Goal: Task Accomplishment & Management: Manage account settings

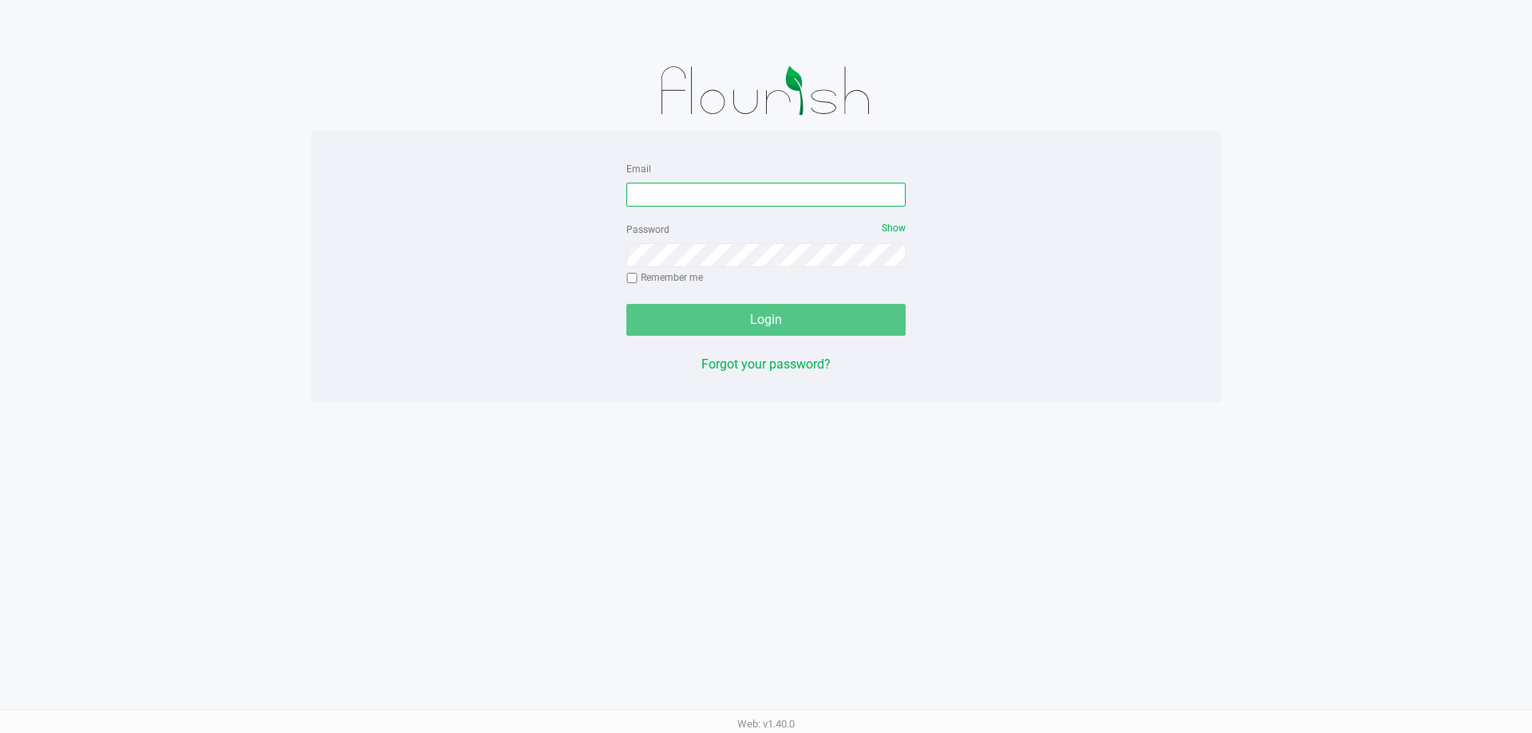
click at [739, 195] on input "Email" at bounding box center [765, 195] width 279 height 24
type input "[EMAIL_ADDRESS][DOMAIN_NAME]"
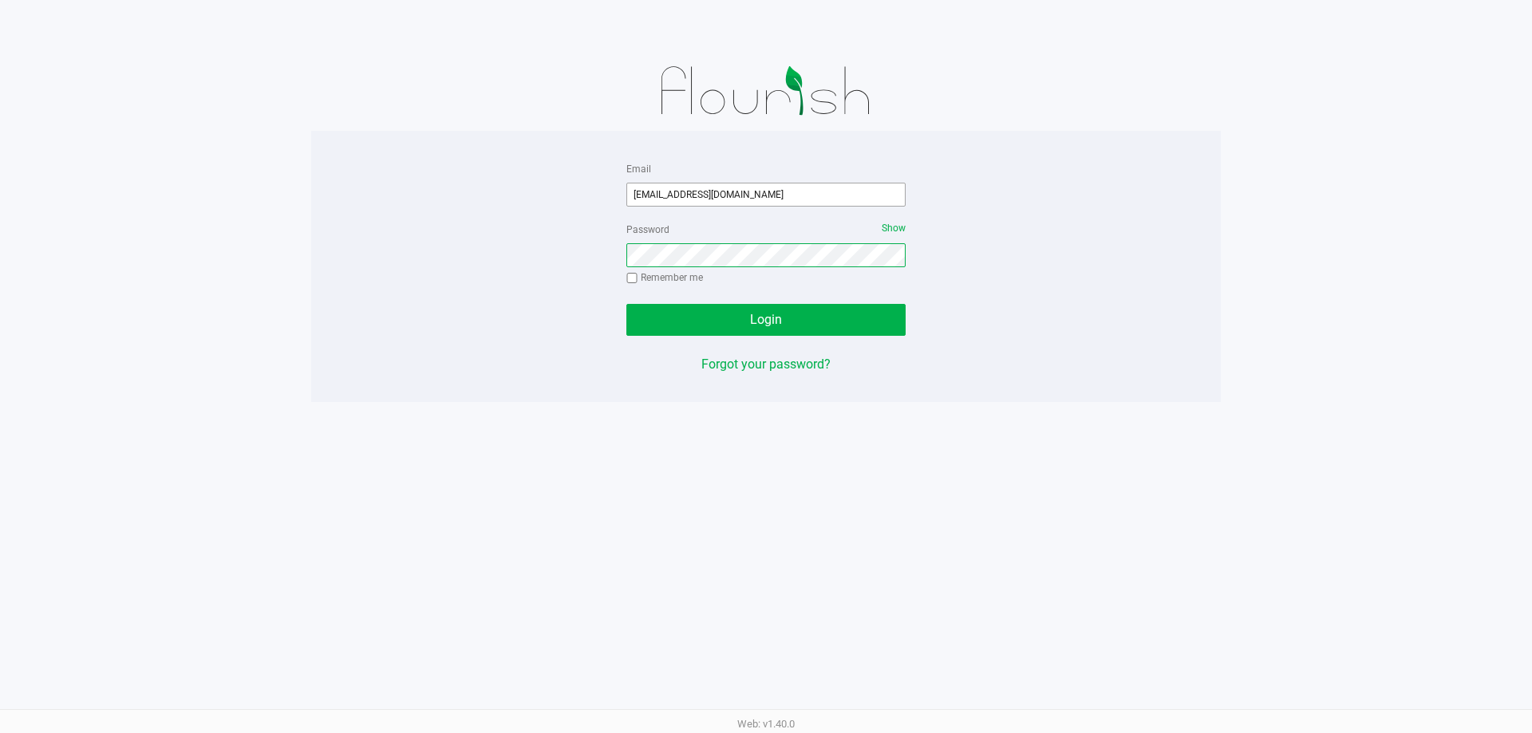
click at [626, 304] on button "Login" at bounding box center [765, 320] width 279 height 32
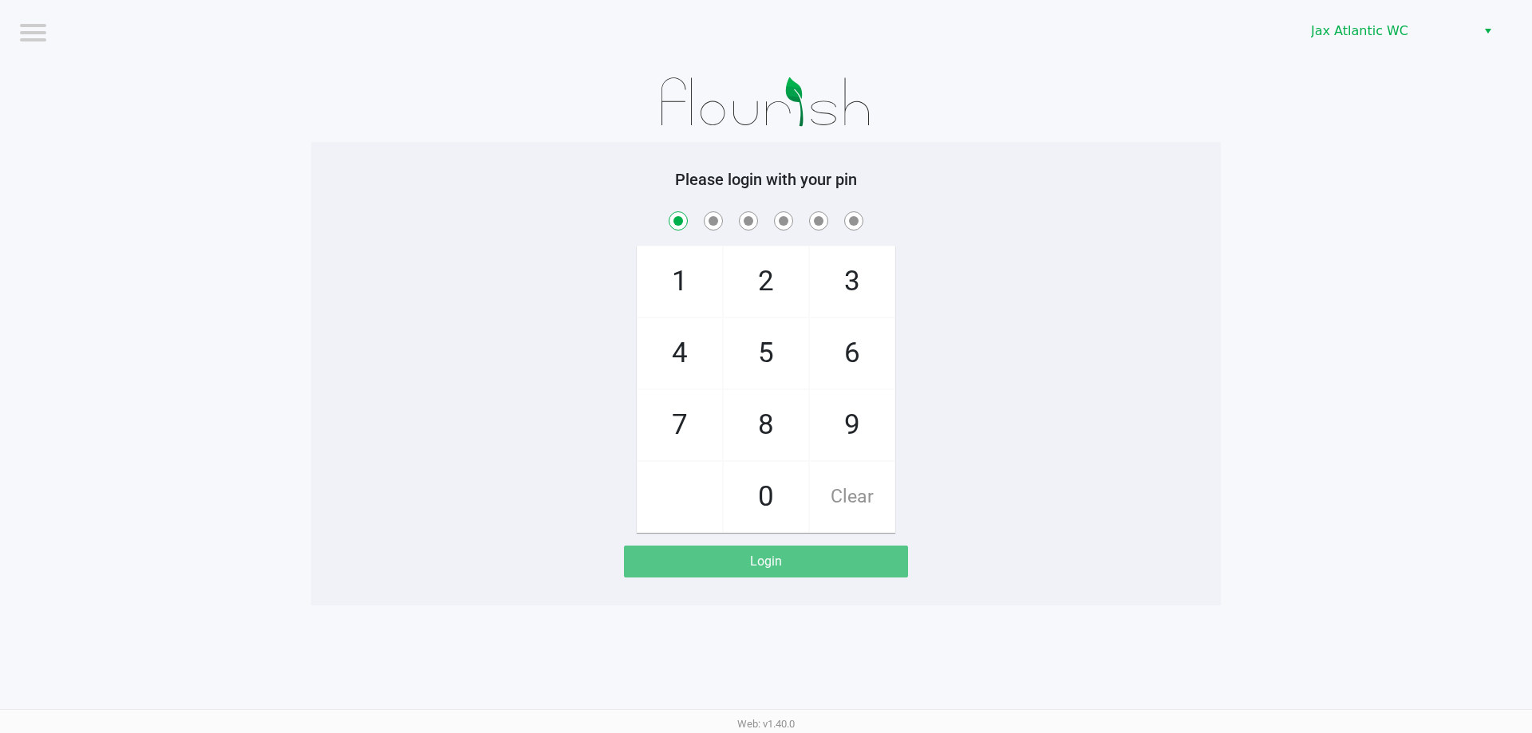
checkbox input "true"
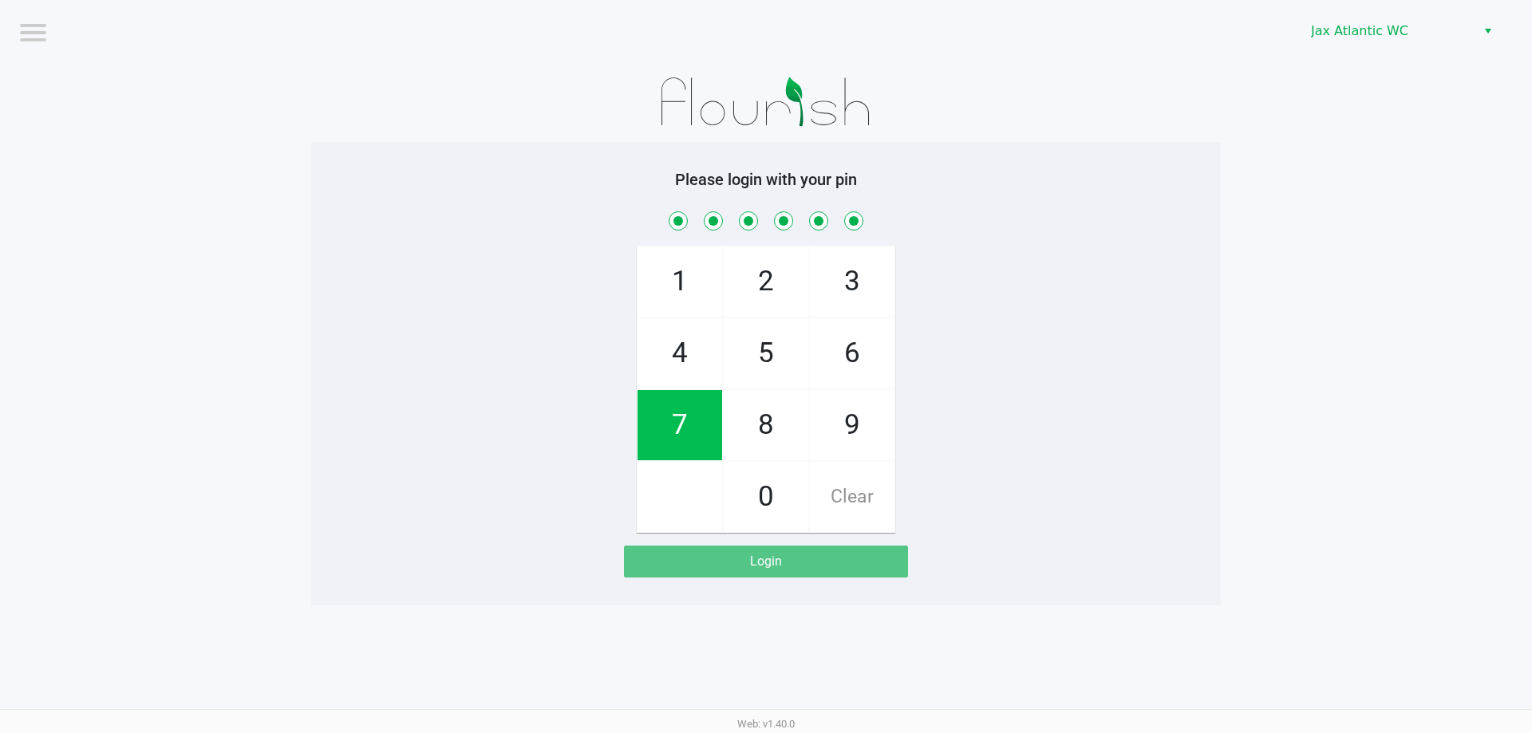
checkbox input "true"
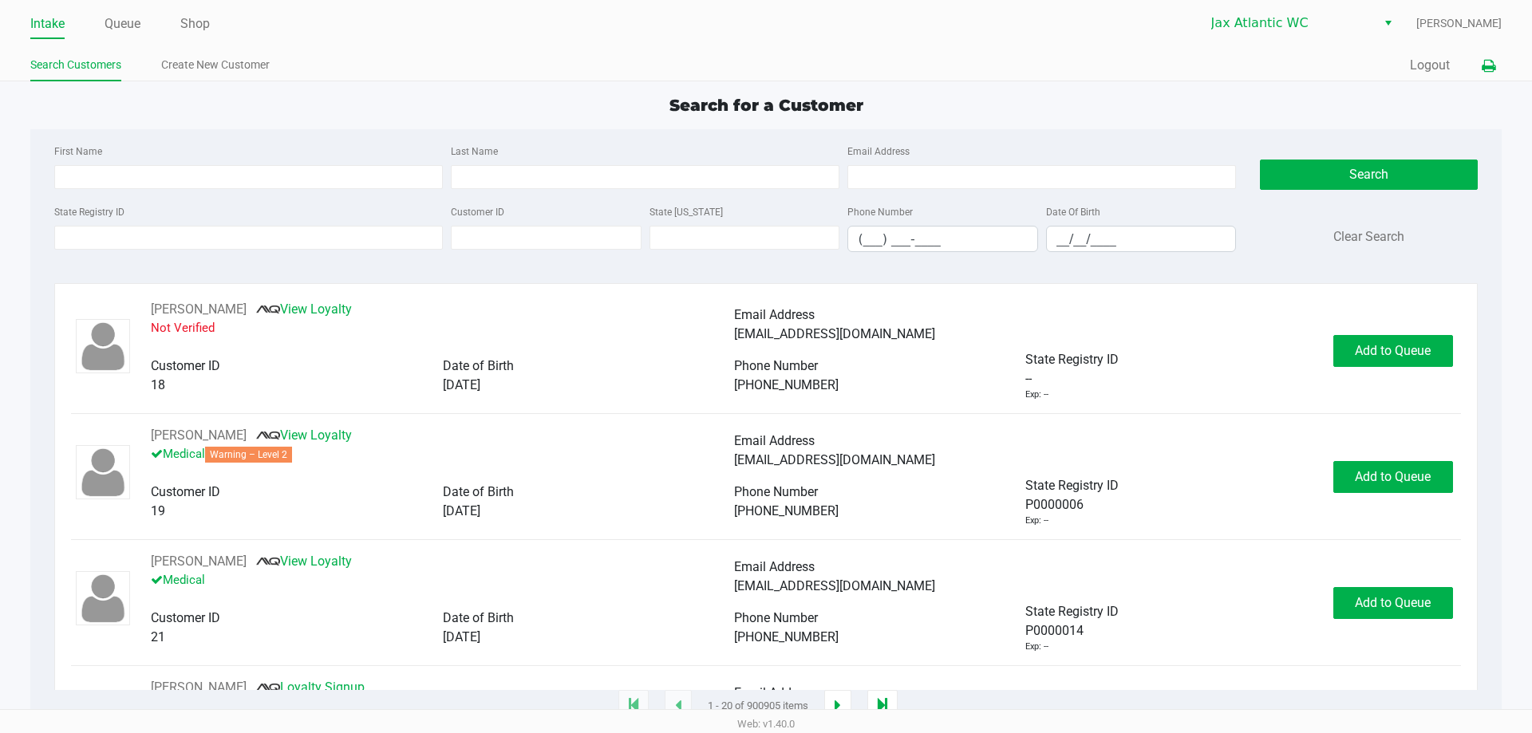
click at [1489, 57] on button at bounding box center [1488, 66] width 26 height 30
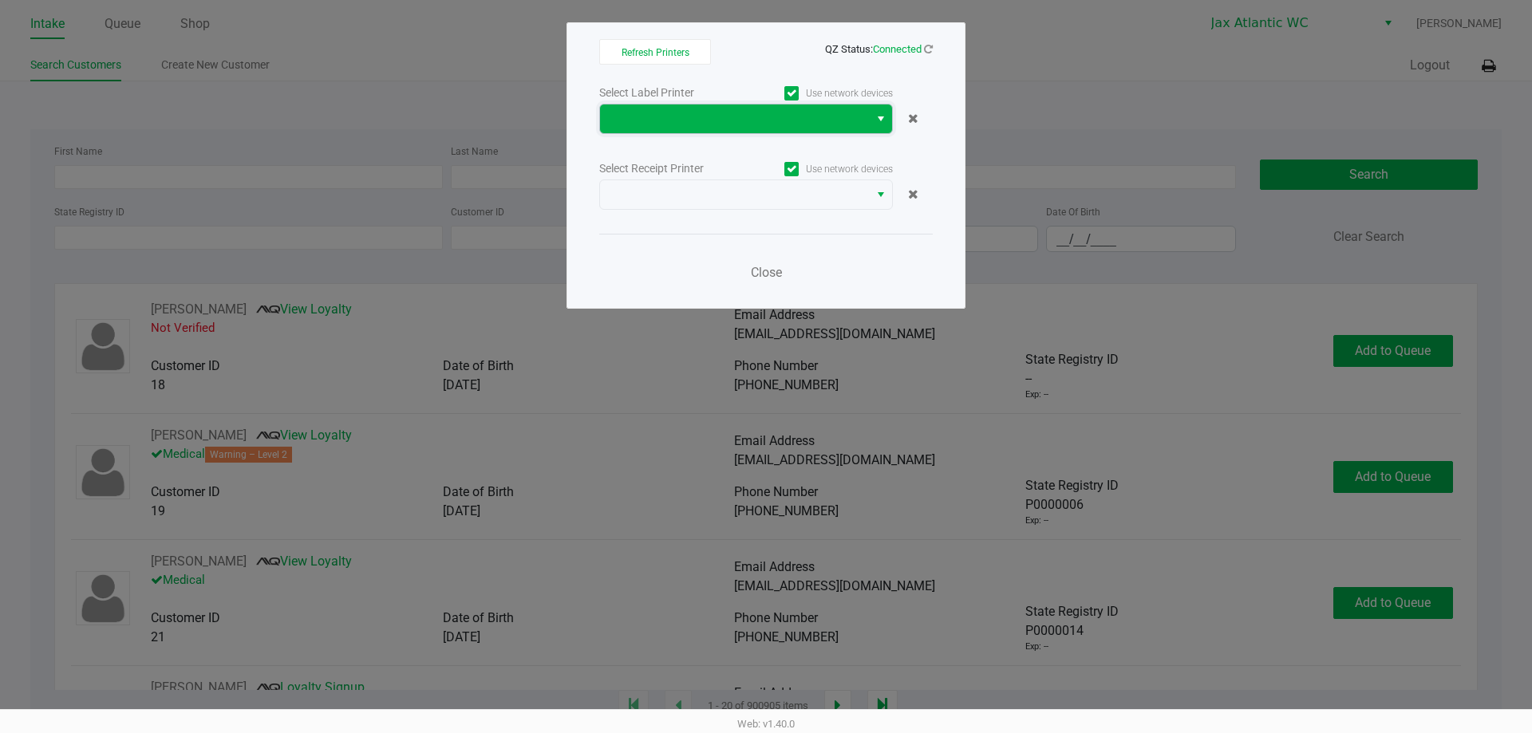
click at [867, 119] on span at bounding box center [734, 119] width 269 height 29
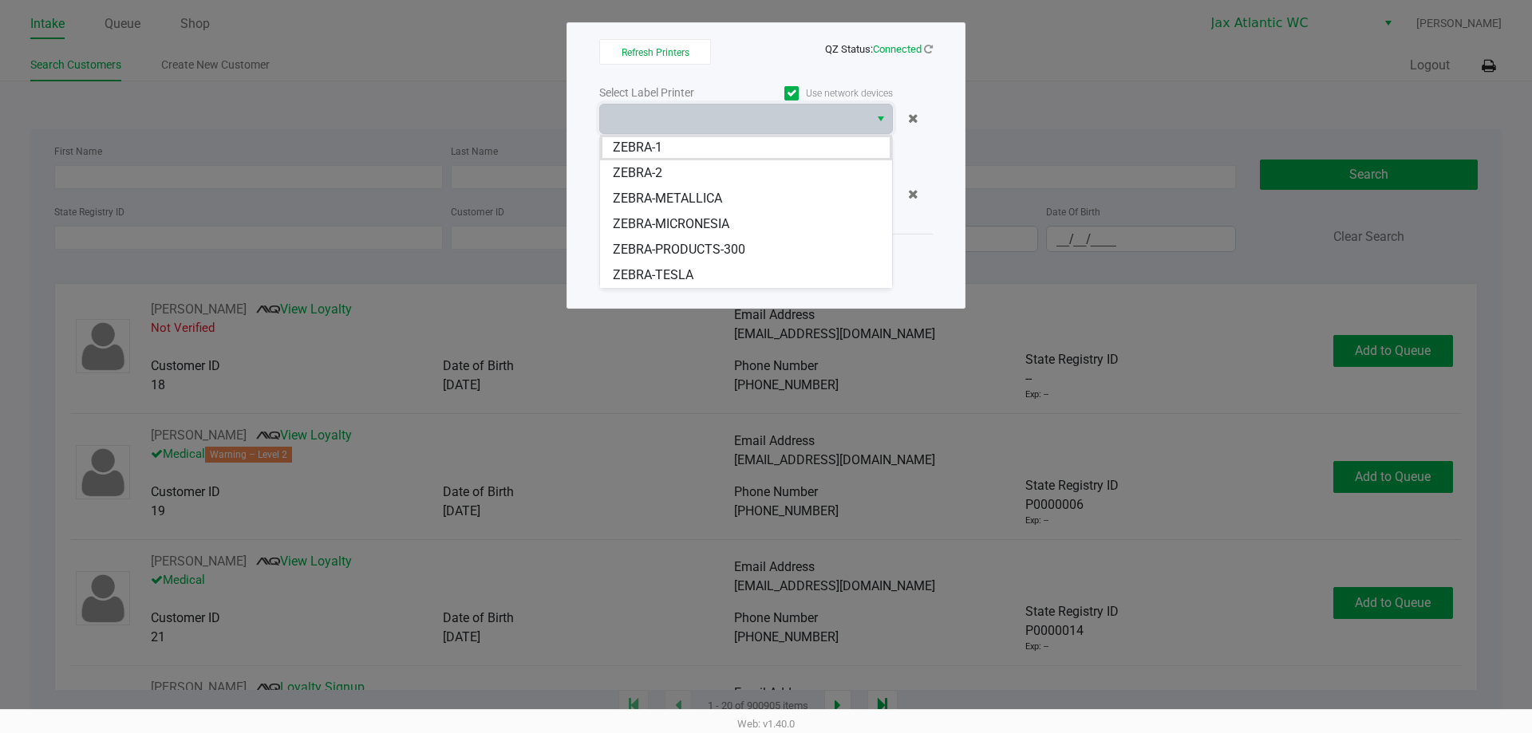
click at [681, 226] on span "ZEBRA-MICRONESIA" at bounding box center [671, 224] width 116 height 19
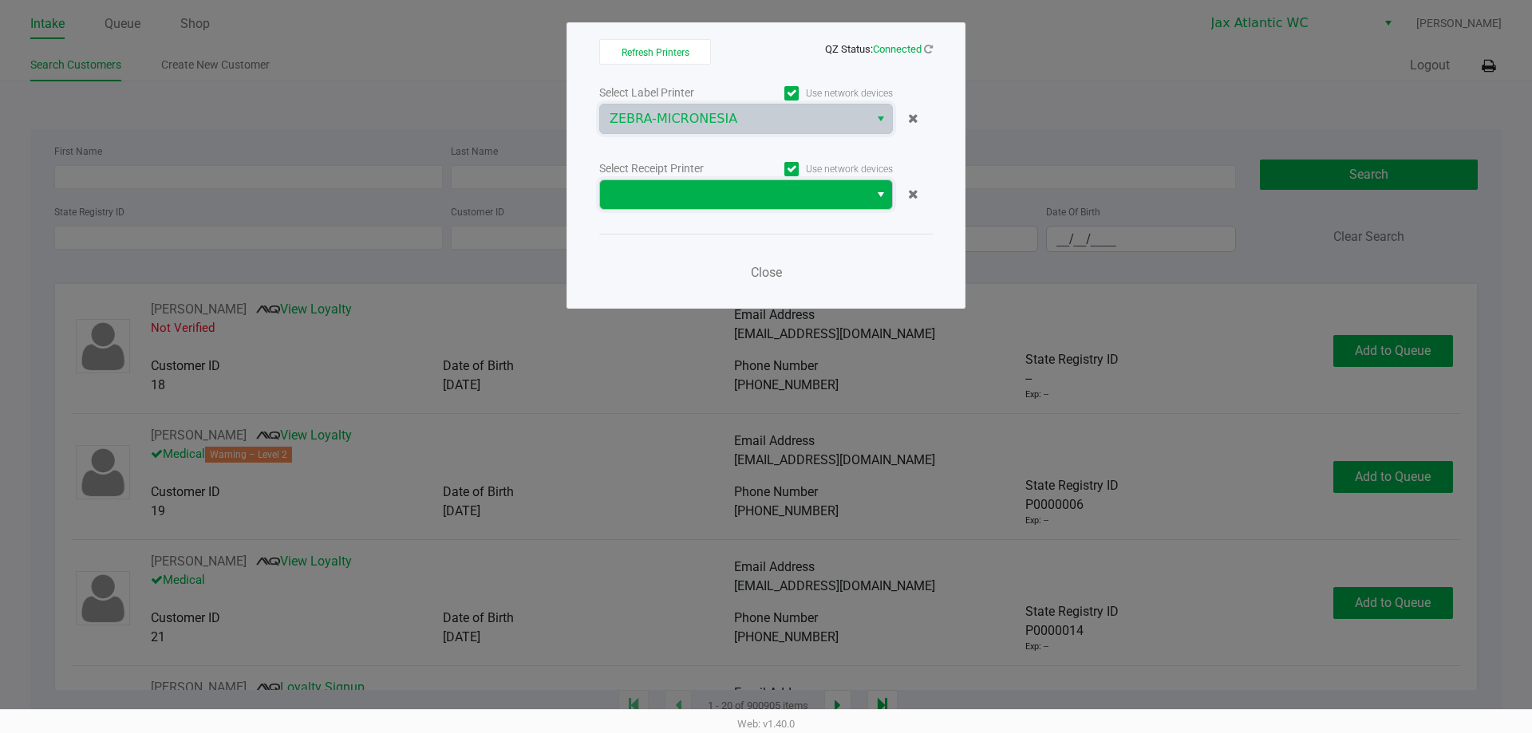
click at [708, 198] on span at bounding box center [734, 194] width 250 height 19
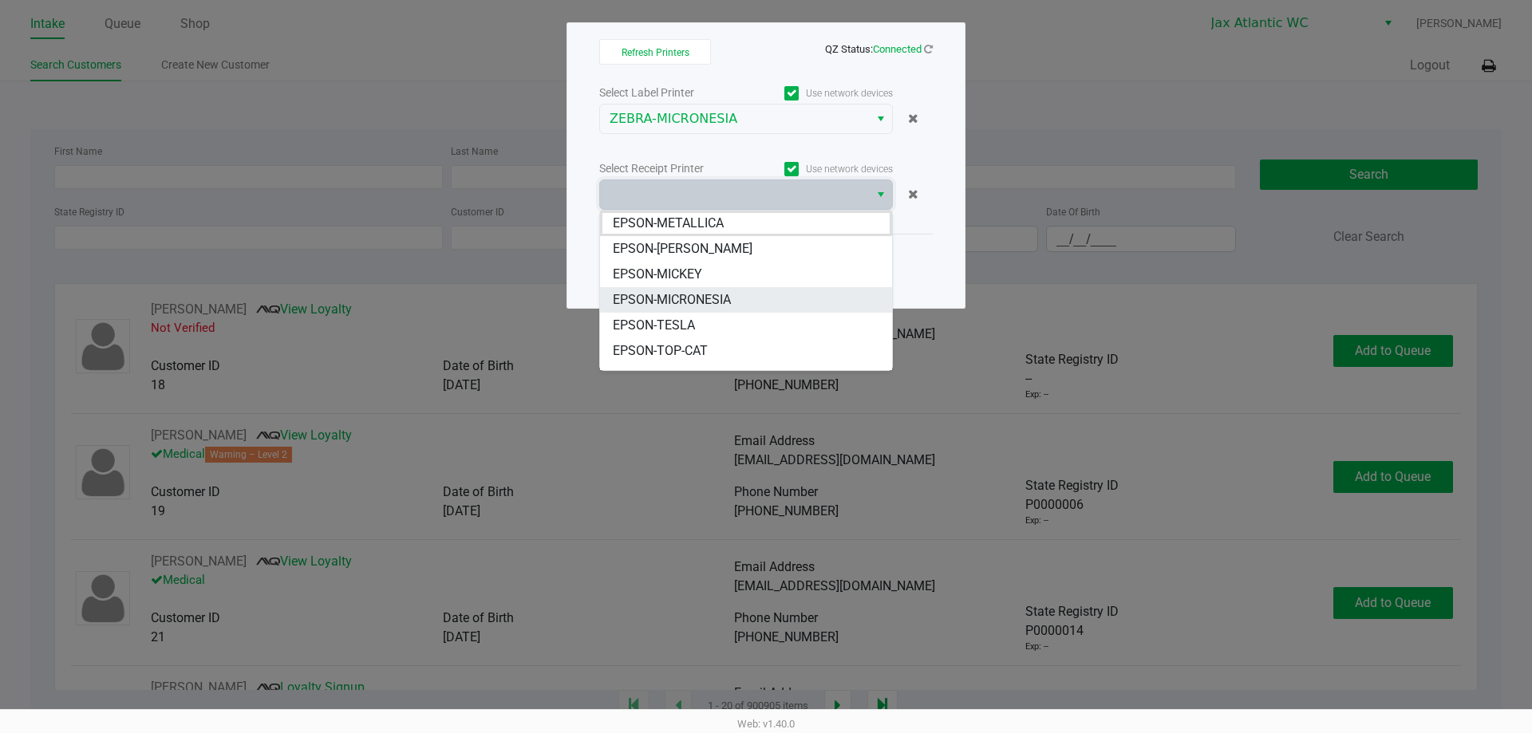
click at [721, 290] on span "EPSON-MICRONESIA" at bounding box center [672, 299] width 118 height 19
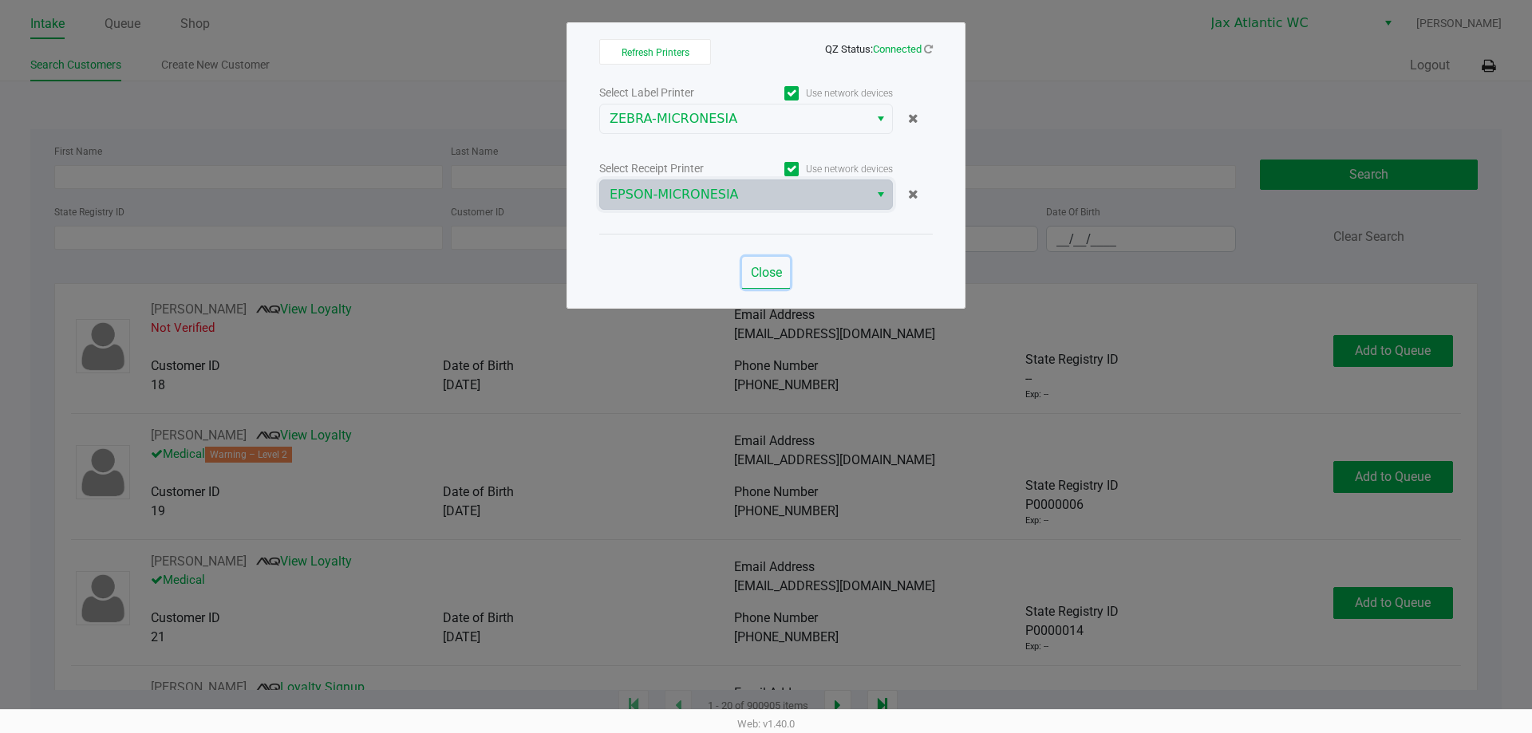
click at [770, 273] on span "Close" at bounding box center [766, 272] width 31 height 15
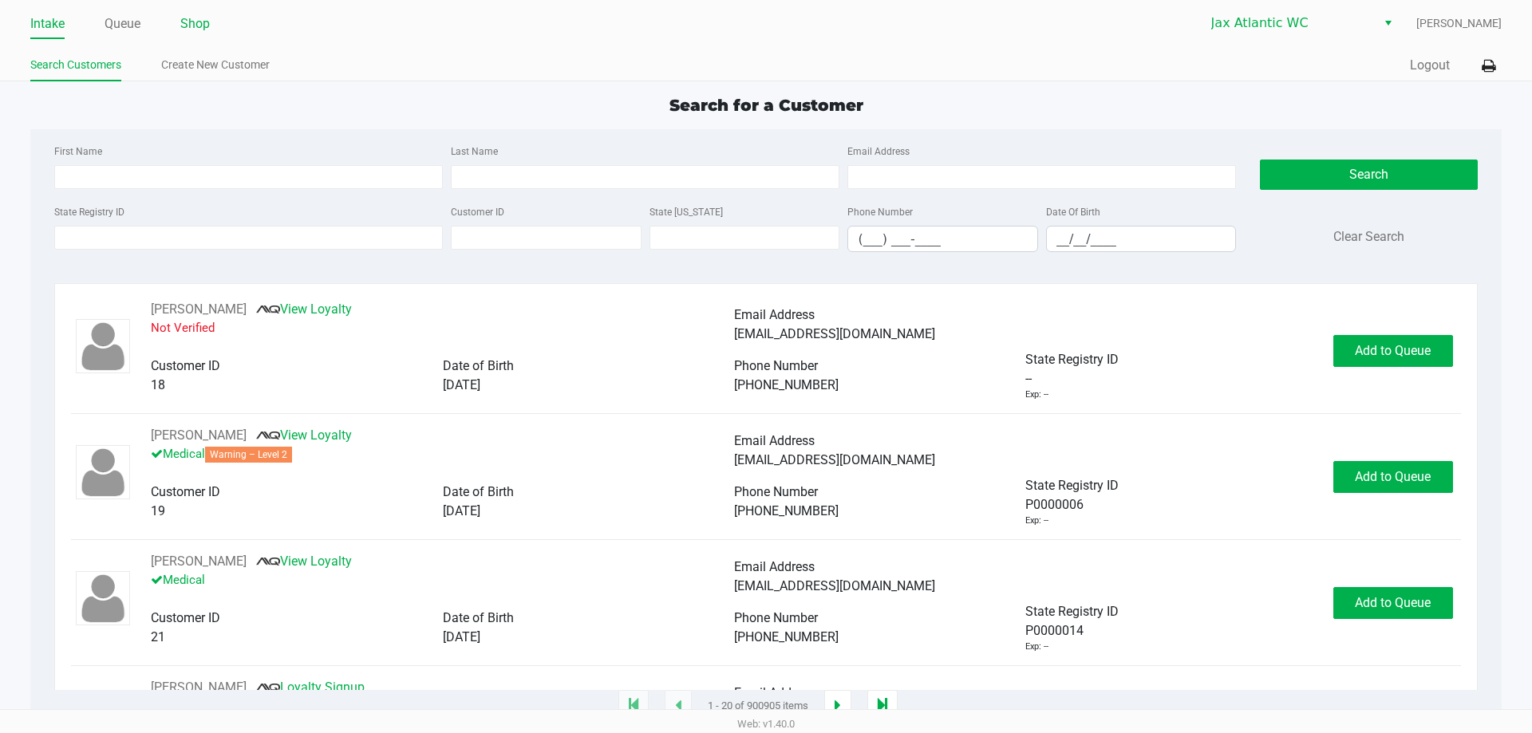
click at [194, 27] on link "Shop" at bounding box center [195, 24] width 30 height 22
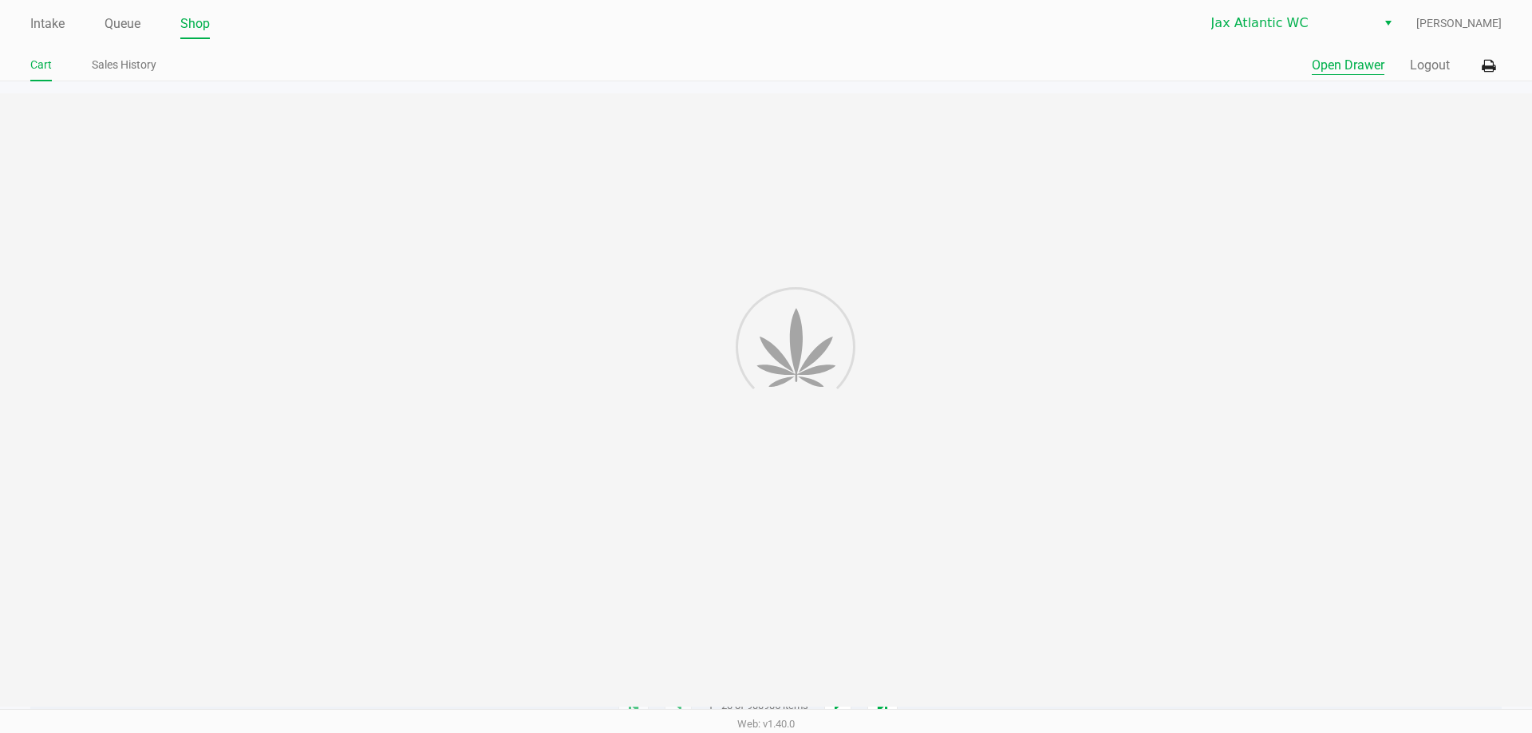
click at [1344, 61] on button "Open Drawer" at bounding box center [1347, 65] width 73 height 19
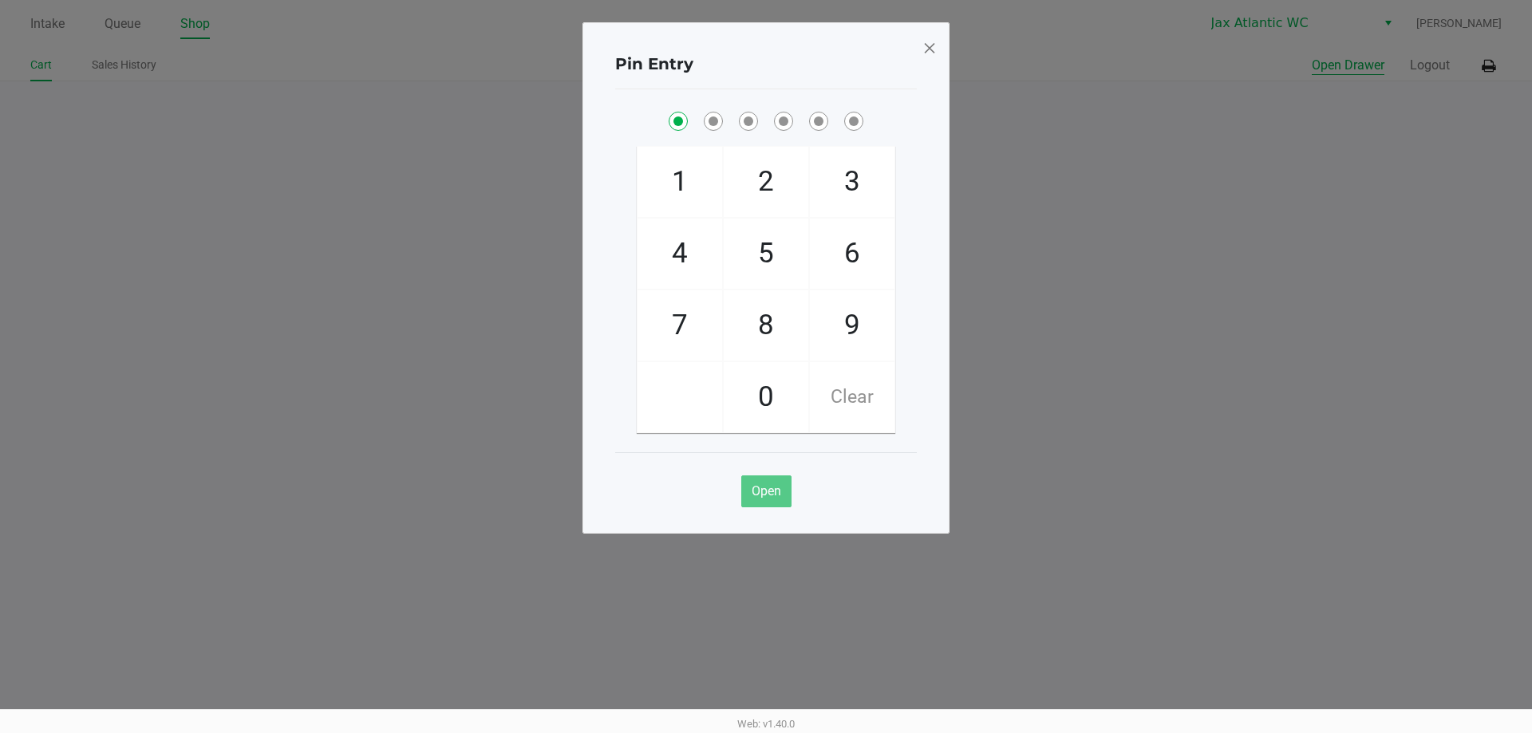
checkbox input "true"
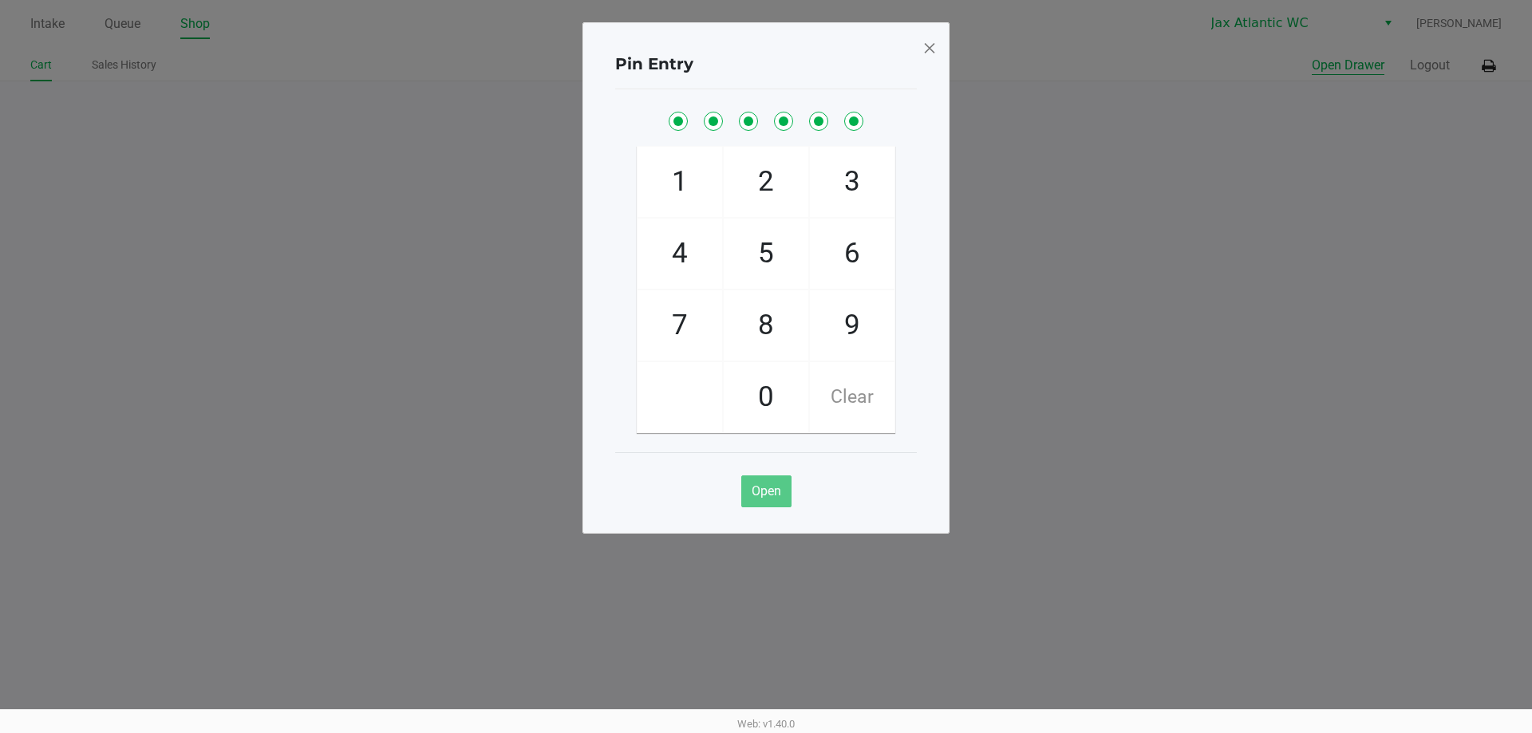
checkbox input "true"
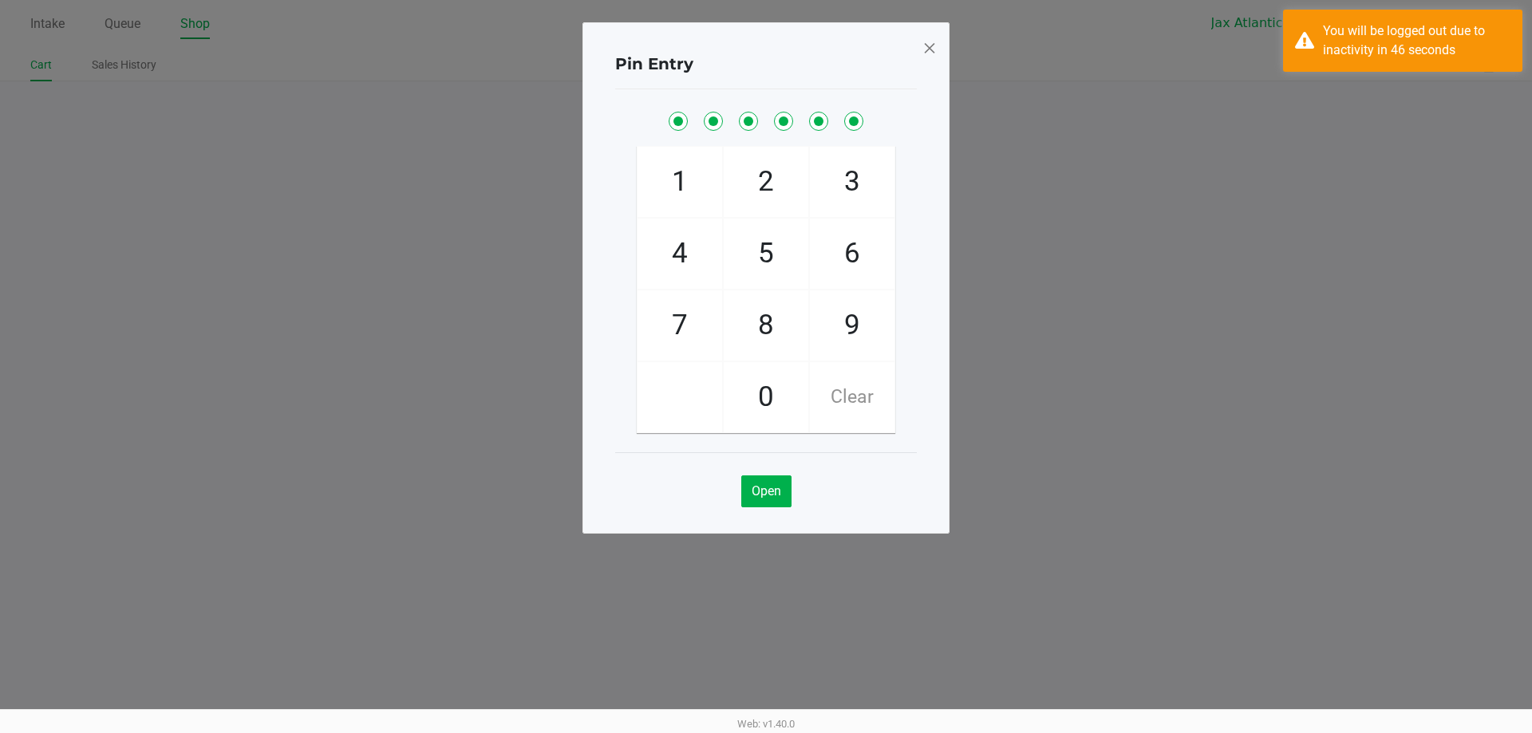
click at [941, 35] on div "Pin Entry 1 4 7 2 5 8 0 3 6 9 Clear Open" at bounding box center [765, 277] width 367 height 511
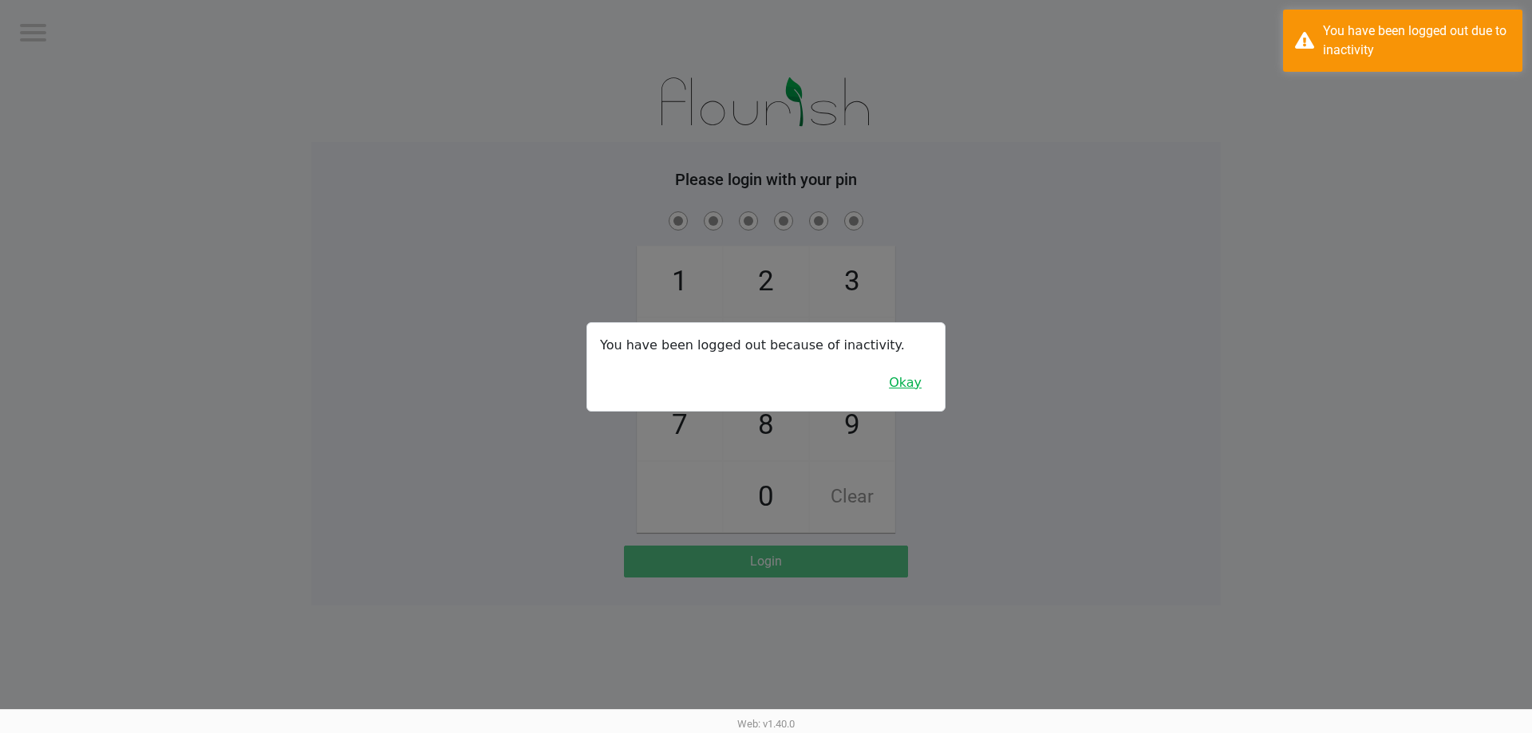
click at [897, 377] on button "Okay" at bounding box center [904, 383] width 53 height 30
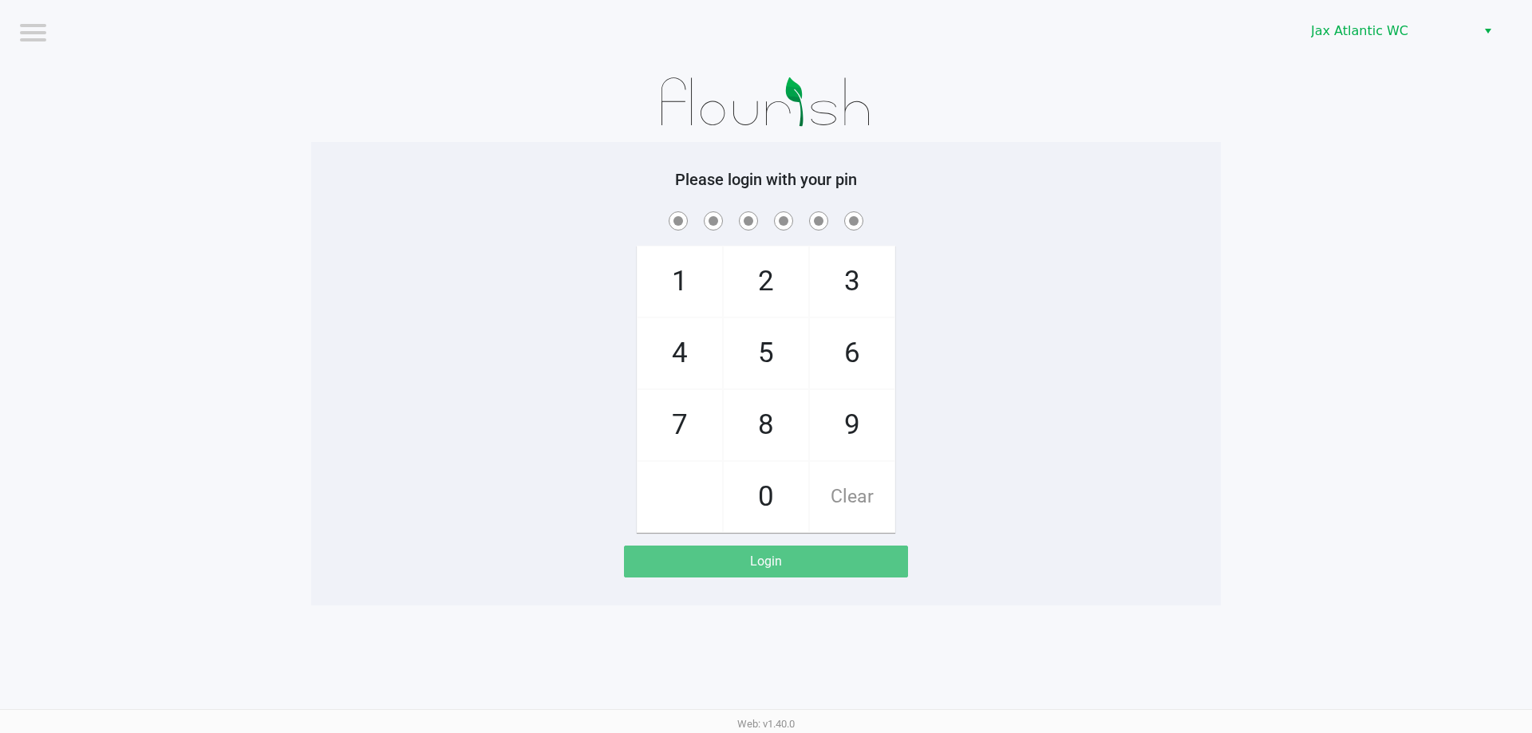
click at [1236, 376] on app-pos-login-wrapper "Logout Jax Atlantic WC Please login with your pin 1 4 7 2 5 8 0 3 6 9 Clear Log…" at bounding box center [766, 302] width 1532 height 605
click at [926, 181] on h5 "Please login with your pin" at bounding box center [765, 179] width 885 height 19
click at [890, 122] on div at bounding box center [765, 102] width 909 height 80
drag, startPoint x: 967, startPoint y: 135, endPoint x: 976, endPoint y: 144, distance: 13.0
click at [971, 138] on div at bounding box center [765, 102] width 909 height 80
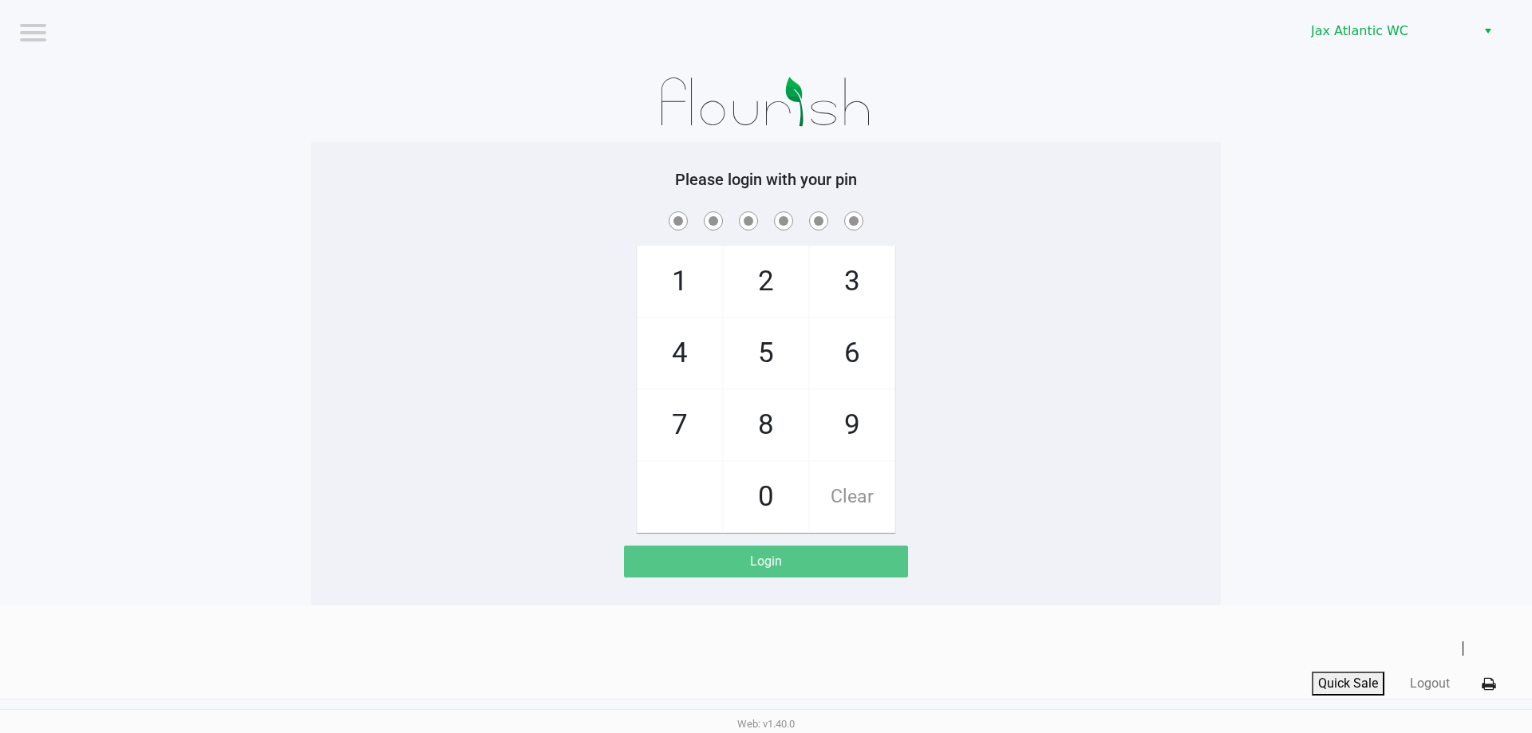
click at [1281, 349] on app-pos-login-wrapper "Logout Jax Atlantic WC Please login with your pin 1 4 7 2 5 8 0 3 6 9 Clear Log…" at bounding box center [766, 302] width 1532 height 605
click at [523, 146] on div "Please login with your pin 1 4 7 2 5 8 0 3 6 9 Clear Login" at bounding box center [765, 373] width 909 height 463
click at [1244, 235] on app-pos-login-wrapper "Logout Jax Atlantic WC Please login with your pin 1 4 7 2 5 8 0 3 6 9 Clear Log…" at bounding box center [766, 302] width 1532 height 605
click at [666, 401] on span "7" at bounding box center [679, 425] width 85 height 70
click at [842, 419] on span "9" at bounding box center [852, 425] width 85 height 70
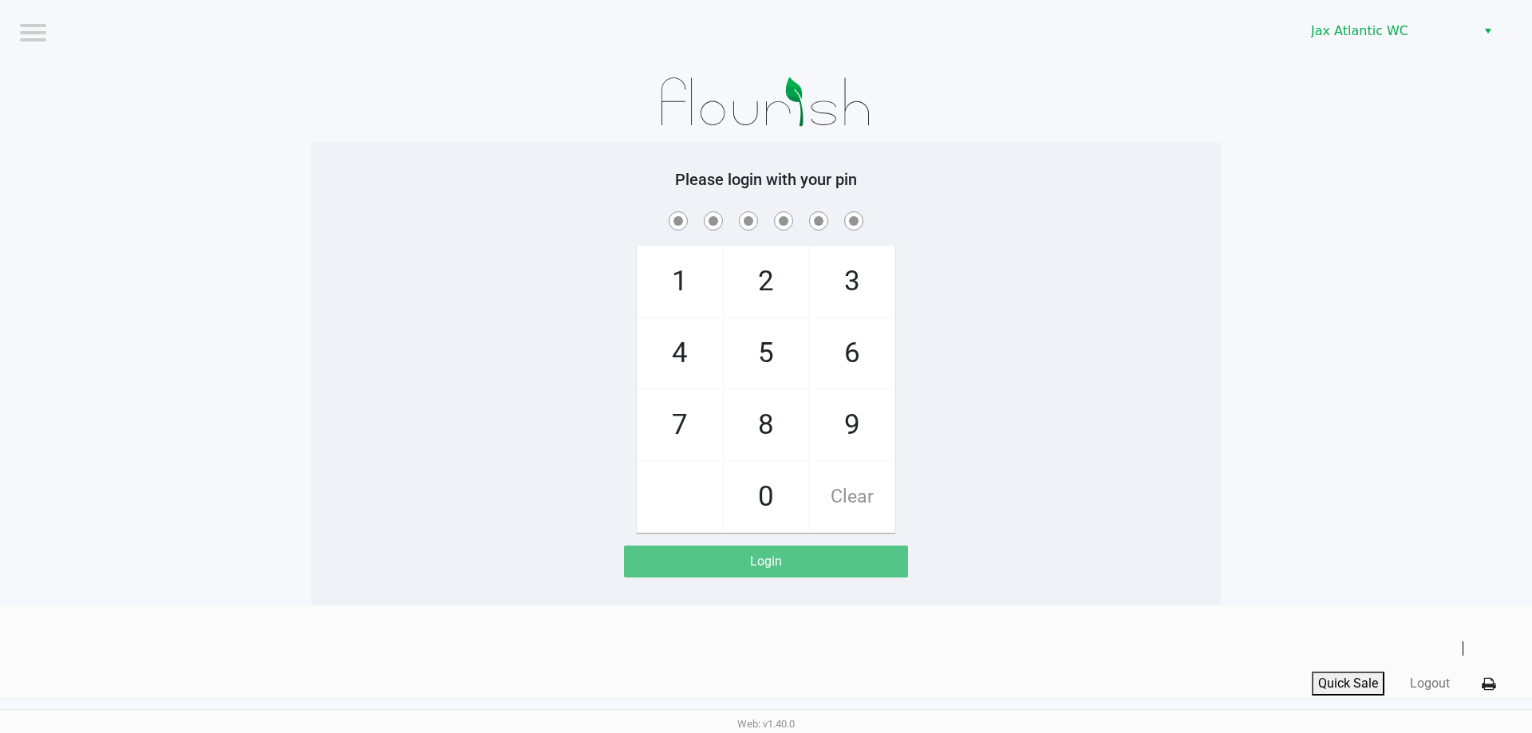
click at [842, 419] on span "9" at bounding box center [852, 425] width 85 height 70
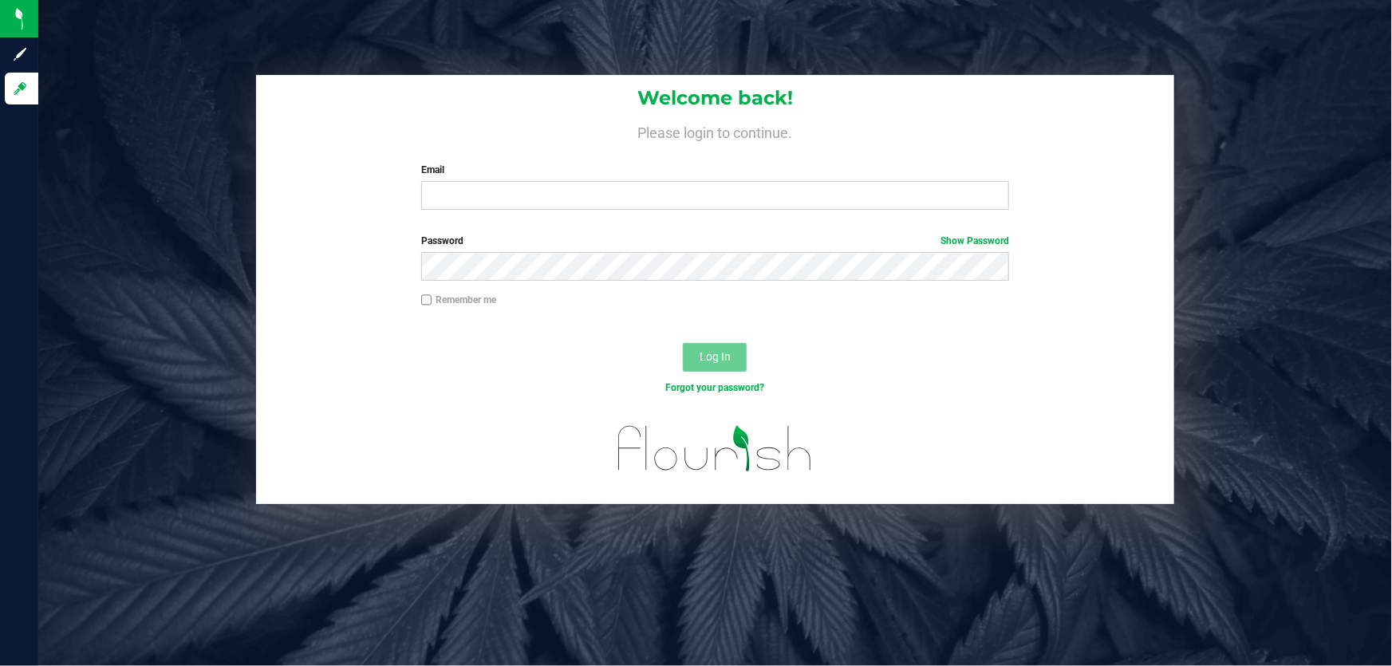
click at [531, 211] on div "Welcome back! Please login to continue. Email Required Please format your email…" at bounding box center [715, 149] width 918 height 148
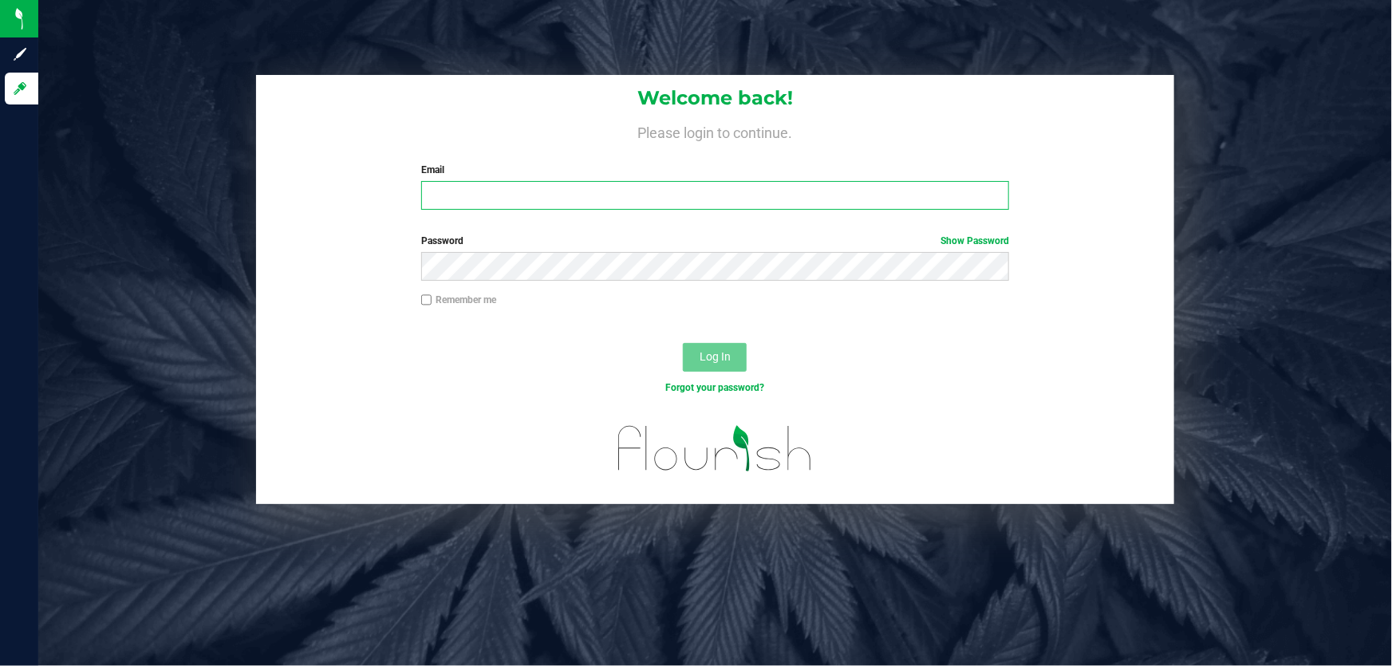
click at [529, 195] on input "Email" at bounding box center [715, 195] width 589 height 29
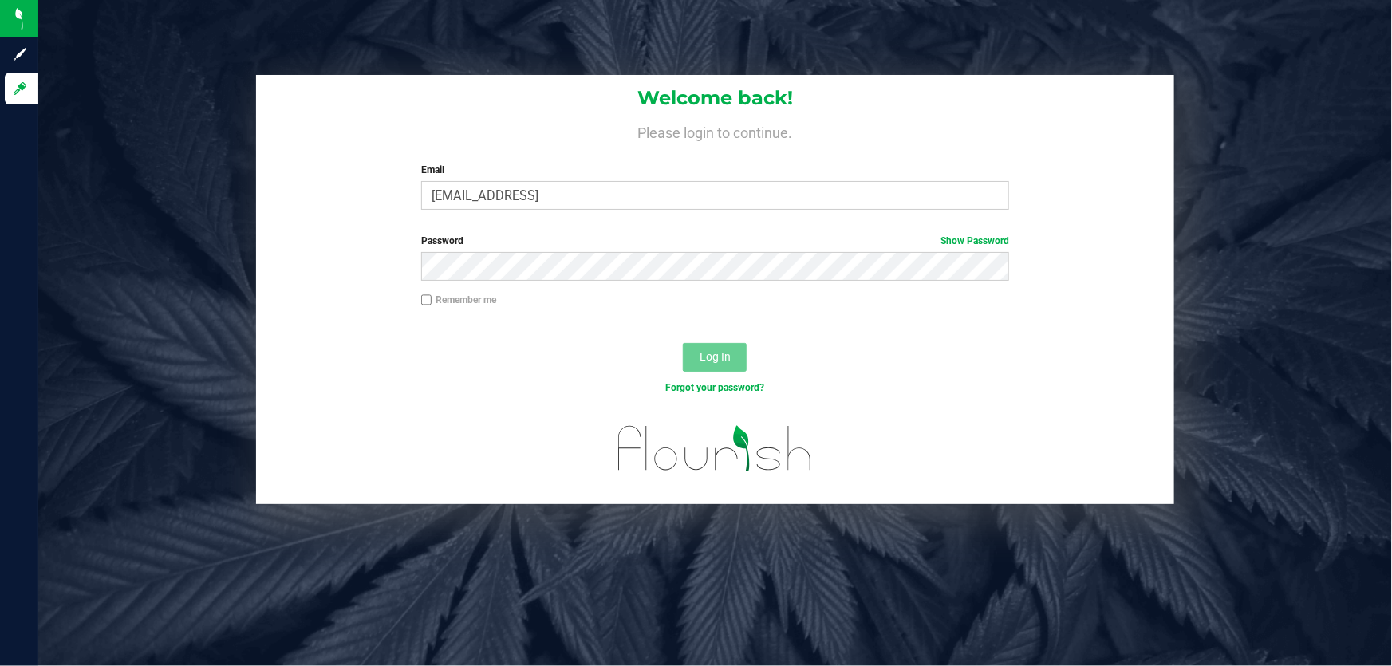
click at [711, 175] on label "Email" at bounding box center [715, 170] width 589 height 14
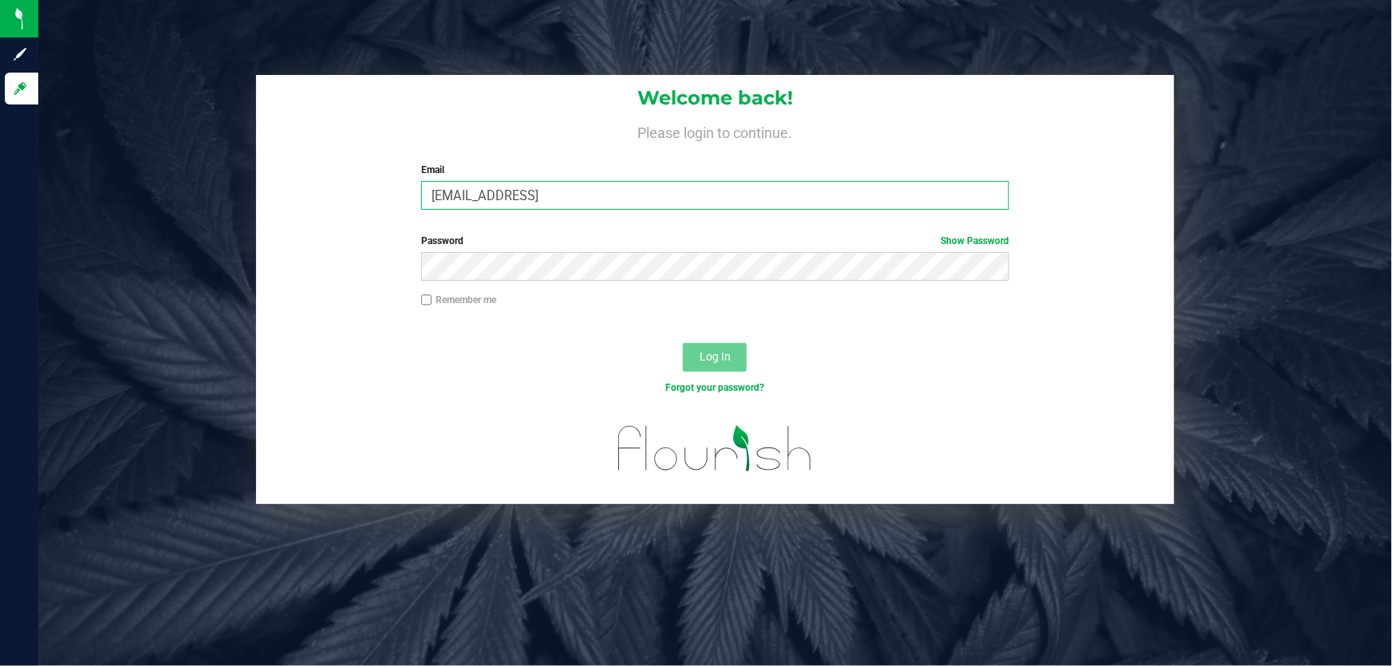
click at [711, 181] on input "gmarchany@liveparallel.con" at bounding box center [715, 195] width 589 height 29
click at [699, 184] on input "gmarchany@liveparallel.con" at bounding box center [715, 195] width 589 height 29
type input "[EMAIL_ADDRESS][DOMAIN_NAME]"
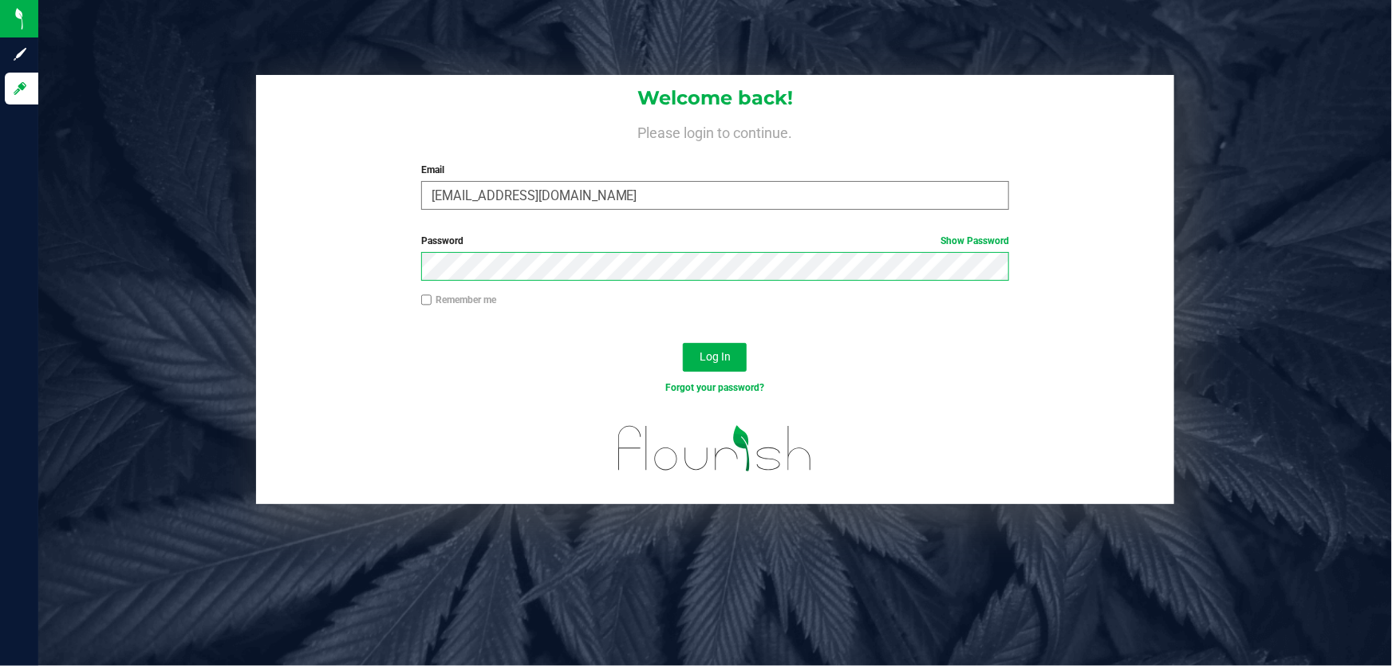
click at [683, 343] on button "Log In" at bounding box center [715, 357] width 64 height 29
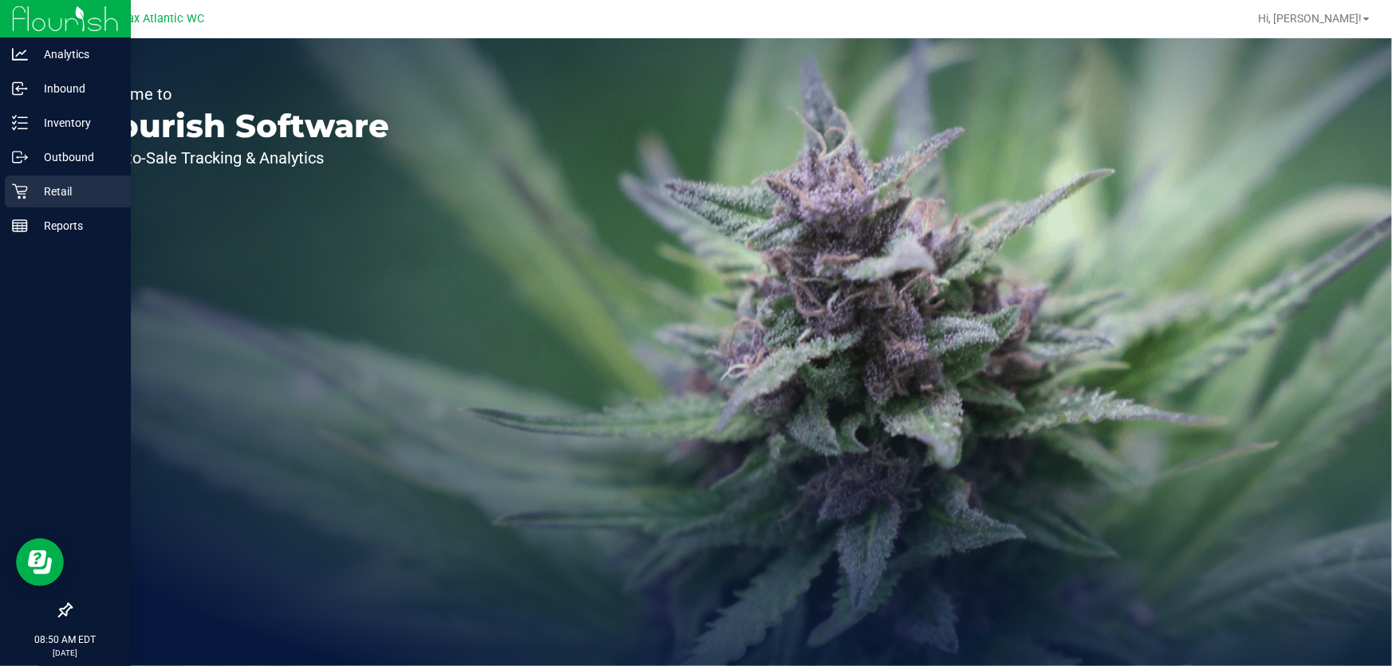
click at [4, 194] on link "Retail" at bounding box center [65, 192] width 131 height 34
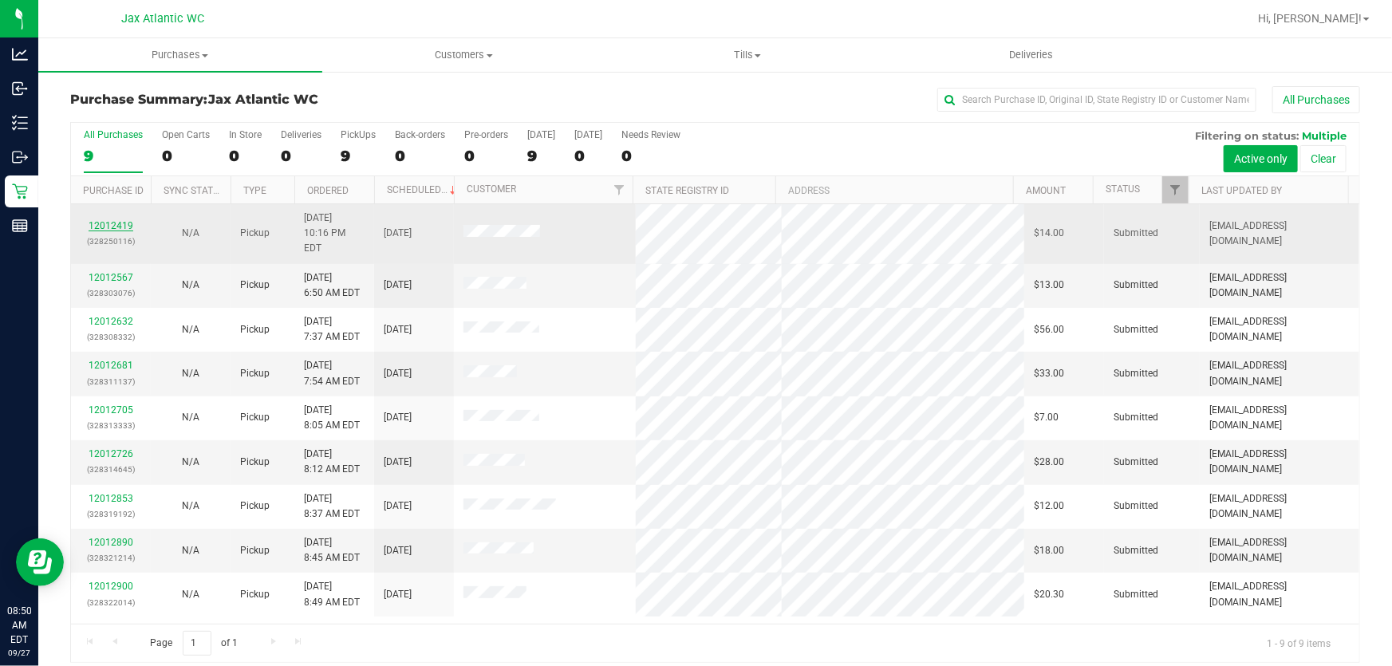
click at [131, 220] on link "12012419" at bounding box center [111, 225] width 45 height 11
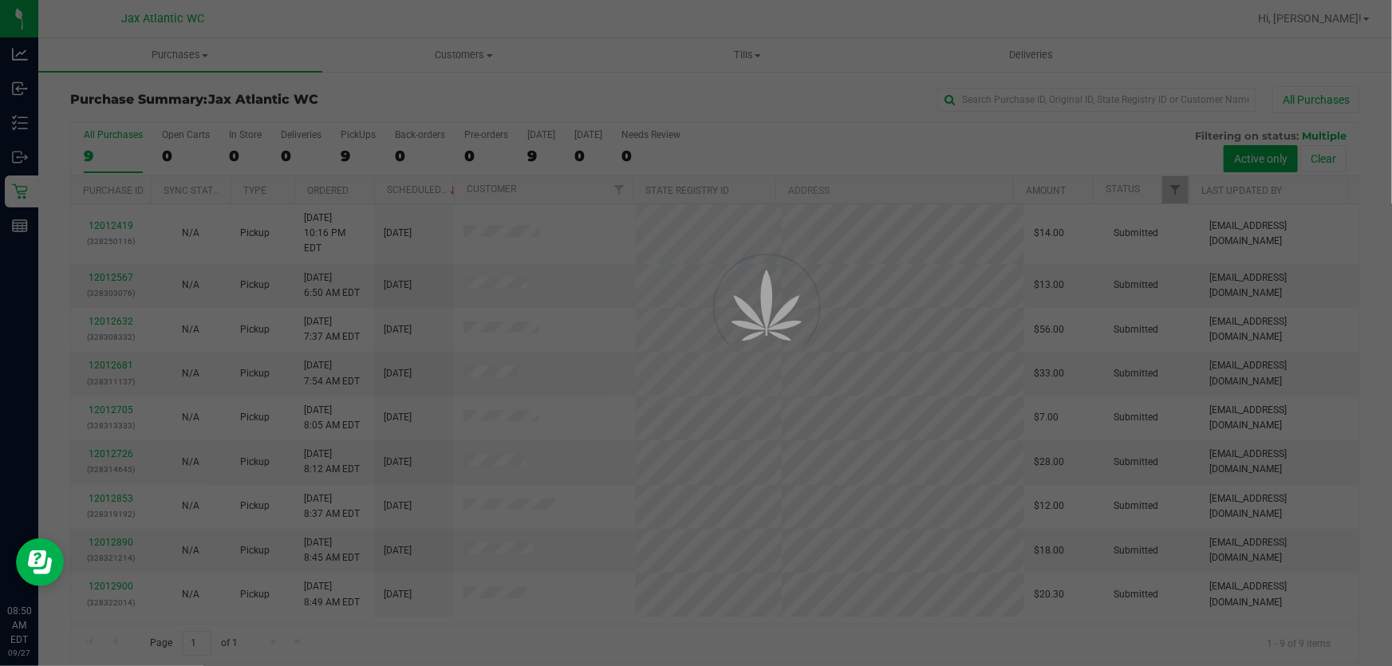
click at [128, 217] on div at bounding box center [696, 333] width 1392 height 666
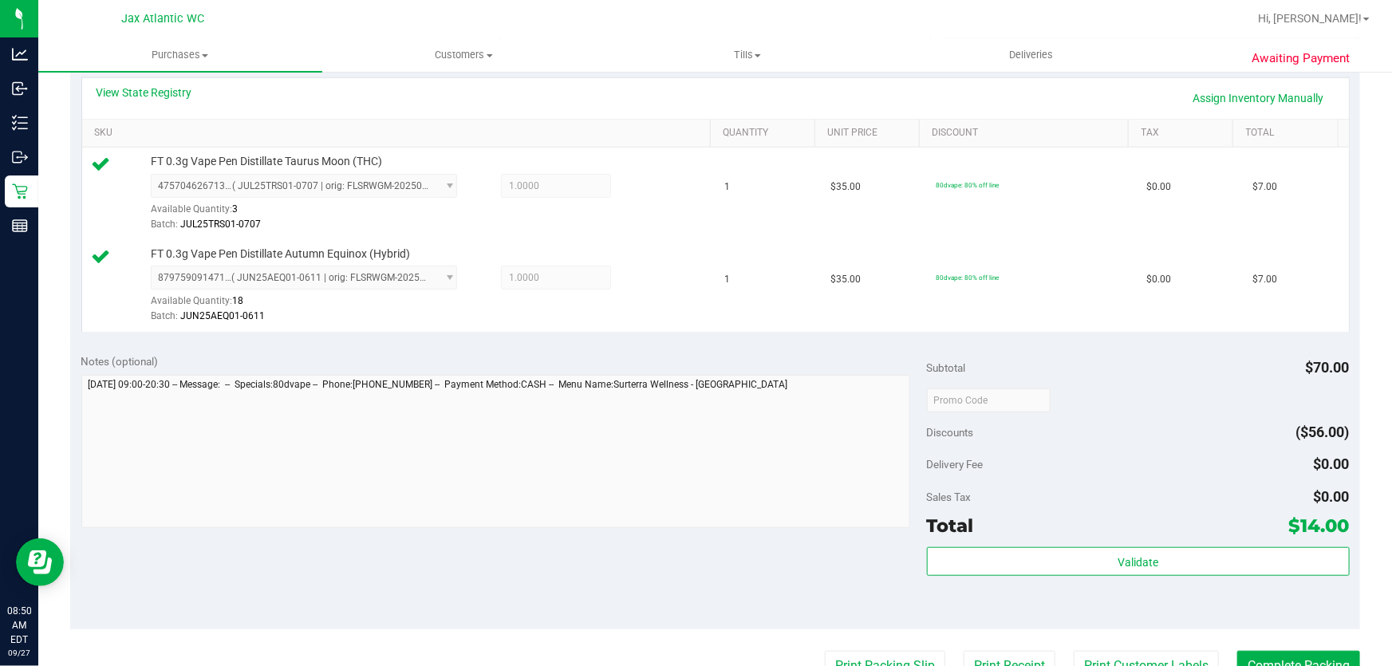
scroll to position [435, 0]
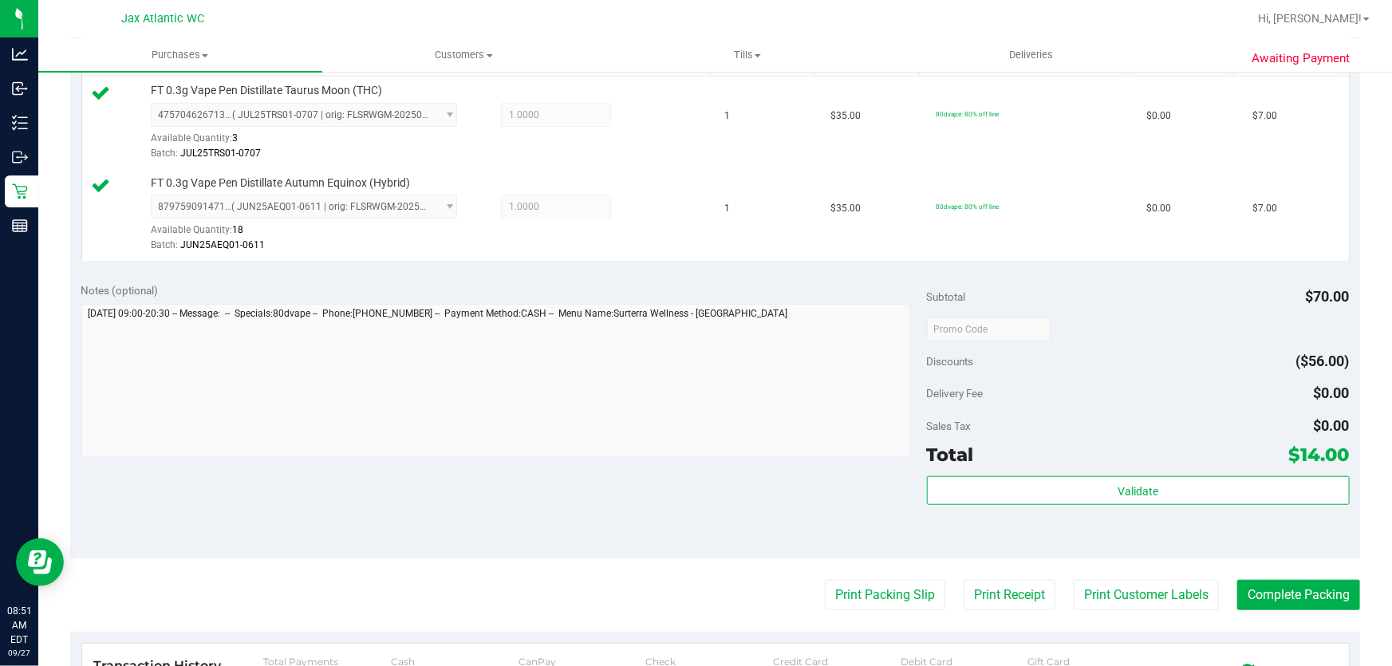
click at [1165, 514] on div "Validate" at bounding box center [1138, 512] width 423 height 72
click at [1161, 506] on div "Validate" at bounding box center [1138, 512] width 423 height 72
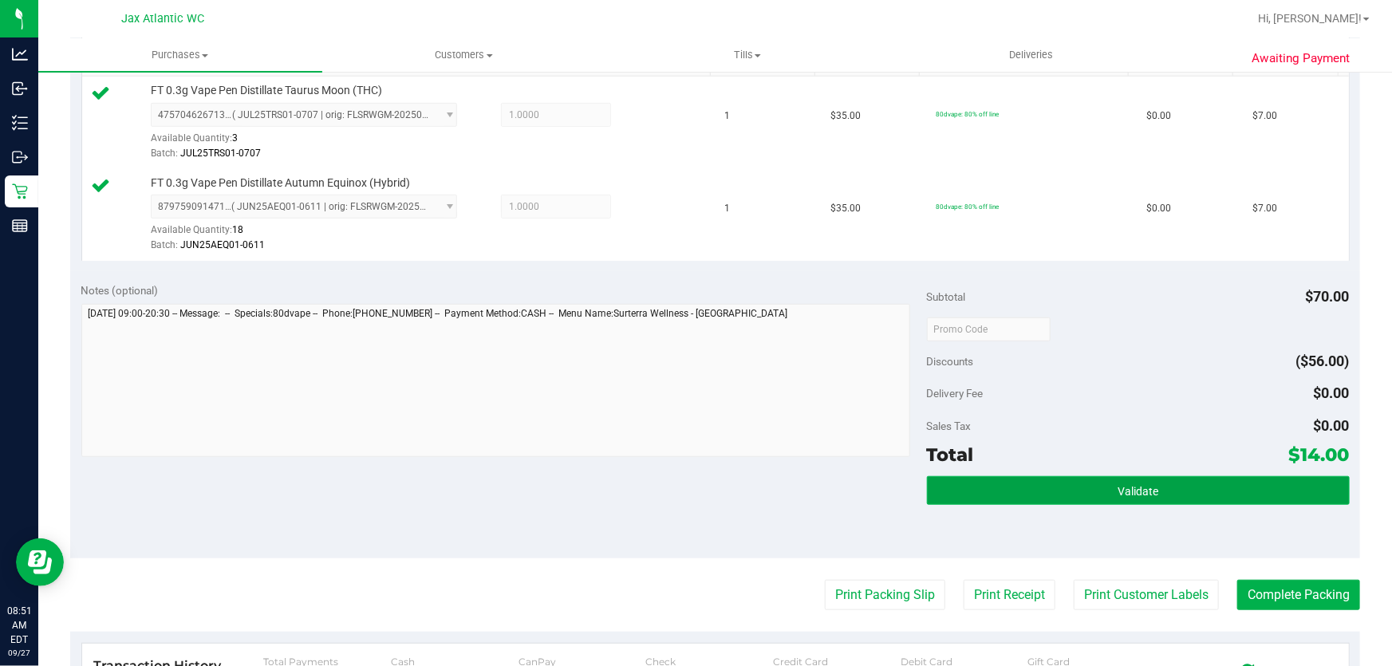
click at [1169, 501] on button "Validate" at bounding box center [1138, 490] width 423 height 29
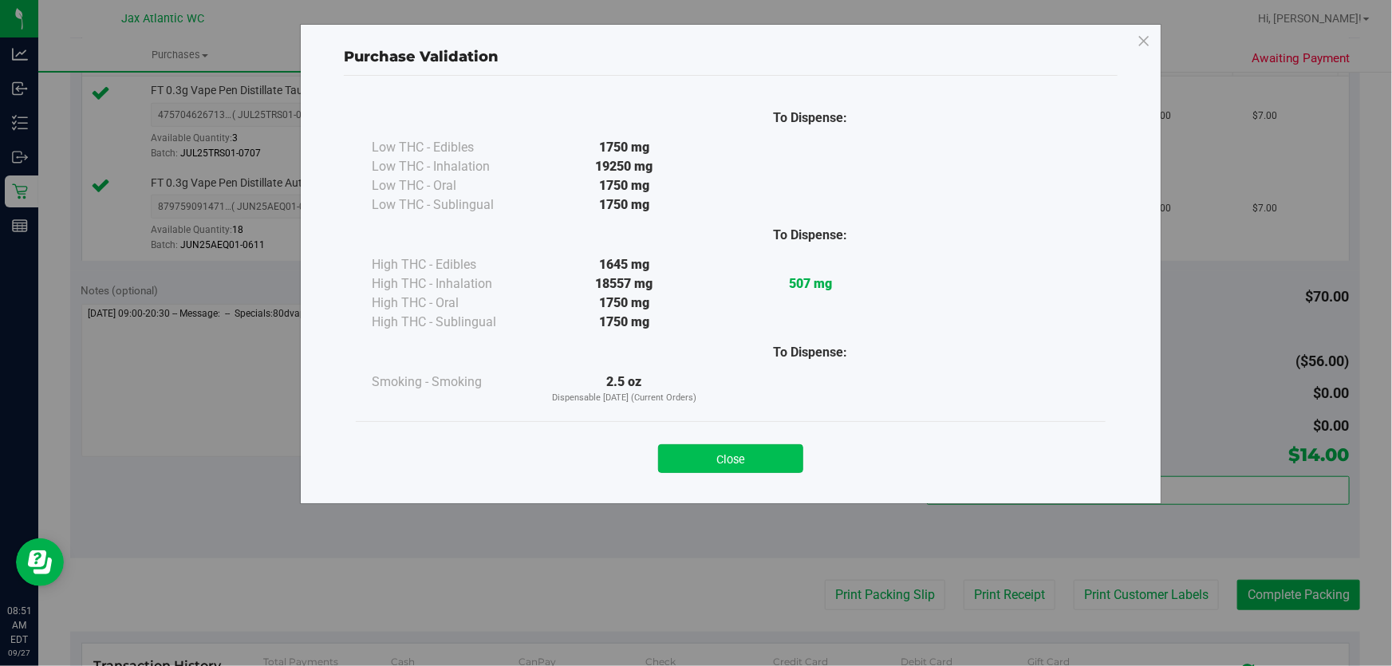
click at [714, 464] on button "Close" at bounding box center [730, 458] width 145 height 29
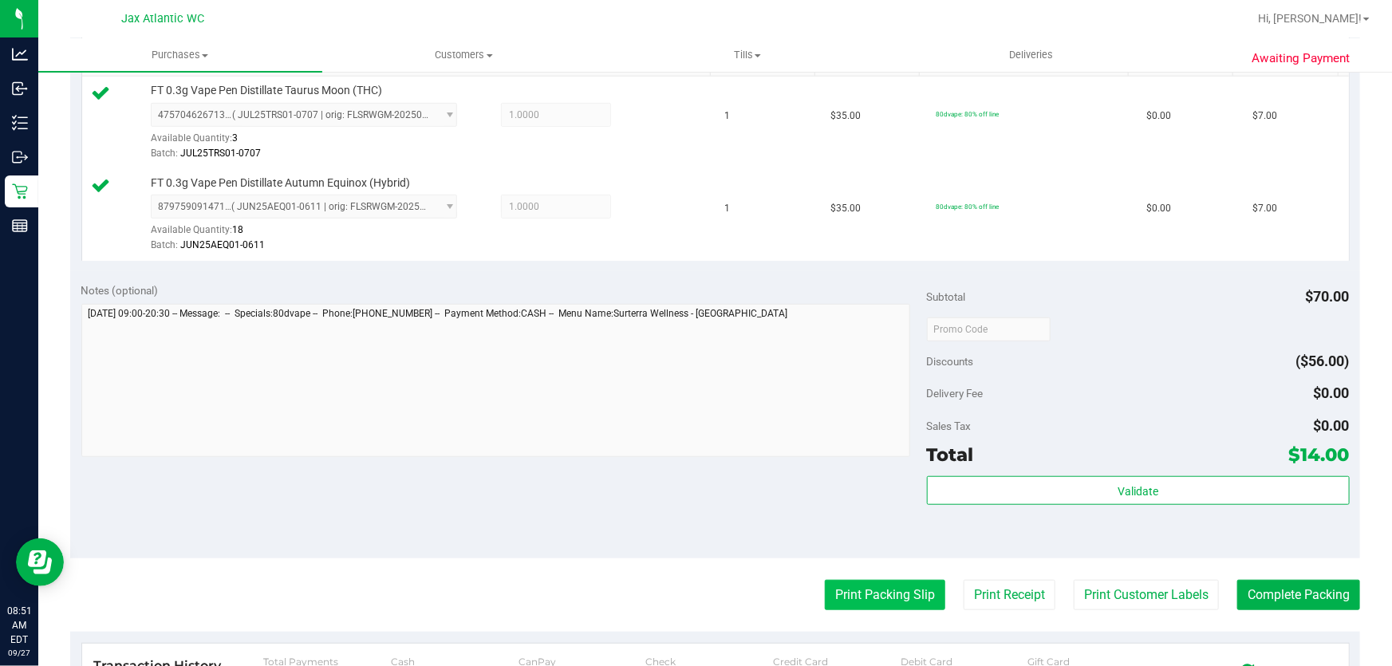
click at [891, 590] on button "Print Packing Slip" at bounding box center [885, 595] width 120 height 30
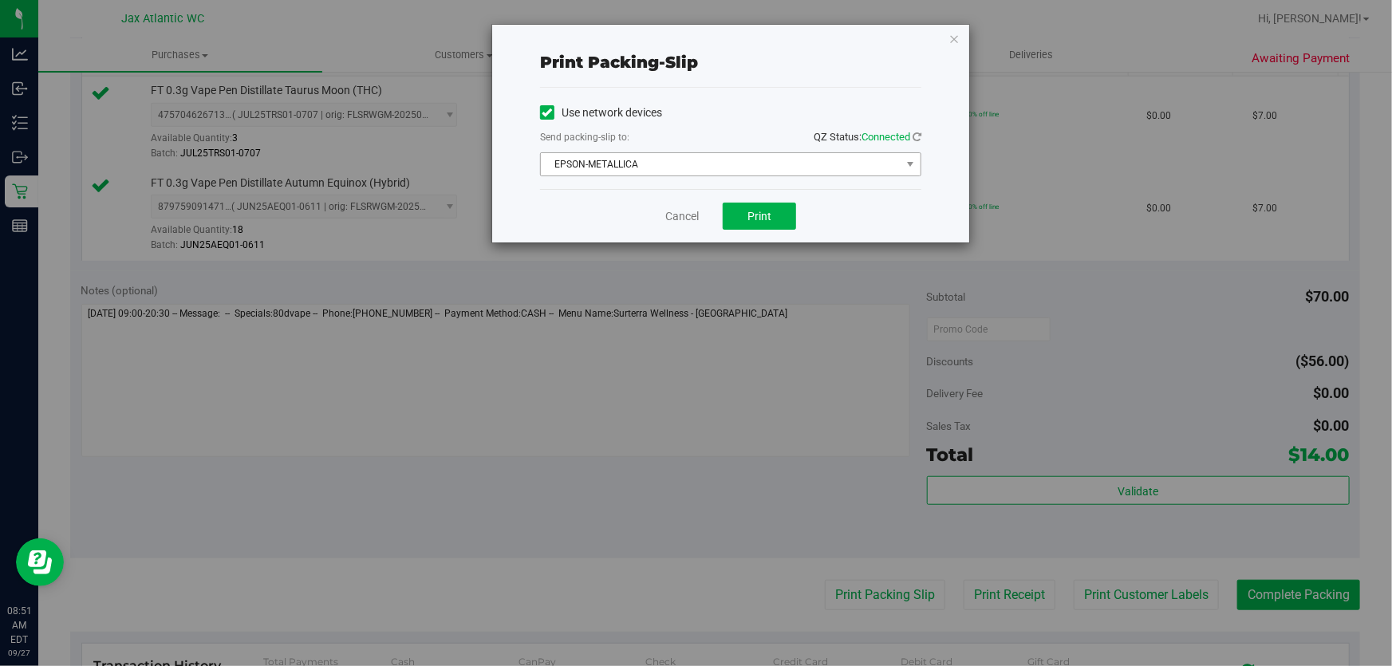
click at [630, 159] on span "EPSON-METALLICA" at bounding box center [721, 164] width 360 height 22
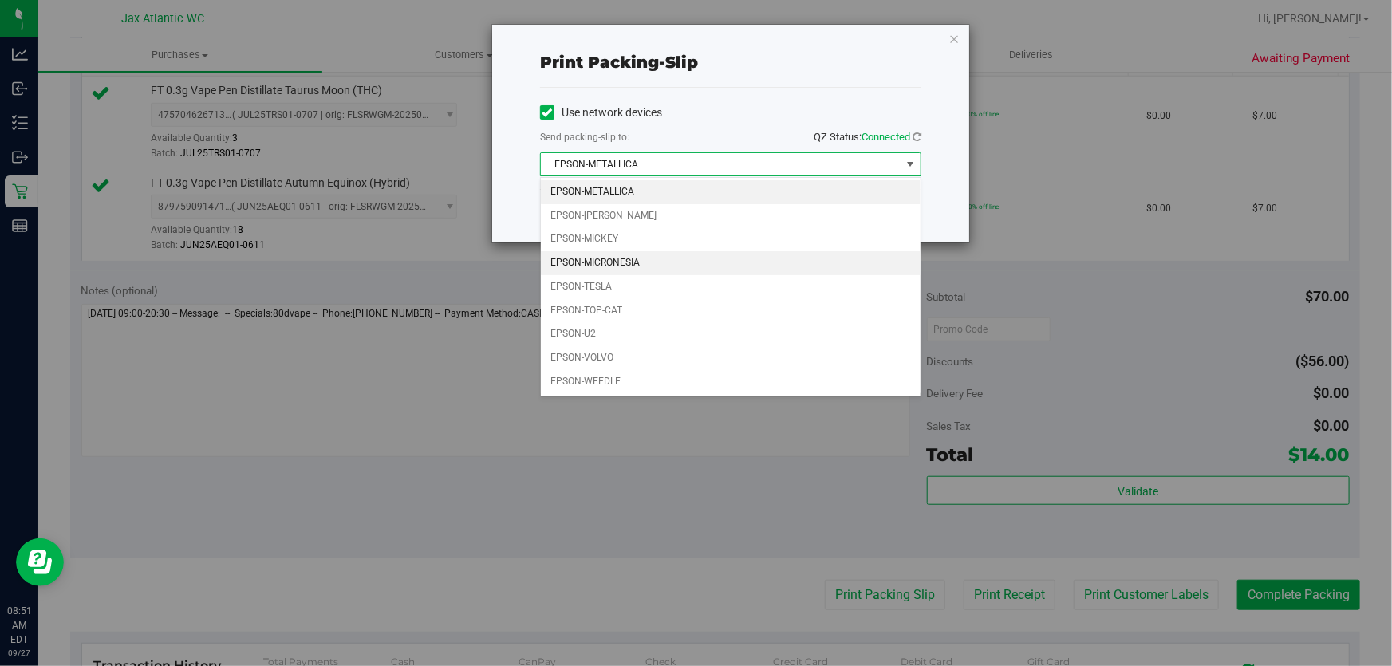
click at [637, 257] on li "EPSON-MICRONESIA" at bounding box center [731, 263] width 380 height 24
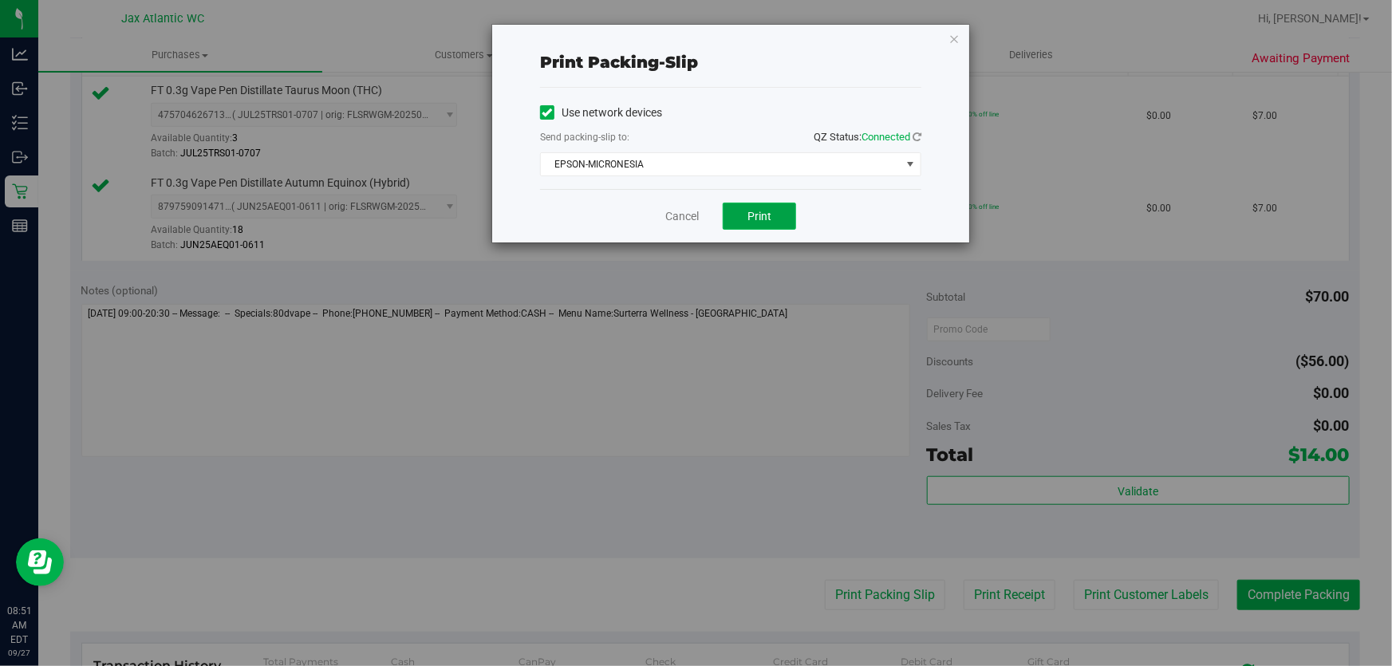
click at [785, 213] on button "Print" at bounding box center [759, 216] width 73 height 27
click at [672, 208] on link "Cancel" at bounding box center [682, 216] width 34 height 17
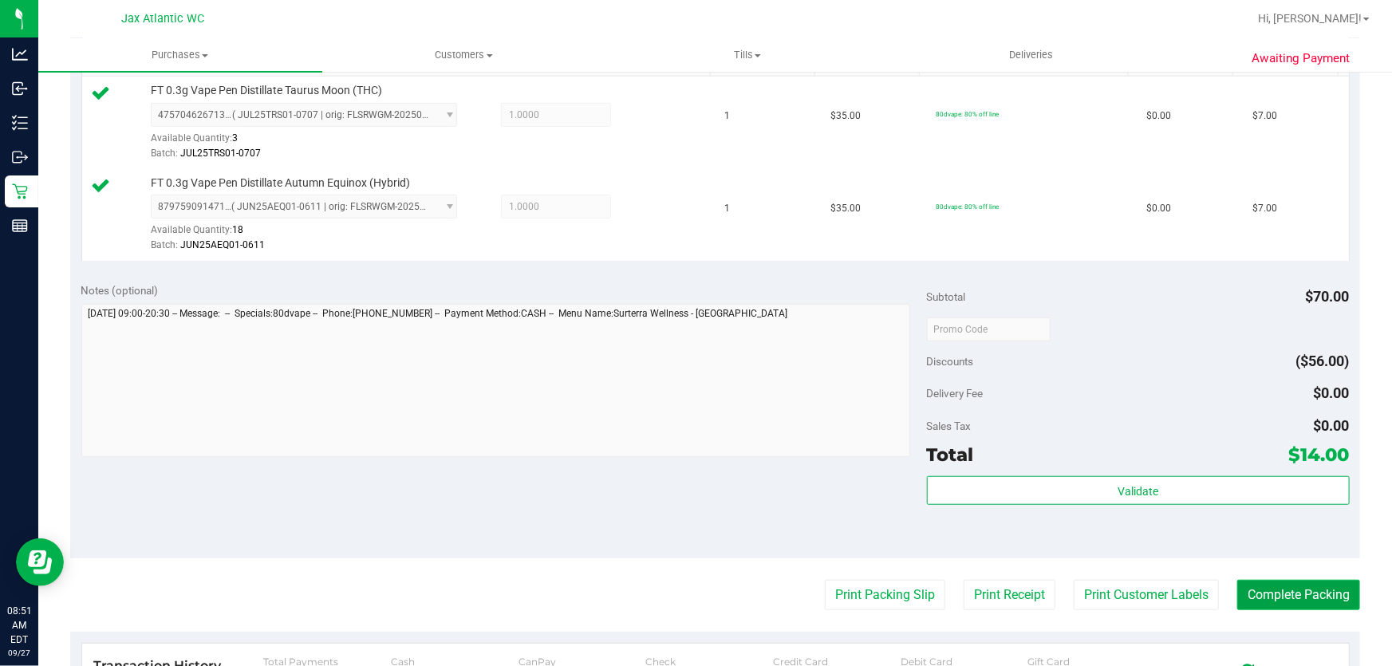
click at [1264, 585] on button "Complete Packing" at bounding box center [1298, 595] width 123 height 30
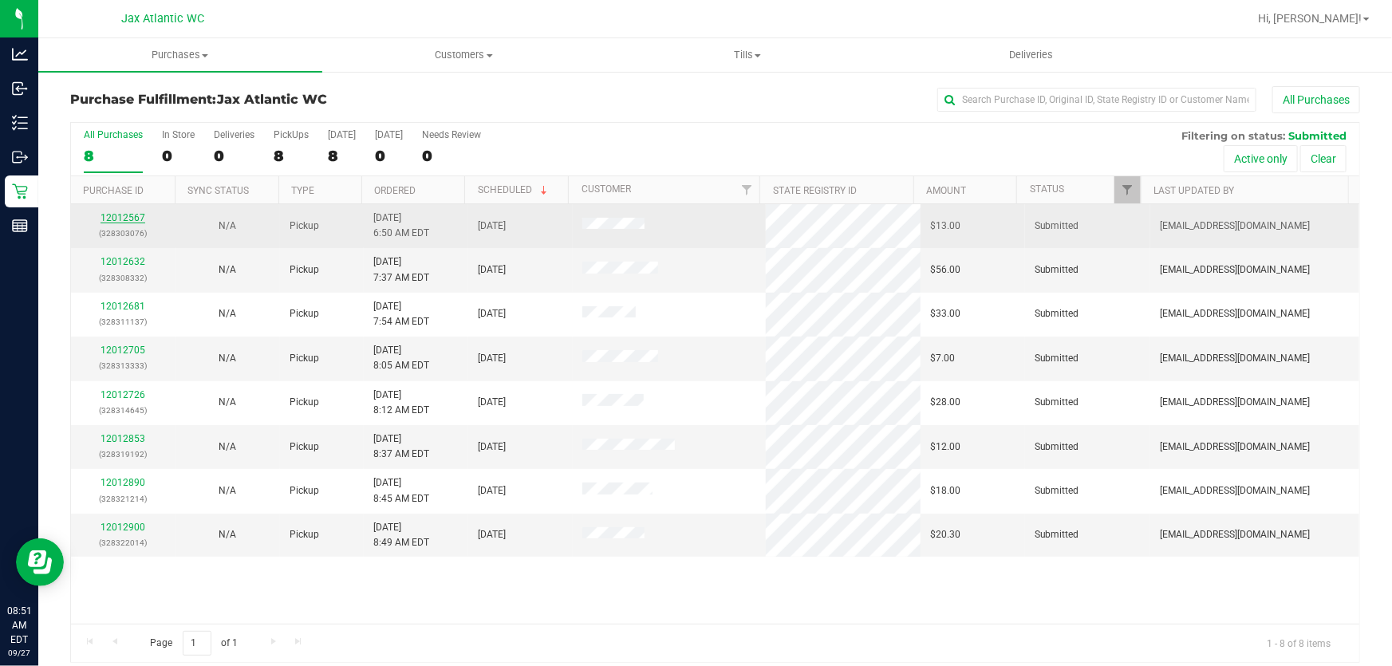
click at [106, 219] on link "12012567" at bounding box center [123, 217] width 45 height 11
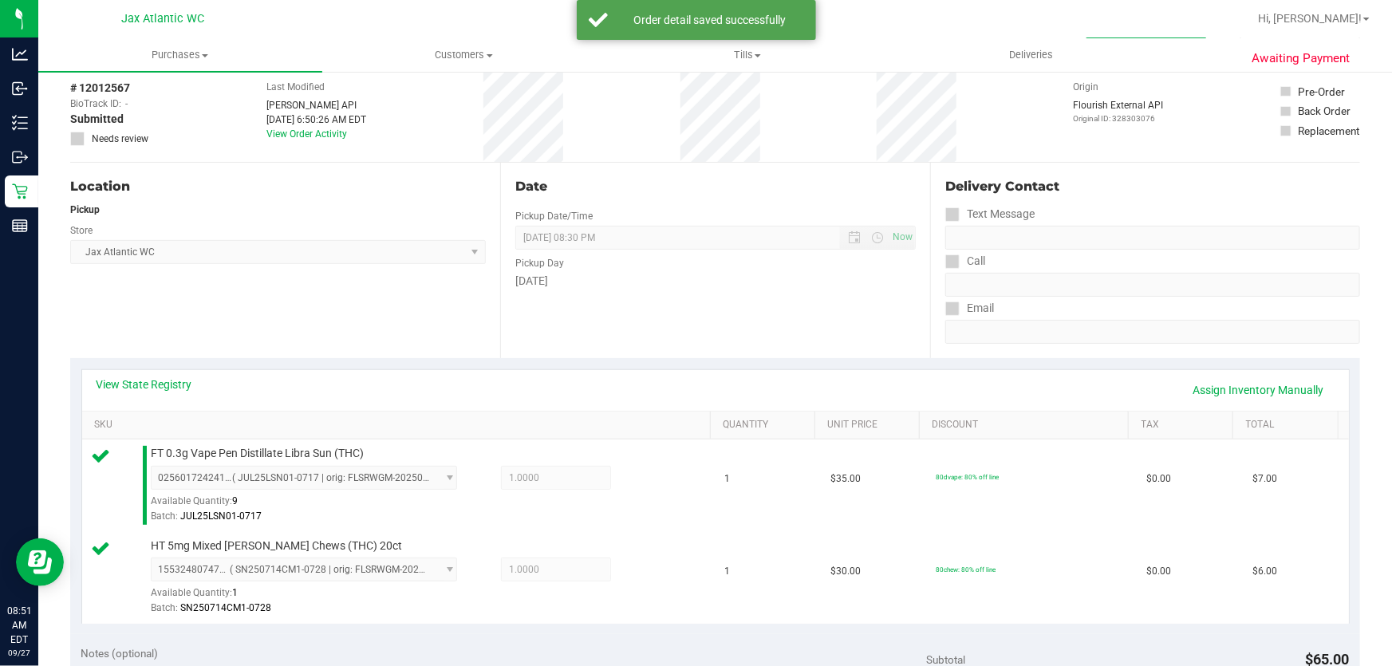
scroll to position [362, 0]
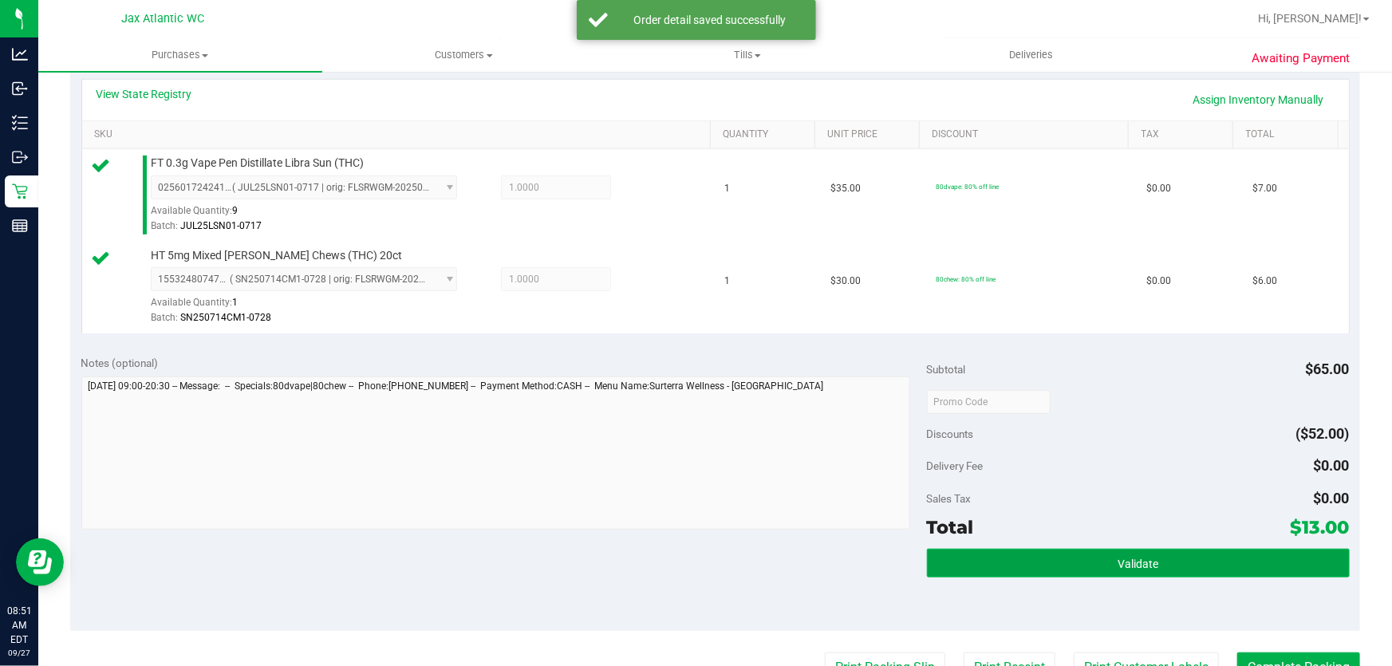
click at [1141, 560] on span "Validate" at bounding box center [1138, 564] width 41 height 13
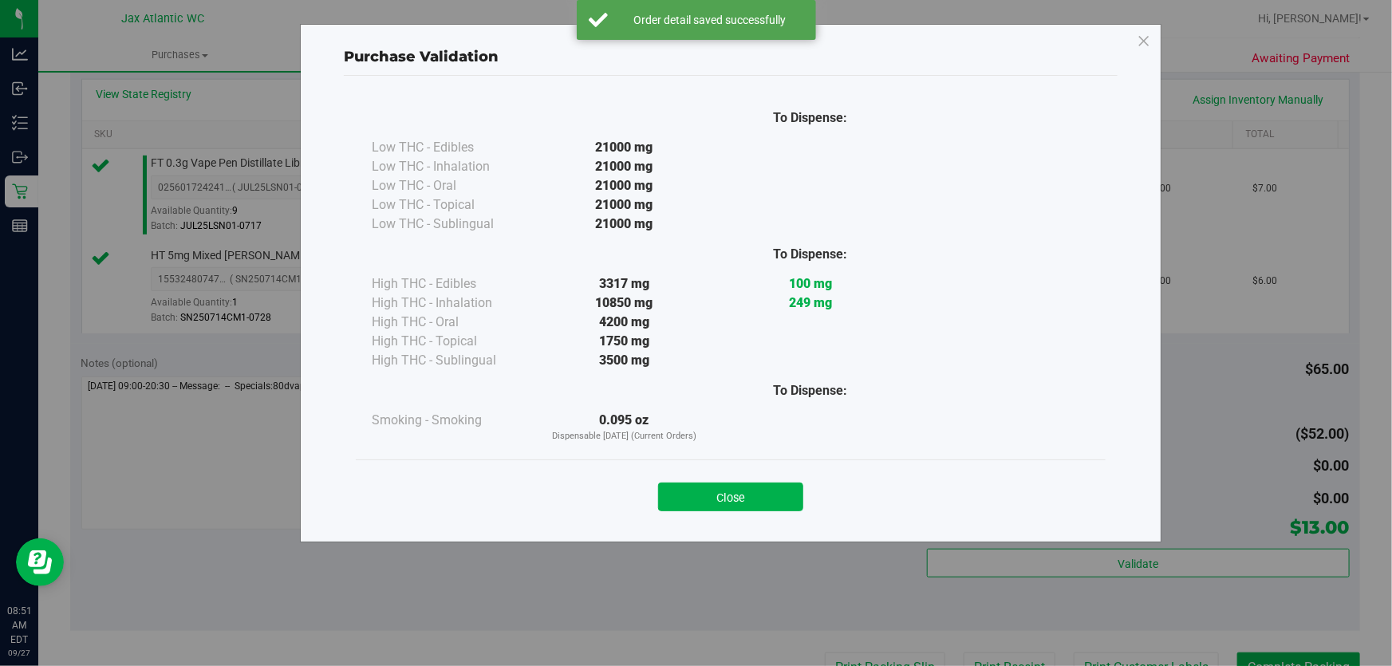
drag, startPoint x: 702, startPoint y: 494, endPoint x: 751, endPoint y: 503, distance: 49.4
click at [702, 495] on button "Close" at bounding box center [730, 497] width 145 height 29
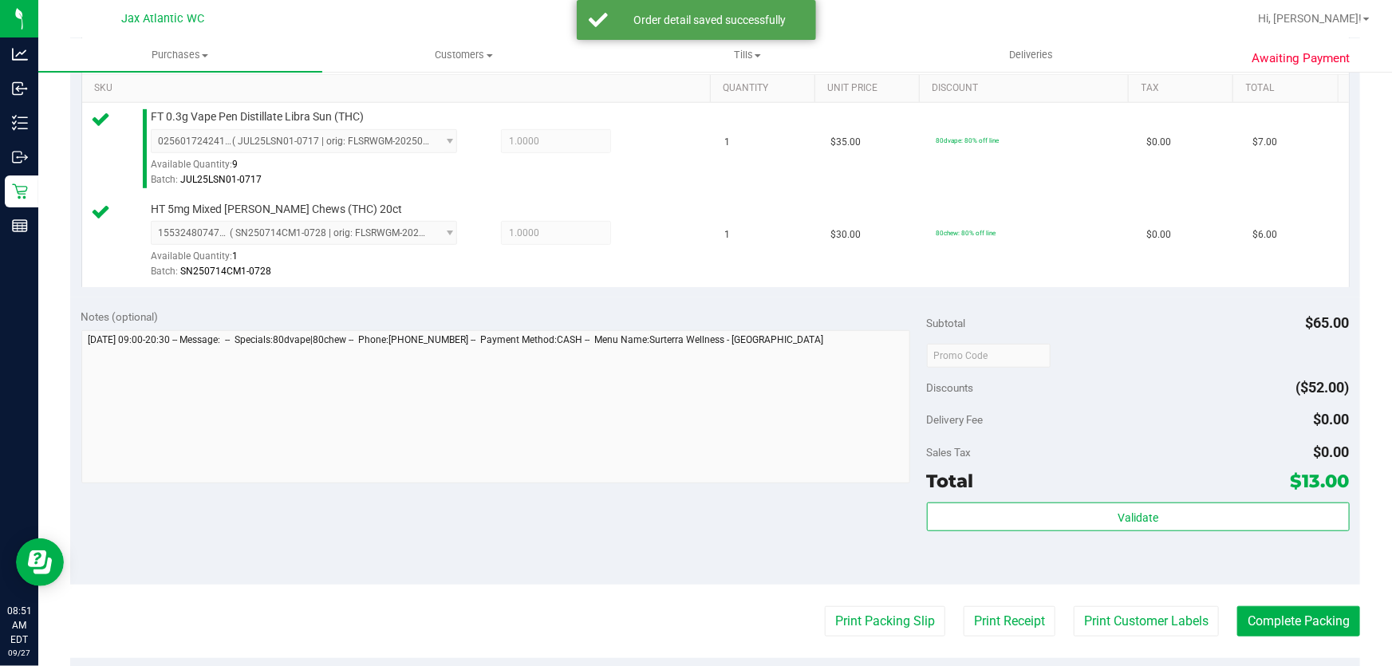
scroll to position [507, 0]
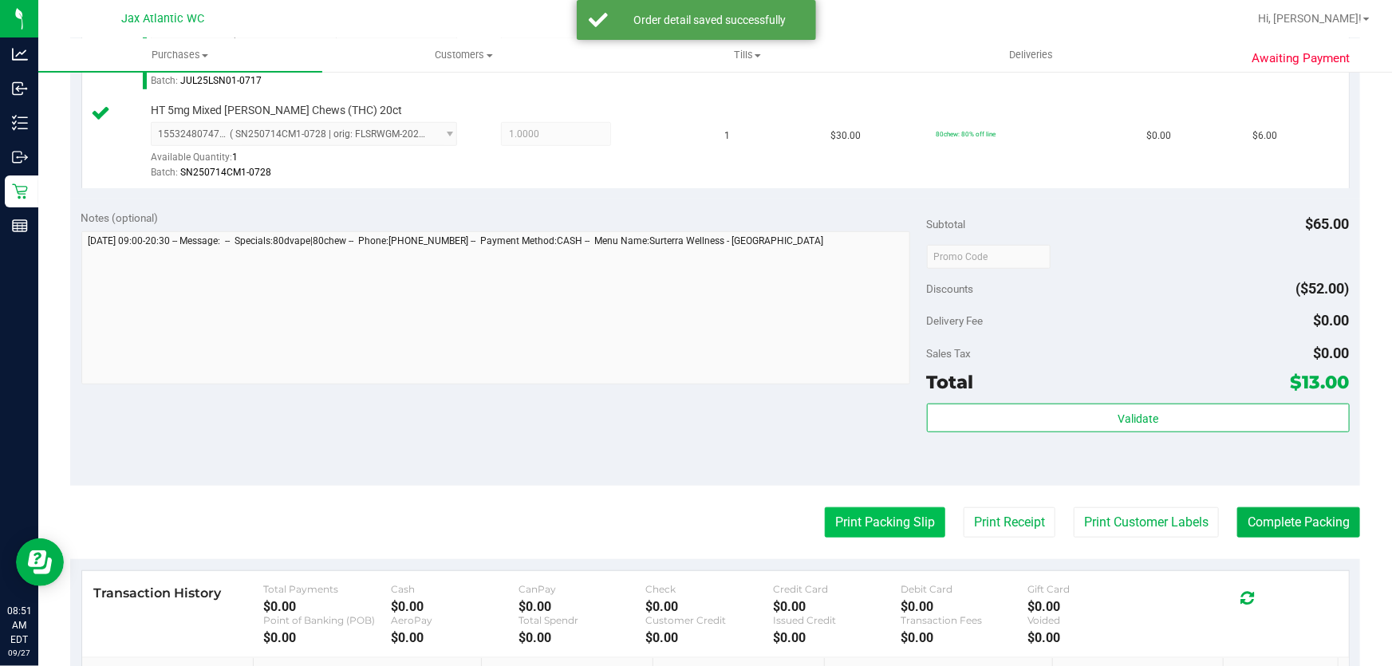
click at [893, 526] on button "Print Packing Slip" at bounding box center [885, 522] width 120 height 30
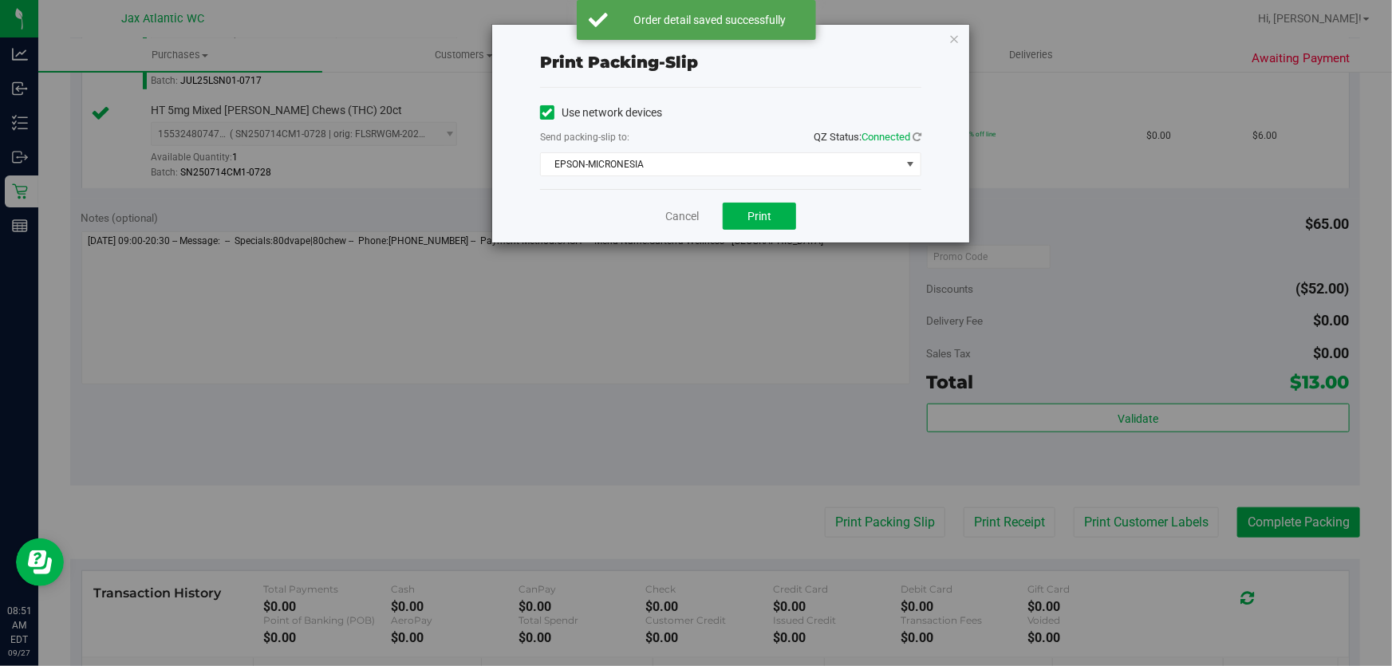
click at [721, 212] on div "Cancel Print" at bounding box center [730, 215] width 381 height 53
click at [735, 212] on button "Print" at bounding box center [759, 216] width 73 height 27
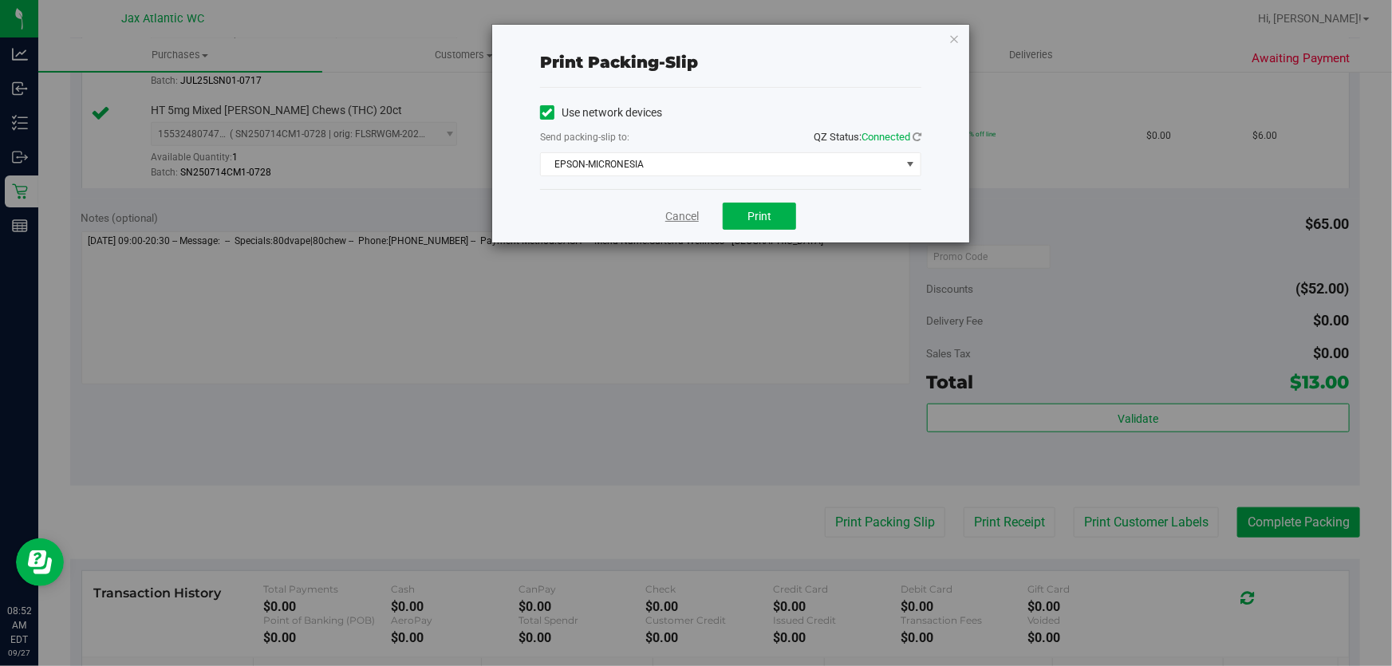
click at [693, 223] on link "Cancel" at bounding box center [682, 216] width 34 height 17
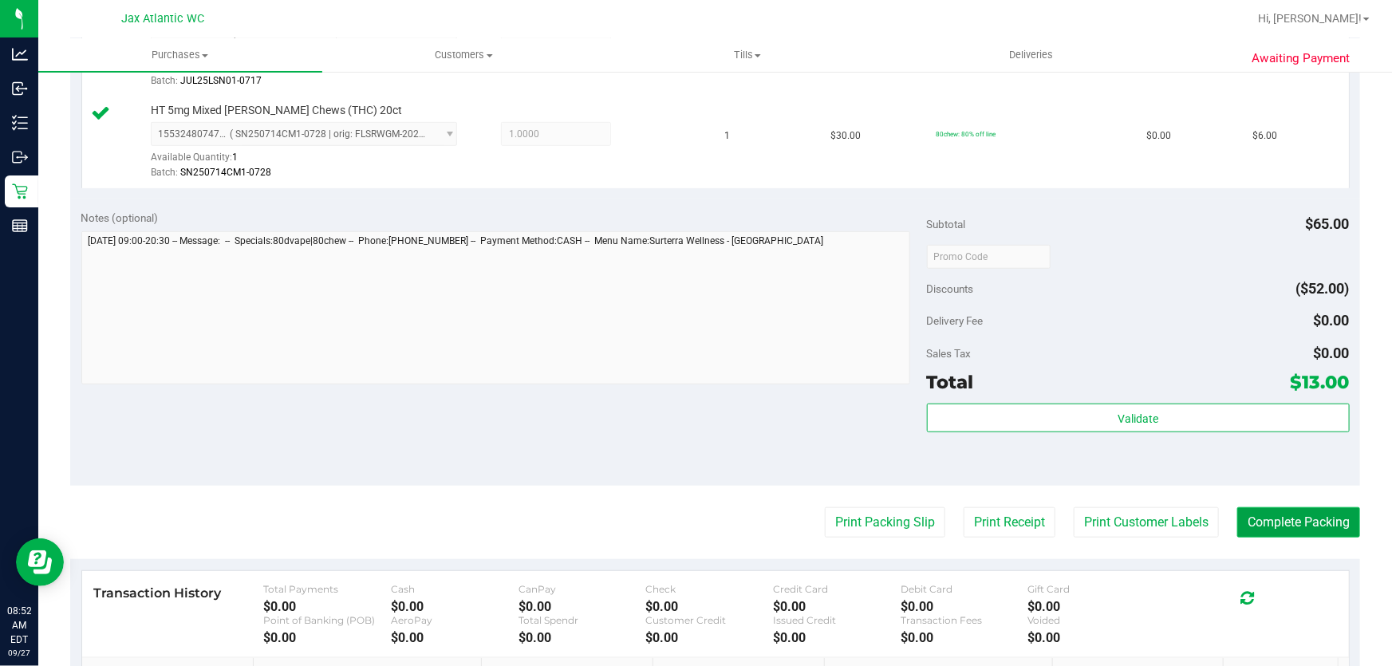
click at [1306, 526] on button "Complete Packing" at bounding box center [1298, 522] width 123 height 30
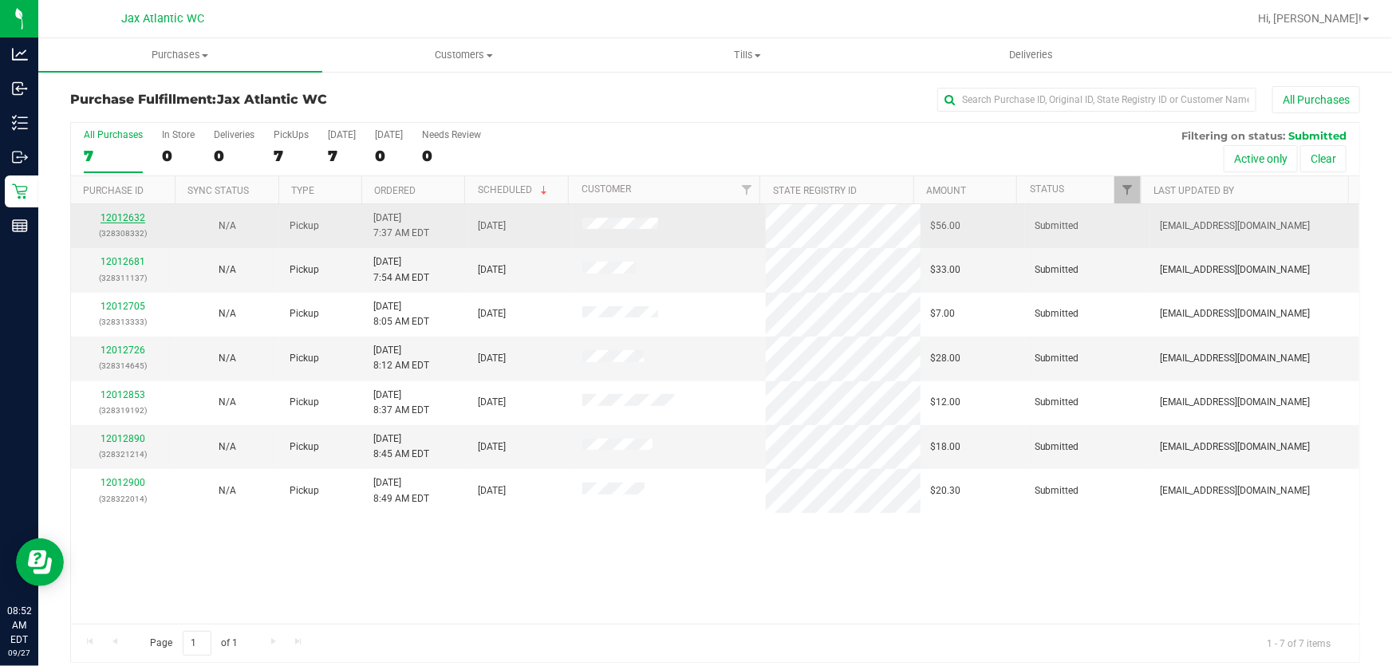
click at [124, 221] on link "12012632" at bounding box center [123, 217] width 45 height 11
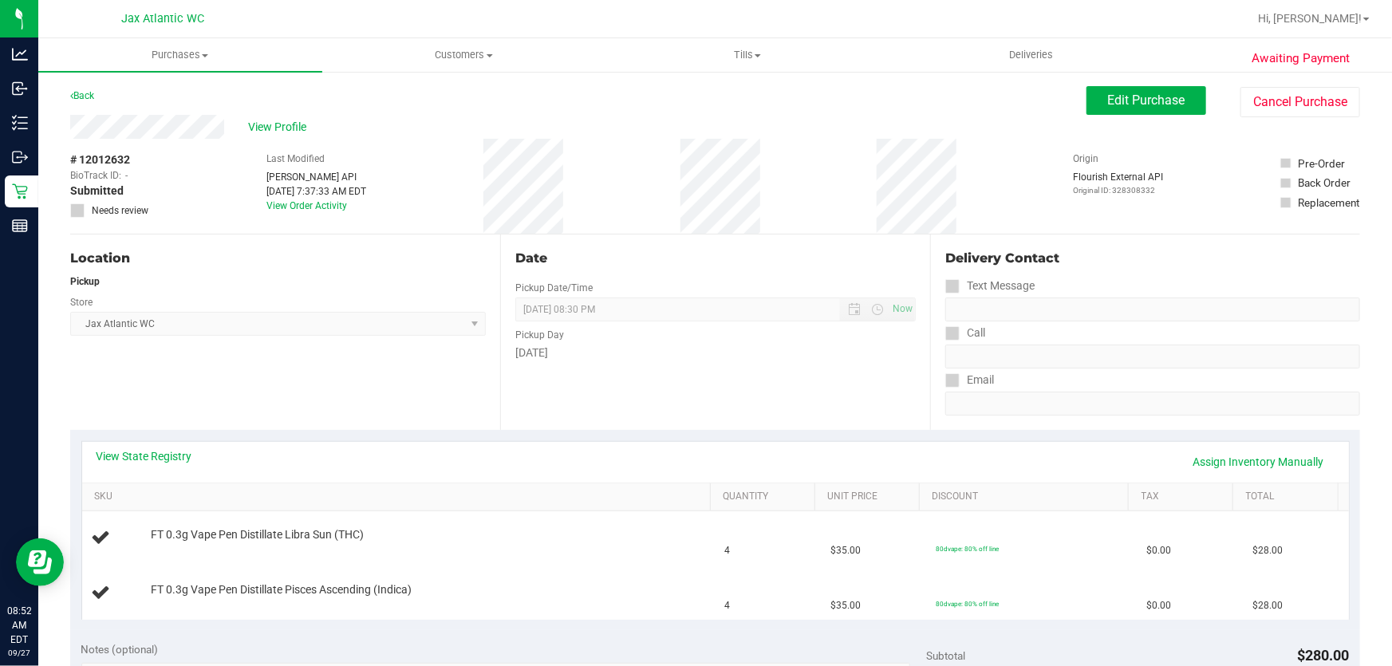
scroll to position [72, 0]
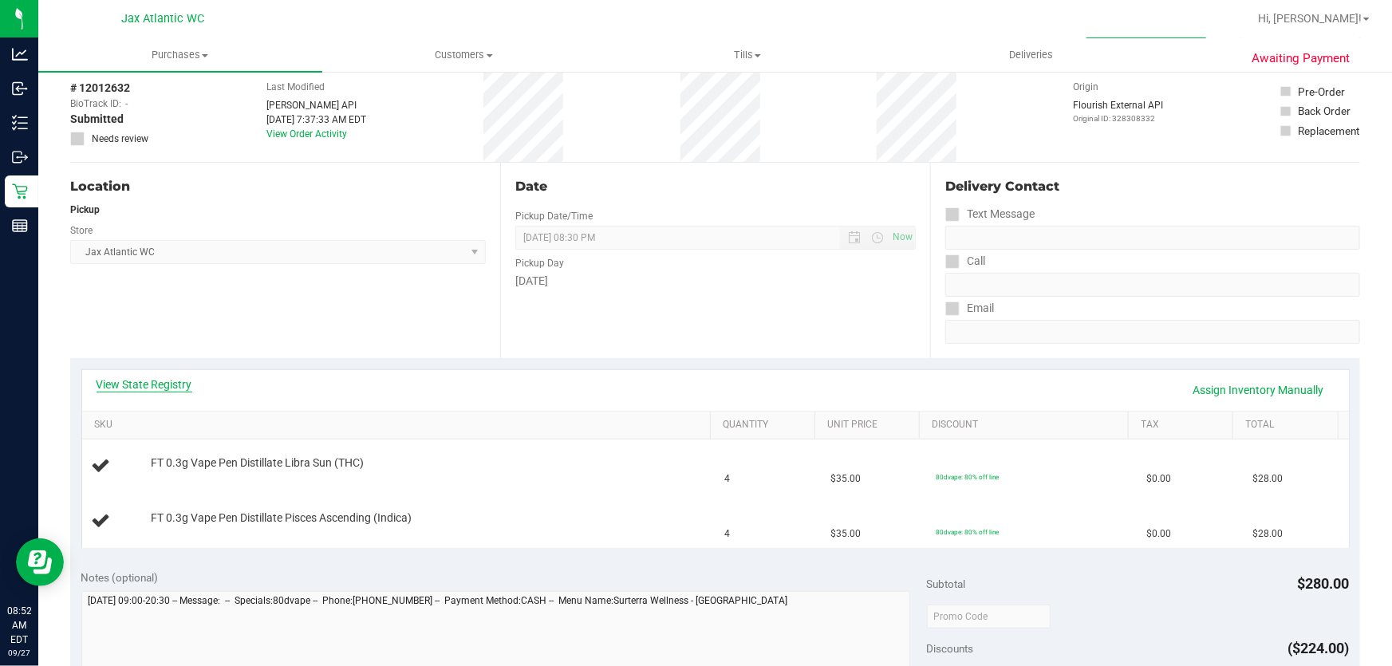
click at [160, 390] on link "View State Registry" at bounding box center [145, 385] width 96 height 16
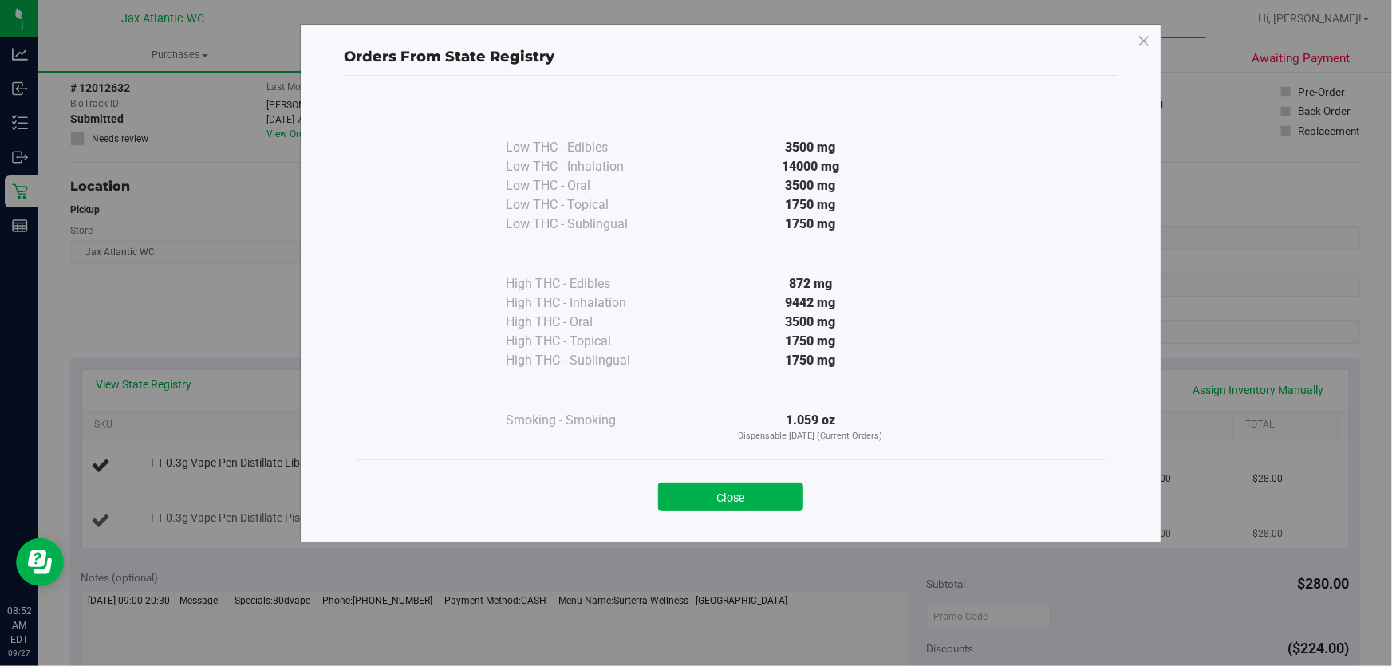
click at [738, 499] on button "Close" at bounding box center [730, 497] width 145 height 29
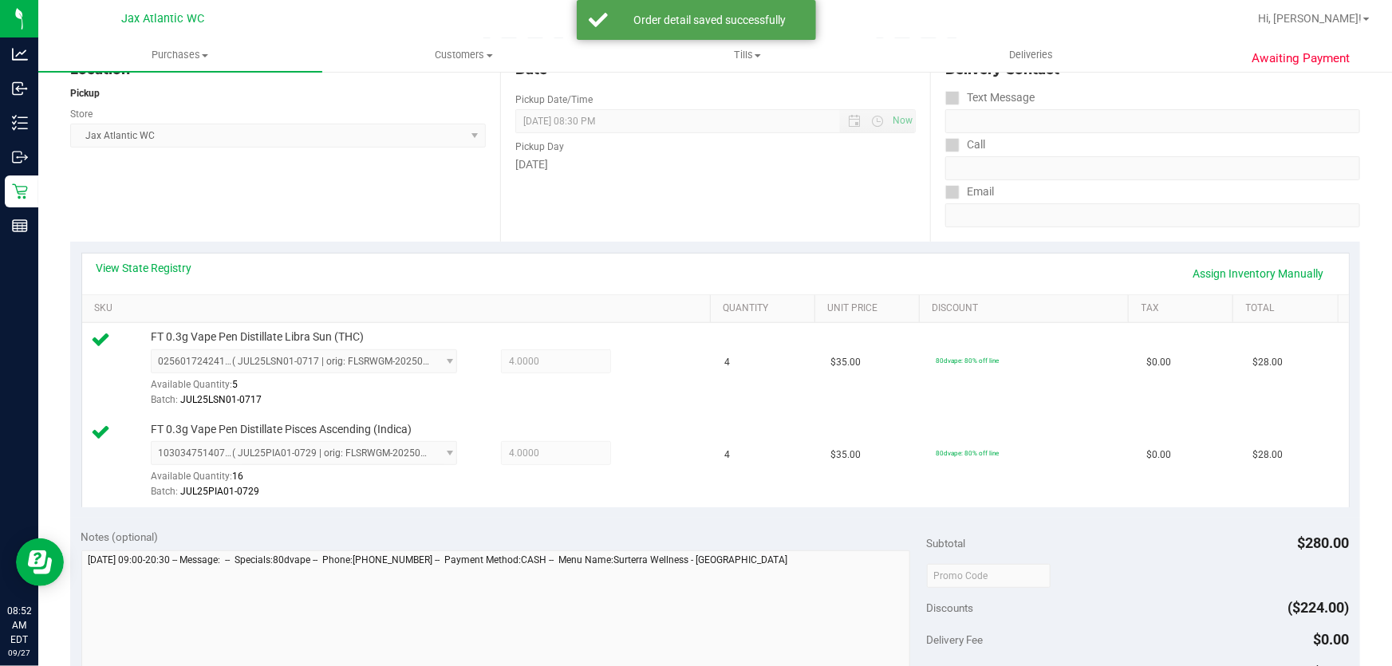
scroll to position [290, 0]
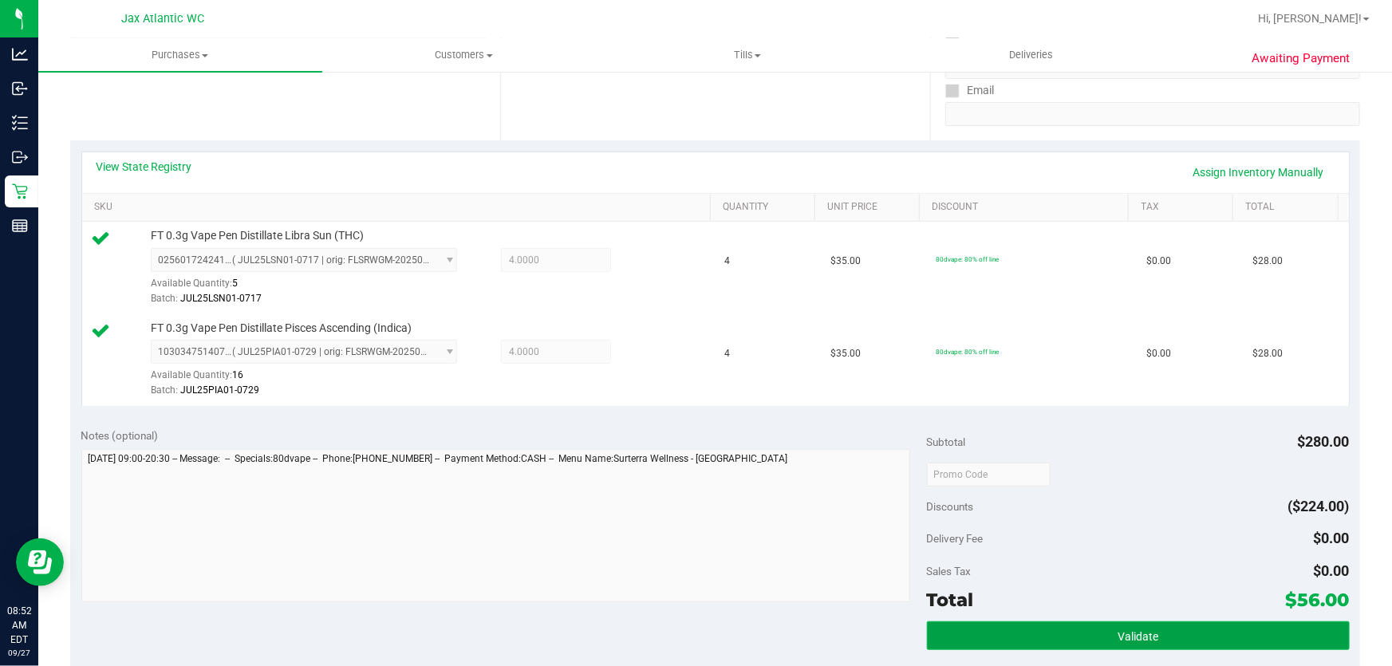
click at [1181, 631] on button "Validate" at bounding box center [1138, 635] width 423 height 29
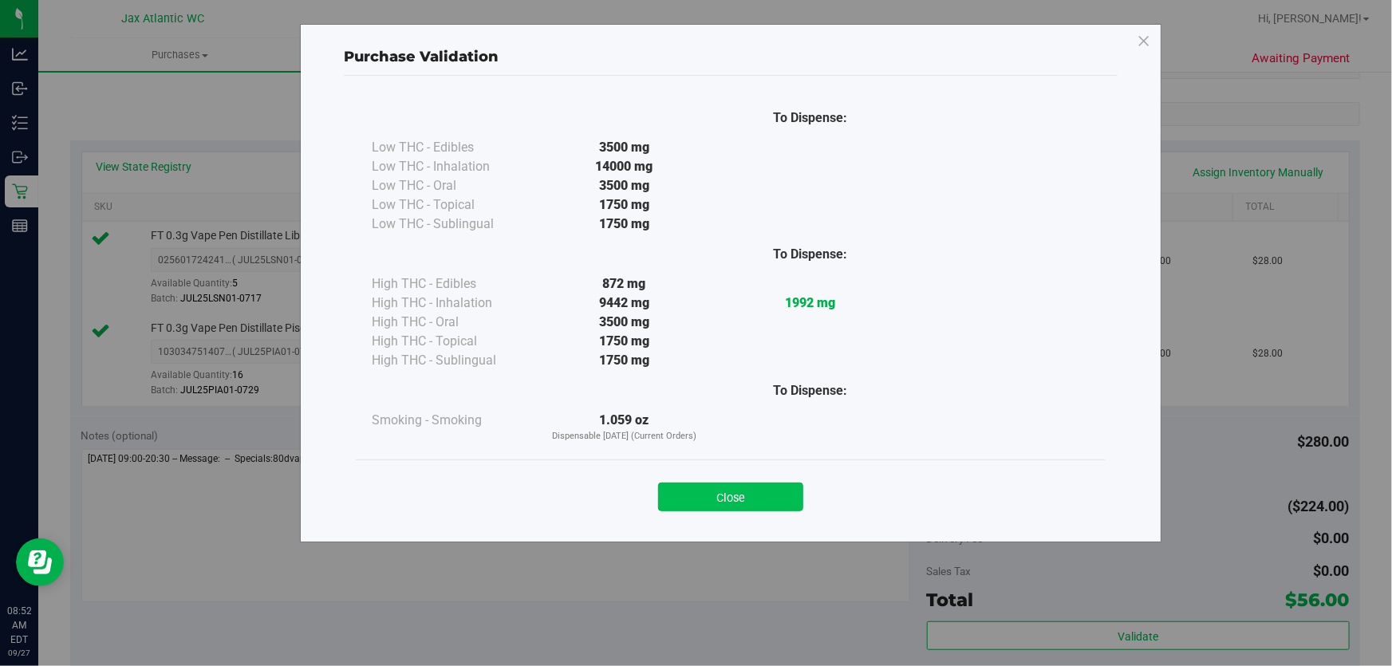
click at [779, 495] on button "Close" at bounding box center [730, 497] width 145 height 29
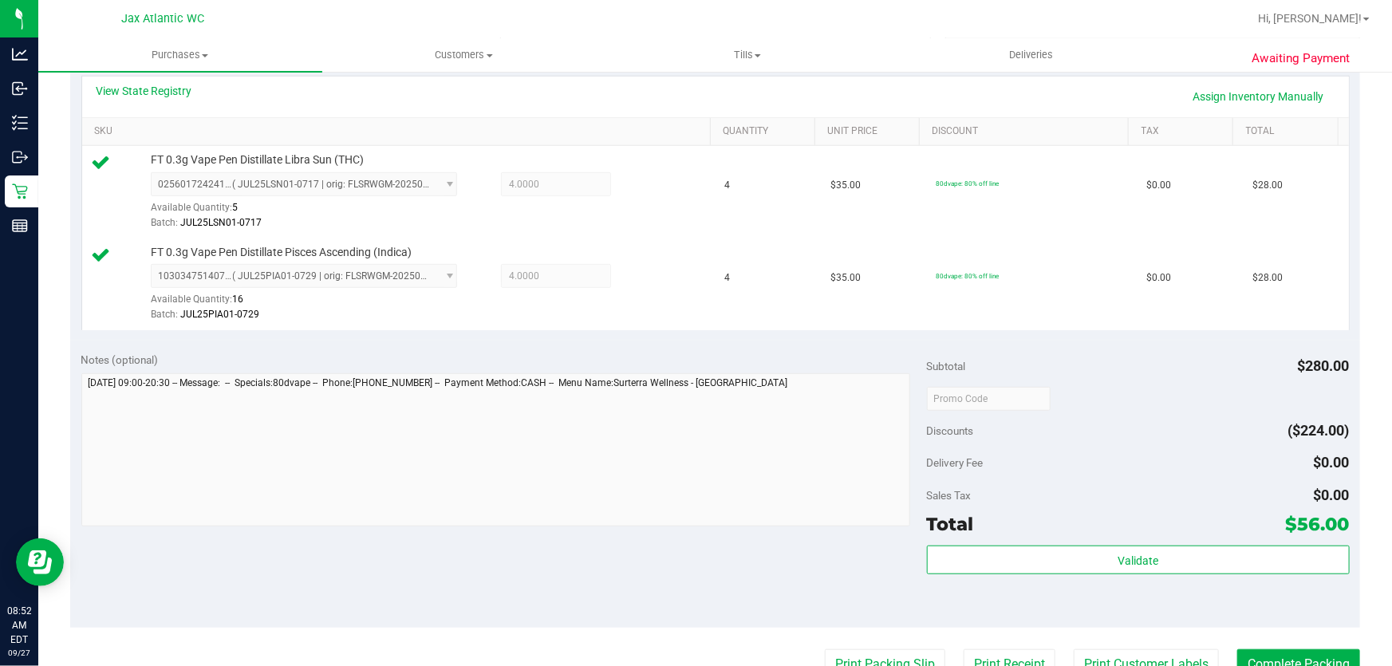
scroll to position [507, 0]
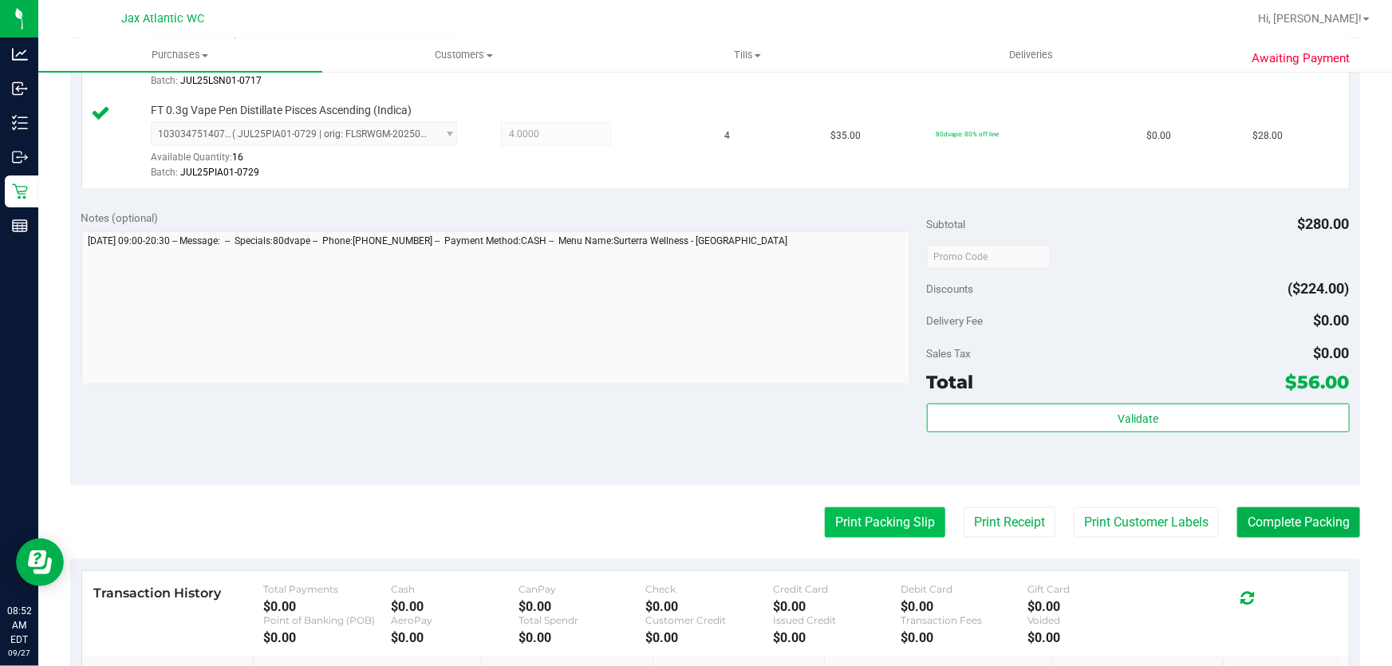
click at [903, 522] on button "Print Packing Slip" at bounding box center [885, 522] width 120 height 30
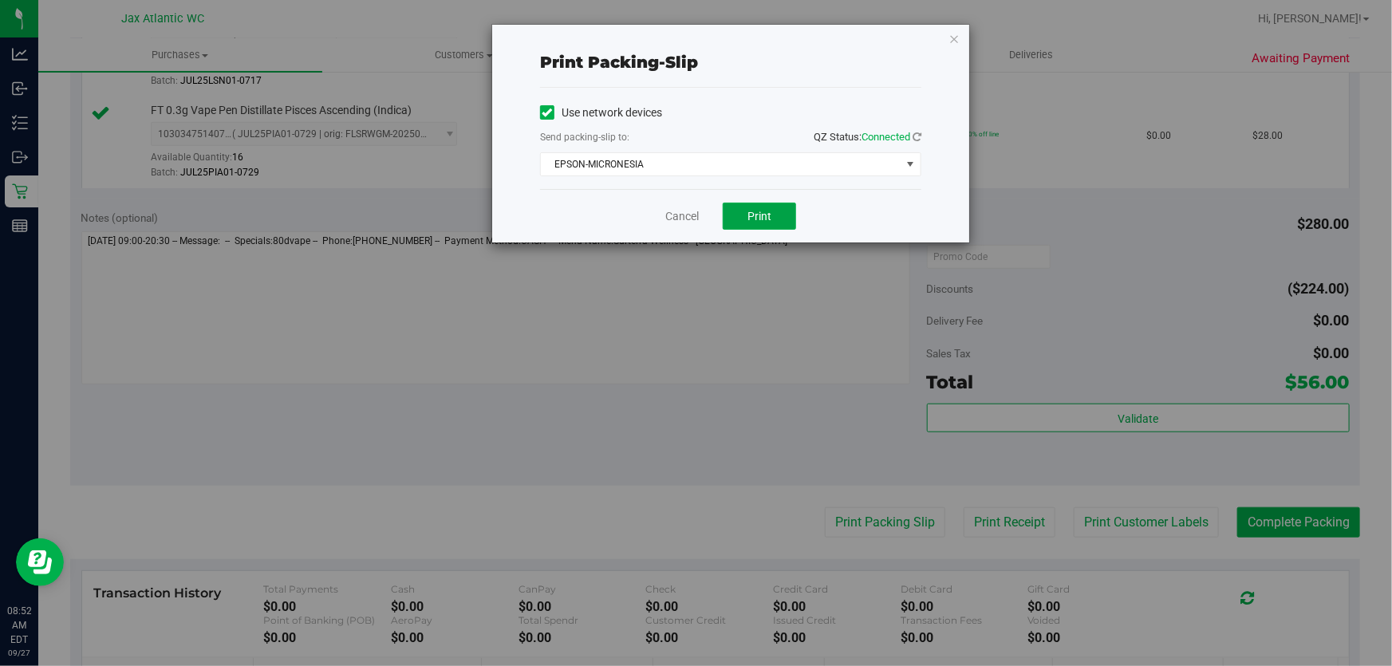
drag, startPoint x: 743, startPoint y: 210, endPoint x: 838, endPoint y: 191, distance: 96.8
click at [753, 209] on button "Print" at bounding box center [759, 216] width 73 height 27
click at [684, 223] on link "Cancel" at bounding box center [682, 216] width 34 height 17
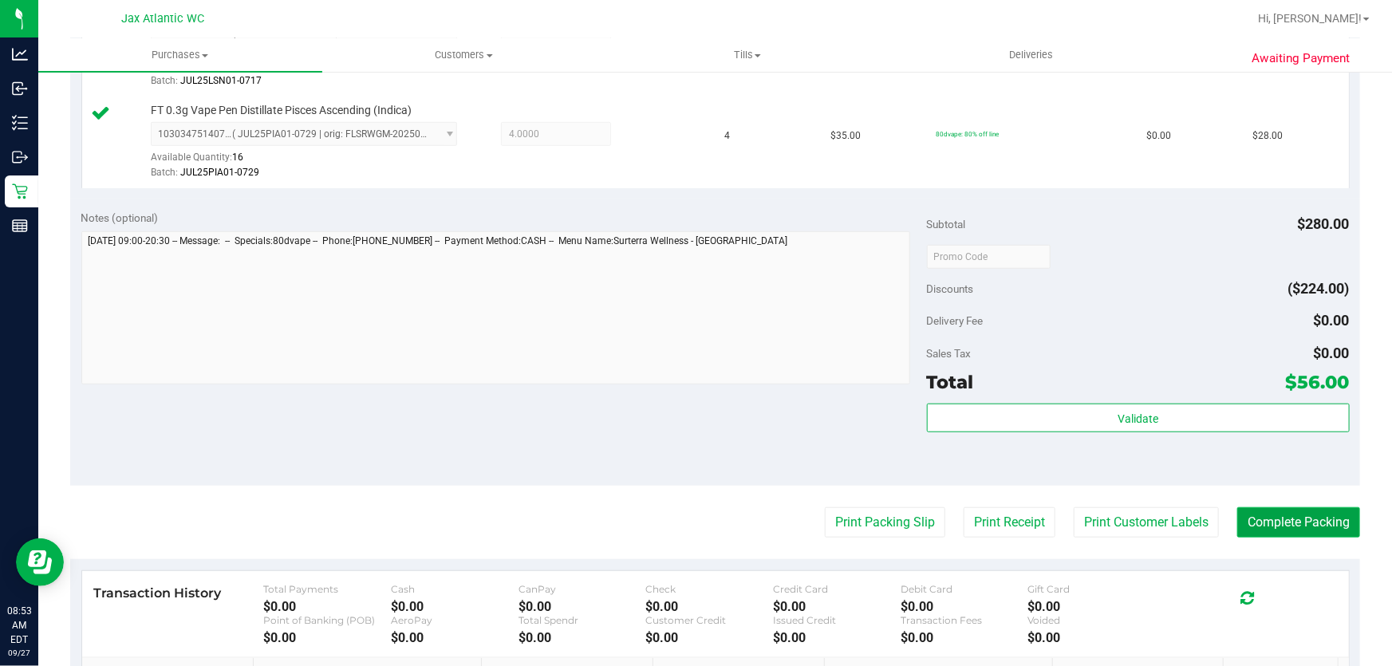
click at [1248, 515] on button "Complete Packing" at bounding box center [1298, 522] width 123 height 30
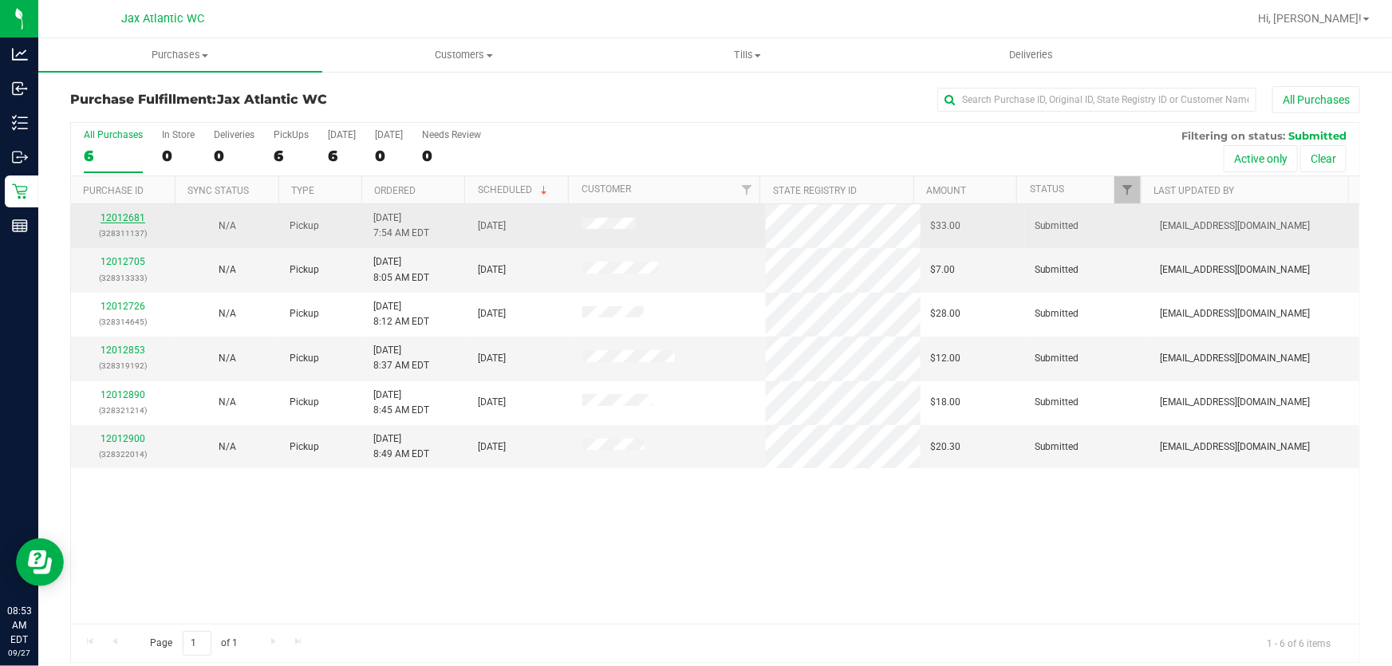
click at [140, 214] on link "12012681" at bounding box center [123, 217] width 45 height 11
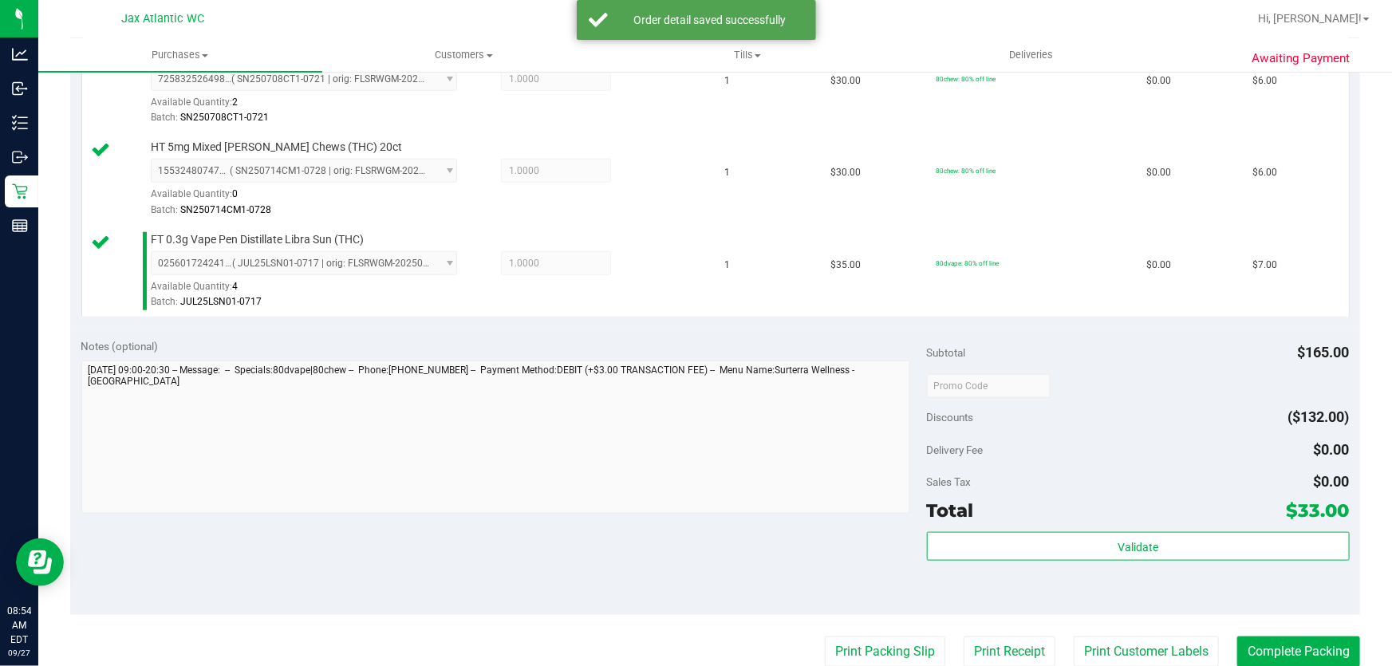
scroll to position [725, 0]
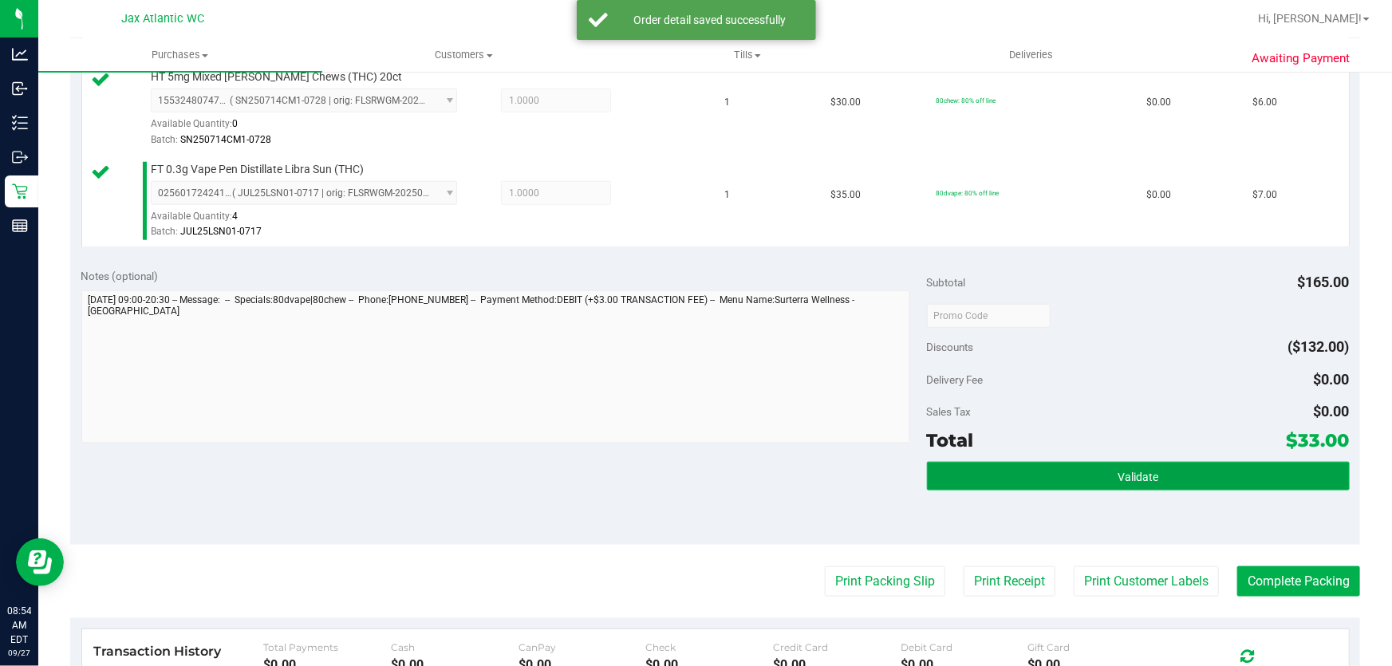
click at [1122, 471] on span "Validate" at bounding box center [1138, 477] width 41 height 13
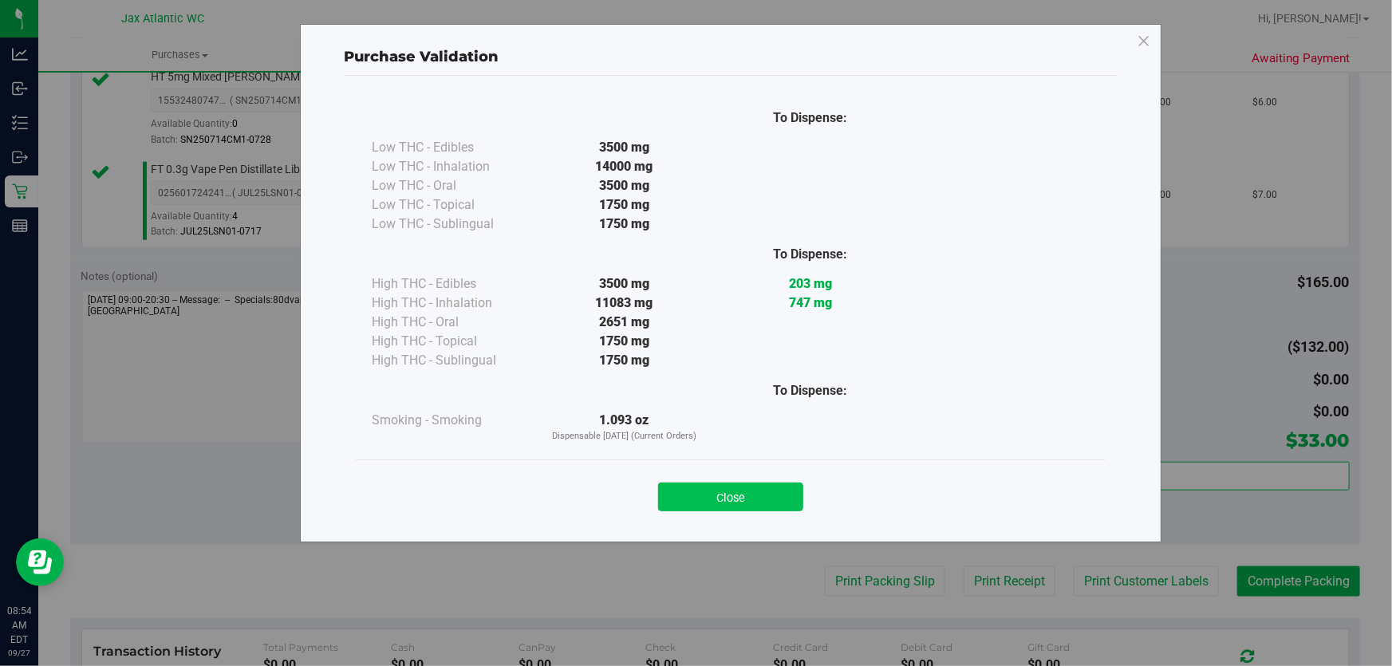
click at [745, 486] on button "Close" at bounding box center [730, 497] width 145 height 29
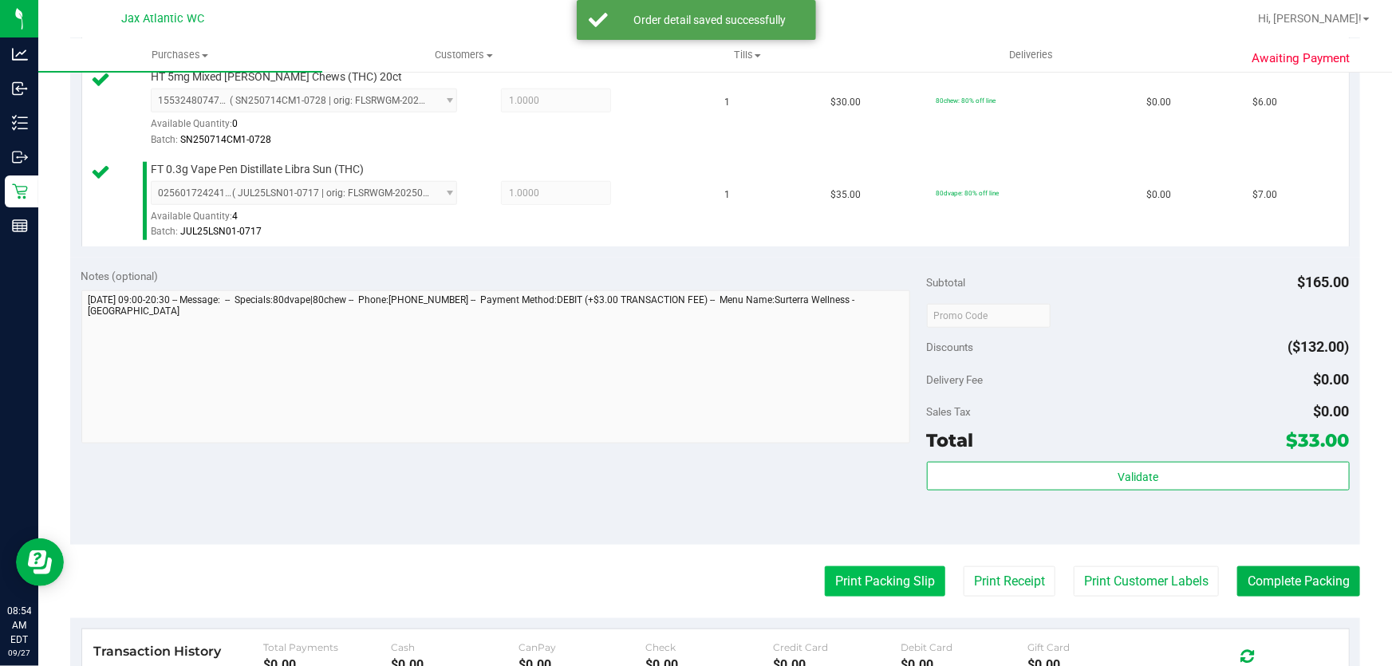
click at [928, 582] on button "Print Packing Slip" at bounding box center [885, 581] width 120 height 30
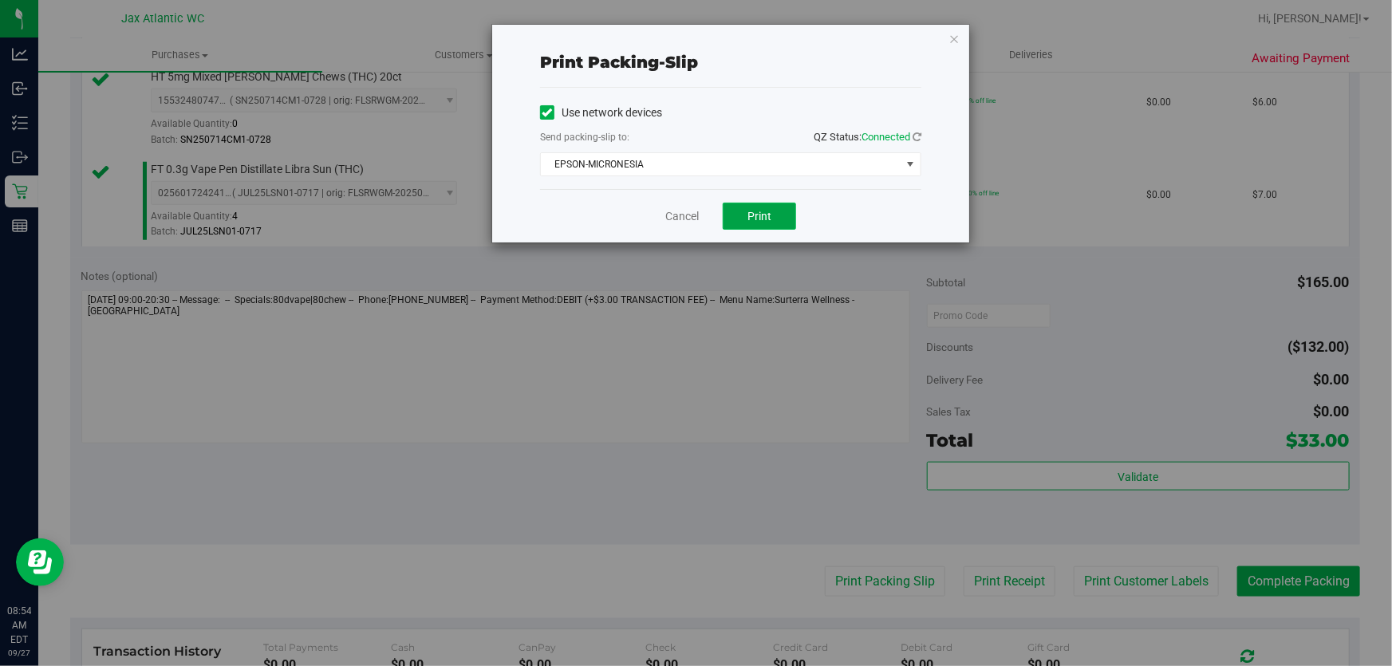
click at [759, 210] on span "Print" at bounding box center [759, 216] width 24 height 13
click at [689, 218] on link "Cancel" at bounding box center [682, 216] width 34 height 17
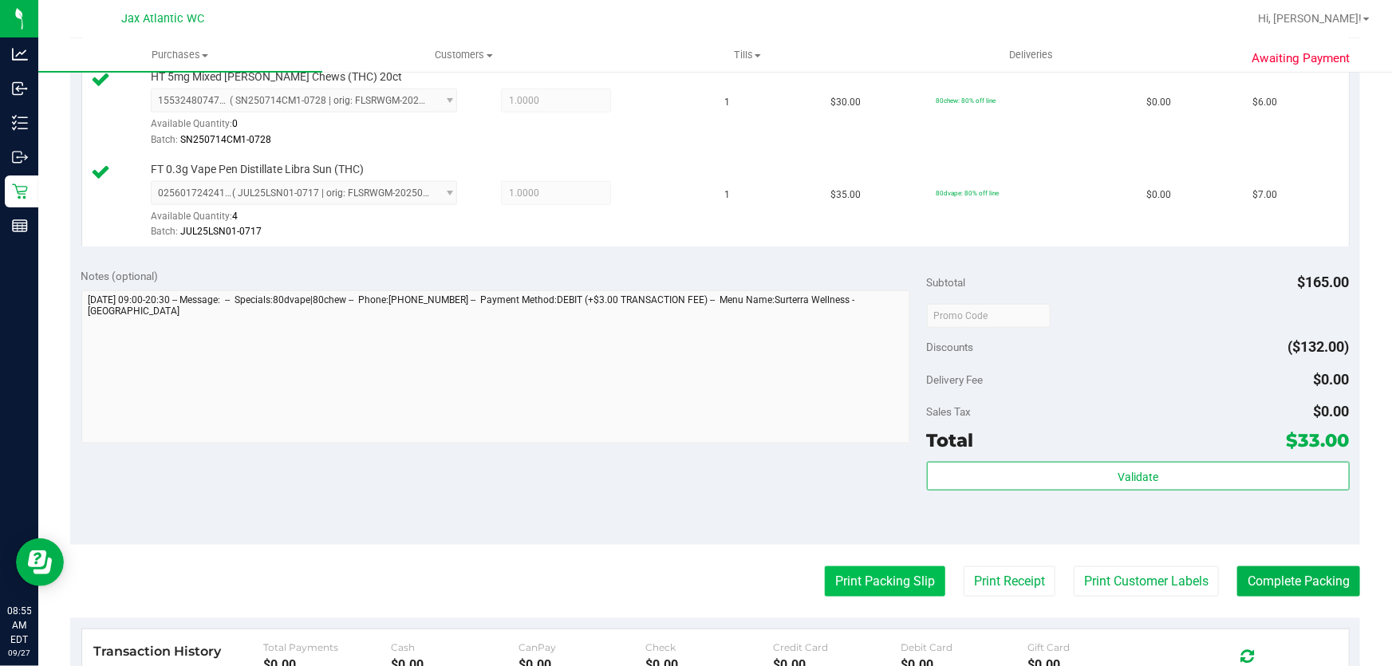
click at [874, 570] on button "Print Packing Slip" at bounding box center [885, 581] width 120 height 30
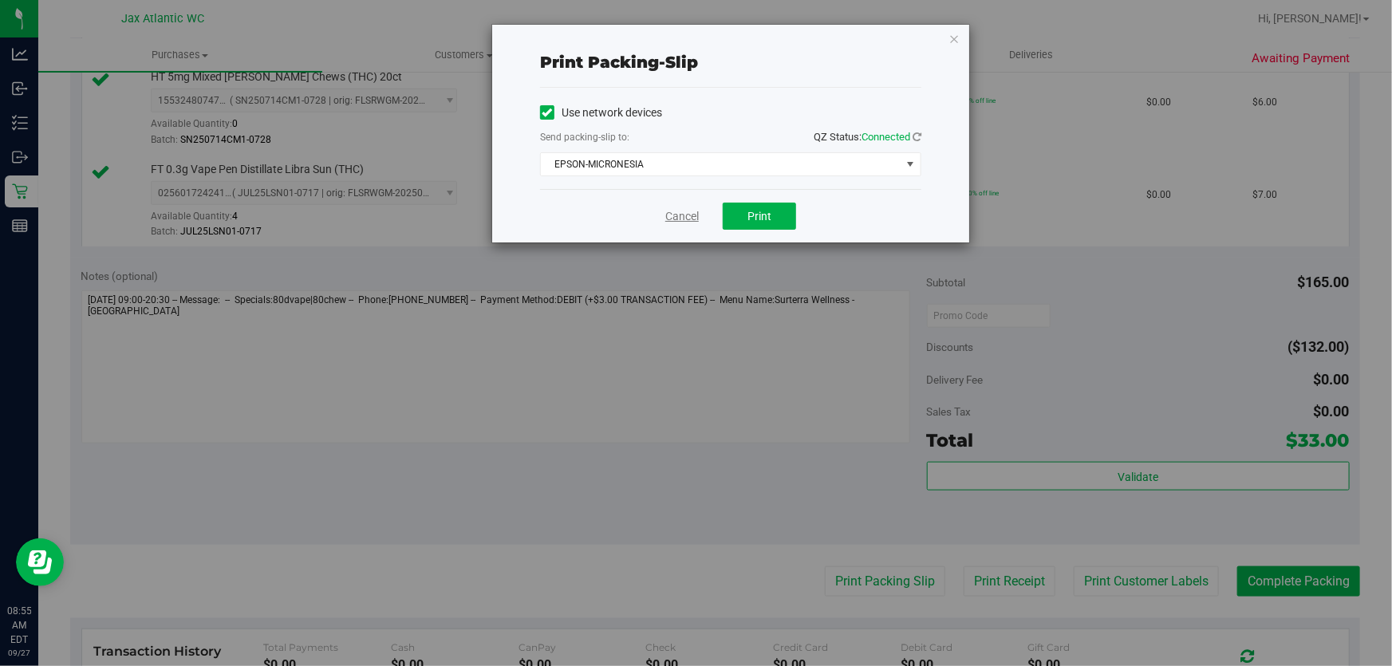
click at [690, 221] on link "Cancel" at bounding box center [682, 216] width 34 height 17
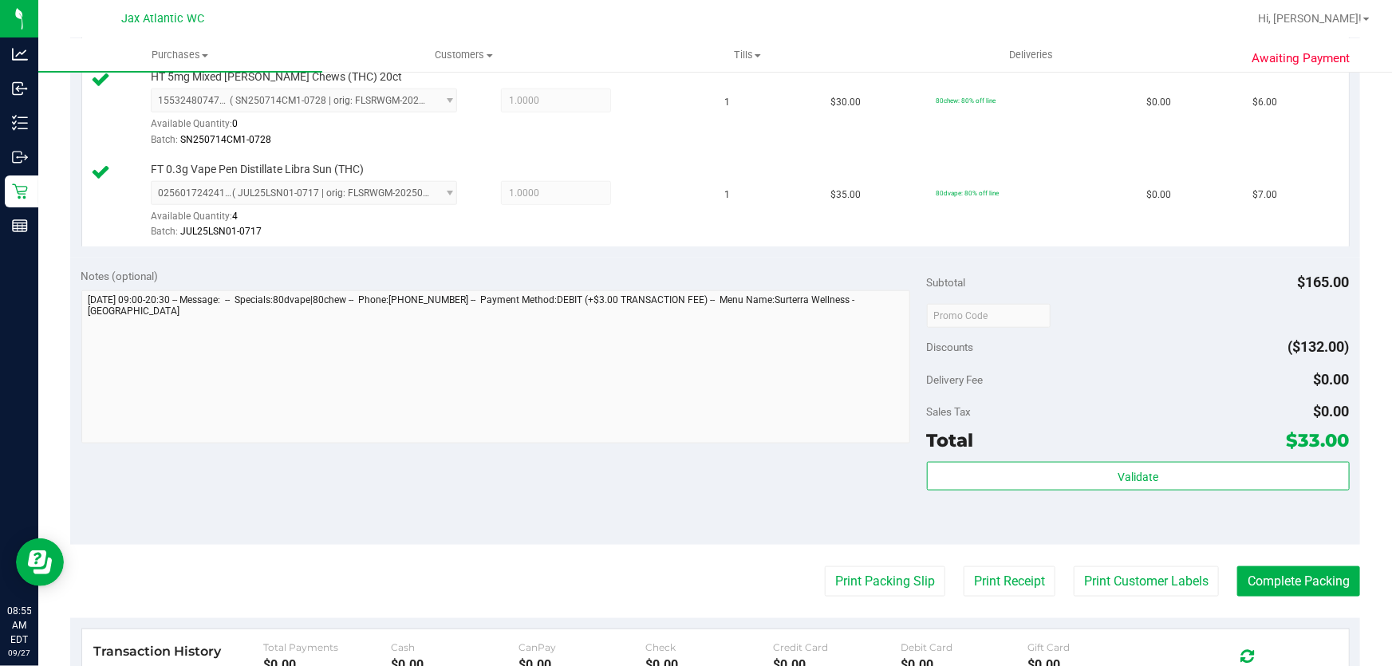
click at [1316, 563] on purchase-details "Back Edit Purchase Cancel Purchase View Profile # 12012681 BioTrack ID: - Submi…" at bounding box center [715, 139] width 1290 height 1556
drag, startPoint x: 1316, startPoint y: 575, endPoint x: 1303, endPoint y: 573, distance: 13.0
click at [1316, 575] on button "Complete Packing" at bounding box center [1298, 581] width 123 height 30
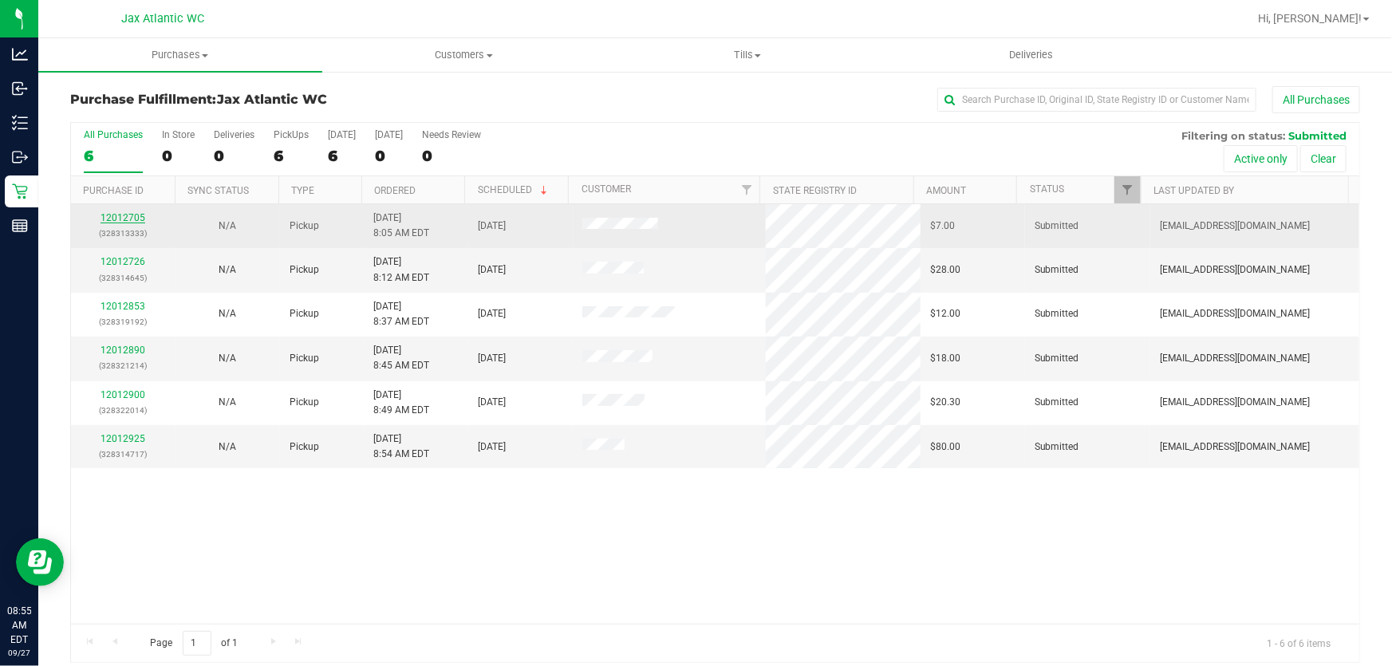
click at [139, 215] on link "12012705" at bounding box center [123, 217] width 45 height 11
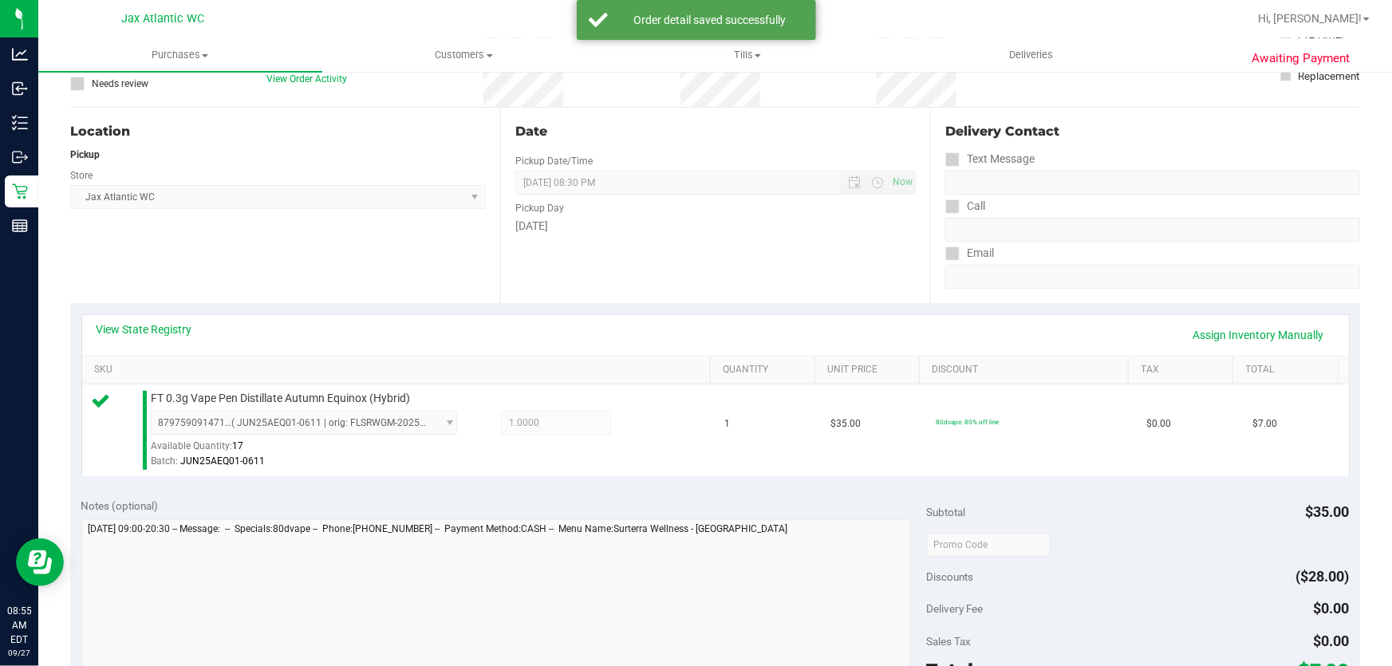
scroll to position [290, 0]
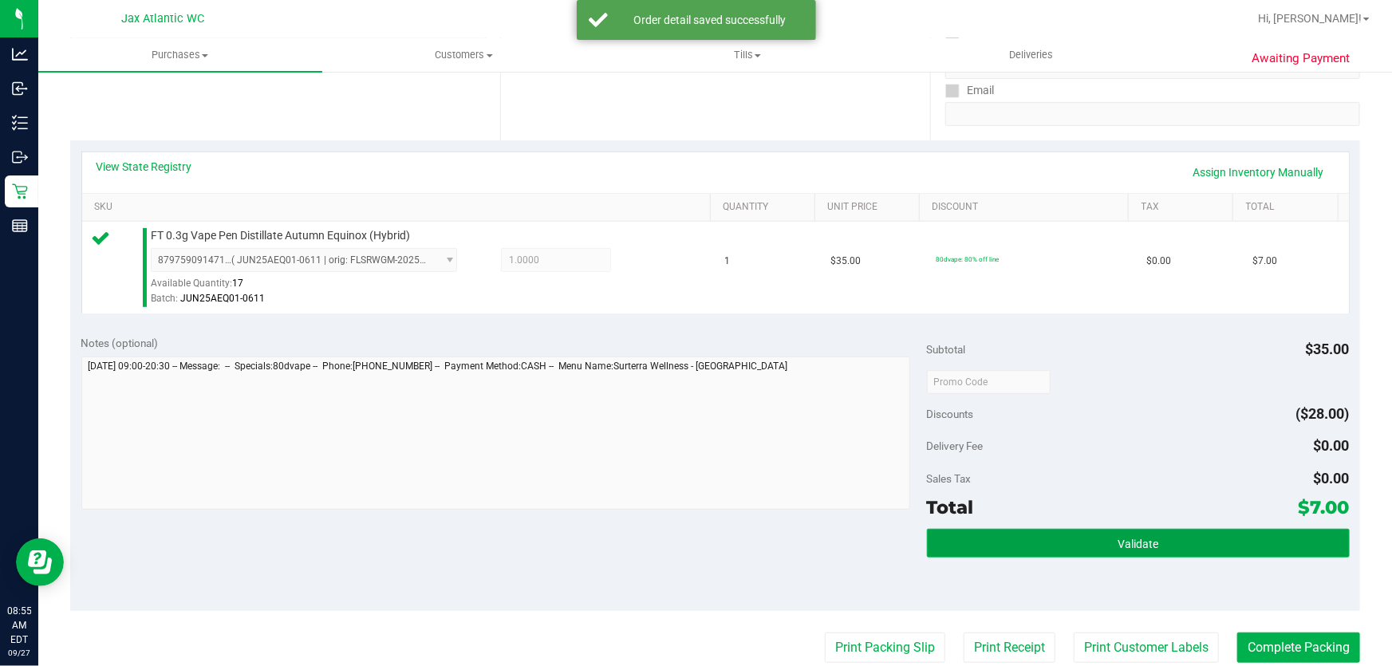
click at [1098, 530] on button "Validate" at bounding box center [1138, 543] width 423 height 29
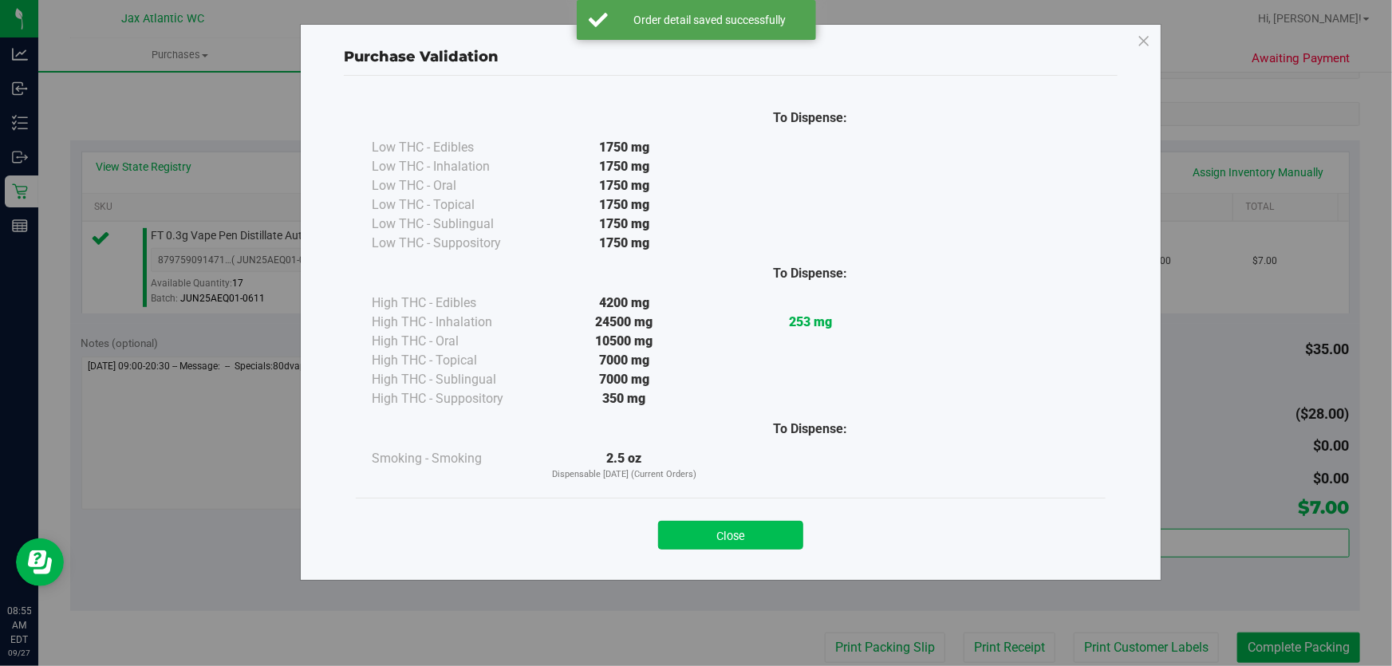
click at [757, 528] on button "Close" at bounding box center [730, 535] width 145 height 29
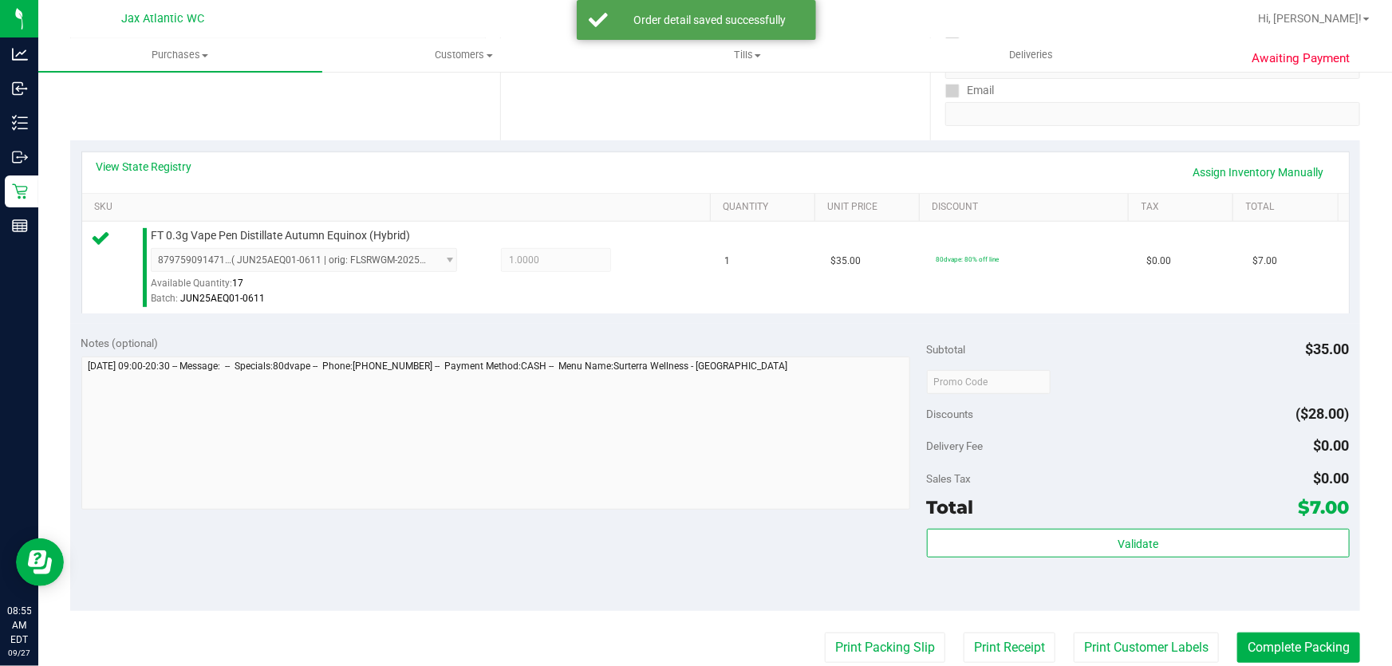
click at [872, 624] on purchase-details "Back Edit Purchase Cancel Purchase View Profile # 12012705 BioTrack ID: - Submi…" at bounding box center [715, 390] width 1290 height 1186
click at [871, 634] on button "Print Packing Slip" at bounding box center [885, 648] width 120 height 30
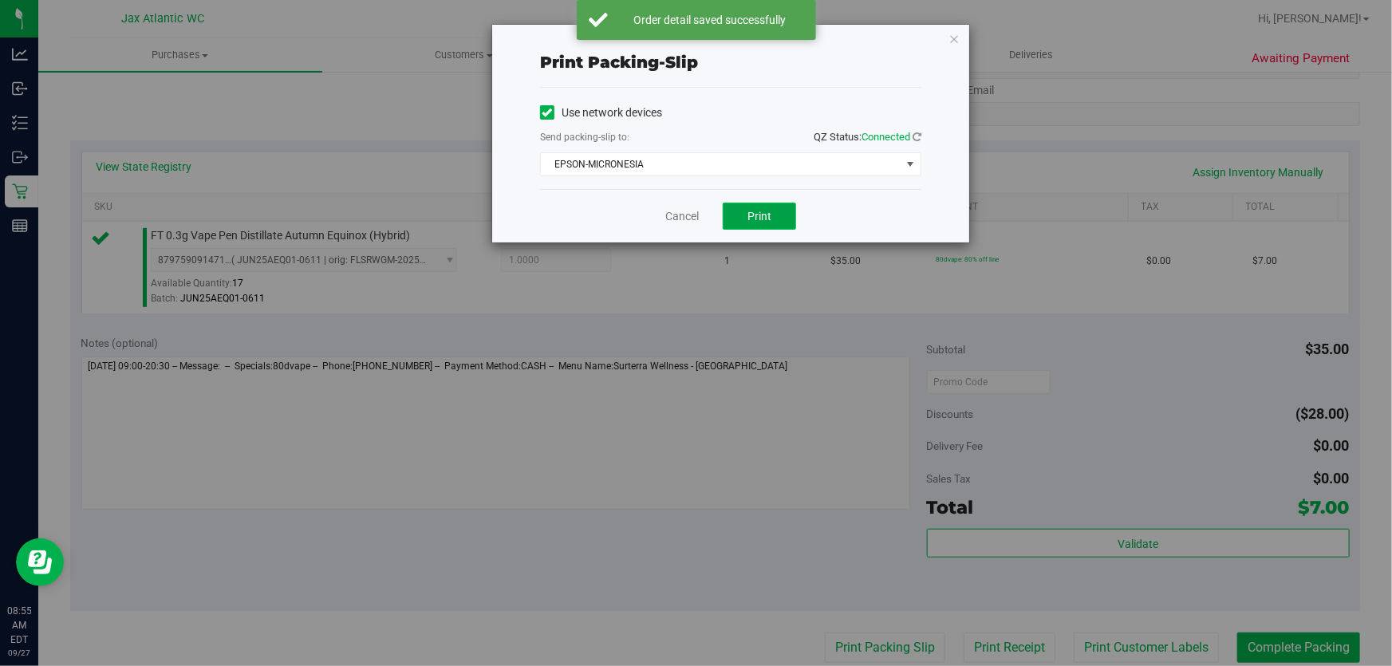
click at [762, 218] on span "Print" at bounding box center [759, 216] width 24 height 13
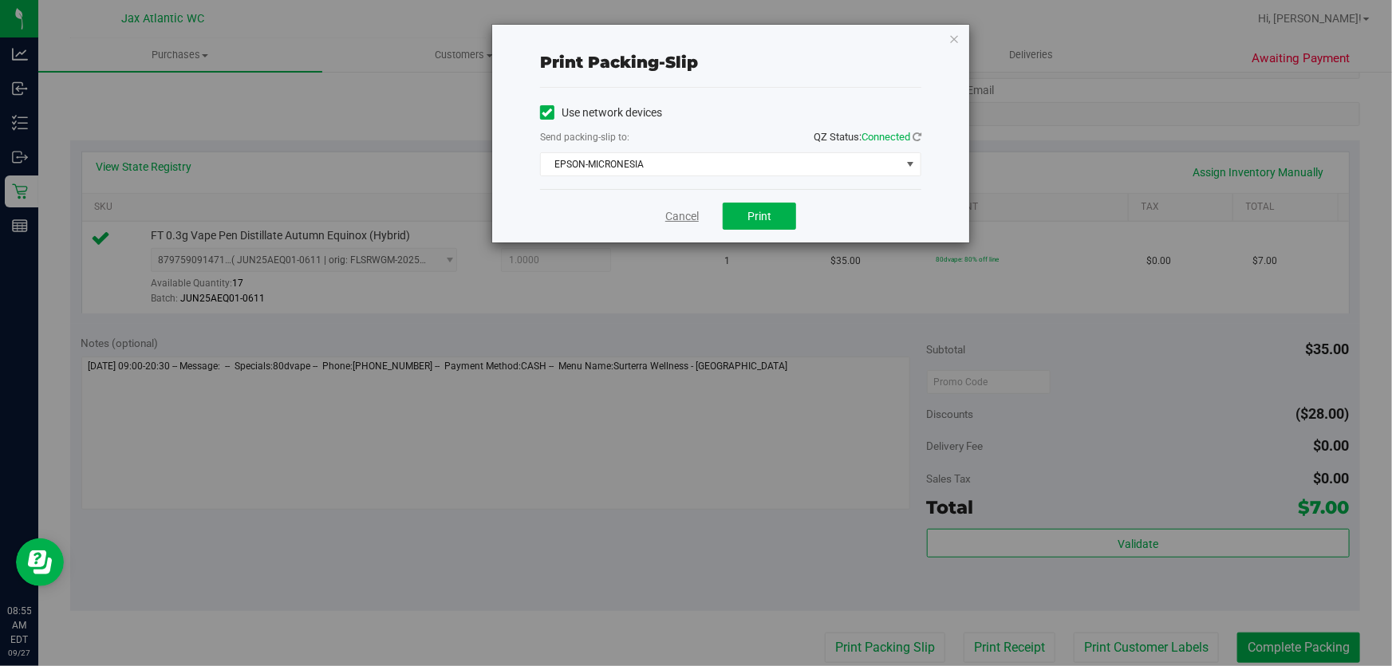
click at [676, 222] on link "Cancel" at bounding box center [682, 216] width 34 height 17
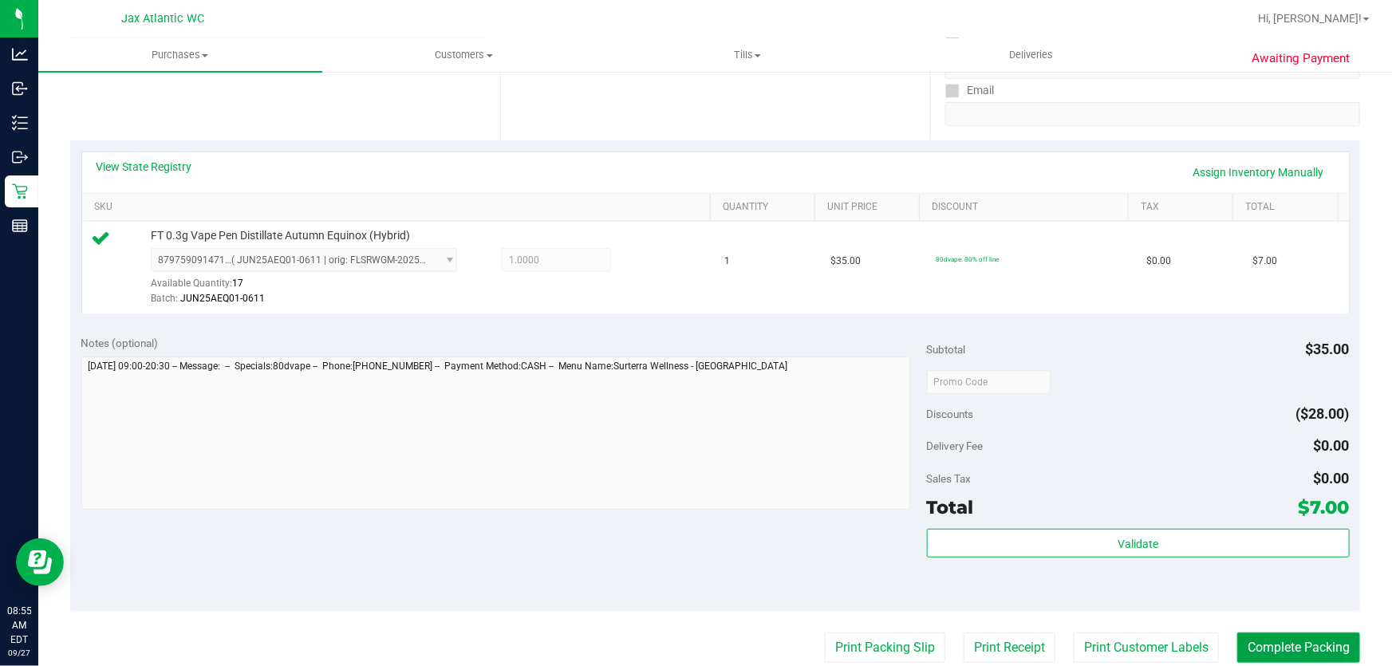
click at [1245, 641] on button "Complete Packing" at bounding box center [1298, 648] width 123 height 30
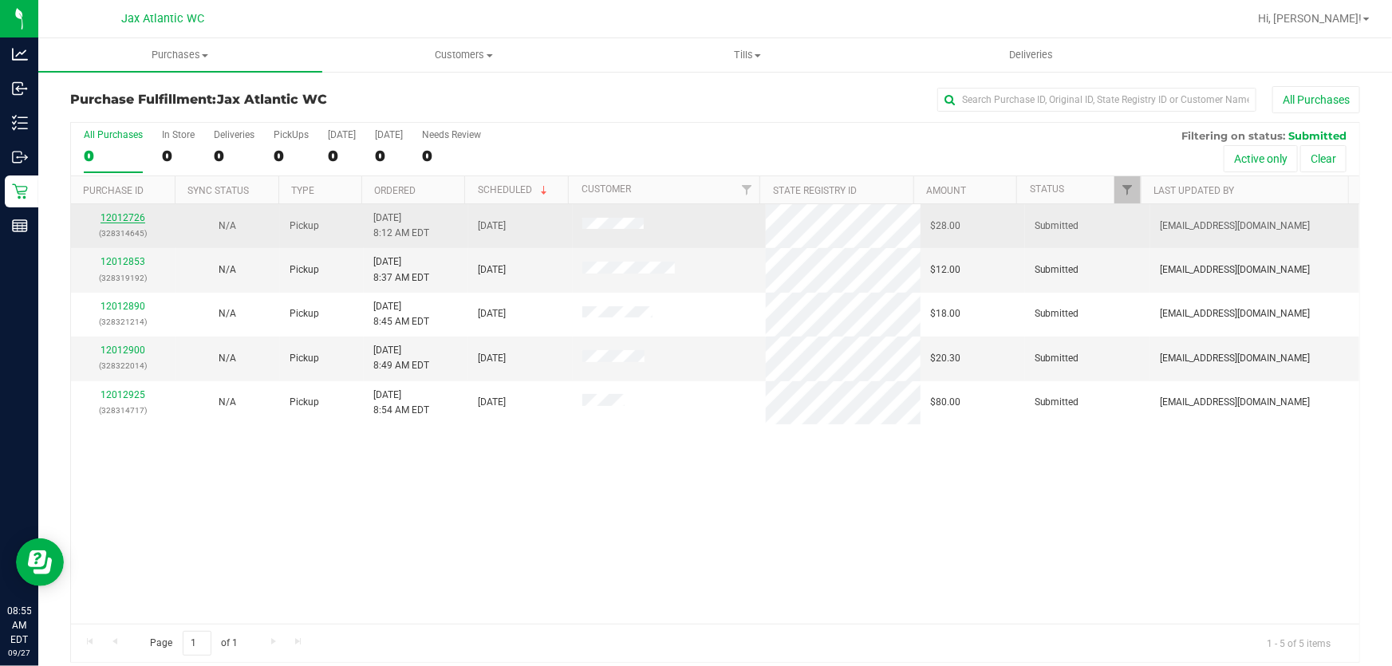
click at [120, 215] on link "12012726" at bounding box center [123, 217] width 45 height 11
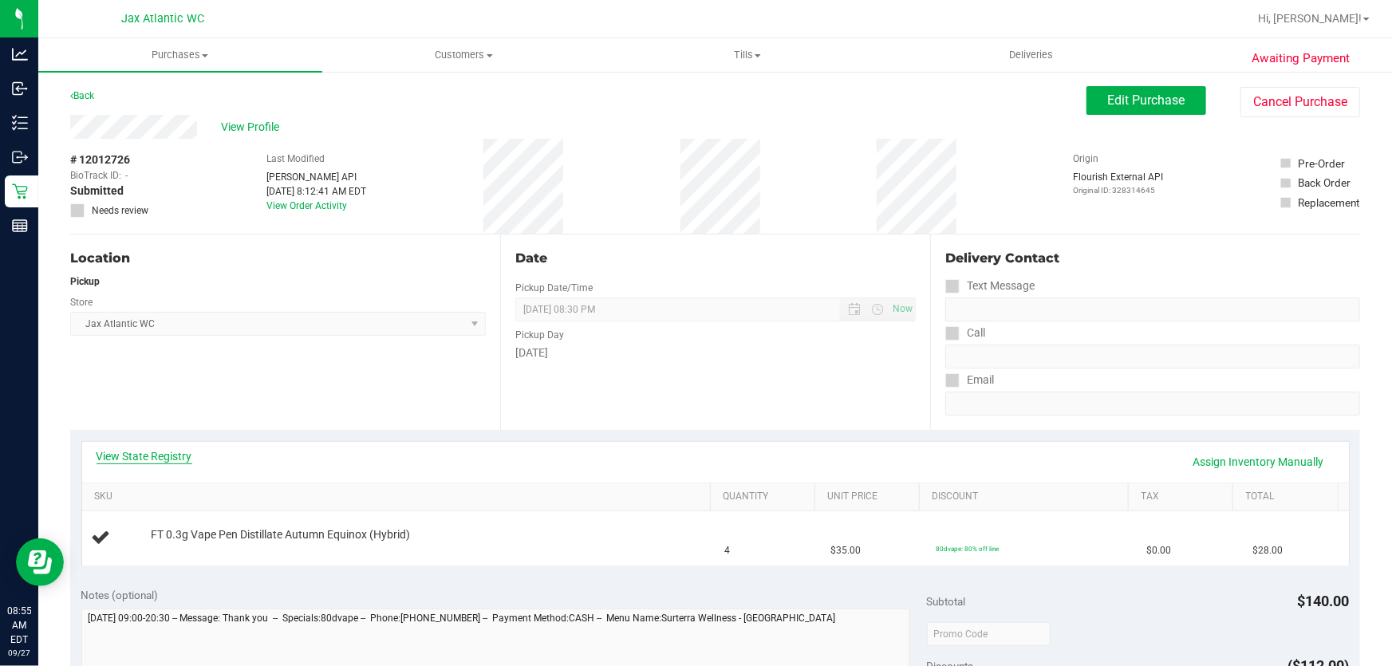
click at [149, 455] on link "View State Registry" at bounding box center [145, 456] width 96 height 16
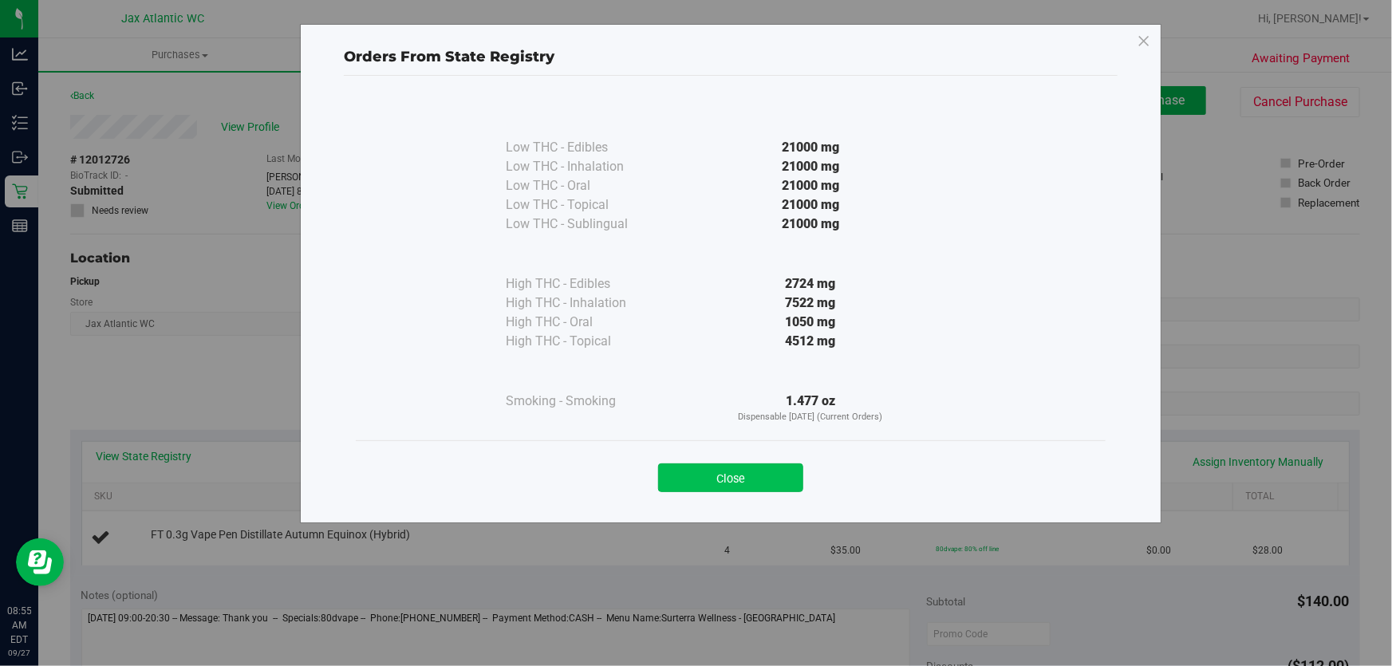
click at [775, 471] on button "Close" at bounding box center [730, 477] width 145 height 29
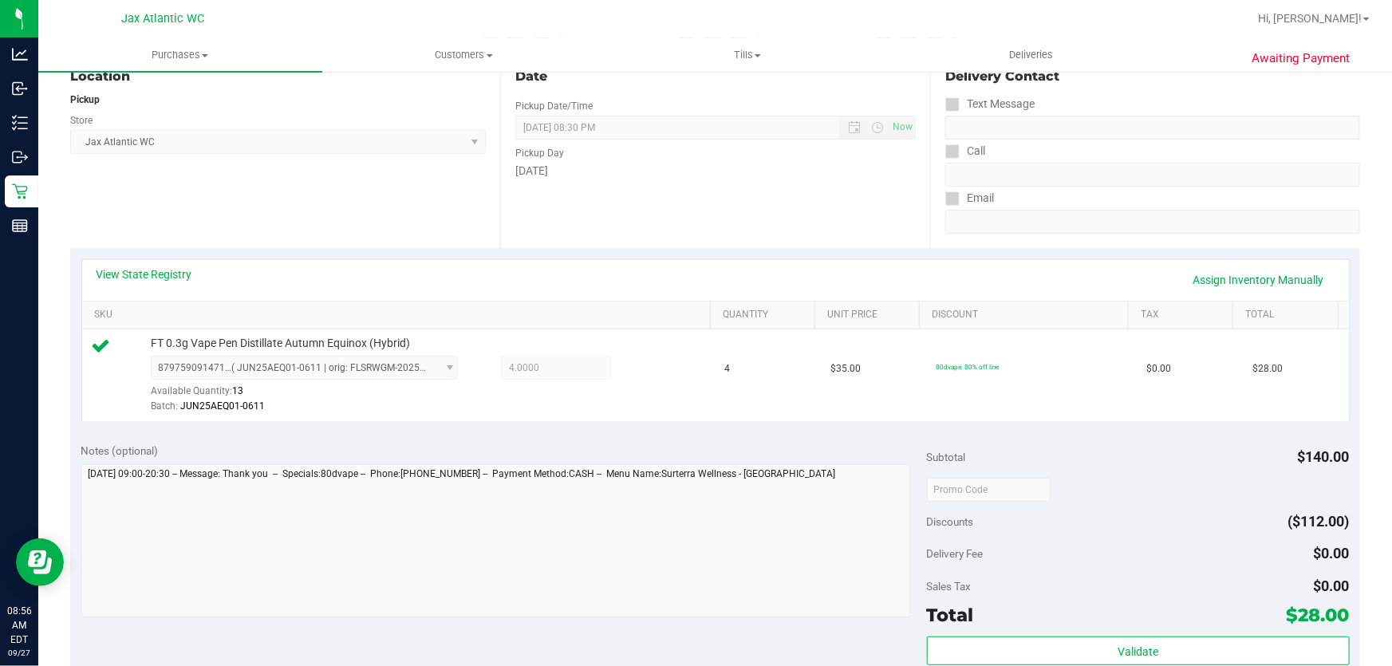
scroll to position [290, 0]
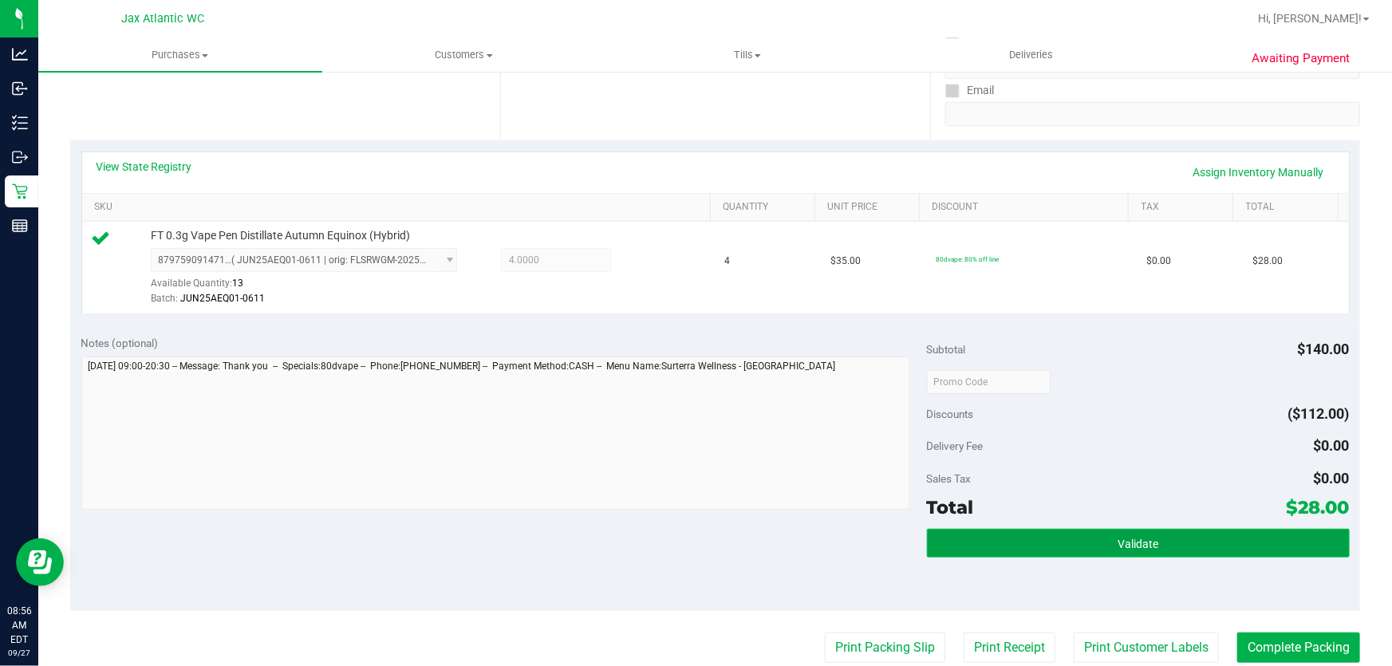
click at [1118, 546] on span "Validate" at bounding box center [1138, 544] width 41 height 13
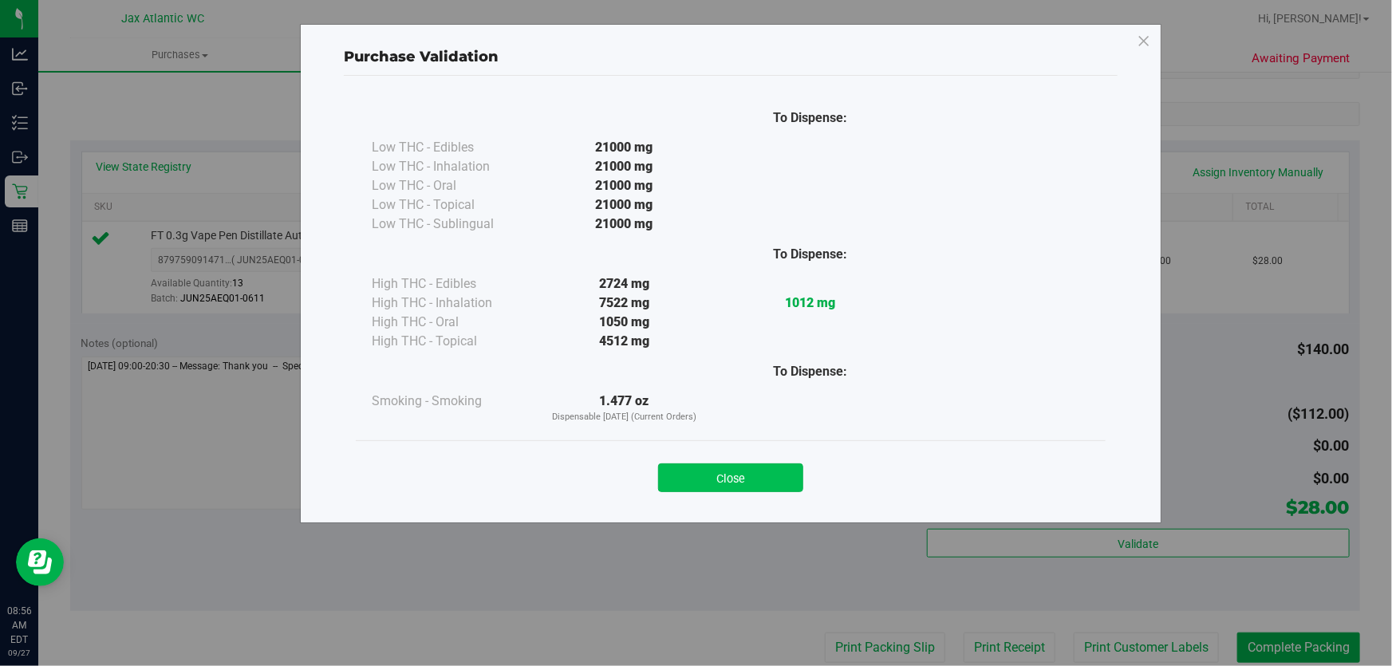
click at [763, 473] on button "Close" at bounding box center [730, 477] width 145 height 29
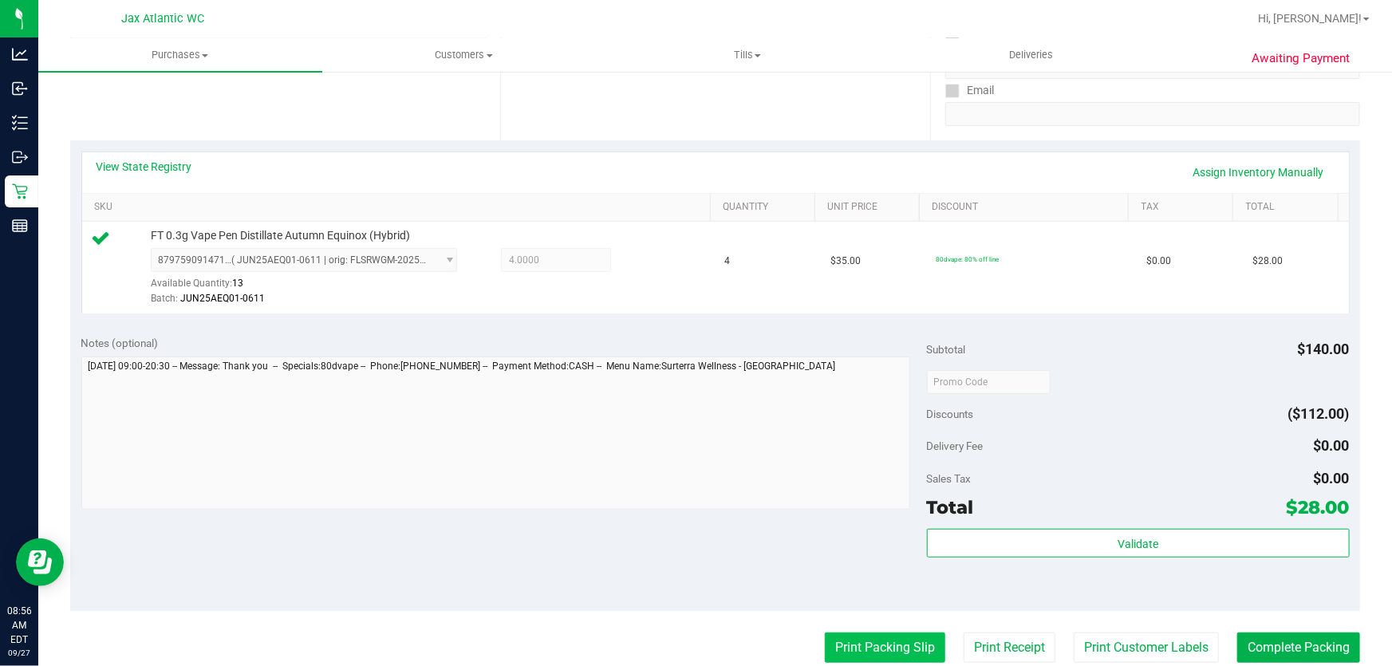
click at [845, 657] on button "Print Packing Slip" at bounding box center [885, 648] width 120 height 30
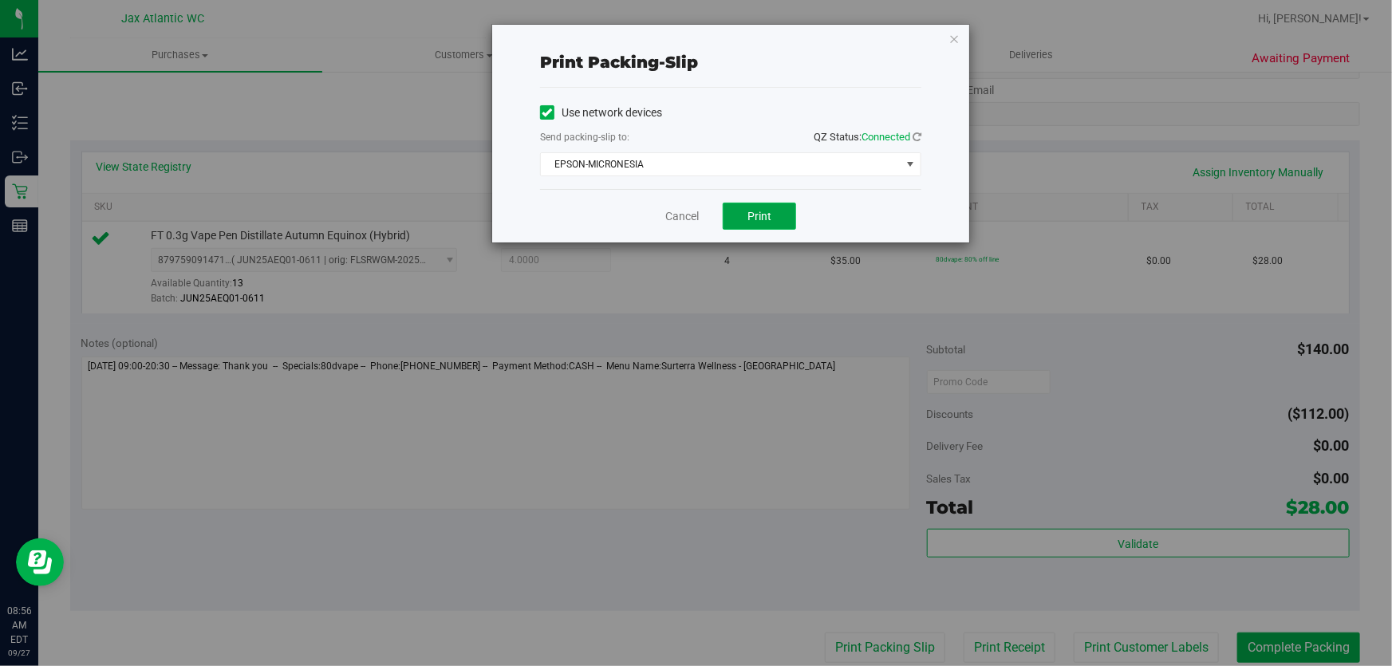
click at [743, 215] on button "Print" at bounding box center [759, 216] width 73 height 27
click at [696, 212] on link "Cancel" at bounding box center [682, 216] width 34 height 17
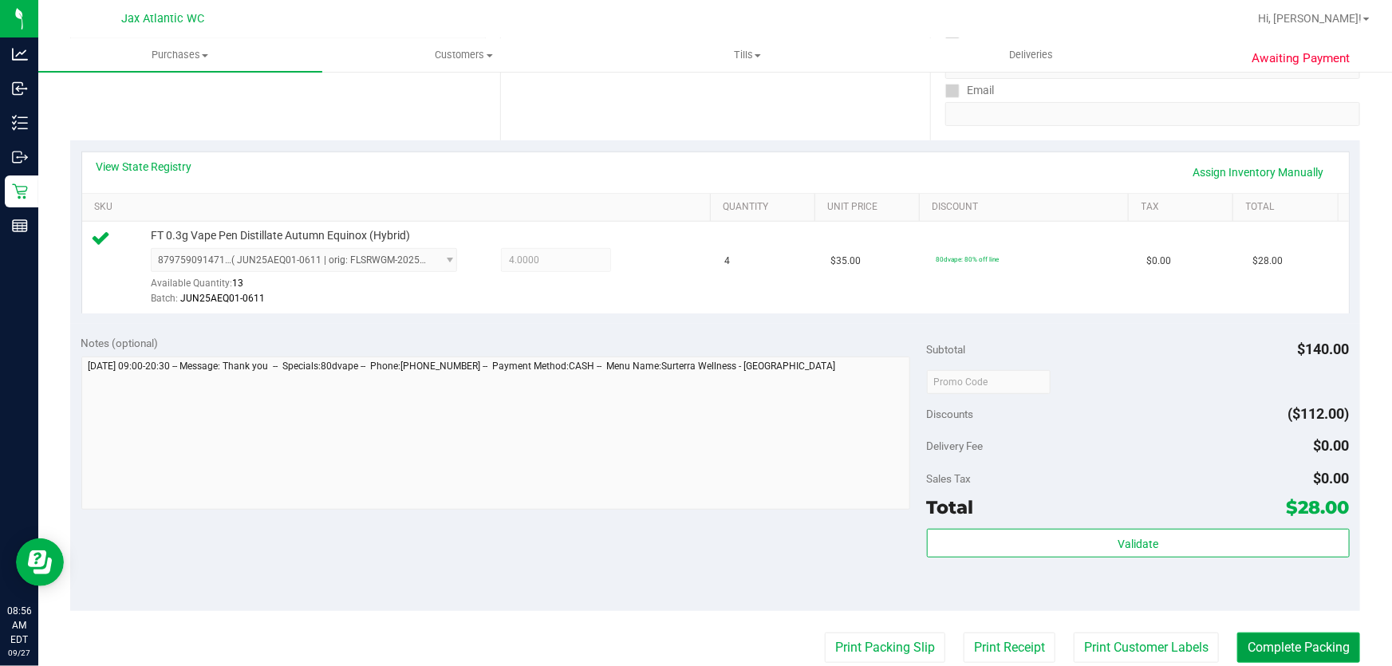
click at [1237, 637] on button "Complete Packing" at bounding box center [1298, 648] width 123 height 30
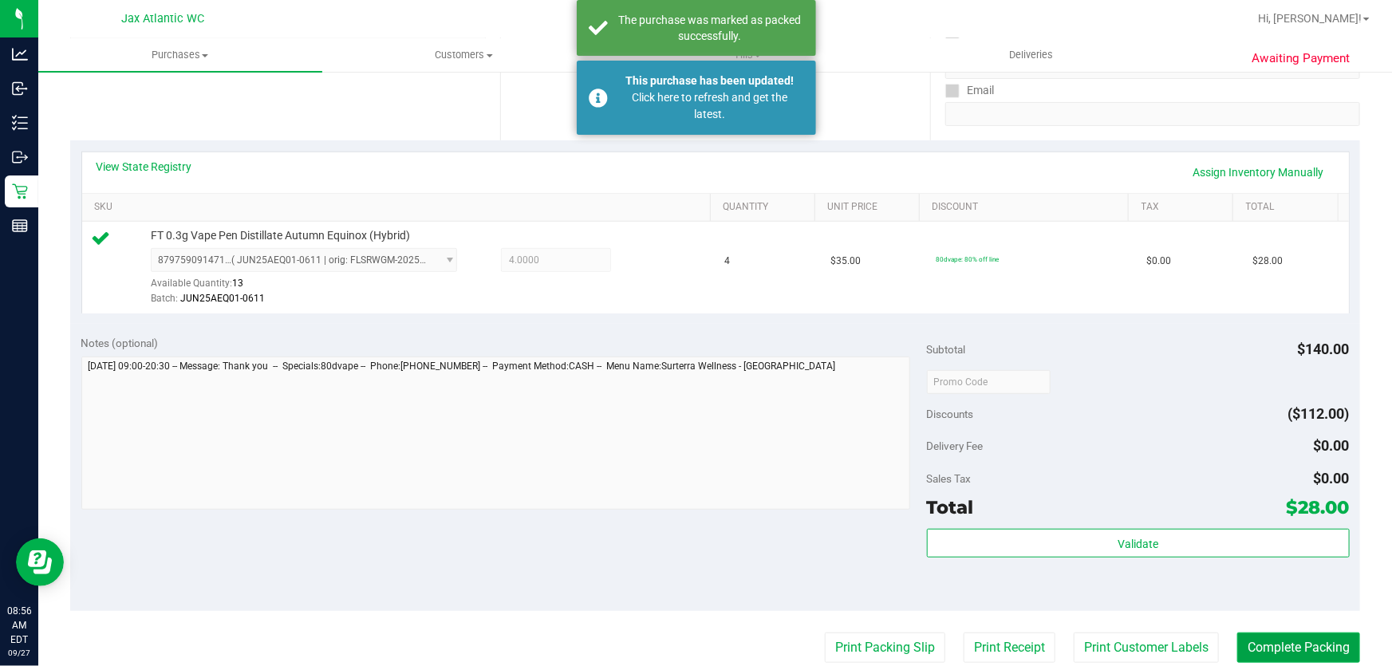
click at [1237, 637] on button "Complete Packing" at bounding box center [1298, 648] width 123 height 30
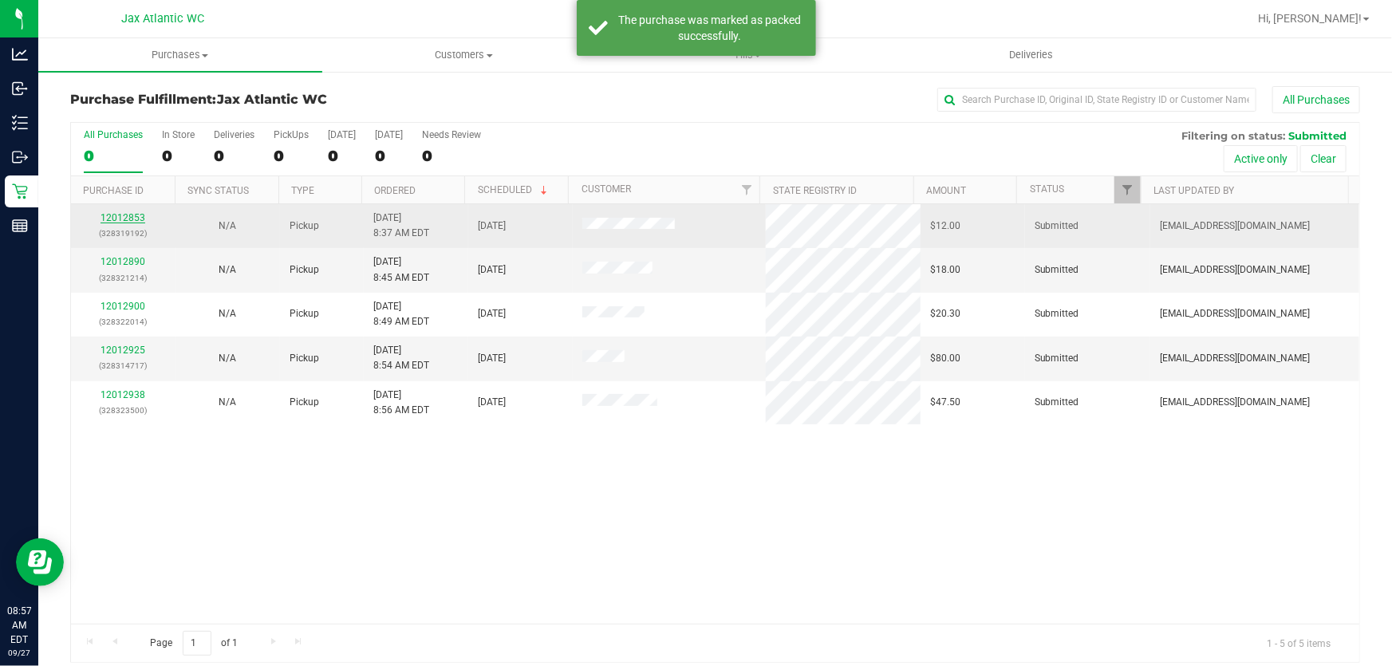
click at [121, 215] on link "12012853" at bounding box center [123, 217] width 45 height 11
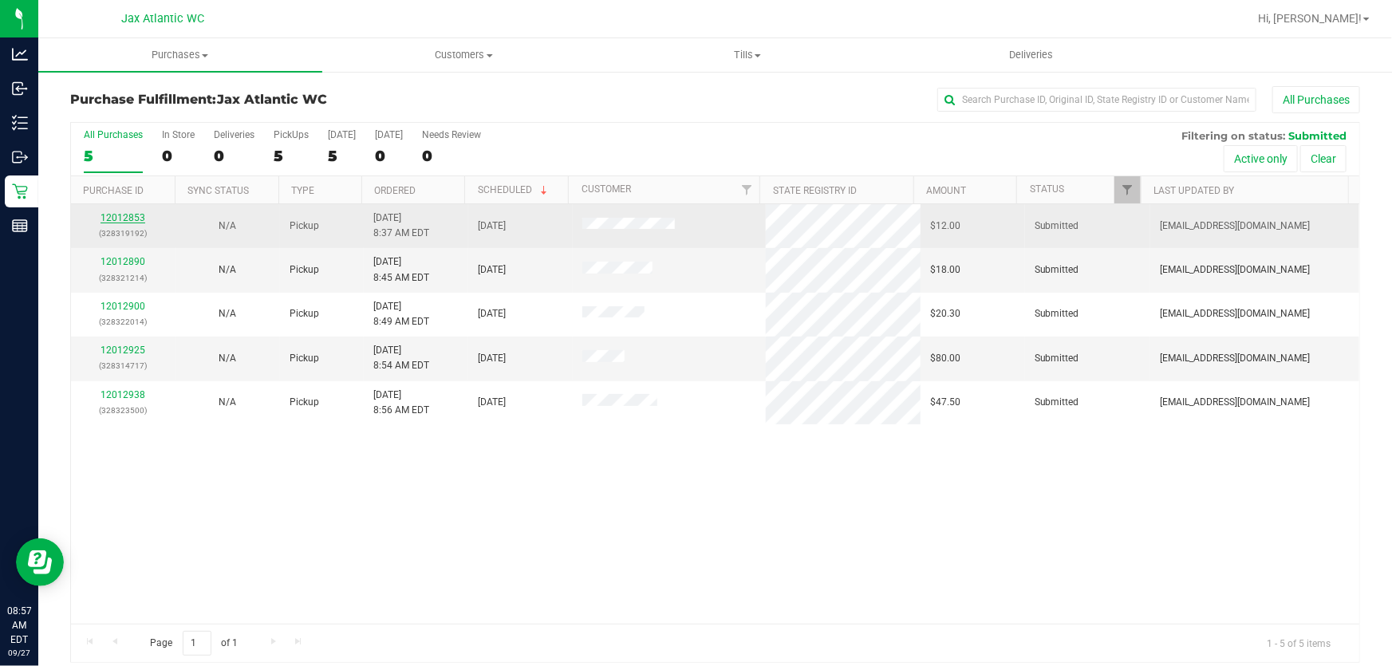
click at [120, 220] on link "12012853" at bounding box center [123, 217] width 45 height 11
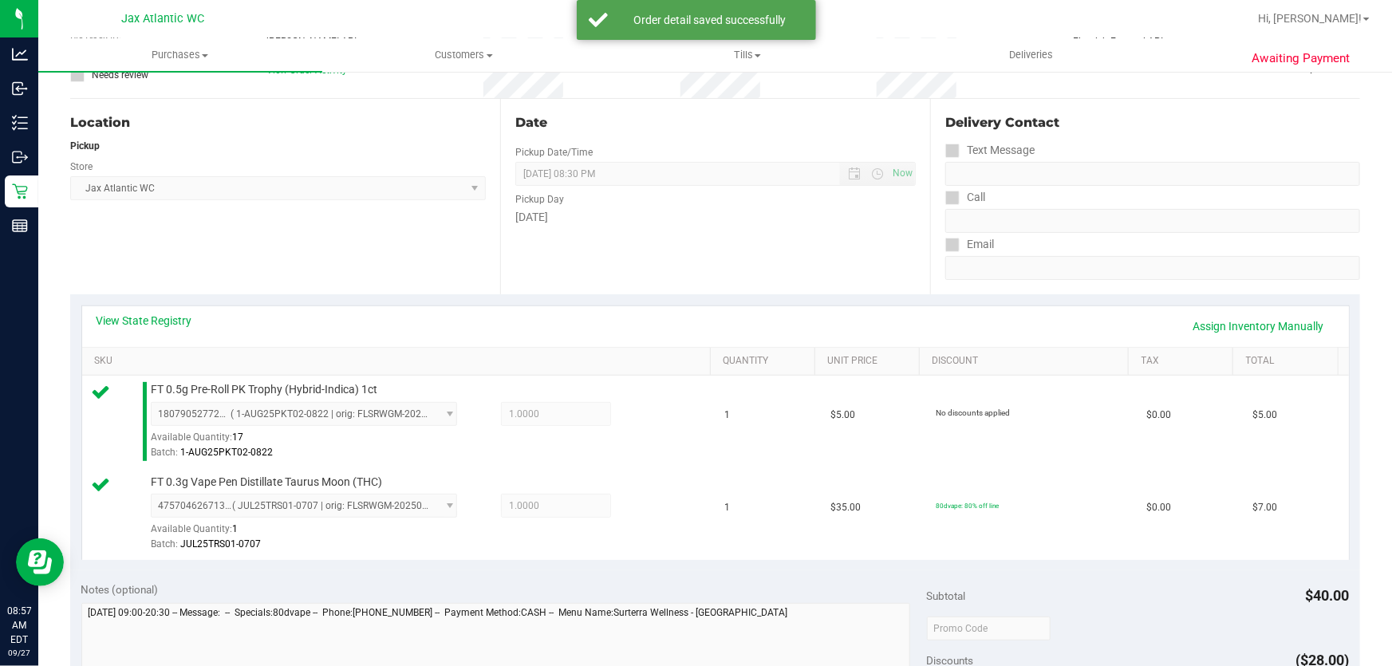
scroll to position [290, 0]
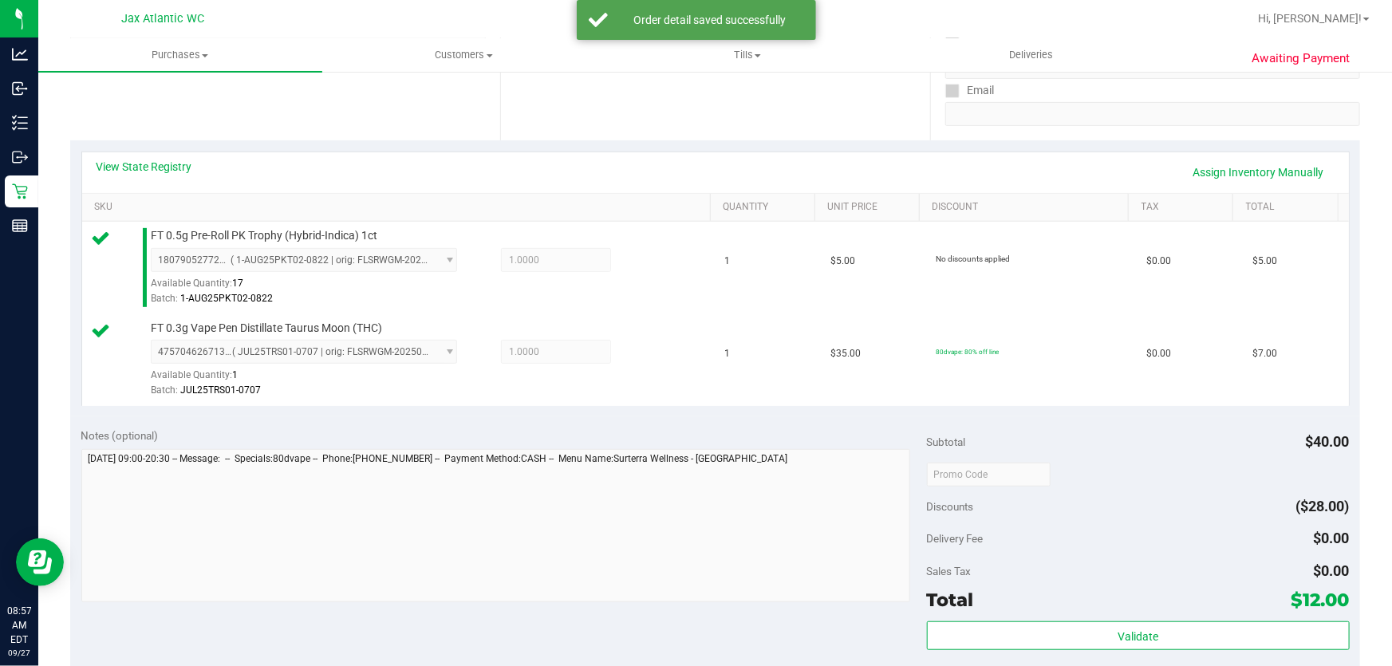
click at [1130, 659] on div "Validate" at bounding box center [1138, 657] width 423 height 72
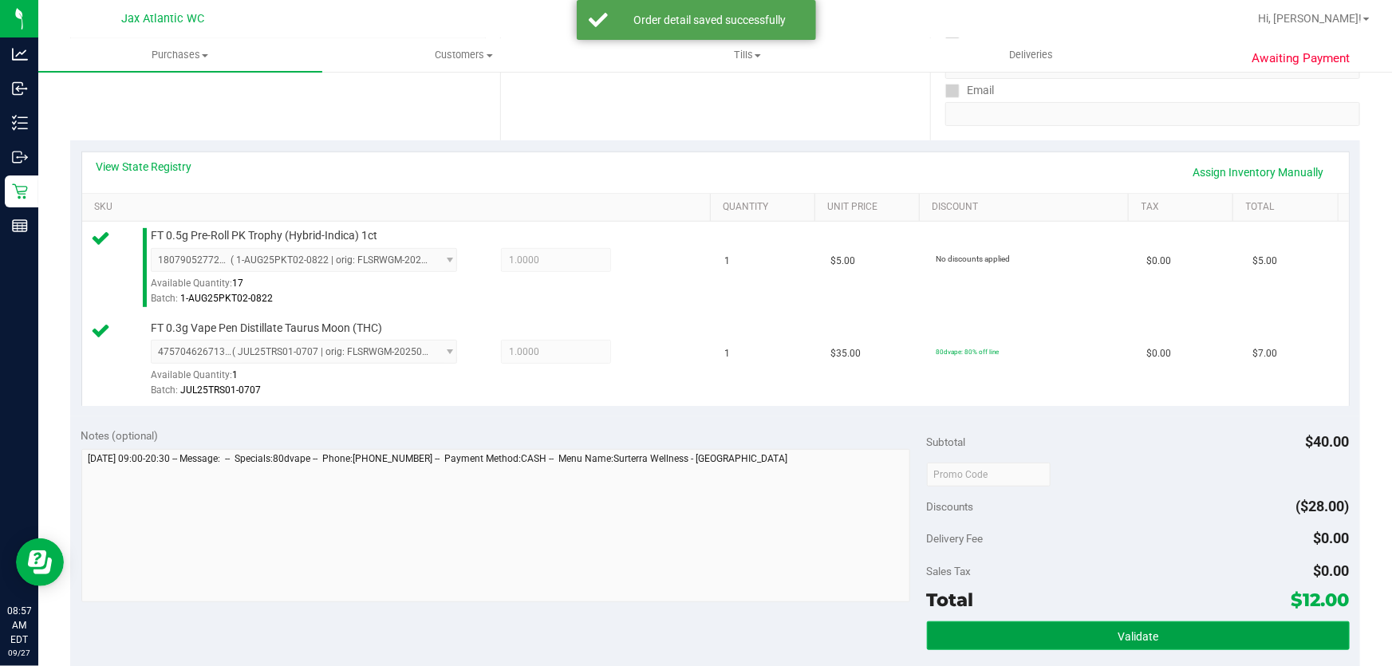
click at [1133, 641] on button "Validate" at bounding box center [1138, 635] width 423 height 29
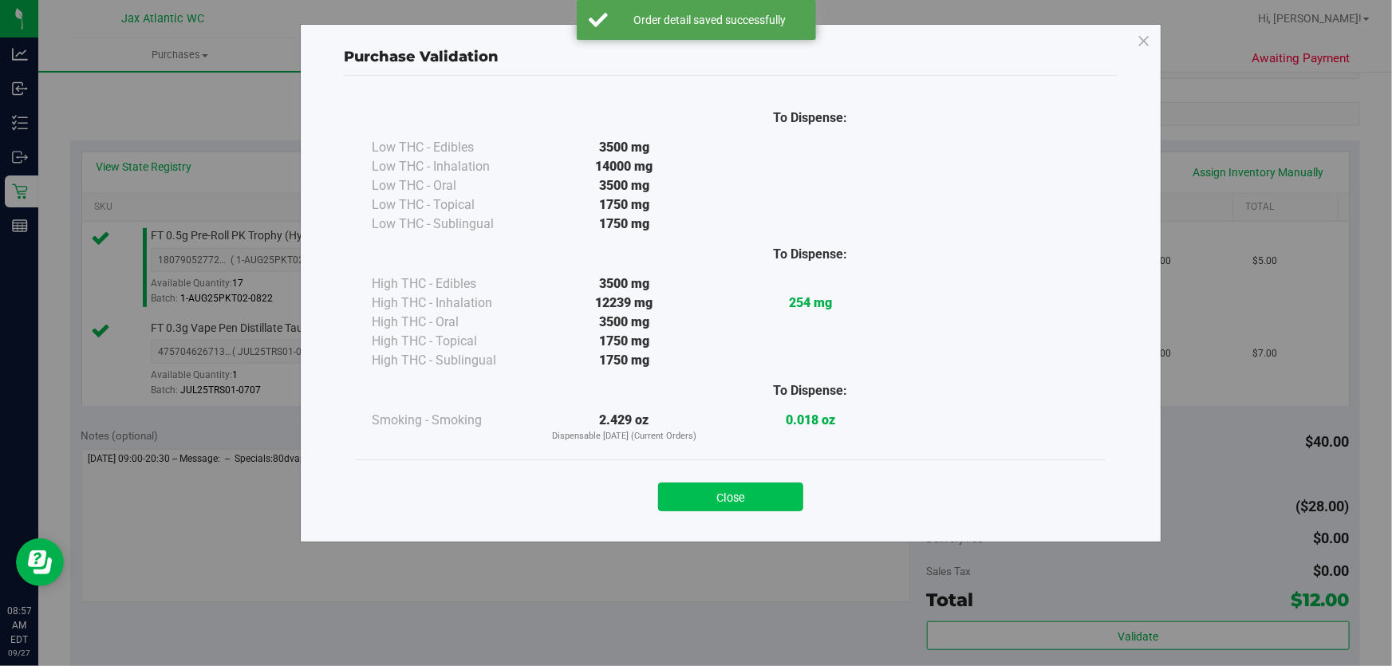
click at [723, 506] on button "Close" at bounding box center [730, 497] width 145 height 29
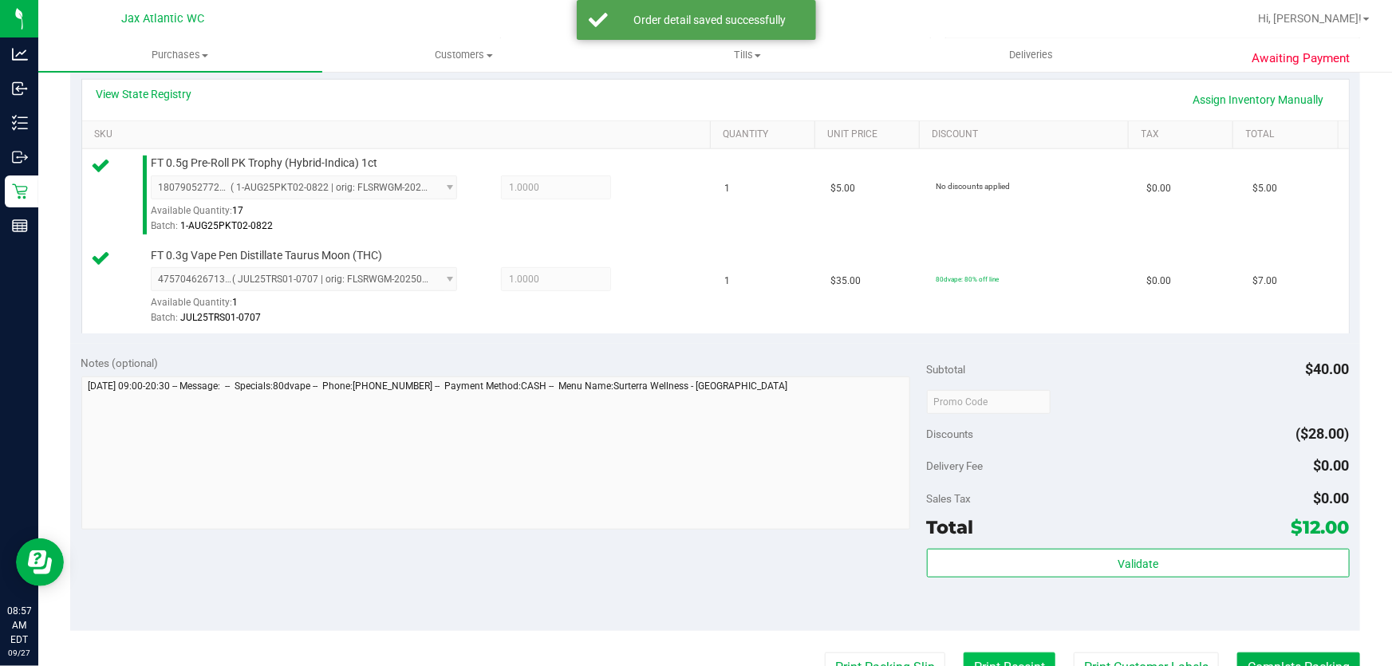
scroll to position [507, 0]
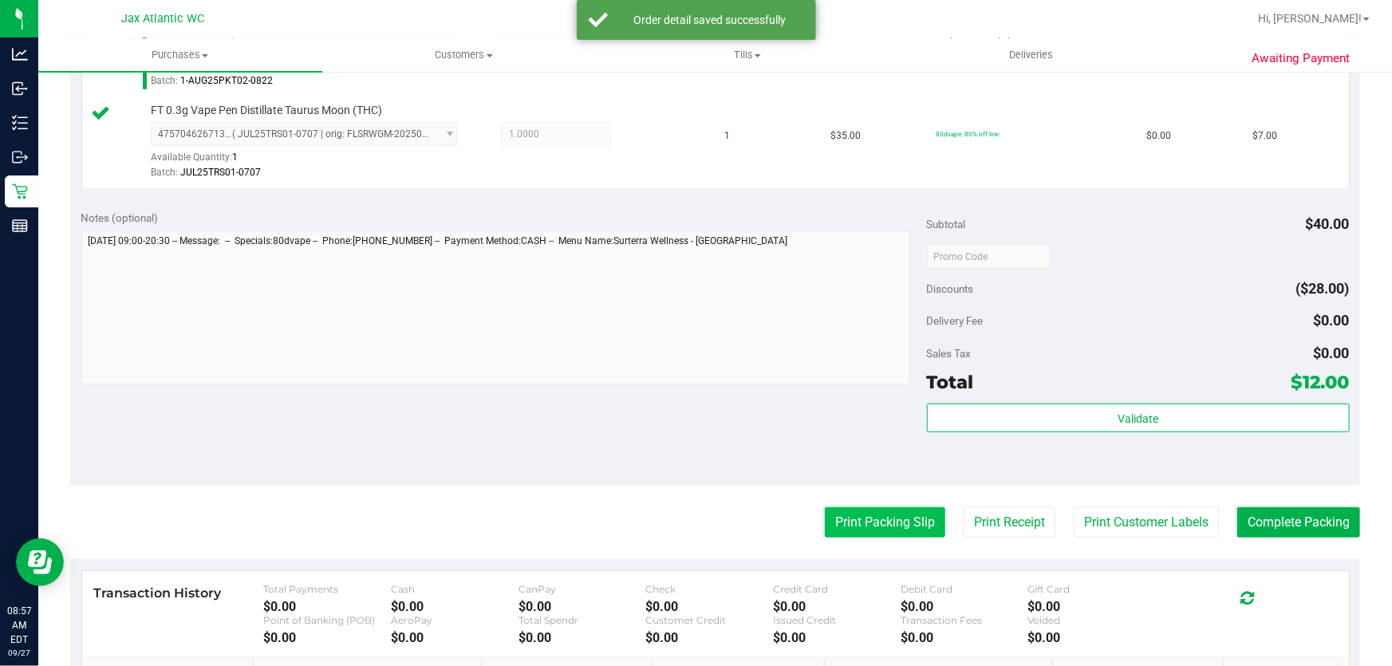
click at [885, 526] on button "Print Packing Slip" at bounding box center [885, 522] width 120 height 30
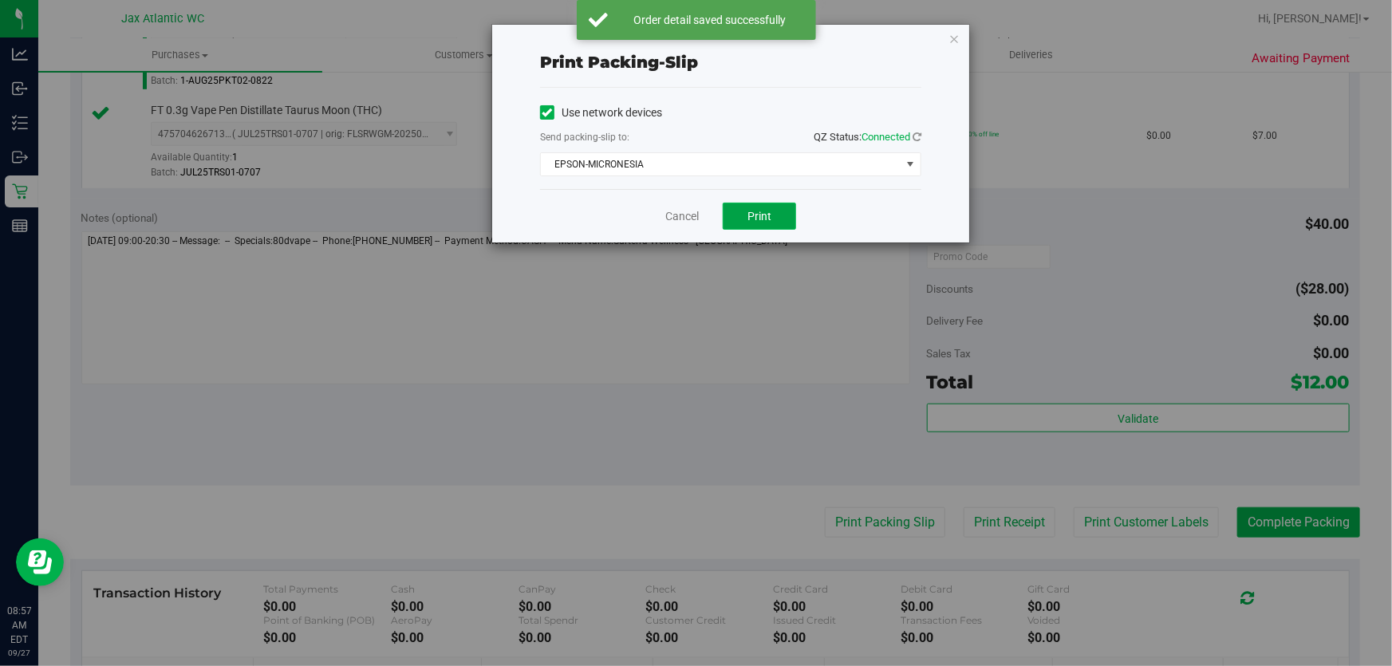
click at [753, 218] on span "Print" at bounding box center [759, 216] width 24 height 13
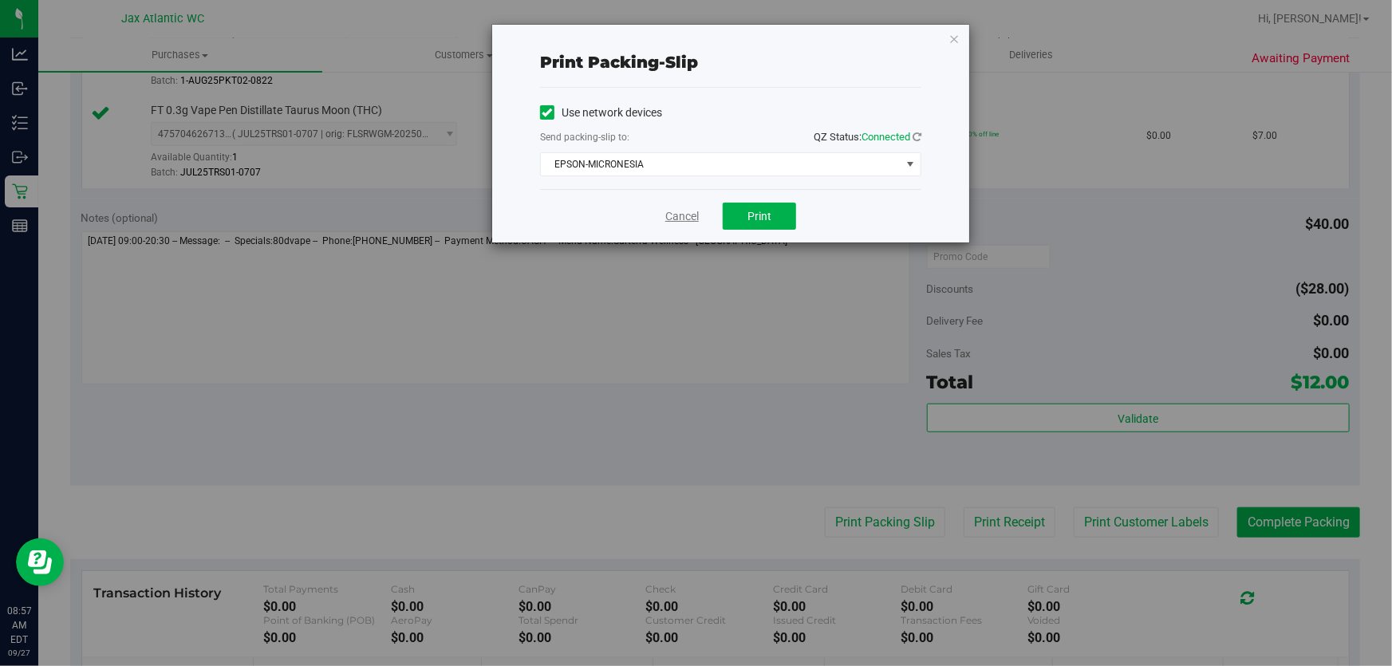
click at [686, 208] on link "Cancel" at bounding box center [682, 216] width 34 height 17
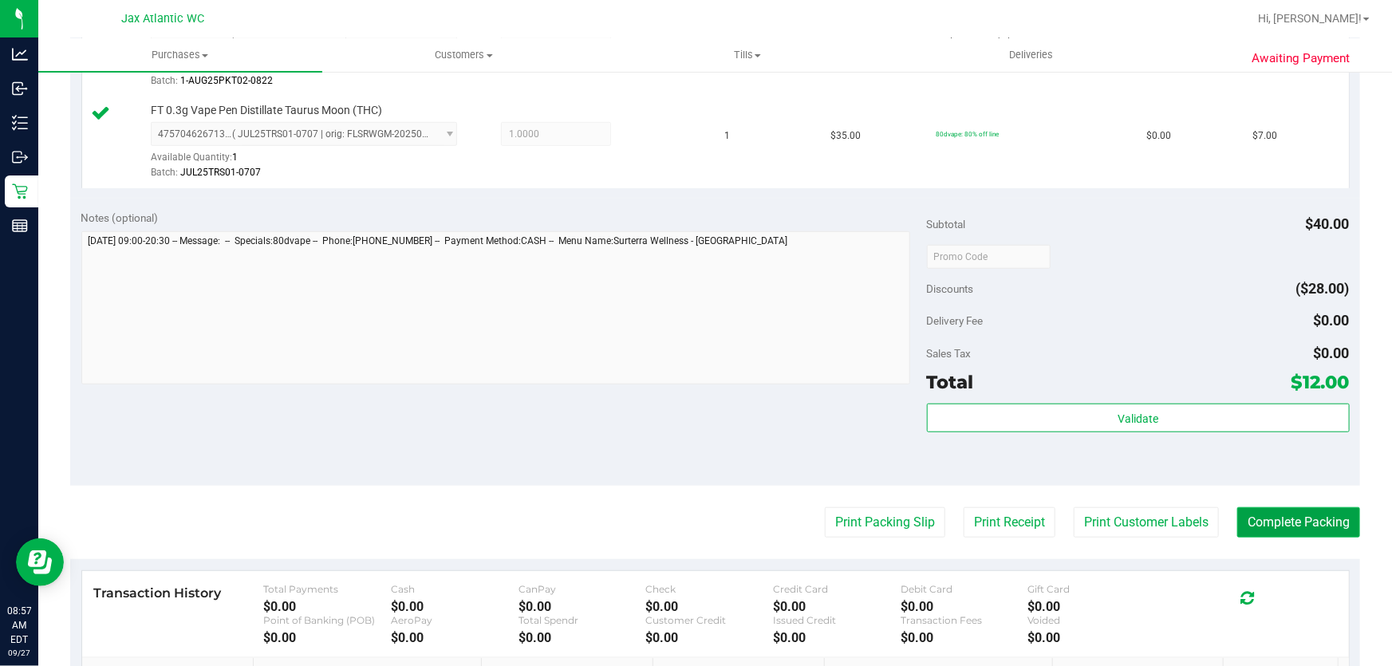
click at [1292, 519] on button "Complete Packing" at bounding box center [1298, 522] width 123 height 30
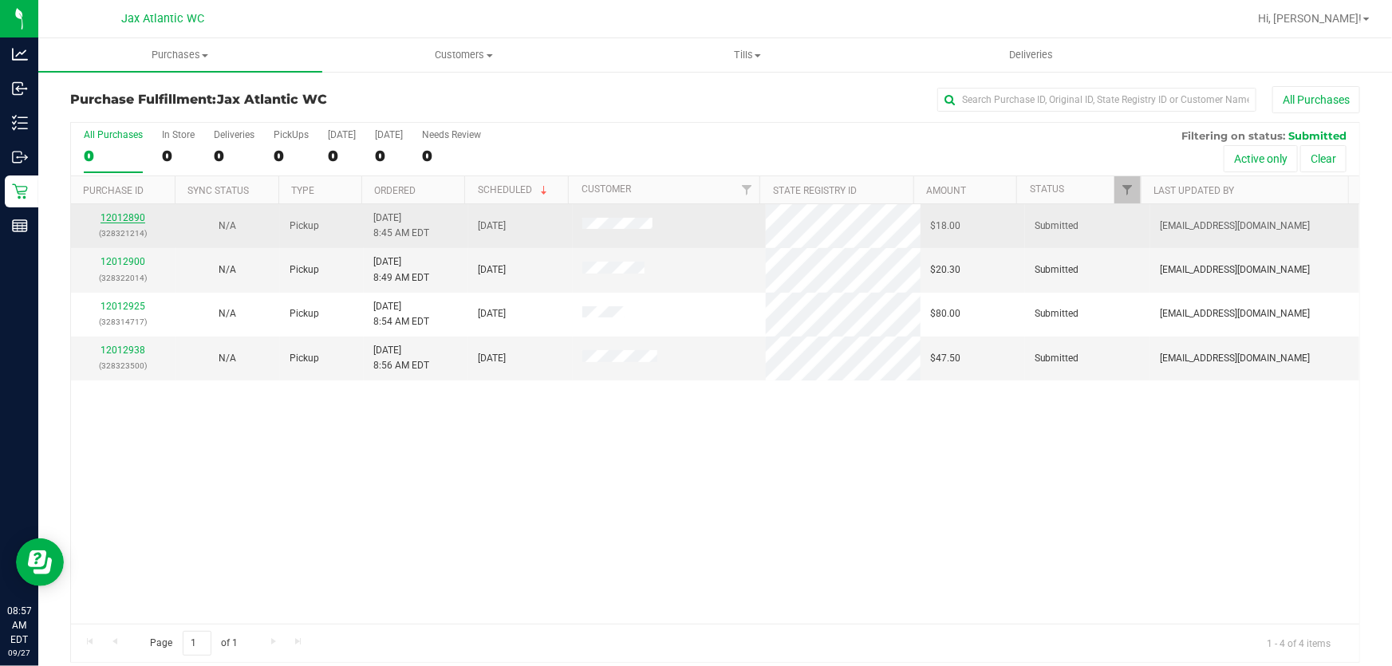
click at [132, 215] on link "12012890" at bounding box center [123, 217] width 45 height 11
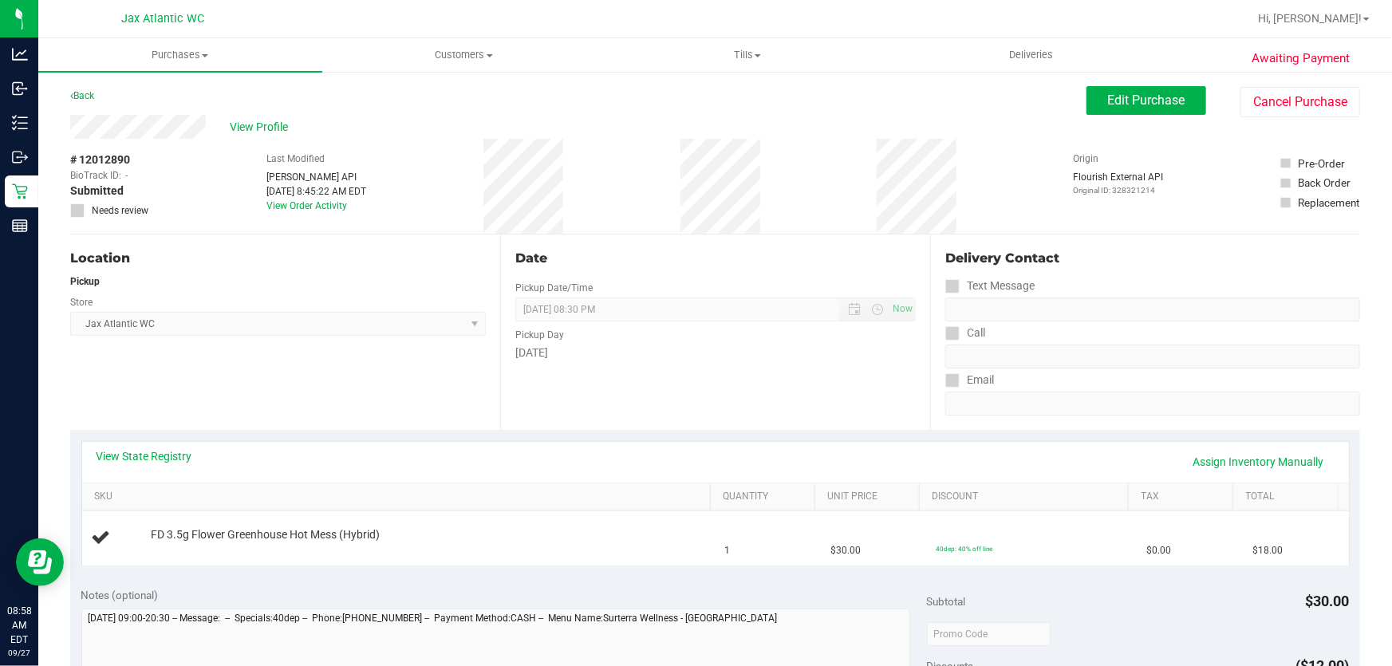
click at [183, 444] on div "View State Registry Assign Inventory Manually" at bounding box center [715, 462] width 1267 height 41
click at [172, 459] on link "View State Registry" at bounding box center [145, 456] width 96 height 16
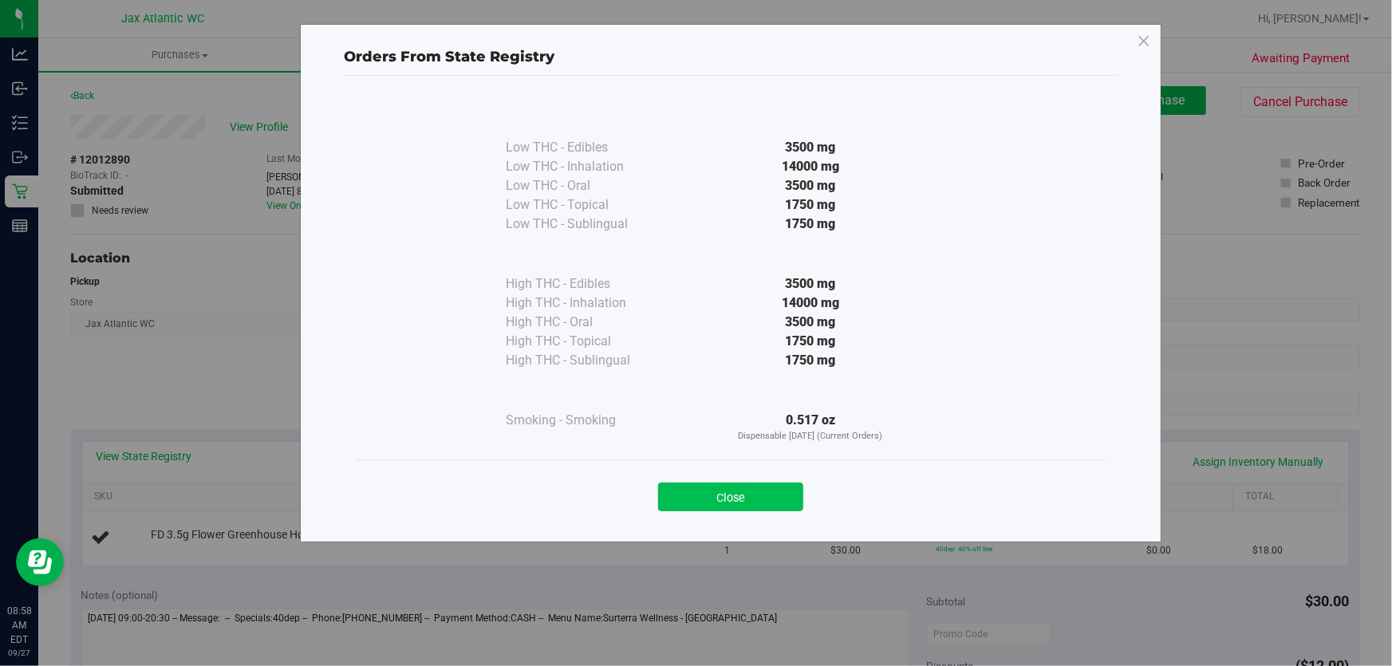
click at [751, 492] on button "Close" at bounding box center [730, 497] width 145 height 29
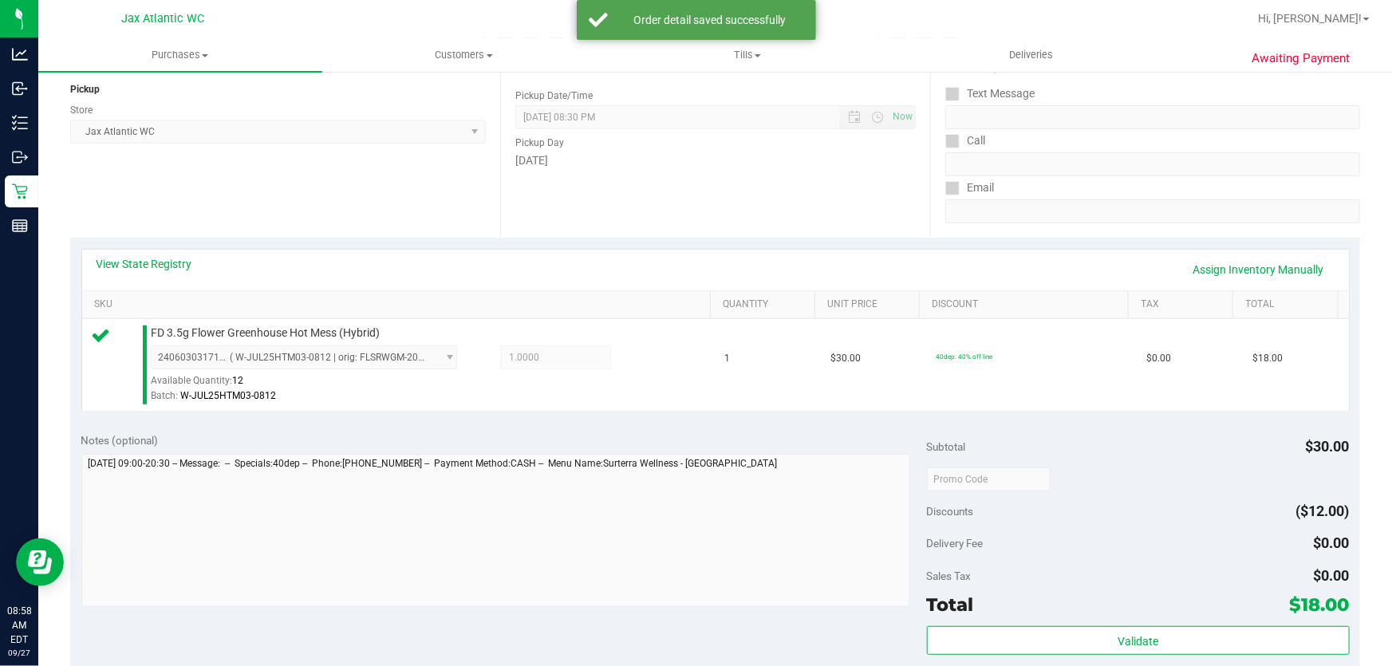
scroll to position [290, 0]
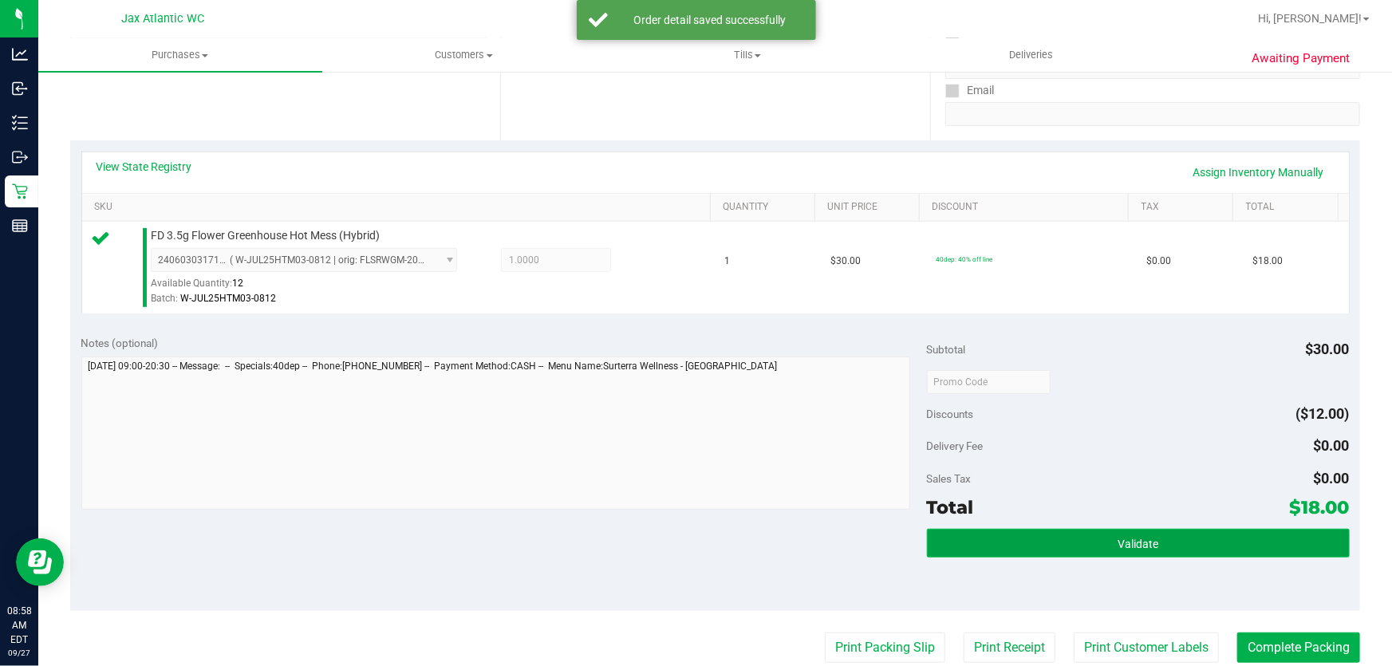
click at [1025, 530] on button "Validate" at bounding box center [1138, 543] width 423 height 29
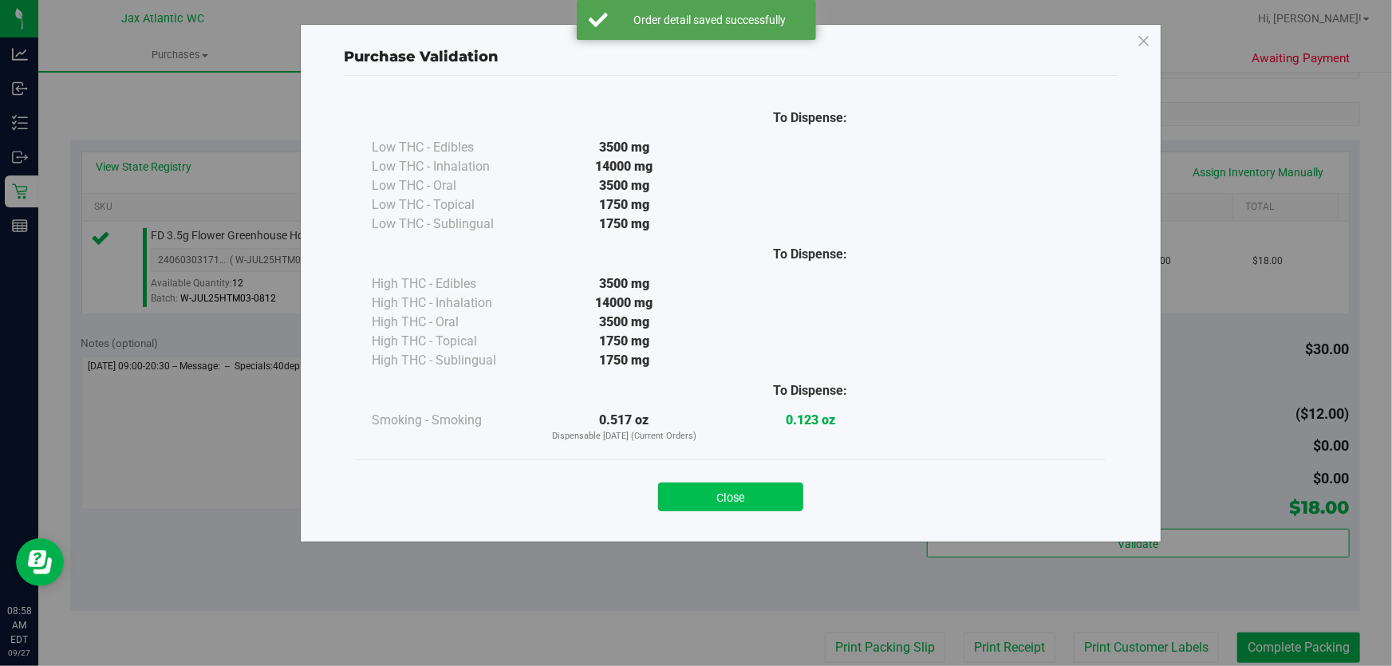
click at [739, 487] on button "Close" at bounding box center [730, 497] width 145 height 29
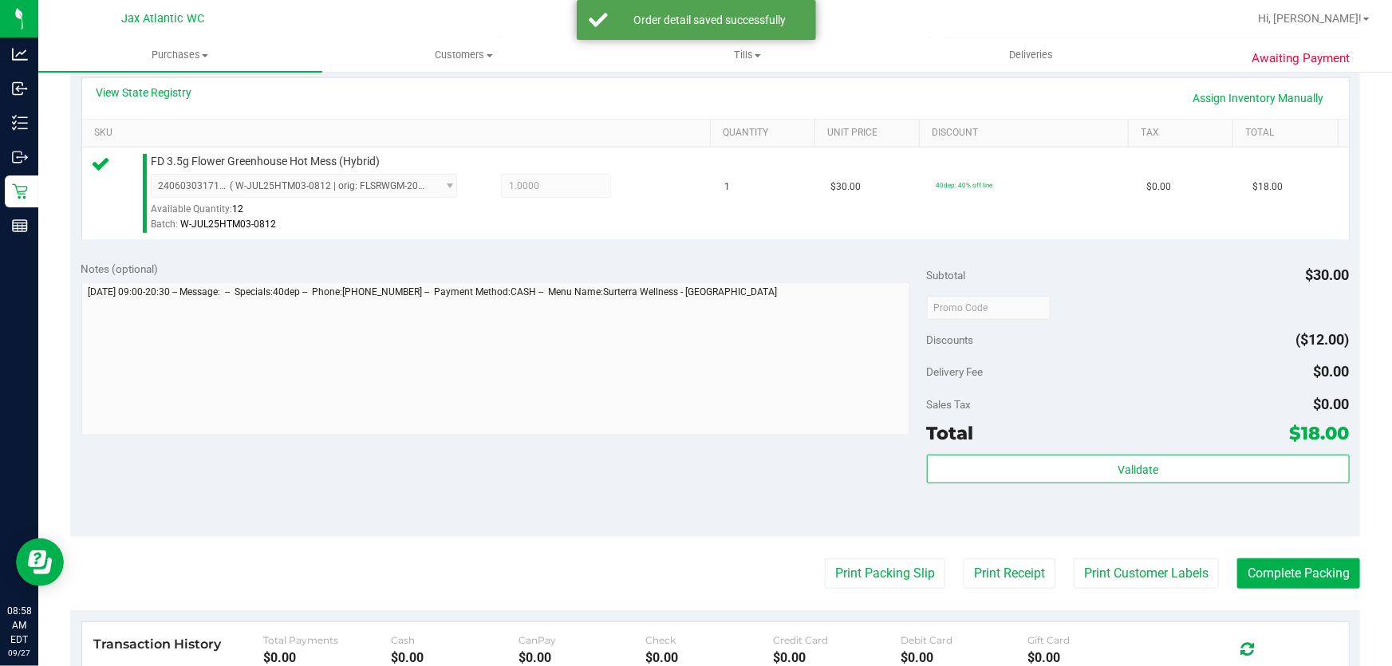
scroll to position [435, 0]
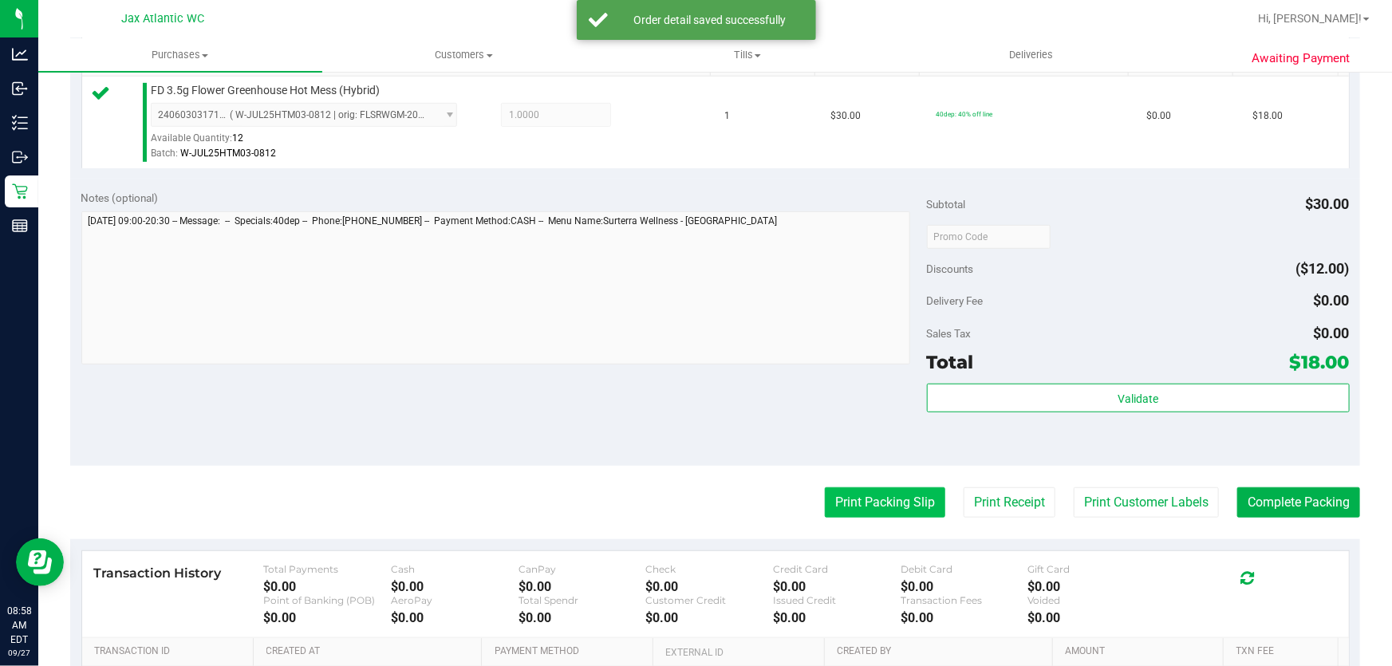
click at [881, 504] on button "Print Packing Slip" at bounding box center [885, 502] width 120 height 30
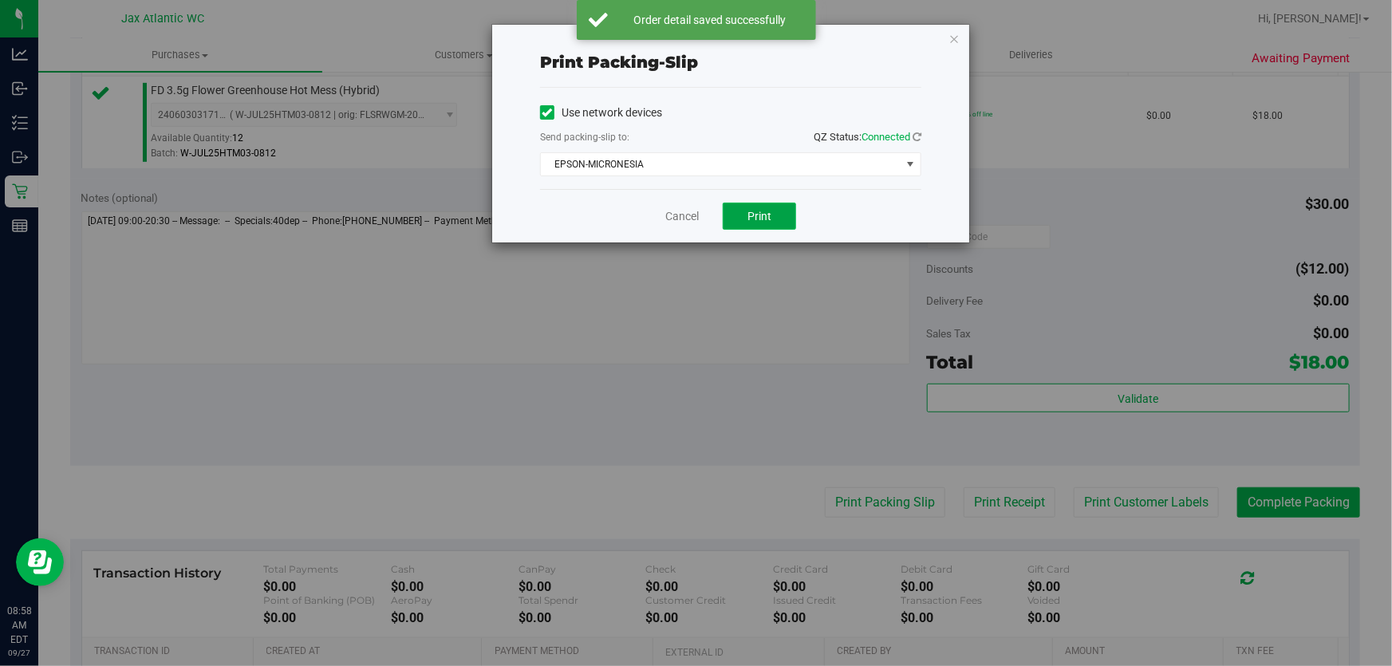
click at [753, 214] on span "Print" at bounding box center [759, 216] width 24 height 13
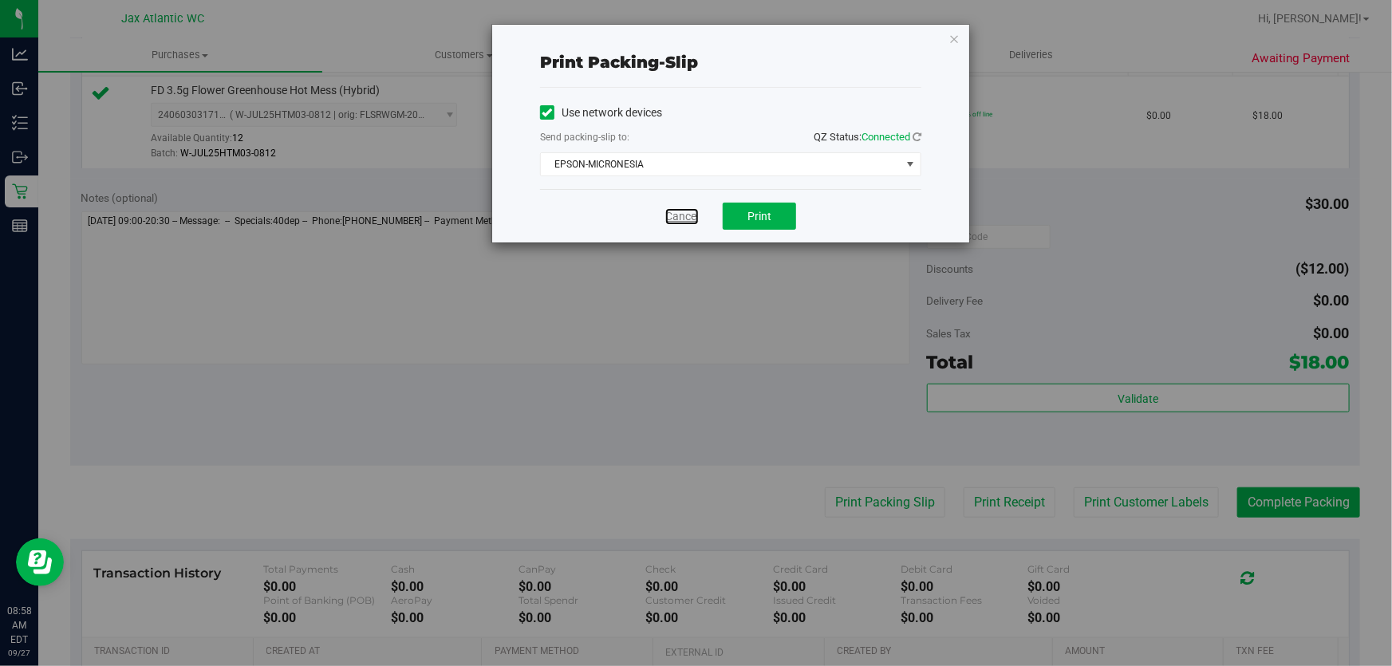
click at [680, 209] on link "Cancel" at bounding box center [682, 216] width 34 height 17
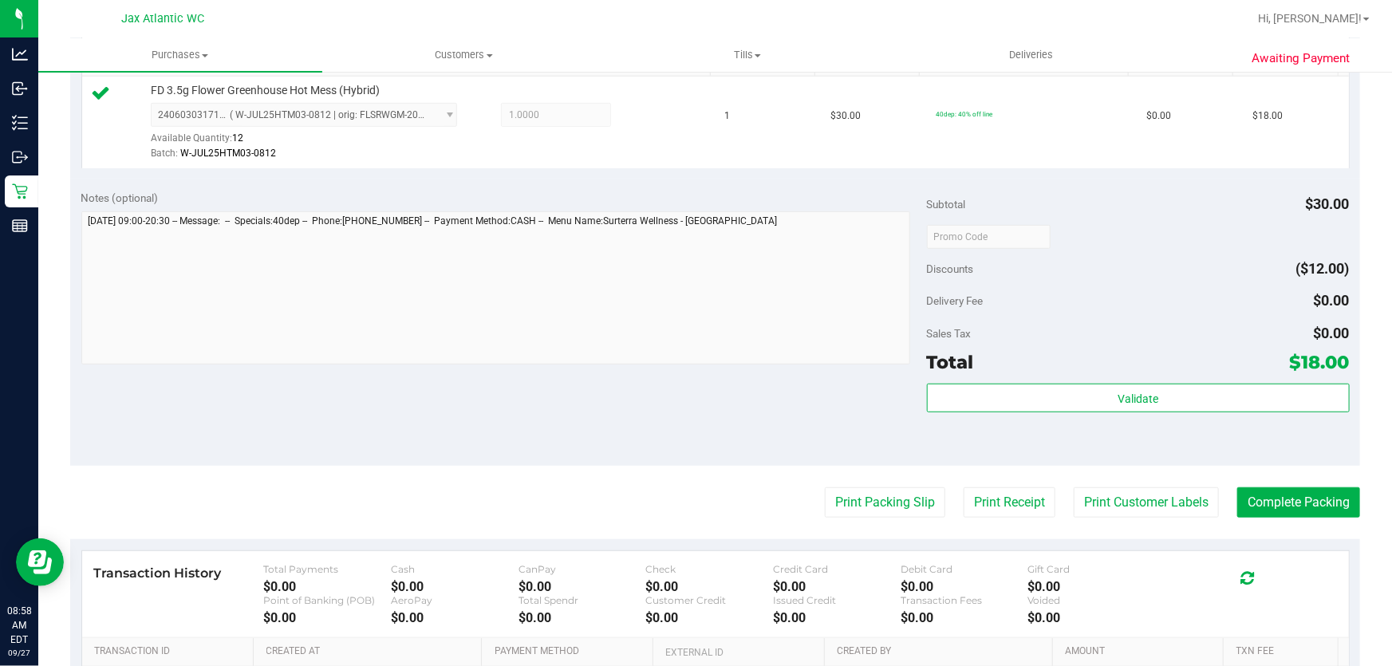
click at [1238, 485] on purchase-details "Back Edit Purchase Cancel Purchase View Profile # 12012890 BioTrack ID: - Submi…" at bounding box center [715, 244] width 1290 height 1186
click at [1239, 497] on button "Complete Packing" at bounding box center [1298, 502] width 123 height 30
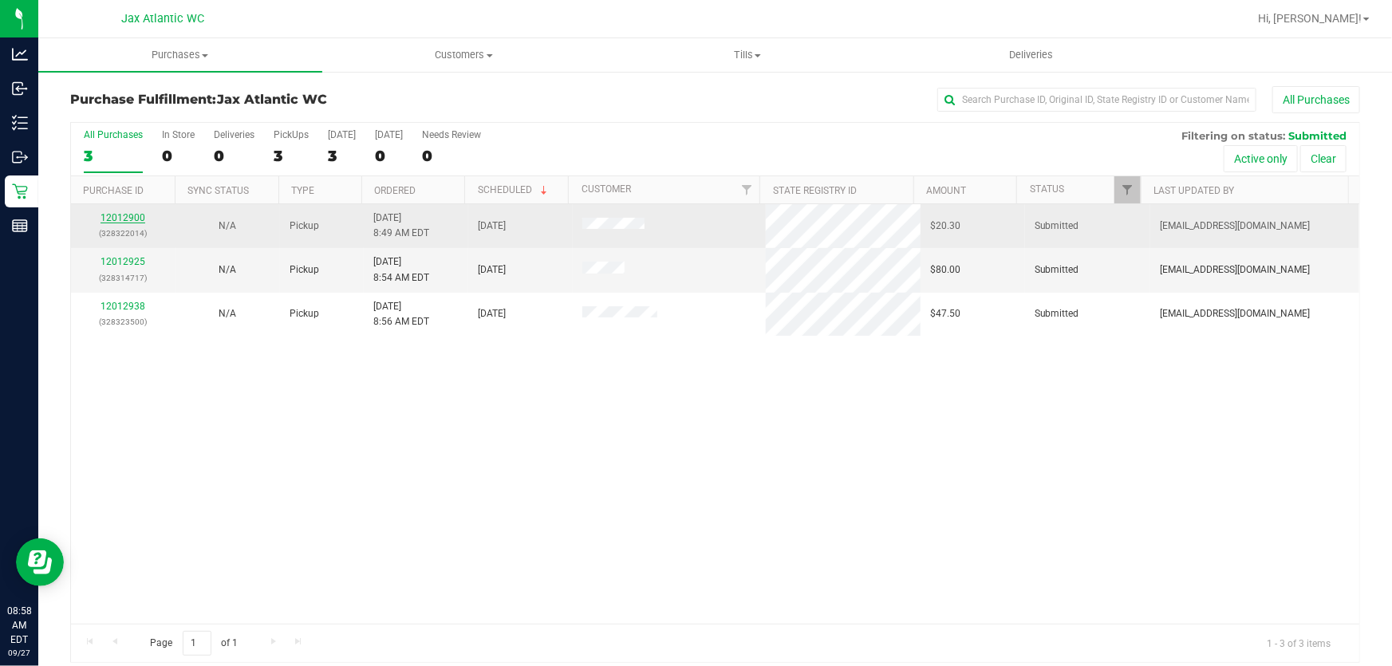
click at [142, 219] on div "12012900 (328322014)" at bounding box center [123, 226] width 85 height 30
click at [138, 221] on link "12012900" at bounding box center [123, 217] width 45 height 11
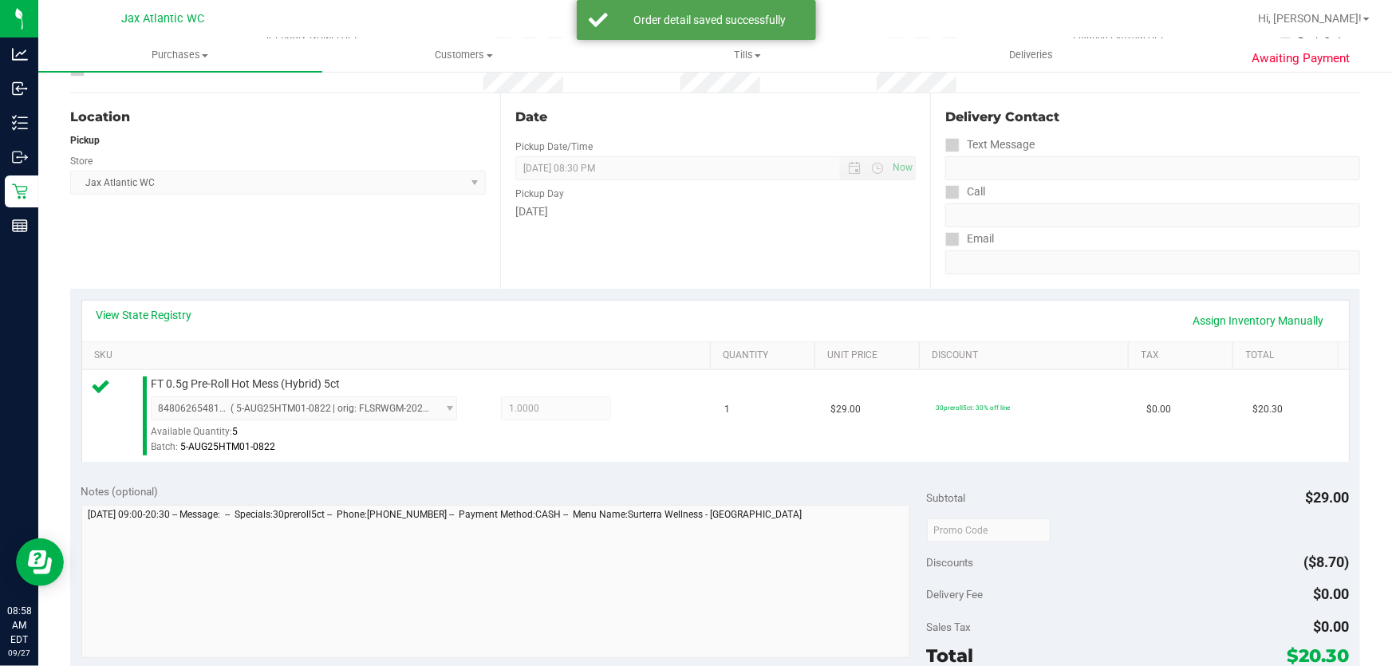
scroll to position [290, 0]
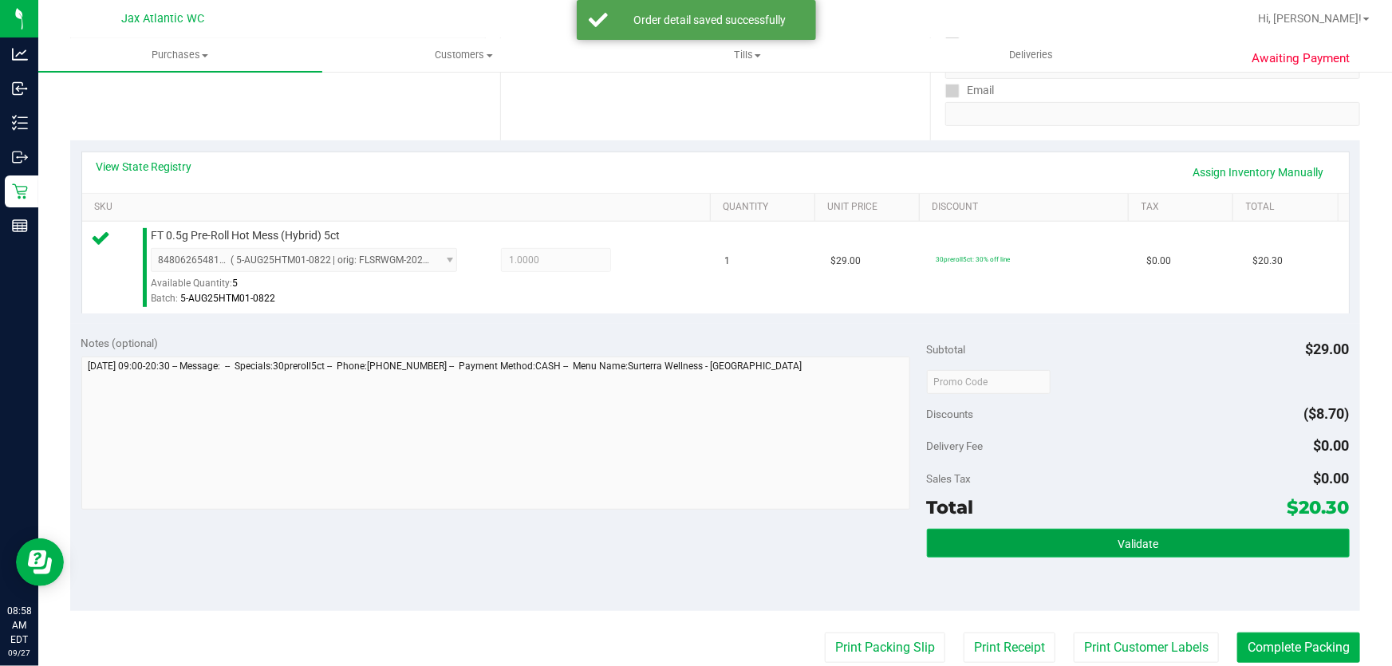
click at [1011, 532] on button "Validate" at bounding box center [1138, 543] width 423 height 29
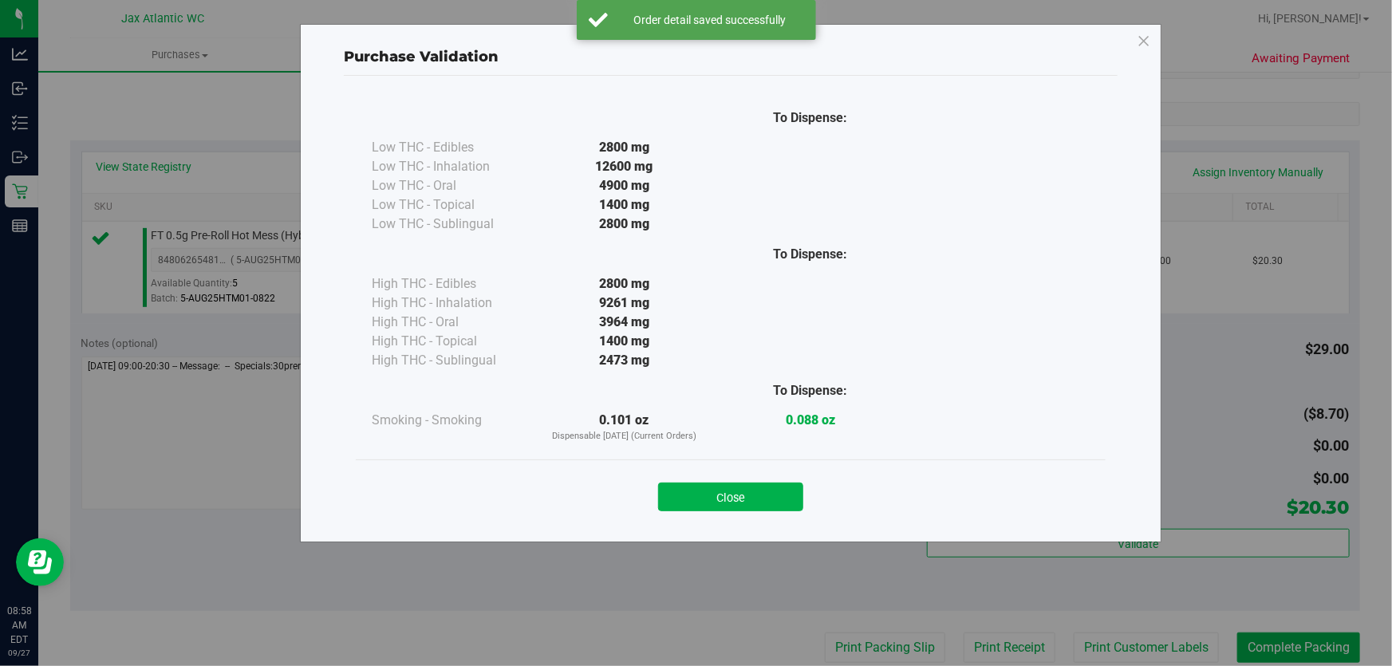
drag, startPoint x: 728, startPoint y: 487, endPoint x: 732, endPoint y: 496, distance: 10.4
click at [727, 487] on button "Close" at bounding box center [730, 497] width 145 height 29
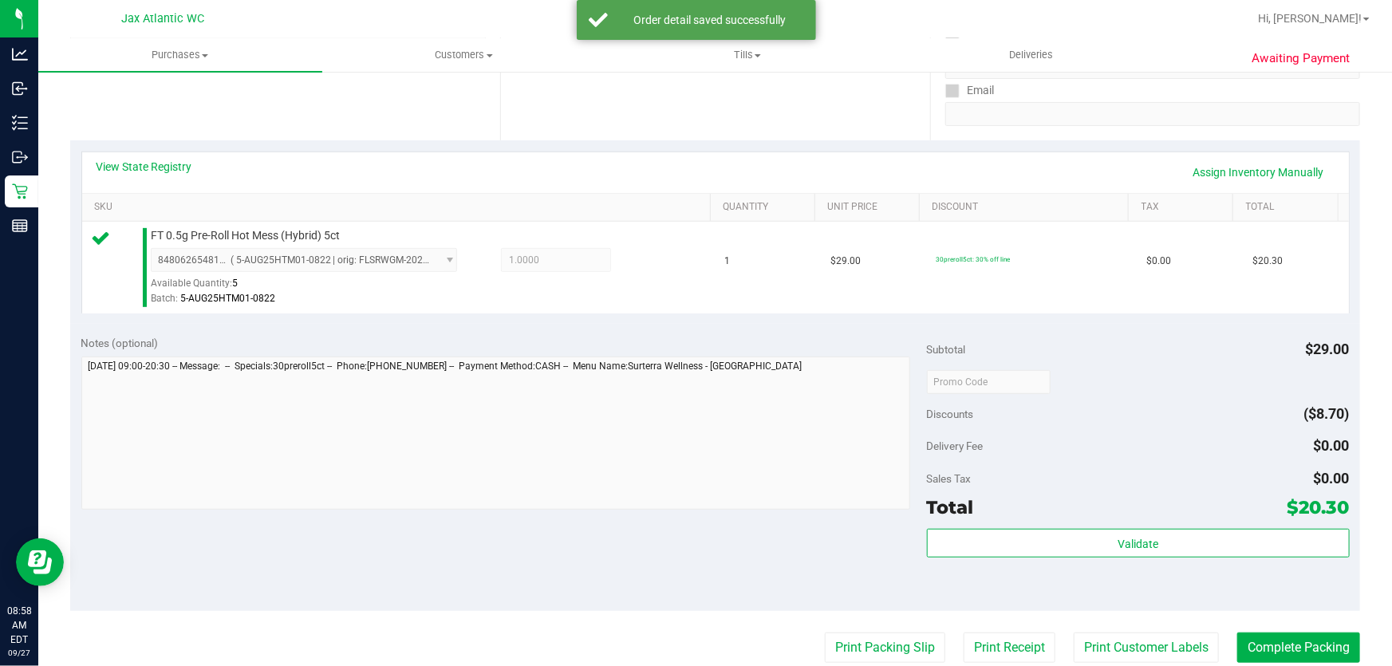
scroll to position [580, 0]
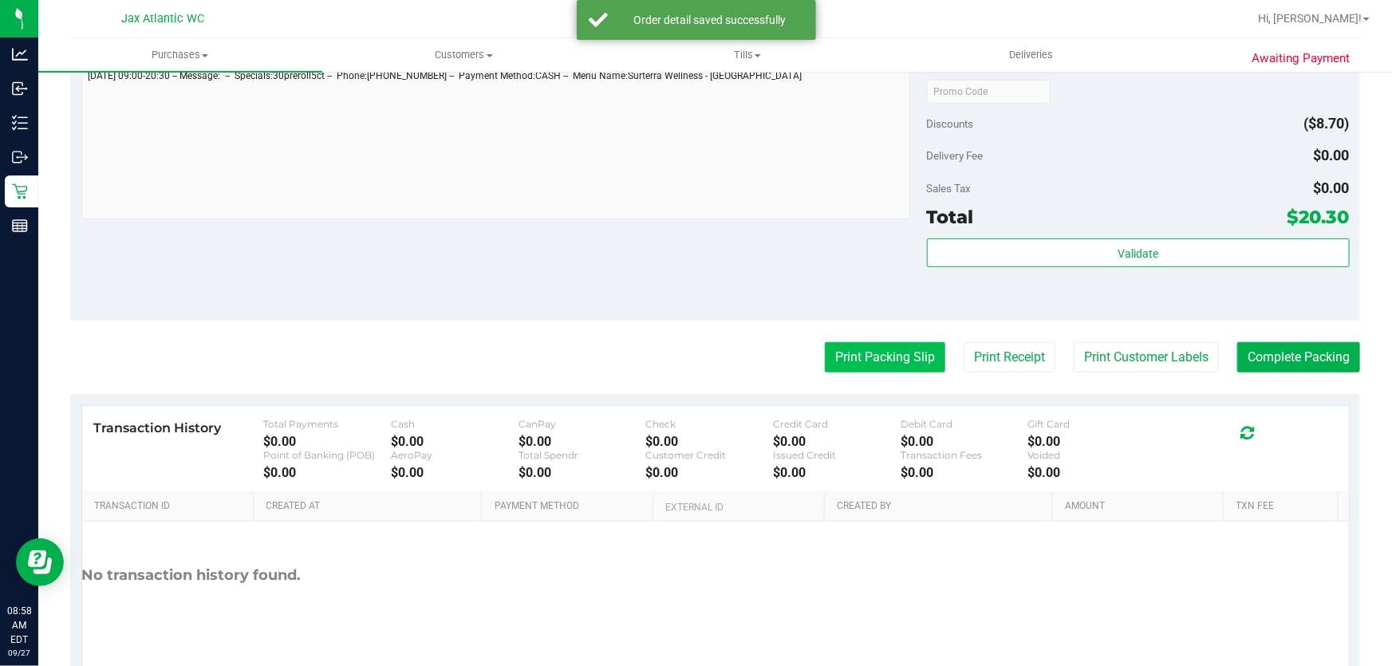
click at [854, 366] on button "Print Packing Slip" at bounding box center [885, 357] width 120 height 30
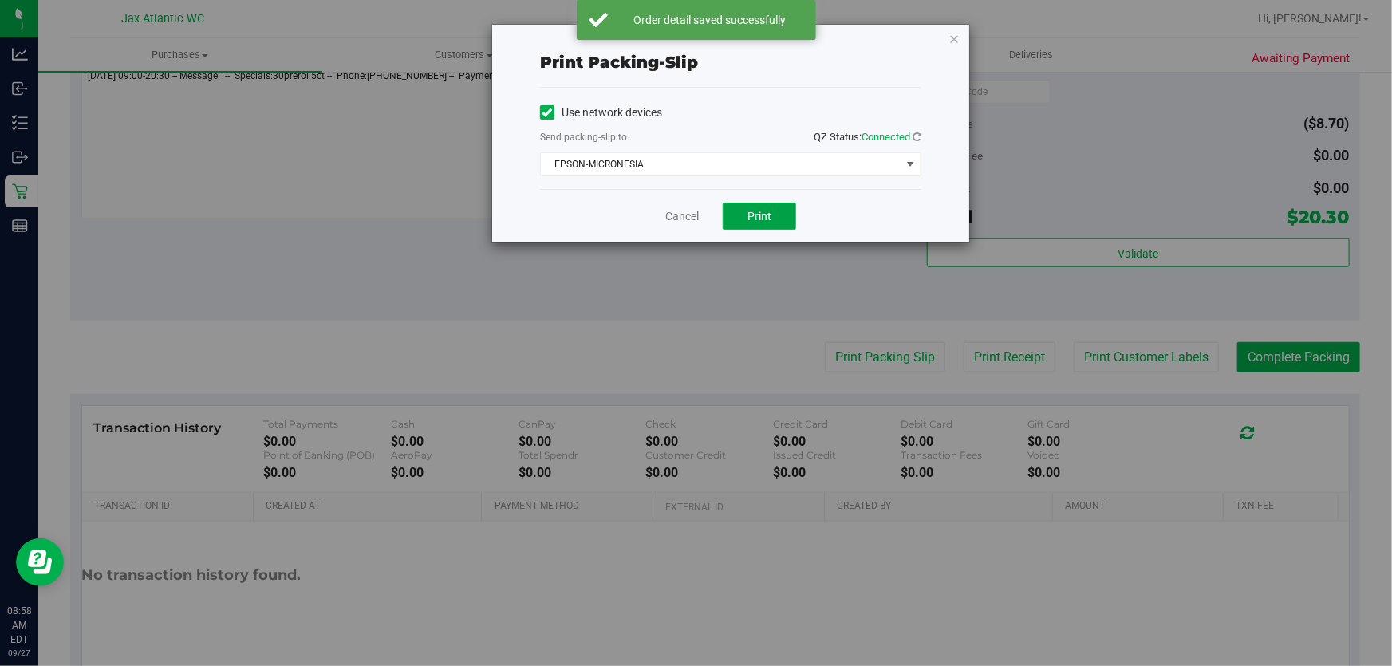
click at [743, 205] on button "Print" at bounding box center [759, 216] width 73 height 27
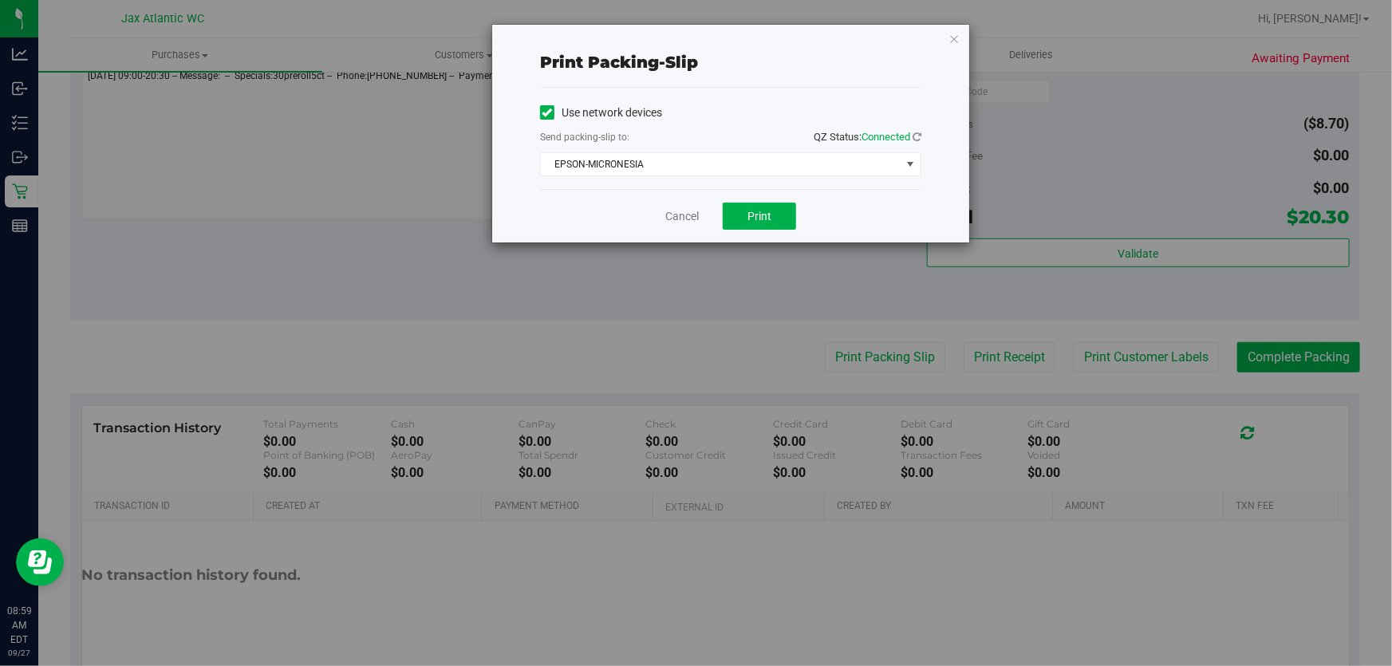
click at [651, 215] on div "Cancel Print" at bounding box center [730, 215] width 381 height 53
click at [679, 214] on link "Cancel" at bounding box center [682, 216] width 34 height 17
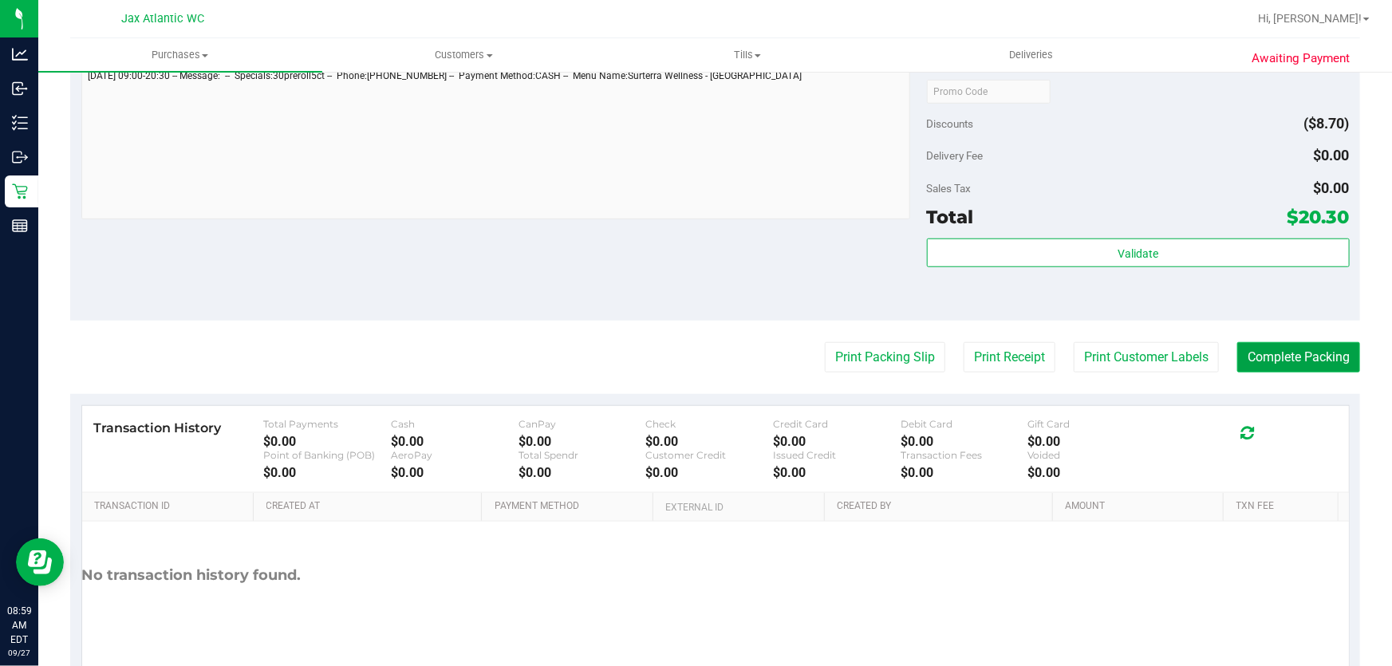
click at [1284, 350] on button "Complete Packing" at bounding box center [1298, 357] width 123 height 30
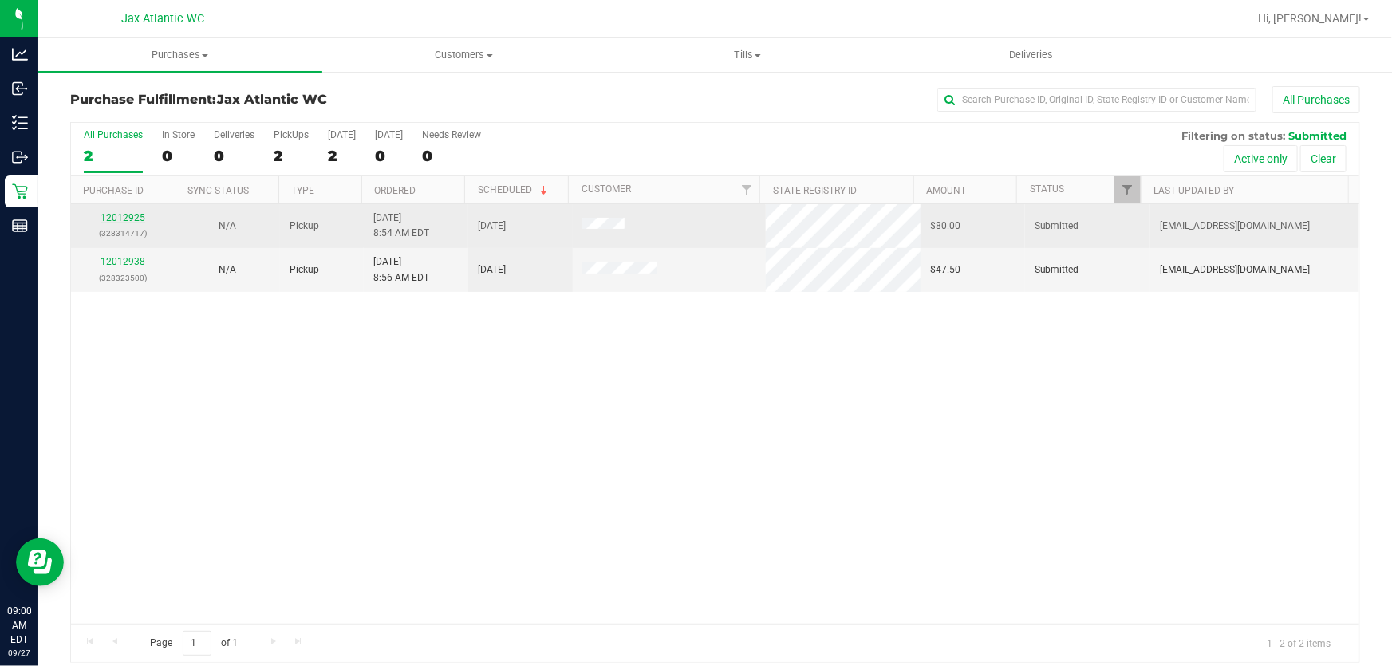
click at [135, 215] on link "12012925" at bounding box center [123, 217] width 45 height 11
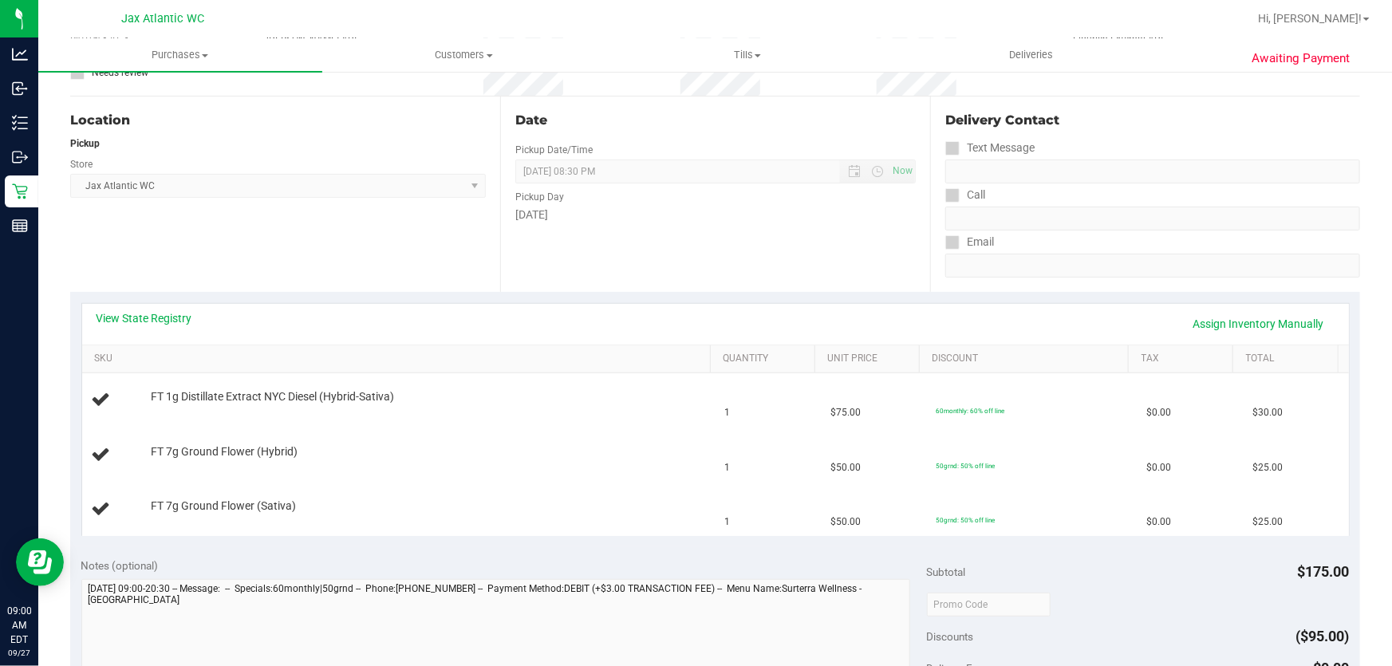
scroll to position [144, 0]
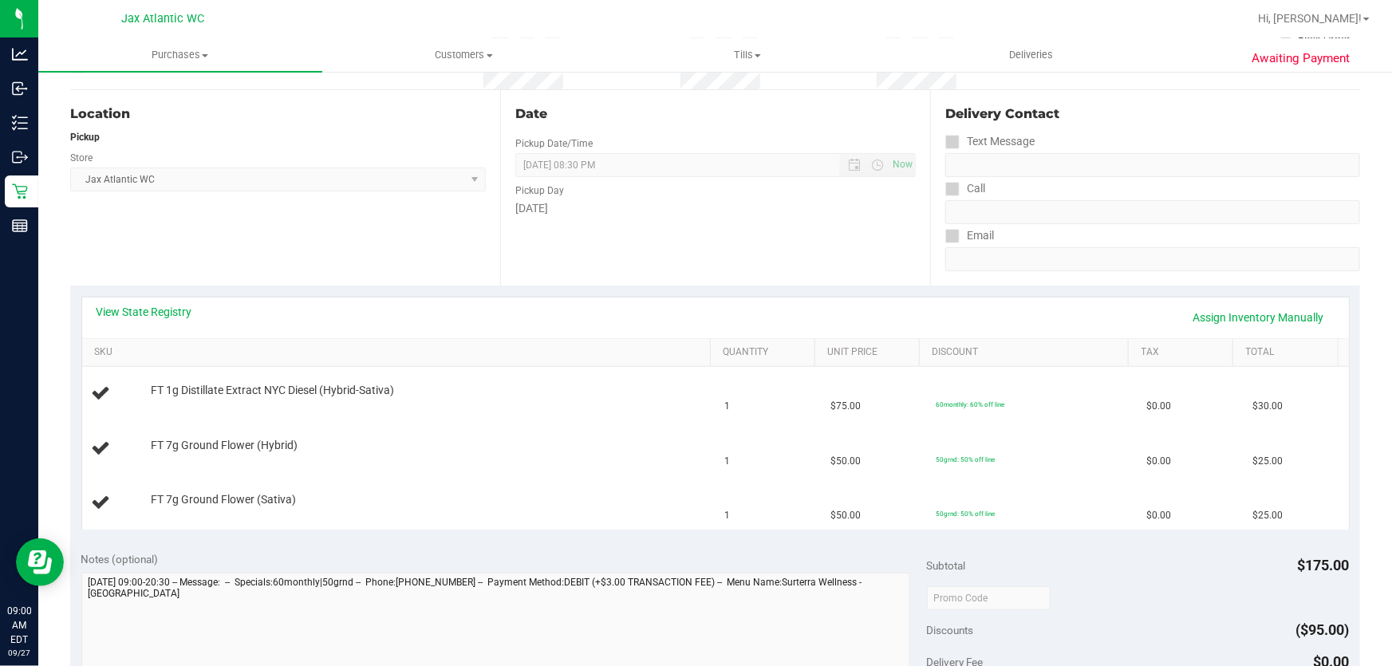
click at [129, 298] on div "View State Registry Assign Inventory Manually" at bounding box center [715, 318] width 1267 height 41
click at [135, 314] on link "View State Registry" at bounding box center [145, 312] width 96 height 16
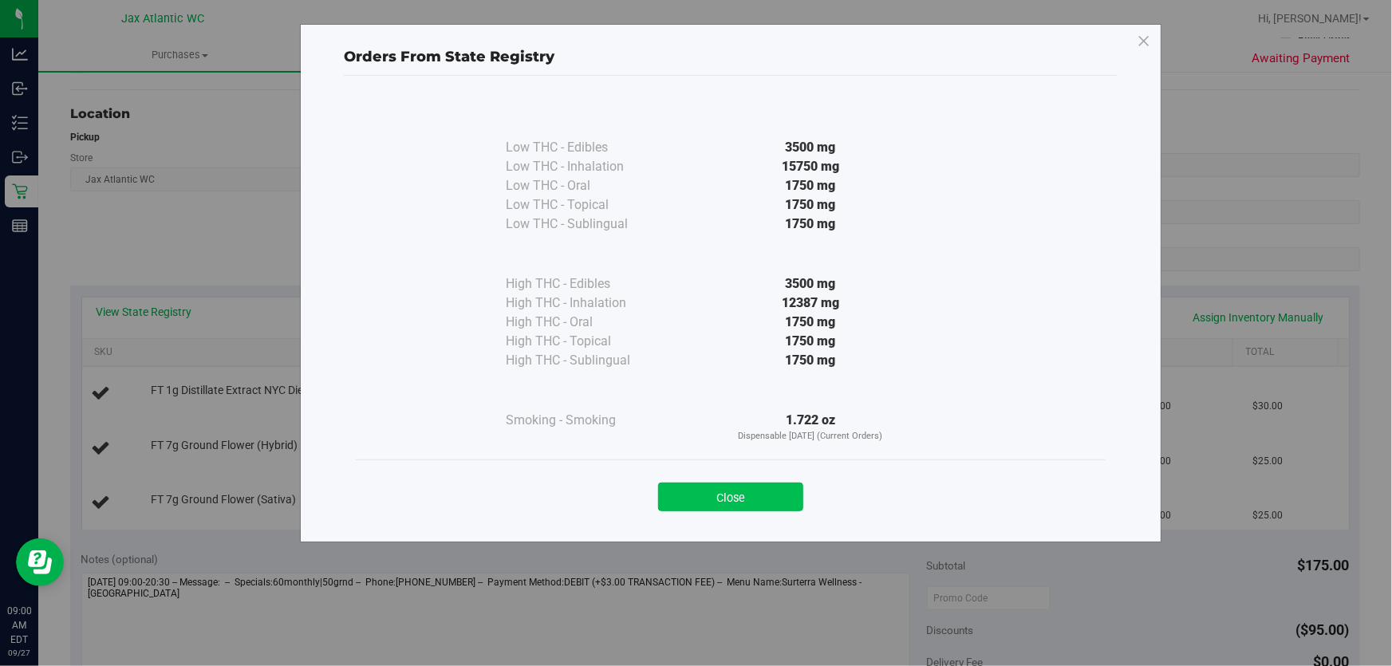
click at [746, 494] on button "Close" at bounding box center [730, 497] width 145 height 29
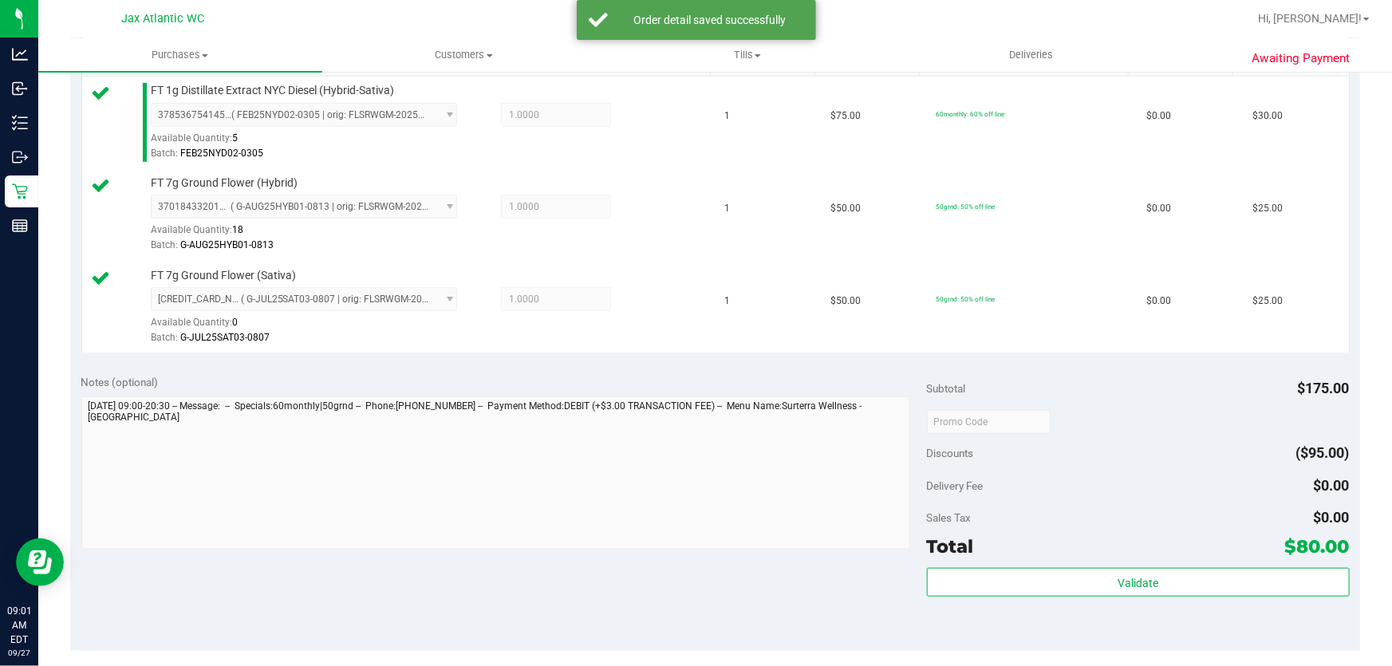
scroll to position [507, 0]
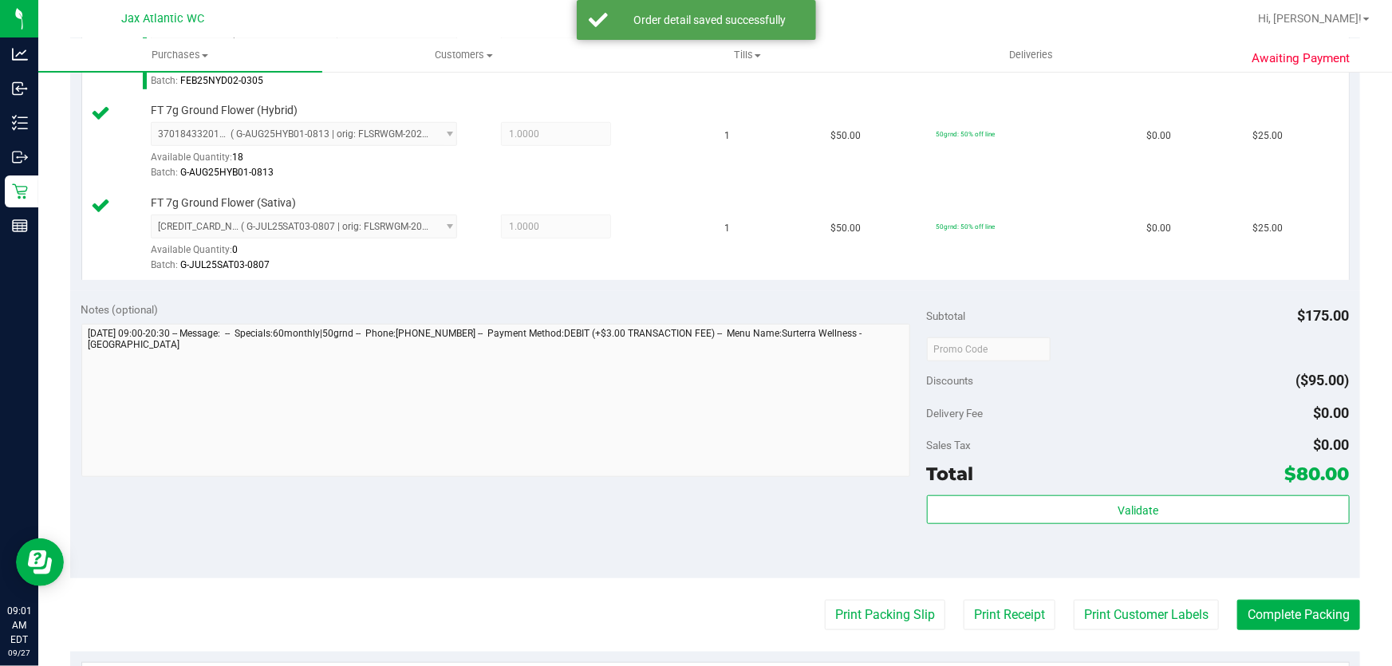
click at [1146, 524] on div "Validate" at bounding box center [1138, 531] width 423 height 72
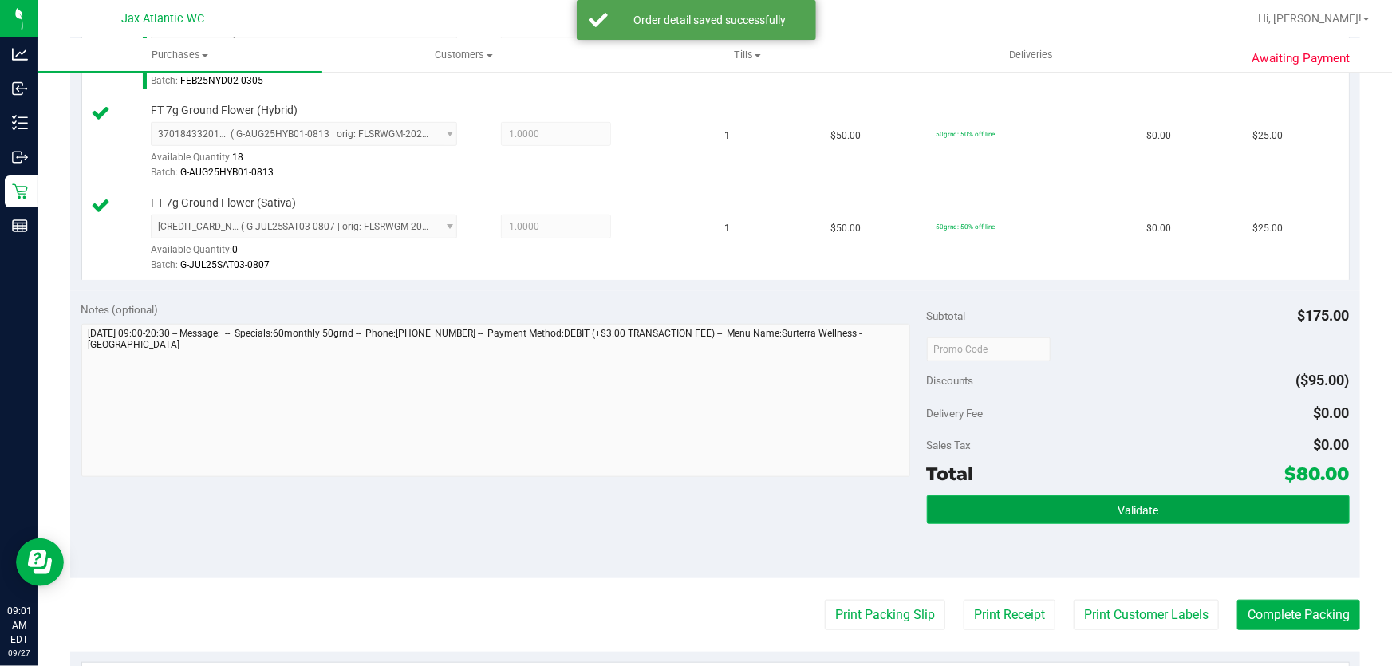
click at [1146, 515] on span "Validate" at bounding box center [1138, 510] width 41 height 13
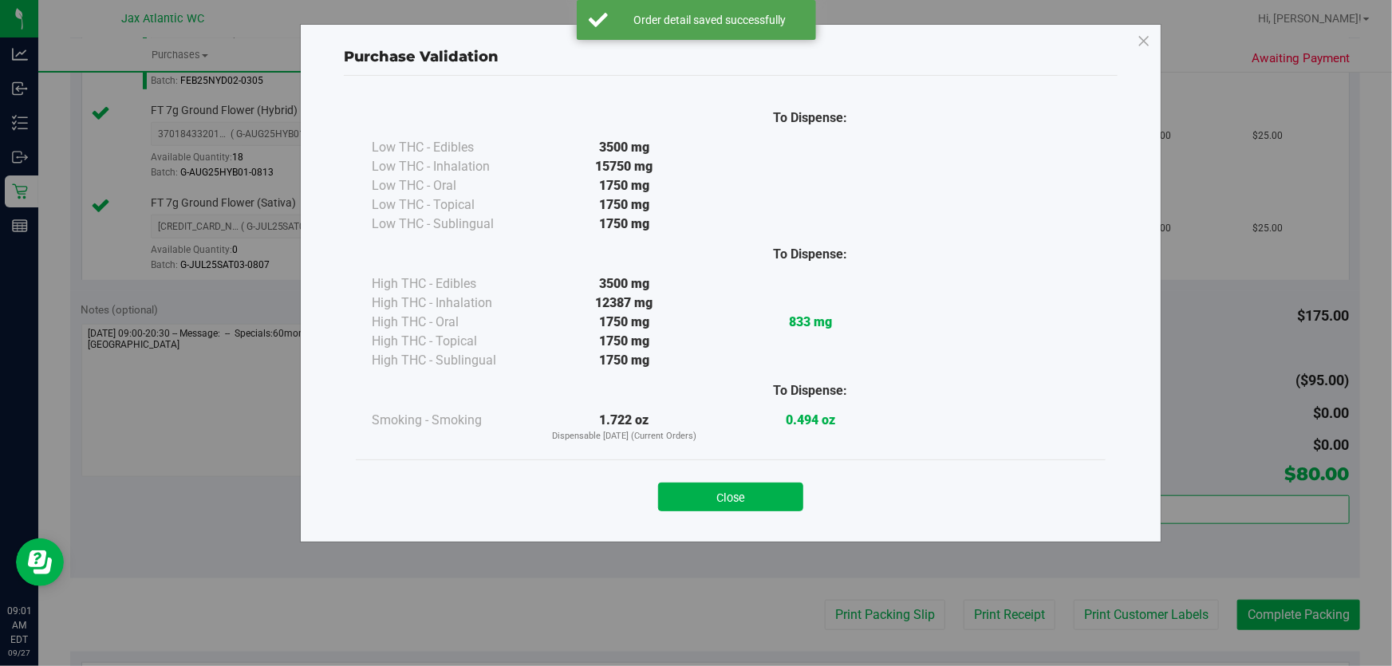
click at [771, 491] on button "Close" at bounding box center [730, 497] width 145 height 29
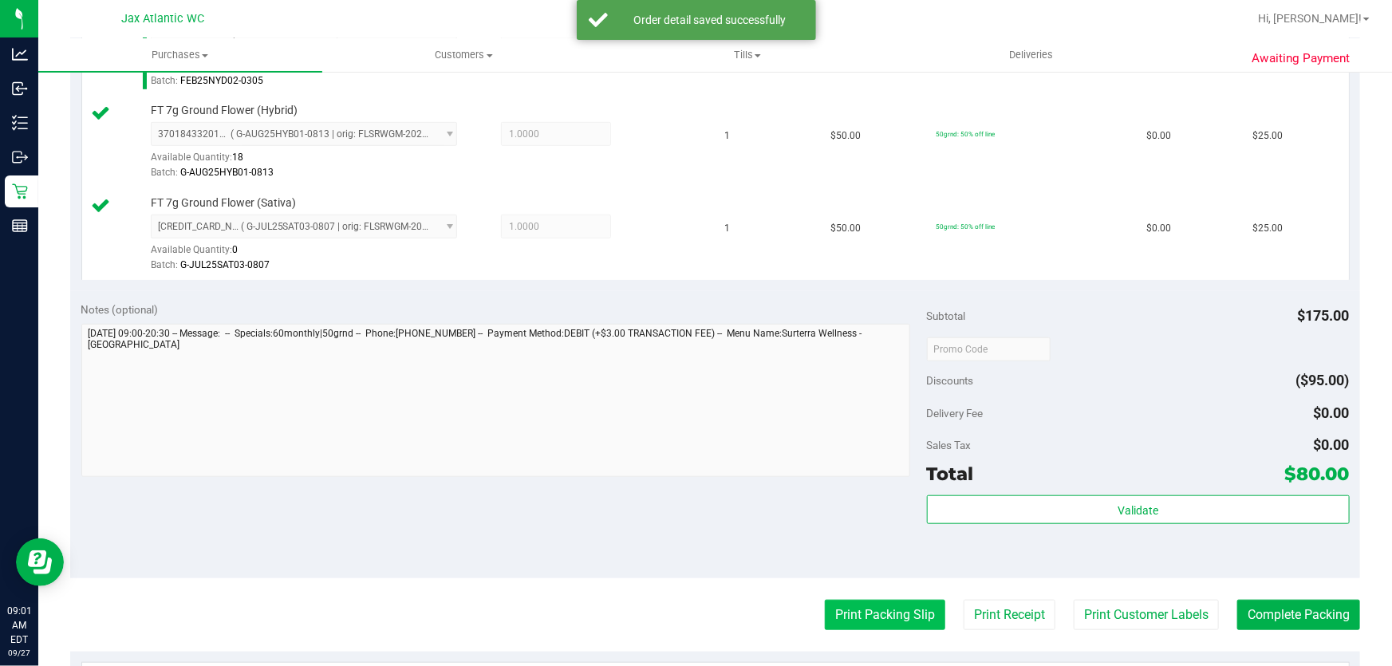
click at [897, 627] on button "Print Packing Slip" at bounding box center [885, 615] width 120 height 30
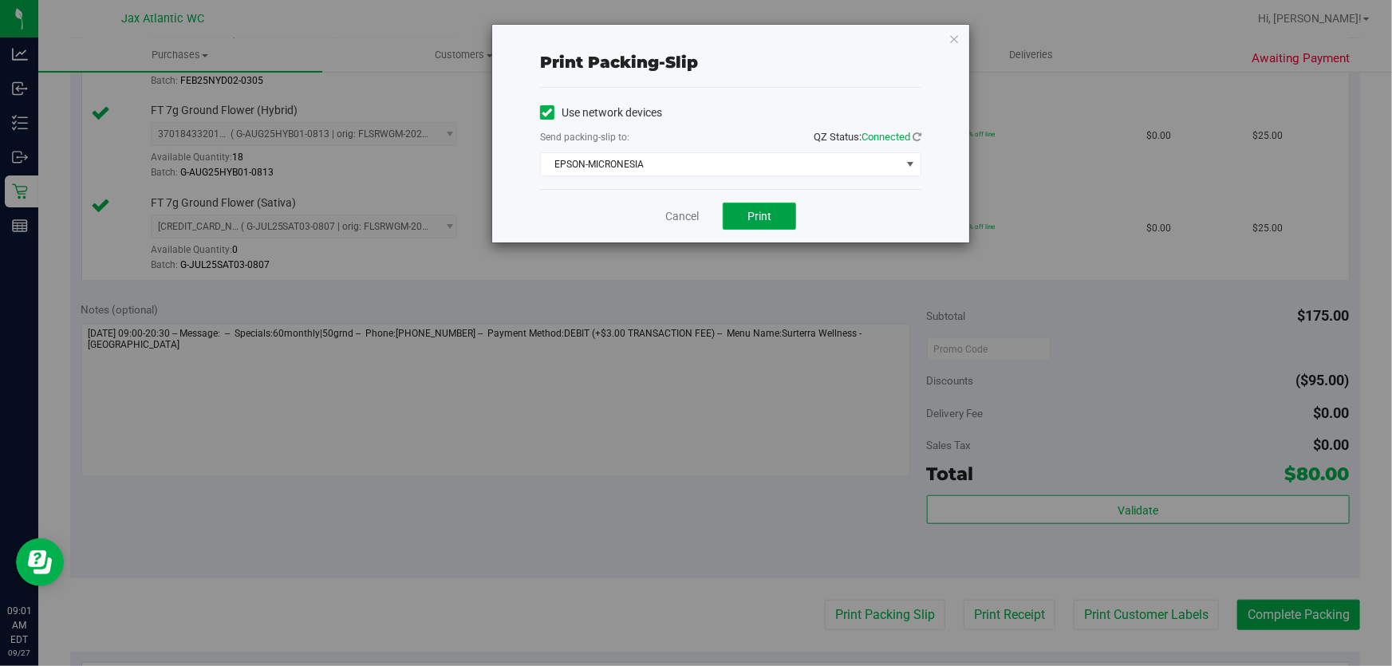
click at [753, 211] on span "Print" at bounding box center [759, 216] width 24 height 13
click at [677, 213] on link "Cancel" at bounding box center [682, 216] width 34 height 17
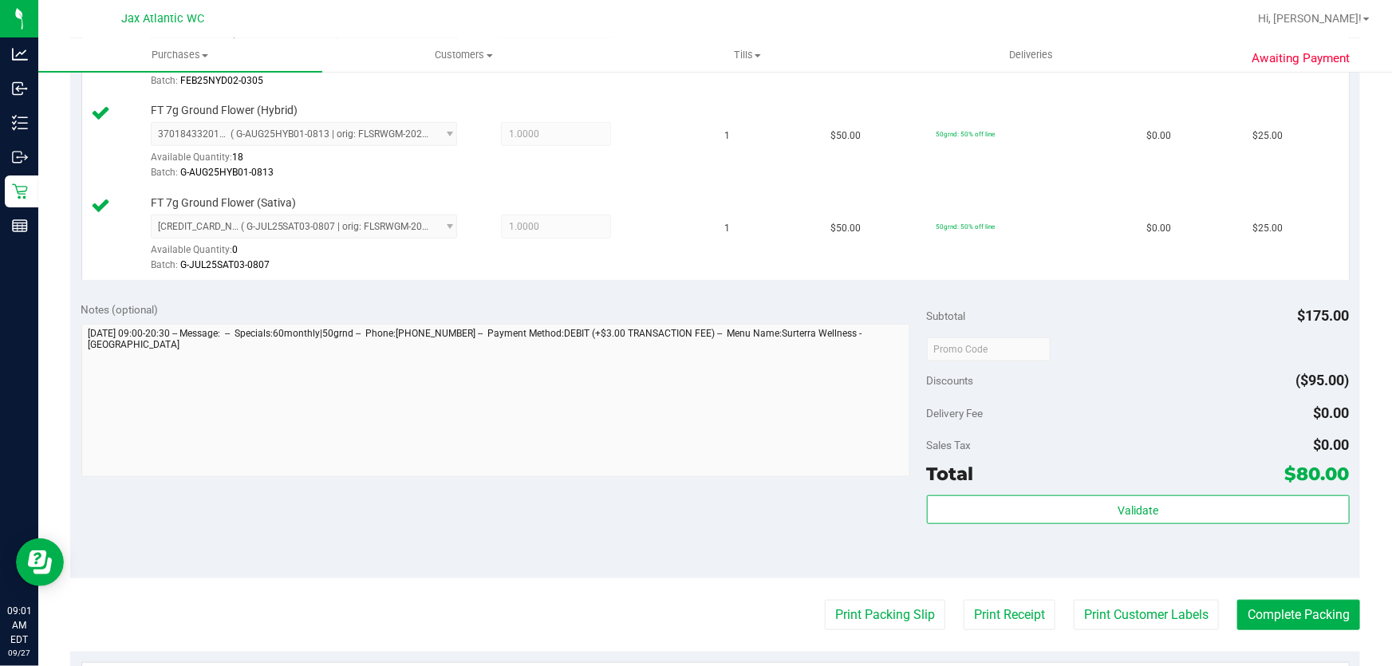
click at [1249, 595] on purchase-details "Back Edit Purchase Cancel Purchase View Profile # 12012925 BioTrack ID: - Submi…" at bounding box center [715, 264] width 1290 height 1371
click at [1250, 606] on button "Complete Packing" at bounding box center [1298, 615] width 123 height 30
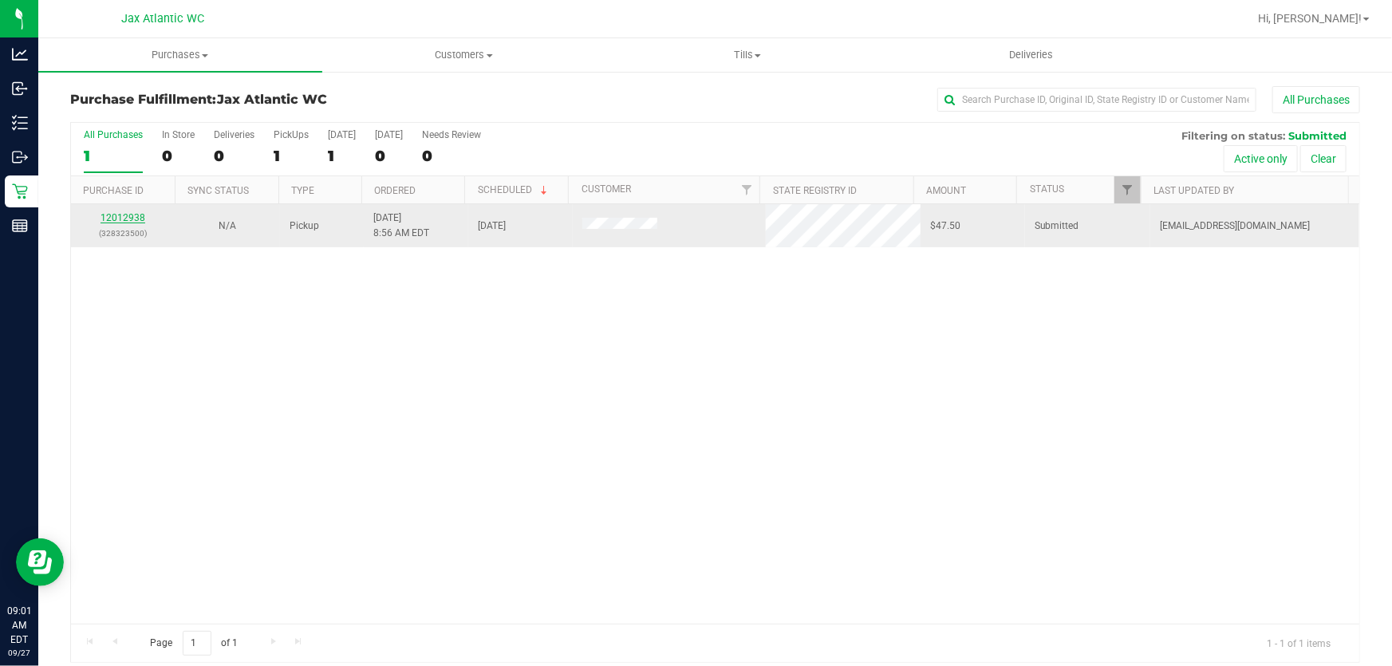
click at [120, 214] on link "12012938" at bounding box center [123, 217] width 45 height 11
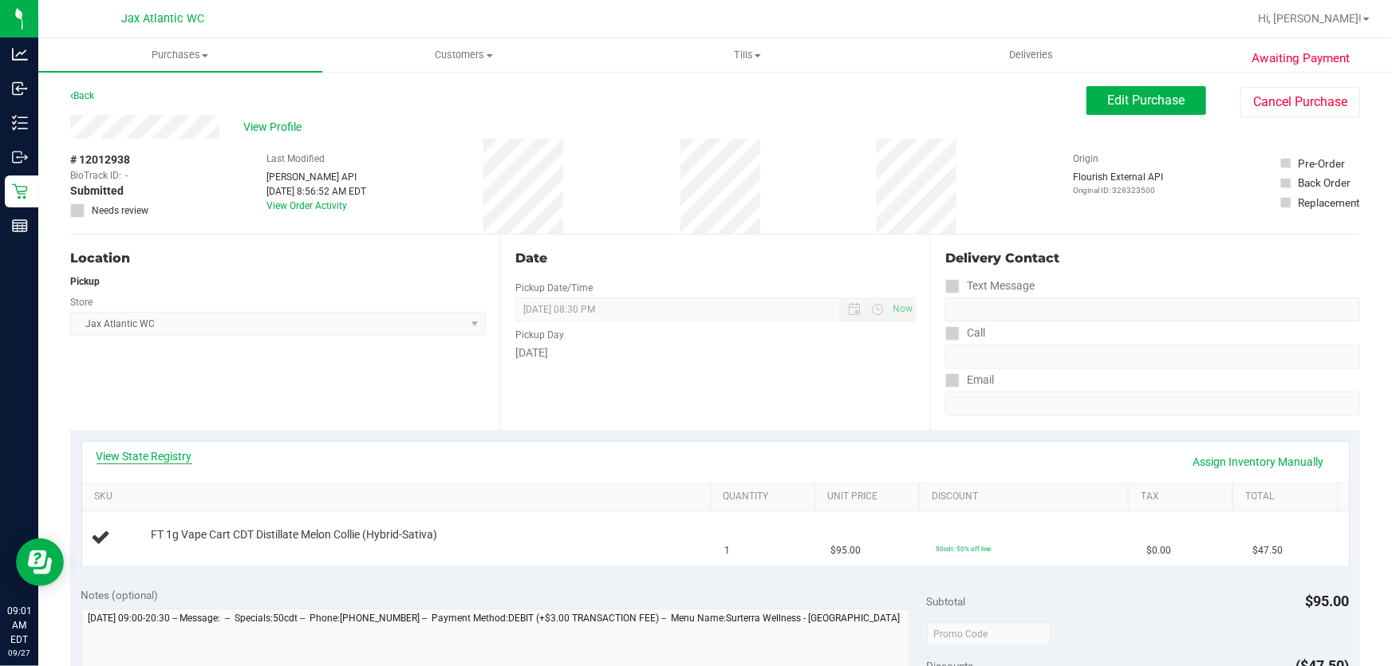
click at [165, 456] on link "View State Registry" at bounding box center [145, 456] width 96 height 16
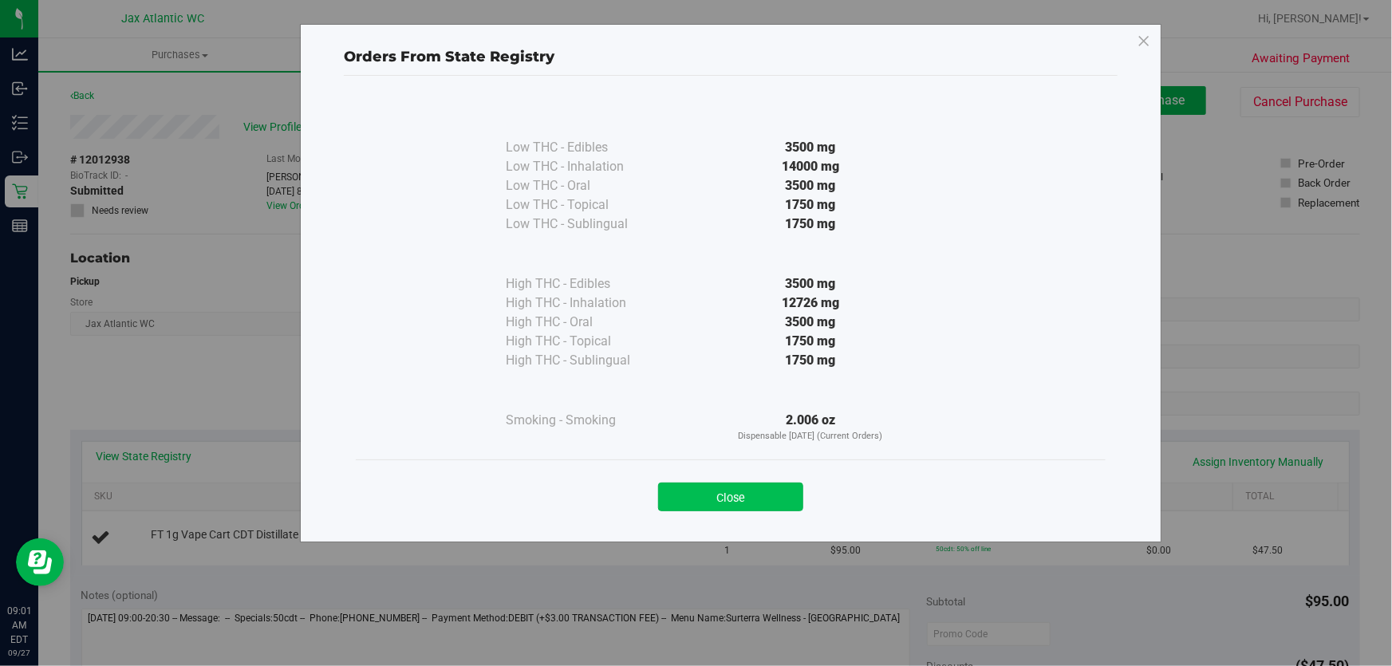
click at [733, 488] on button "Close" at bounding box center [730, 497] width 145 height 29
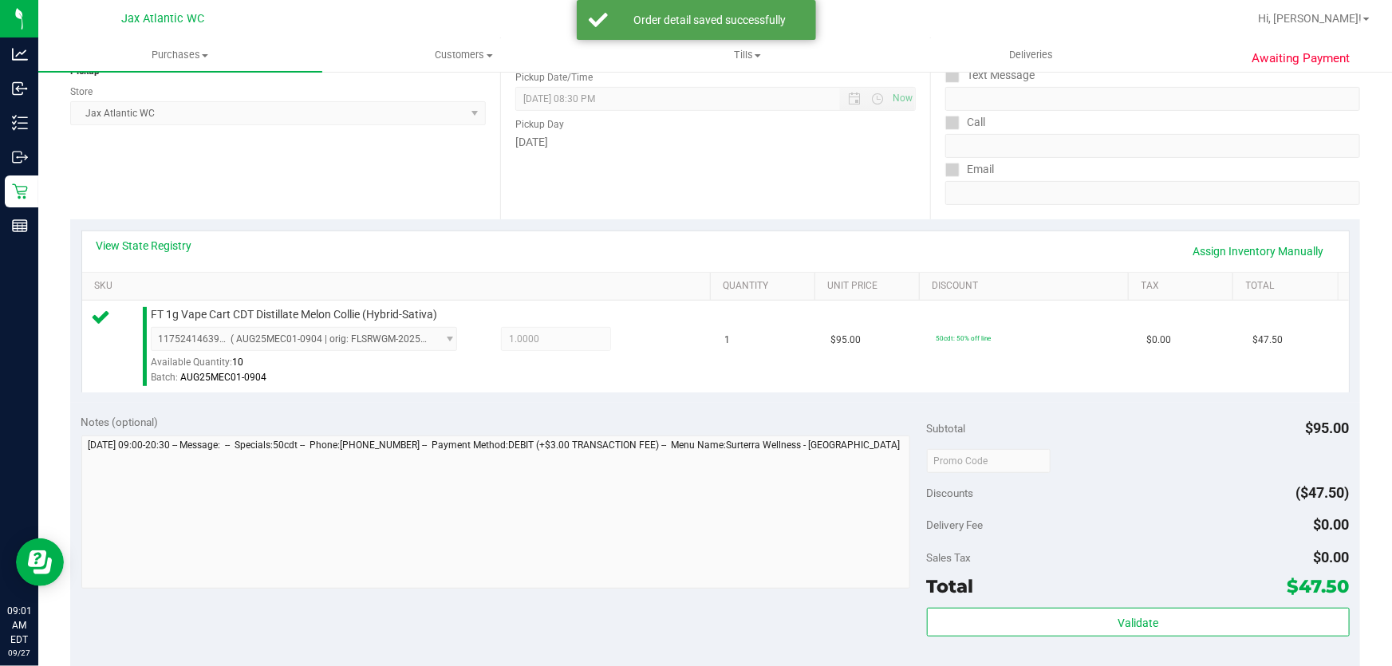
scroll to position [217, 0]
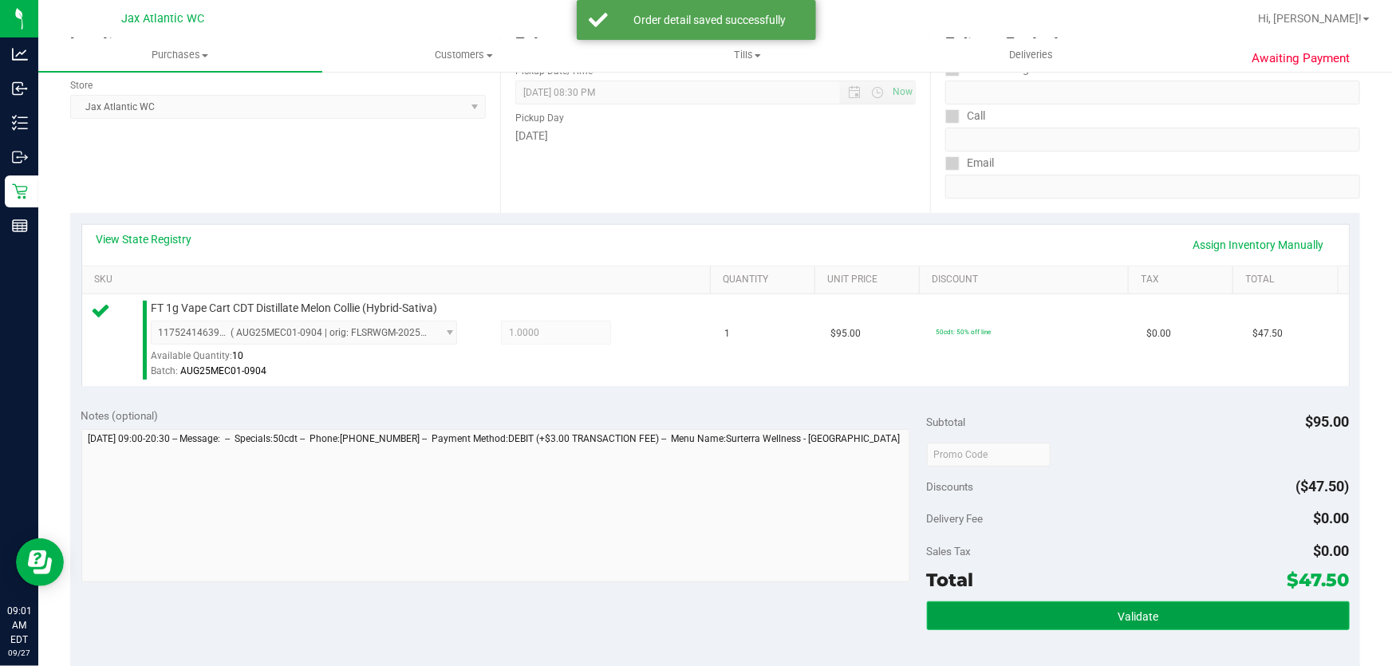
click at [1054, 613] on button "Validate" at bounding box center [1138, 615] width 423 height 29
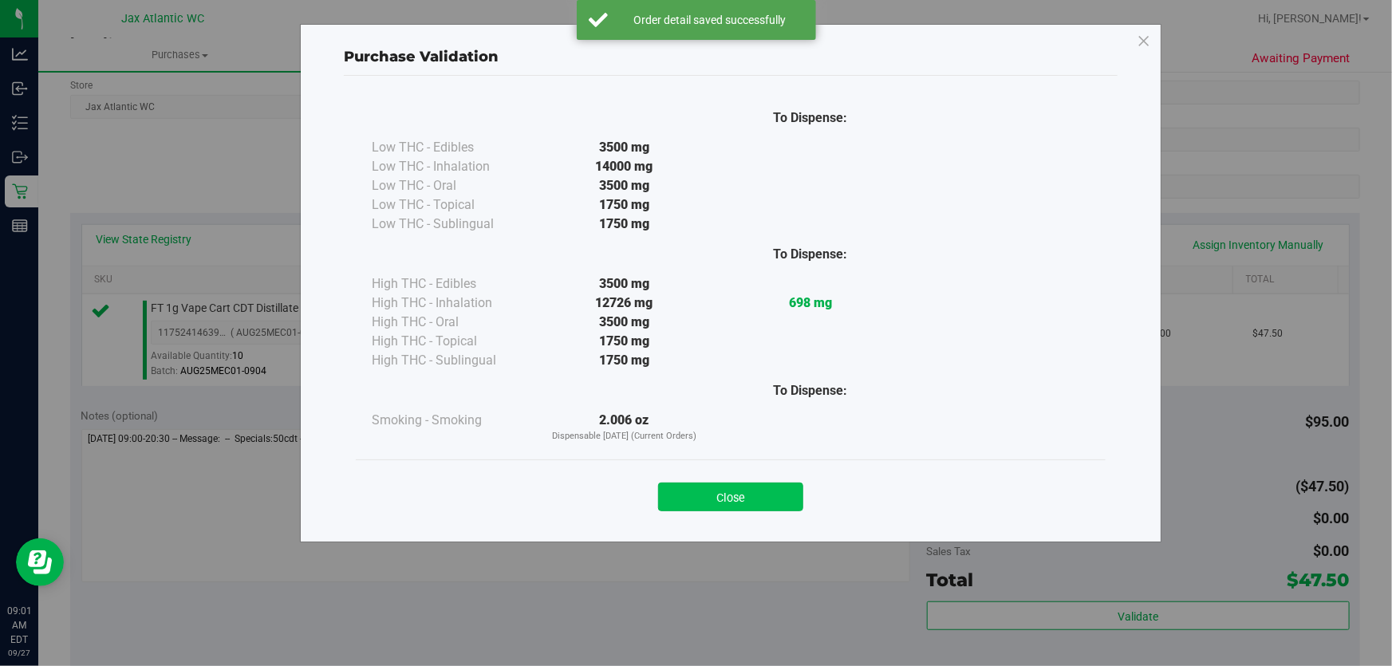
click at [795, 487] on button "Close" at bounding box center [730, 497] width 145 height 29
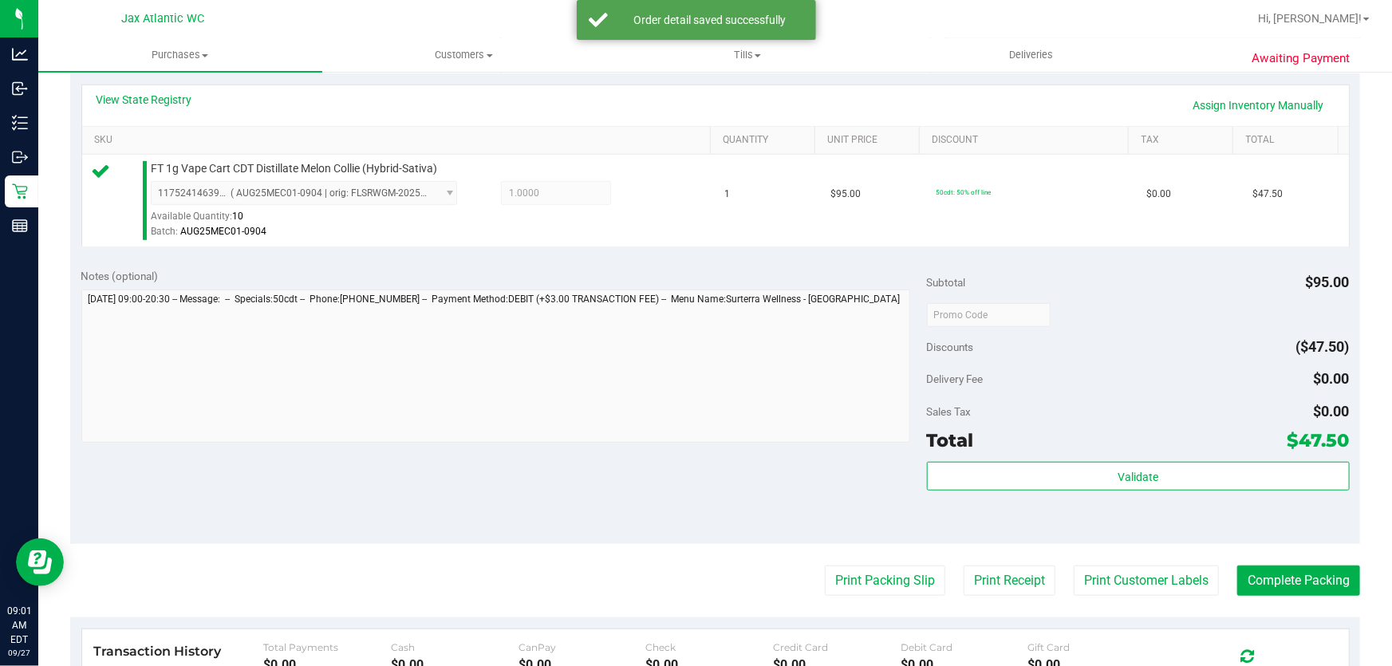
scroll to position [362, 0]
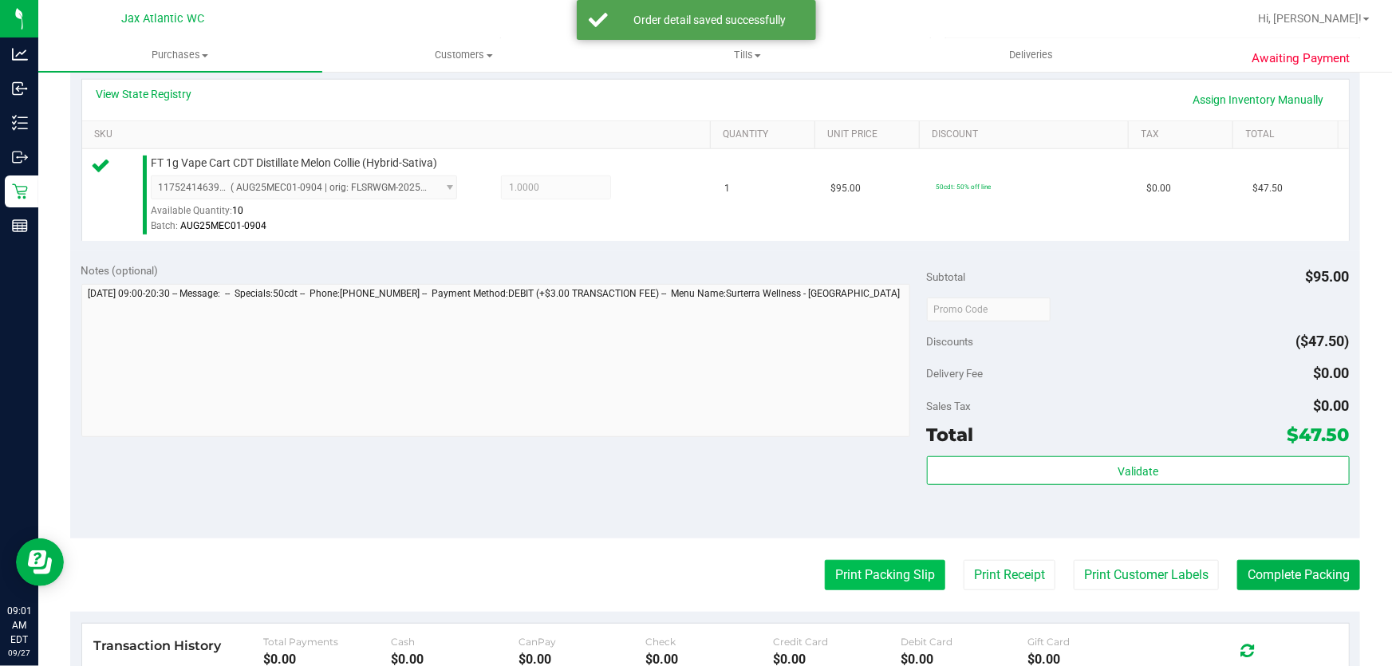
click at [897, 570] on button "Print Packing Slip" at bounding box center [885, 575] width 120 height 30
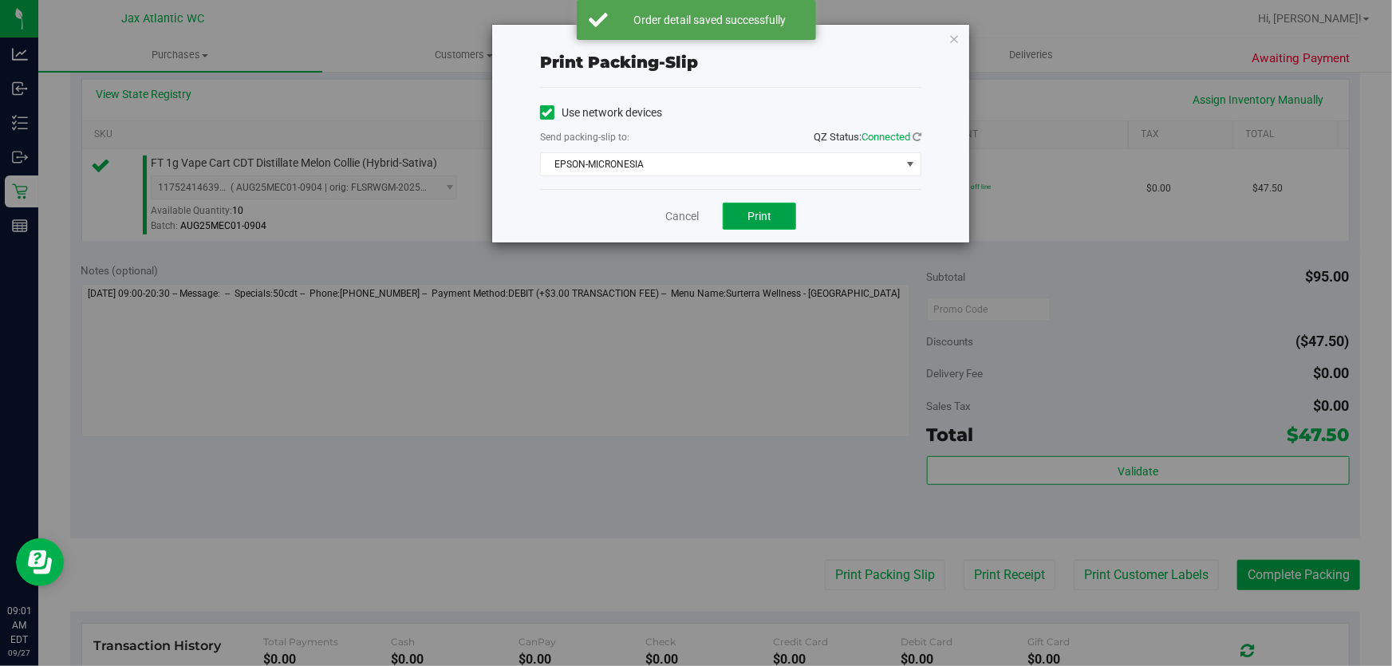
click at [773, 207] on button "Print" at bounding box center [759, 216] width 73 height 27
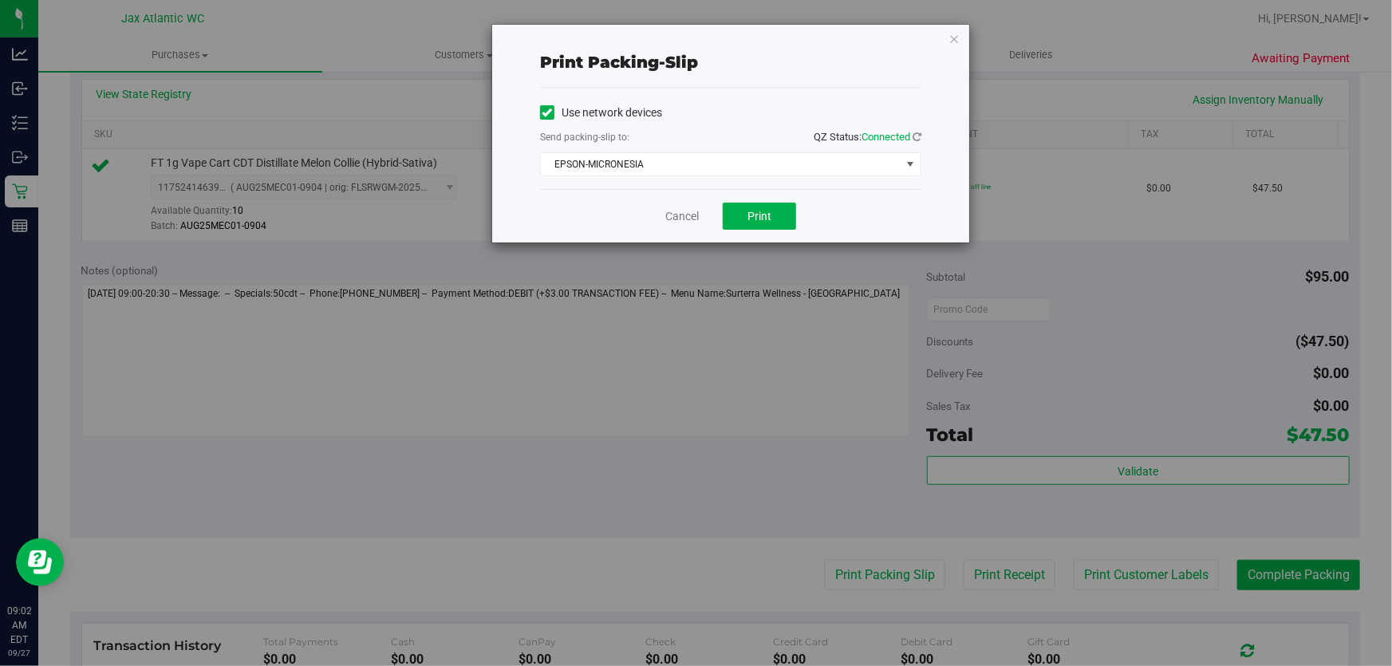
click at [1267, 582] on div "Print packing-slip Use network devices Send packing-slip to: QZ Status: Connect…" at bounding box center [702, 333] width 1404 height 666
click at [684, 223] on link "Cancel" at bounding box center [682, 216] width 34 height 17
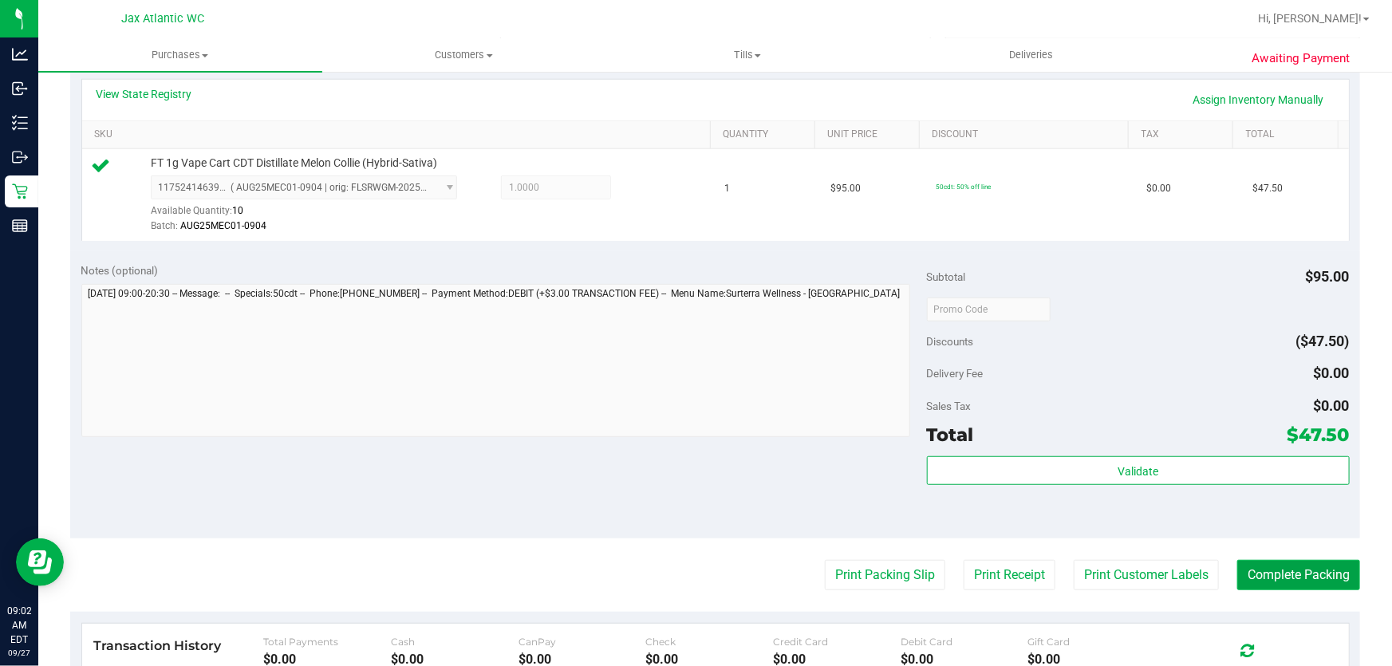
click at [1248, 576] on button "Complete Packing" at bounding box center [1298, 575] width 123 height 30
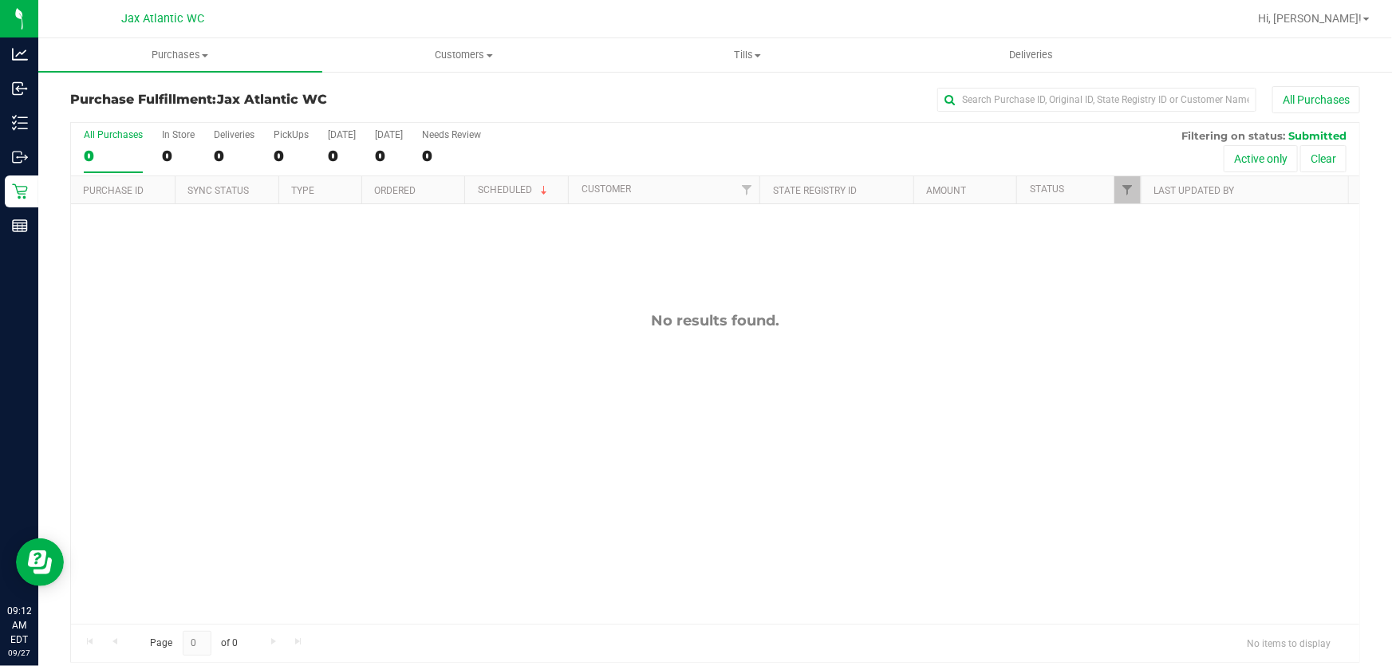
click at [653, 314] on div "No results found." at bounding box center [715, 321] width 1288 height 18
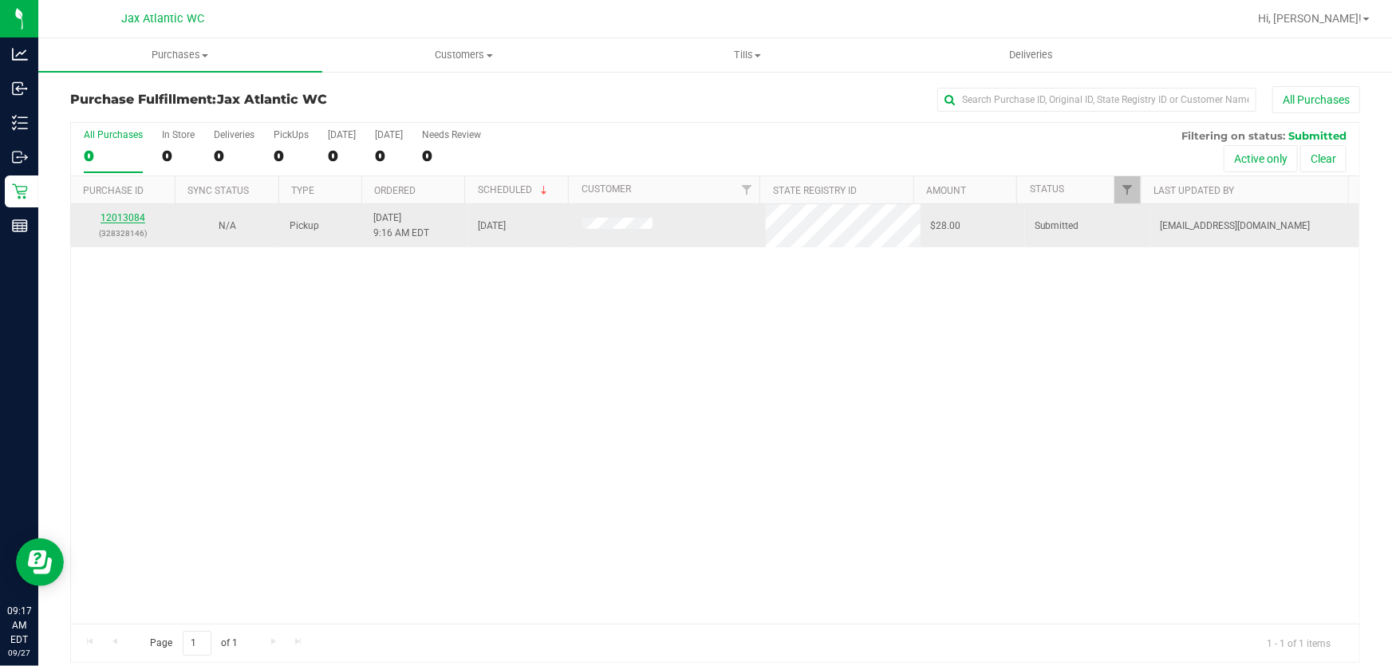
click at [122, 212] on link "12013084" at bounding box center [123, 217] width 45 height 11
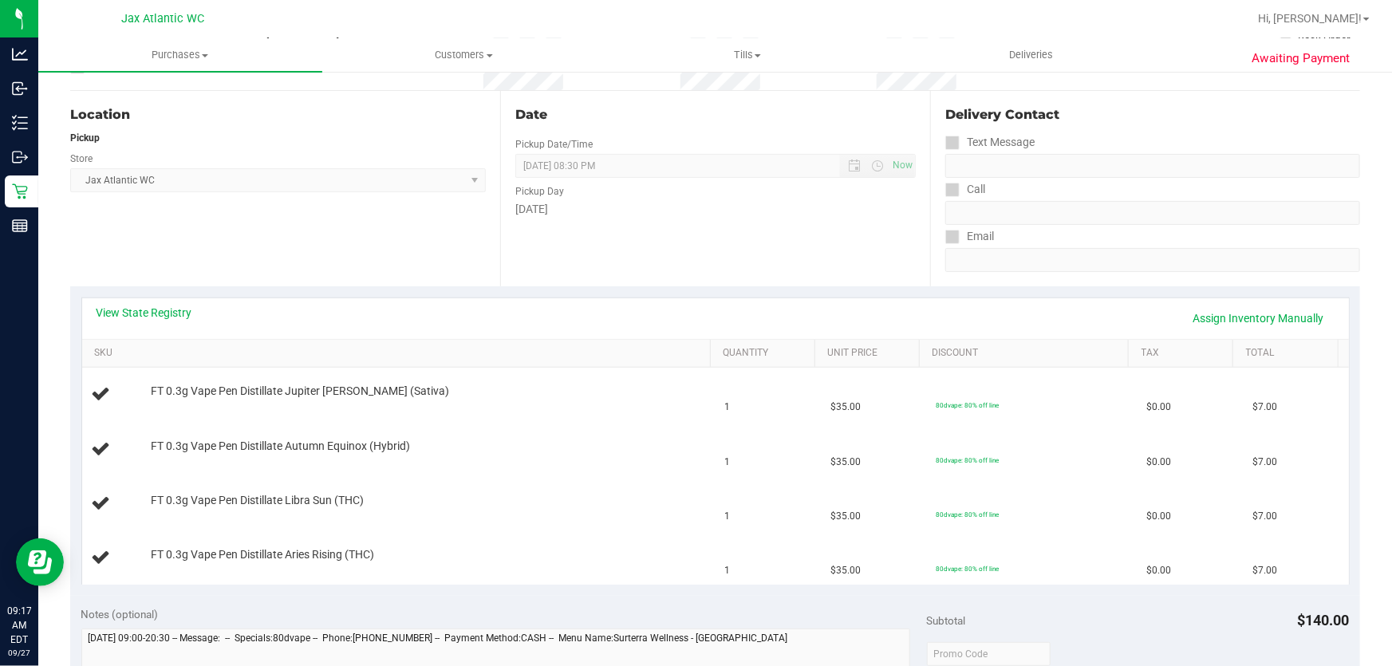
scroll to position [144, 0]
click at [122, 311] on link "View State Registry" at bounding box center [145, 312] width 96 height 16
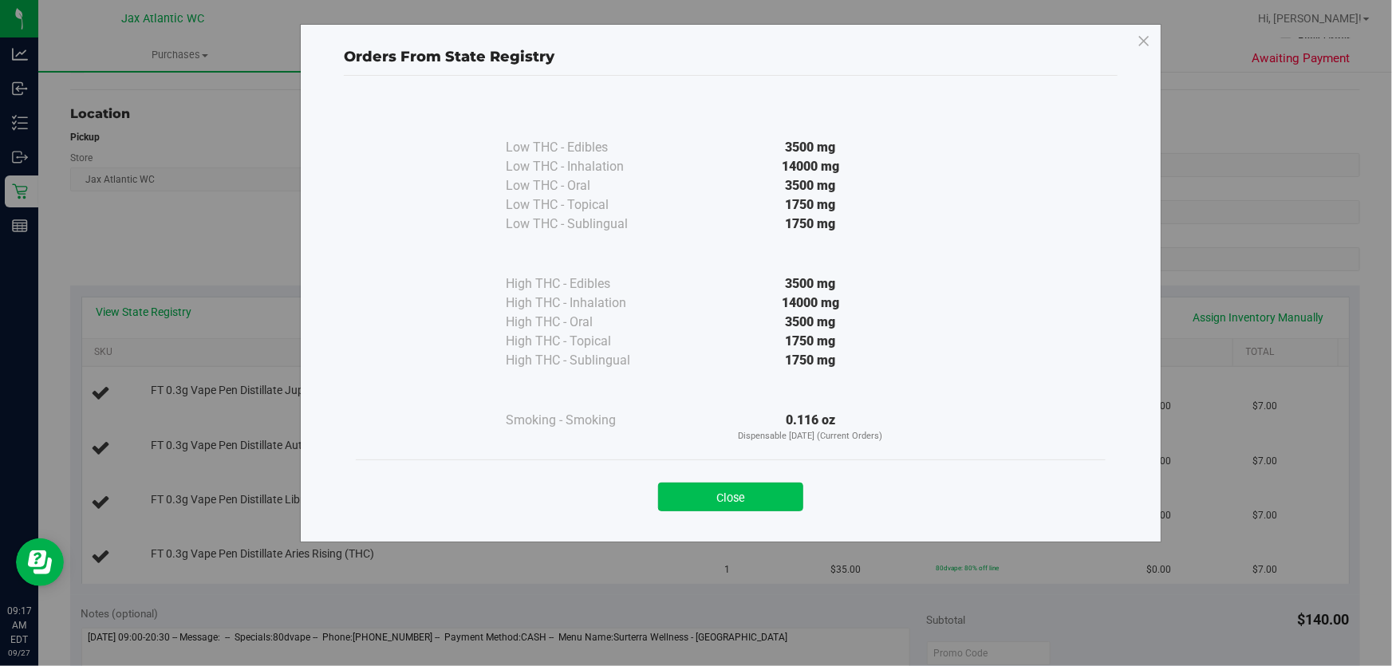
click at [704, 487] on button "Close" at bounding box center [730, 497] width 145 height 29
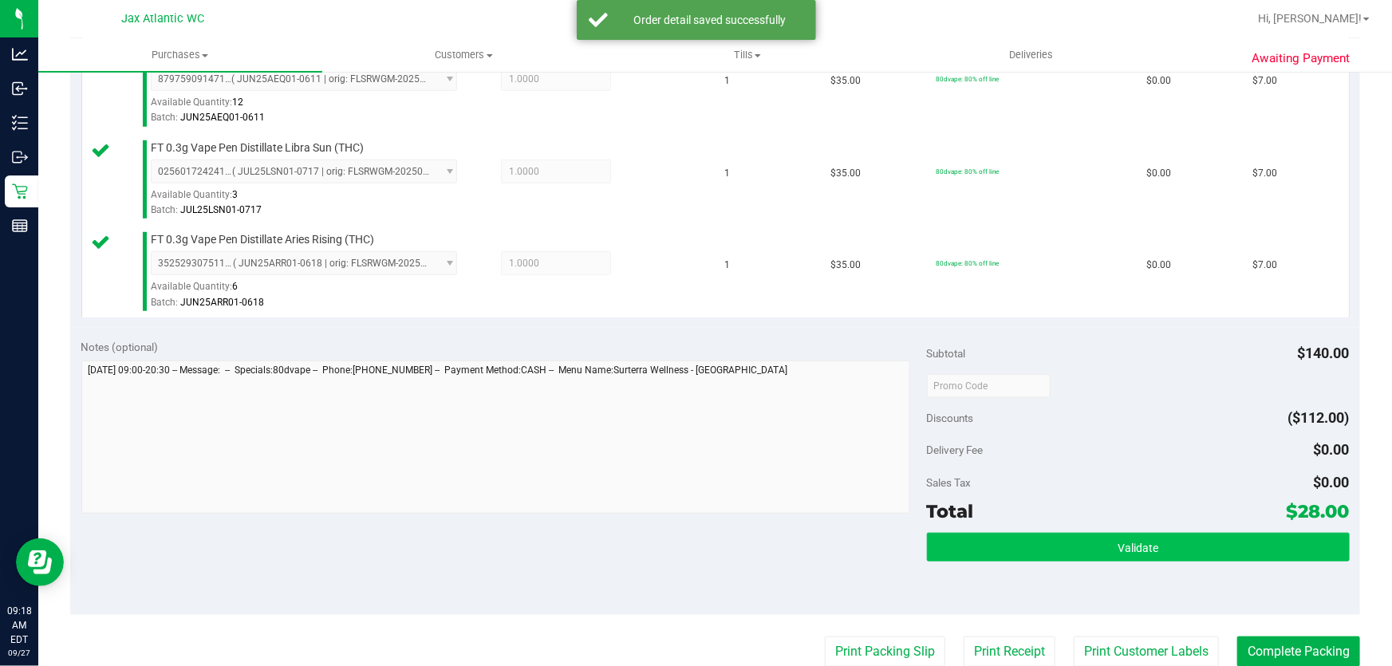
scroll to position [580, 0]
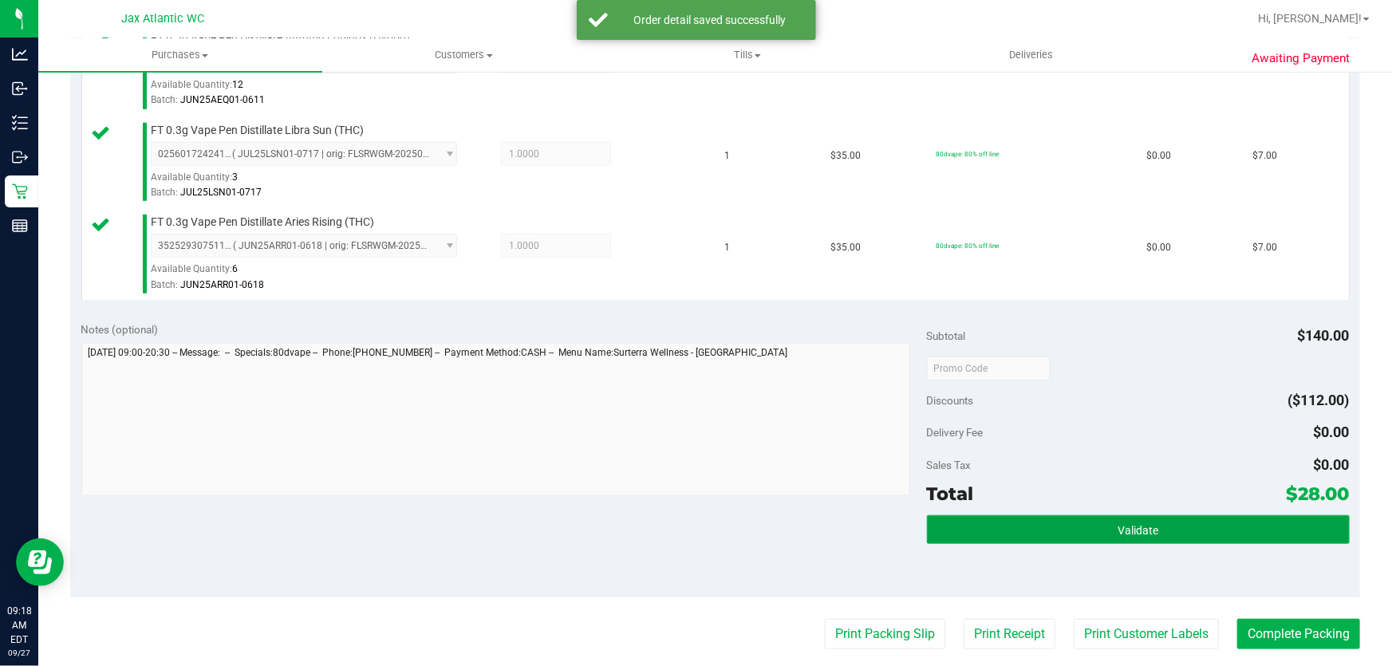
click at [1133, 530] on span "Validate" at bounding box center [1138, 530] width 41 height 13
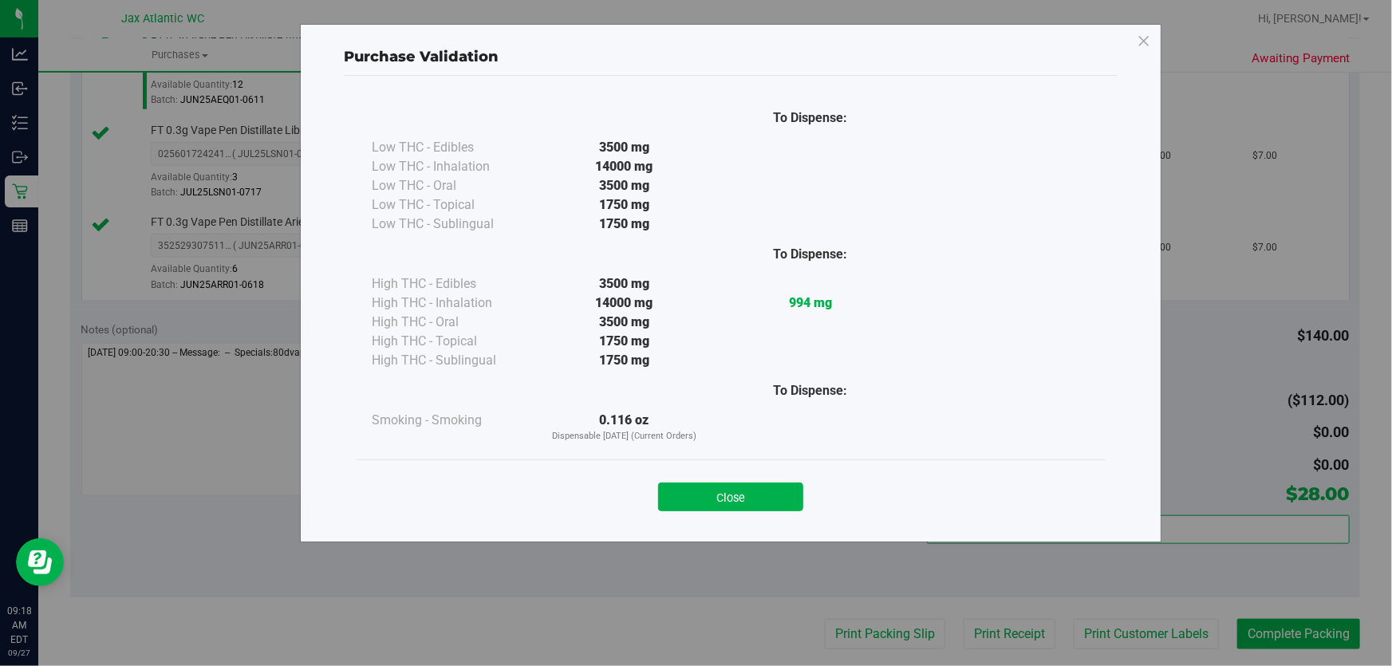
click at [806, 486] on div "Close" at bounding box center [731, 492] width 726 height 40
click at [792, 495] on button "Close" at bounding box center [730, 497] width 145 height 29
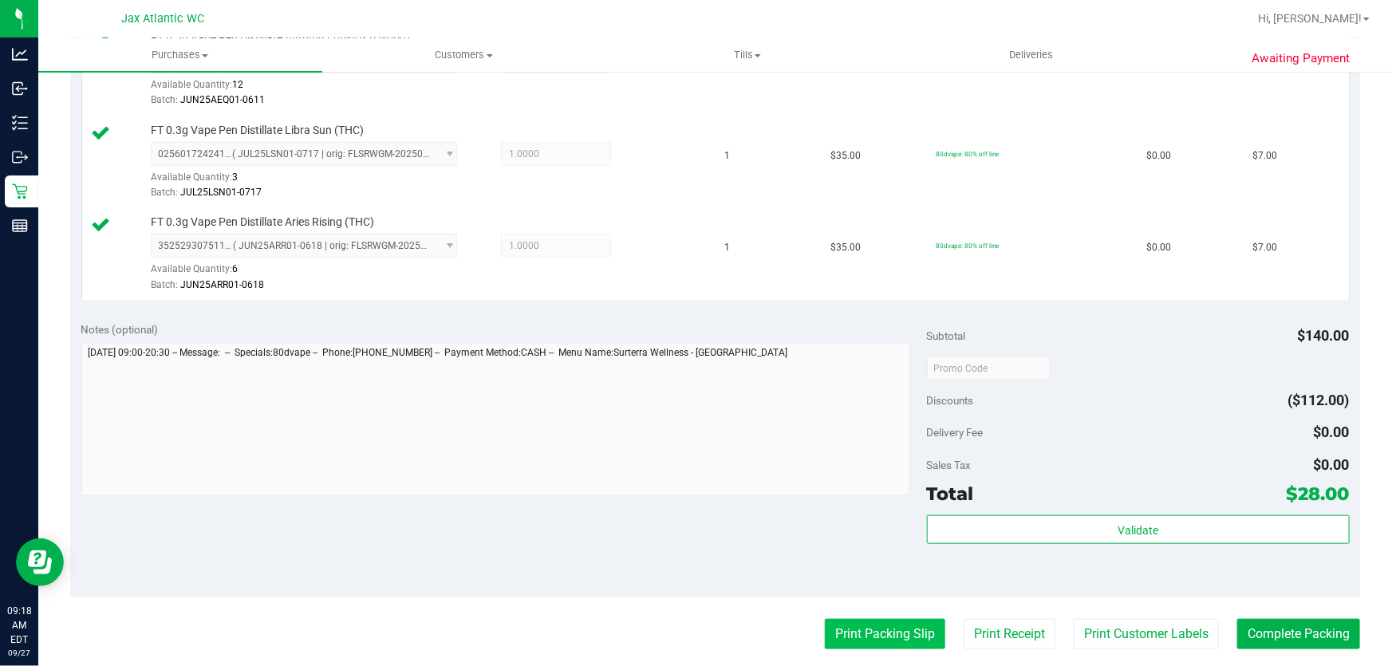
click at [885, 625] on button "Print Packing Slip" at bounding box center [885, 634] width 120 height 30
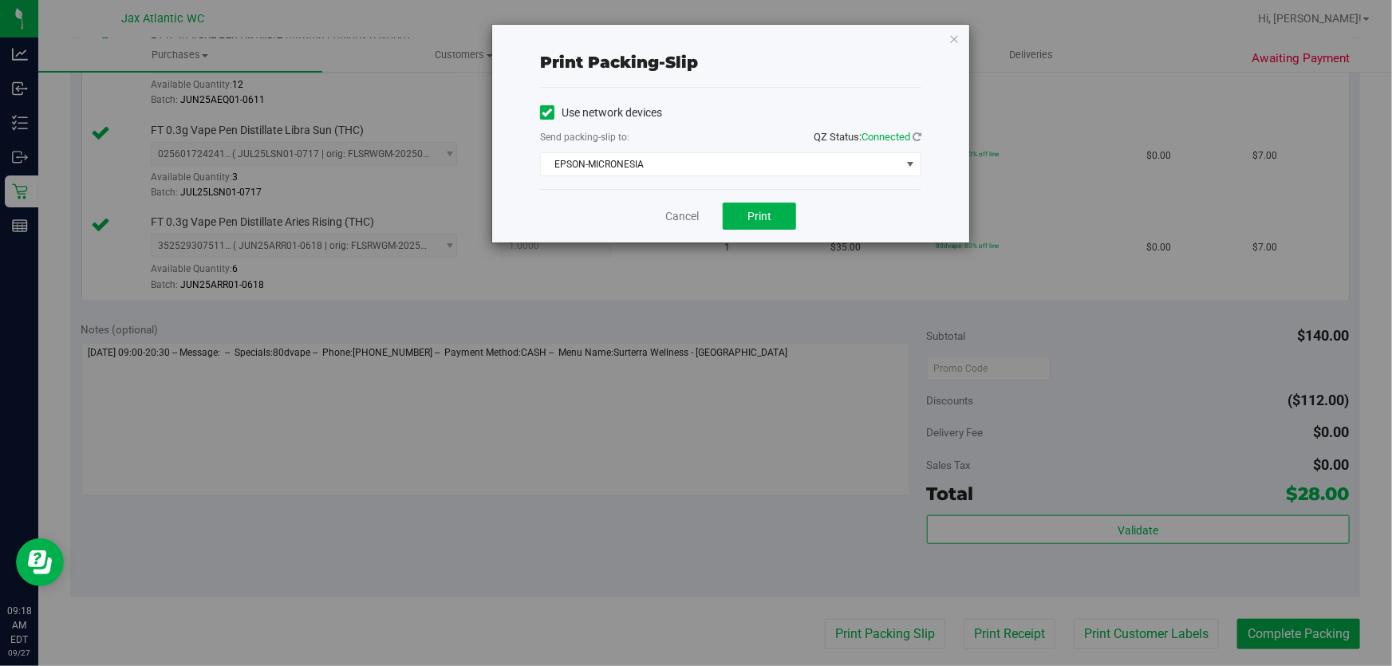
click at [756, 199] on div "Cancel Print" at bounding box center [730, 215] width 381 height 53
click at [758, 213] on span "Print" at bounding box center [759, 216] width 24 height 13
click at [689, 223] on div "Cancel Print" at bounding box center [730, 215] width 381 height 53
click at [688, 219] on link "Cancel" at bounding box center [682, 216] width 34 height 17
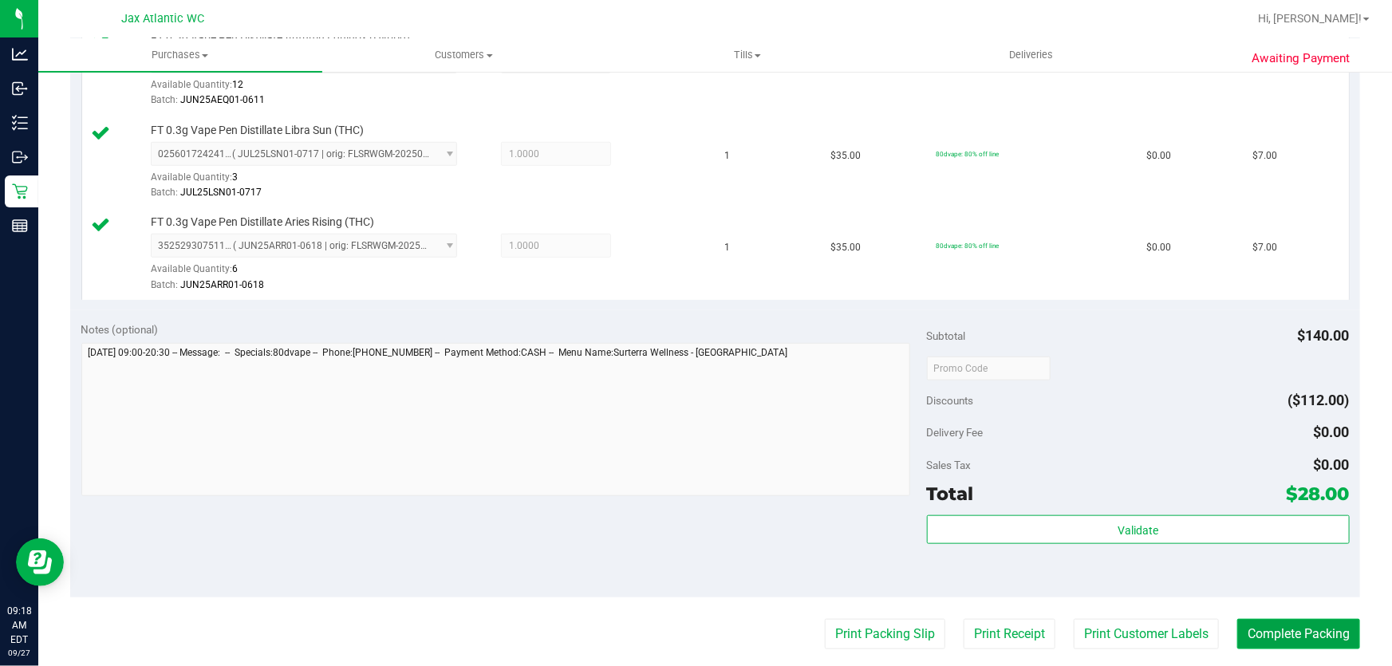
click at [1319, 642] on button "Complete Packing" at bounding box center [1298, 634] width 123 height 30
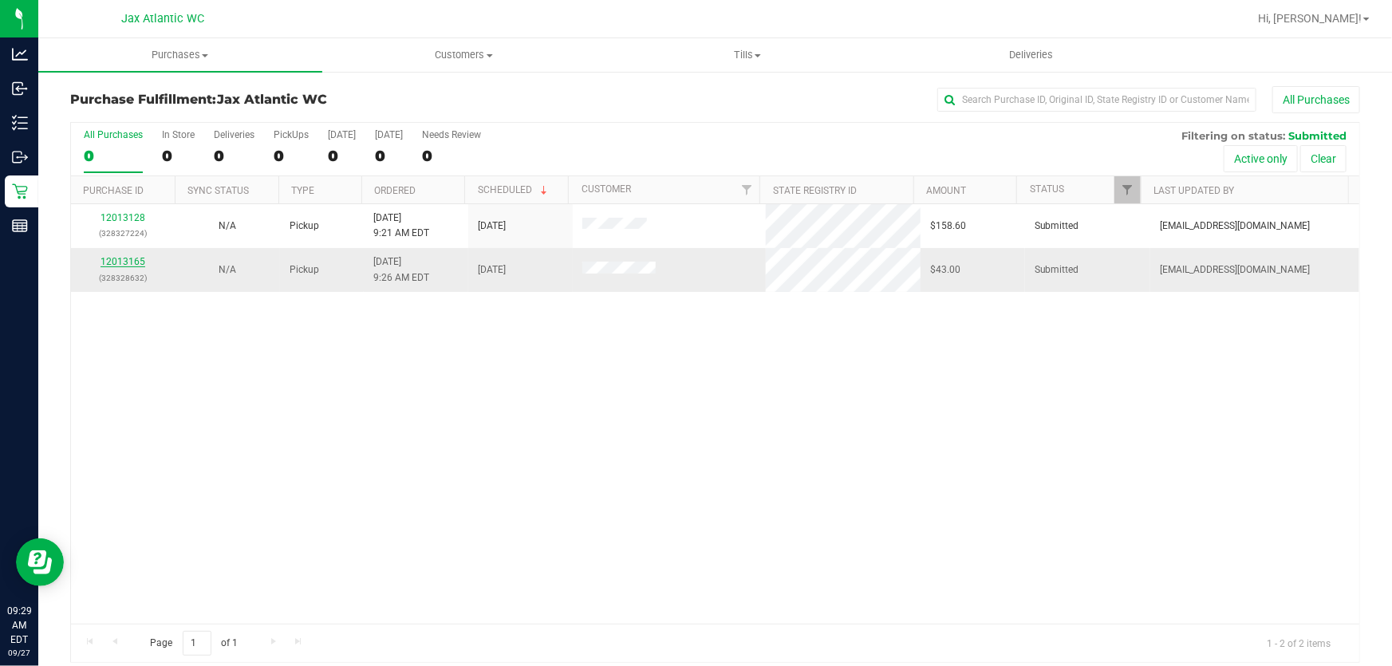
click at [118, 263] on link "12013165" at bounding box center [123, 261] width 45 height 11
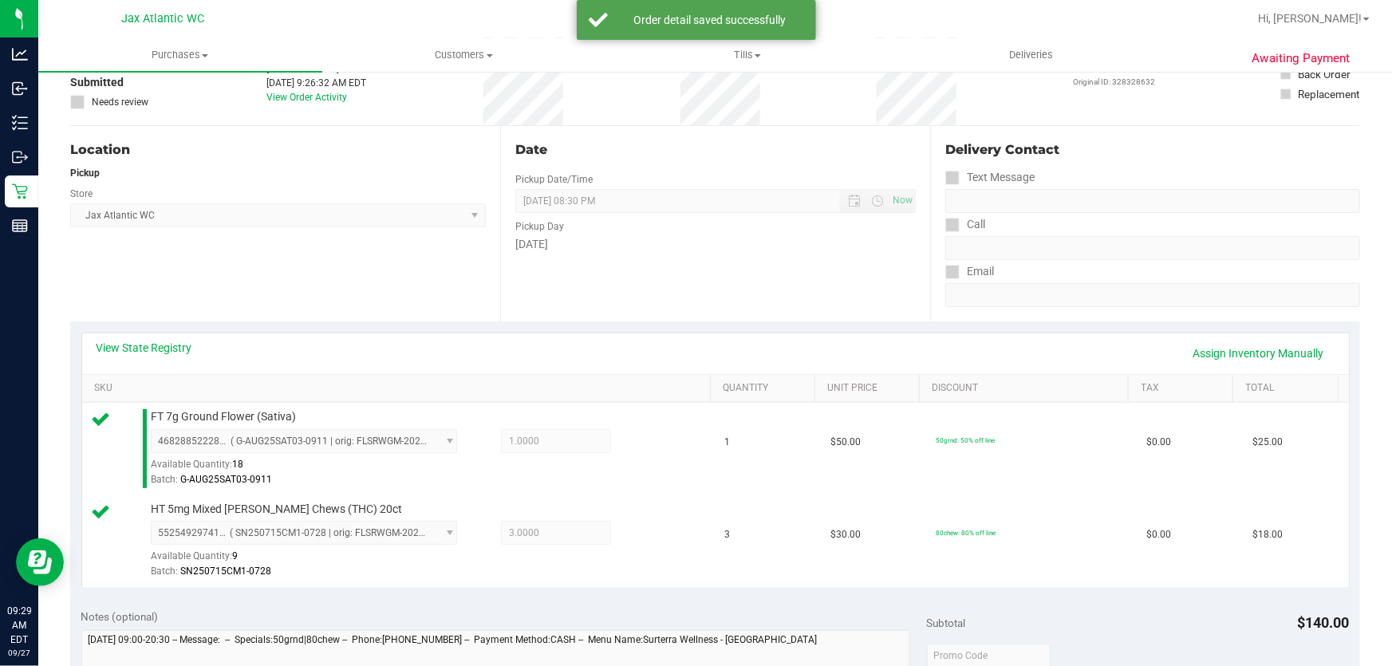
scroll to position [362, 0]
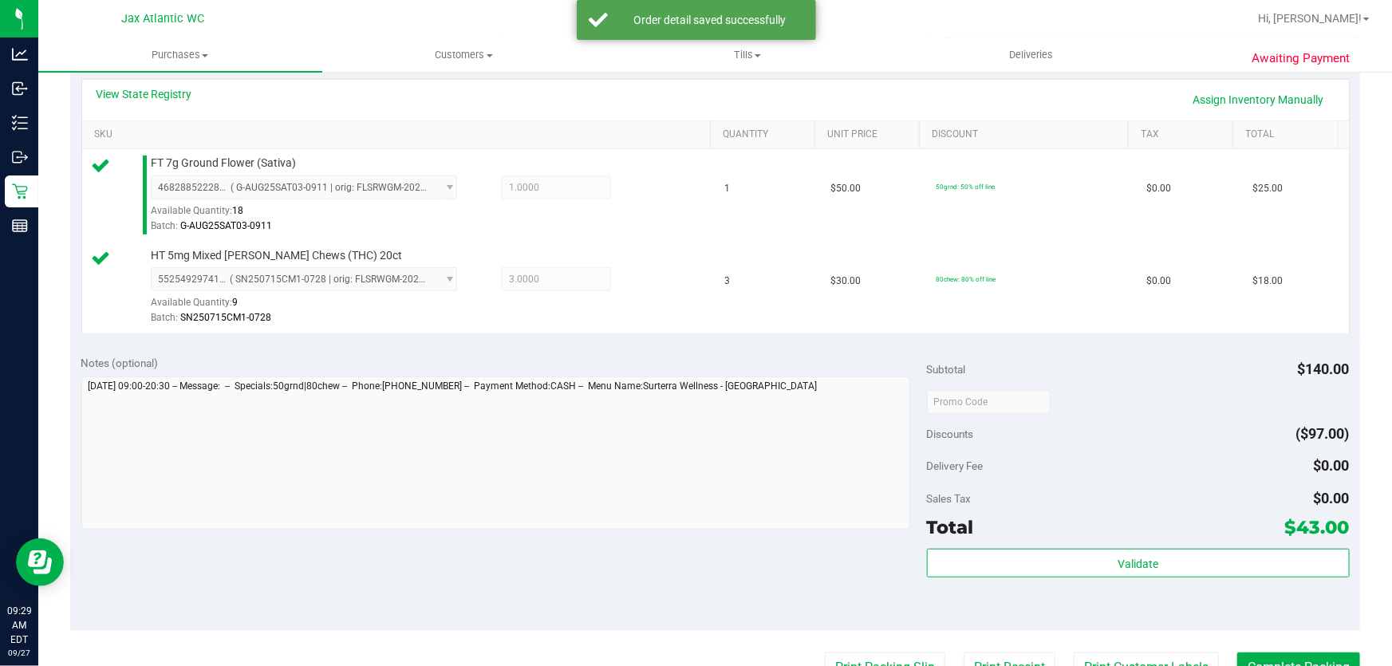
click at [1044, 545] on div "Subtotal $140.00 Discounts ($97.00) Delivery Fee $0.00 Sales Tax $0.00 Total $4…" at bounding box center [1138, 488] width 423 height 266
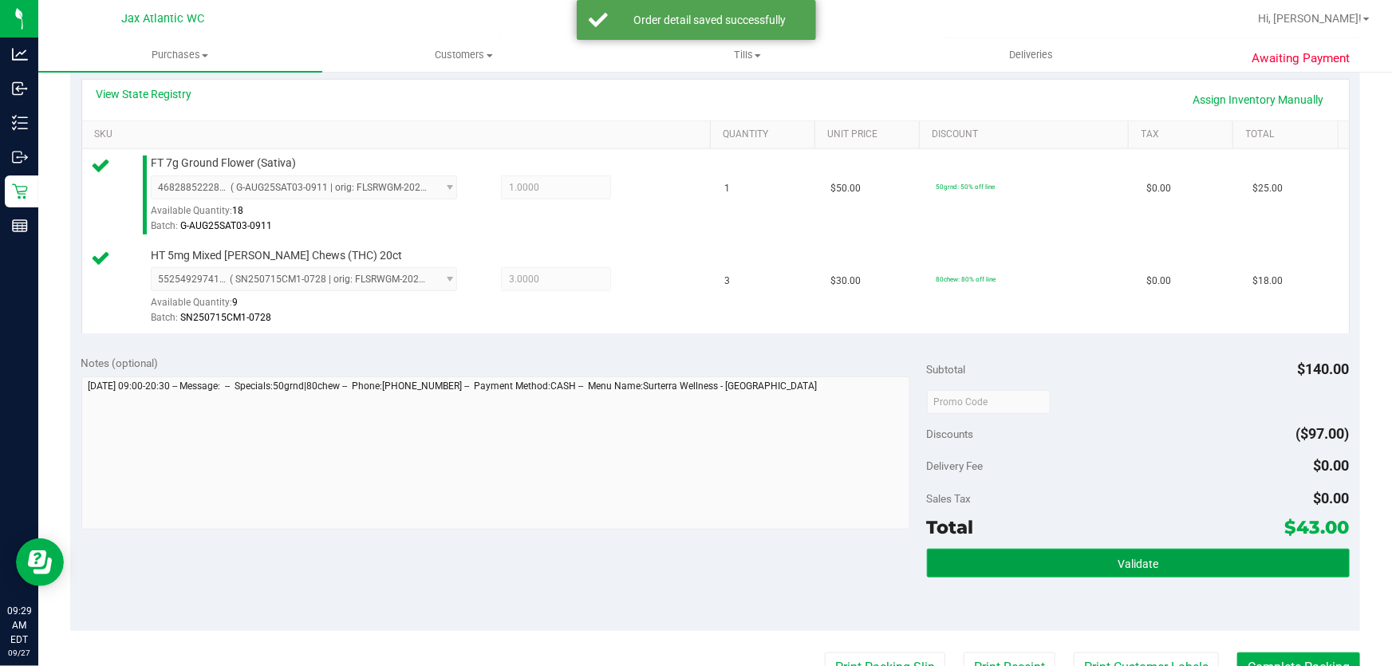
click at [1042, 566] on button "Validate" at bounding box center [1138, 563] width 423 height 29
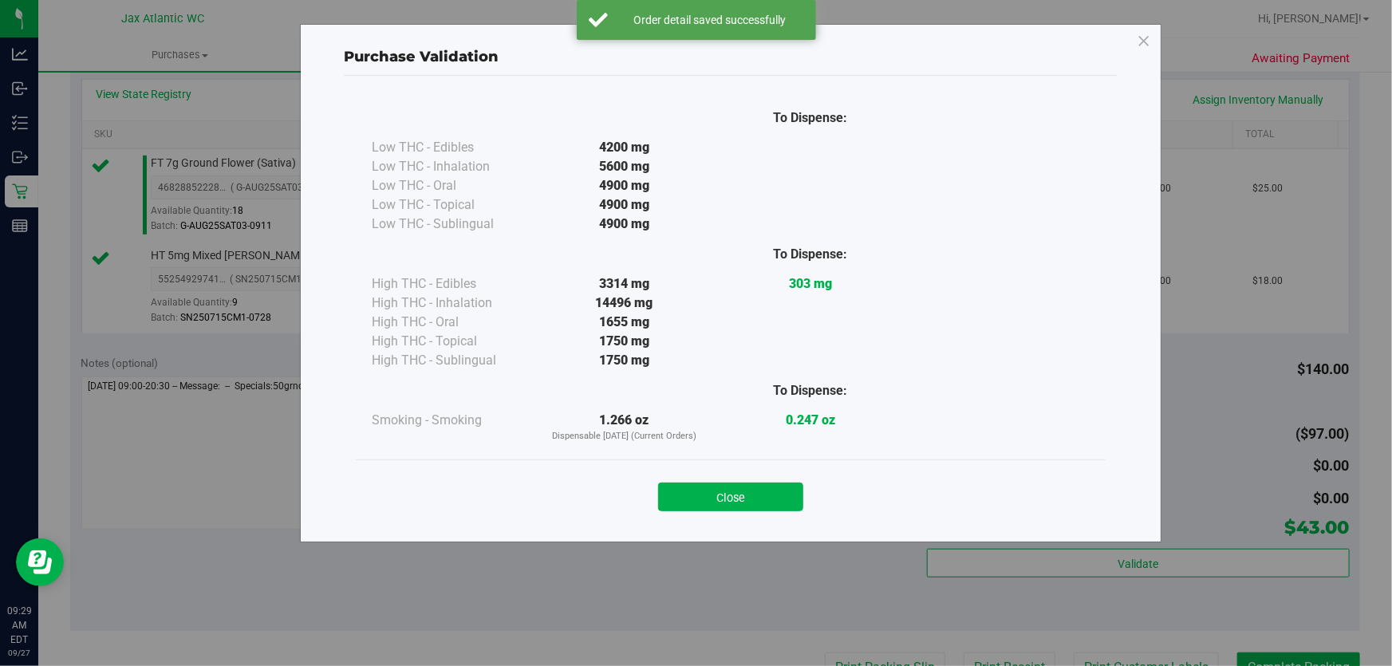
click at [741, 487] on button "Close" at bounding box center [730, 497] width 145 height 29
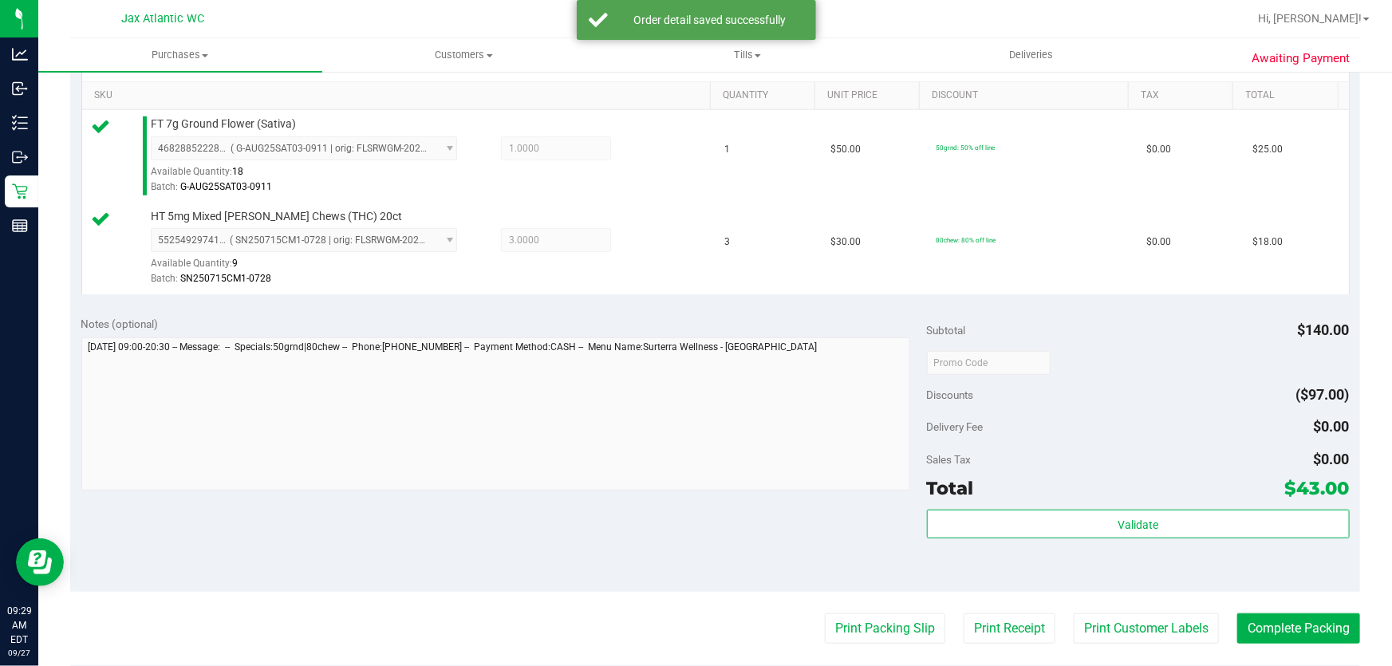
scroll to position [435, 0]
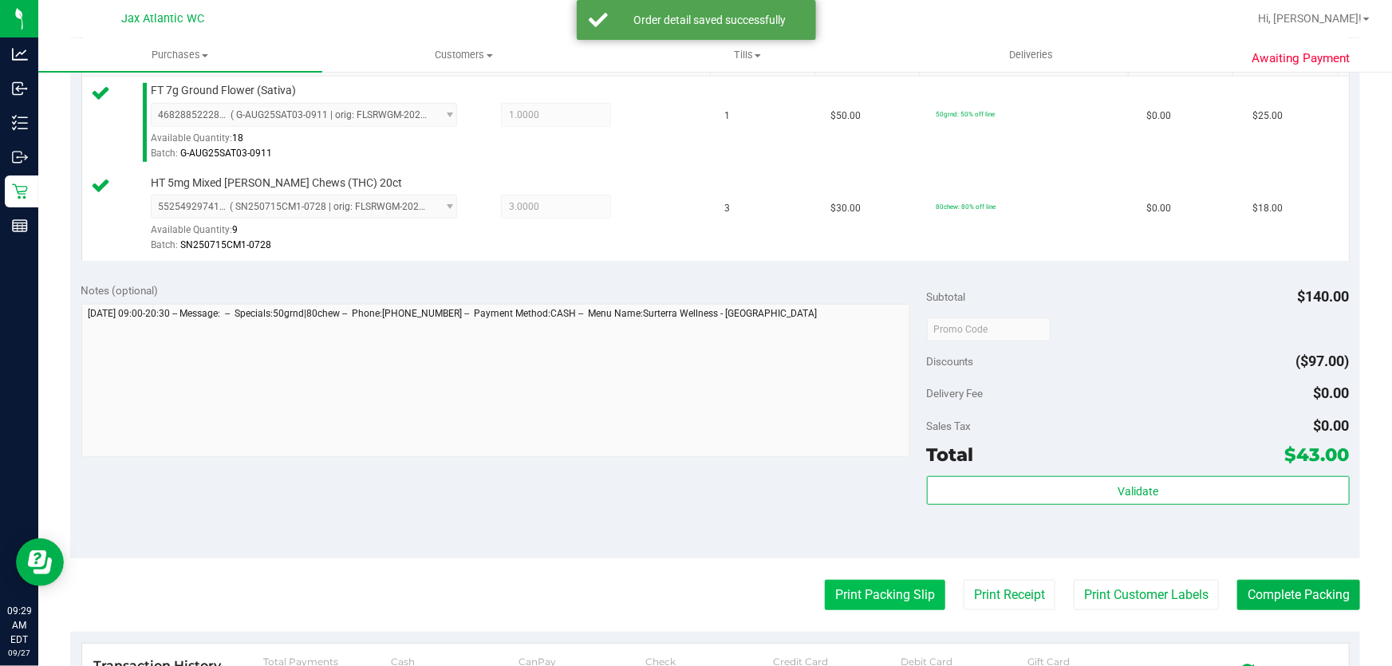
click at [882, 585] on button "Print Packing Slip" at bounding box center [885, 595] width 120 height 30
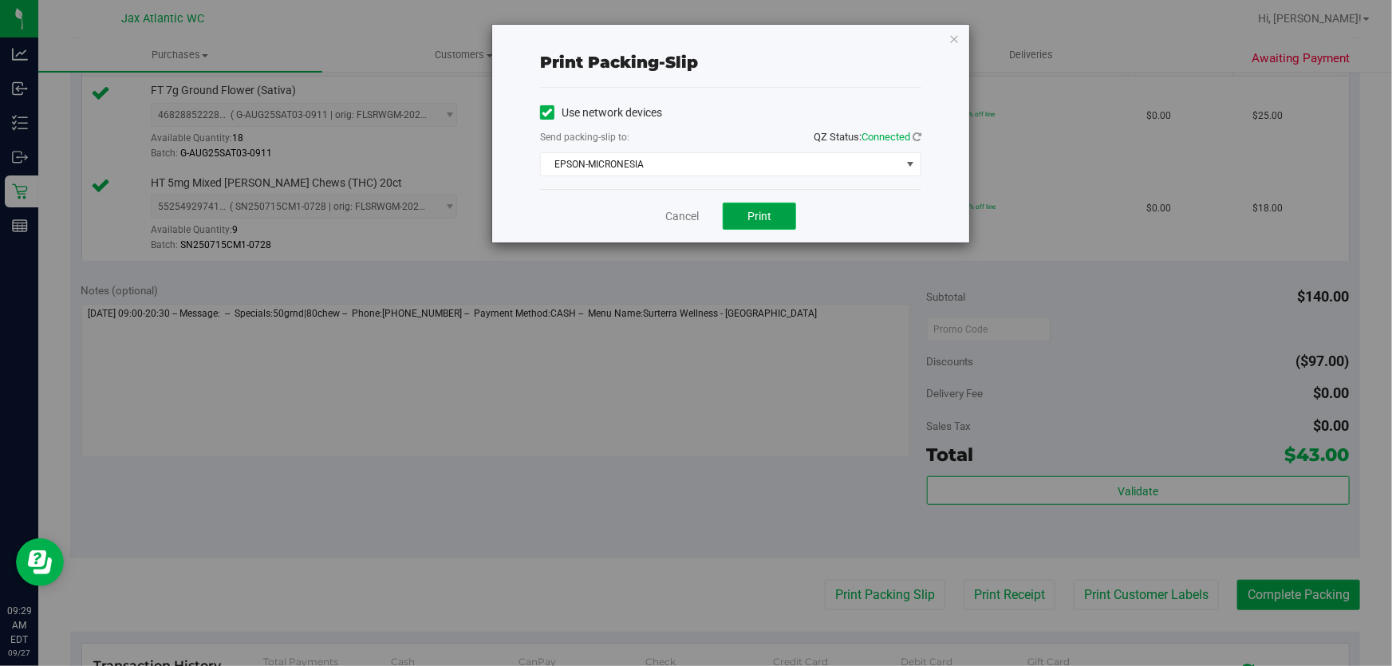
click at [767, 212] on span "Print" at bounding box center [759, 216] width 24 height 13
click at [680, 215] on link "Cancel" at bounding box center [682, 216] width 34 height 17
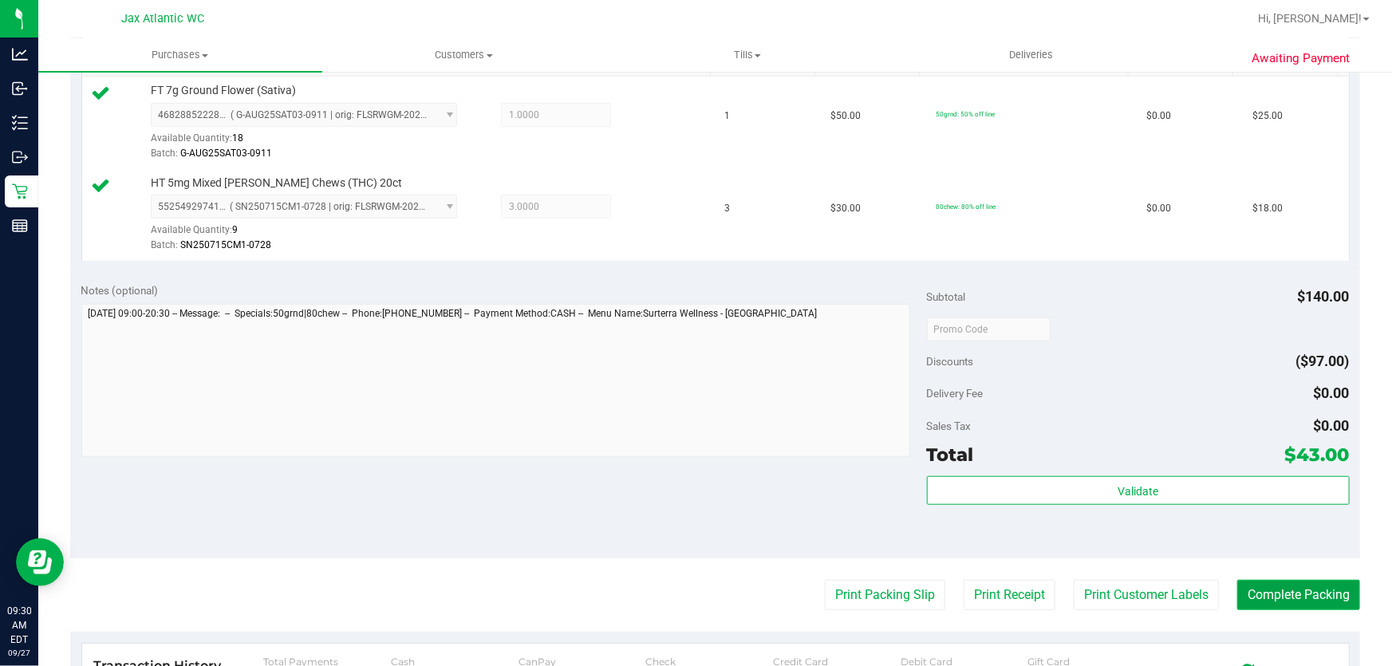
click at [1272, 595] on button "Complete Packing" at bounding box center [1298, 595] width 123 height 30
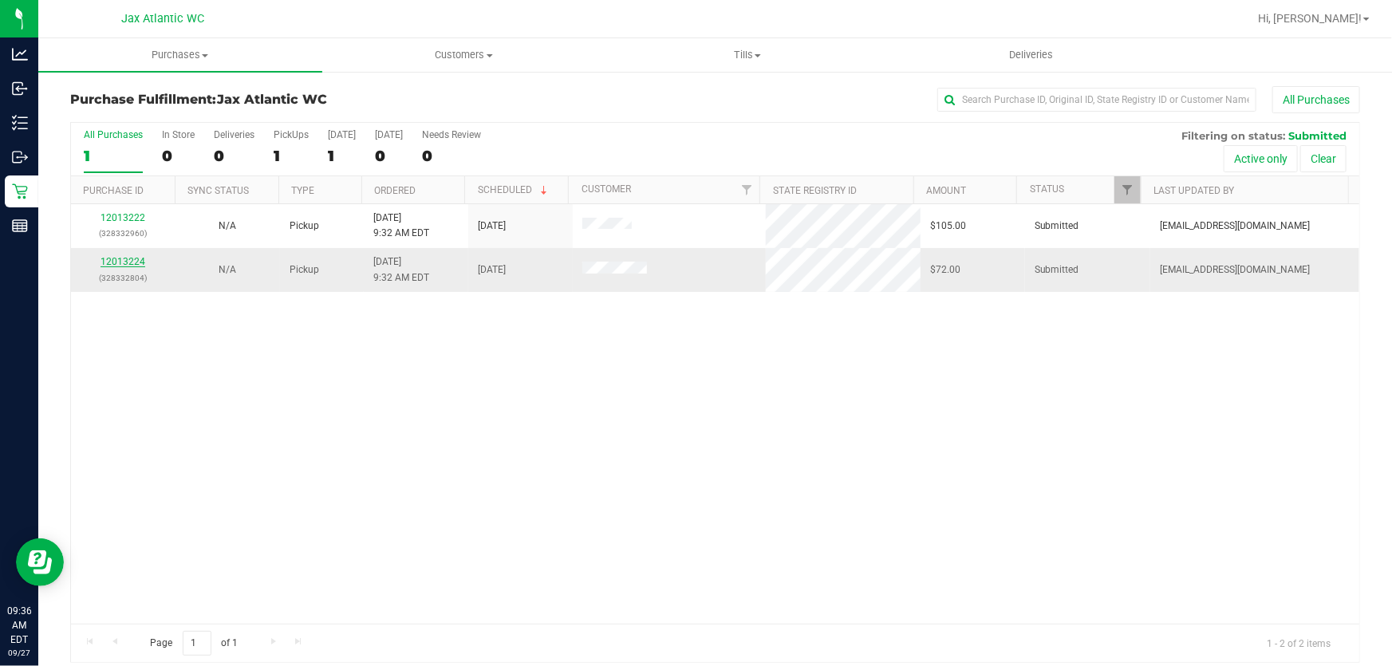
click at [101, 256] on div "12013224 (328332804)" at bounding box center [123, 269] width 85 height 30
click at [125, 262] on link "12013224" at bounding box center [123, 261] width 45 height 11
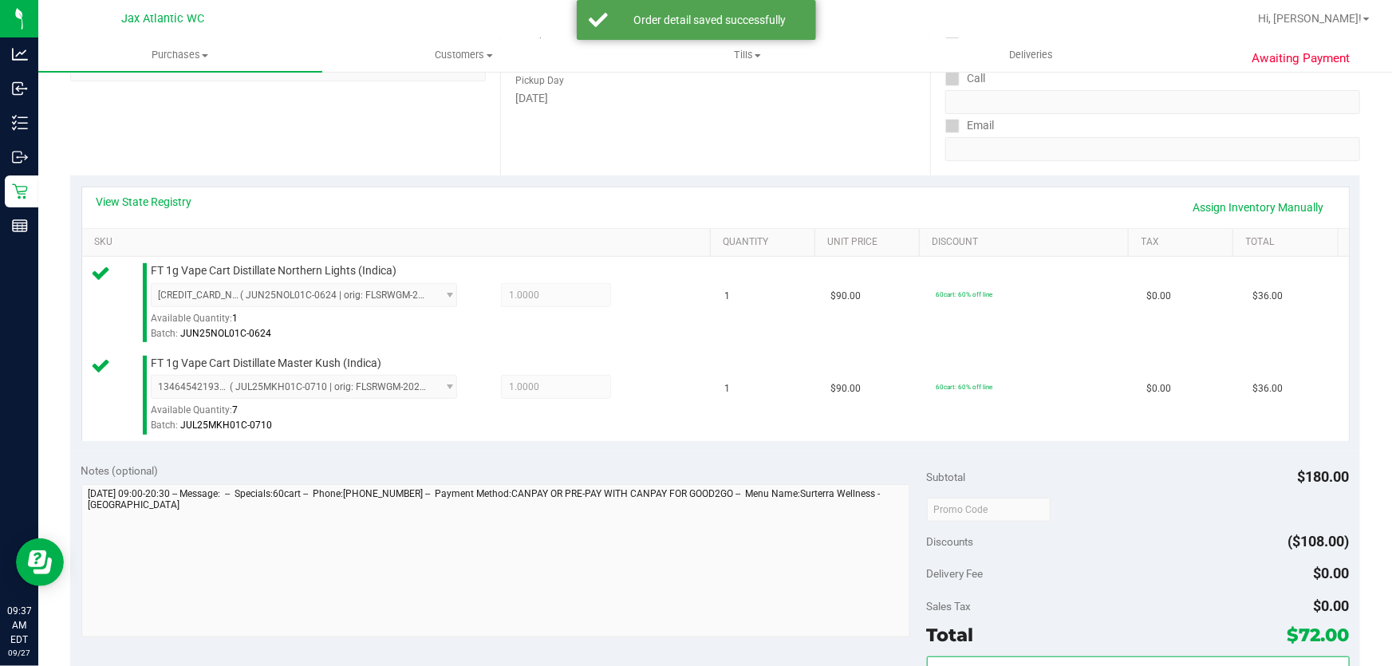
scroll to position [362, 0]
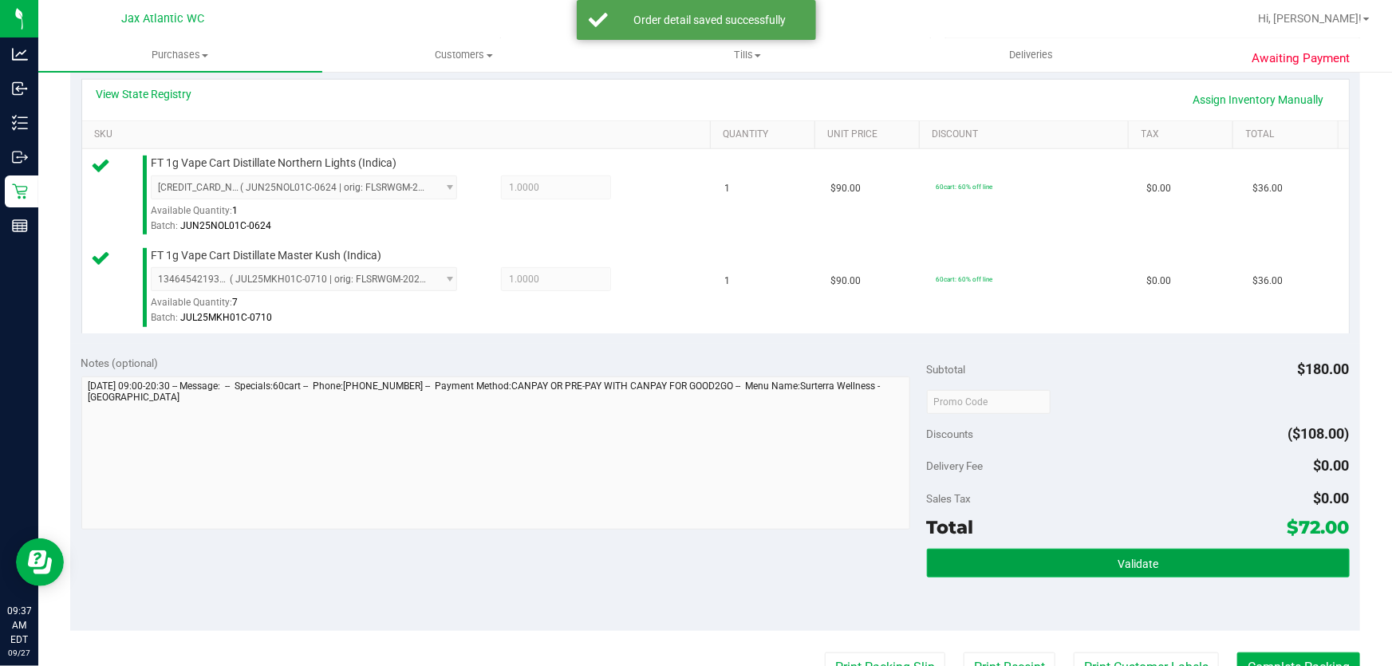
click at [1141, 549] on button "Validate" at bounding box center [1138, 563] width 423 height 29
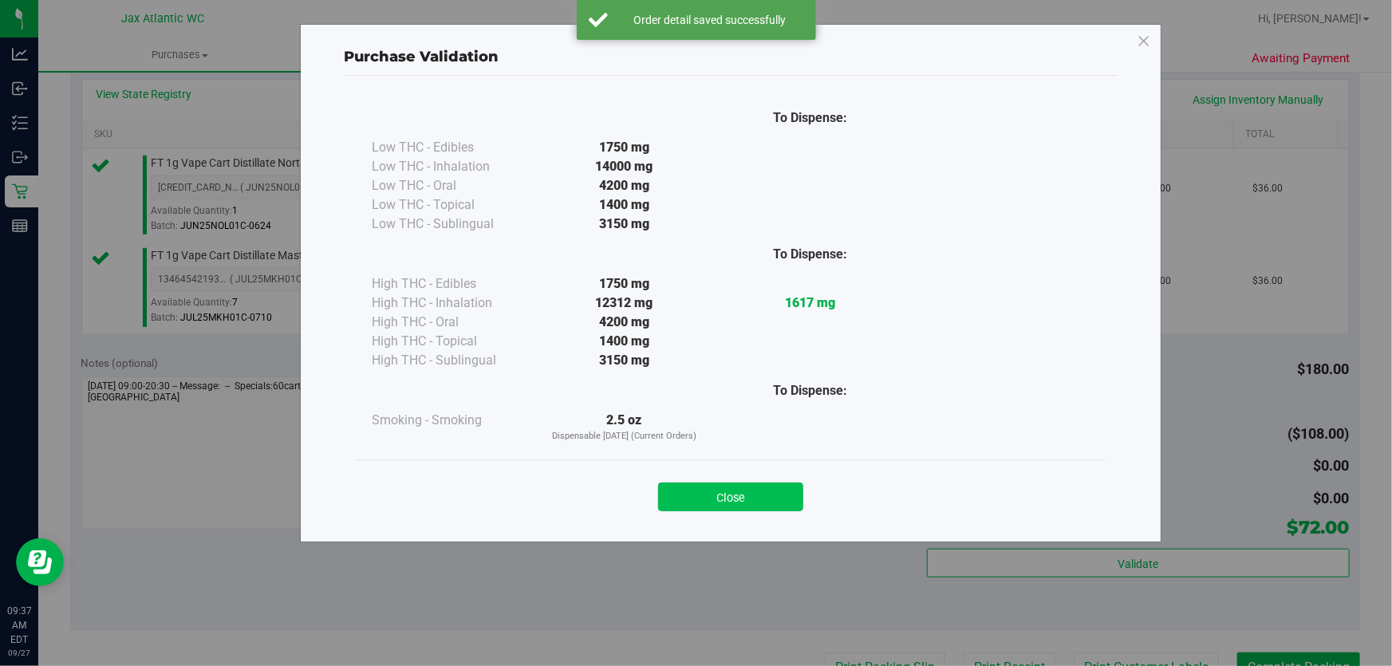
click at [747, 495] on button "Close" at bounding box center [730, 497] width 145 height 29
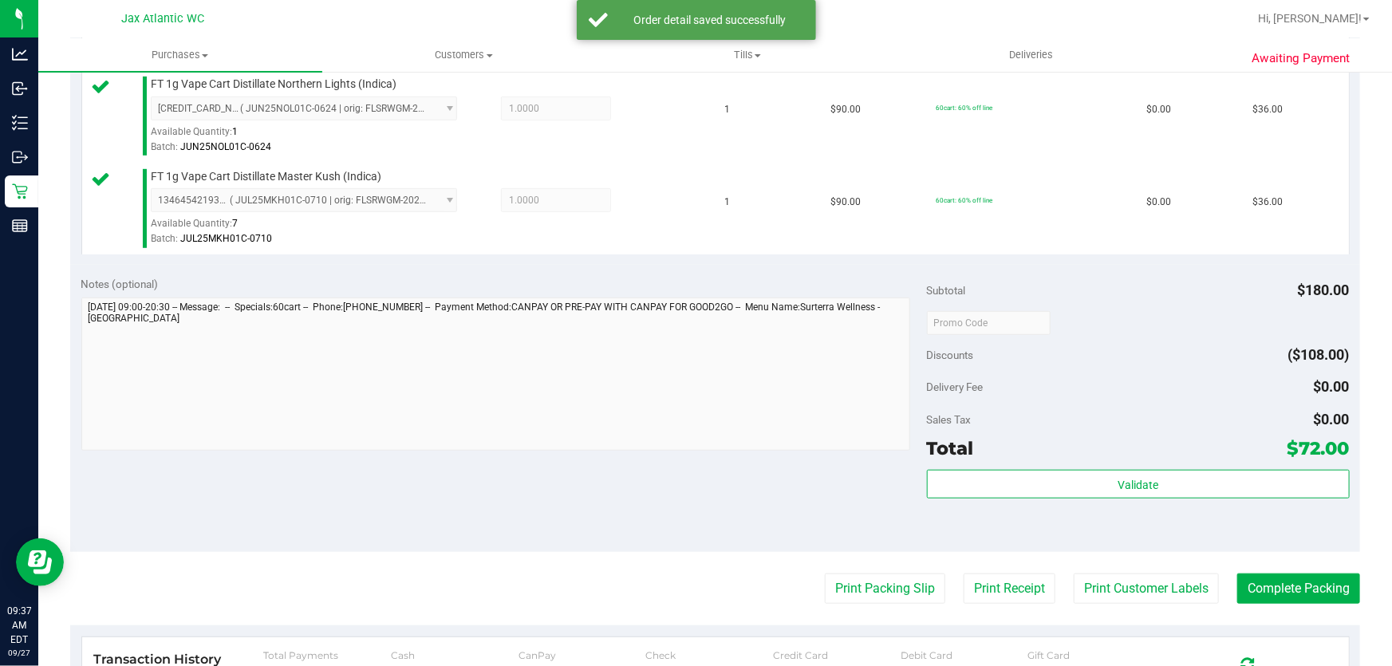
scroll to position [580, 0]
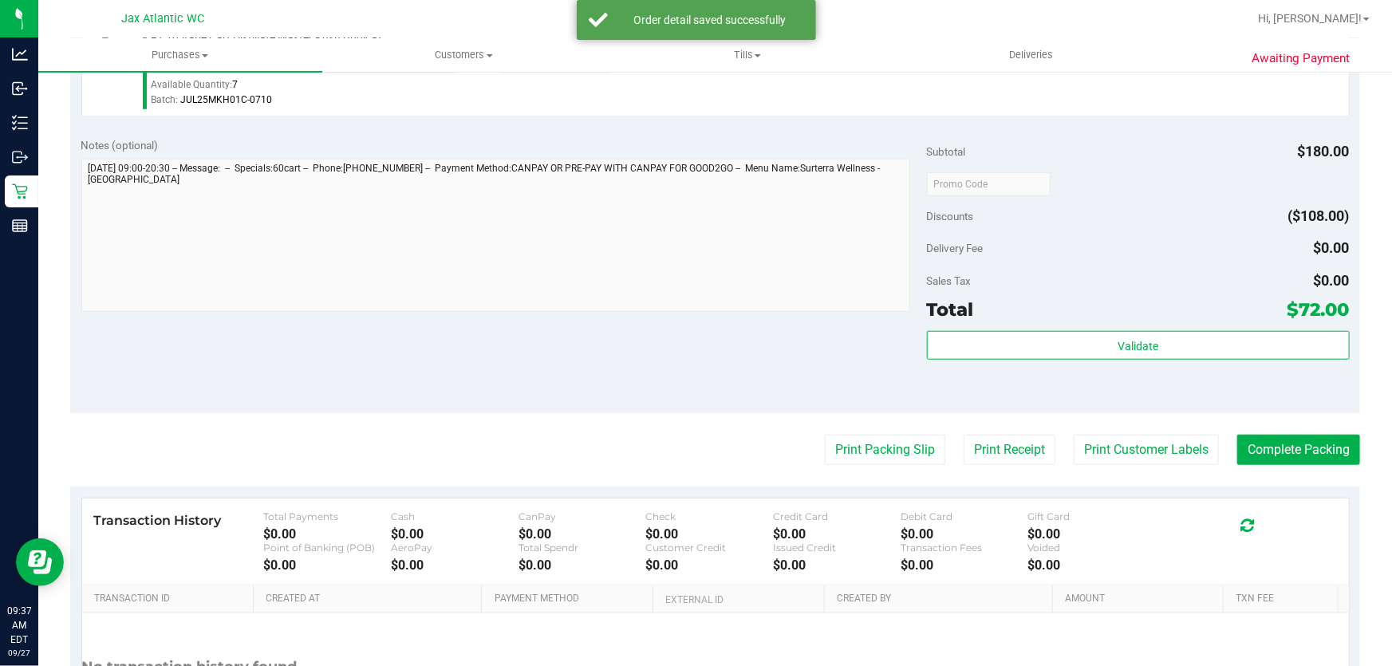
click at [894, 466] on purchase-details "Back Edit Purchase Cancel Purchase View Profile # 12013224 BioTrack ID: - Submi…" at bounding box center [715, 145] width 1290 height 1279
click at [893, 448] on button "Print Packing Slip" at bounding box center [885, 450] width 120 height 30
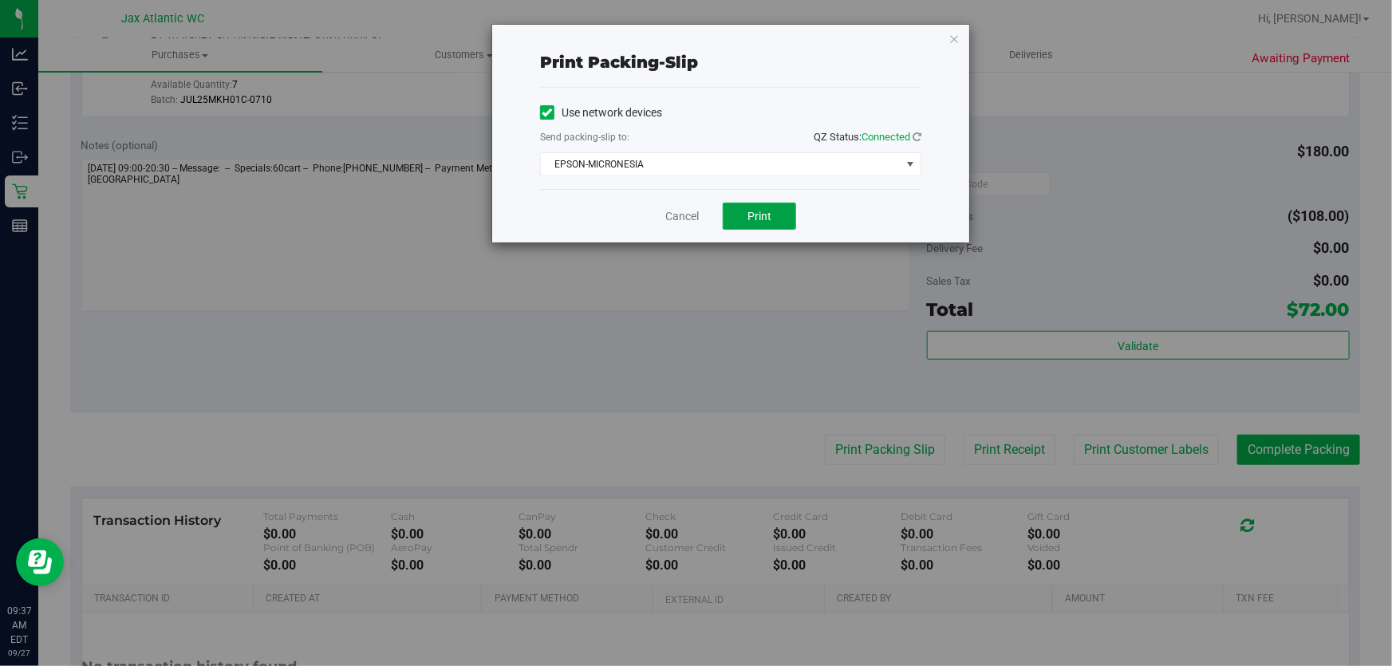
click at [767, 224] on button "Print" at bounding box center [759, 216] width 73 height 27
click at [678, 203] on div "Cancel Print" at bounding box center [730, 215] width 381 height 53
click at [688, 215] on link "Cancel" at bounding box center [682, 216] width 34 height 17
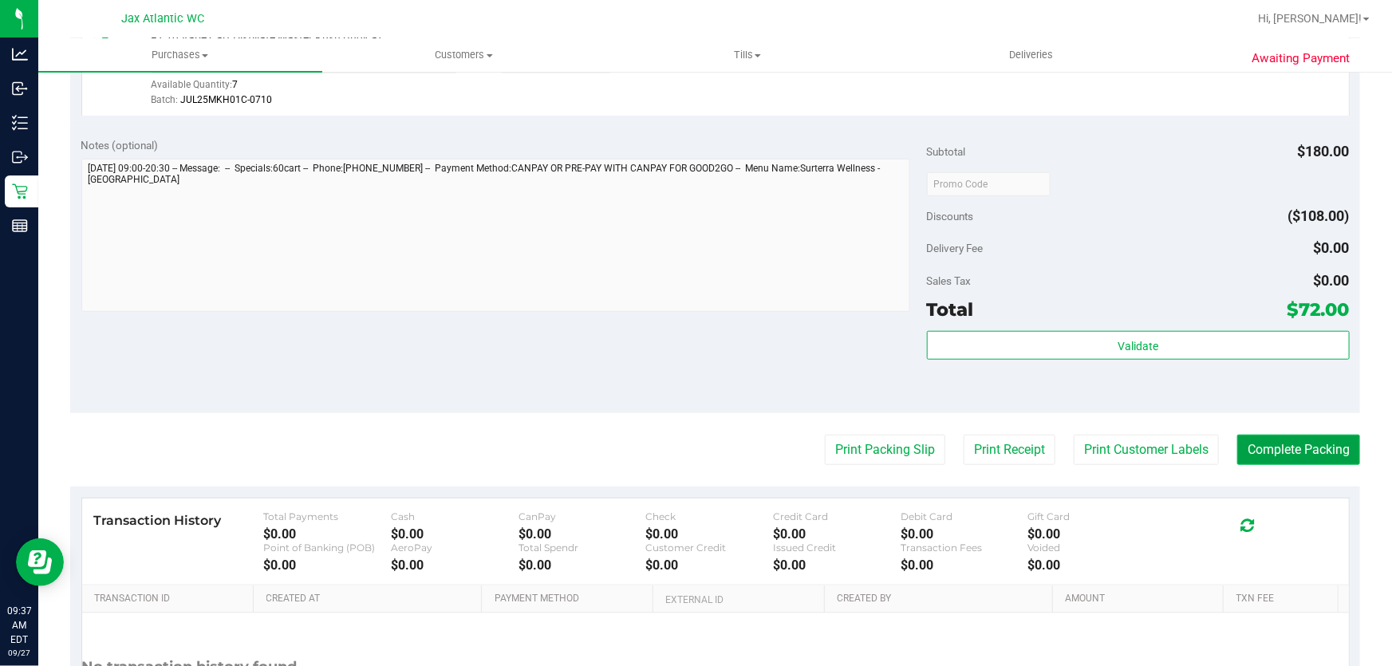
click at [1287, 451] on button "Complete Packing" at bounding box center [1298, 450] width 123 height 30
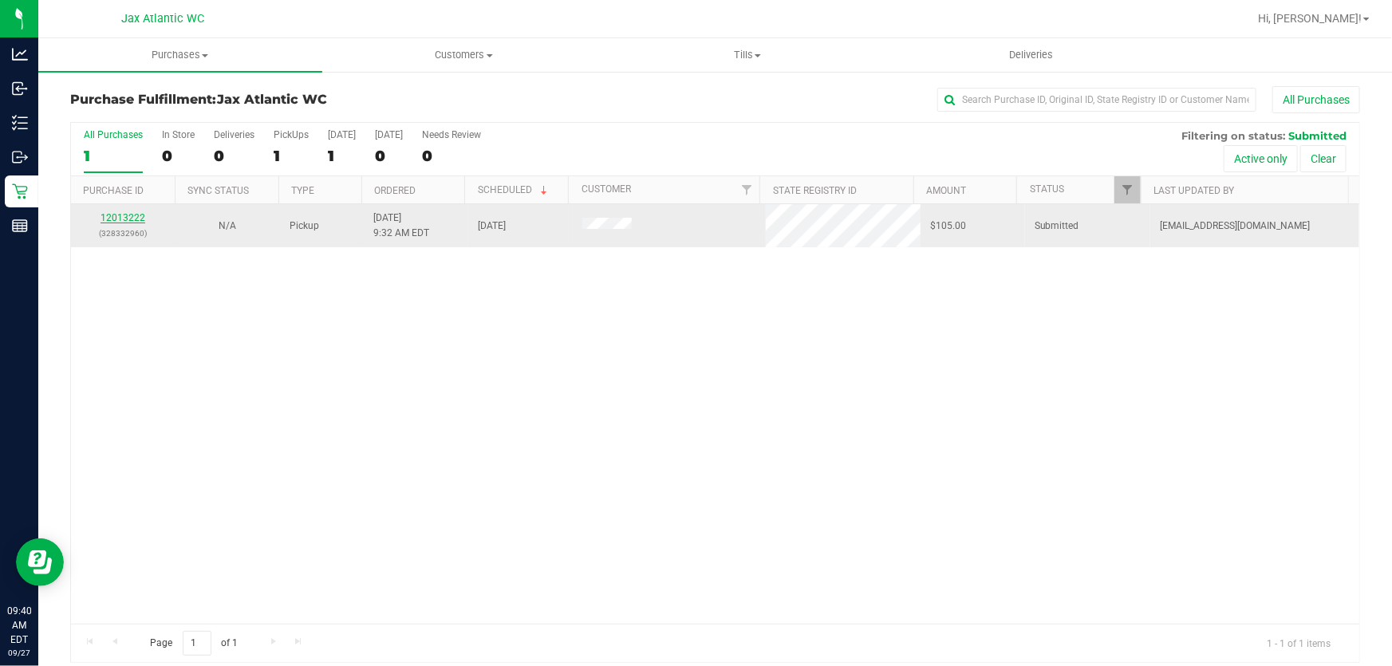
click at [143, 219] on link "12013222" at bounding box center [123, 217] width 45 height 11
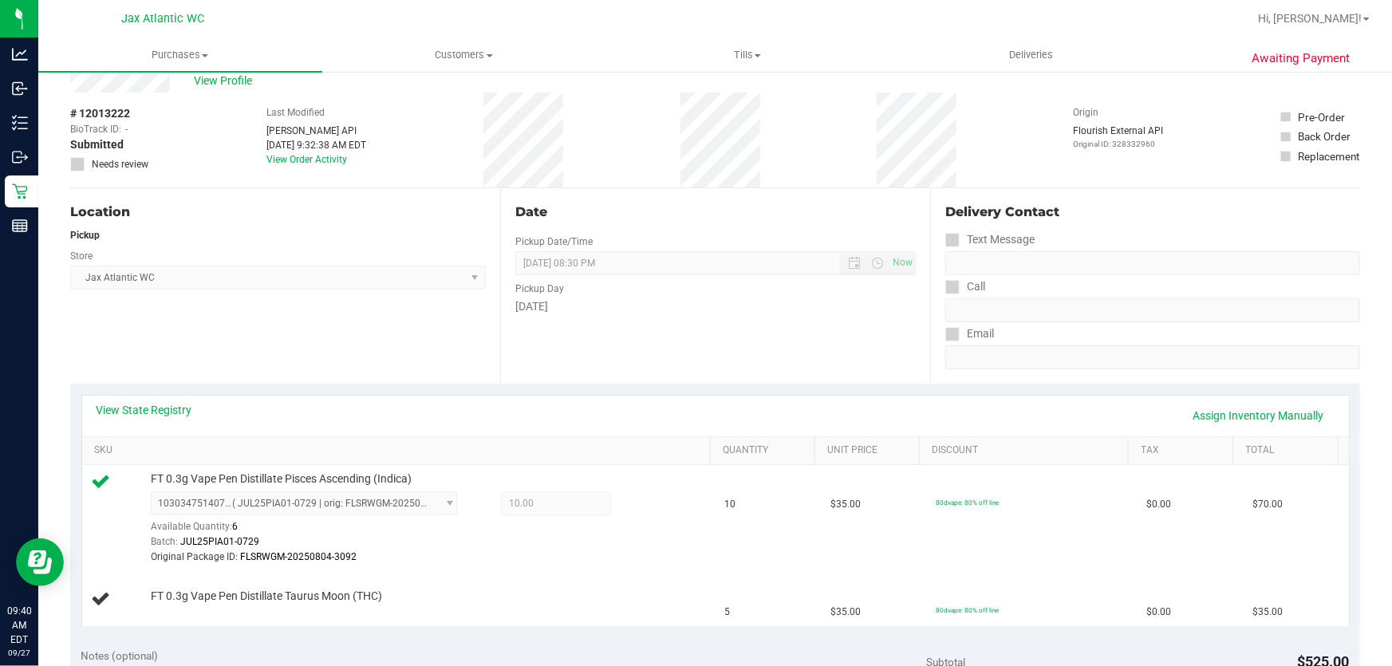
scroll to position [72, 0]
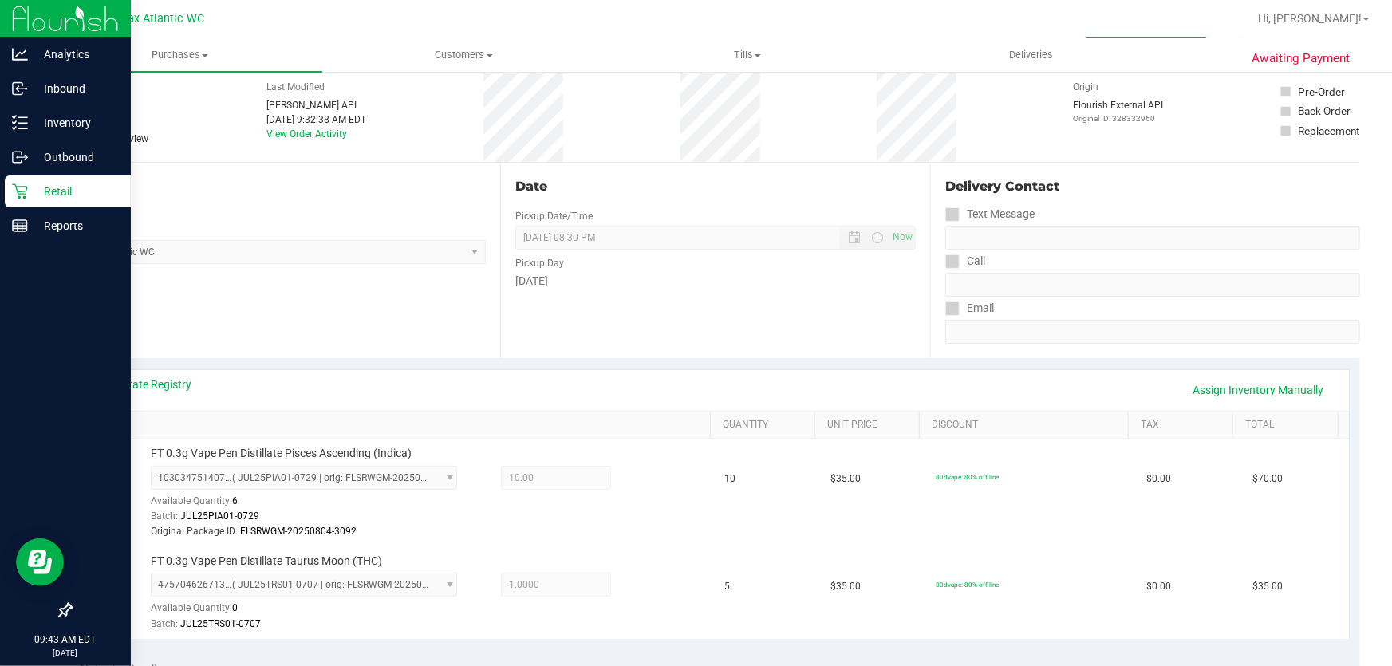
click at [21, 186] on icon at bounding box center [19, 191] width 15 height 15
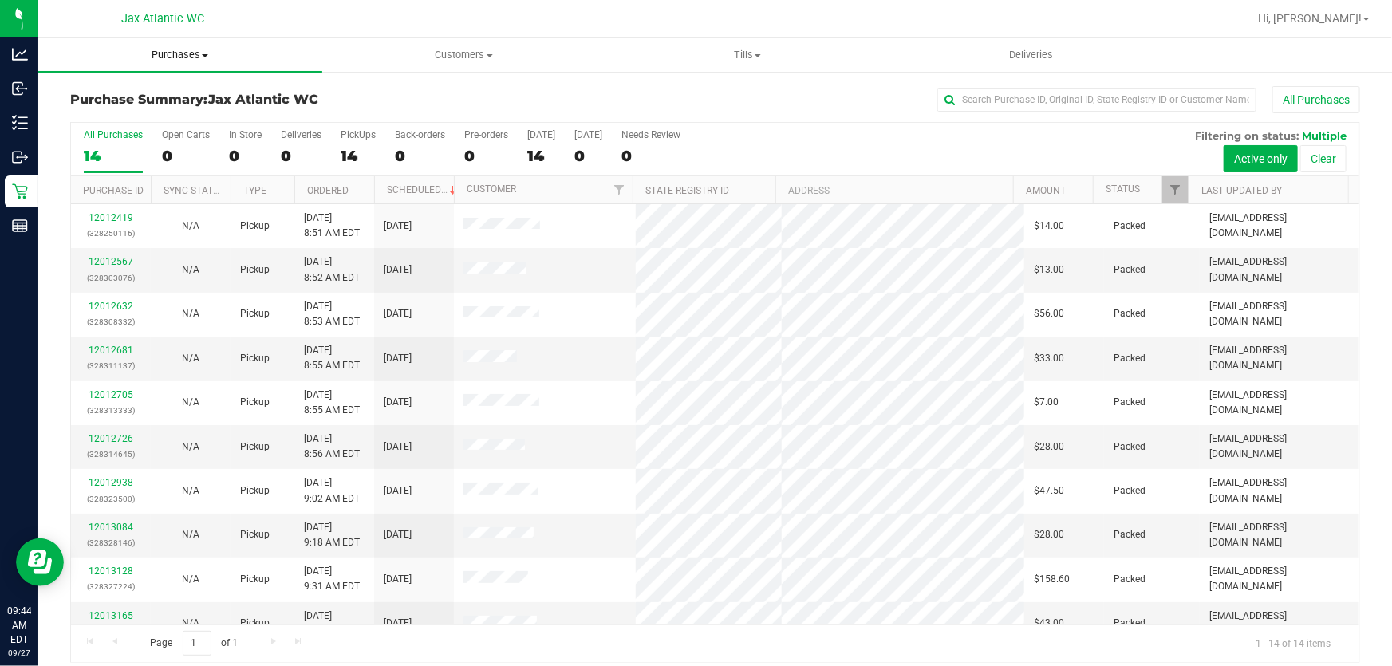
click at [209, 49] on span "Purchases" at bounding box center [180, 55] width 284 height 14
click at [132, 119] on span "Fulfillment" at bounding box center [87, 115] width 99 height 14
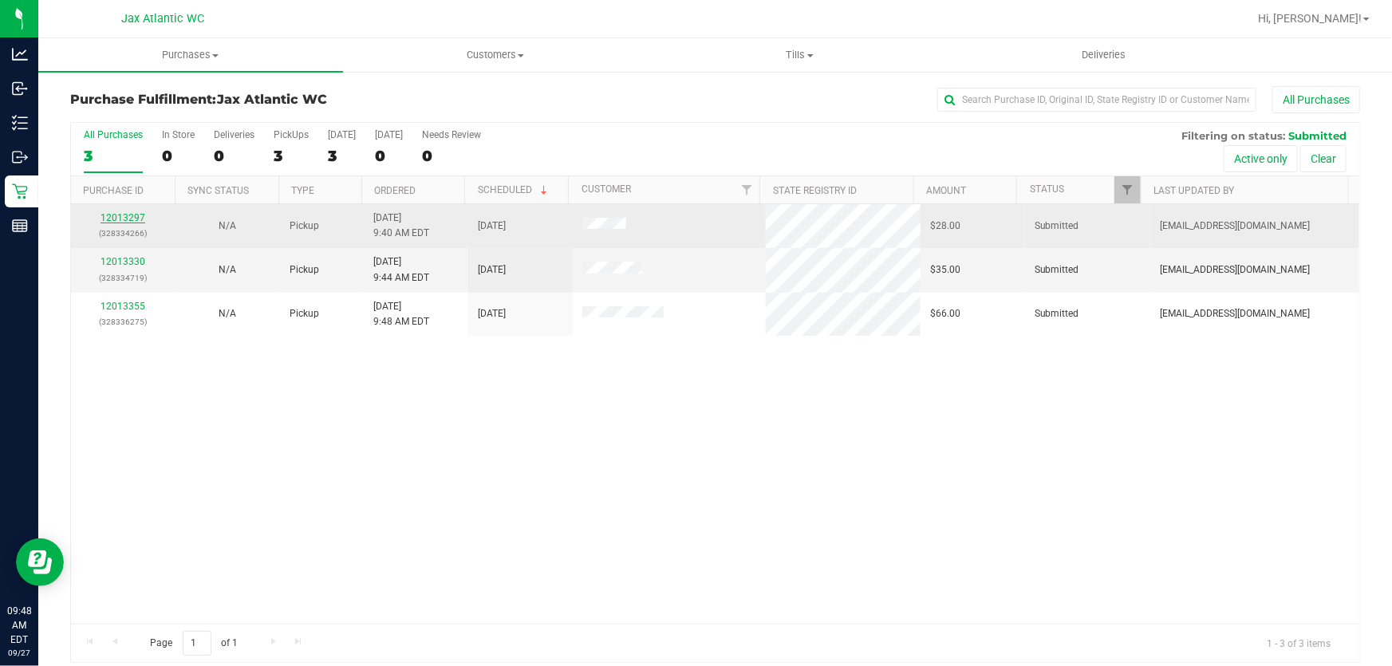
click at [120, 218] on link "12013297" at bounding box center [123, 217] width 45 height 11
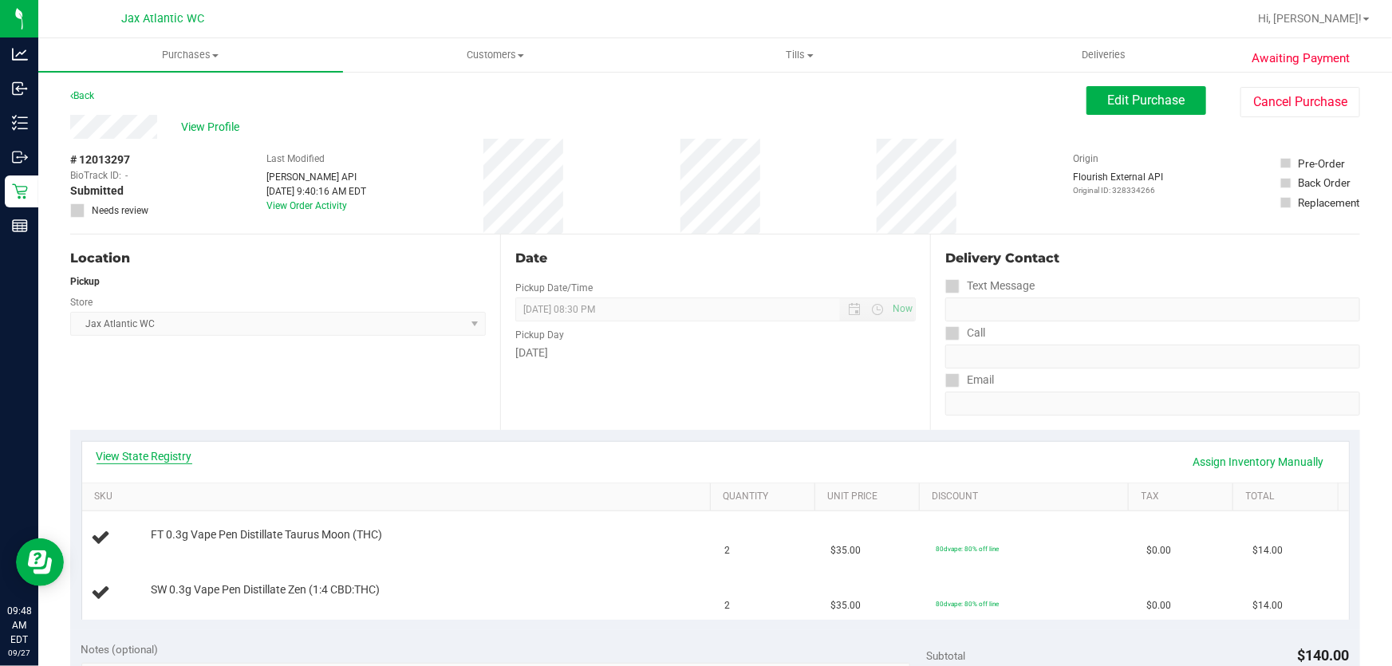
click at [128, 459] on link "View State Registry" at bounding box center [145, 456] width 96 height 16
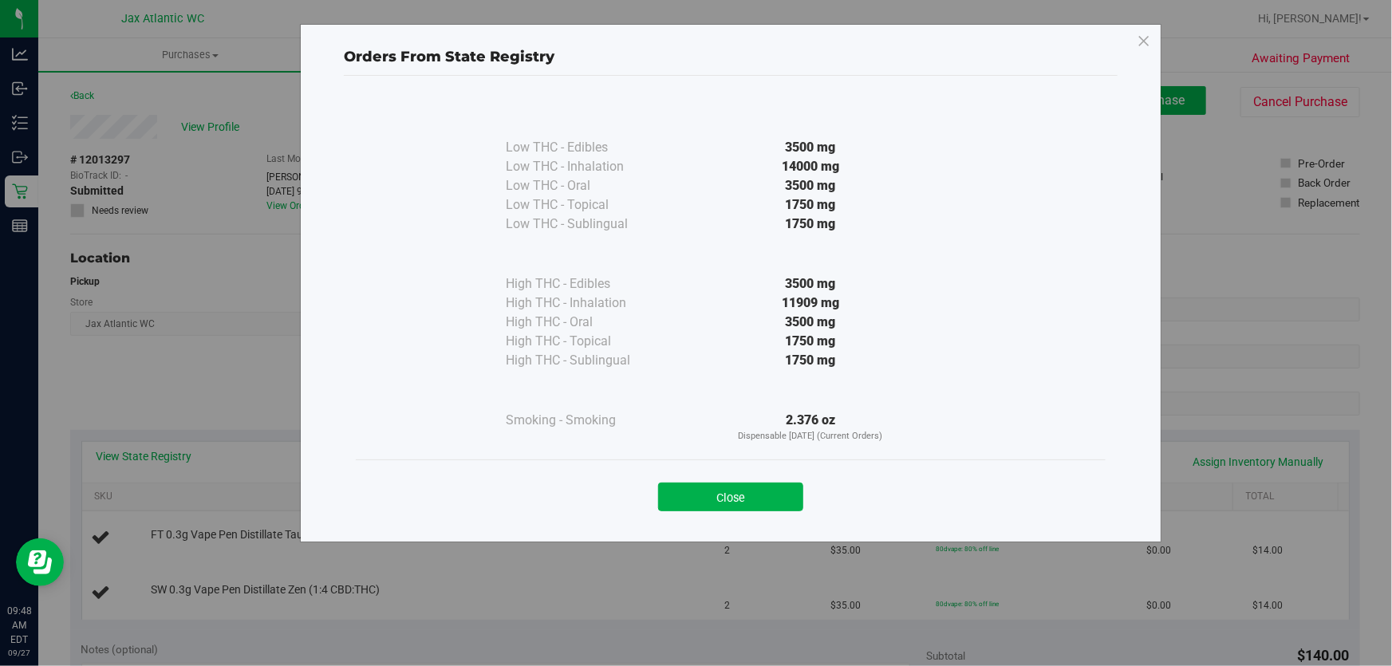
click at [759, 489] on button "Close" at bounding box center [730, 497] width 145 height 29
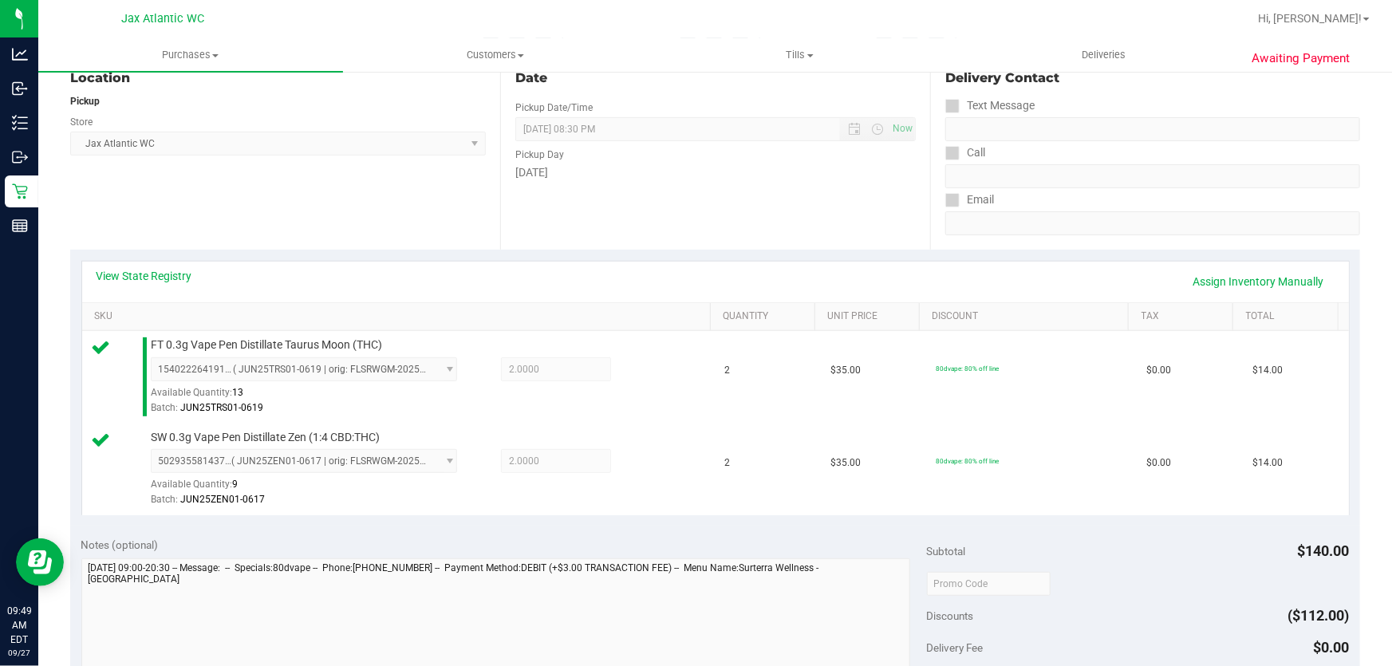
scroll to position [290, 0]
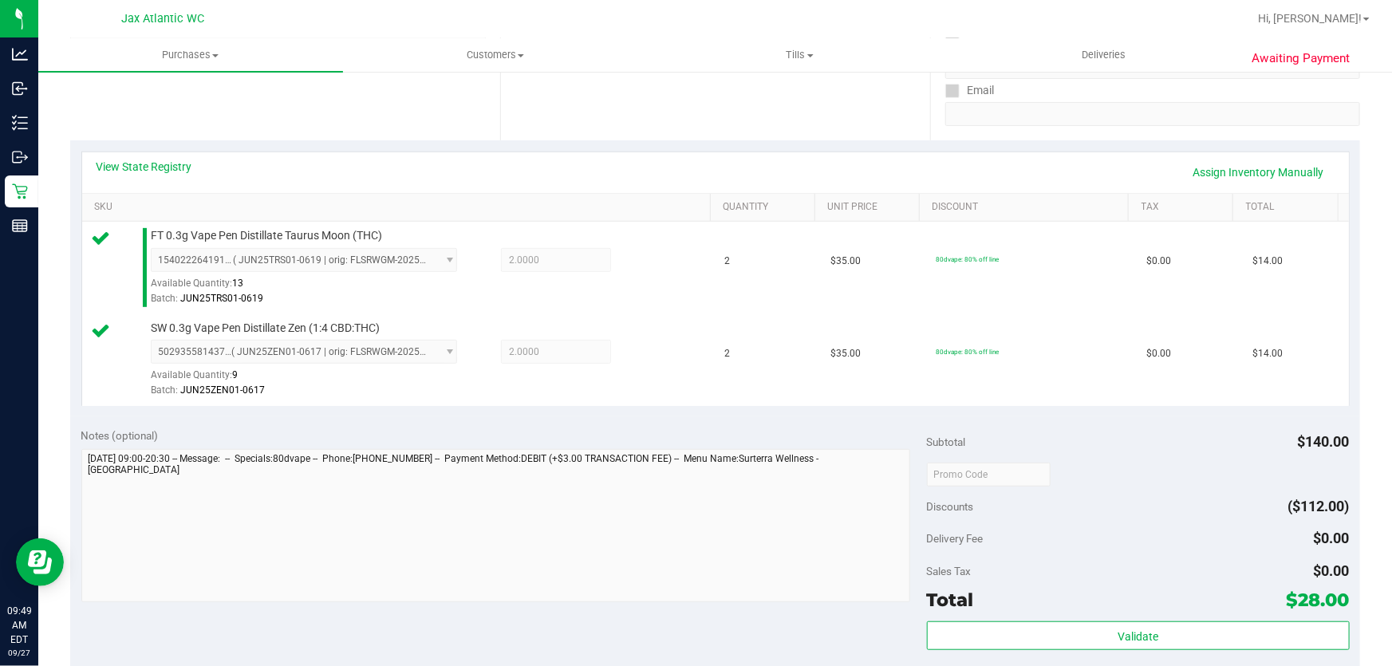
click at [1189, 650] on div "Validate" at bounding box center [1138, 657] width 423 height 72
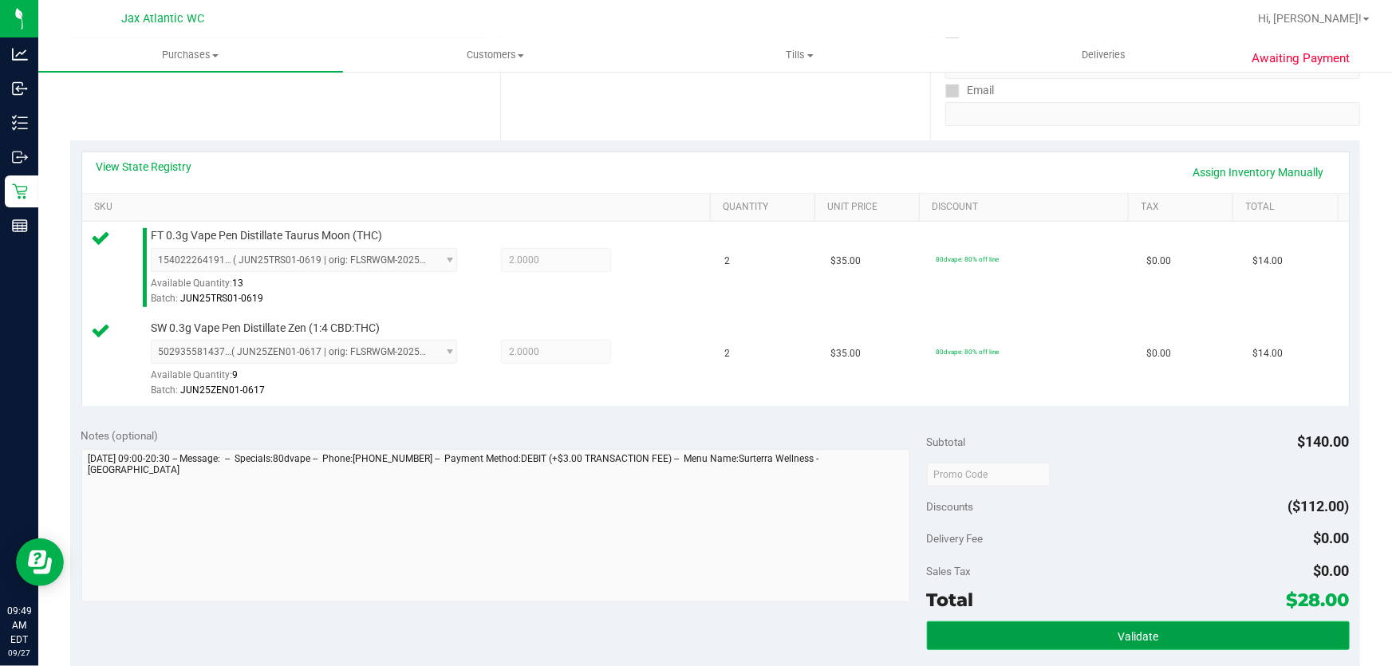
click at [1189, 642] on button "Validate" at bounding box center [1138, 635] width 423 height 29
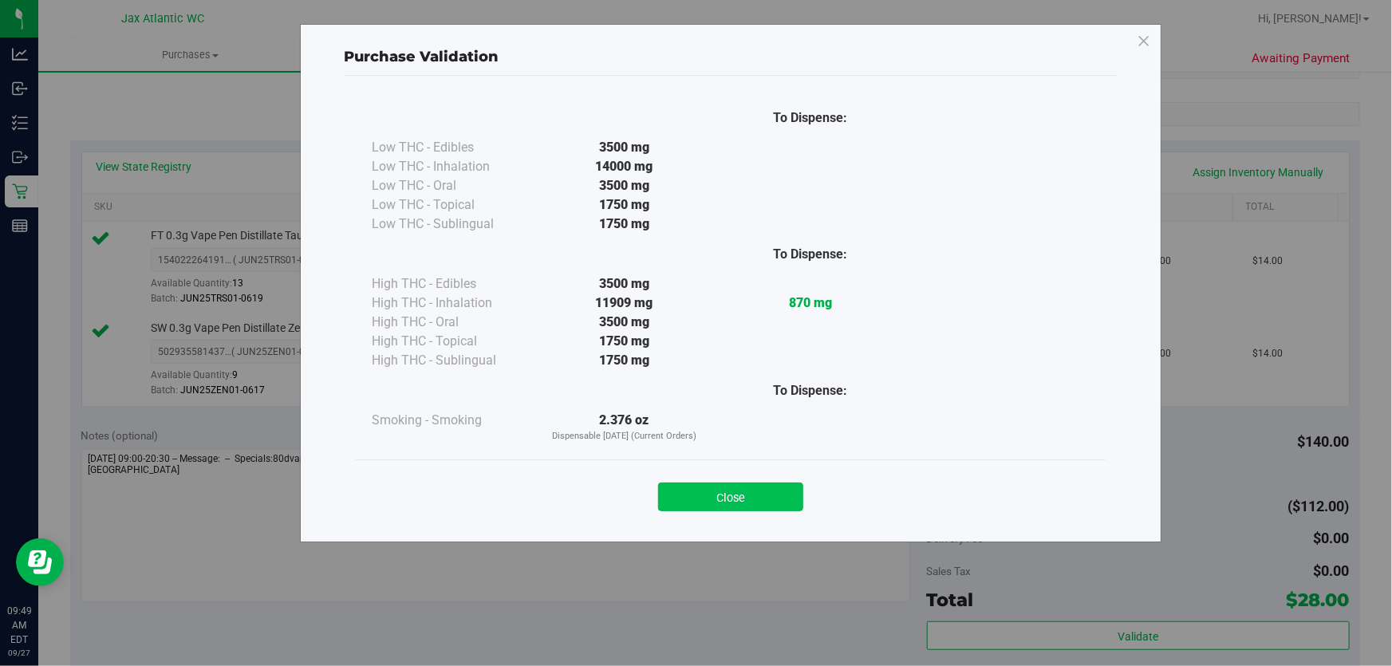
click at [767, 494] on button "Close" at bounding box center [730, 497] width 145 height 29
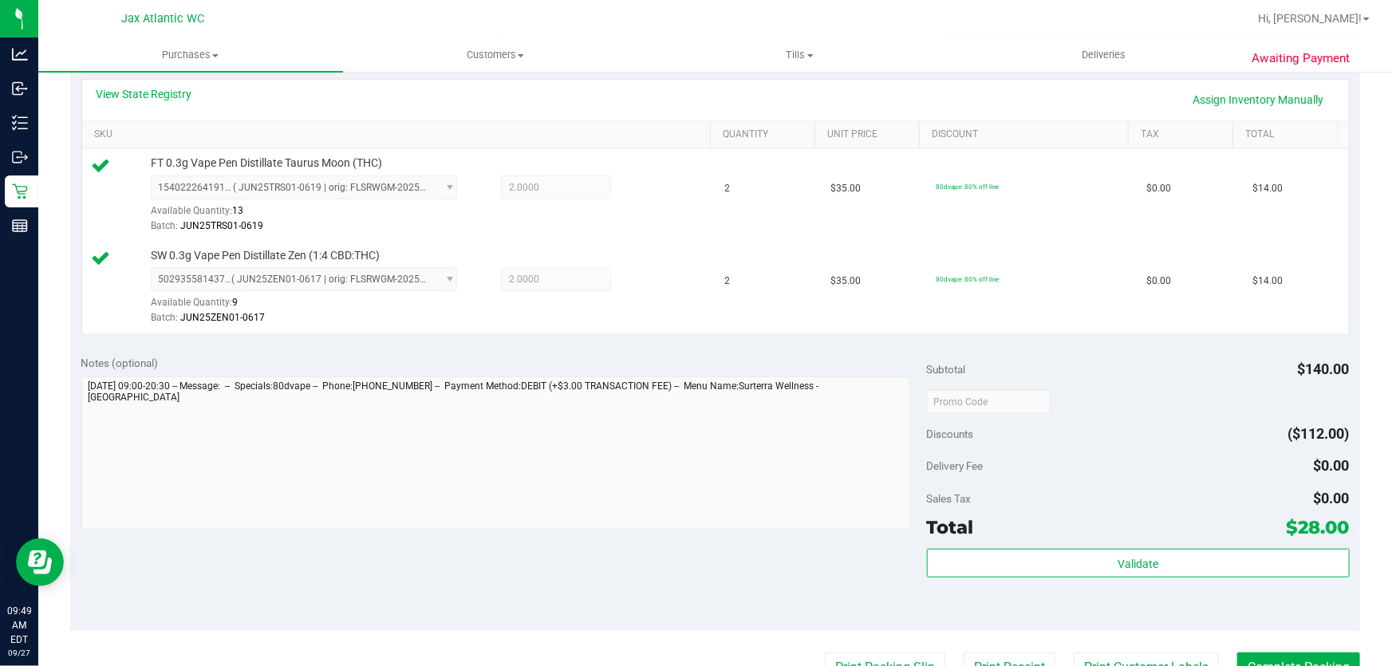
scroll to position [653, 0]
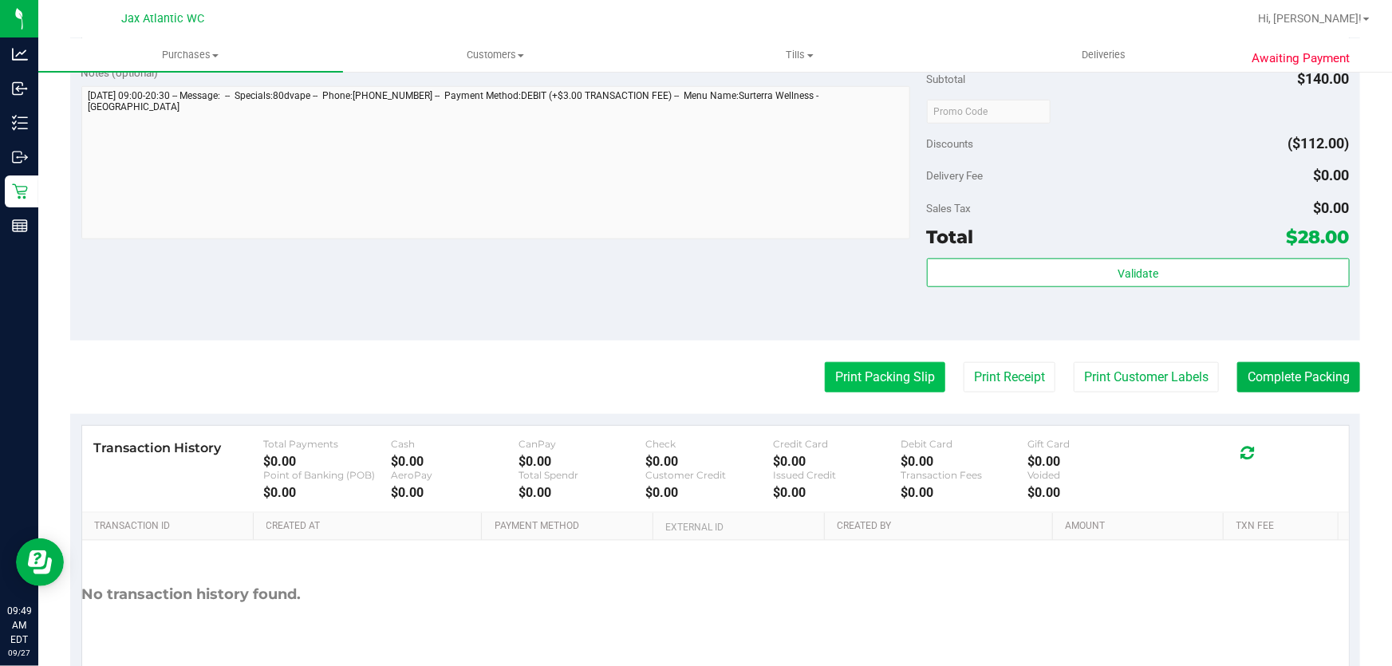
click at [877, 374] on button "Print Packing Slip" at bounding box center [885, 377] width 120 height 30
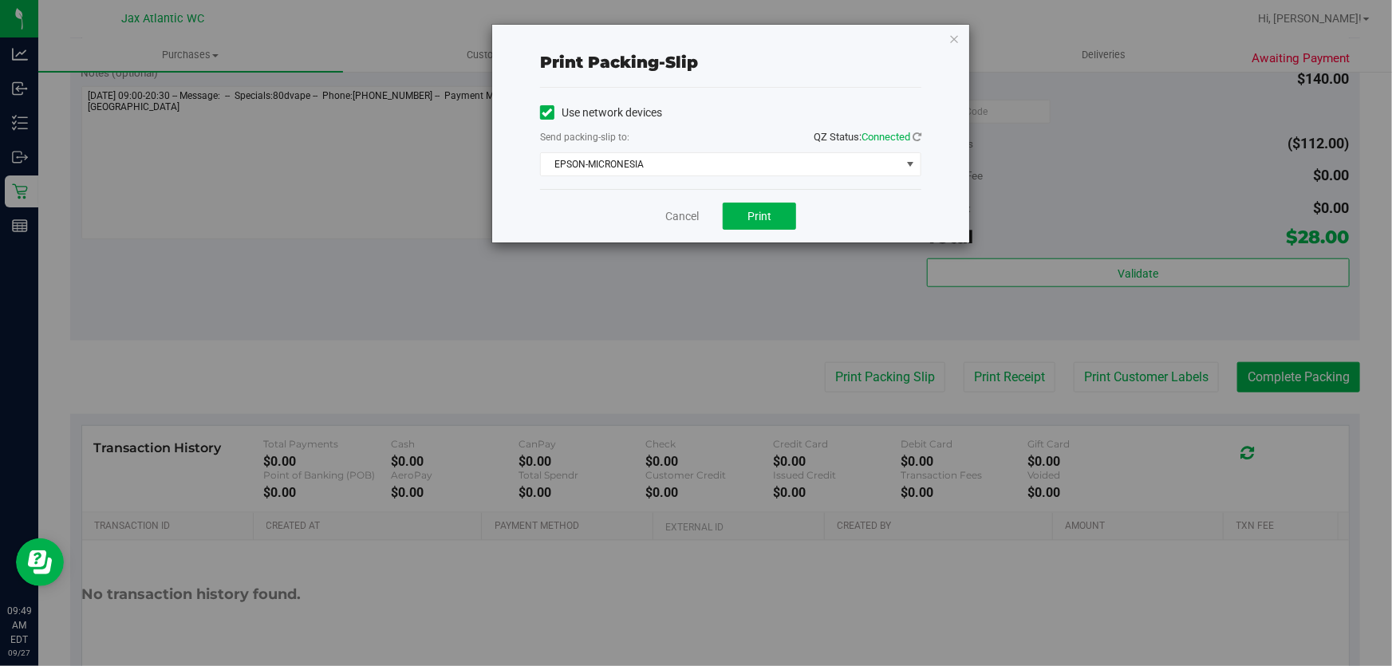
click at [763, 197] on div "Cancel Print" at bounding box center [730, 215] width 381 height 53
click at [763, 204] on button "Print" at bounding box center [759, 216] width 73 height 27
click at [678, 219] on link "Cancel" at bounding box center [682, 216] width 34 height 17
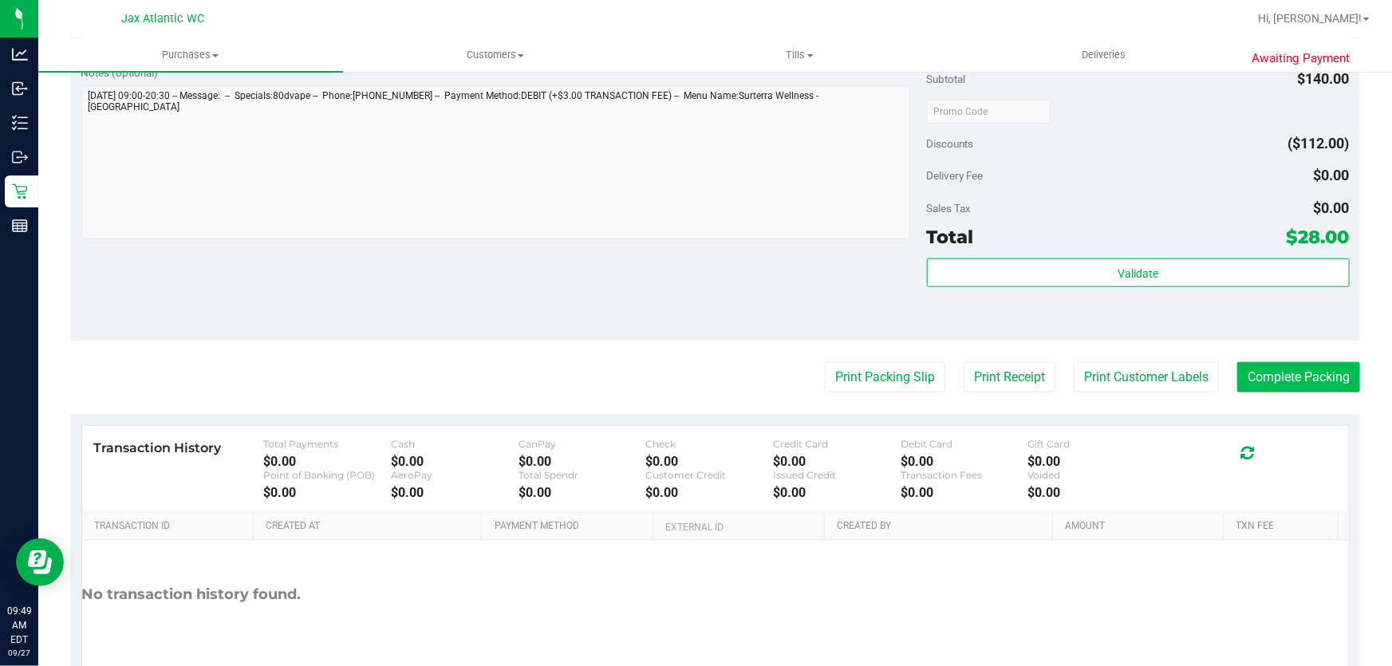
click at [1331, 357] on purchase-details "Back Edit Purchase Cancel Purchase View Profile # 12013297 BioTrack ID: - Submi…" at bounding box center [715, 73] width 1290 height 1279
click at [1320, 379] on button "Complete Packing" at bounding box center [1298, 377] width 123 height 30
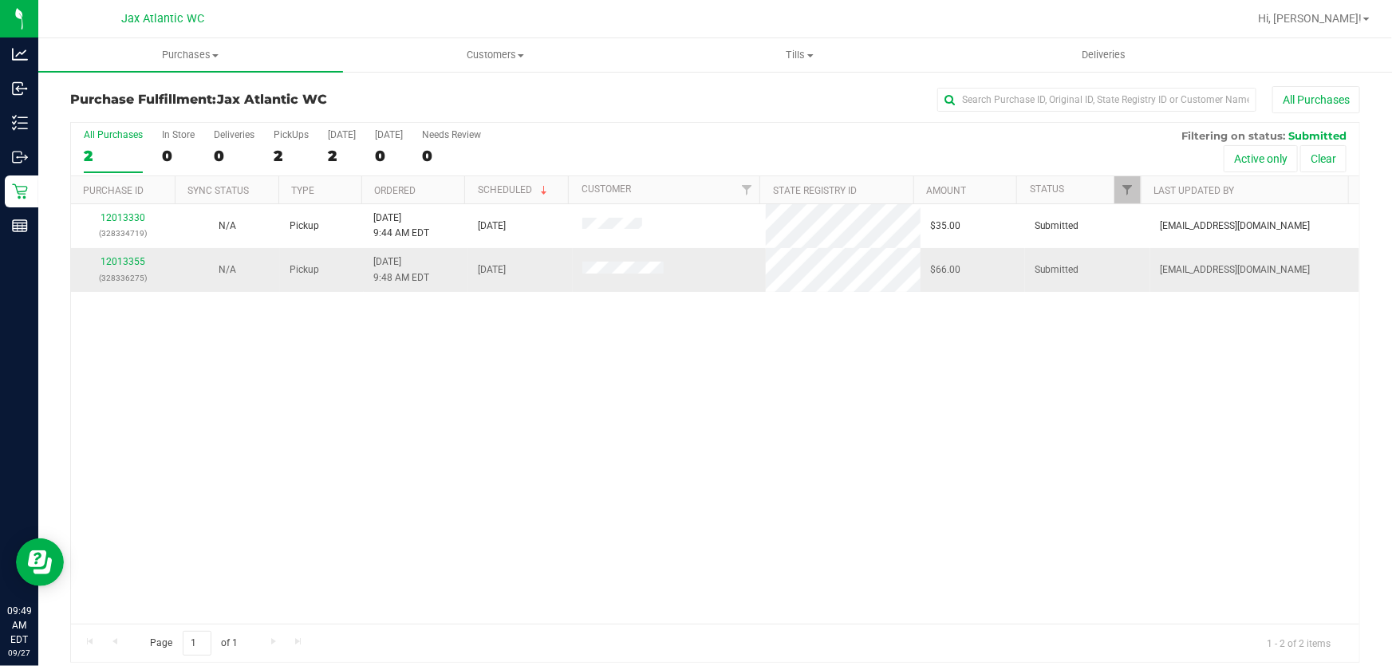
click at [132, 254] on div "12013355 (328336275)" at bounding box center [123, 269] width 85 height 30
click at [128, 261] on link "12013355" at bounding box center [123, 261] width 45 height 11
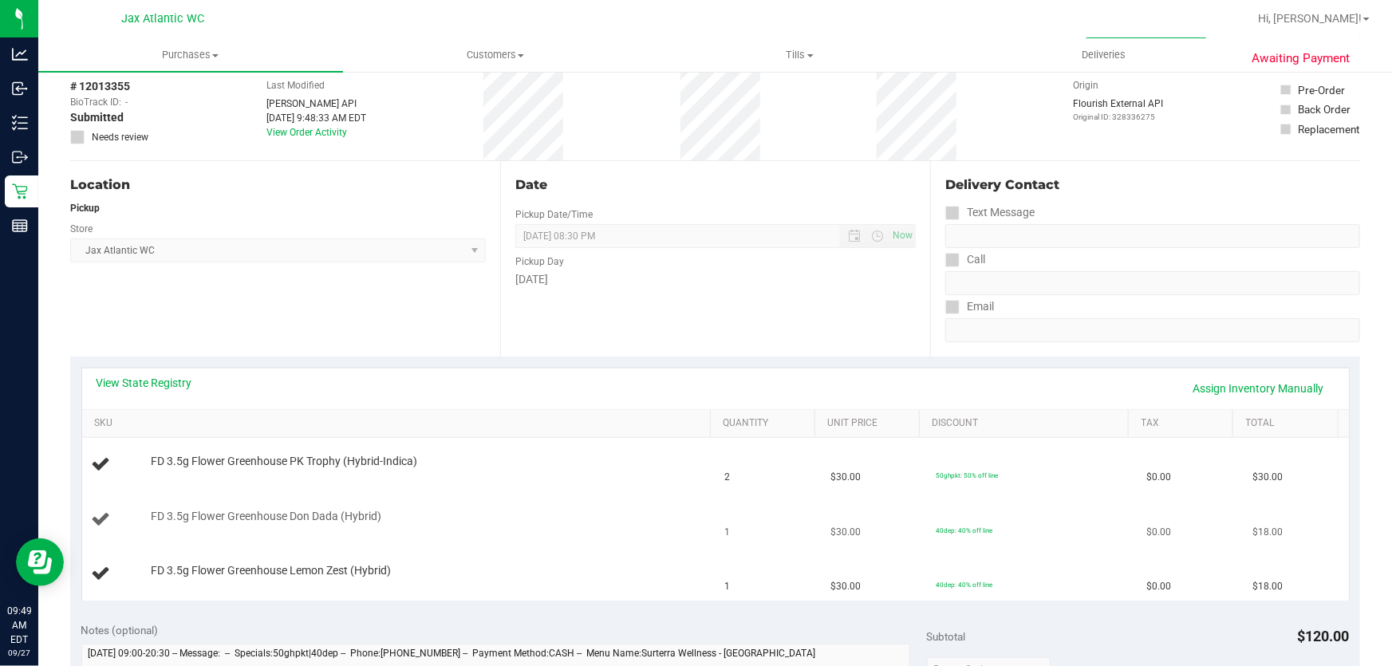
scroll to position [144, 0]
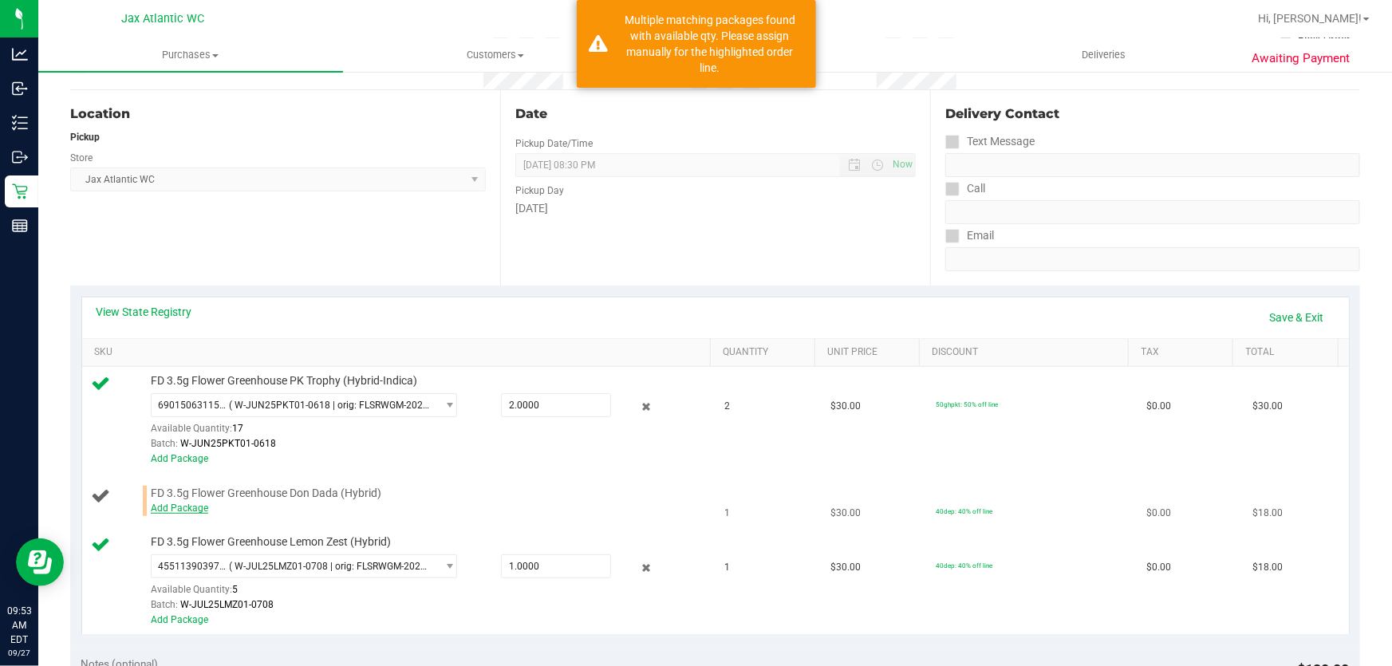
click at [203, 511] on link "Add Package" at bounding box center [179, 508] width 57 height 11
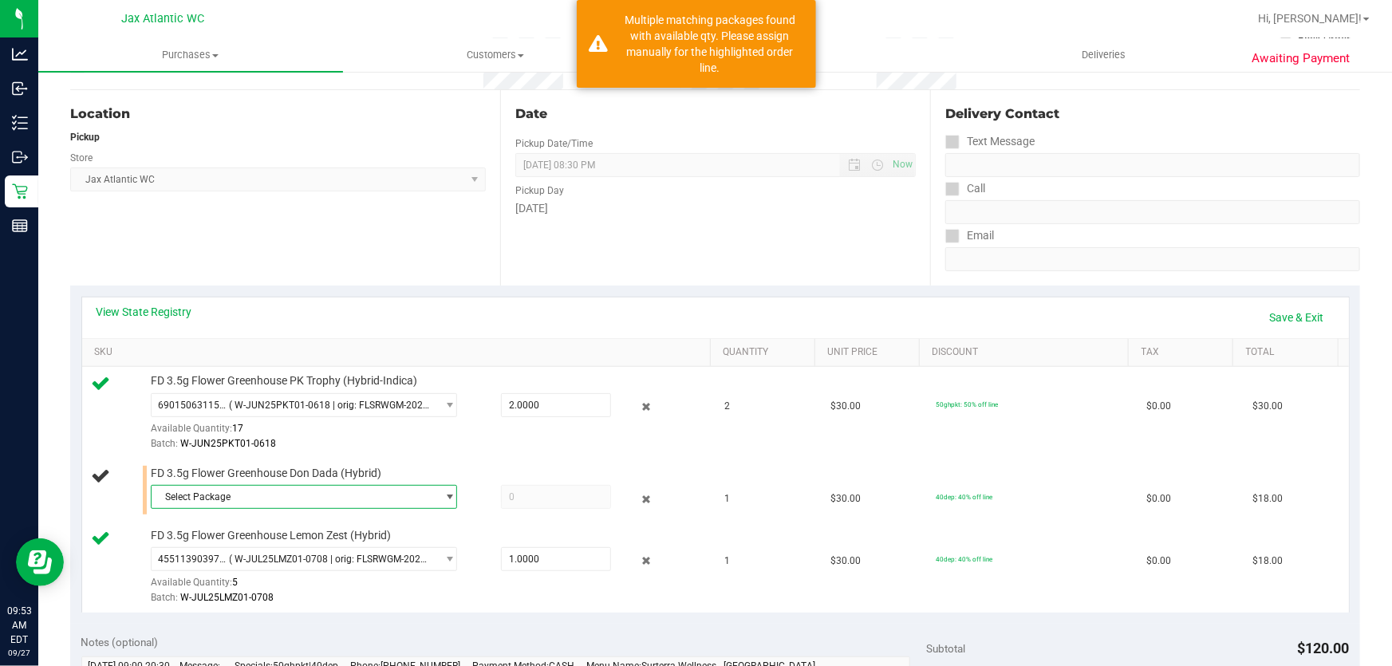
click at [240, 505] on span "Select Package" at bounding box center [294, 497] width 285 height 22
click at [337, 560] on span "( W-JUL25DDA02-0723 | orig: FLSRWGM-20250729-1299 )" at bounding box center [376, 561] width 250 height 11
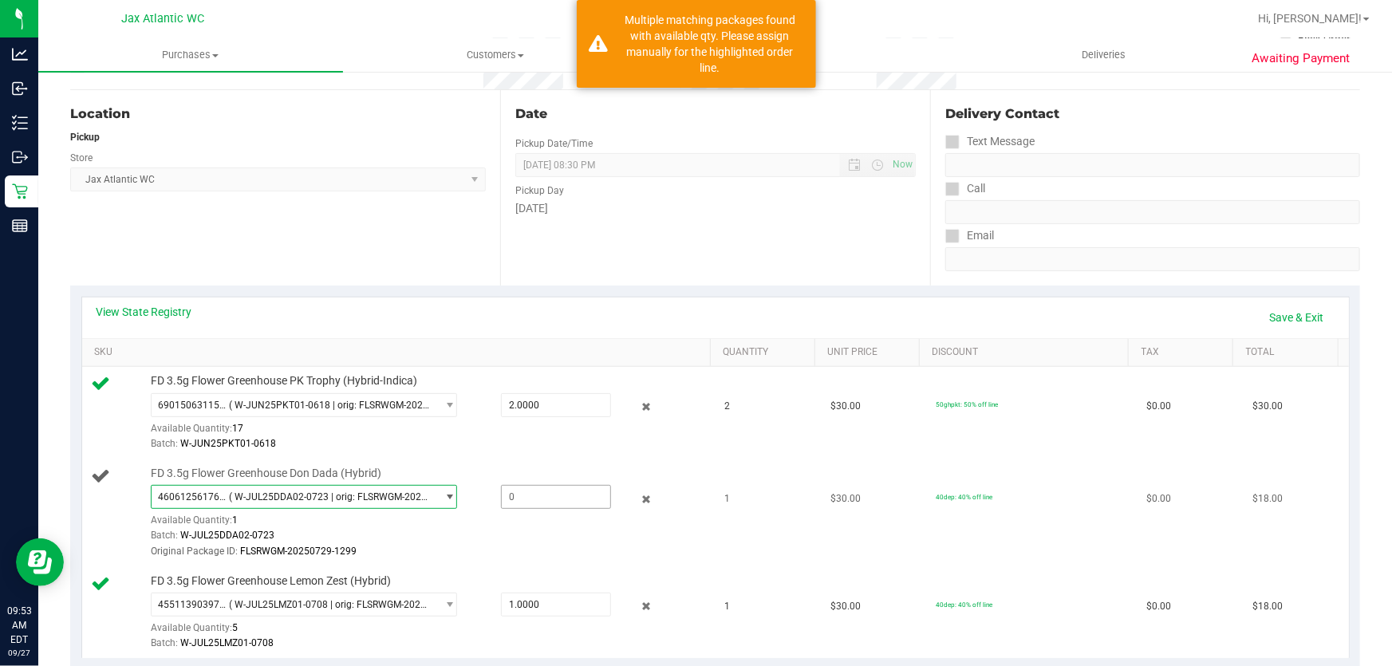
click at [552, 497] on span at bounding box center [556, 497] width 111 height 24
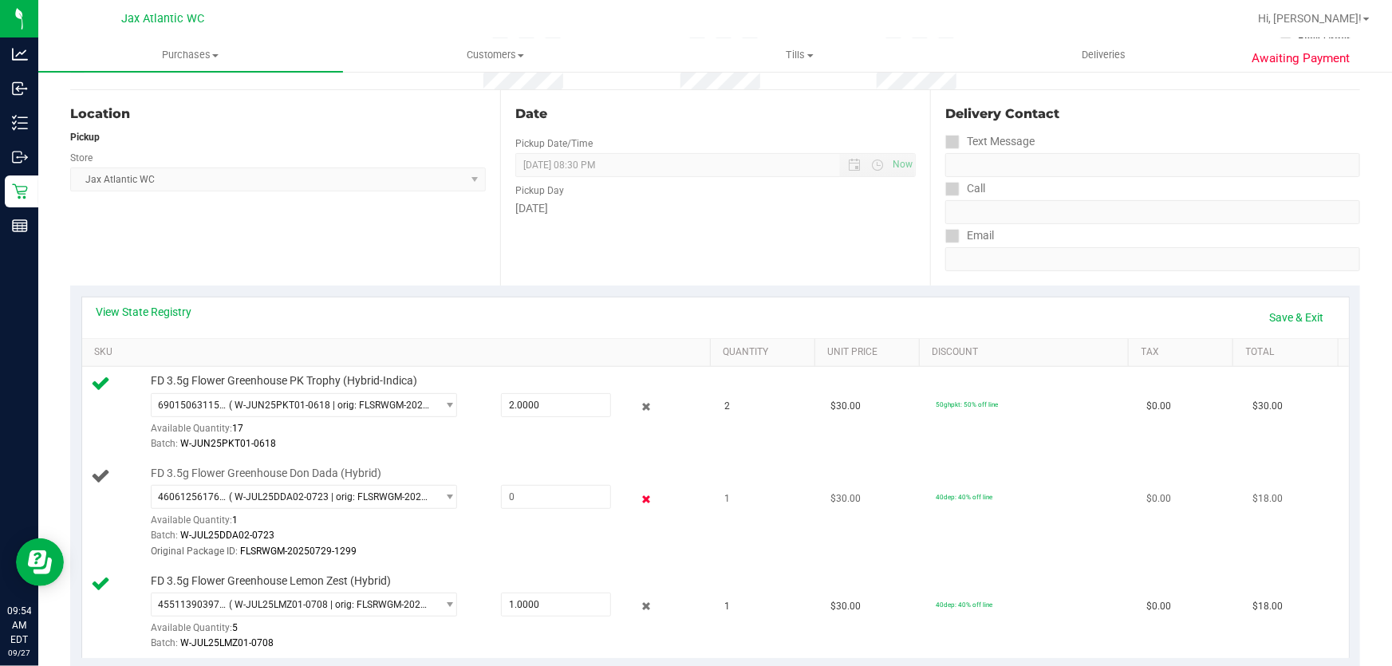
click at [638, 498] on icon at bounding box center [646, 499] width 17 height 18
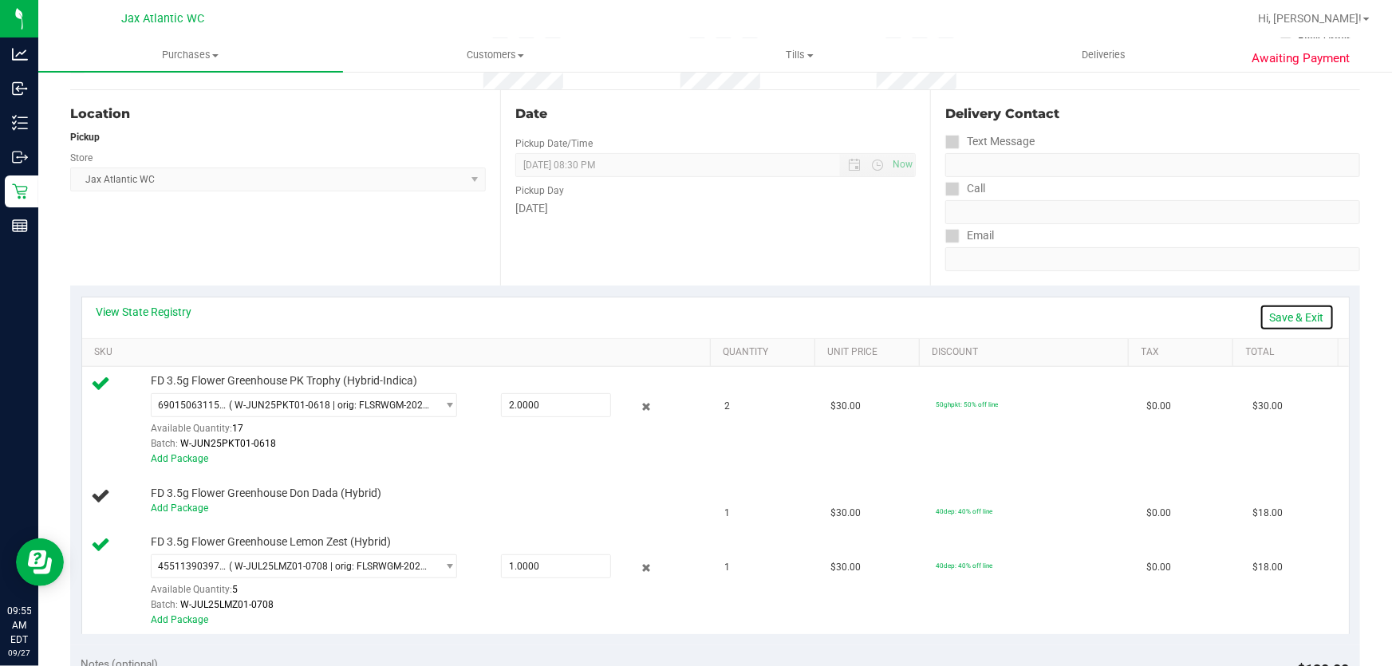
click at [1274, 313] on link "Save & Exit" at bounding box center [1297, 317] width 75 height 27
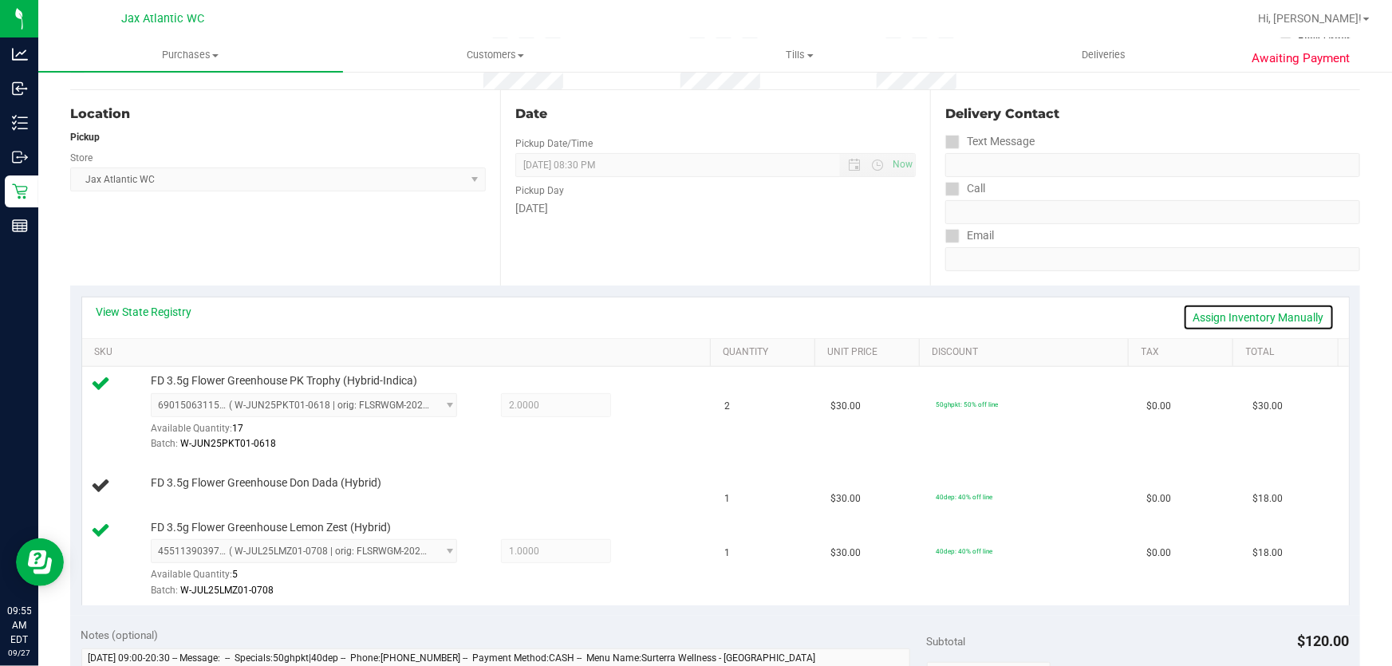
click at [1284, 313] on link "Assign Inventory Manually" at bounding box center [1259, 317] width 152 height 27
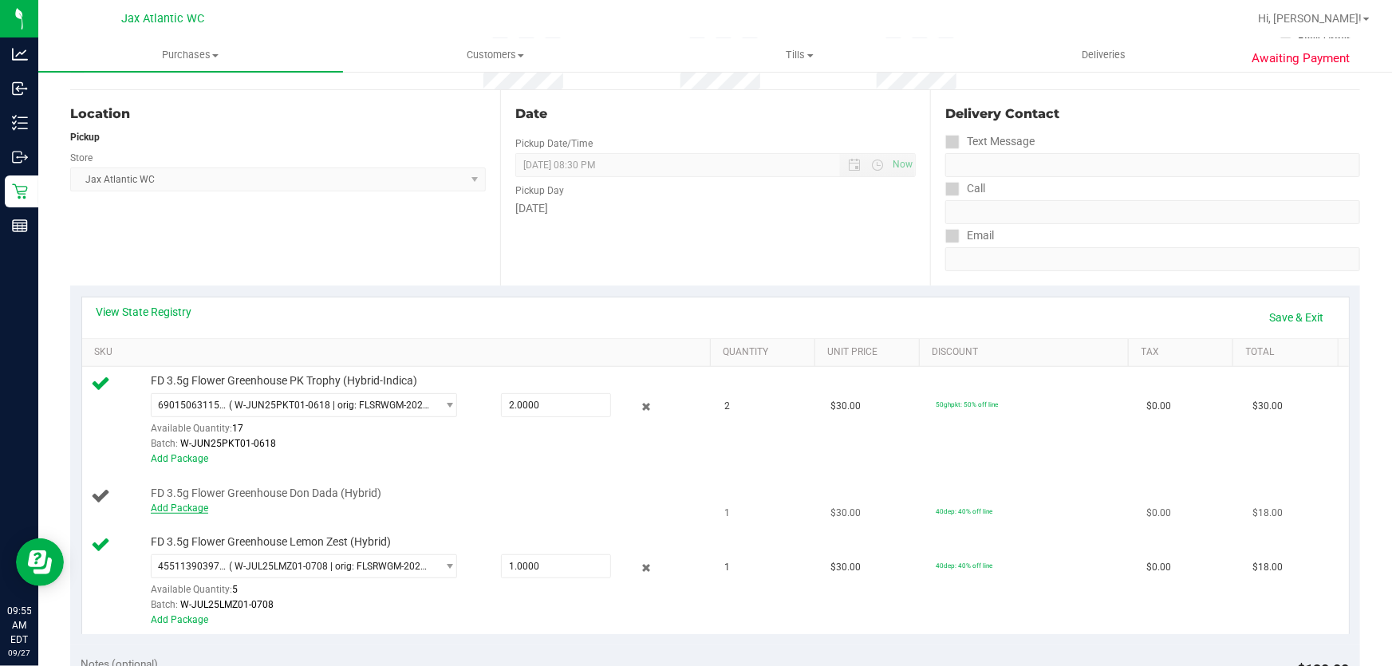
click at [152, 511] on link "Add Package" at bounding box center [179, 508] width 57 height 11
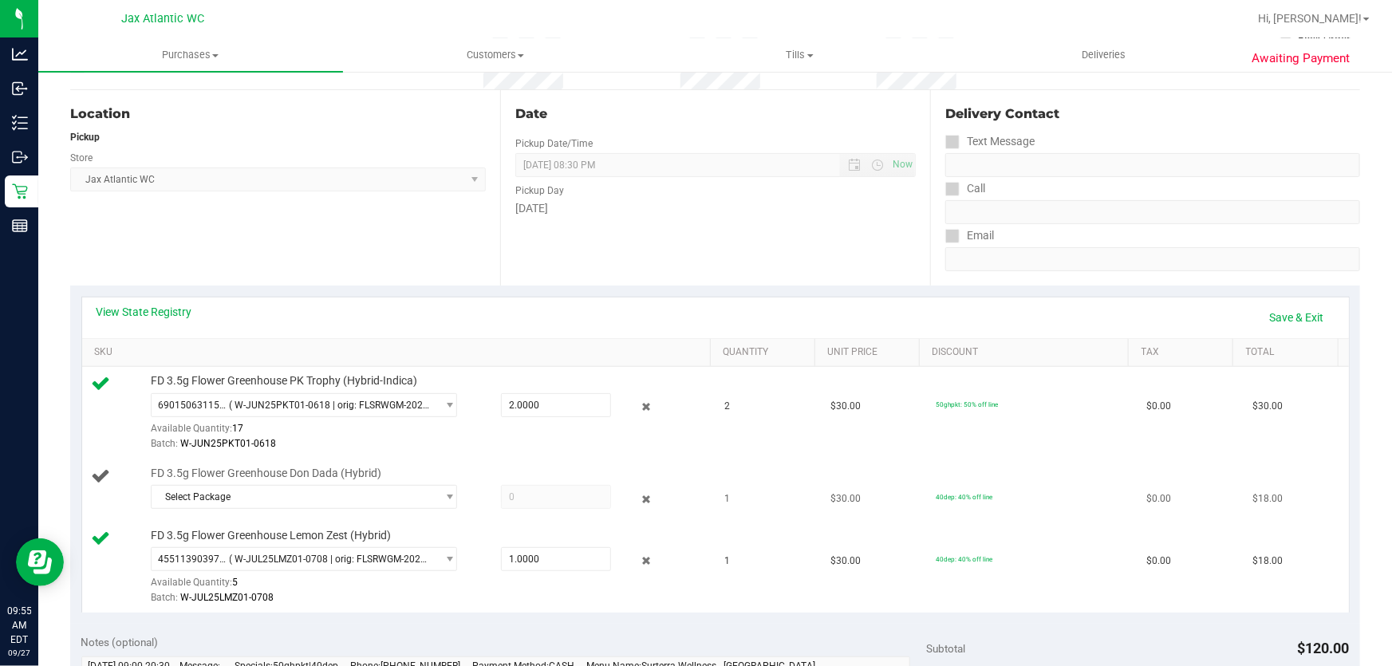
click at [286, 514] on div at bounding box center [427, 514] width 553 height 1
click at [301, 501] on span "Select Package" at bounding box center [294, 497] width 285 height 22
click at [642, 499] on icon at bounding box center [646, 499] width 17 height 18
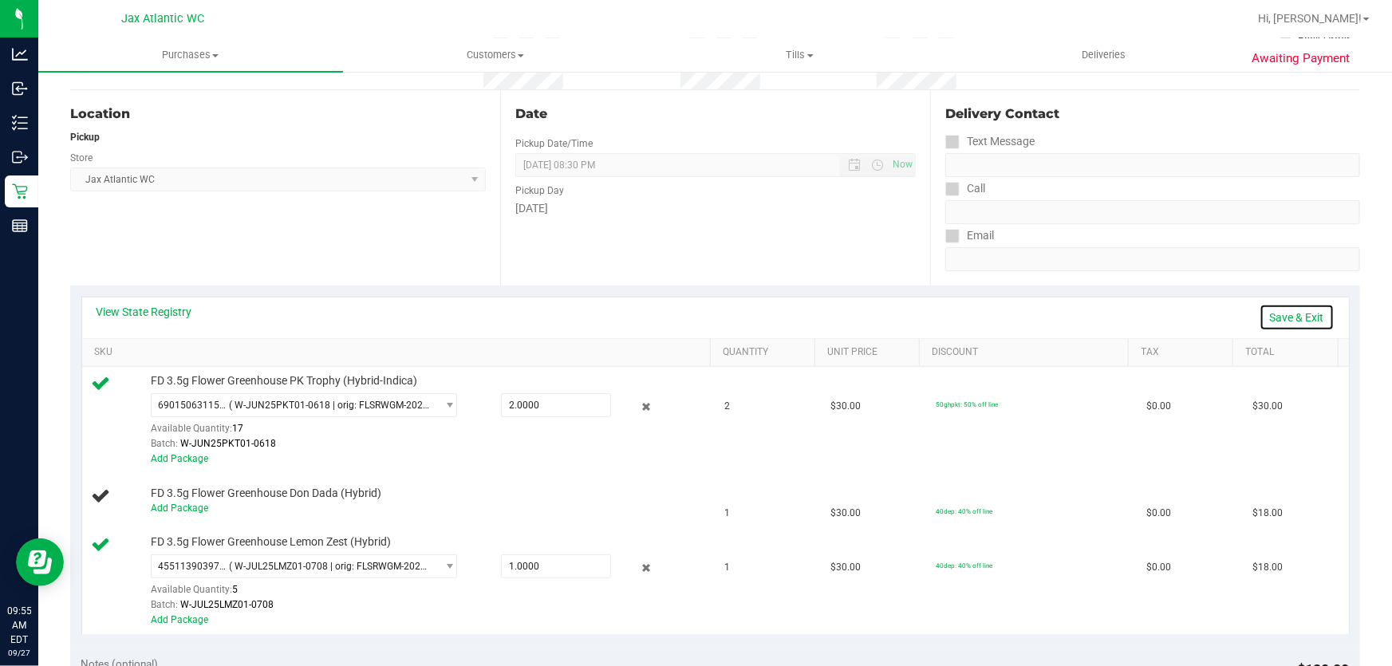
click at [1278, 315] on link "Save & Exit" at bounding box center [1297, 317] width 75 height 27
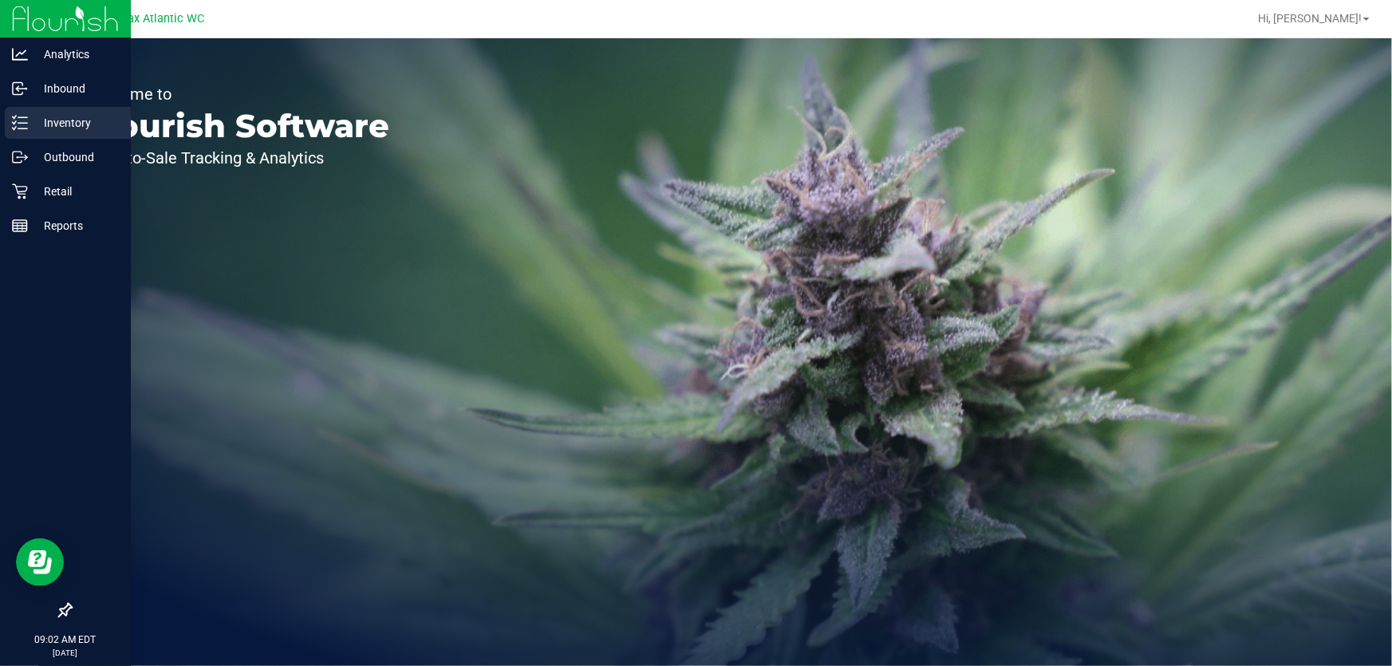
click at [34, 124] on p "Inventory" at bounding box center [76, 122] width 96 height 19
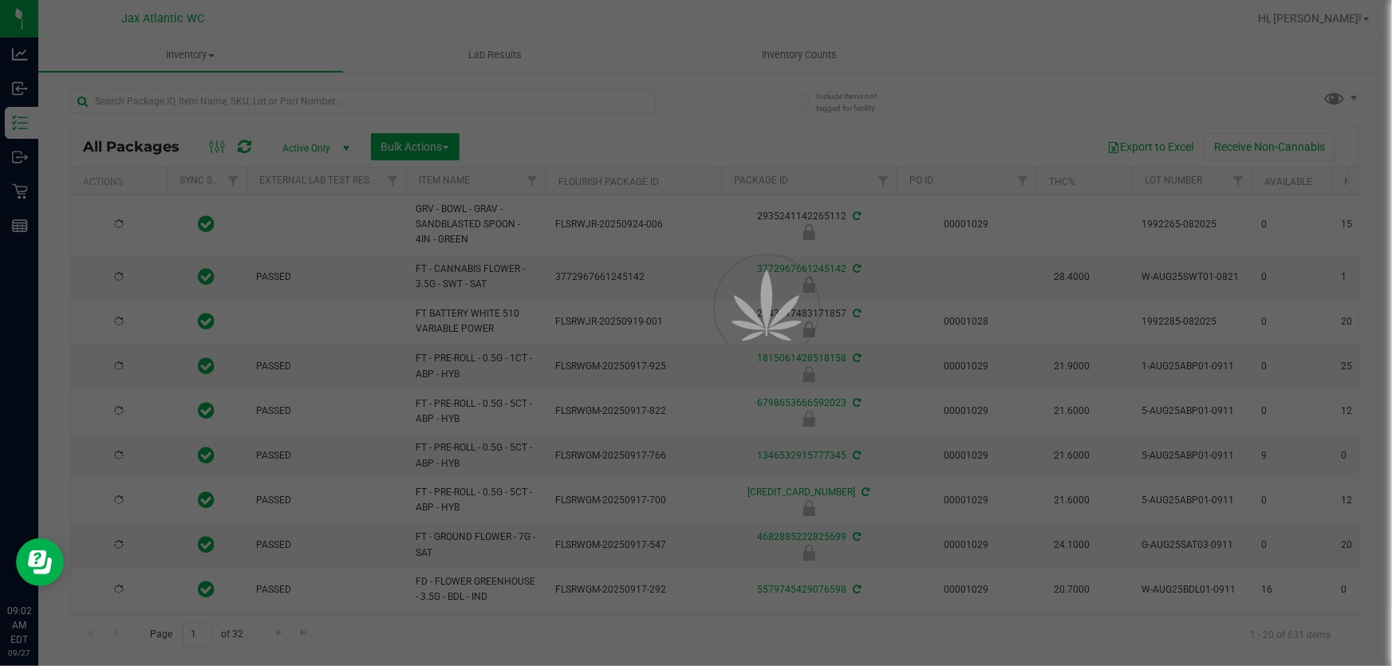
type input "2026-03-16"
type input "2026-03-17"
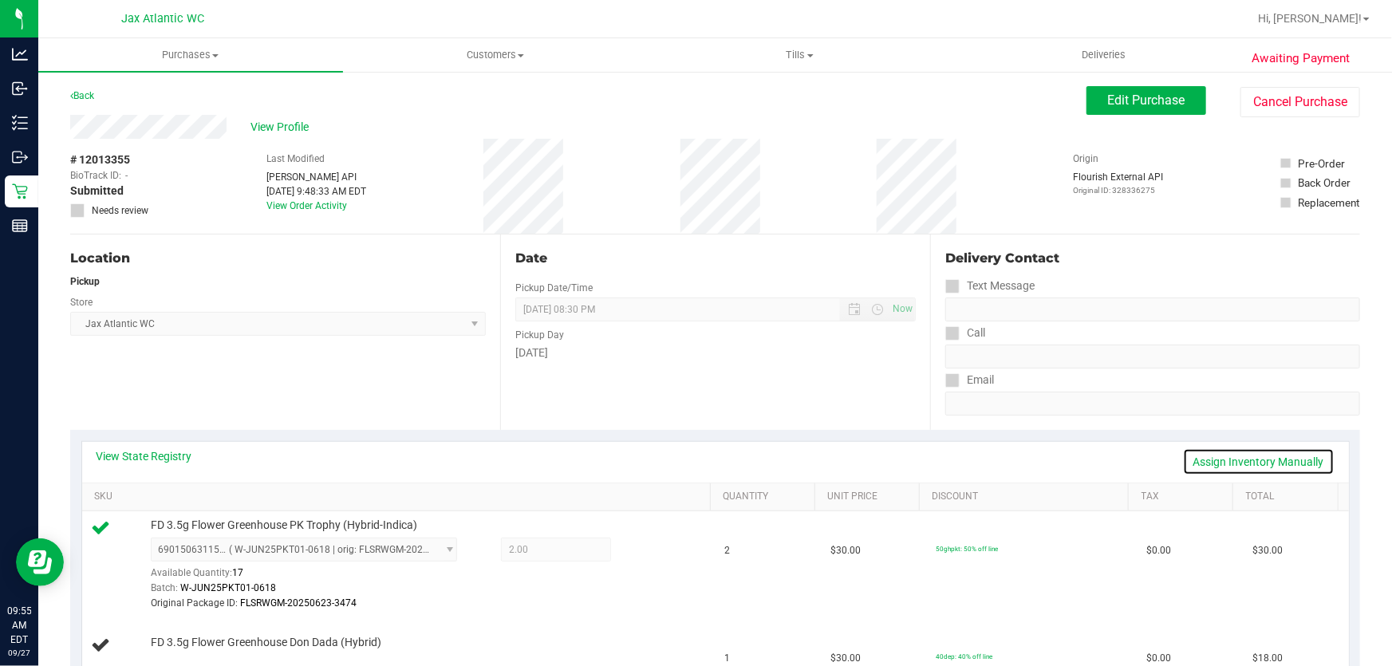
click at [1213, 458] on link "Assign Inventory Manually" at bounding box center [1259, 461] width 152 height 27
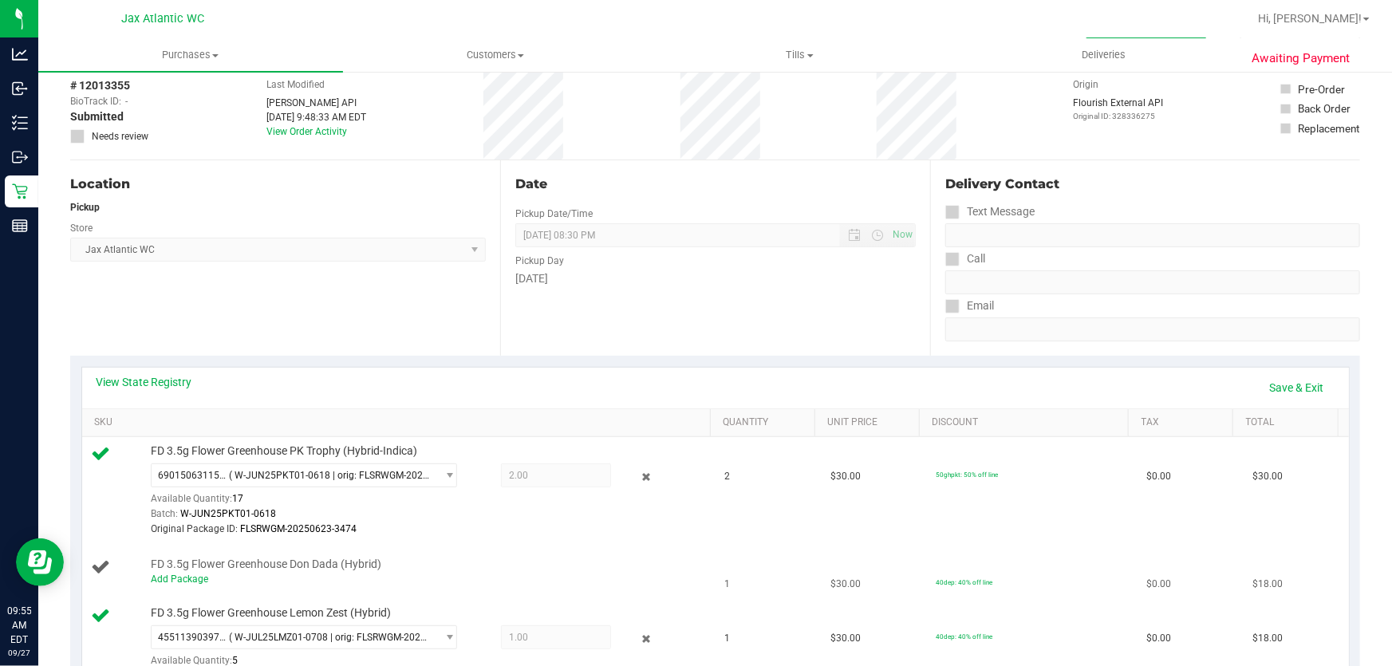
scroll to position [144, 0]
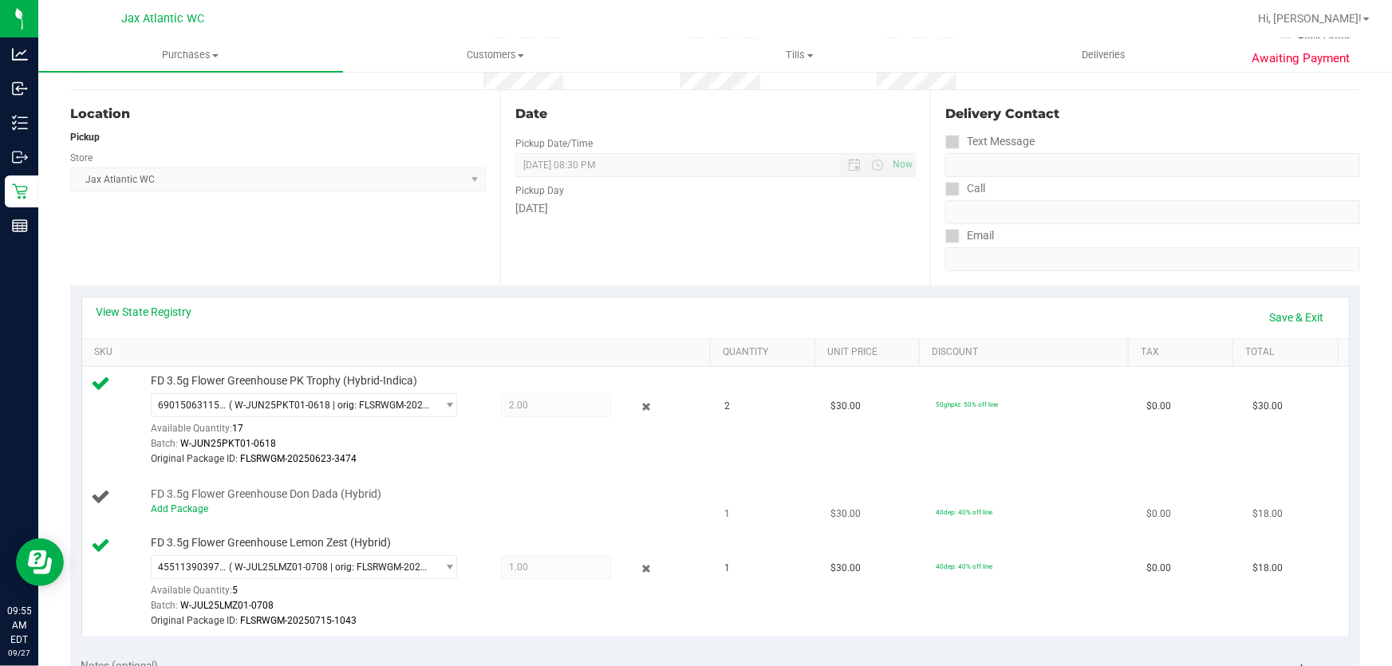
click at [145, 504] on div "FD 3.5g Flower Greenhouse Don Dada (Hybrid) Add Package" at bounding box center [423, 502] width 561 height 30
click at [172, 503] on link "Add Package" at bounding box center [179, 508] width 57 height 11
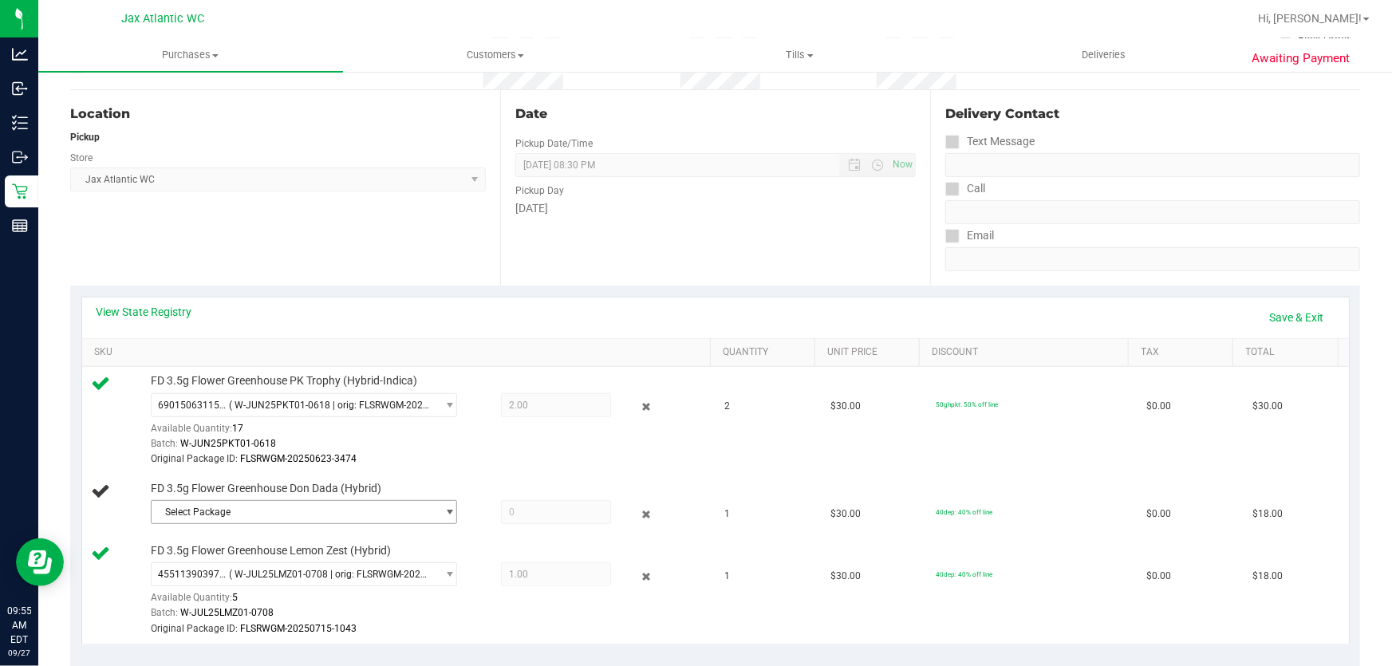
click at [256, 505] on span "Select Package" at bounding box center [294, 512] width 285 height 22
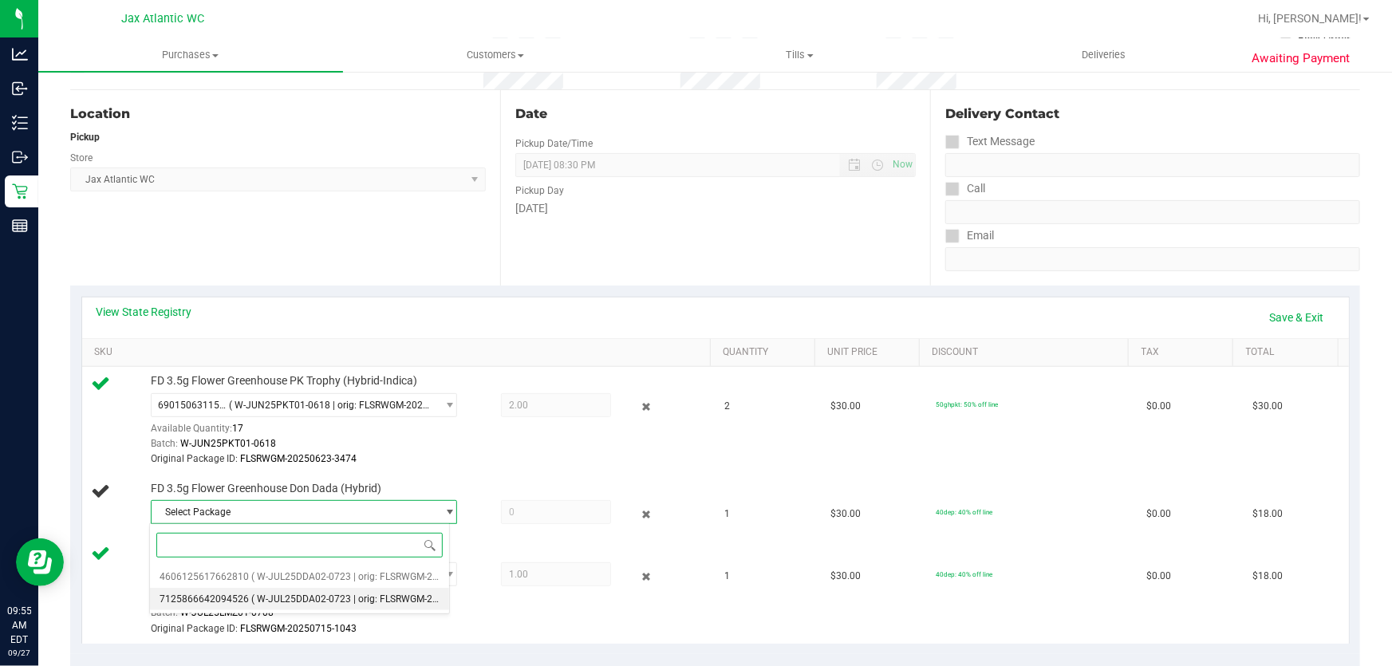
click at [270, 594] on span "( W-JUL25DDA02-0723 | orig: FLSRWGM-20250729-1339 )" at bounding box center [376, 599] width 250 height 11
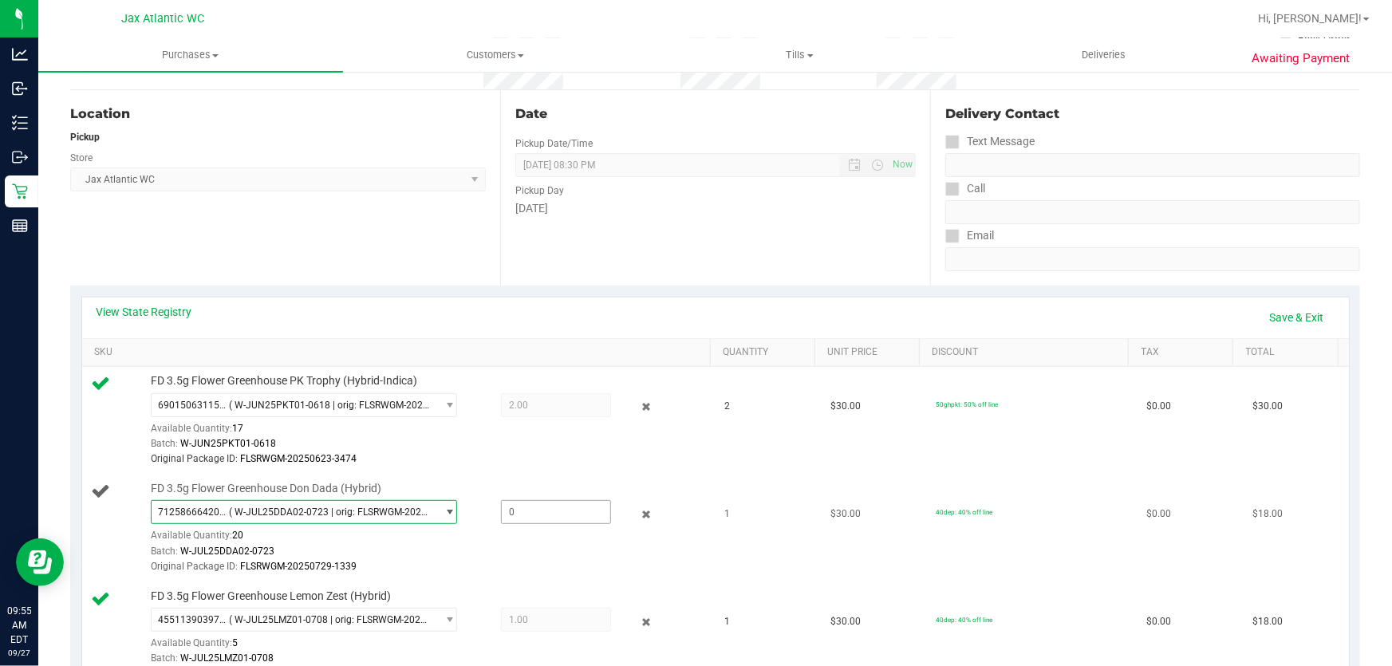
click at [578, 511] on span at bounding box center [556, 512] width 111 height 24
type input "1"
type input "1.0000"
click at [569, 286] on div "View State Registry Save & Exit SKU Quantity Unit Price Discount Tax Total FD 3…" at bounding box center [715, 493] width 1290 height 414
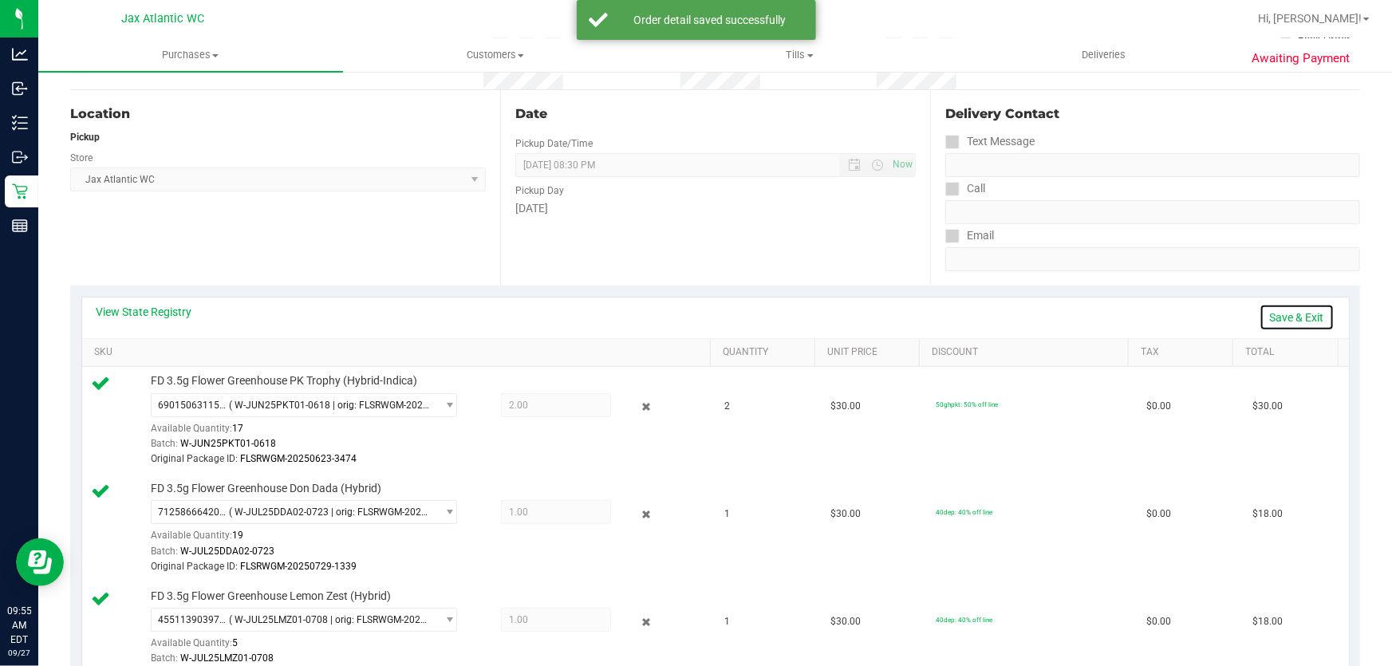
click at [1285, 309] on link "Save & Exit" at bounding box center [1297, 317] width 75 height 27
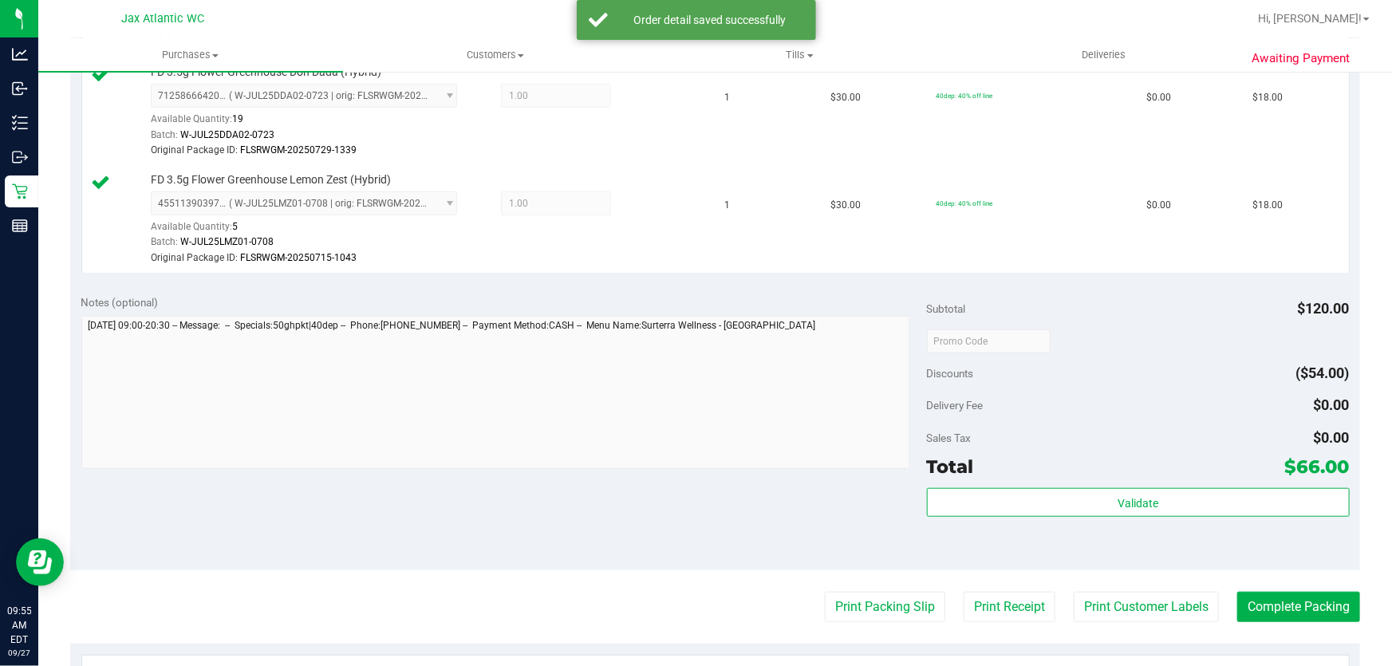
scroll to position [653, 0]
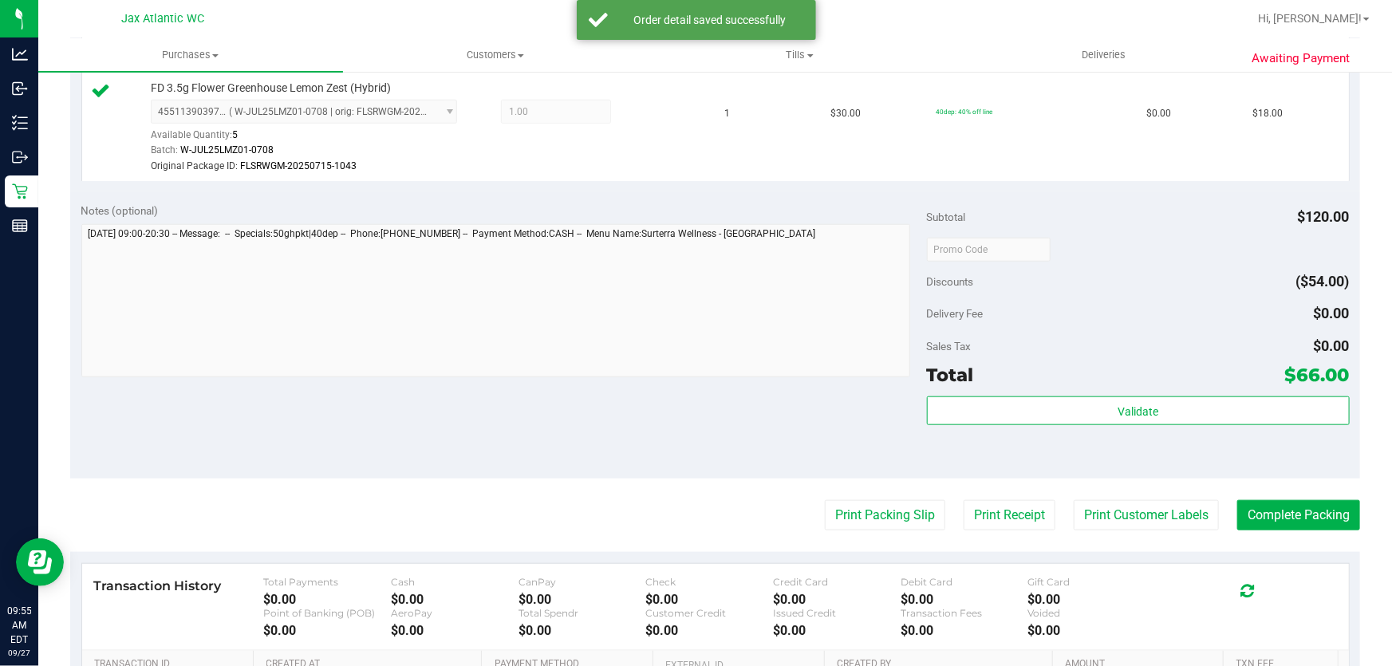
click at [1141, 373] on div "Total $66.00" at bounding box center [1138, 375] width 423 height 29
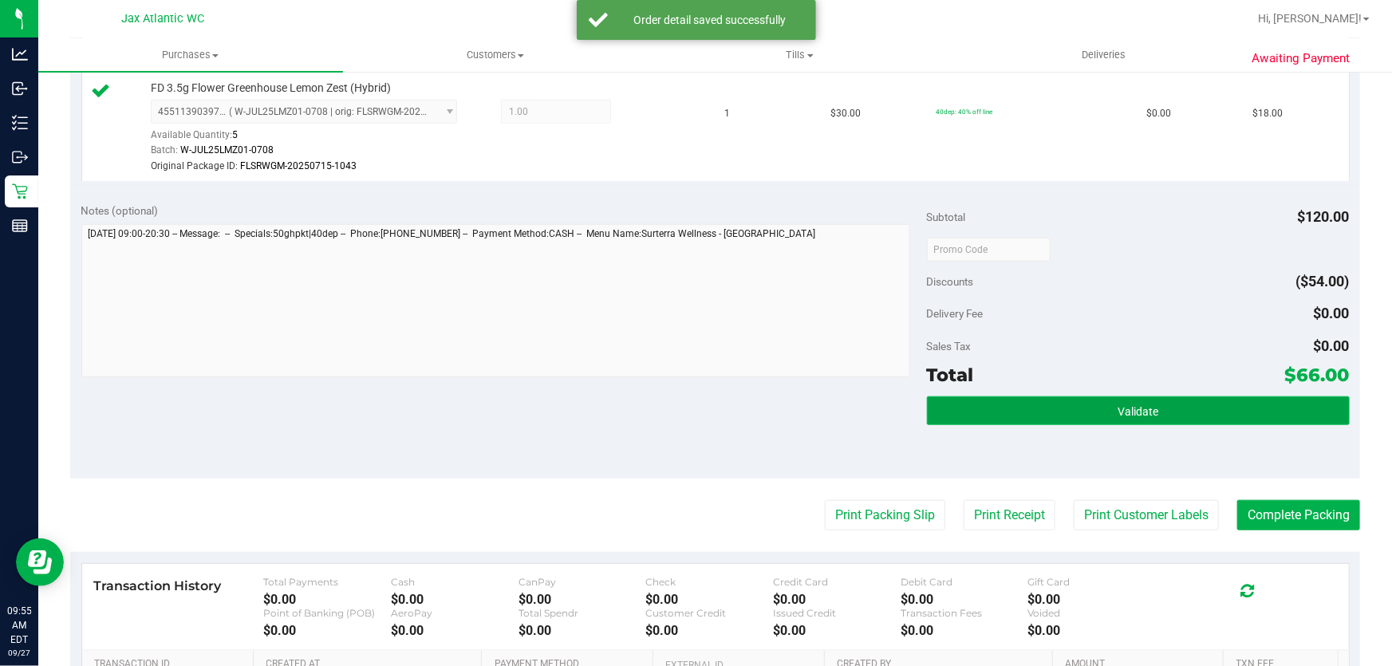
click at [1137, 408] on span "Validate" at bounding box center [1138, 411] width 41 height 13
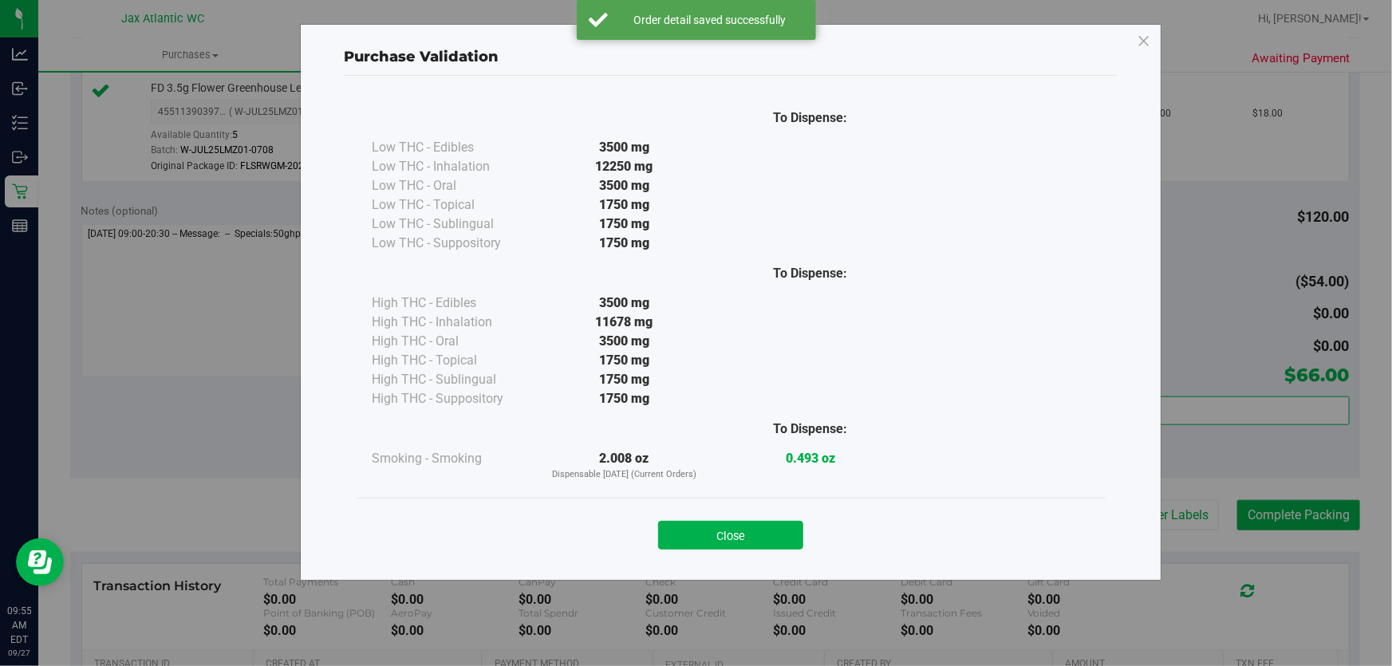
click at [737, 488] on div "To Dispense: Low THC - Edibles 3500 mg" at bounding box center [731, 297] width 750 height 400
click at [733, 506] on div "Close" at bounding box center [731, 530] width 750 height 65
drag, startPoint x: 729, startPoint y: 525, endPoint x: 739, endPoint y: 531, distance: 11.5
click at [729, 526] on button "Close" at bounding box center [730, 535] width 145 height 29
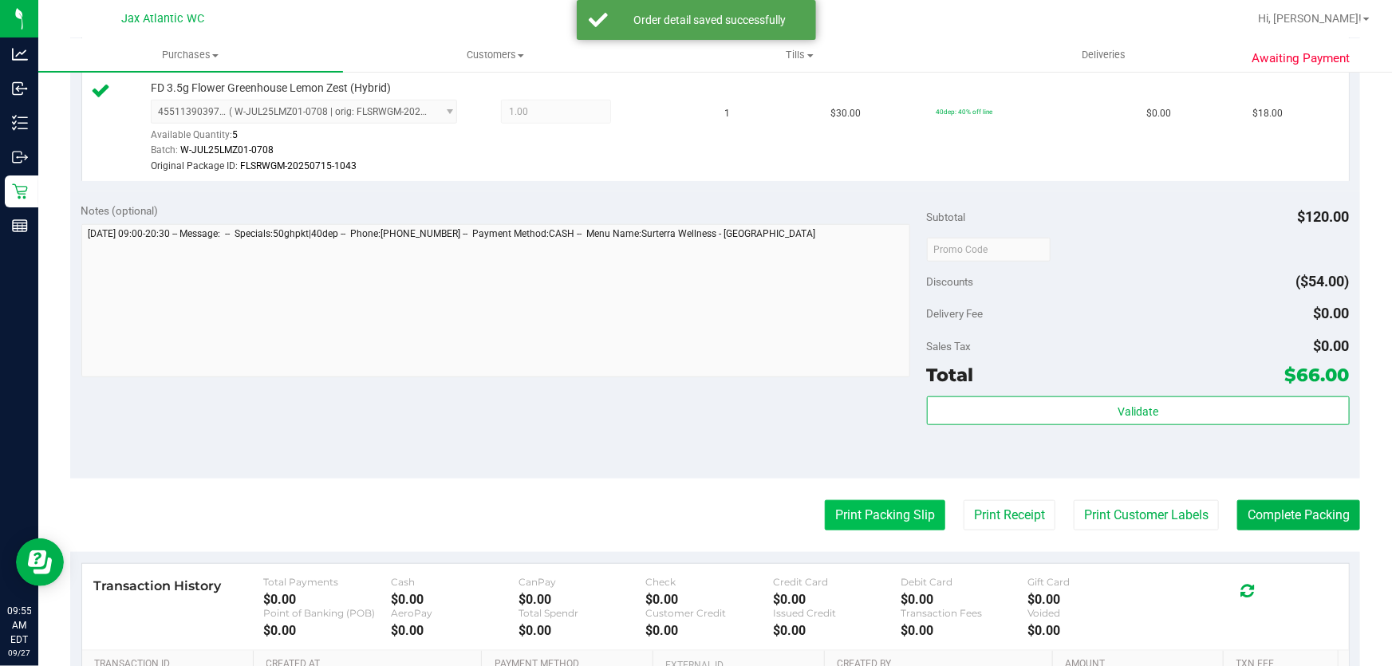
click at [865, 526] on button "Print Packing Slip" at bounding box center [885, 515] width 120 height 30
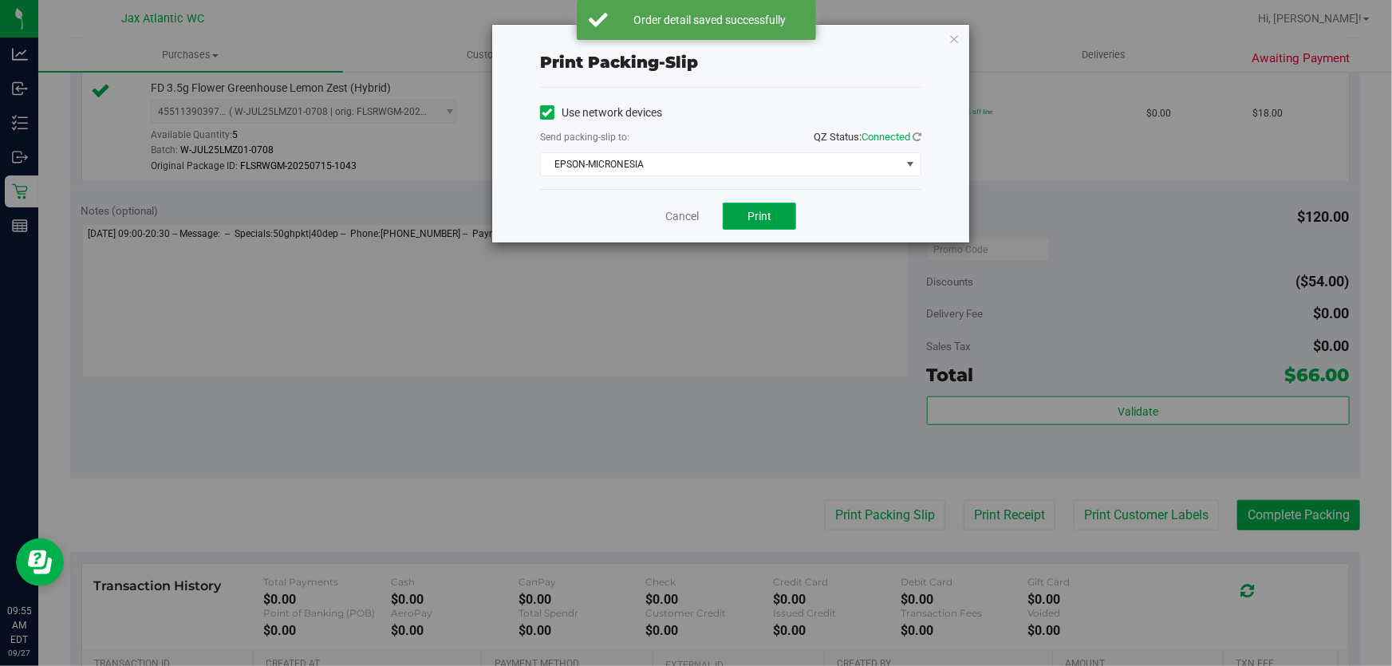
click at [733, 215] on button "Print" at bounding box center [759, 216] width 73 height 27
click at [696, 215] on link "Cancel" at bounding box center [682, 216] width 34 height 17
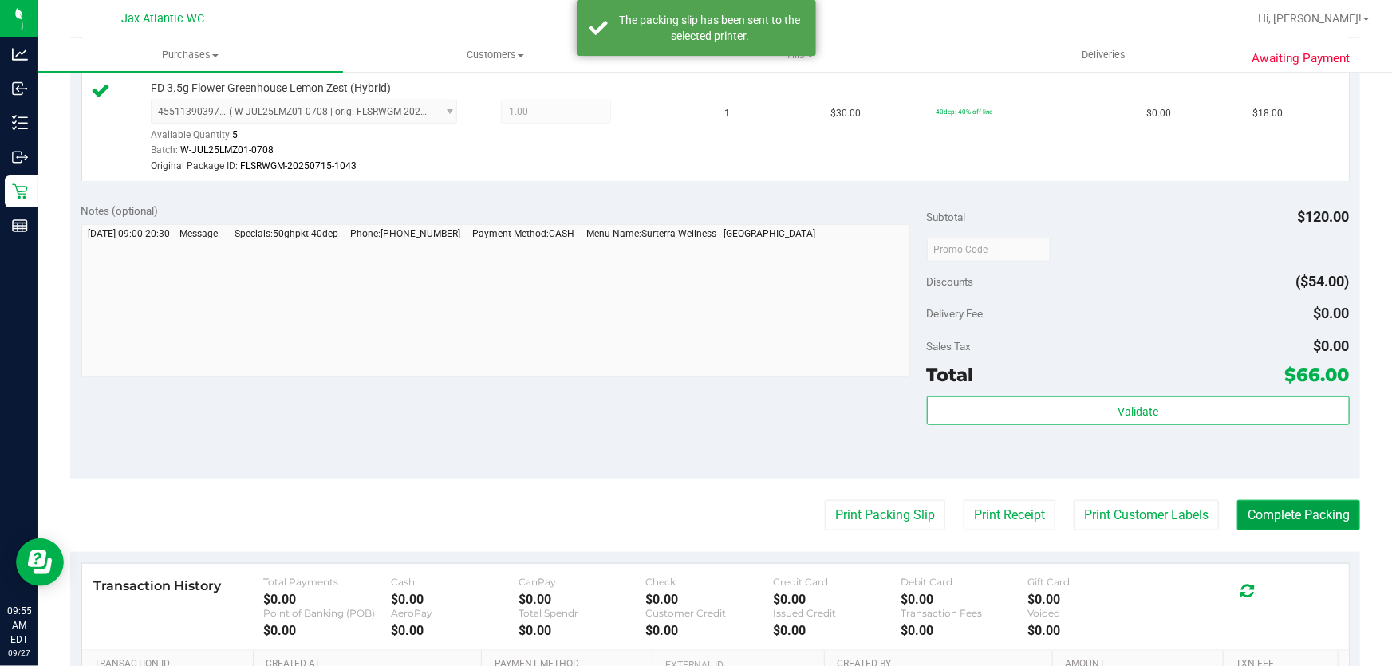
click at [1285, 508] on button "Complete Packing" at bounding box center [1298, 515] width 123 height 30
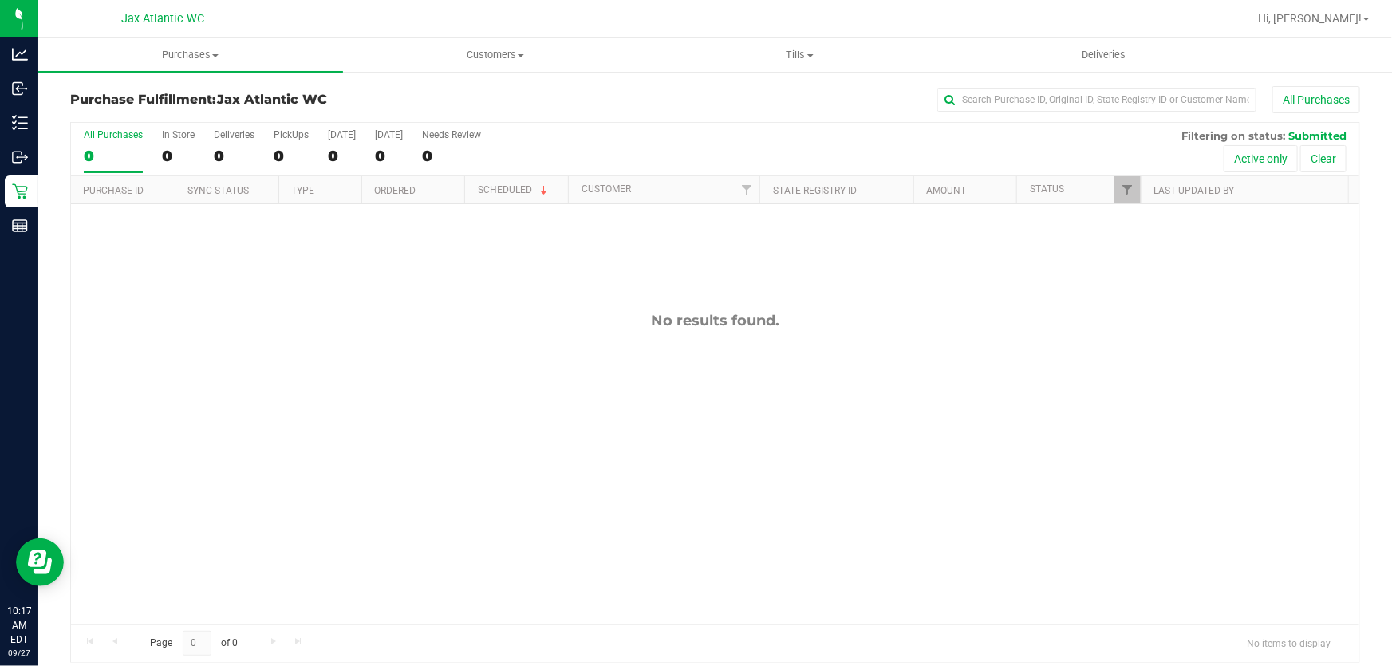
click at [960, 377] on div "No results found." at bounding box center [715, 467] width 1288 height 527
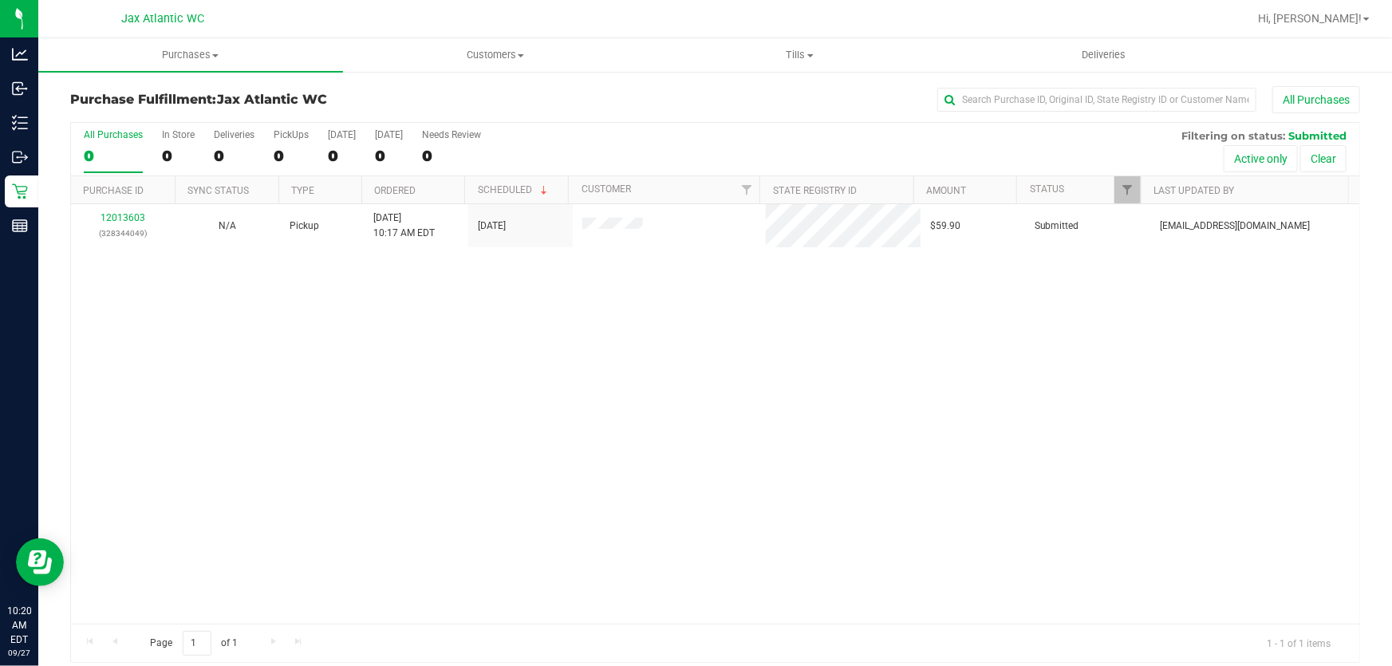
click at [96, 200] on th "Purchase ID" at bounding box center [123, 190] width 104 height 28
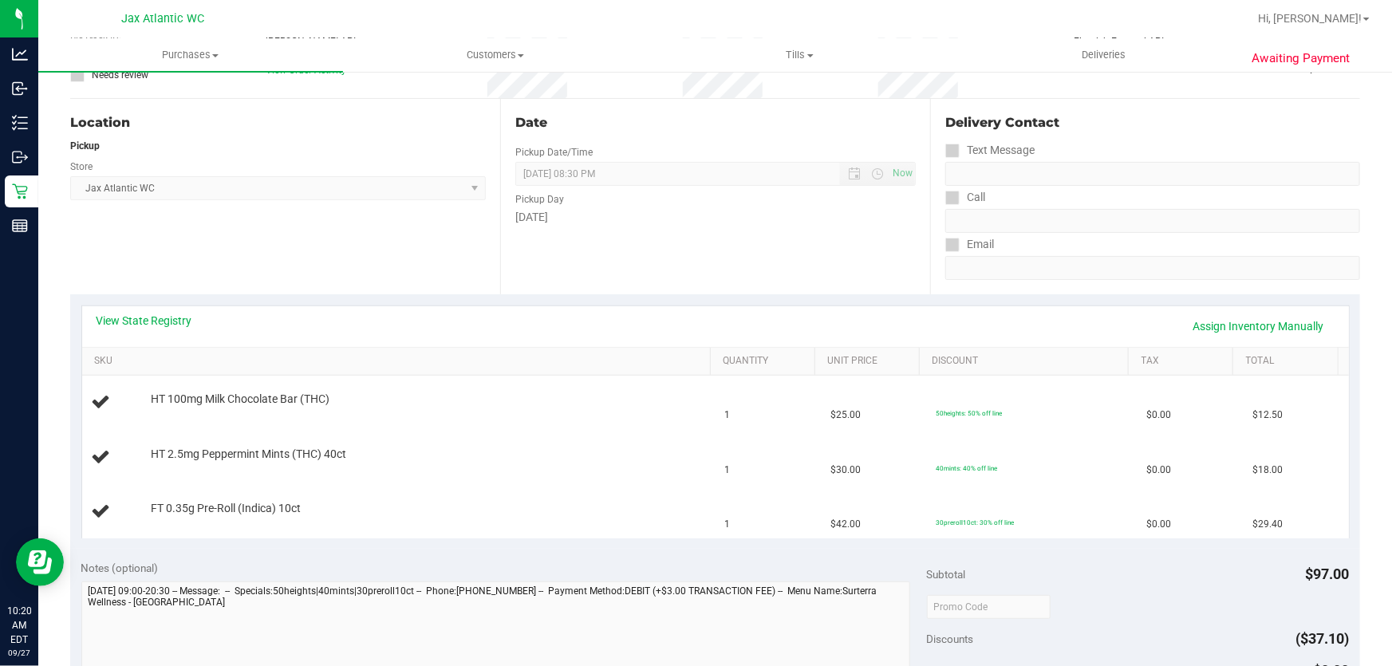
scroll to position [144, 0]
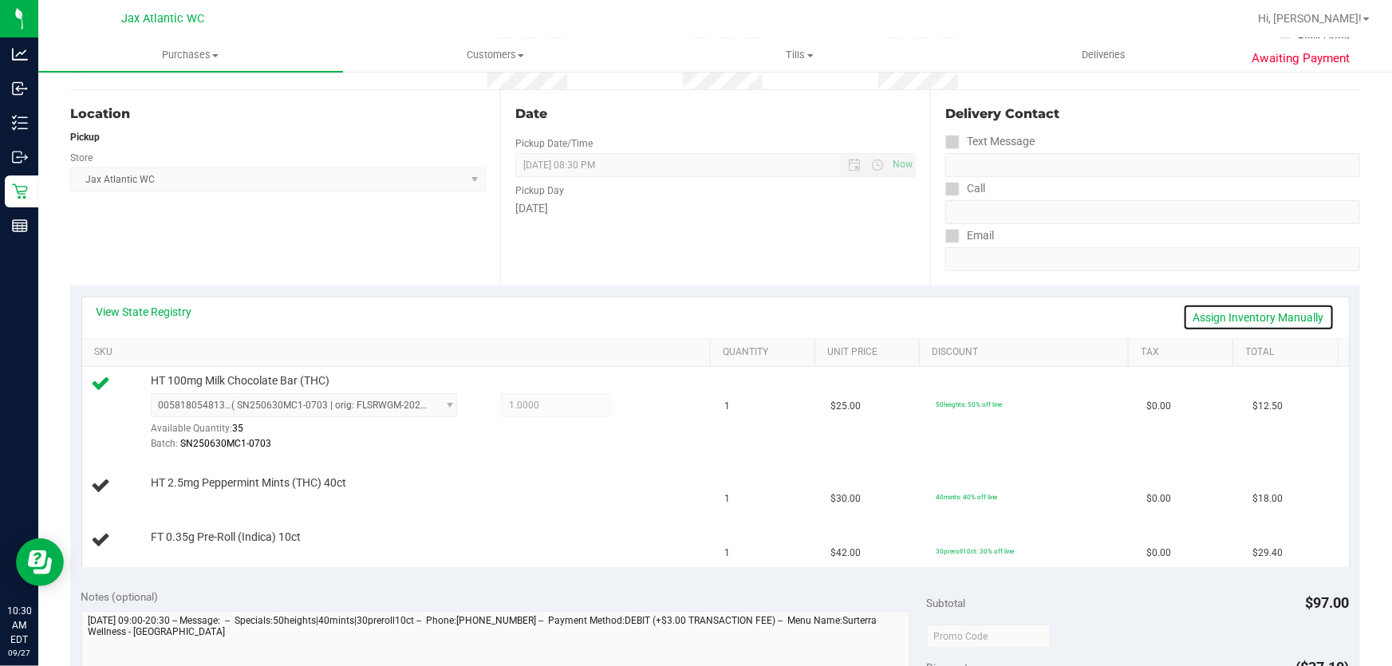
click at [1294, 327] on link "Assign Inventory Manually" at bounding box center [1259, 317] width 152 height 27
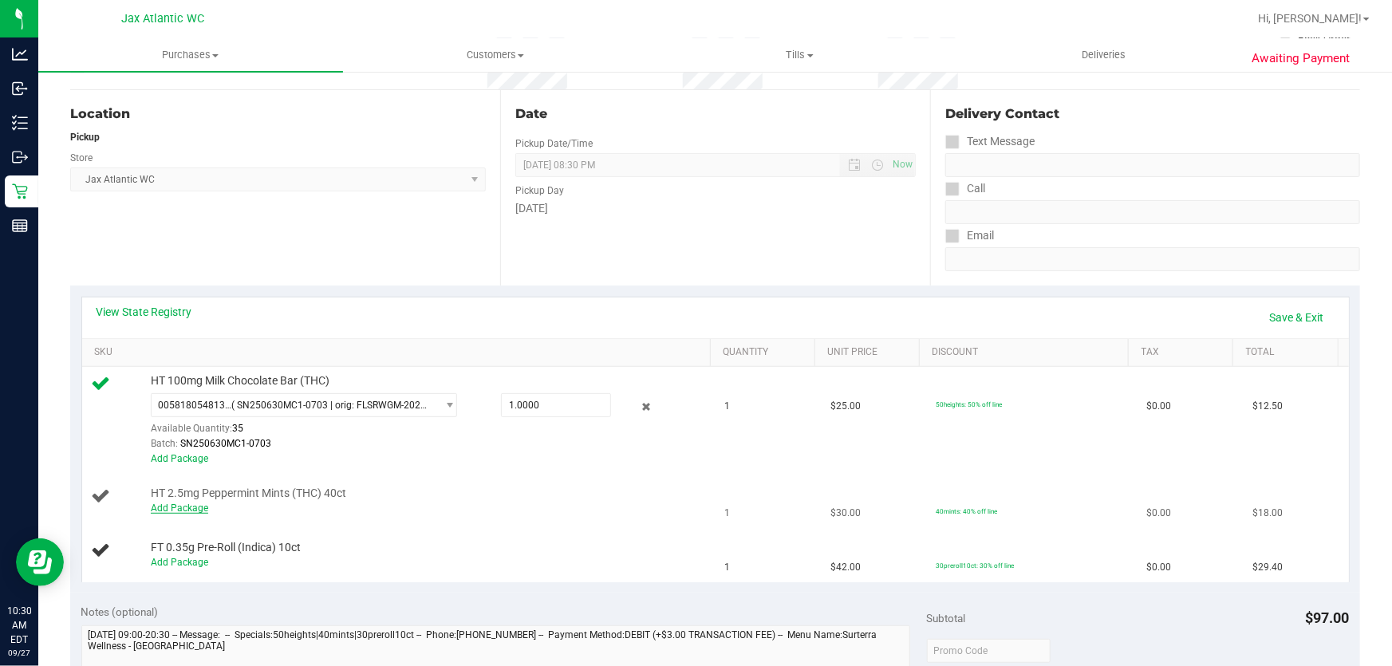
click at [195, 507] on link "Add Package" at bounding box center [179, 508] width 57 height 11
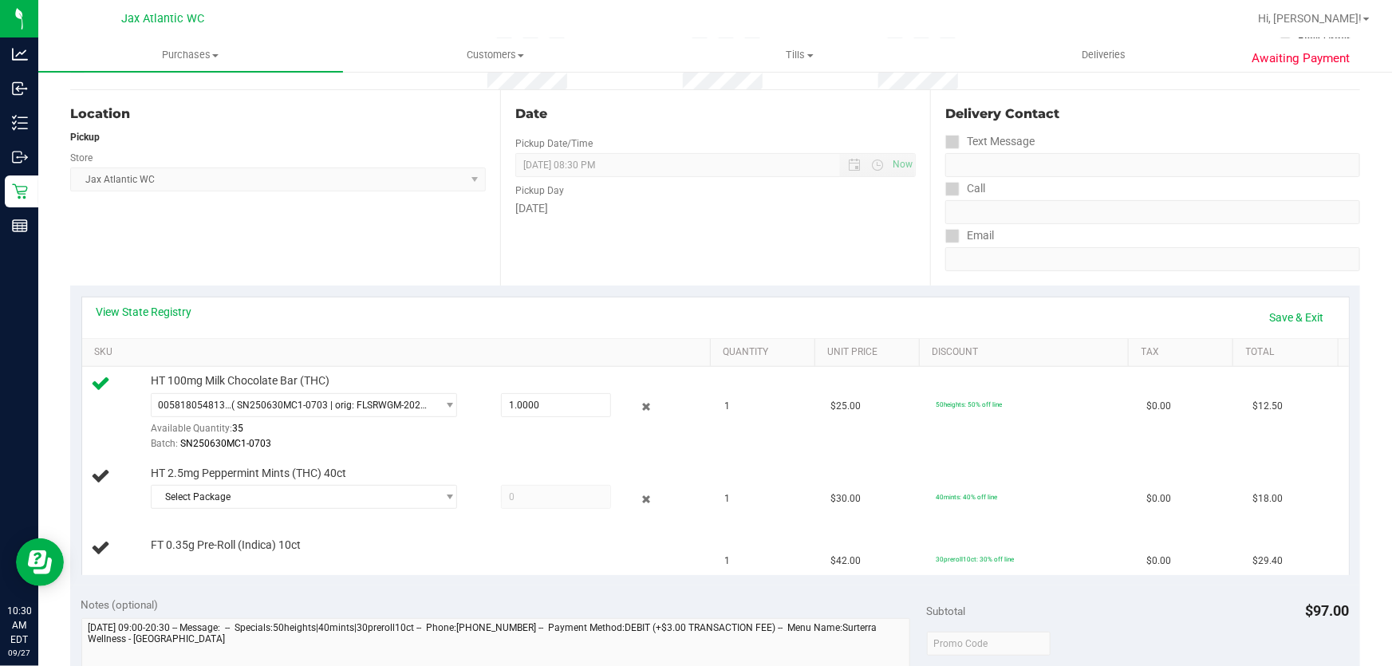
click at [290, 514] on div at bounding box center [427, 514] width 553 height 1
click at [382, 491] on span "Select Package" at bounding box center [294, 497] width 285 height 22
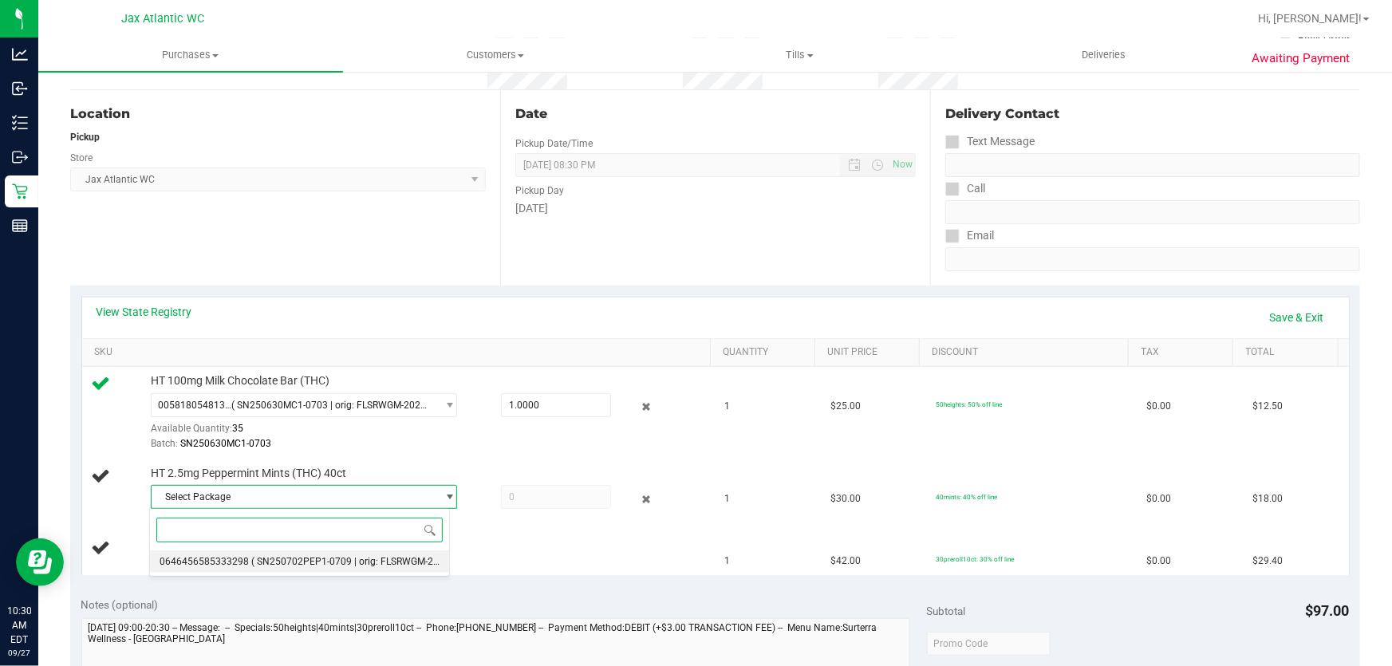
click at [345, 562] on span "( SN250702PEP1-0709 | orig: FLSRWGM-20250715-1471 )" at bounding box center [376, 561] width 251 height 11
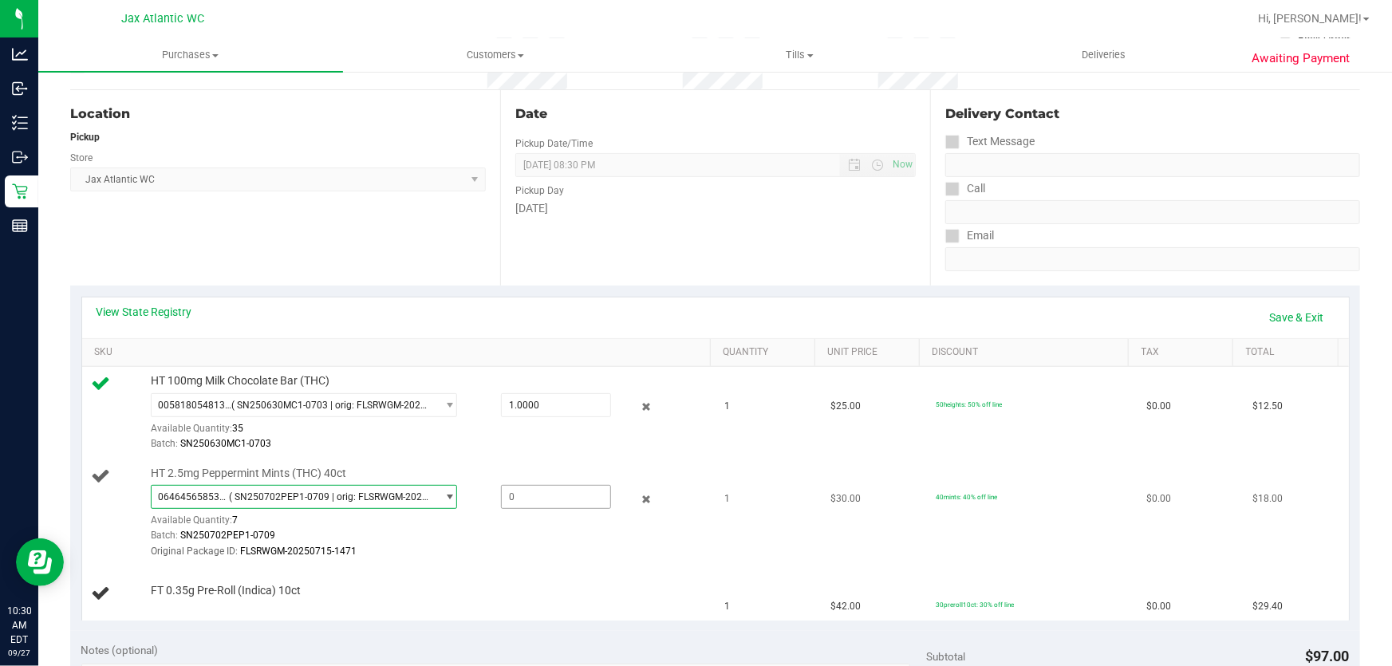
click at [503, 498] on span at bounding box center [556, 497] width 111 height 24
type input "1"
type input "1.0000"
click at [530, 315] on div "View State Registry Save & Exit" at bounding box center [716, 317] width 1238 height 27
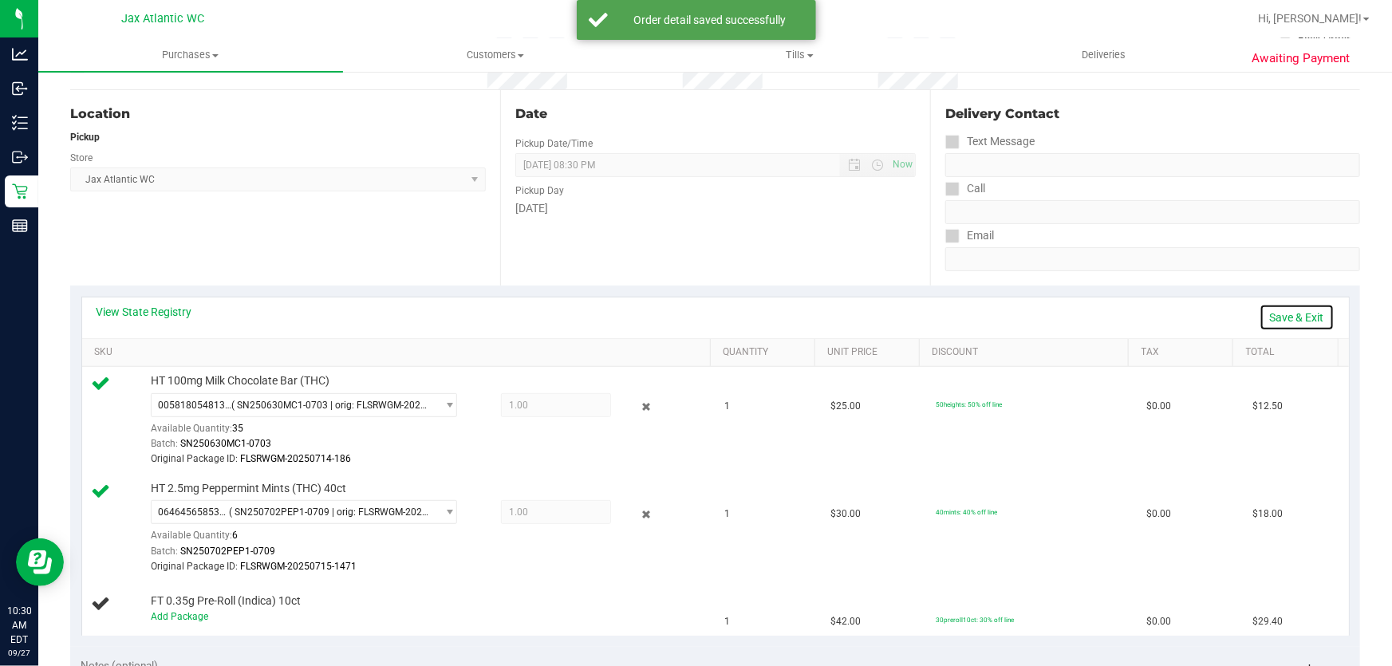
click at [1282, 311] on link "Save & Exit" at bounding box center [1297, 317] width 75 height 27
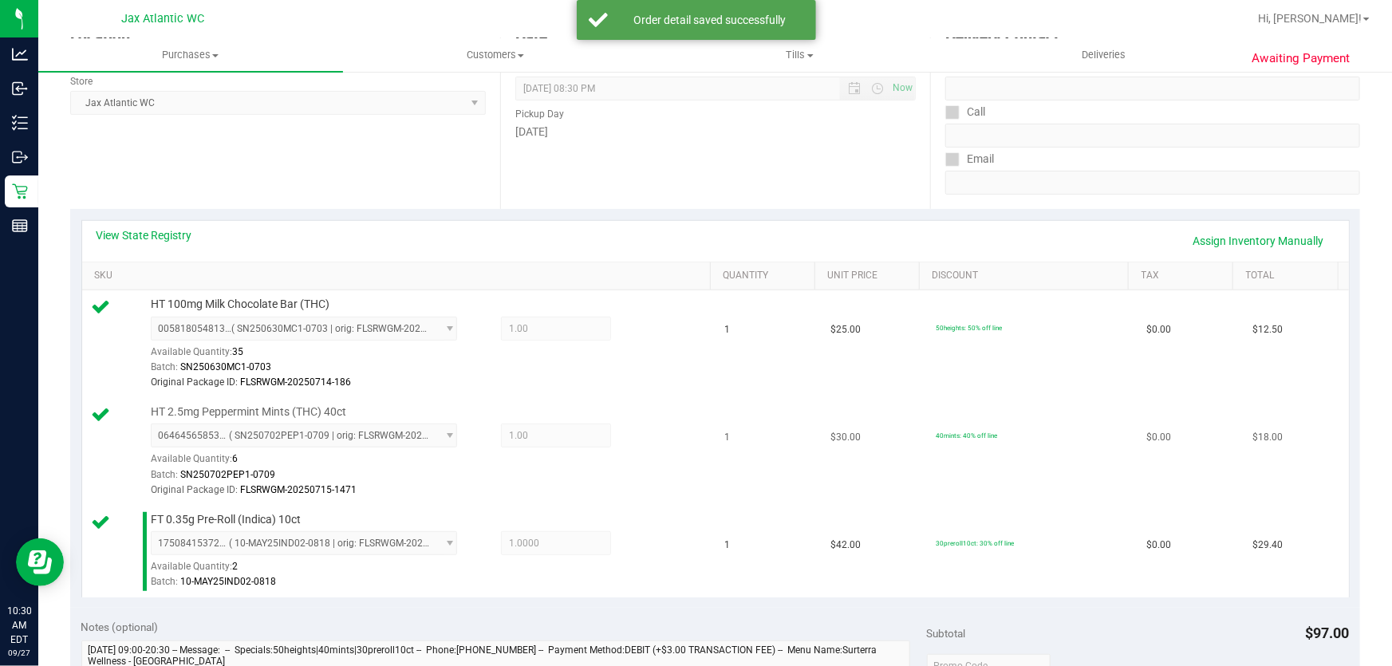
scroll to position [435, 0]
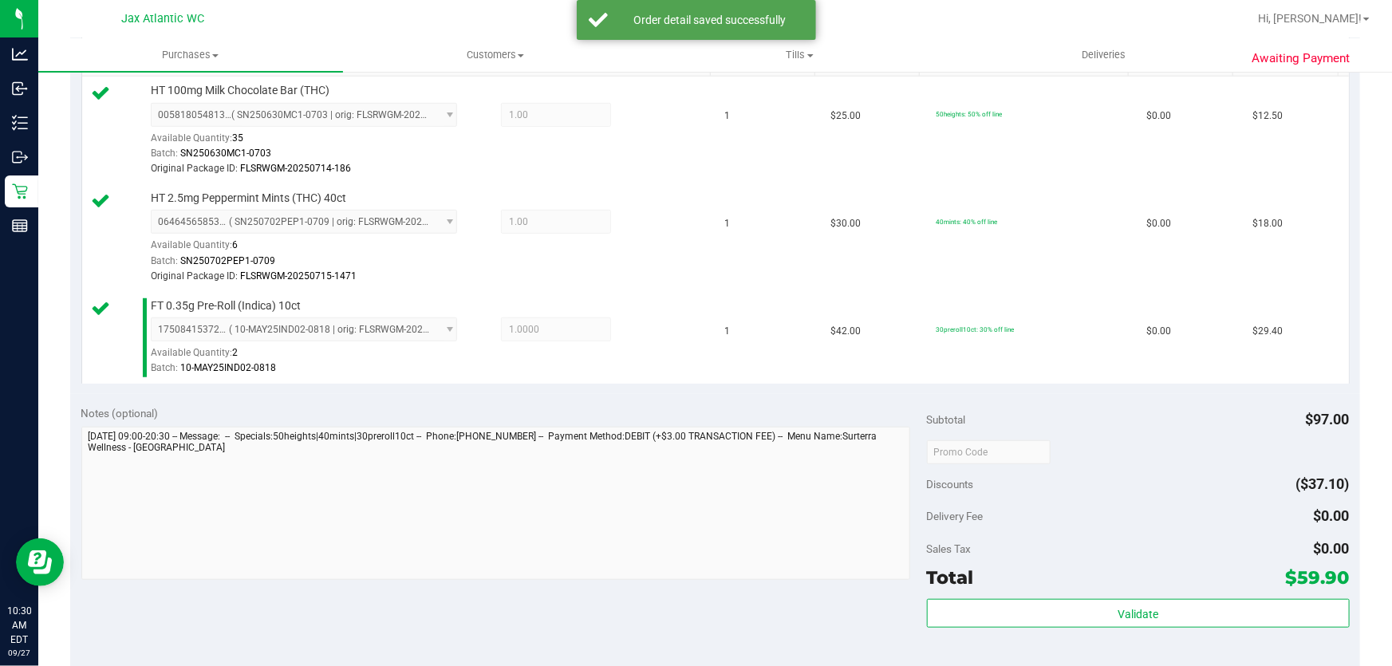
click at [1146, 629] on div "Validate" at bounding box center [1138, 635] width 423 height 72
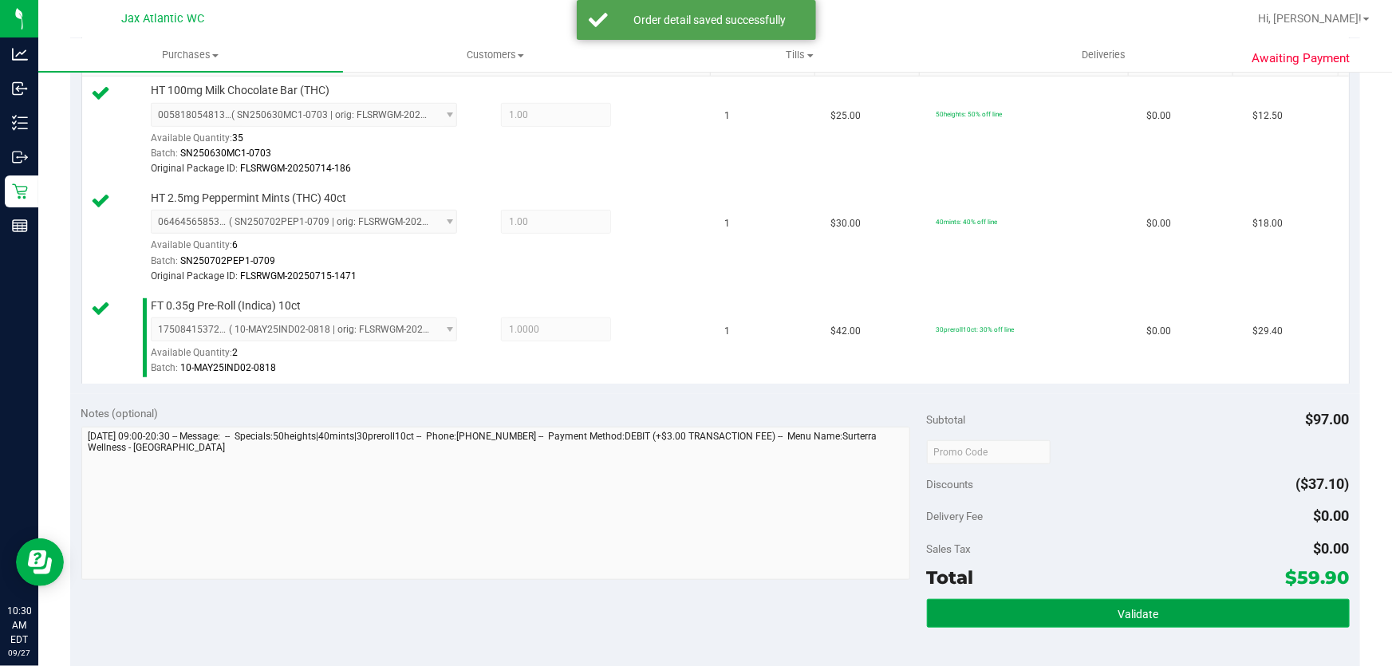
click at [1147, 617] on span "Validate" at bounding box center [1138, 614] width 41 height 13
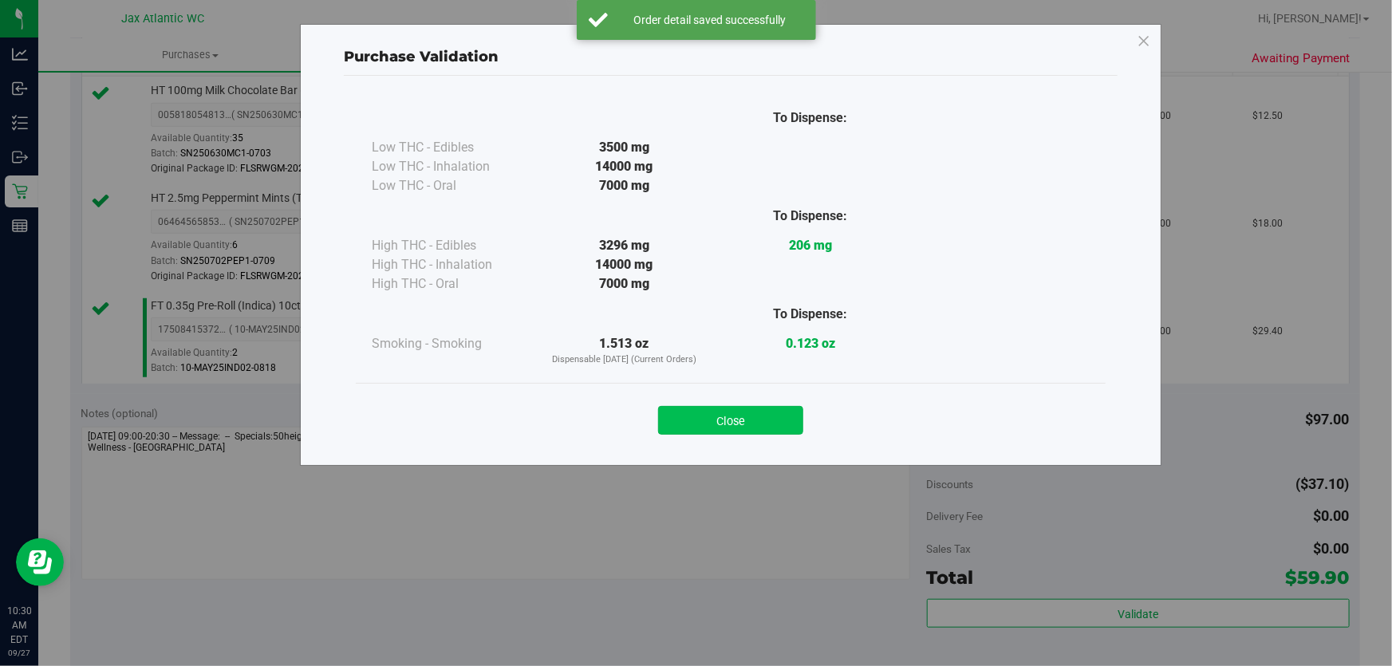
click at [728, 416] on button "Close" at bounding box center [730, 420] width 145 height 29
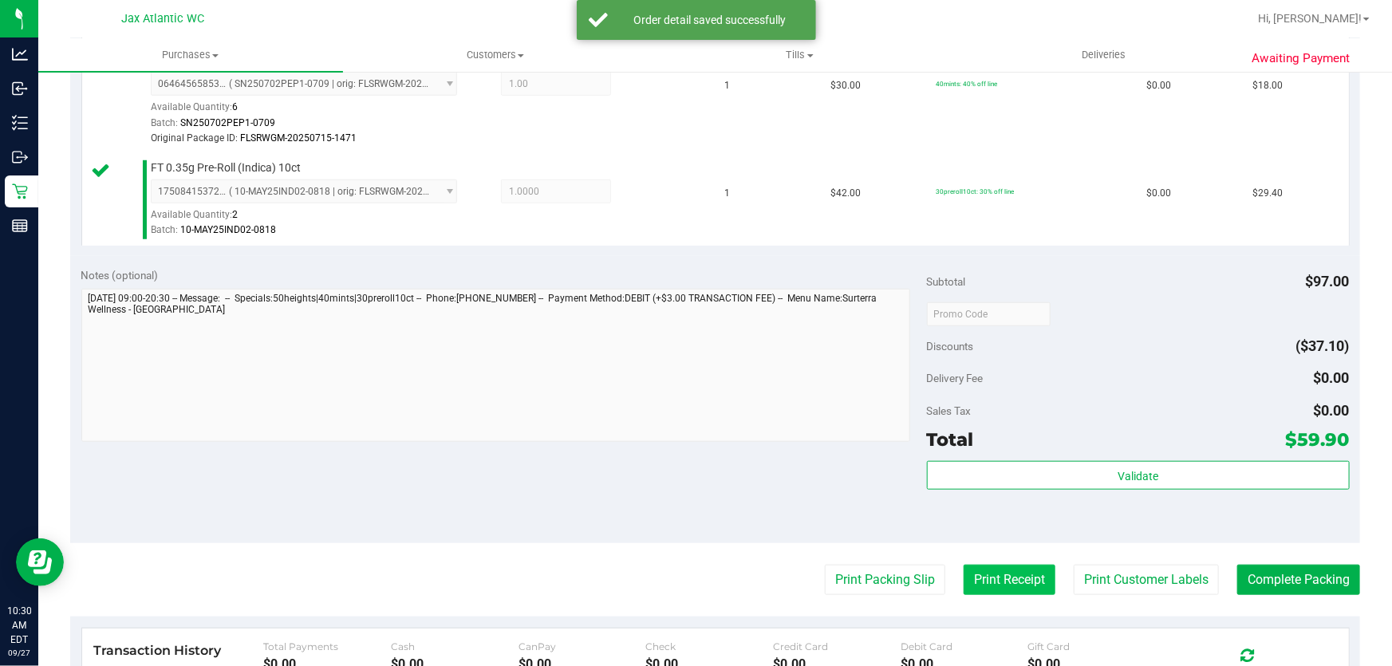
scroll to position [653, 0]
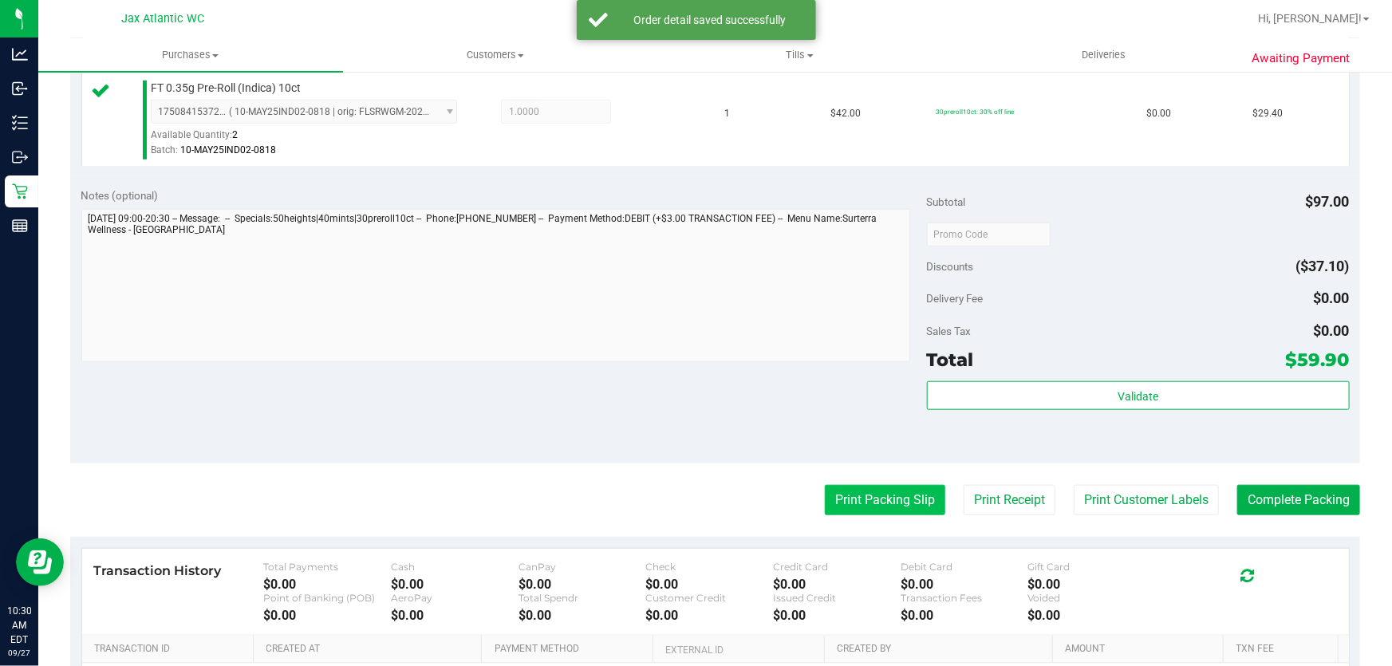
click at [883, 491] on button "Print Packing Slip" at bounding box center [885, 500] width 120 height 30
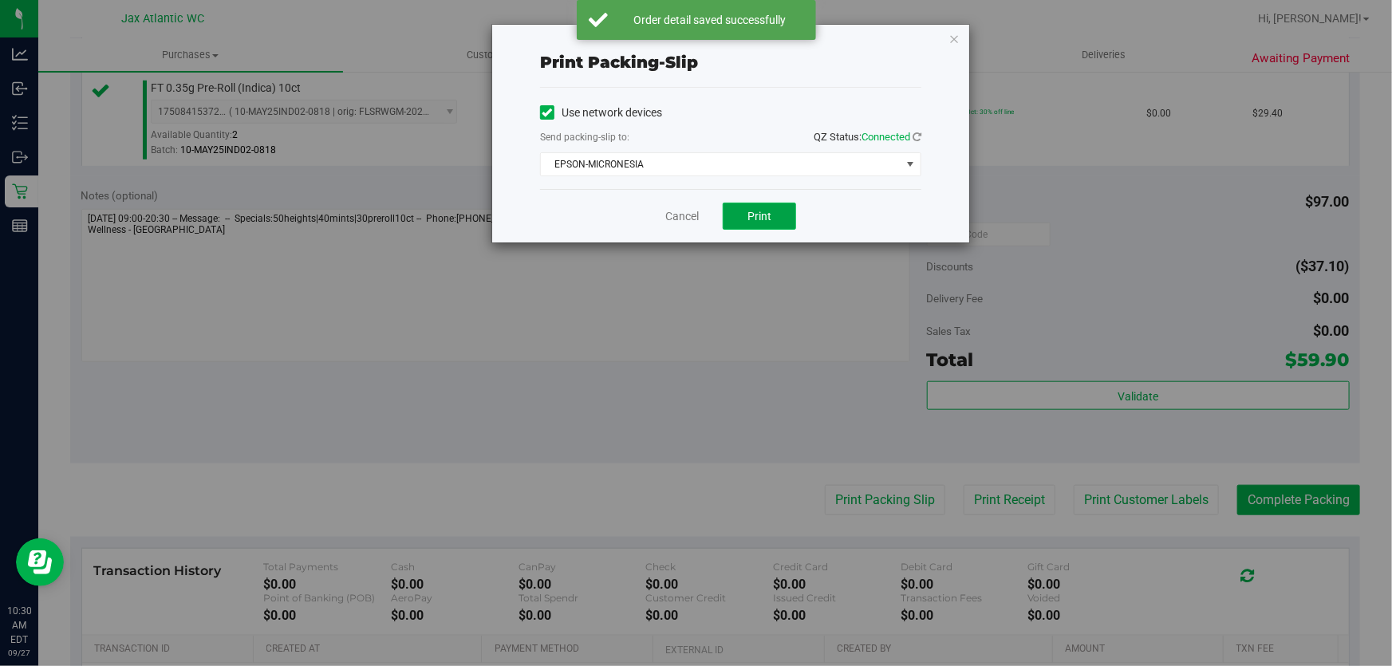
click at [787, 227] on button "Print" at bounding box center [759, 216] width 73 height 27
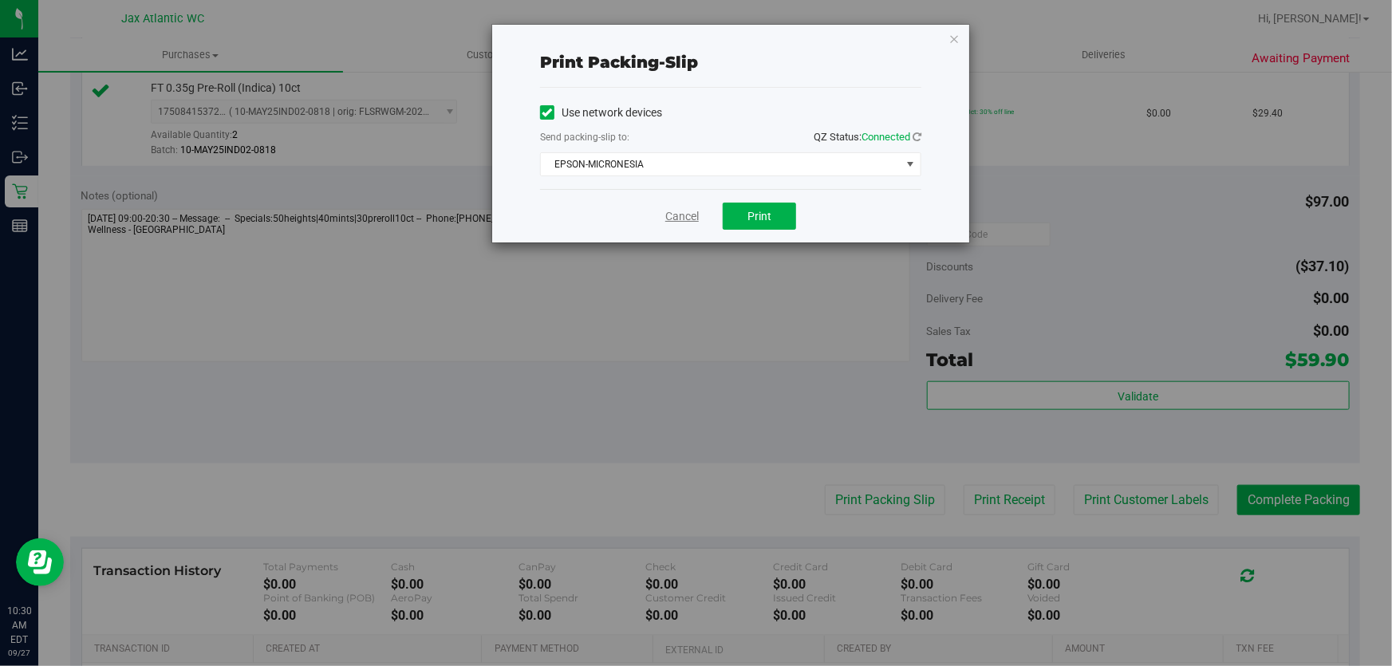
click at [678, 215] on link "Cancel" at bounding box center [682, 216] width 34 height 17
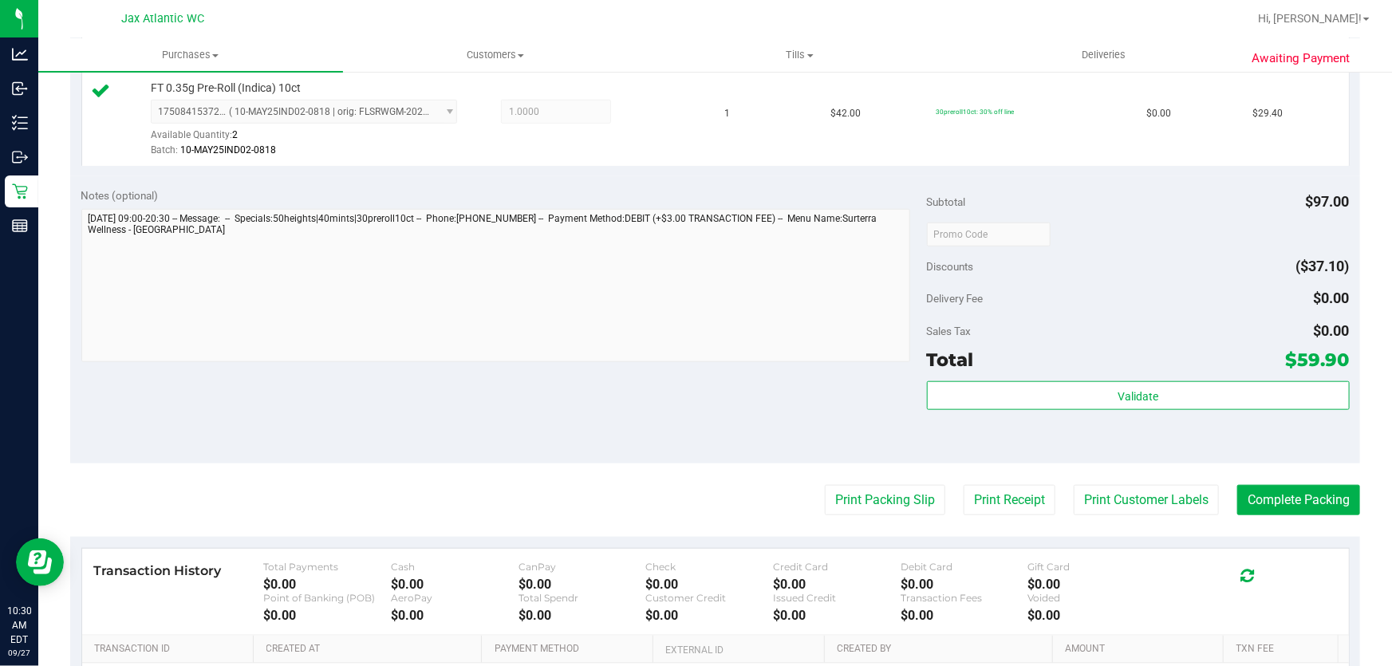
click at [1300, 514] on purchase-details "Back Edit Purchase Cancel Purchase View Profile # 12013603 BioTrack ID: - Submi…" at bounding box center [715, 135] width 1290 height 1402
click at [1305, 510] on button "Complete Packing" at bounding box center [1298, 500] width 123 height 30
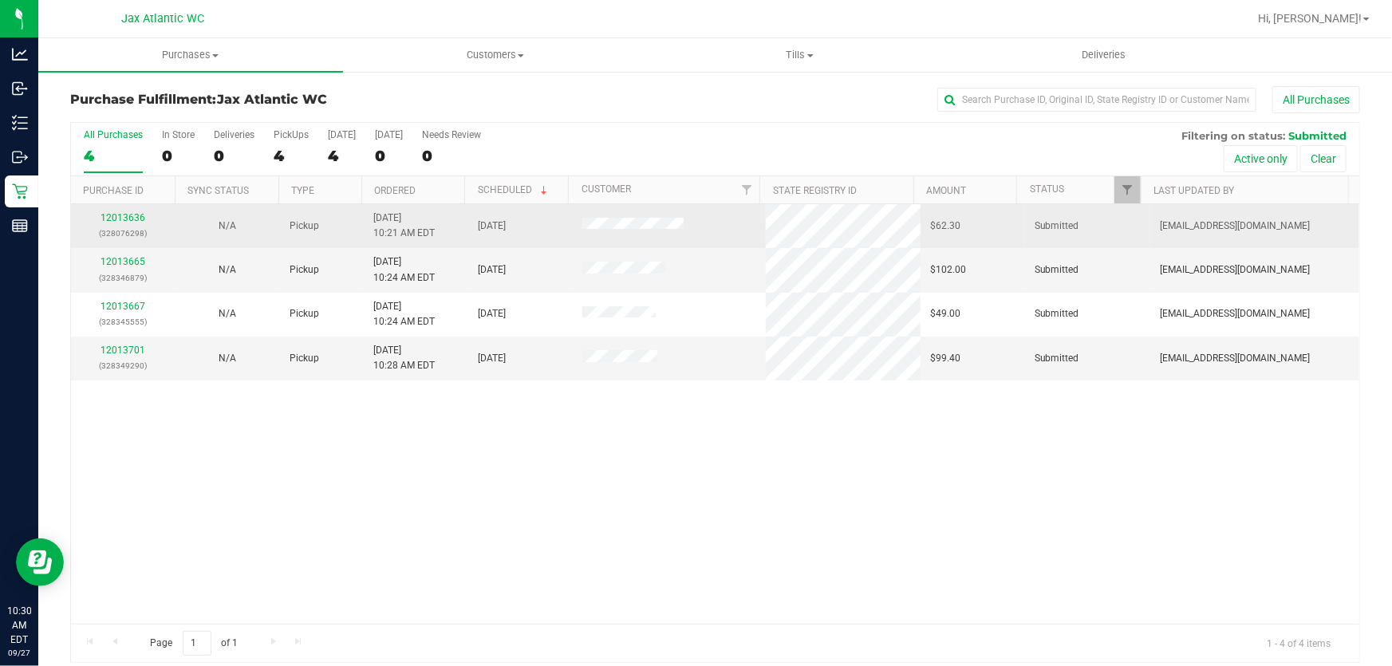
click at [114, 226] on p "(328076298)" at bounding box center [123, 233] width 85 height 15
click at [116, 215] on link "12013636" at bounding box center [123, 217] width 45 height 11
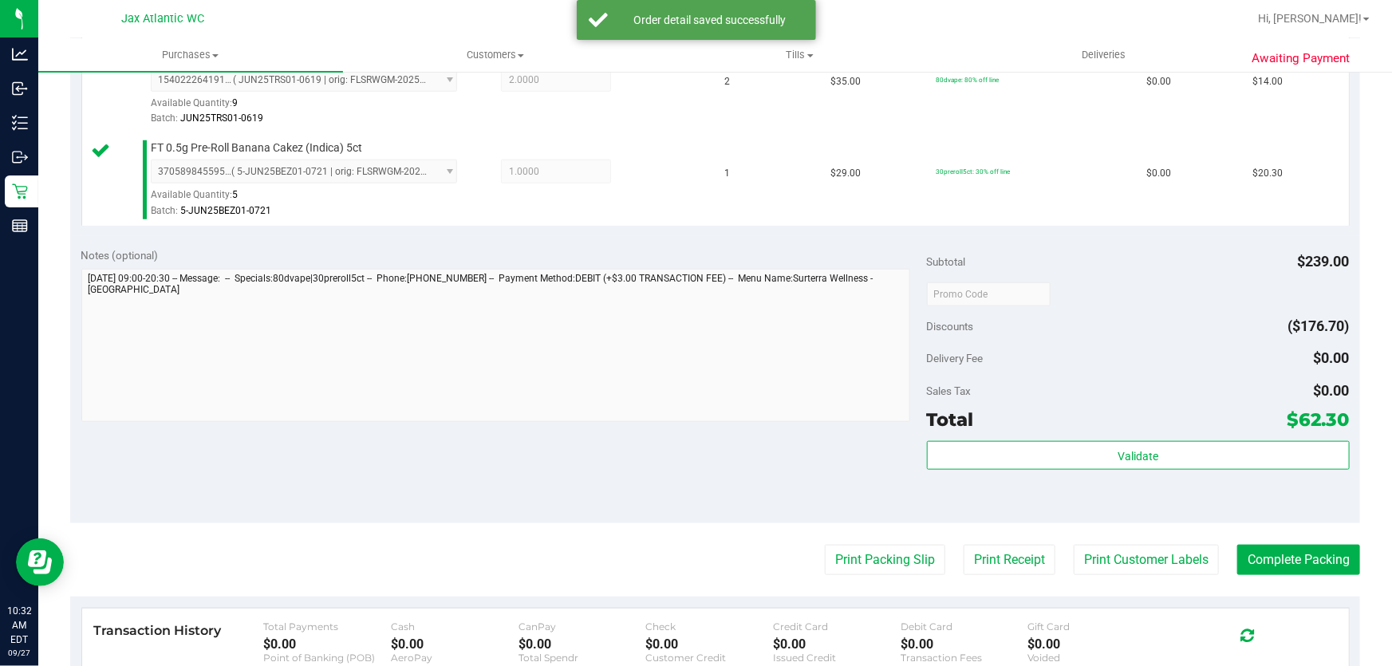
scroll to position [725, 0]
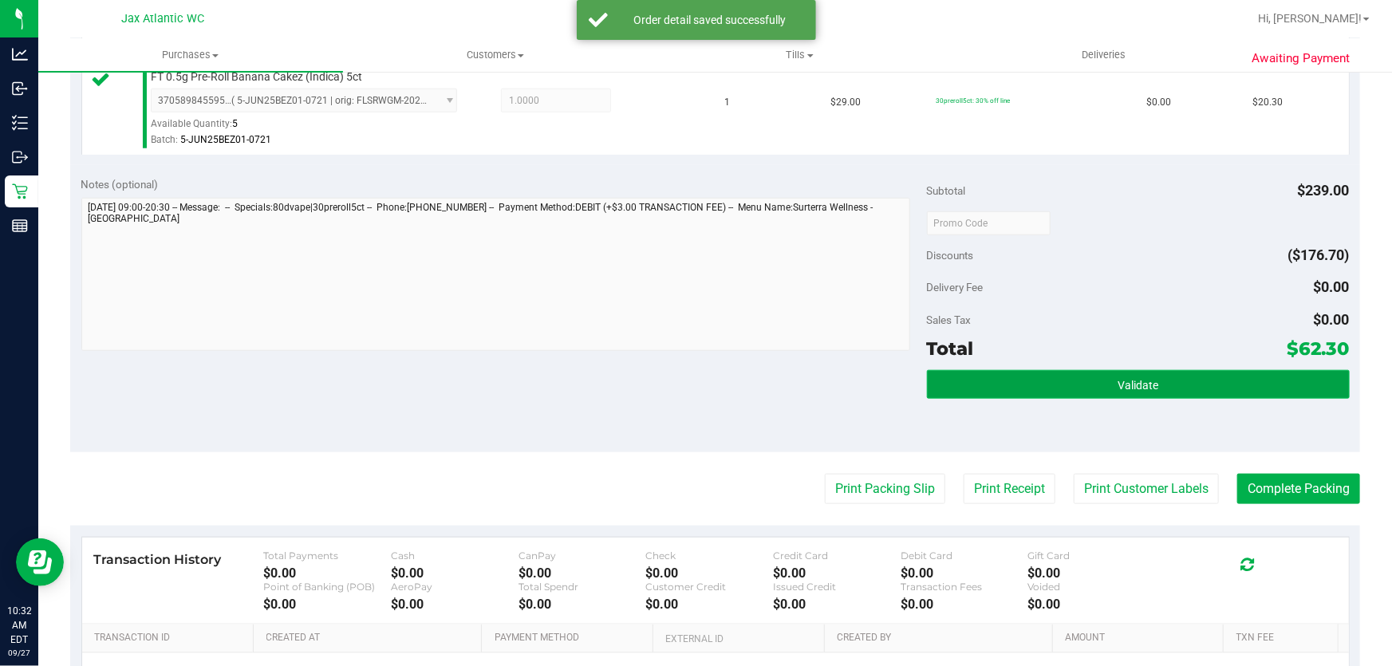
click at [927, 389] on button "Validate" at bounding box center [1138, 384] width 423 height 29
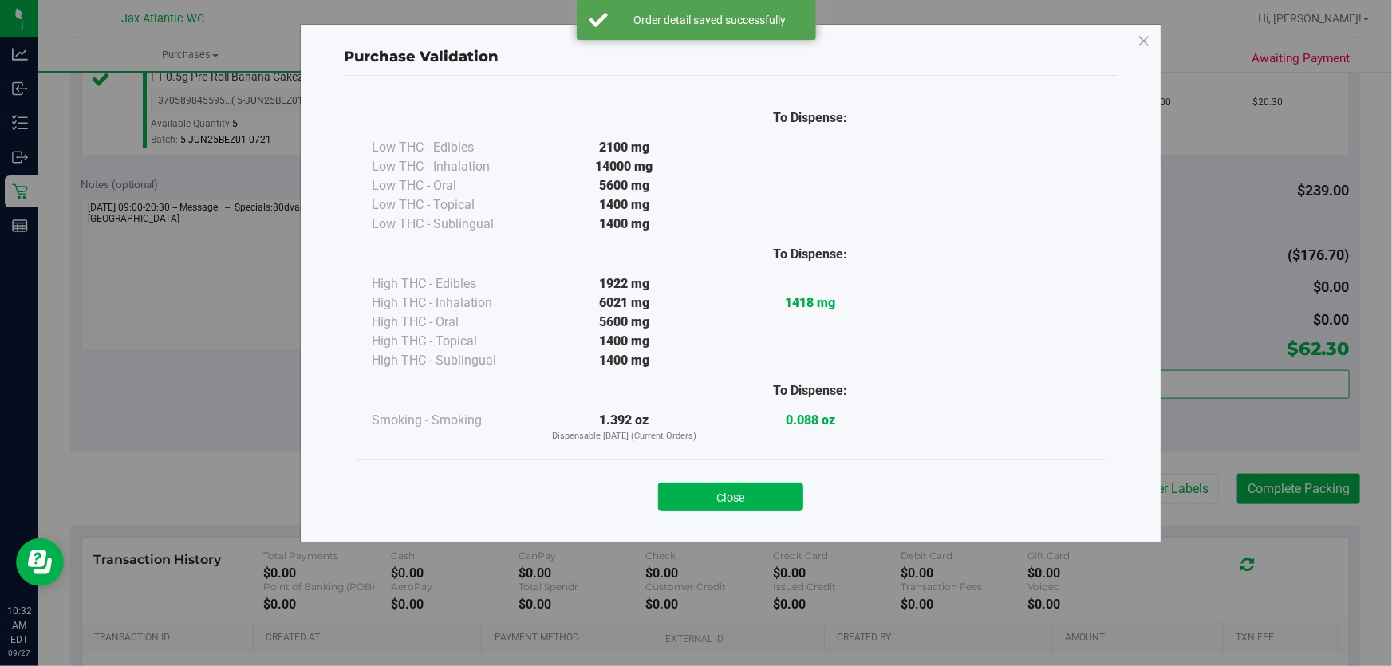
click at [797, 486] on button "Close" at bounding box center [730, 497] width 145 height 29
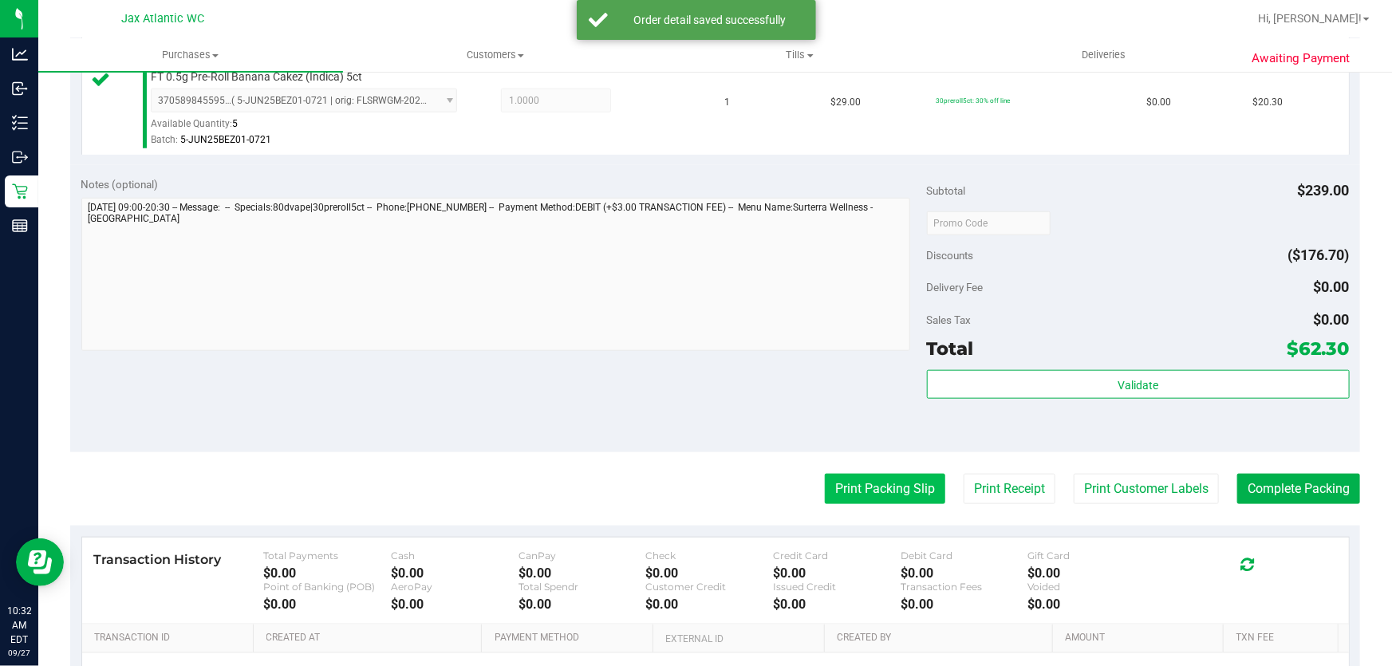
click at [901, 476] on button "Print Packing Slip" at bounding box center [885, 489] width 120 height 30
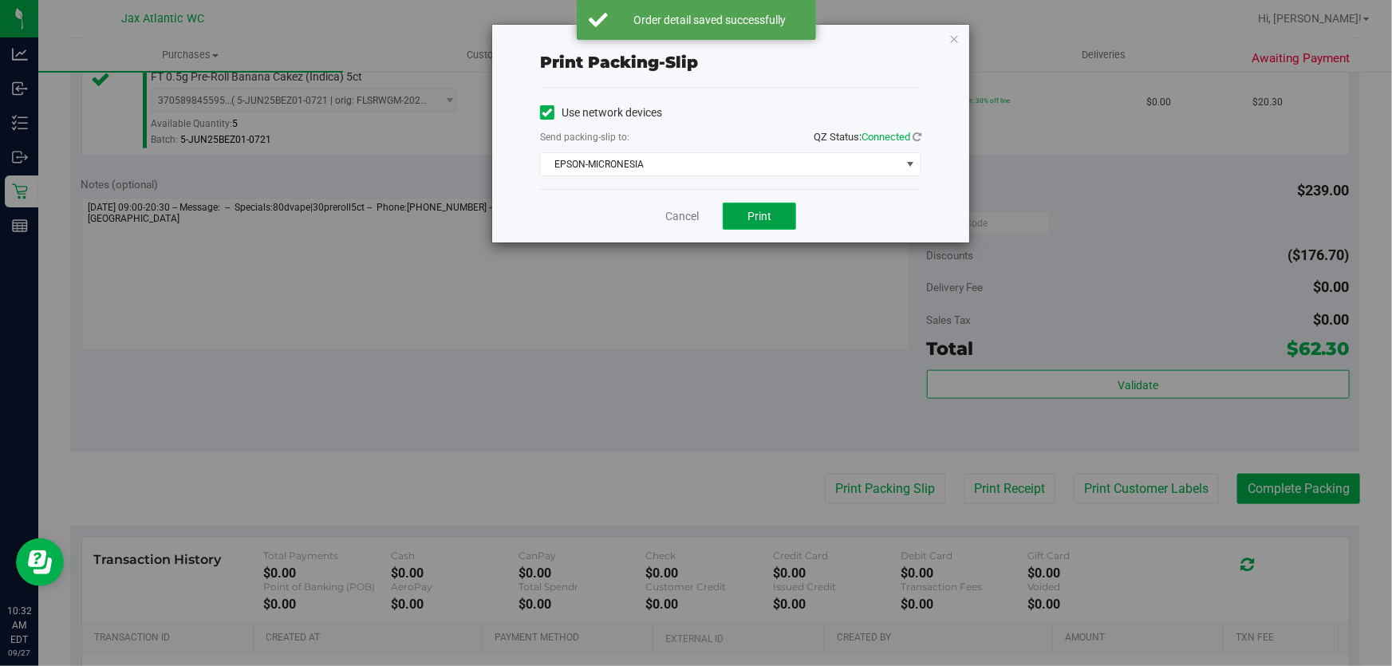
click at [751, 210] on span "Print" at bounding box center [759, 216] width 24 height 13
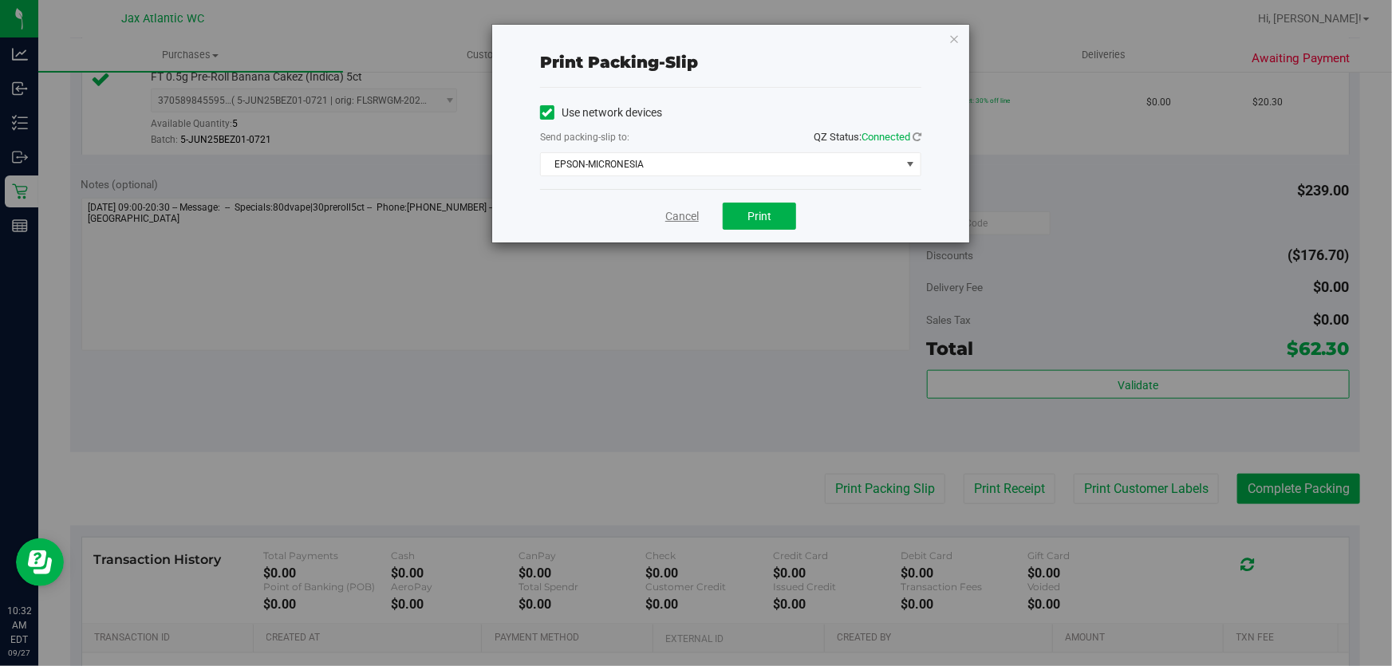
click at [696, 217] on link "Cancel" at bounding box center [682, 216] width 34 height 17
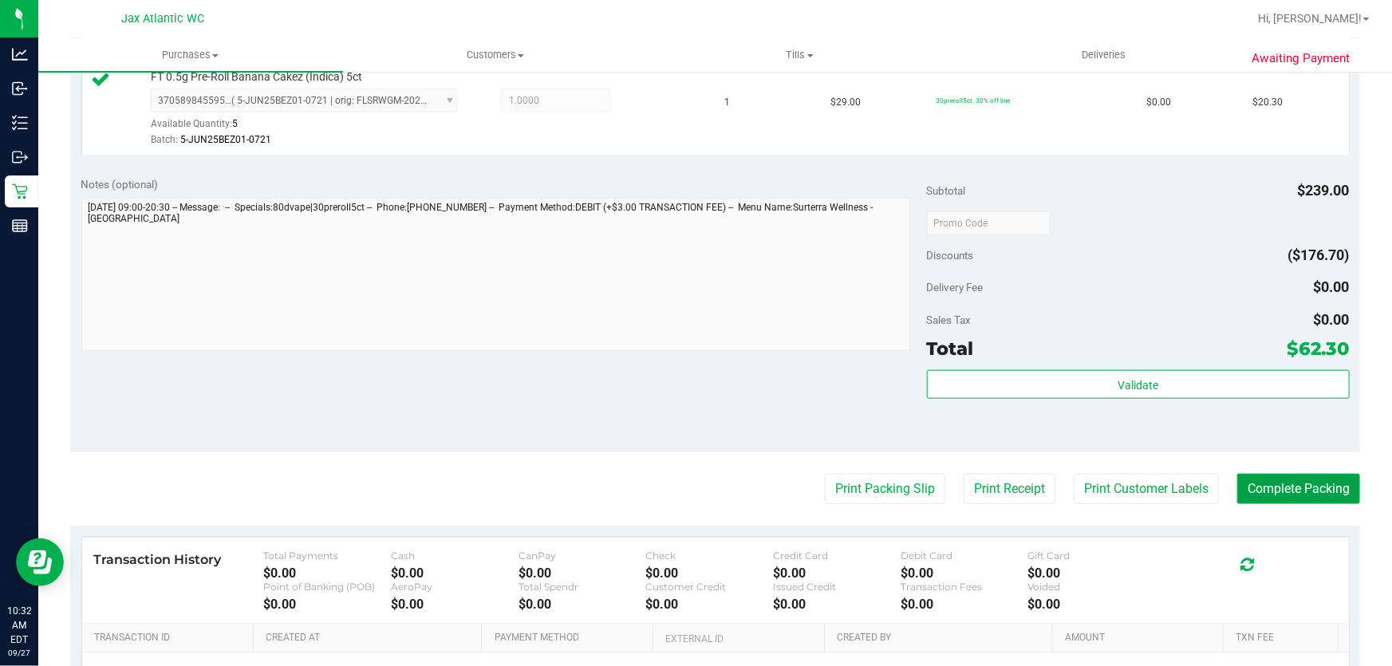
click at [1260, 475] on button "Complete Packing" at bounding box center [1298, 489] width 123 height 30
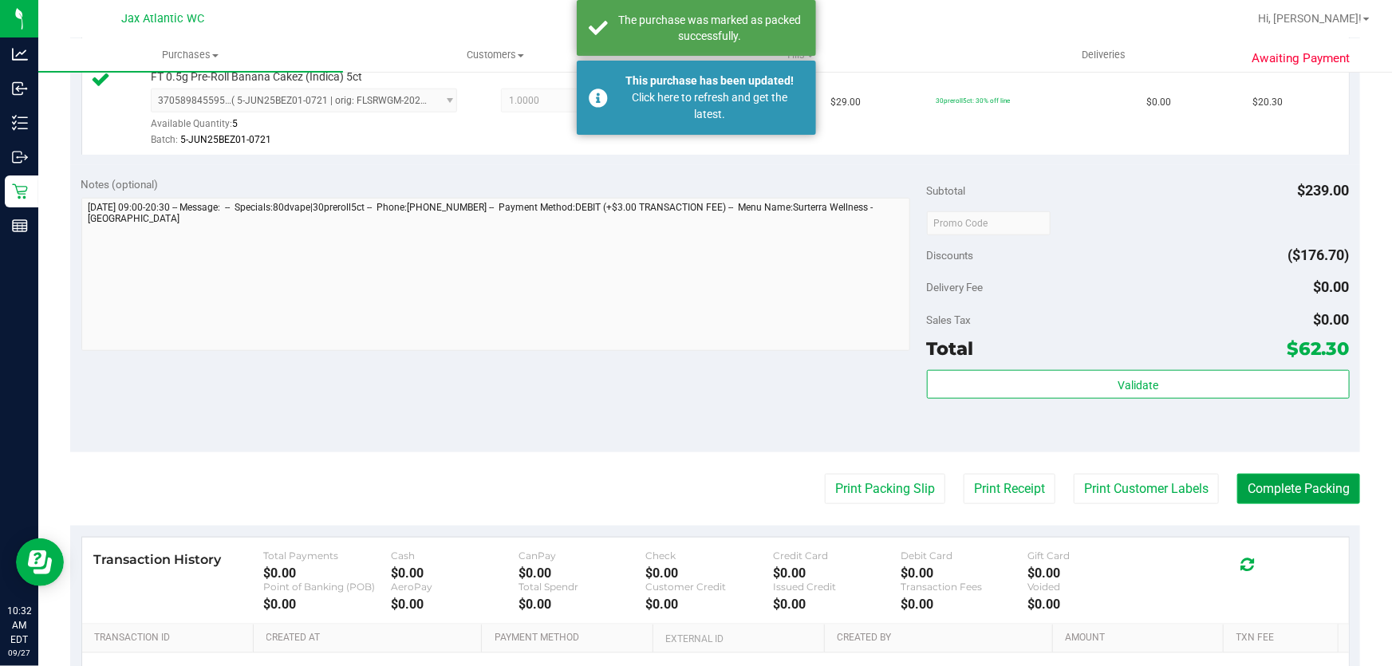
click at [1294, 483] on button "Complete Packing" at bounding box center [1298, 489] width 123 height 30
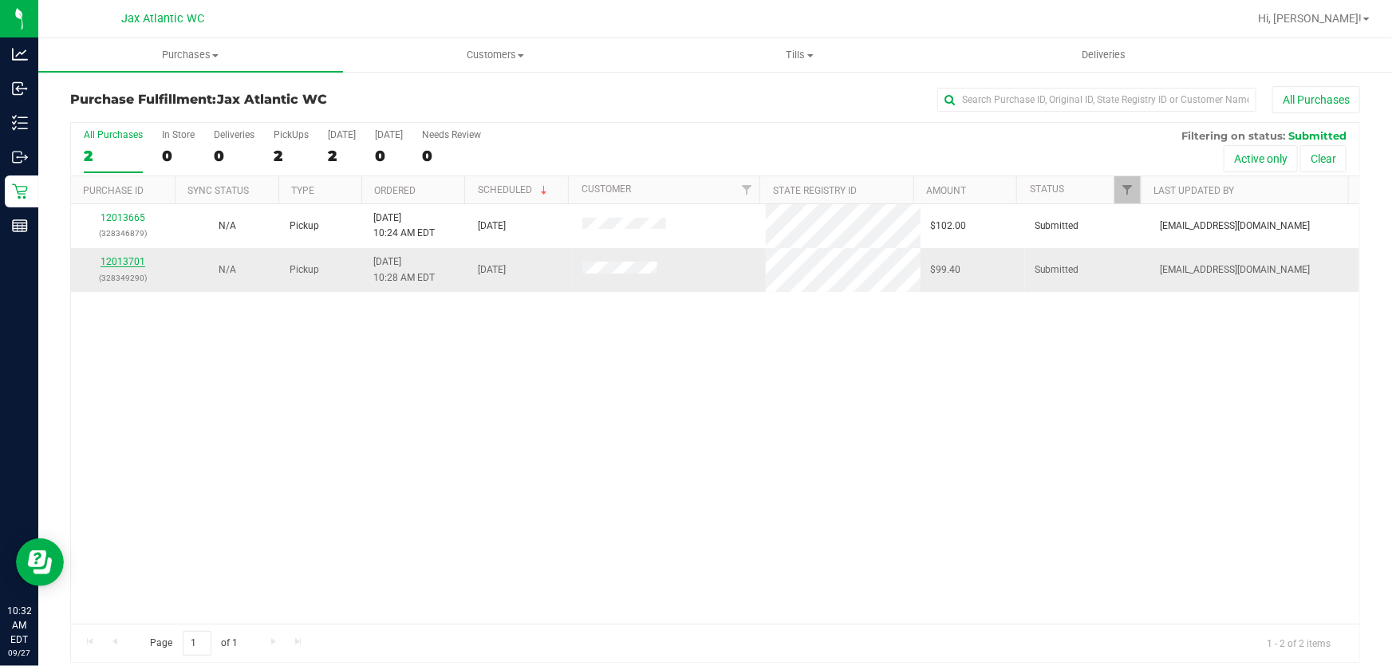
click at [130, 261] on link "12013701" at bounding box center [123, 261] width 45 height 11
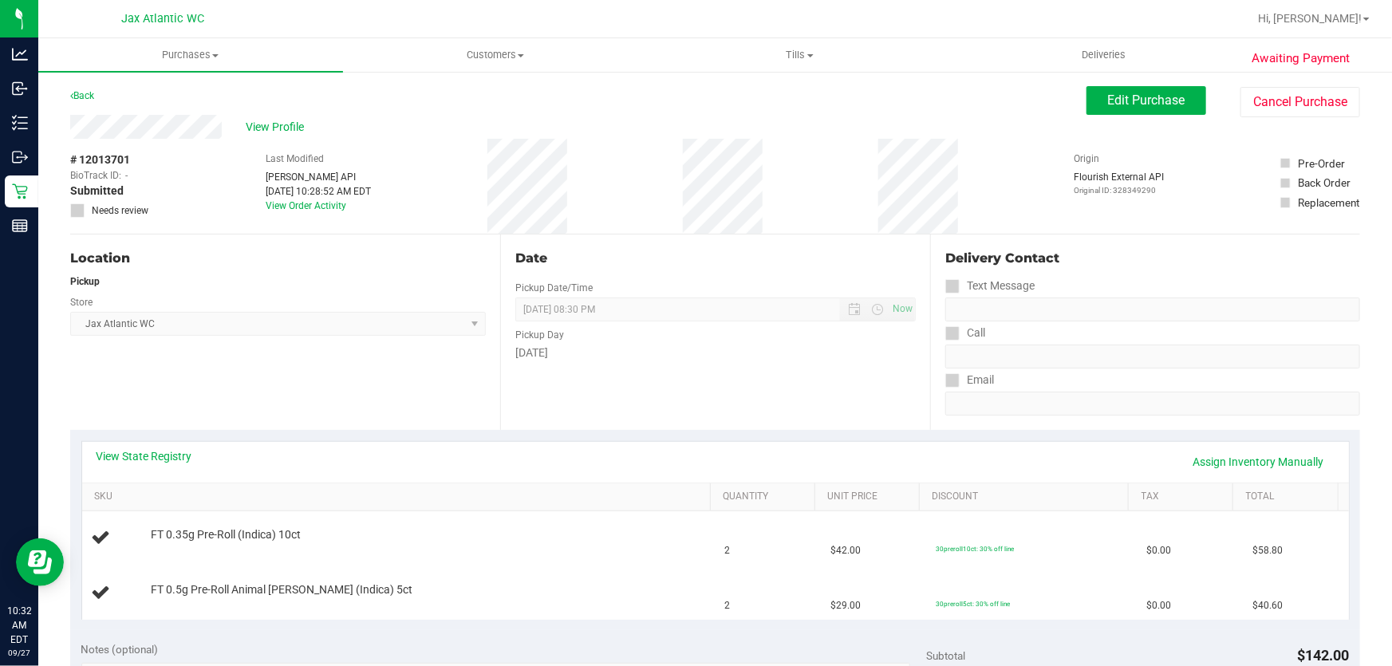
scroll to position [72, 0]
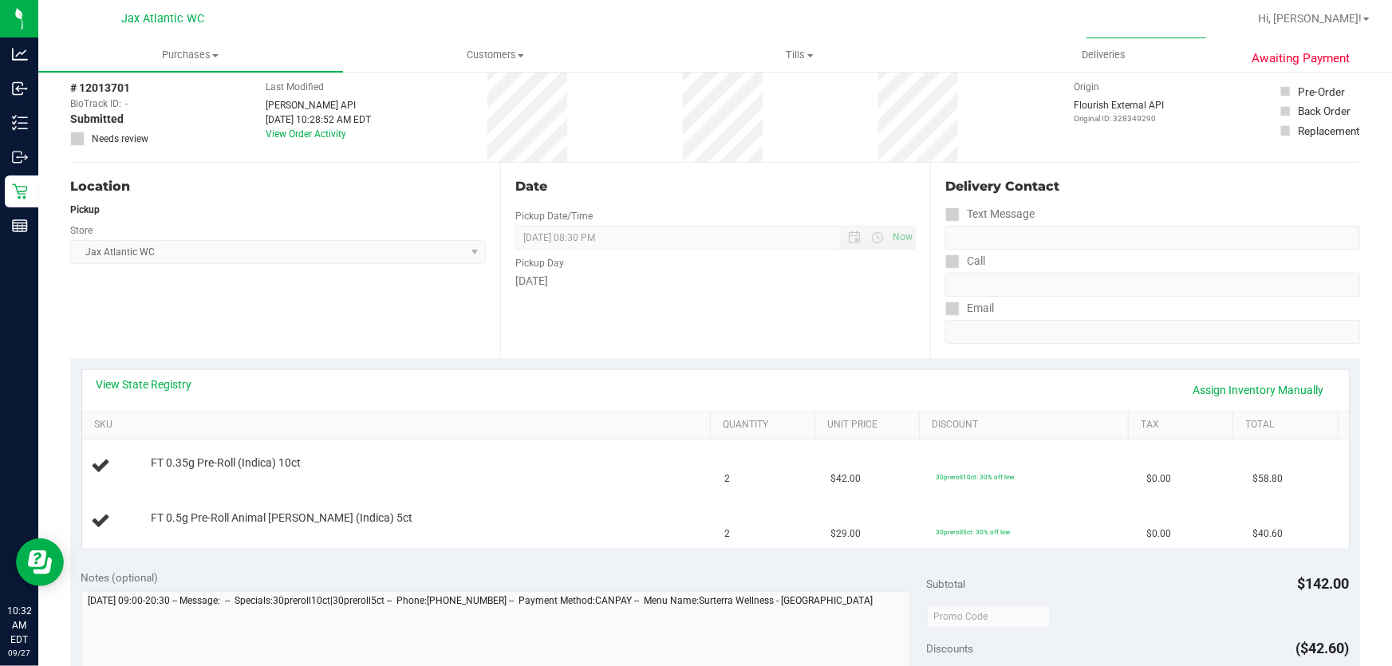
click at [186, 402] on div "View State Registry Assign Inventory Manually" at bounding box center [716, 390] width 1238 height 27
click at [168, 390] on link "View State Registry" at bounding box center [145, 385] width 96 height 16
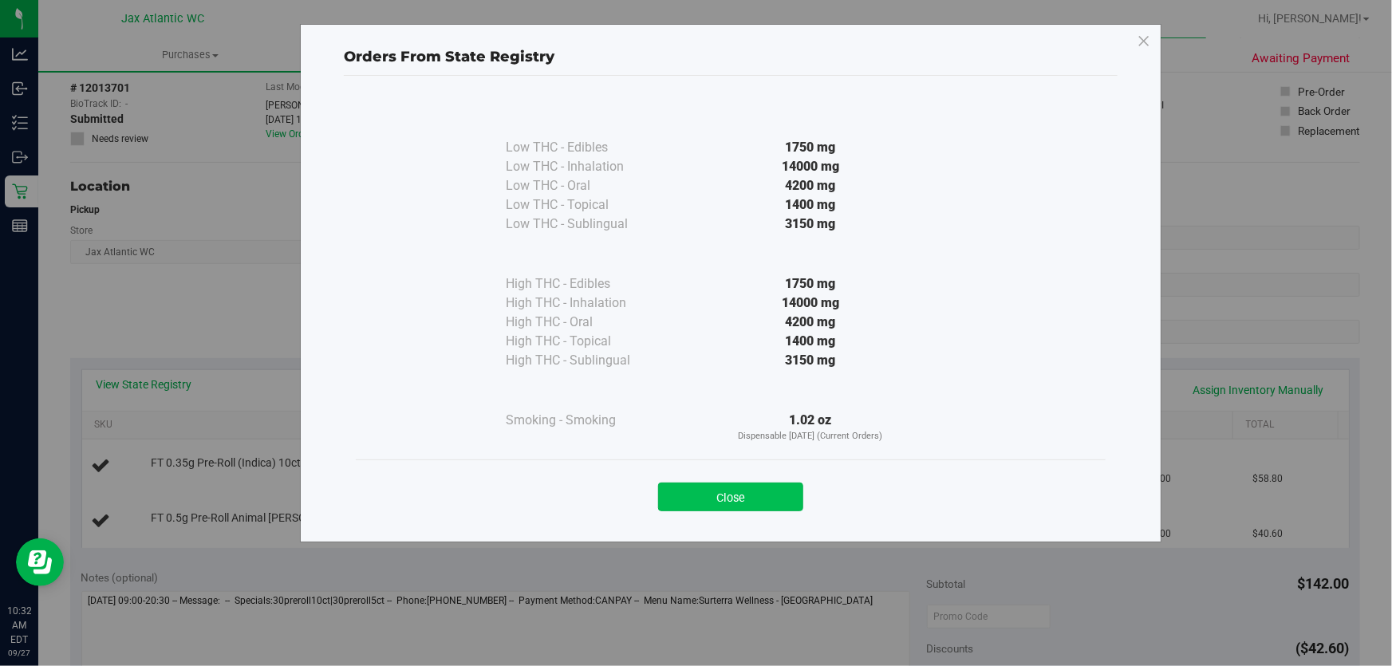
click at [763, 497] on button "Close" at bounding box center [730, 497] width 145 height 29
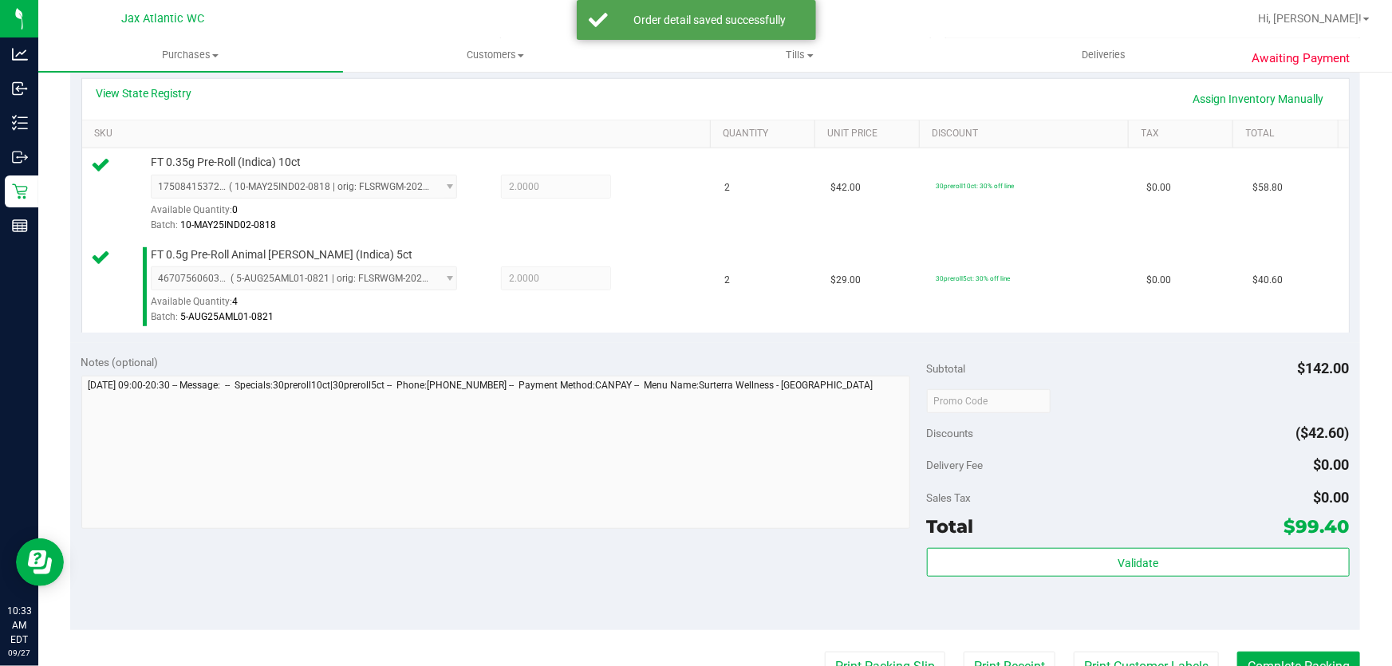
scroll to position [507, 0]
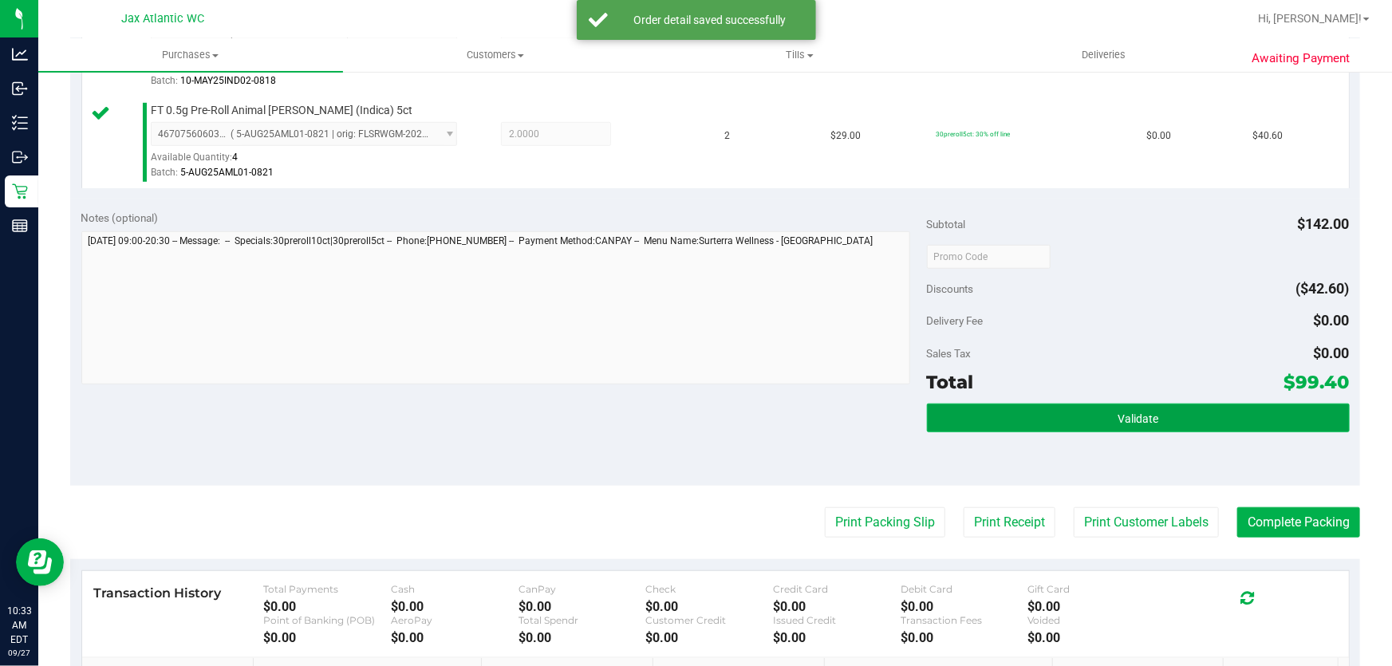
click at [1106, 408] on button "Validate" at bounding box center [1138, 418] width 423 height 29
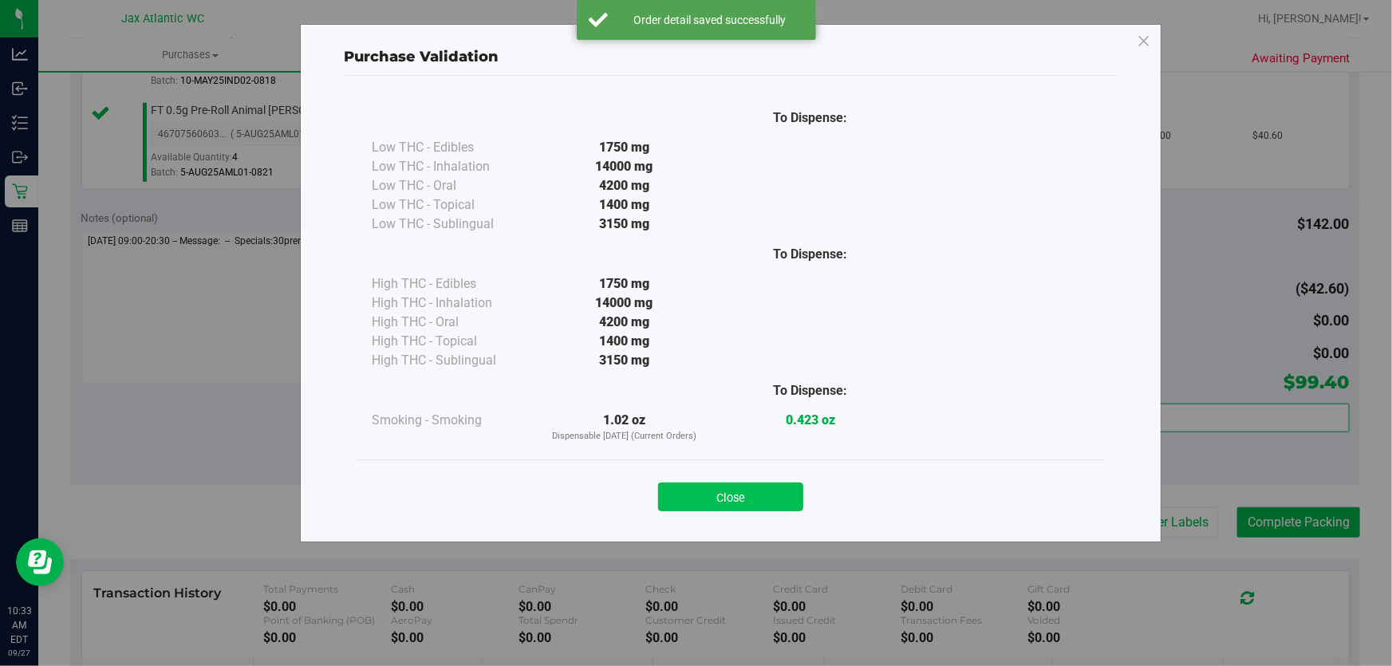
click at [778, 481] on div "Close" at bounding box center [731, 492] width 726 height 40
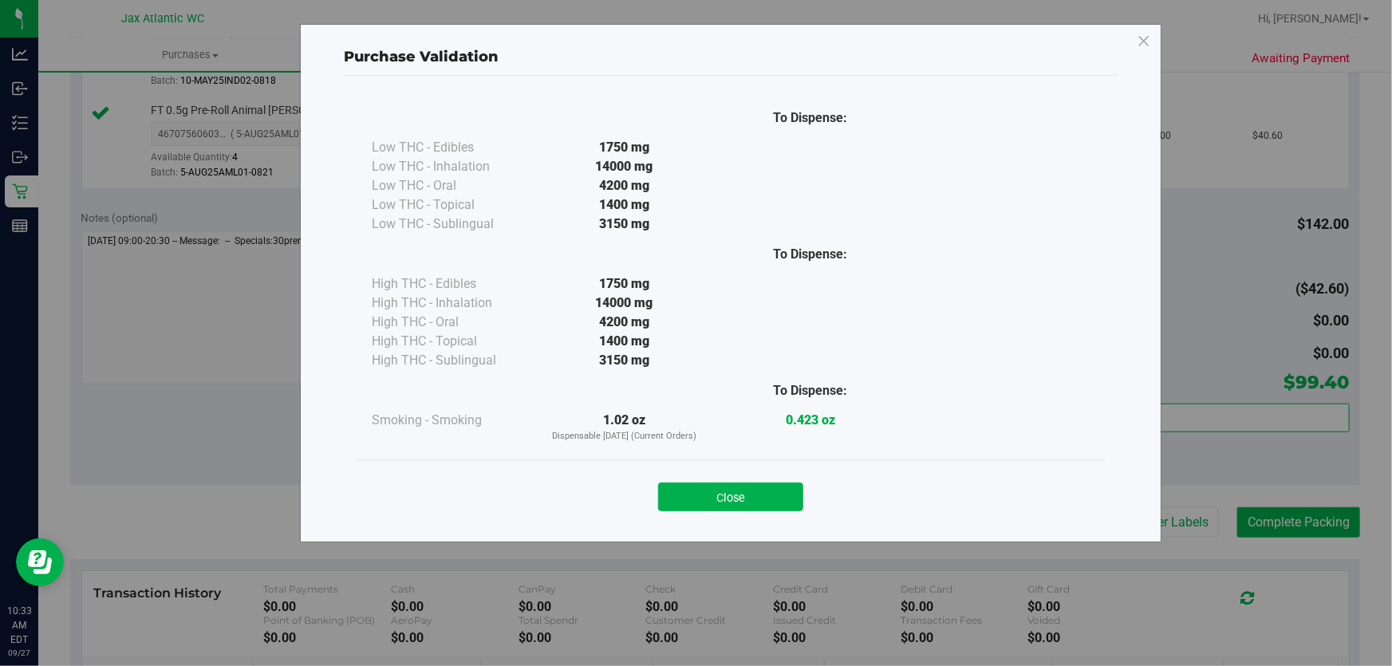
click at [755, 503] on button "Close" at bounding box center [730, 497] width 145 height 29
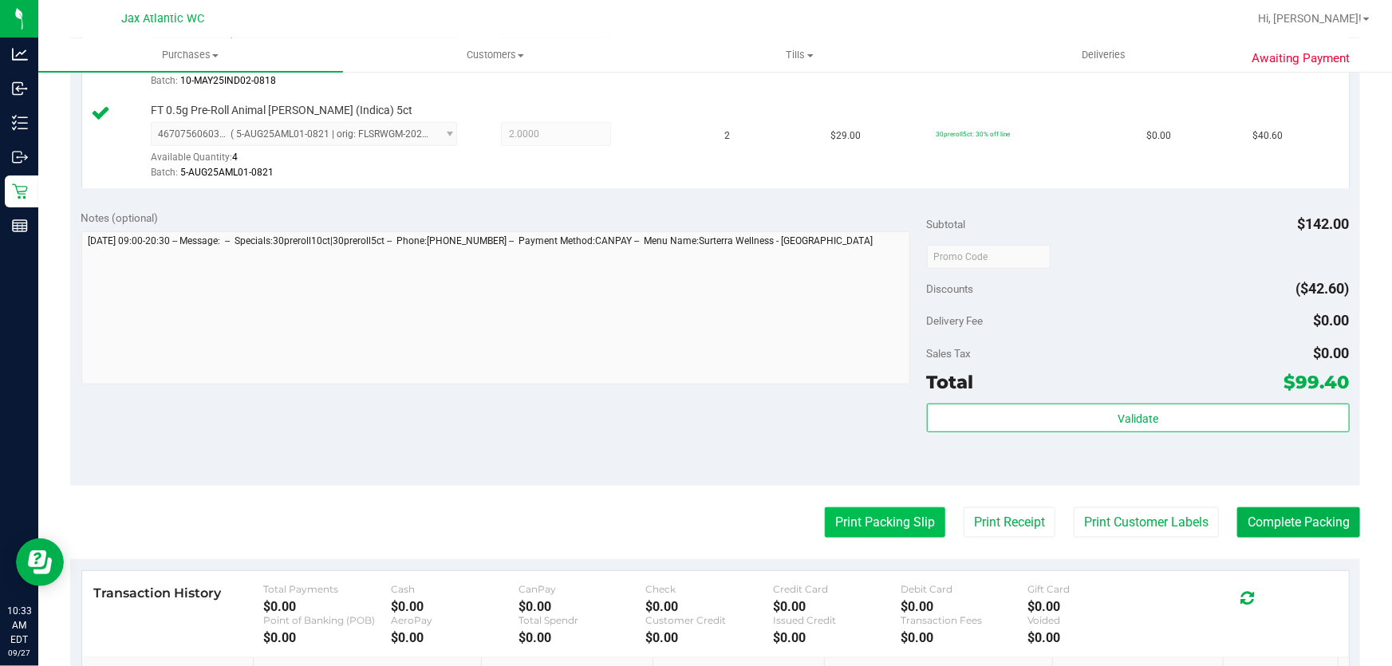
click at [869, 523] on button "Print Packing Slip" at bounding box center [885, 522] width 120 height 30
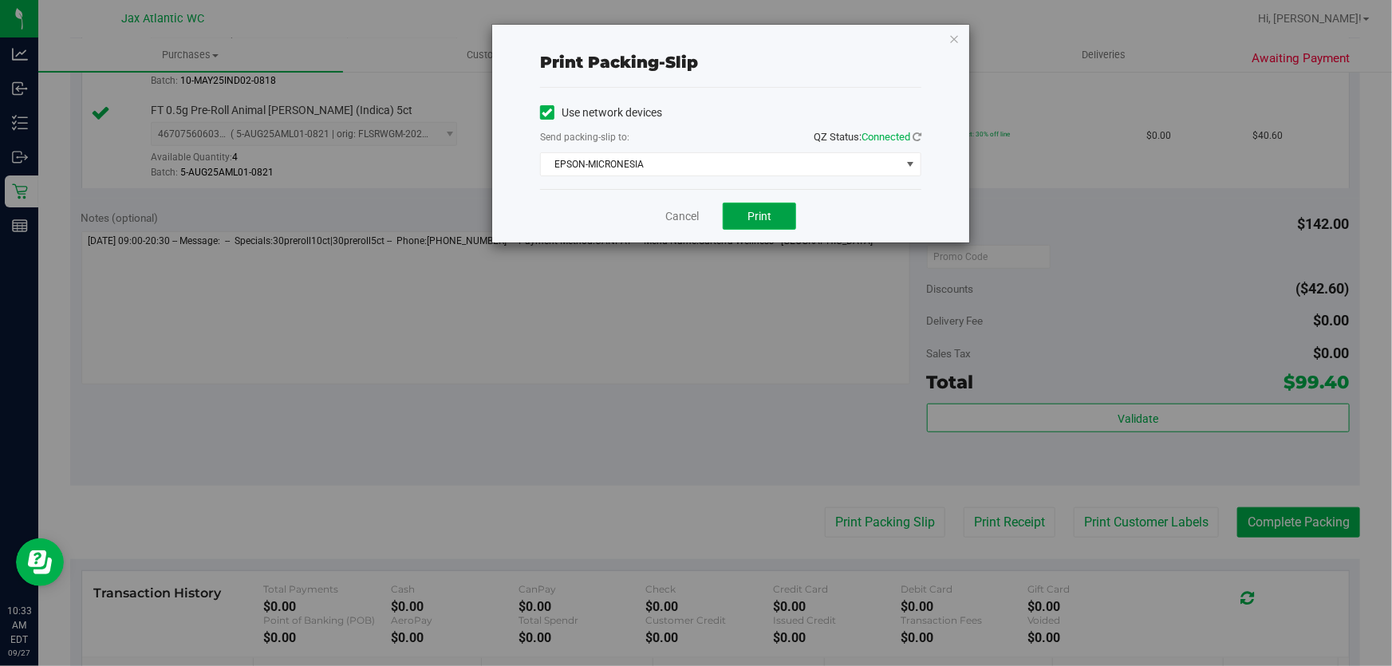
click at [762, 207] on button "Print" at bounding box center [759, 216] width 73 height 27
click at [675, 217] on link "Cancel" at bounding box center [682, 216] width 34 height 17
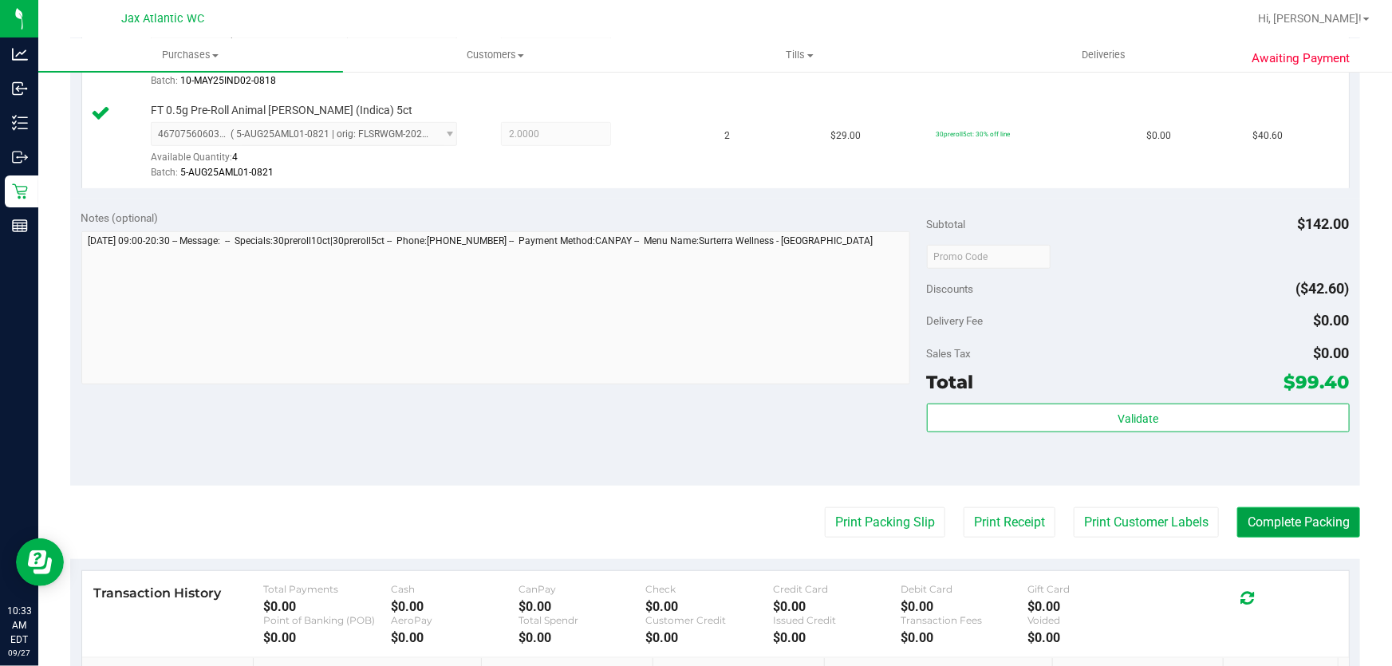
click at [1288, 530] on button "Complete Packing" at bounding box center [1298, 522] width 123 height 30
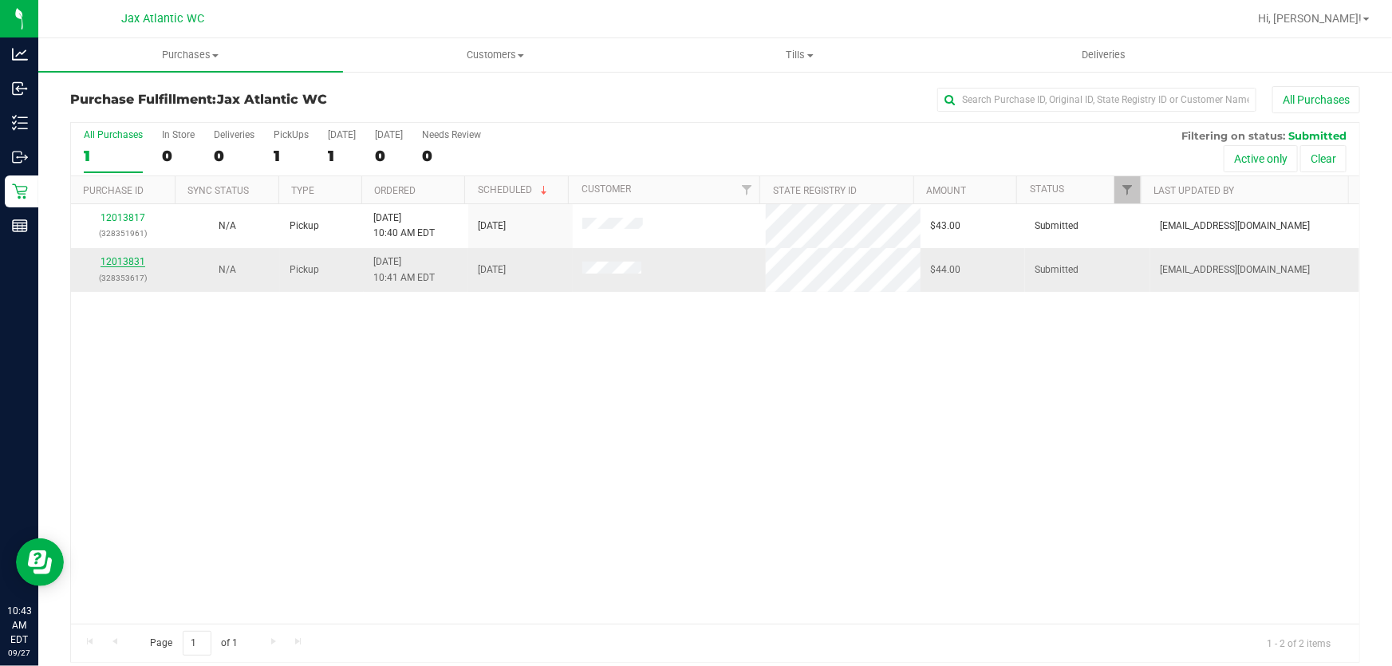
click at [138, 263] on link "12013831" at bounding box center [123, 261] width 45 height 11
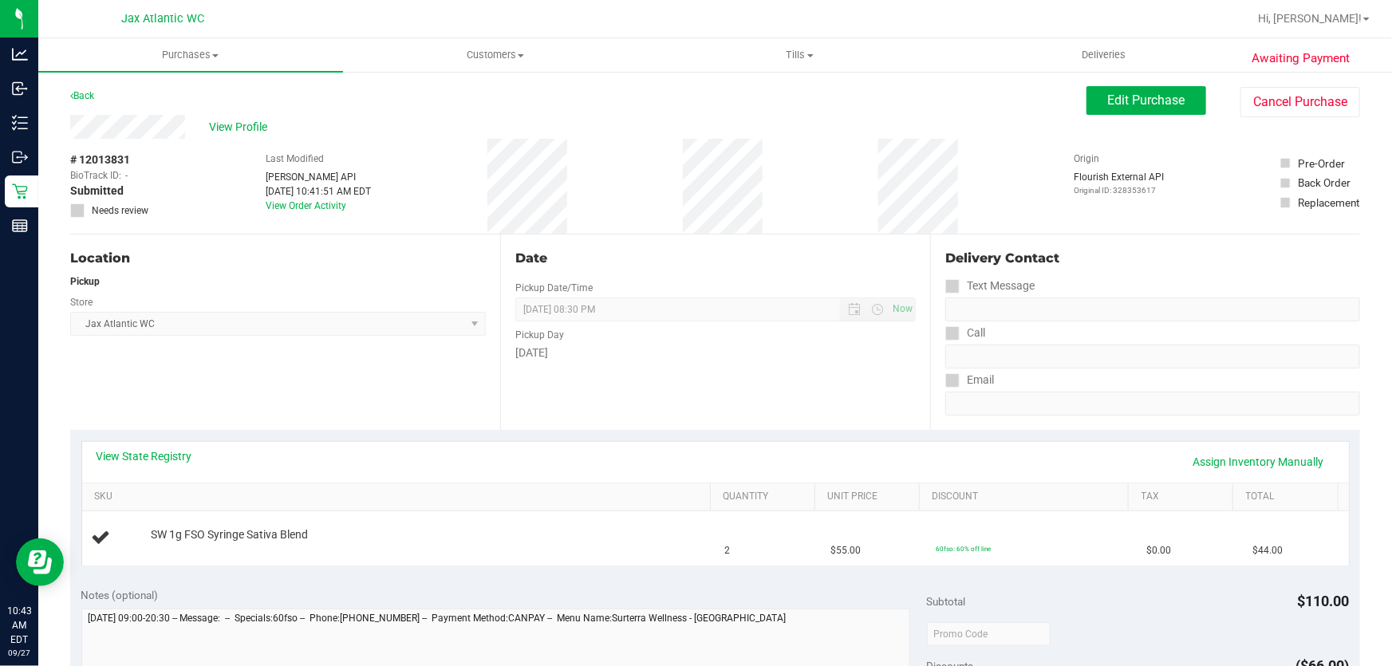
click at [125, 438] on div "View State Registry Assign Inventory Manually SKU Quantity Unit Price Discount …" at bounding box center [715, 503] width 1290 height 146
click at [133, 452] on link "View State Registry" at bounding box center [145, 456] width 96 height 16
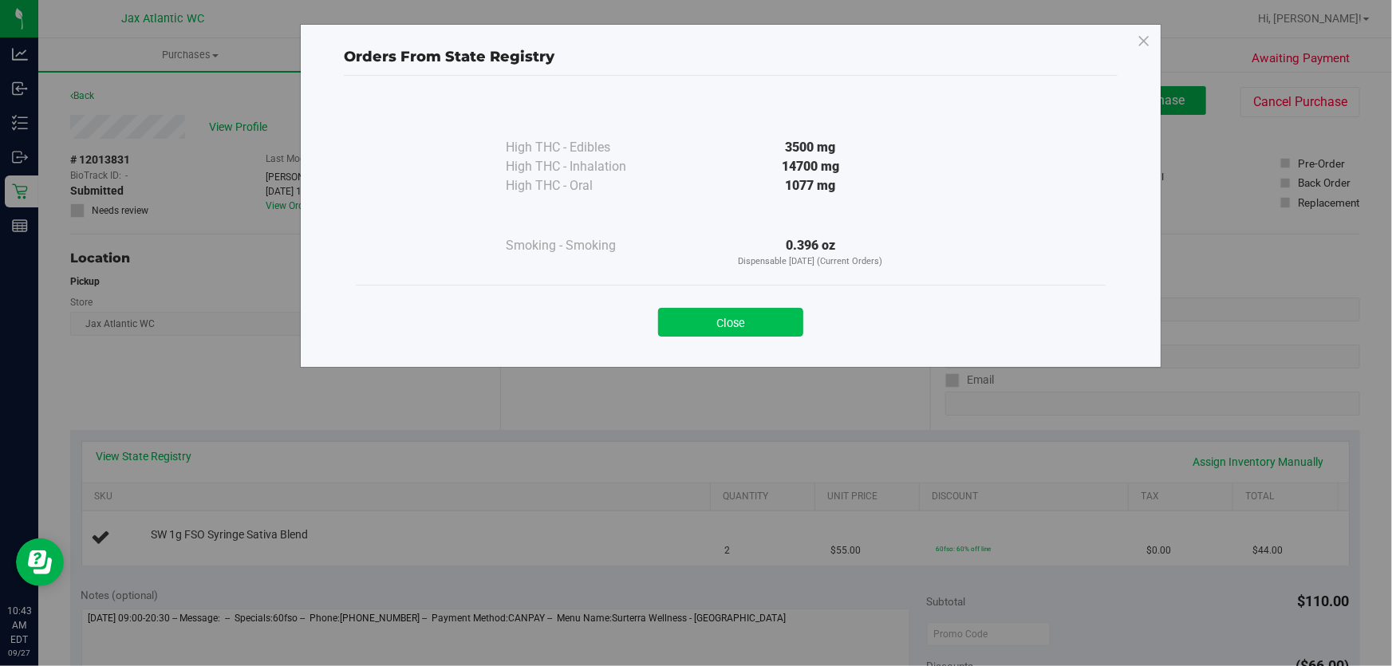
click at [708, 333] on button "Close" at bounding box center [730, 322] width 145 height 29
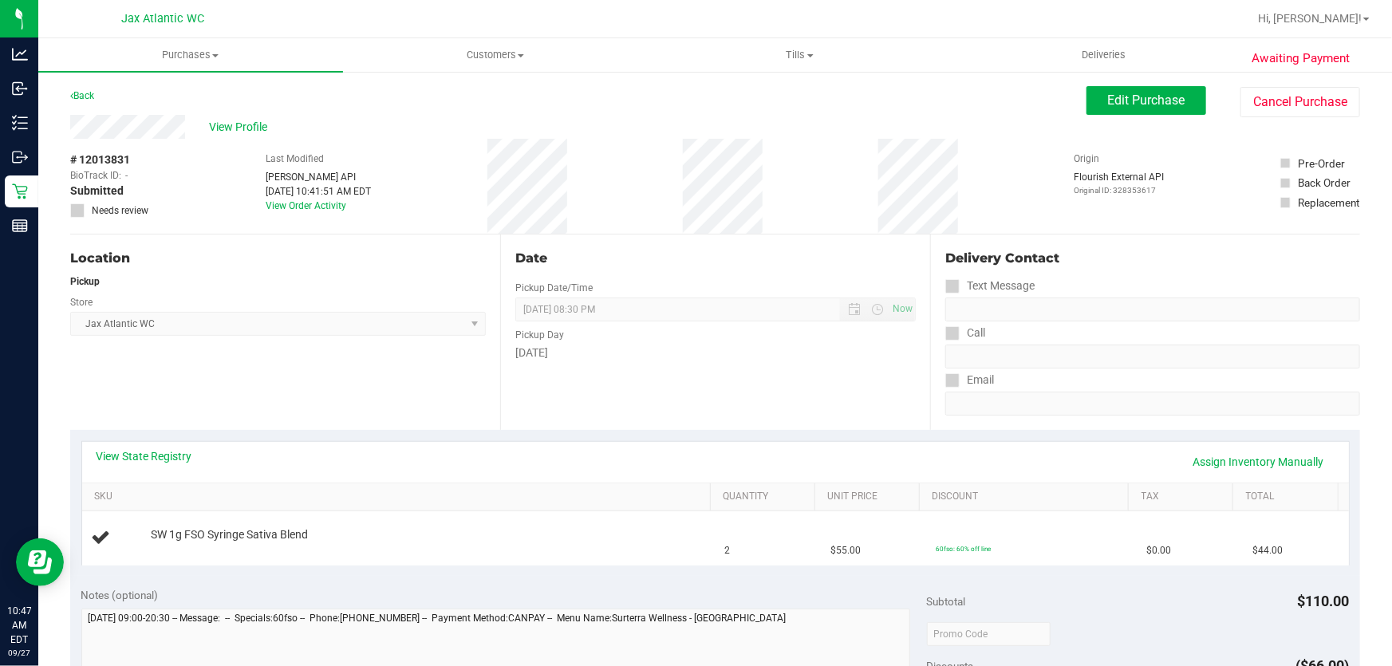
click at [87, 102] on div "Back" at bounding box center [82, 95] width 24 height 19
click at [87, 94] on link "Back" at bounding box center [82, 95] width 24 height 11
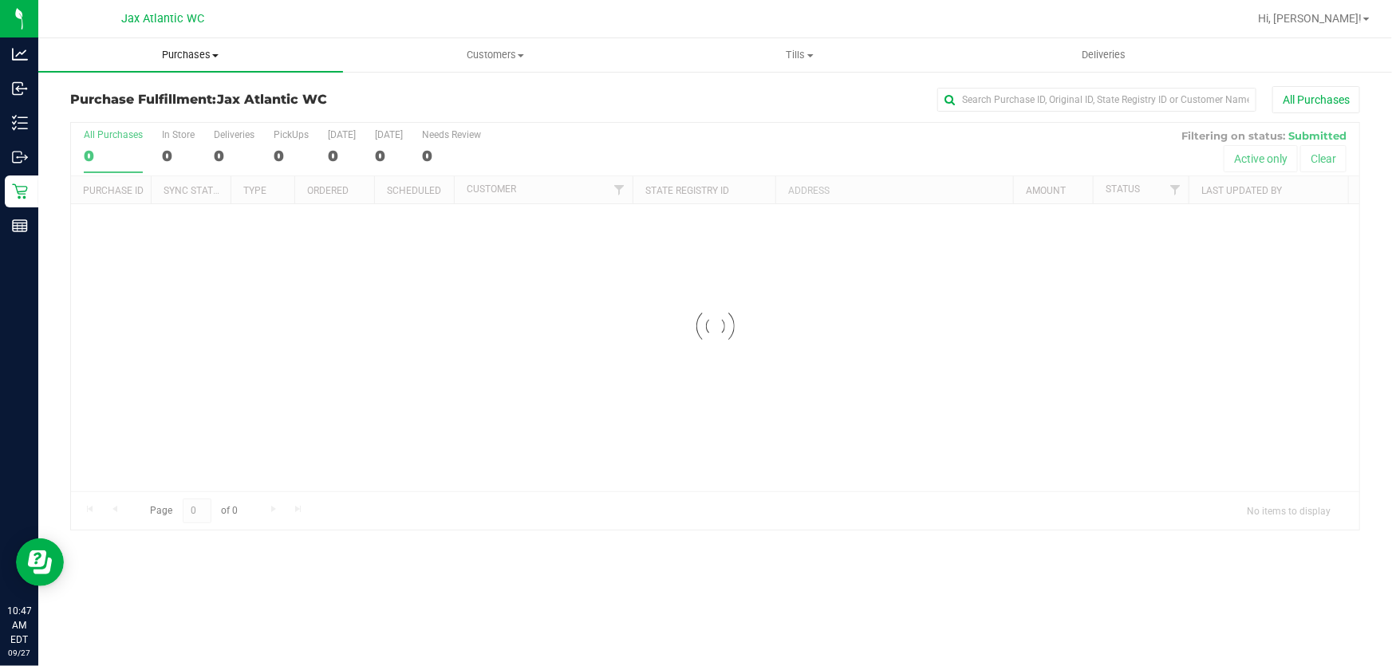
click at [215, 57] on span "Purchases" at bounding box center [190, 55] width 305 height 14
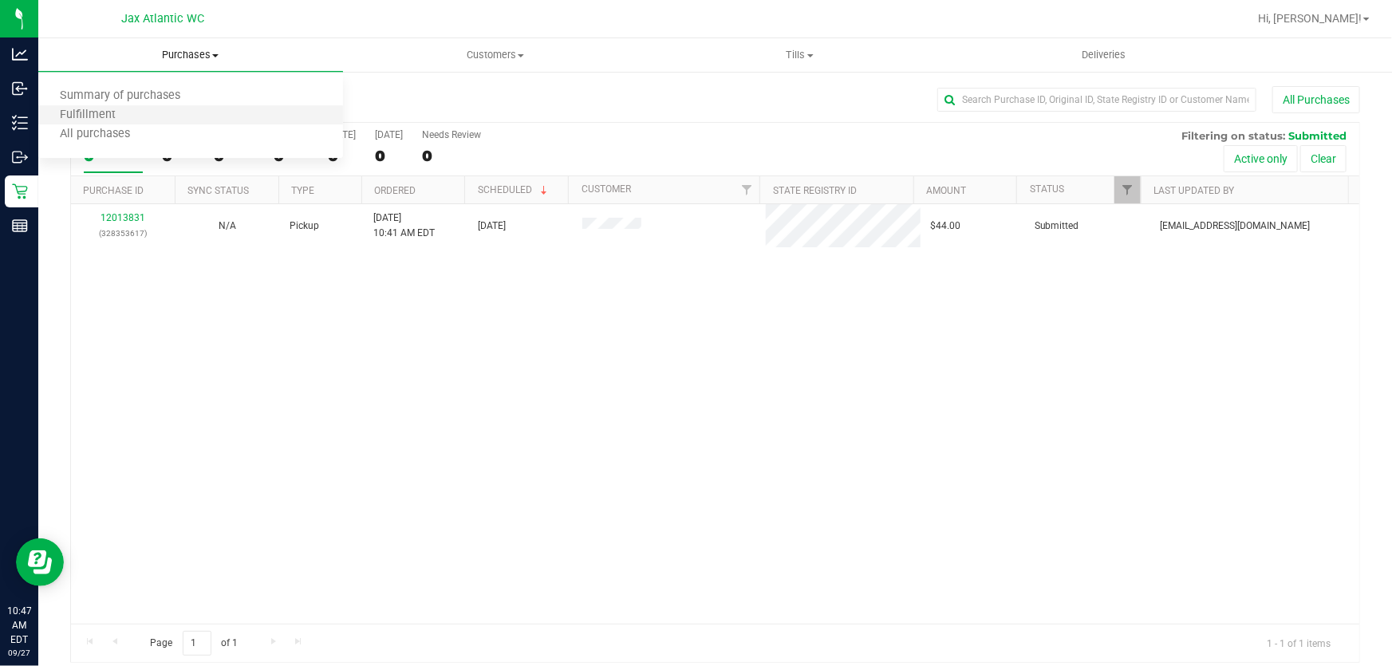
click at [138, 120] on li "Fulfillment" at bounding box center [190, 115] width 305 height 19
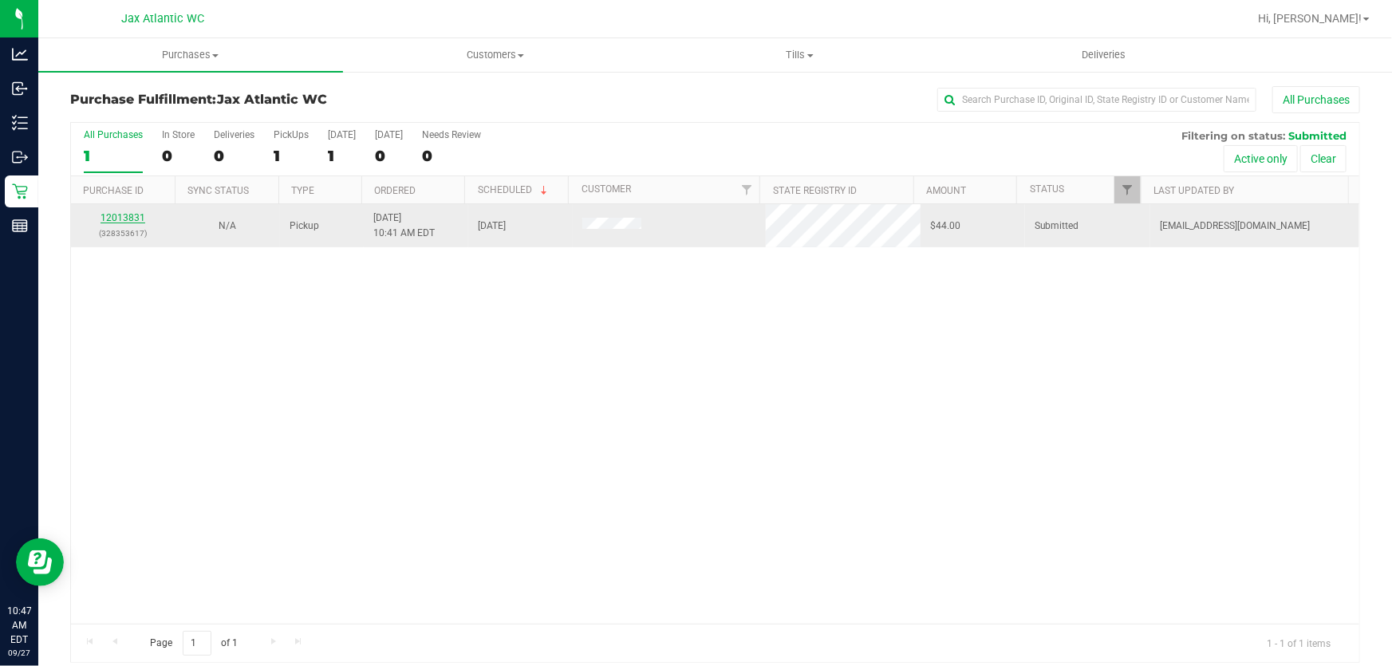
click at [115, 219] on link "12013831" at bounding box center [123, 217] width 45 height 11
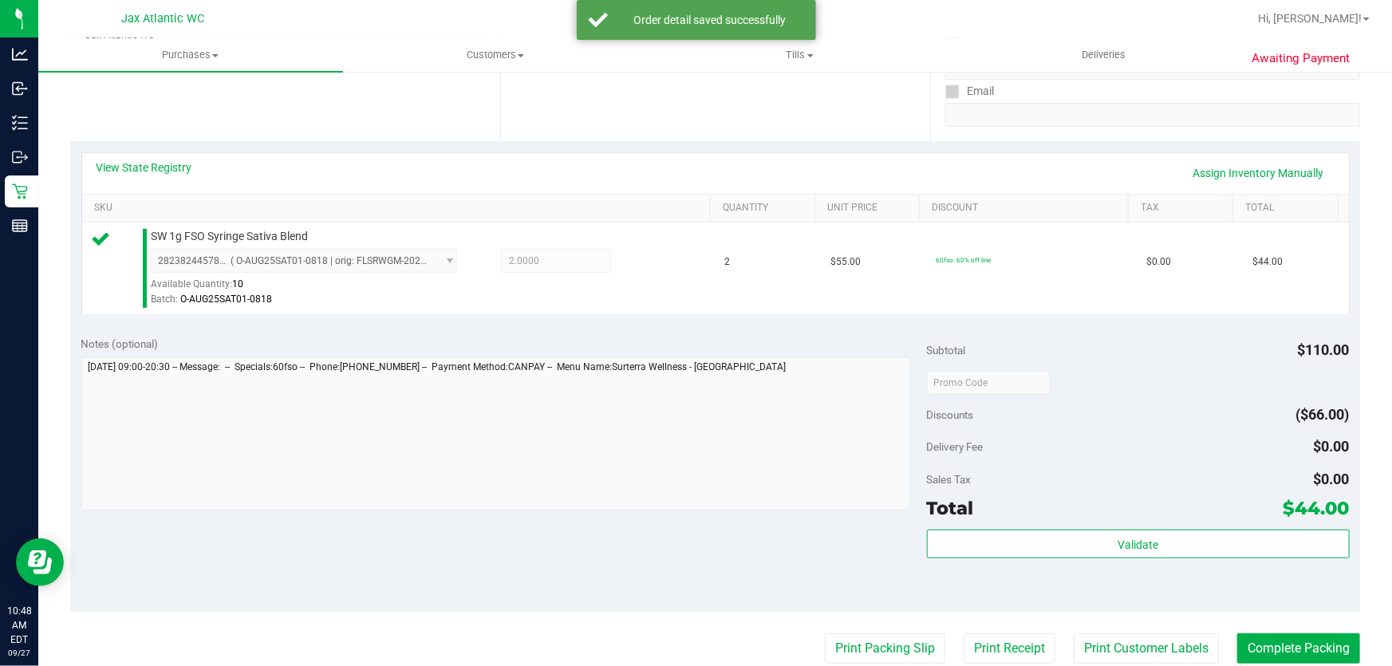
scroll to position [362, 0]
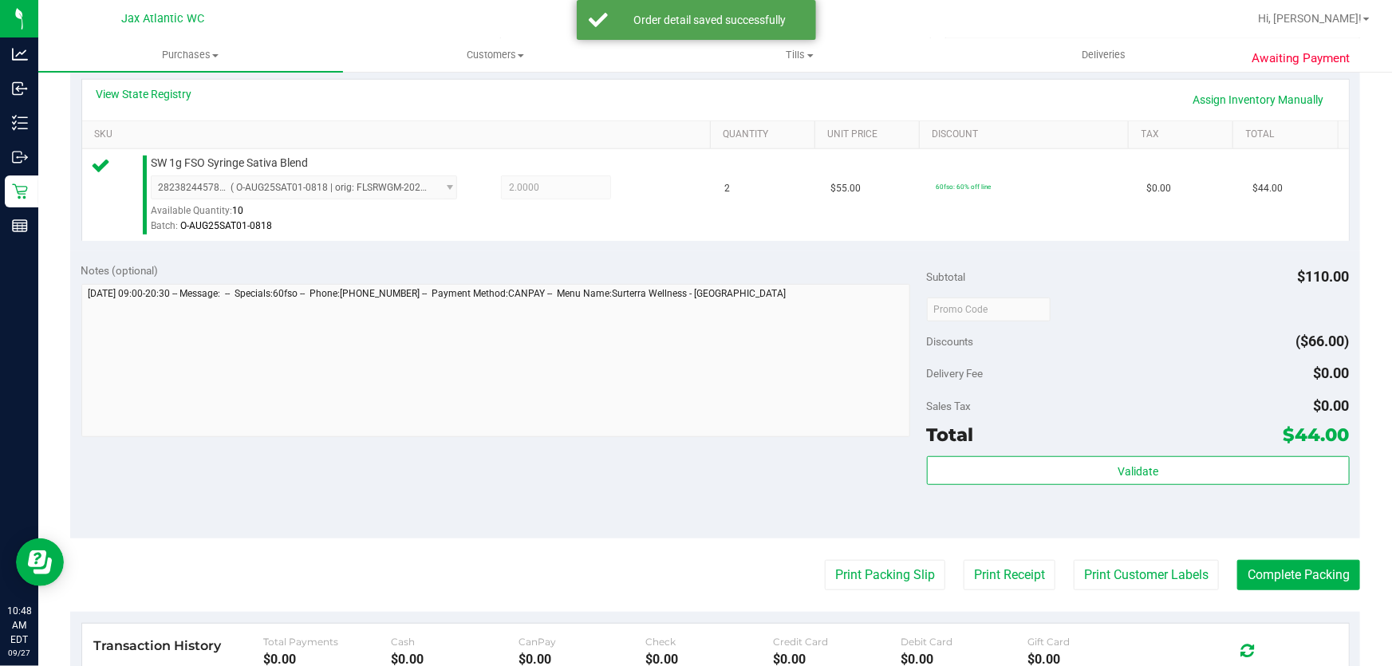
click at [1100, 450] on div "Subtotal $110.00 Discounts ($66.00) Delivery Fee $0.00 Sales Tax $0.00 Total $4…" at bounding box center [1138, 395] width 423 height 266
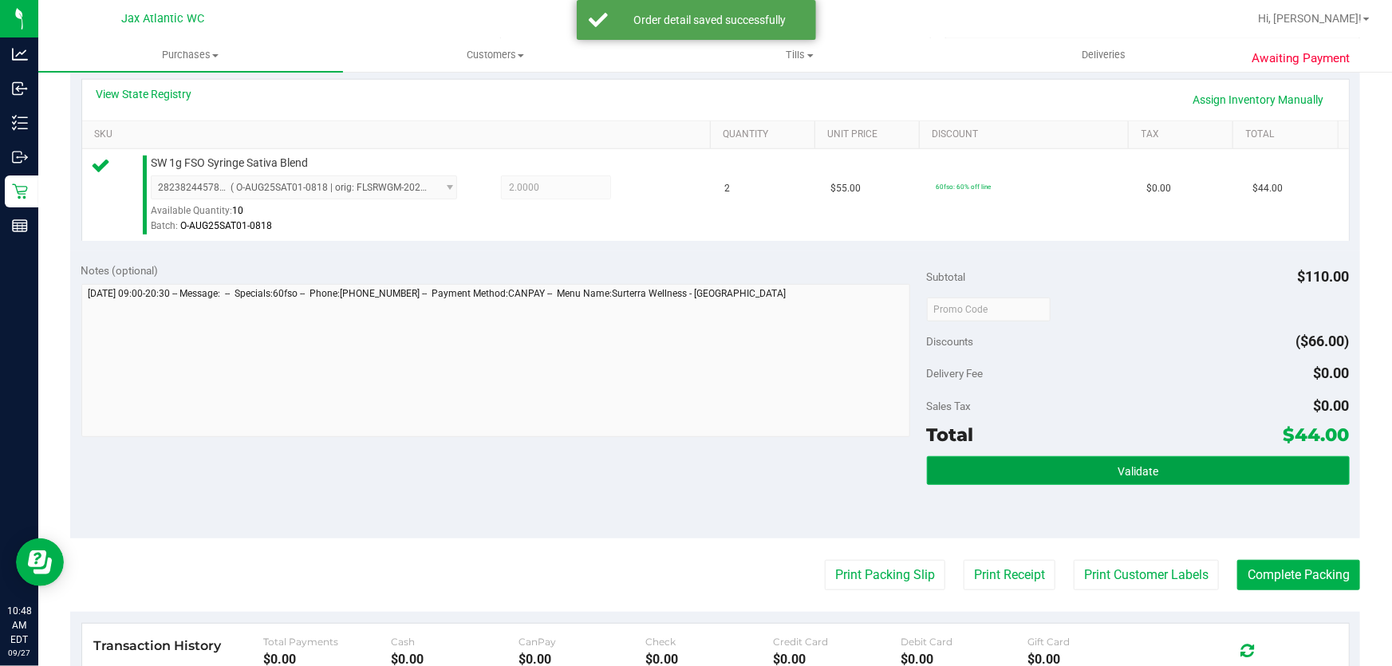
click at [1089, 462] on button "Validate" at bounding box center [1138, 470] width 423 height 29
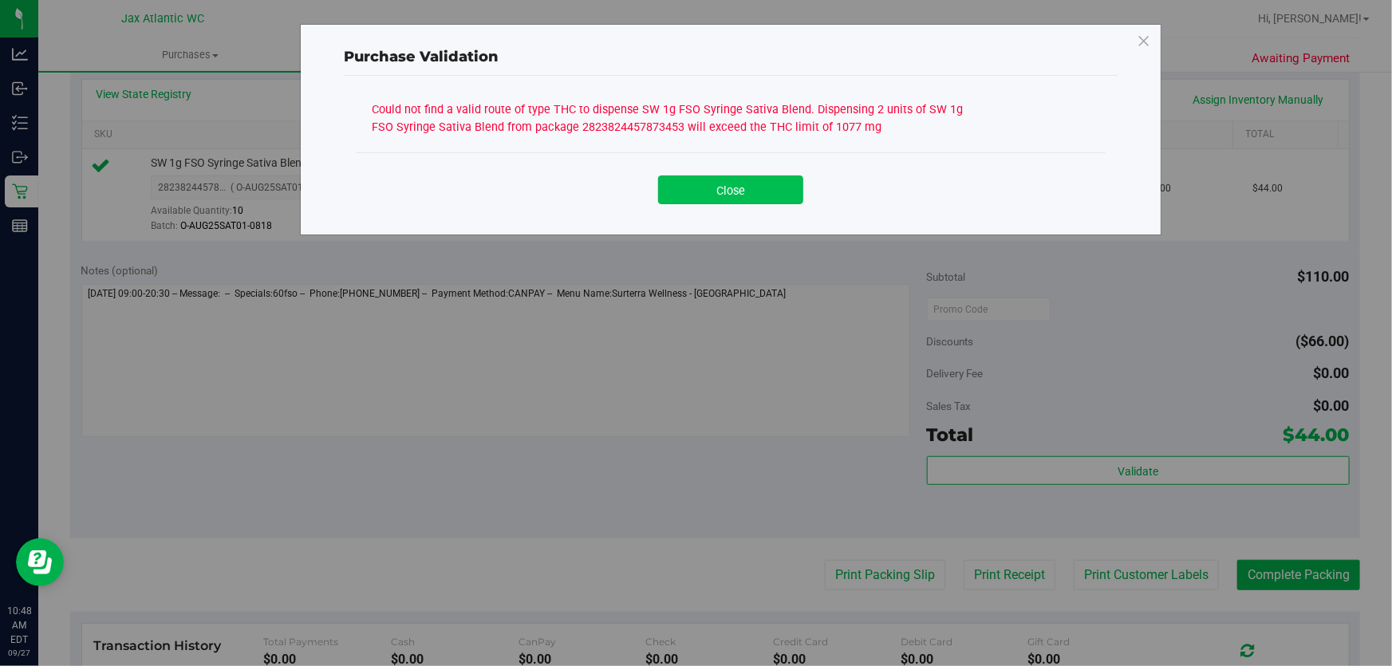
click at [712, 197] on button "Close" at bounding box center [730, 189] width 145 height 29
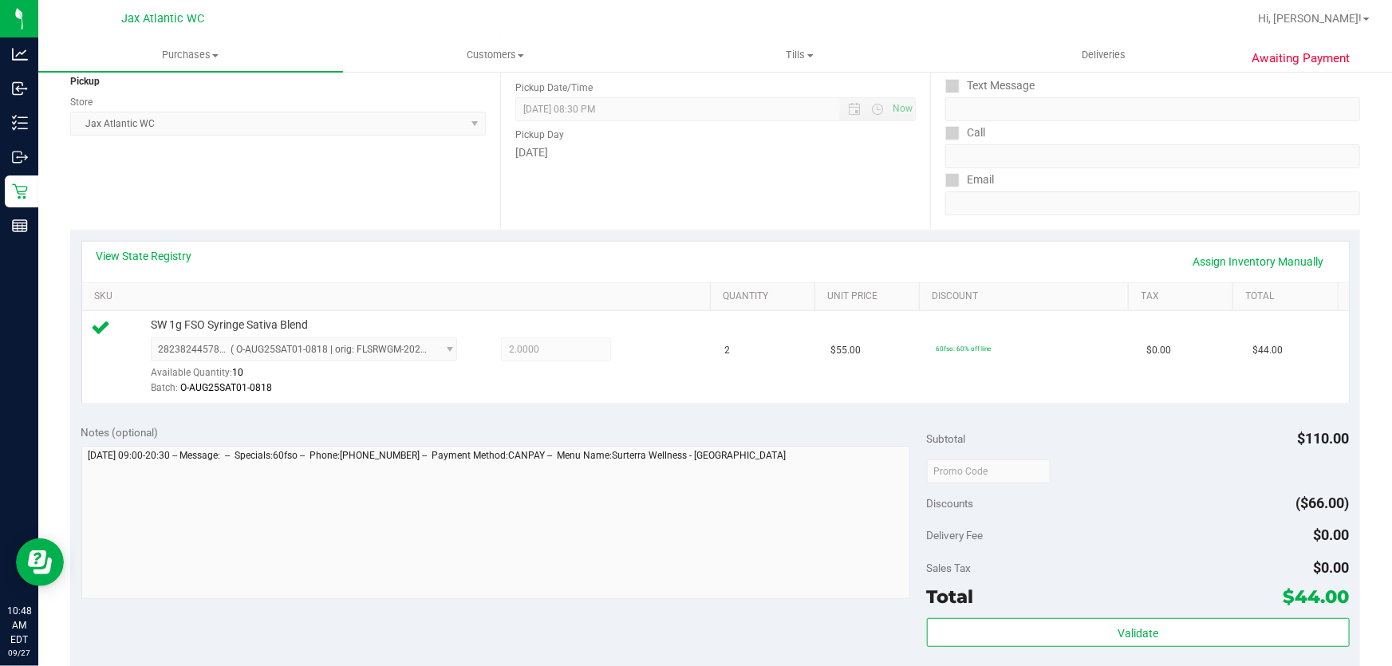
scroll to position [0, 0]
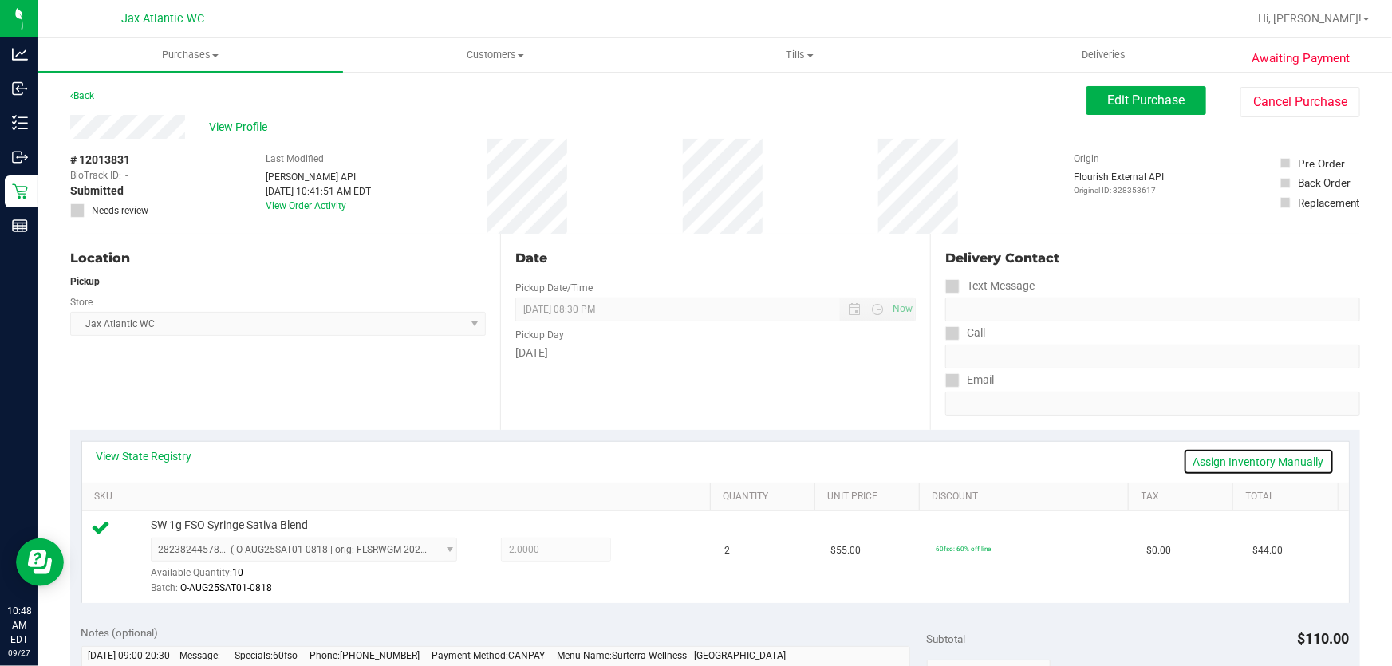
click at [1235, 455] on link "Assign Inventory Manually" at bounding box center [1259, 461] width 152 height 27
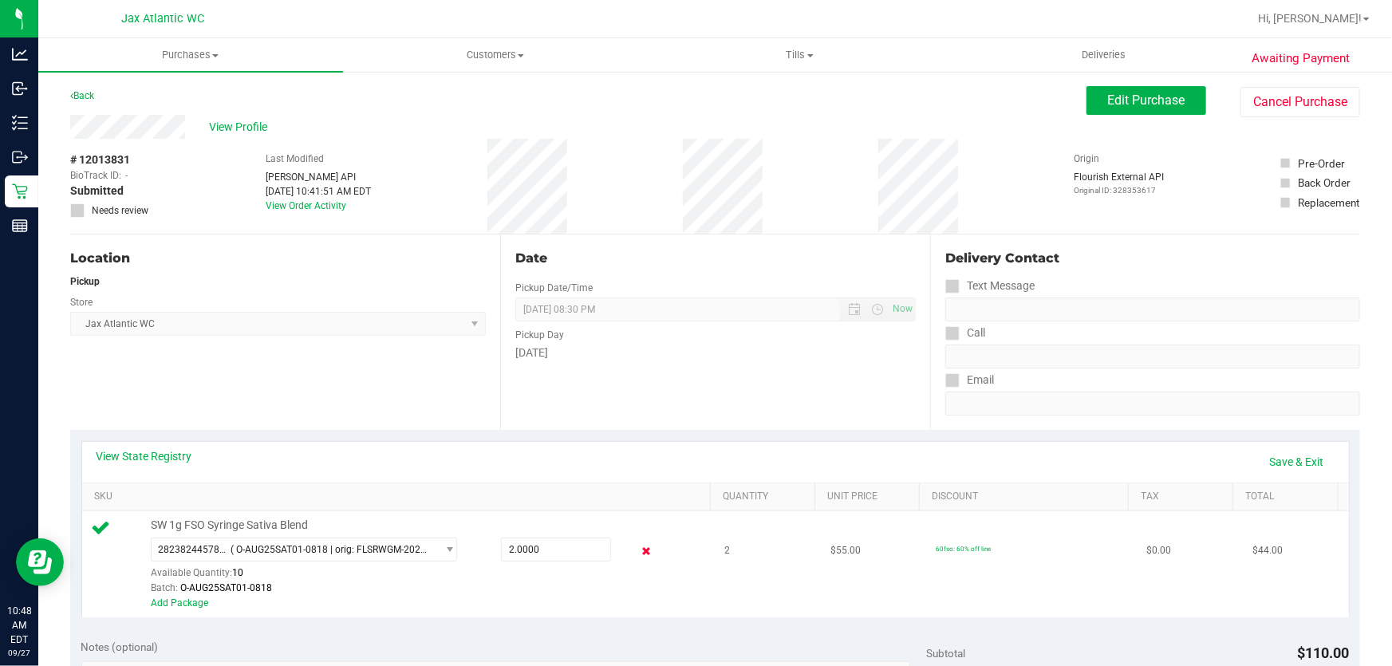
click at [638, 552] on icon at bounding box center [646, 551] width 17 height 18
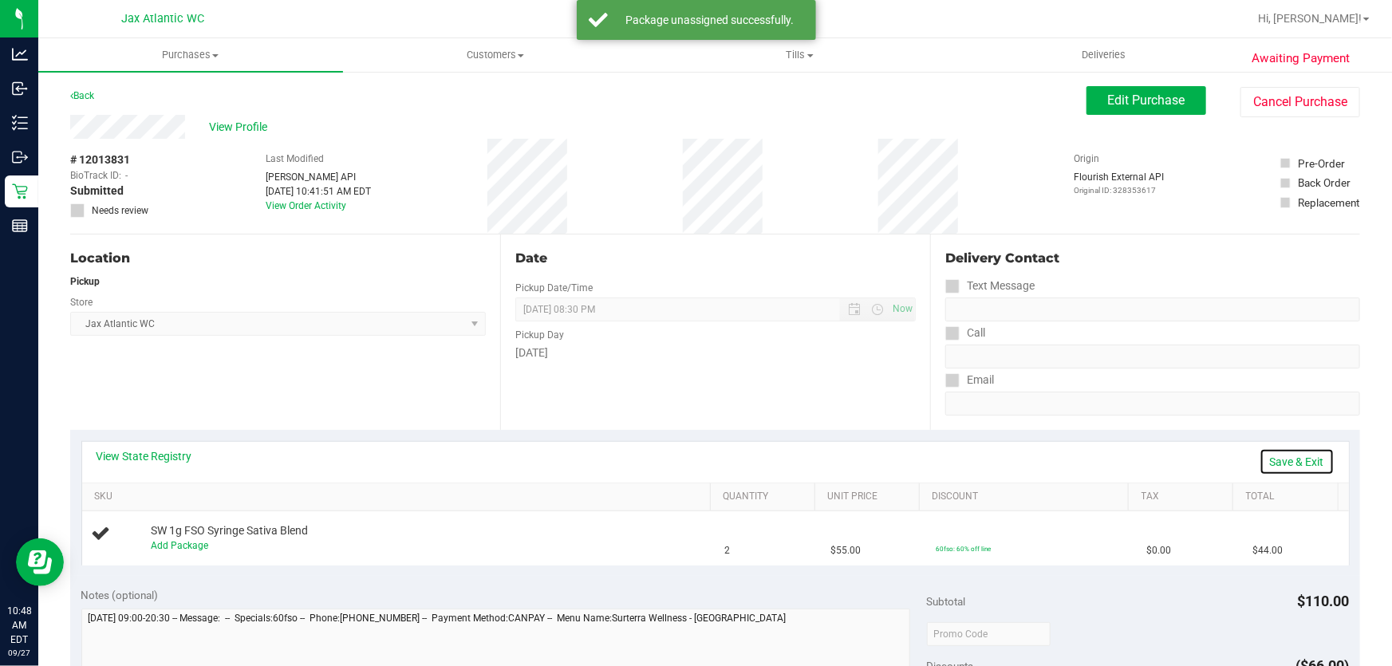
click at [1307, 457] on link "Save & Exit" at bounding box center [1297, 461] width 75 height 27
click at [1142, 94] on span "Edit Purchase" at bounding box center [1146, 100] width 77 height 15
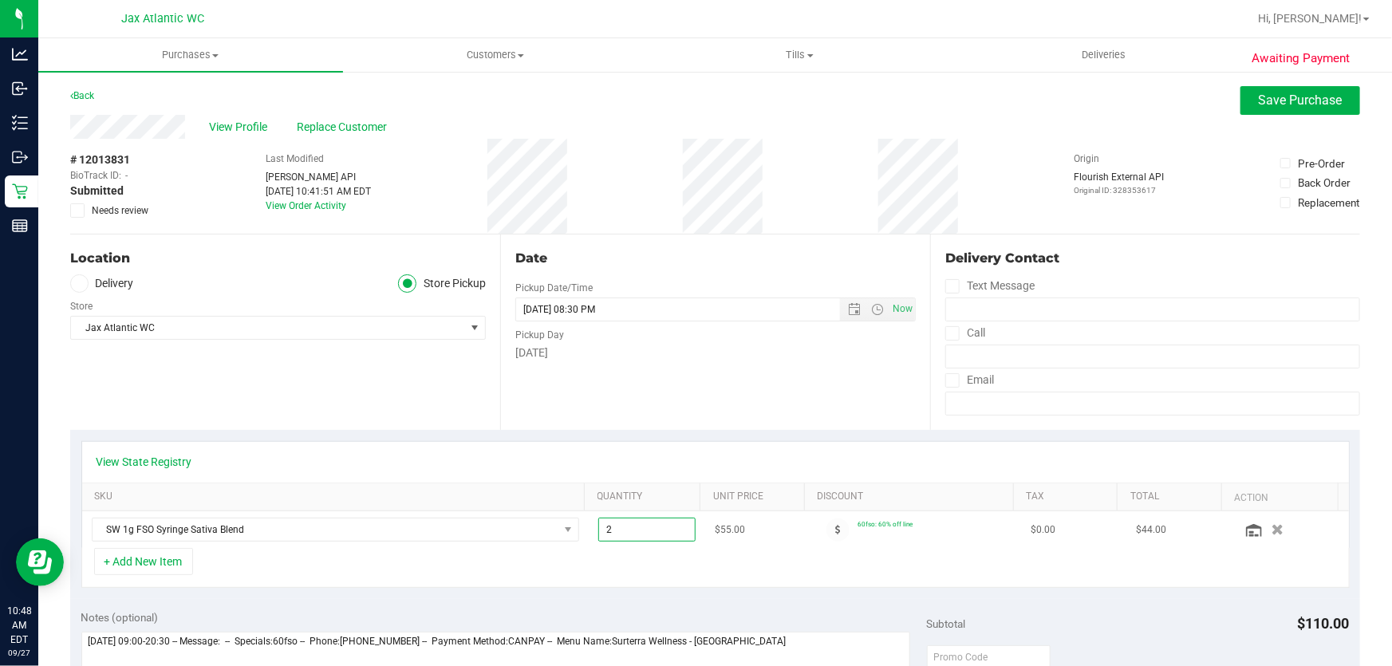
click at [648, 519] on span "2.00 2" at bounding box center [647, 530] width 98 height 24
click at [649, 519] on input "2" at bounding box center [647, 530] width 97 height 22
type input "1"
type input "1.00"
drag, startPoint x: 706, startPoint y: 416, endPoint x: 717, endPoint y: 412, distance: 11.6
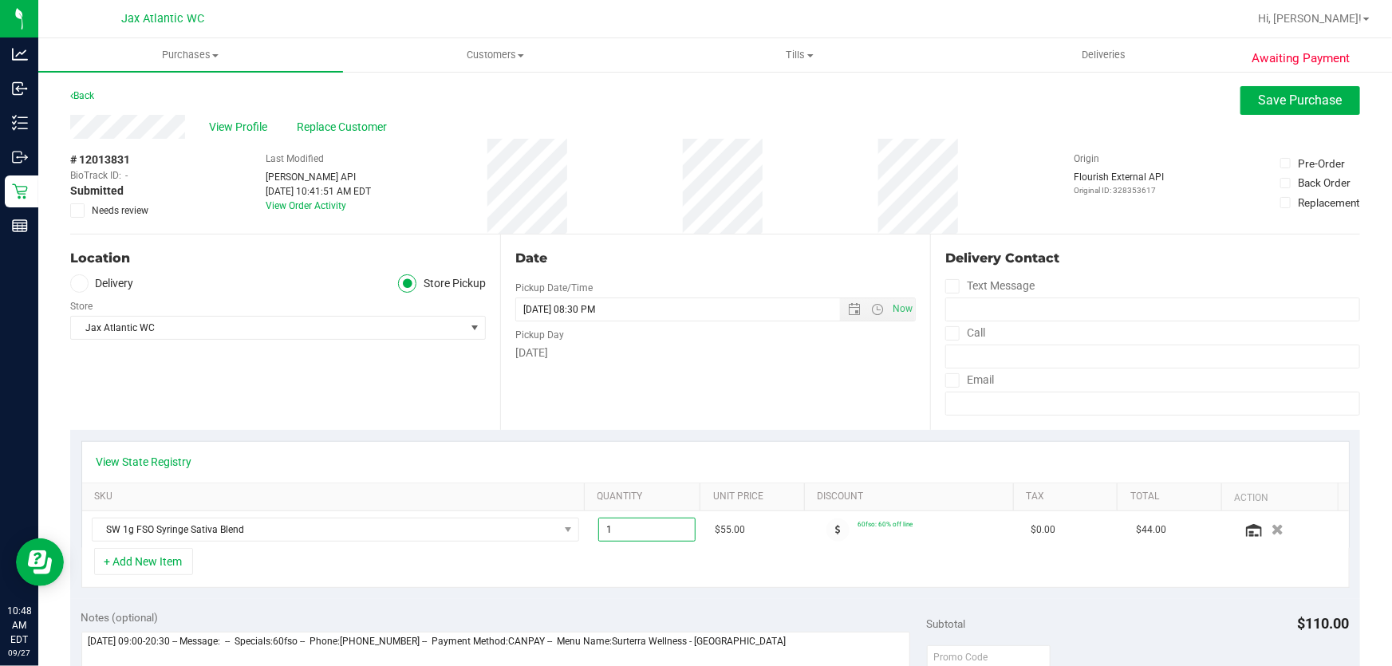
click at [706, 415] on div "Date Pickup Date/Time 09/27/2025 Now 09/27/2025 08:30 PM Now Pickup Day Saturday" at bounding box center [715, 332] width 430 height 195
click at [1318, 101] on span "Save Purchase" at bounding box center [1301, 100] width 84 height 15
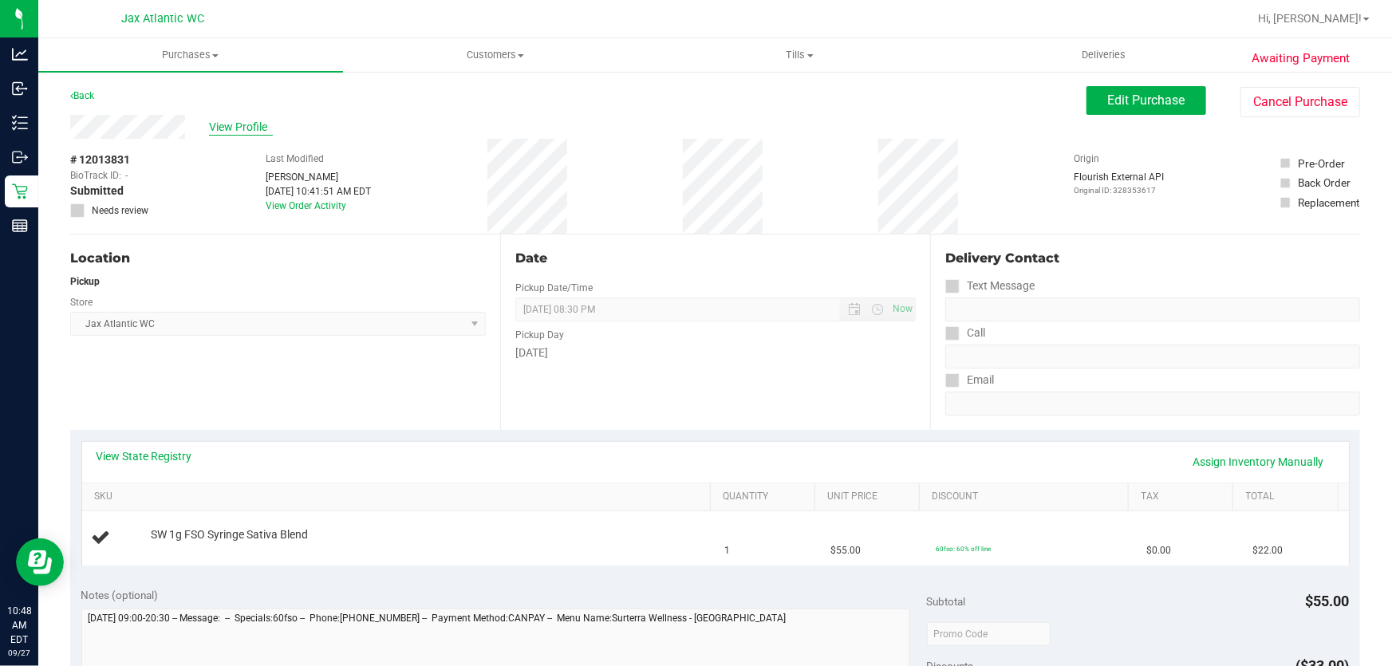
click at [248, 123] on span "View Profile" at bounding box center [241, 127] width 64 height 17
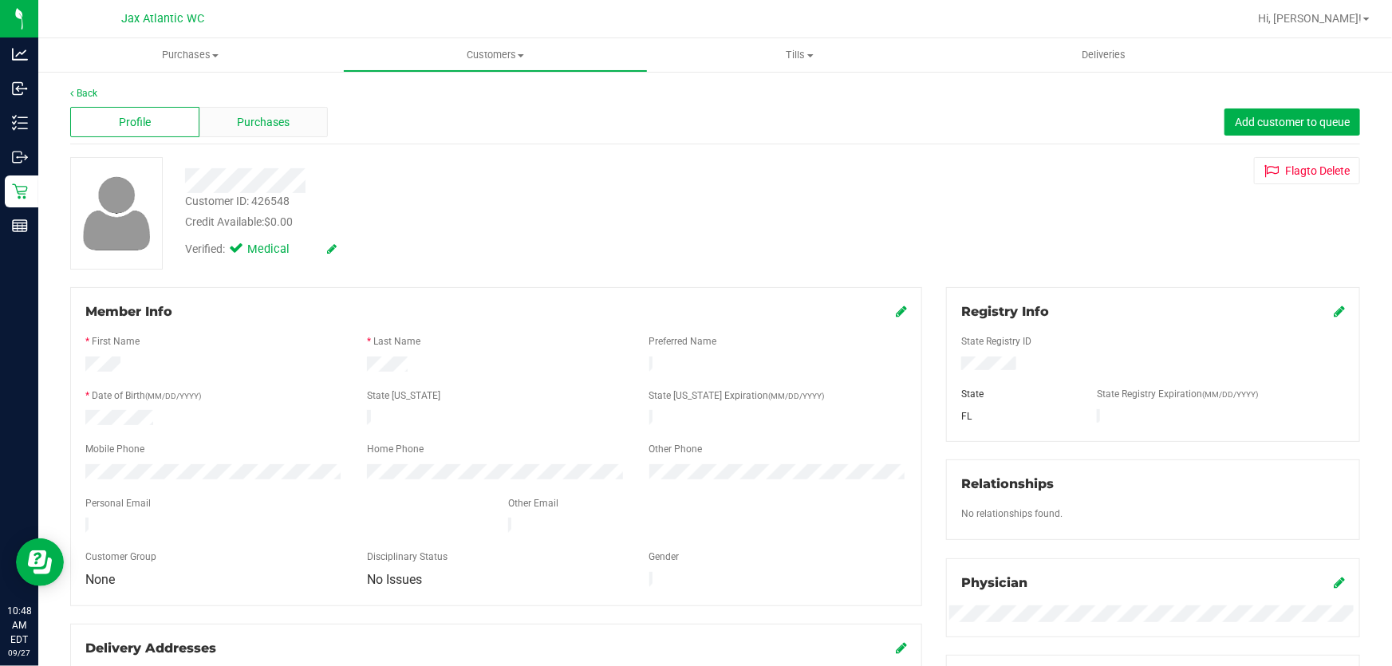
click at [247, 120] on span "Purchases" at bounding box center [264, 122] width 53 height 17
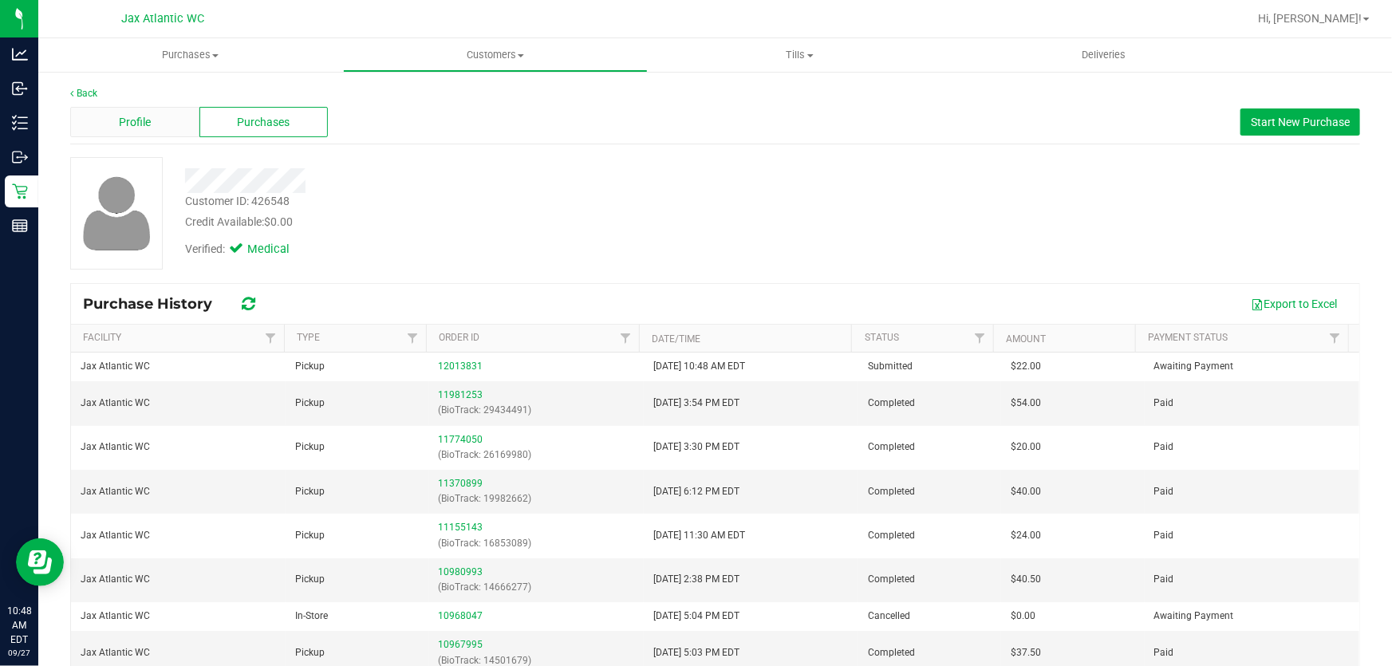
click at [141, 124] on span "Profile" at bounding box center [135, 122] width 32 height 17
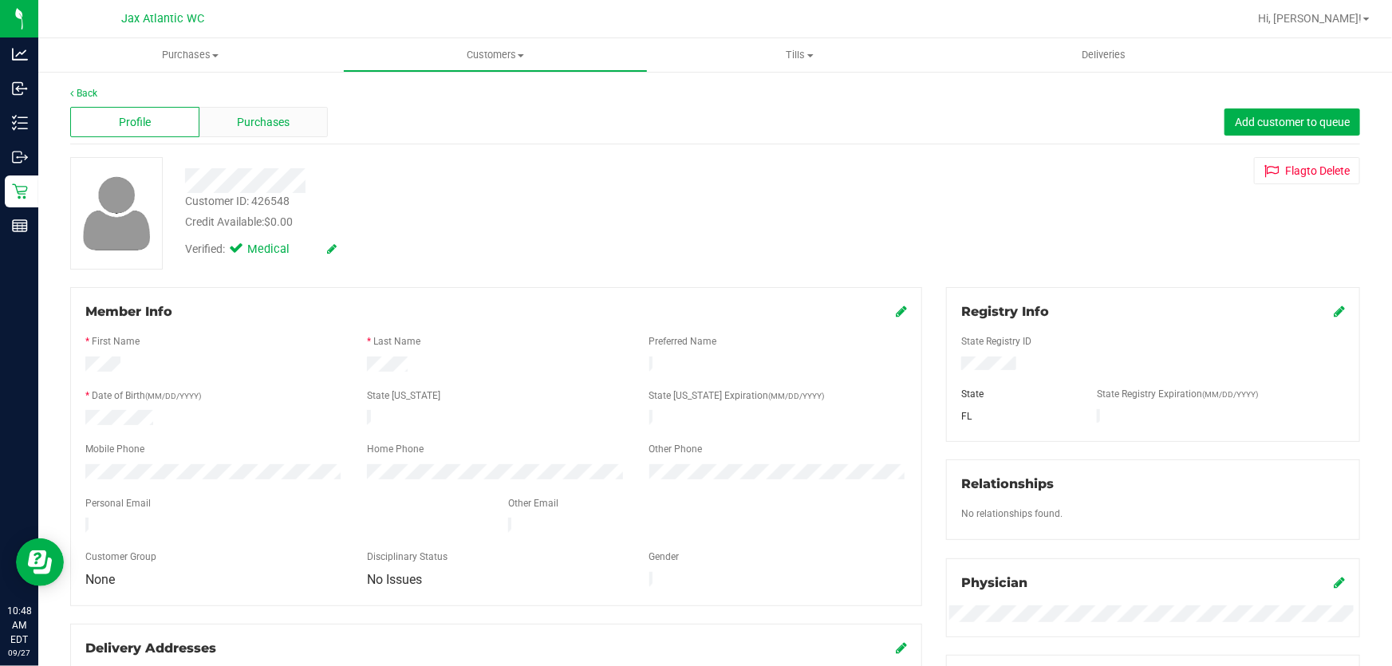
click at [242, 116] on span "Purchases" at bounding box center [264, 122] width 53 height 17
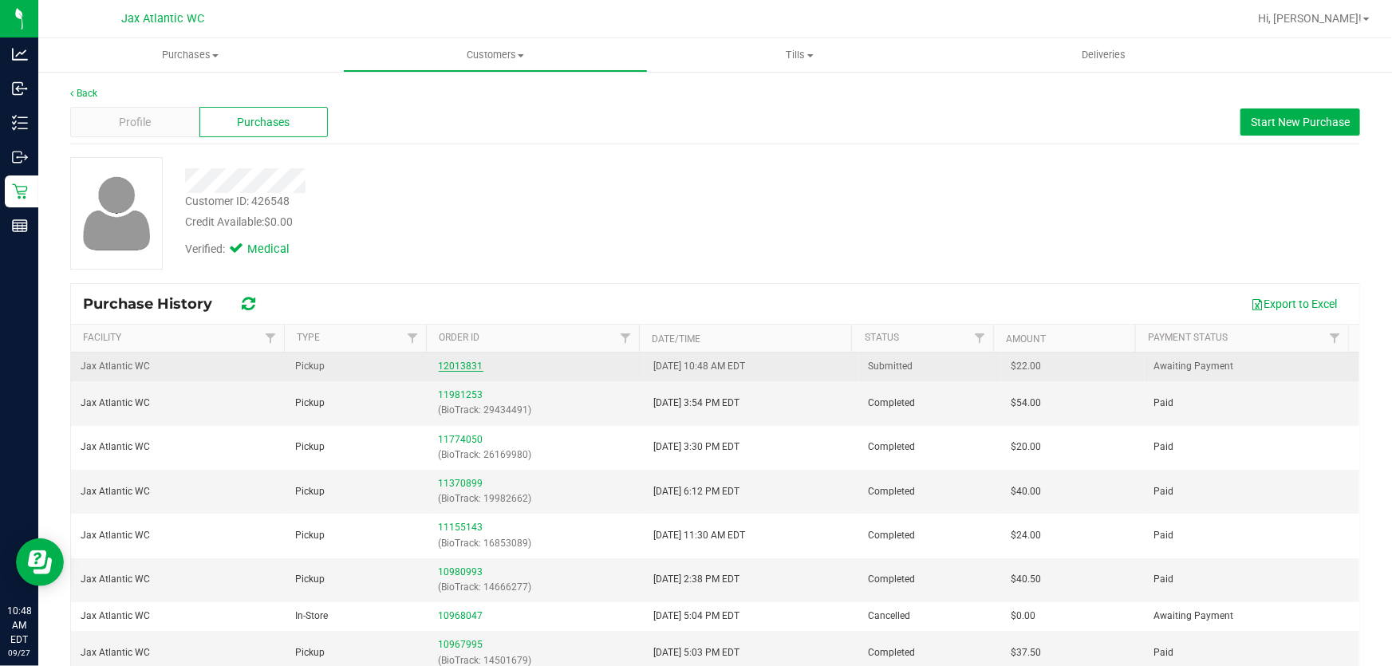
click at [463, 364] on link "12013831" at bounding box center [461, 366] width 45 height 11
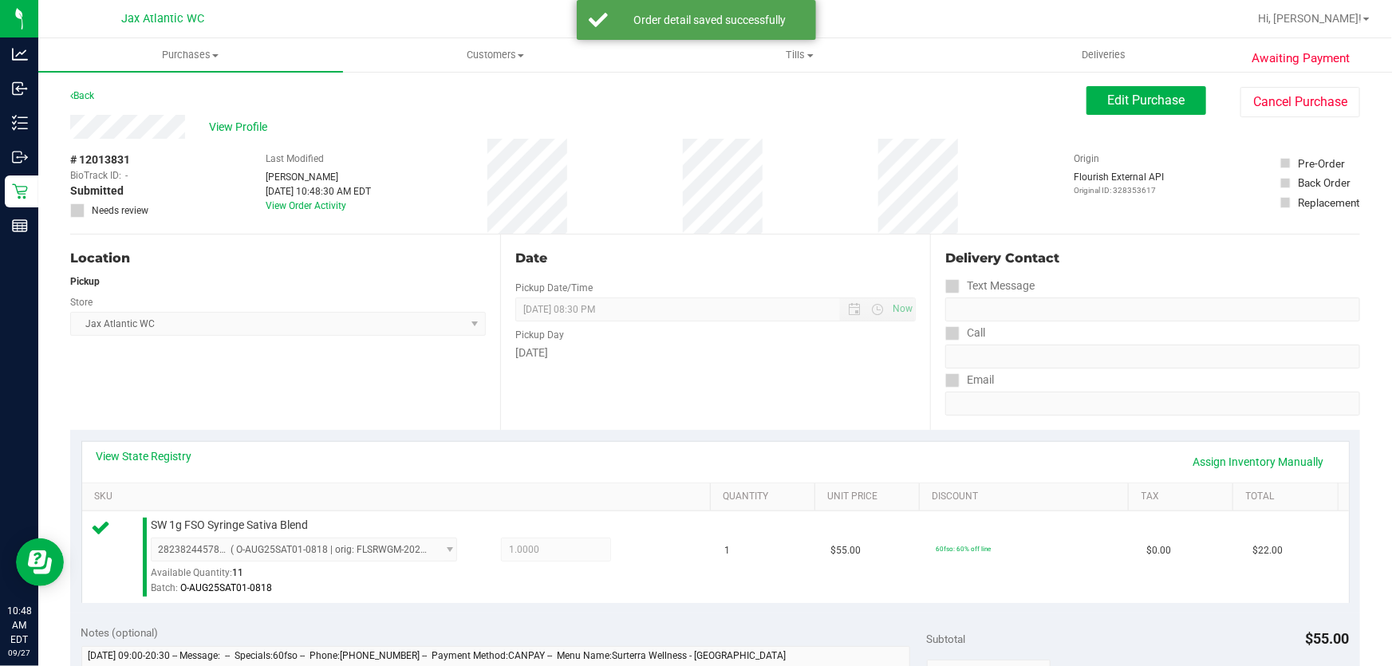
scroll to position [362, 0]
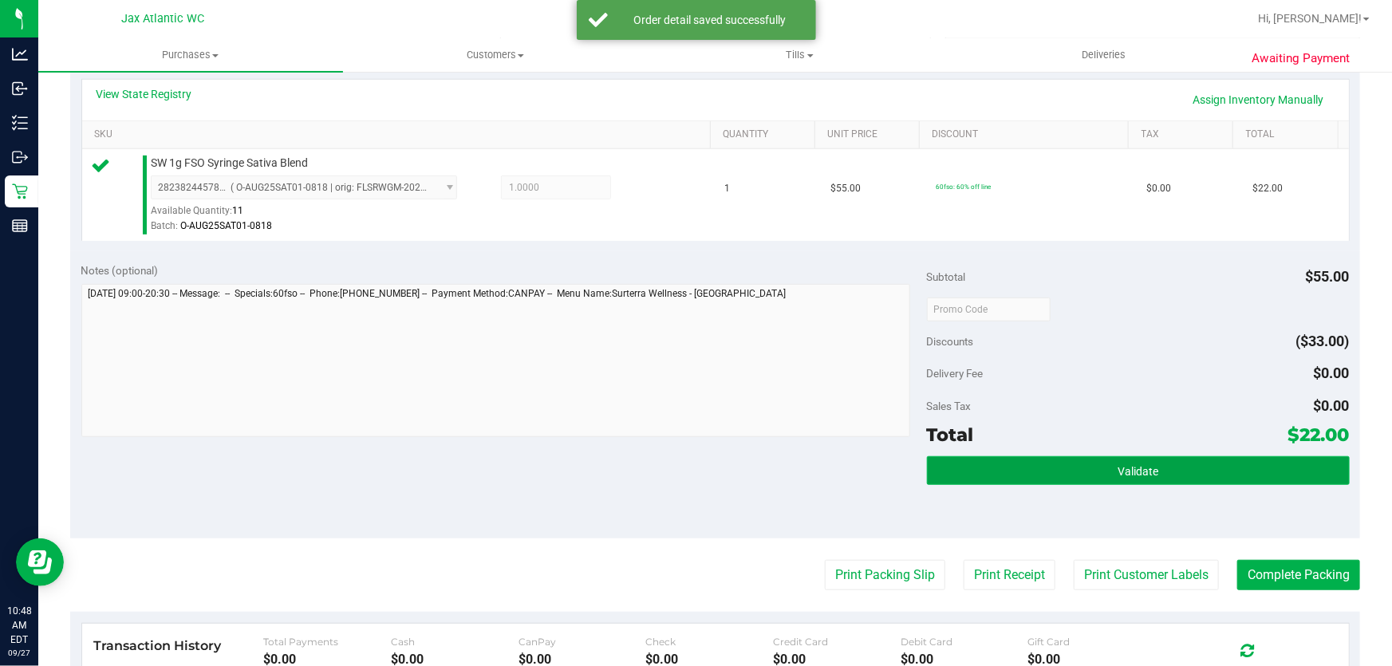
click at [1154, 466] on button "Validate" at bounding box center [1138, 470] width 423 height 29
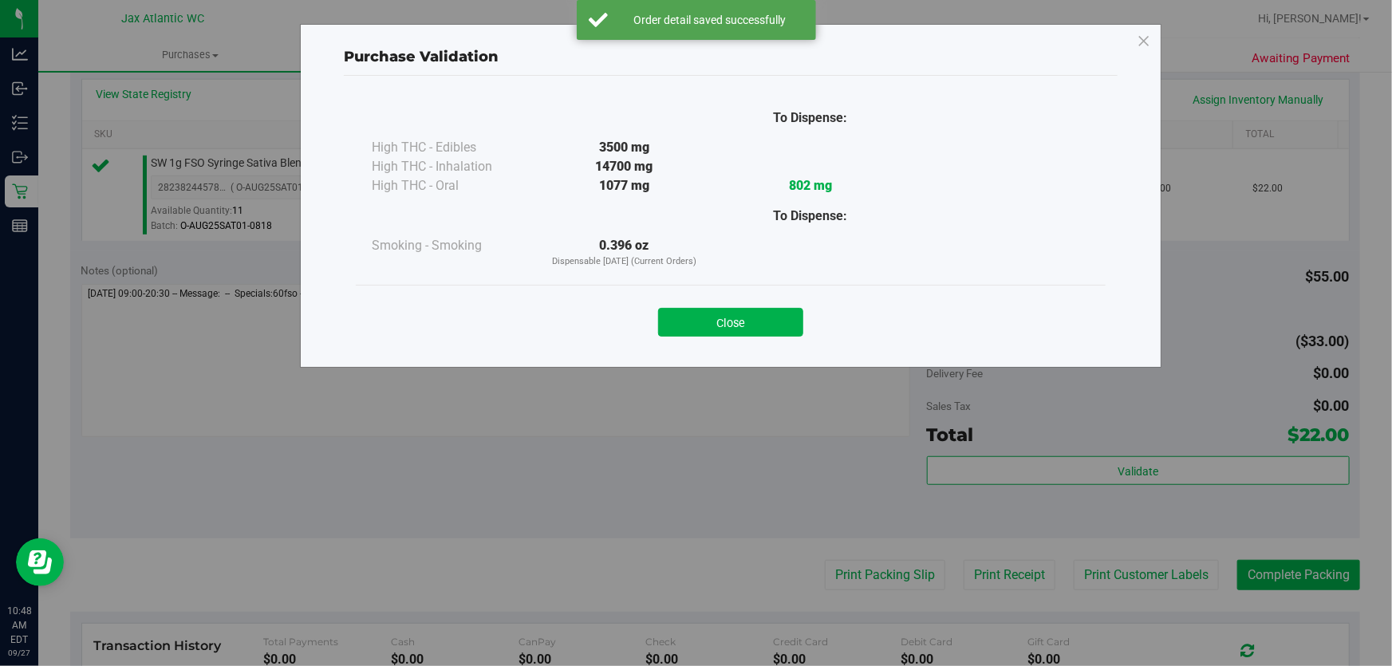
drag, startPoint x: 724, startPoint y: 317, endPoint x: 762, endPoint y: 354, distance: 53.0
click at [724, 317] on button "Close" at bounding box center [730, 322] width 145 height 29
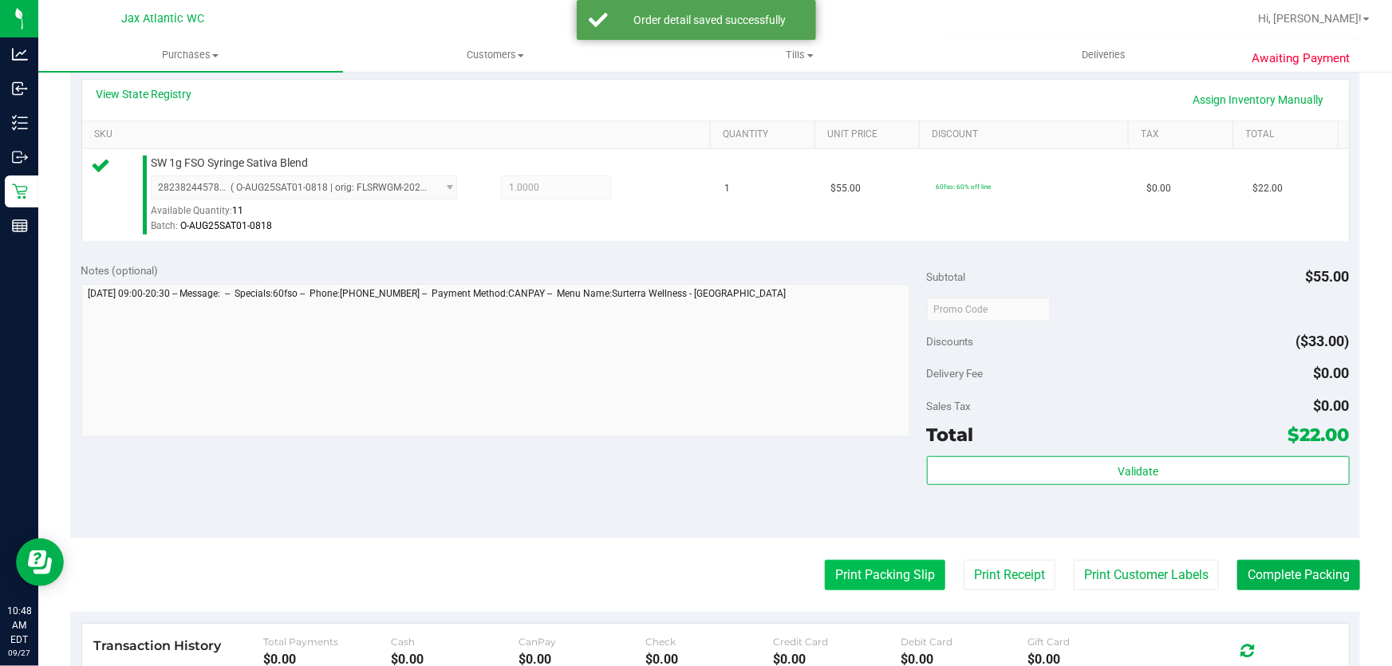
click at [893, 572] on button "Print Packing Slip" at bounding box center [885, 575] width 120 height 30
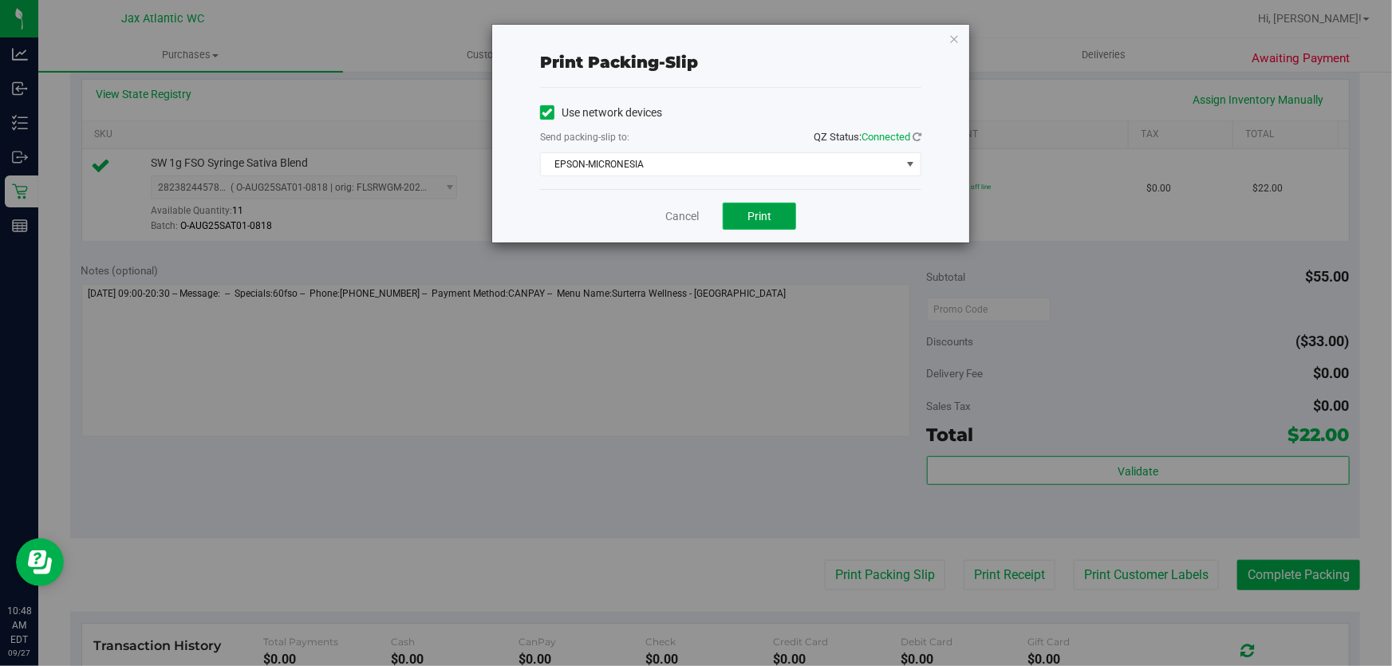
click at [767, 210] on span "Print" at bounding box center [759, 216] width 24 height 13
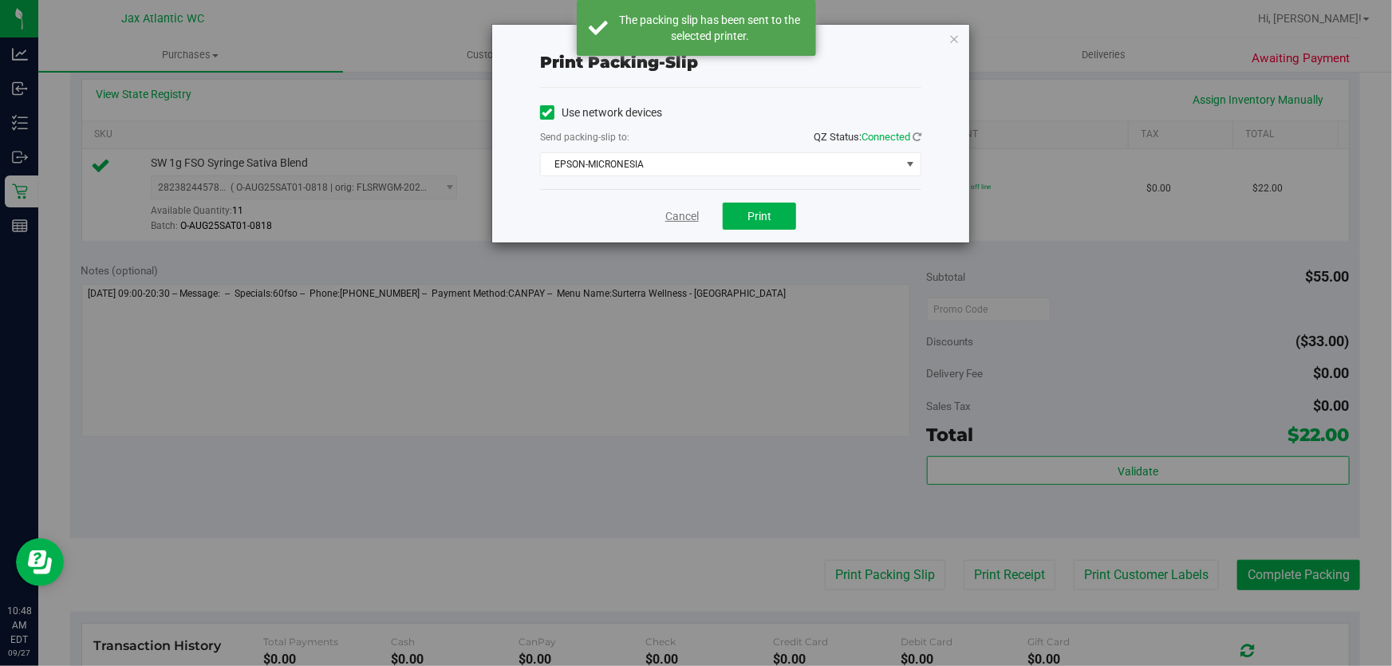
click at [675, 216] on link "Cancel" at bounding box center [682, 216] width 34 height 17
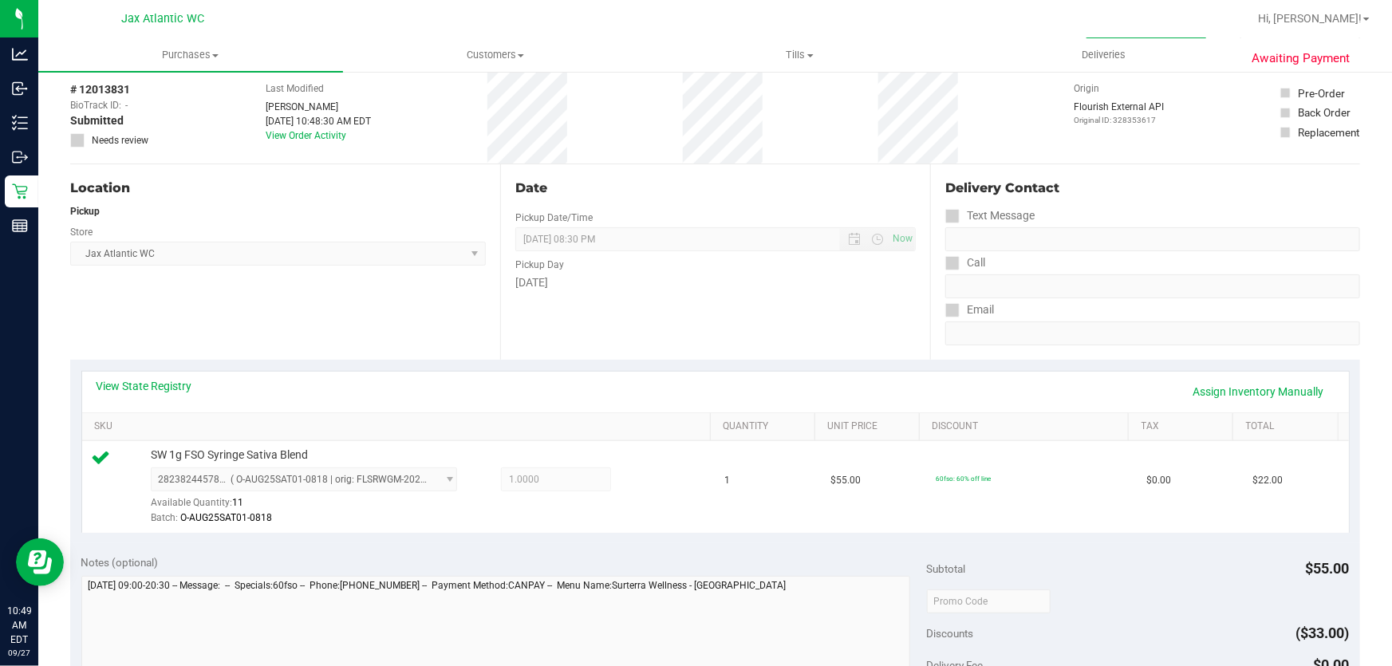
scroll to position [0, 0]
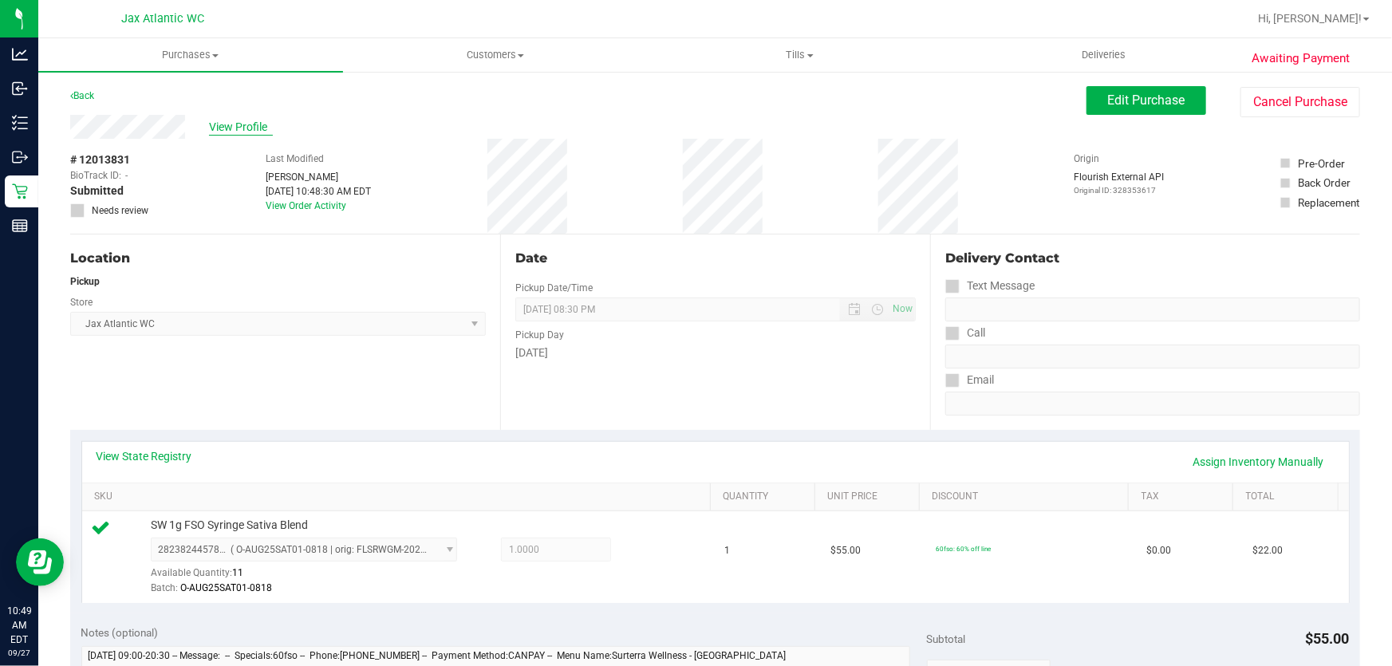
click at [250, 128] on span "View Profile" at bounding box center [241, 127] width 64 height 17
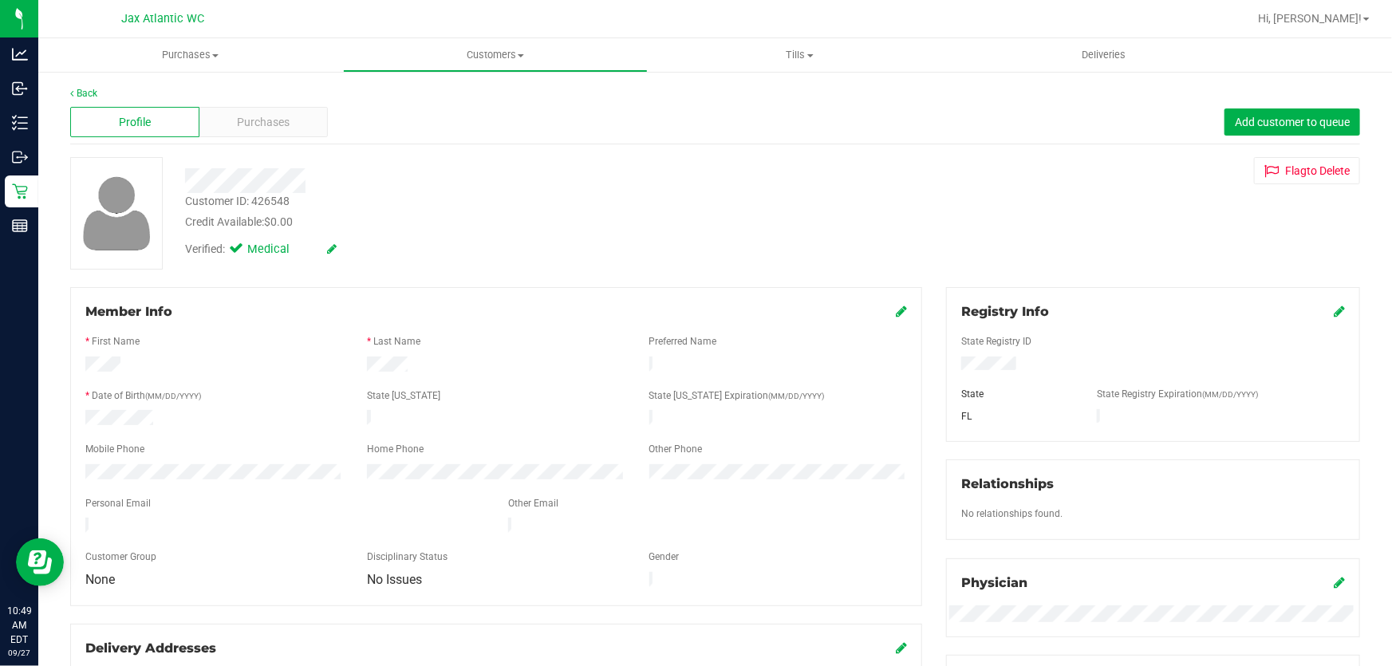
click at [275, 197] on div "Customer ID: 426548" at bounding box center [237, 201] width 105 height 17
copy div "426548"
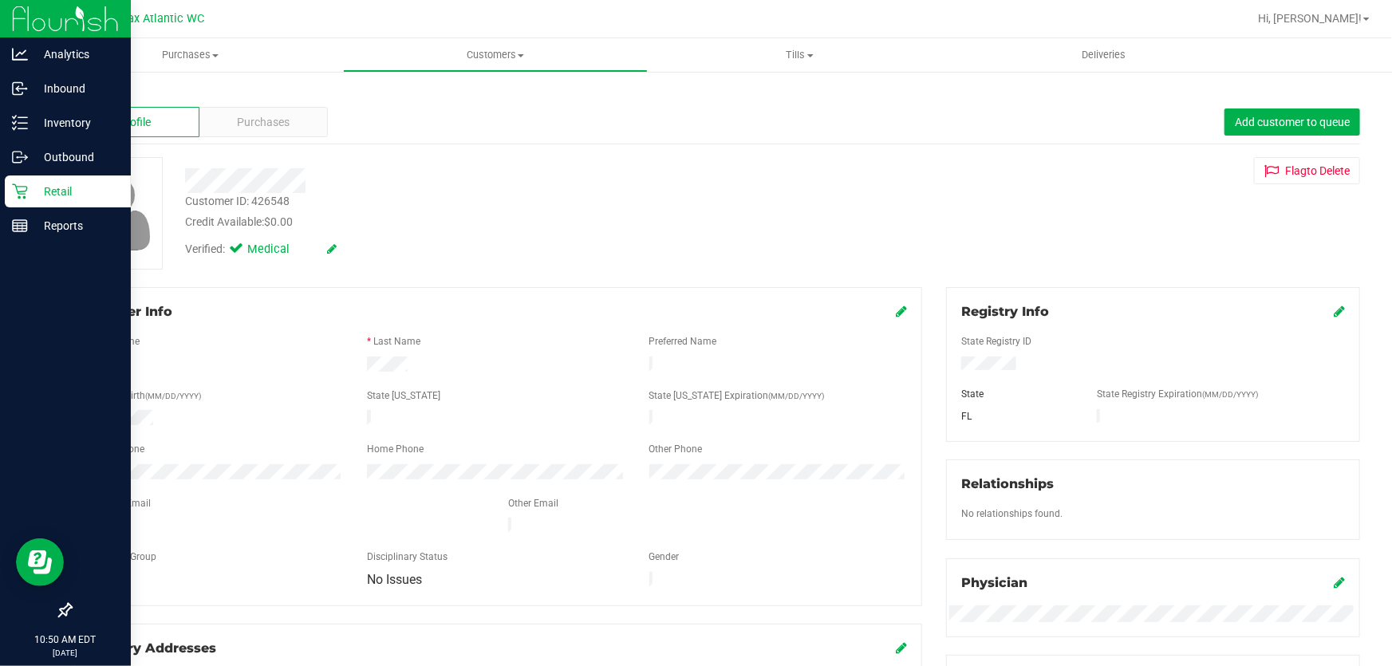
click at [20, 187] on icon at bounding box center [20, 191] width 16 height 16
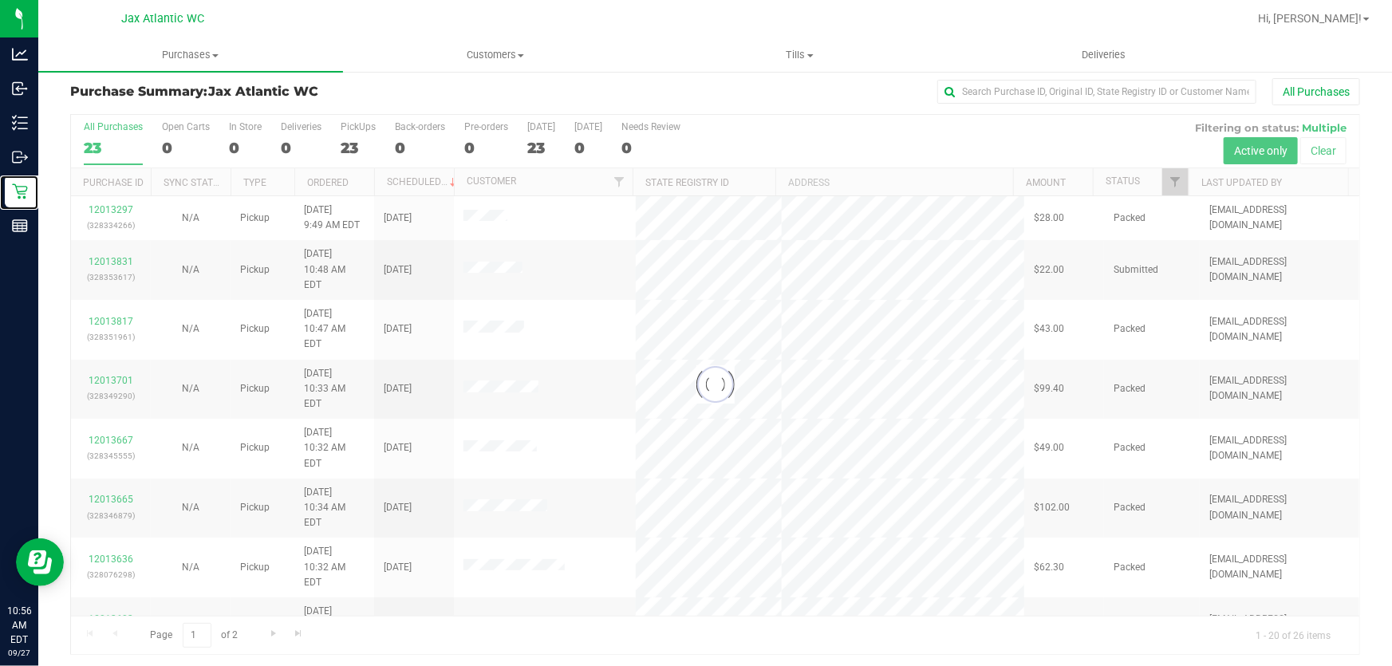
scroll to position [12, 0]
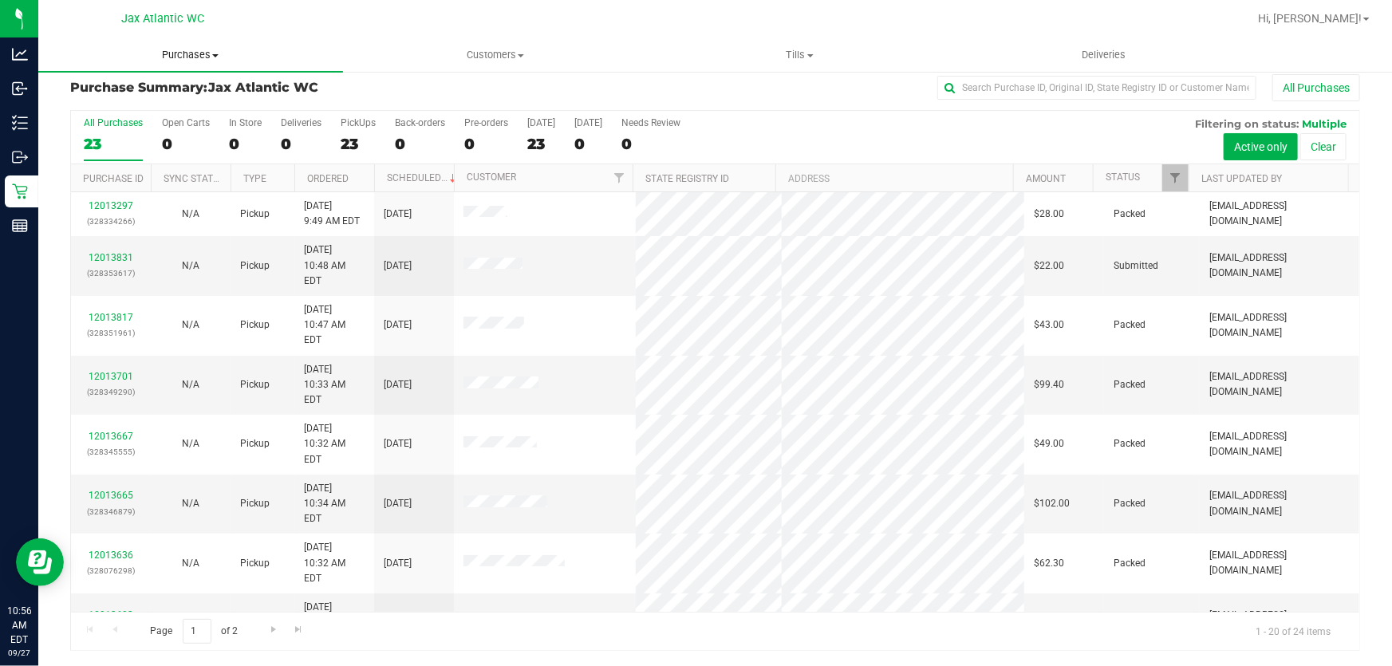
click at [199, 50] on span "Purchases" at bounding box center [190, 55] width 305 height 14
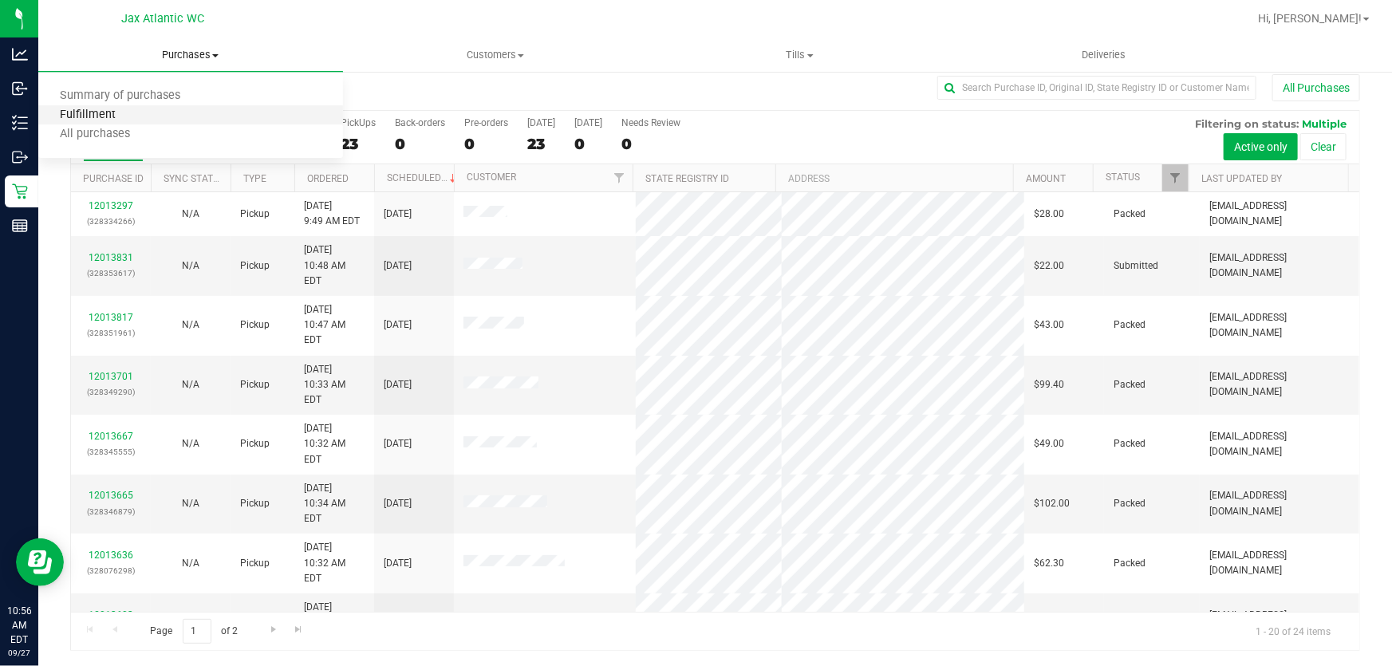
click at [111, 117] on span "Fulfillment" at bounding box center [87, 115] width 99 height 14
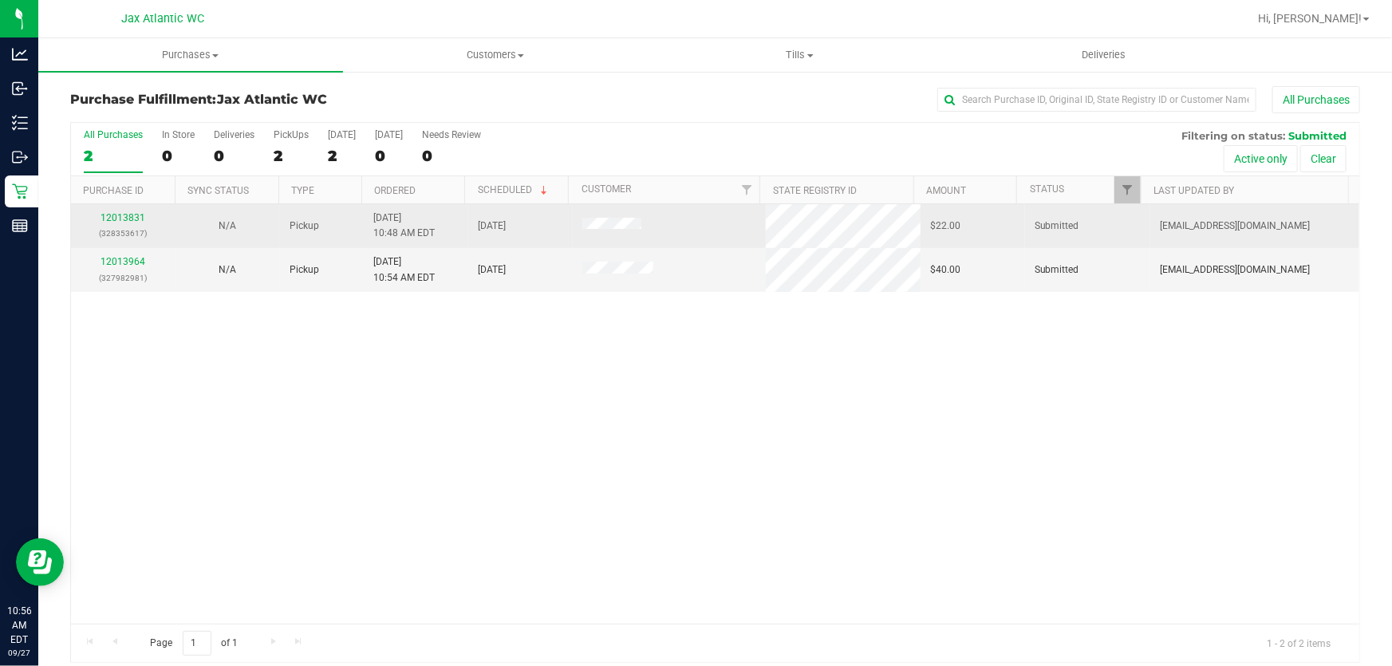
click at [93, 214] on div "12013831 (328353617)" at bounding box center [123, 226] width 85 height 30
click at [115, 217] on link "12013831" at bounding box center [123, 217] width 45 height 11
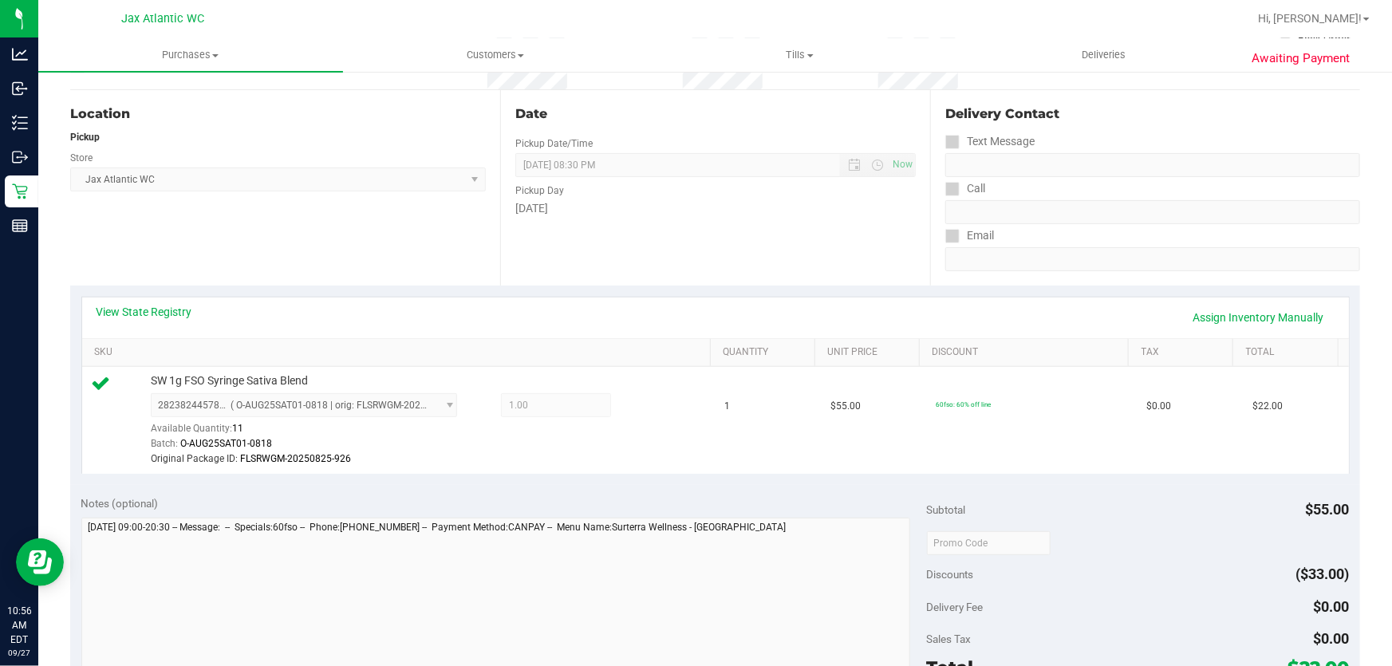
scroll to position [290, 0]
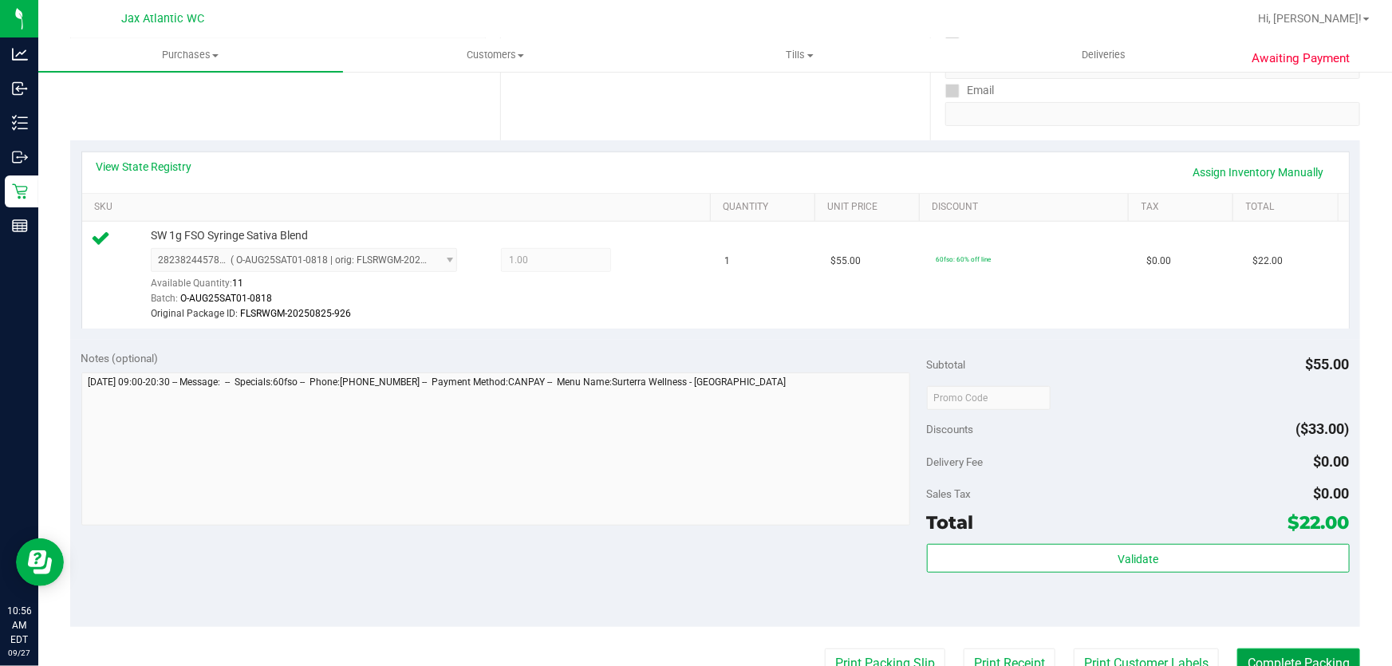
click at [1258, 651] on button "Complete Packing" at bounding box center [1298, 664] width 123 height 30
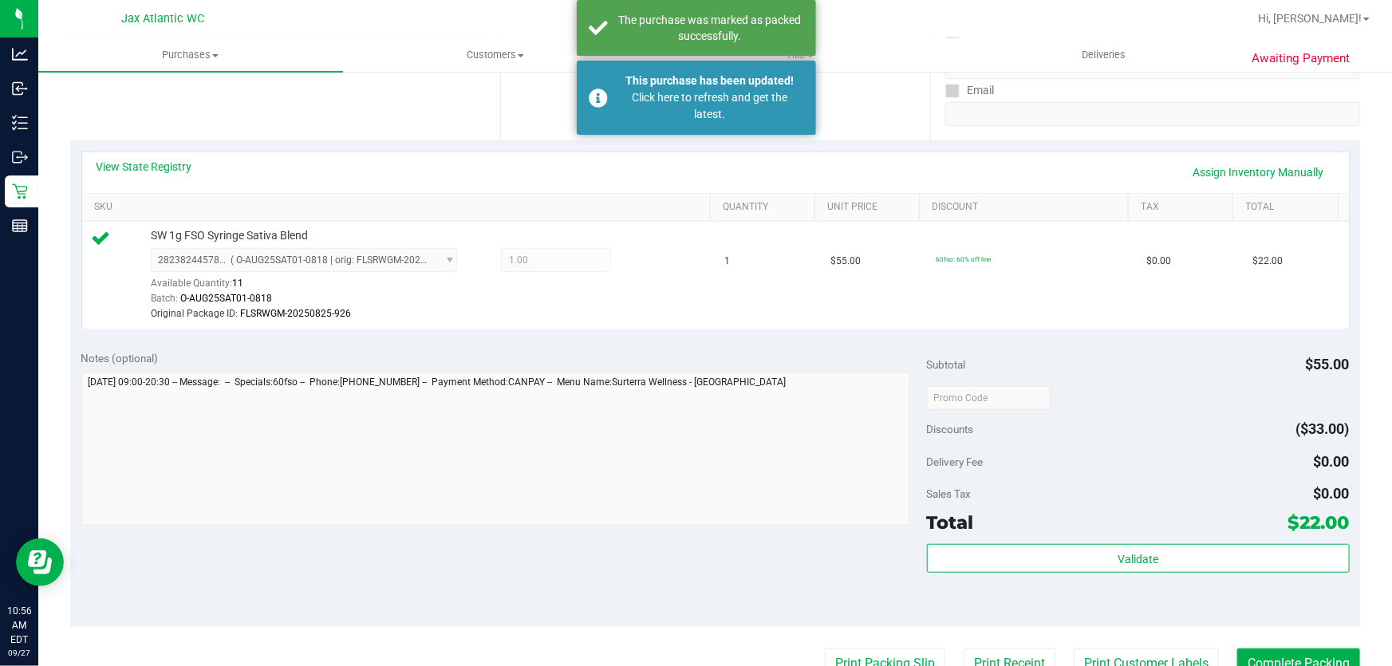
click at [381, 640] on purchase-details "Back Edit Purchase Cancel Purchase View Profile # 12013831 BioTrack ID: - Submi…" at bounding box center [715, 398] width 1290 height 1202
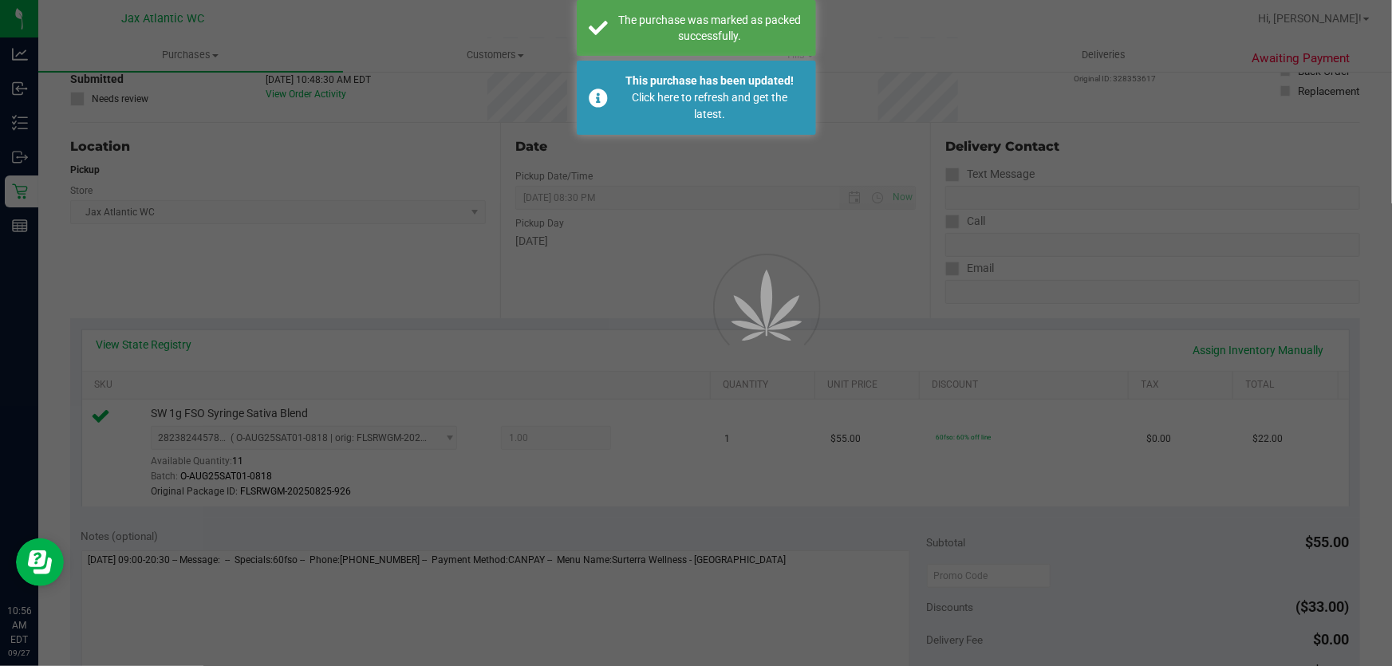
scroll to position [0, 0]
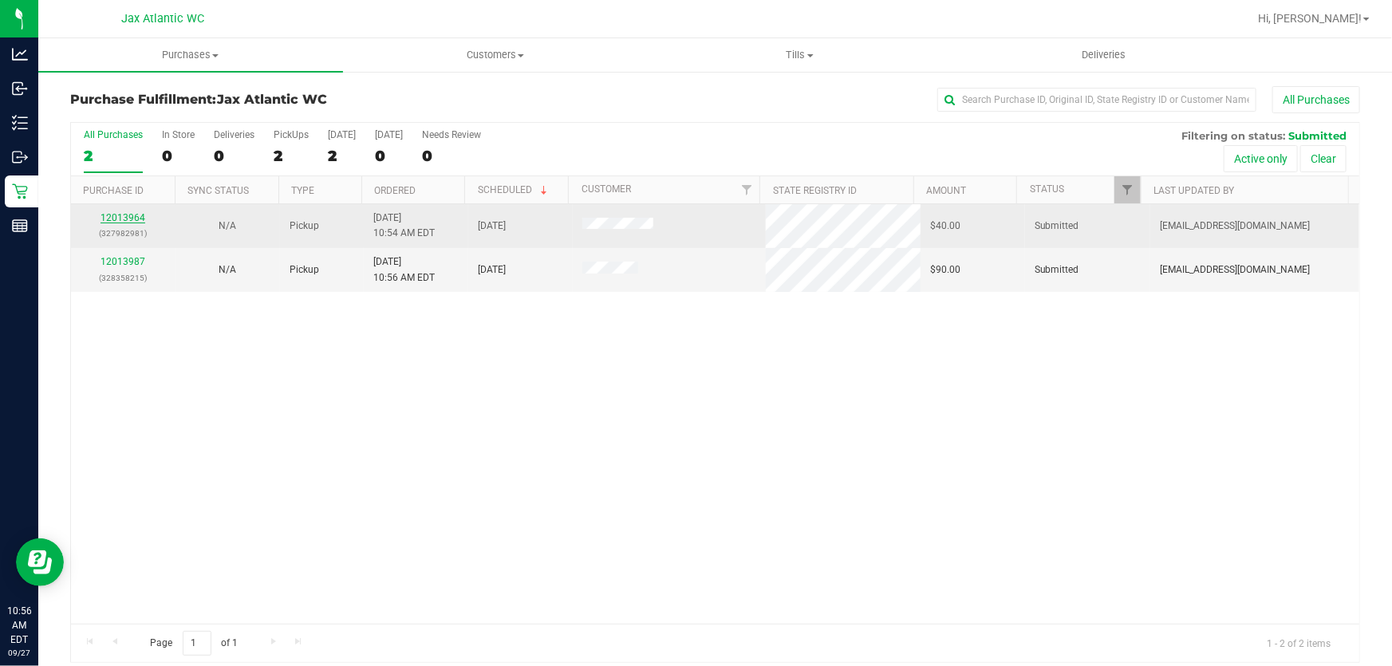
click at [134, 218] on link "12013964" at bounding box center [123, 217] width 45 height 11
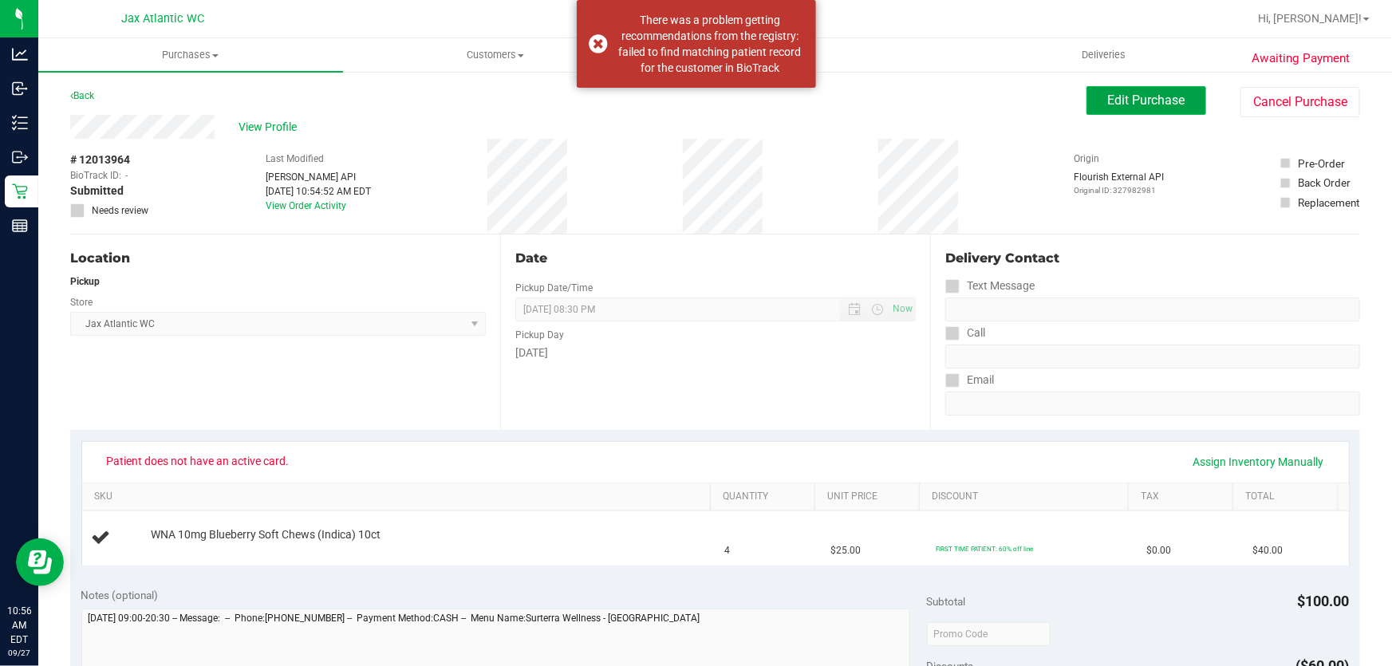
click at [1165, 101] on span "Edit Purchase" at bounding box center [1146, 100] width 77 height 15
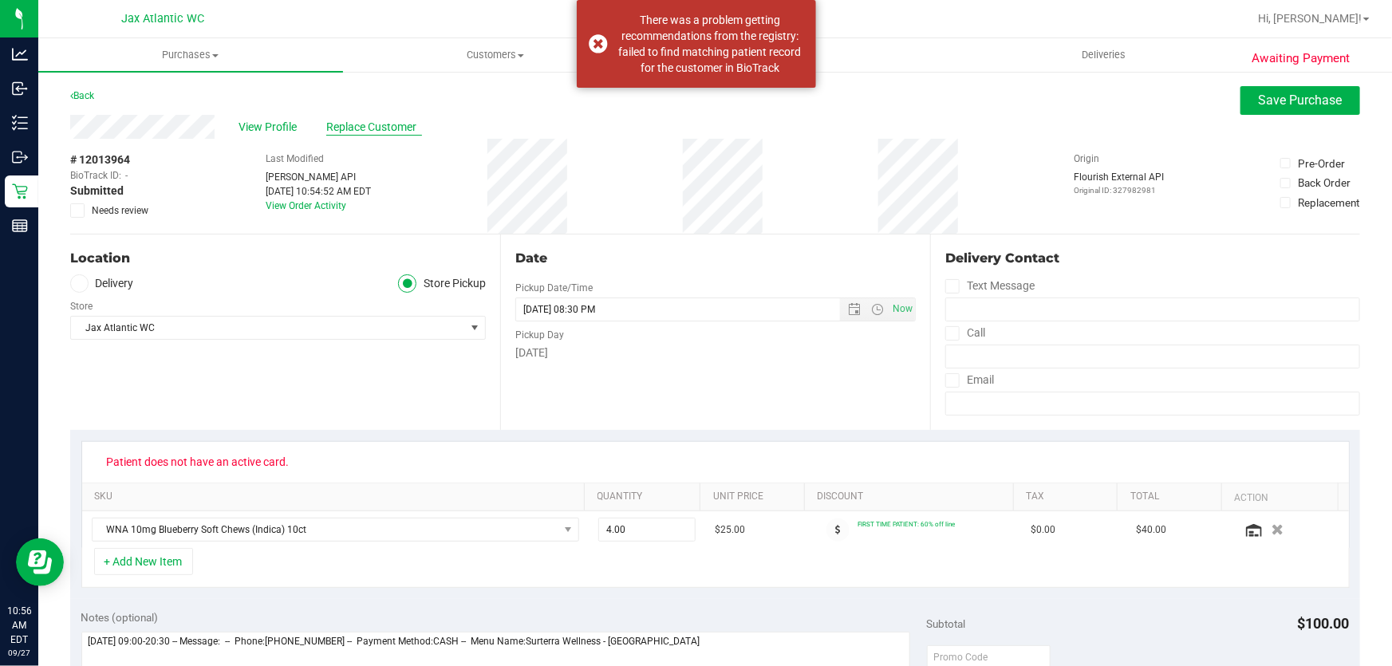
click at [361, 124] on span "Replace Customer" at bounding box center [374, 127] width 96 height 17
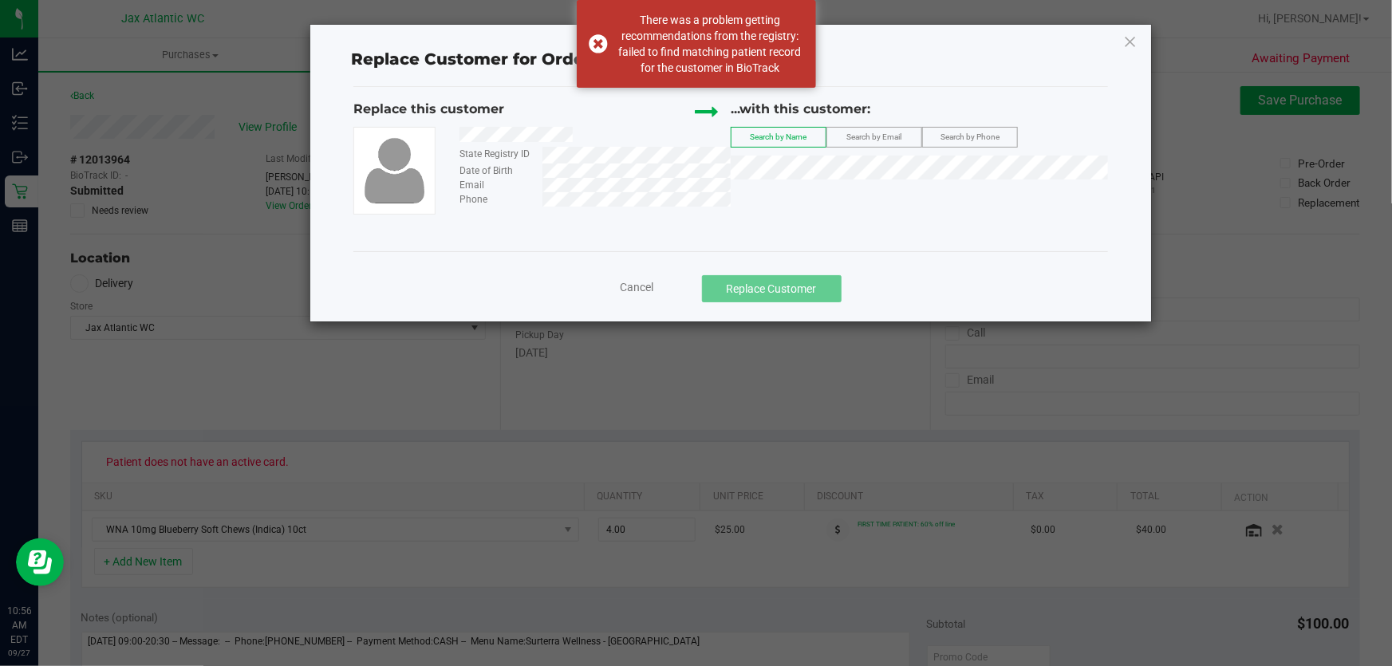
click at [872, 127] on div "Search by Email" at bounding box center [874, 137] width 96 height 21
click at [841, 179] on div "...with this customer: Search by Name Search by Email Search by Phone" at bounding box center [919, 144] width 377 height 88
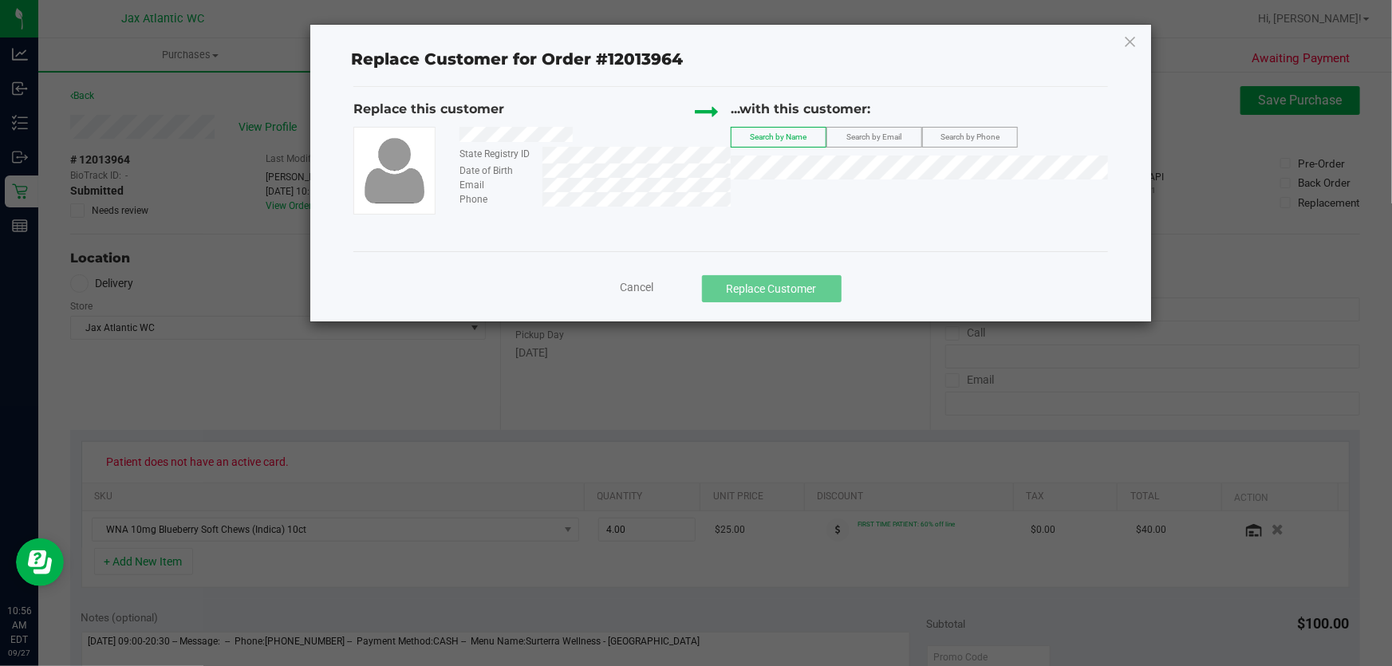
click at [898, 148] on div "...with this customer: Search by Name Search by Email Search by Phone" at bounding box center [919, 144] width 377 height 88
click at [858, 139] on span "Search by Email" at bounding box center [874, 136] width 55 height 9
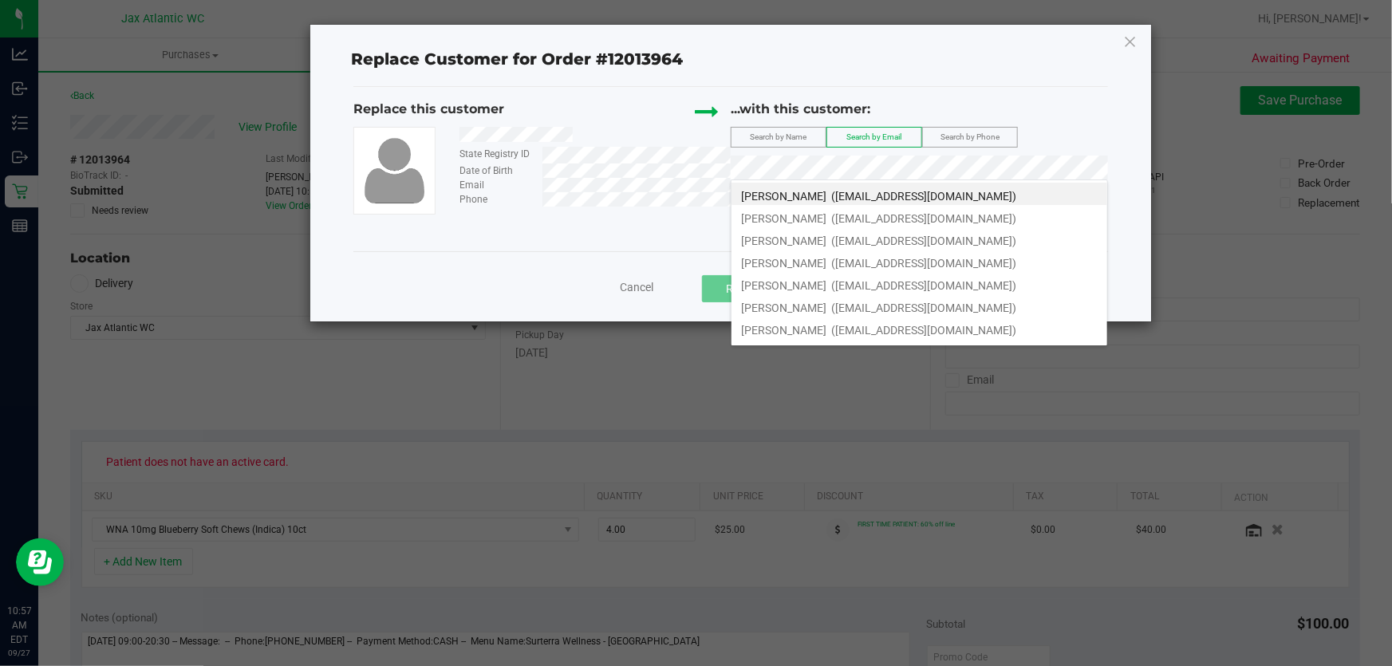
click at [961, 141] on label "Search by Phone" at bounding box center [970, 137] width 94 height 19
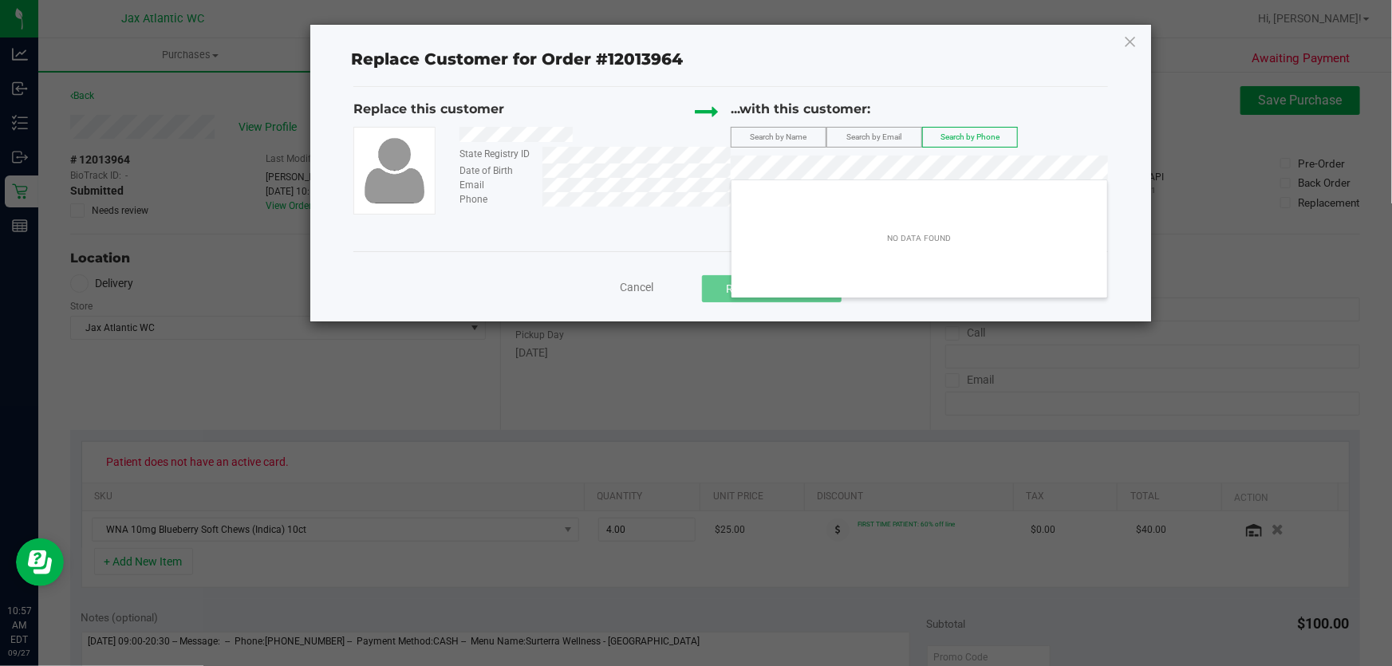
click at [1140, 44] on div "Replace Customer for Order #12013964 Replace this customer State Registry ID Da…" at bounding box center [730, 173] width 841 height 297
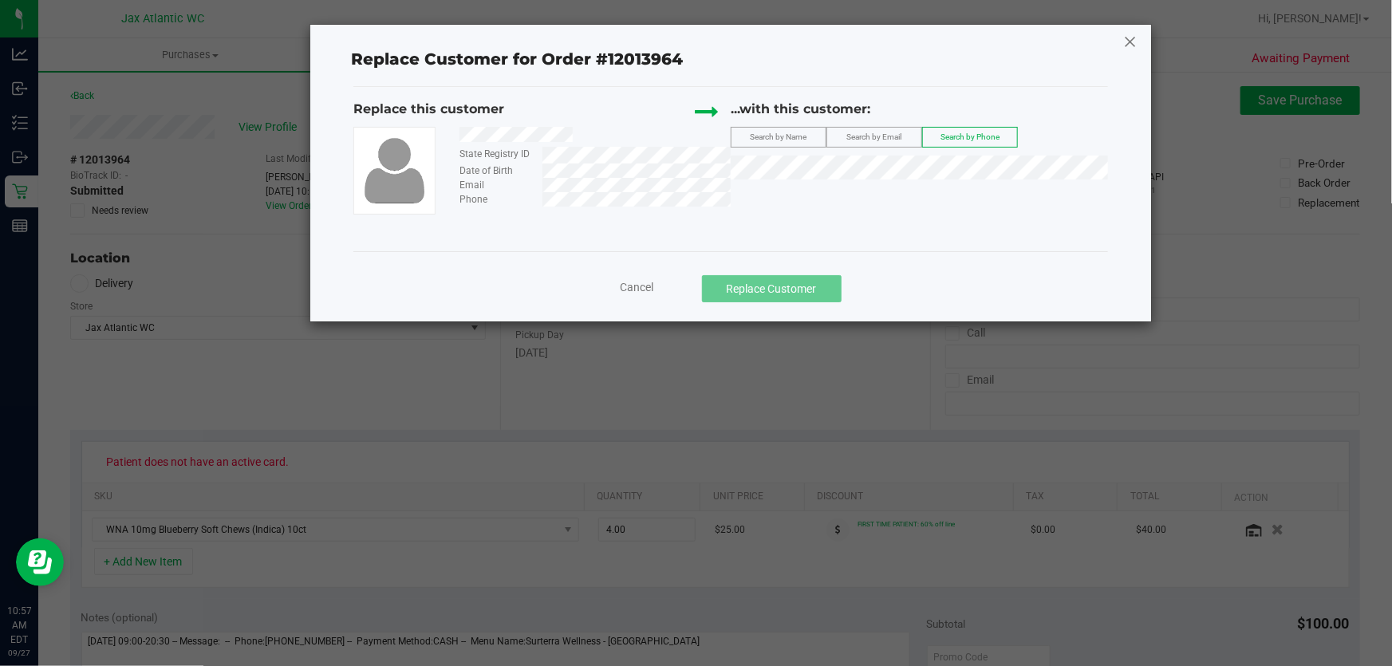
click at [1136, 43] on icon at bounding box center [1130, 42] width 14 height 26
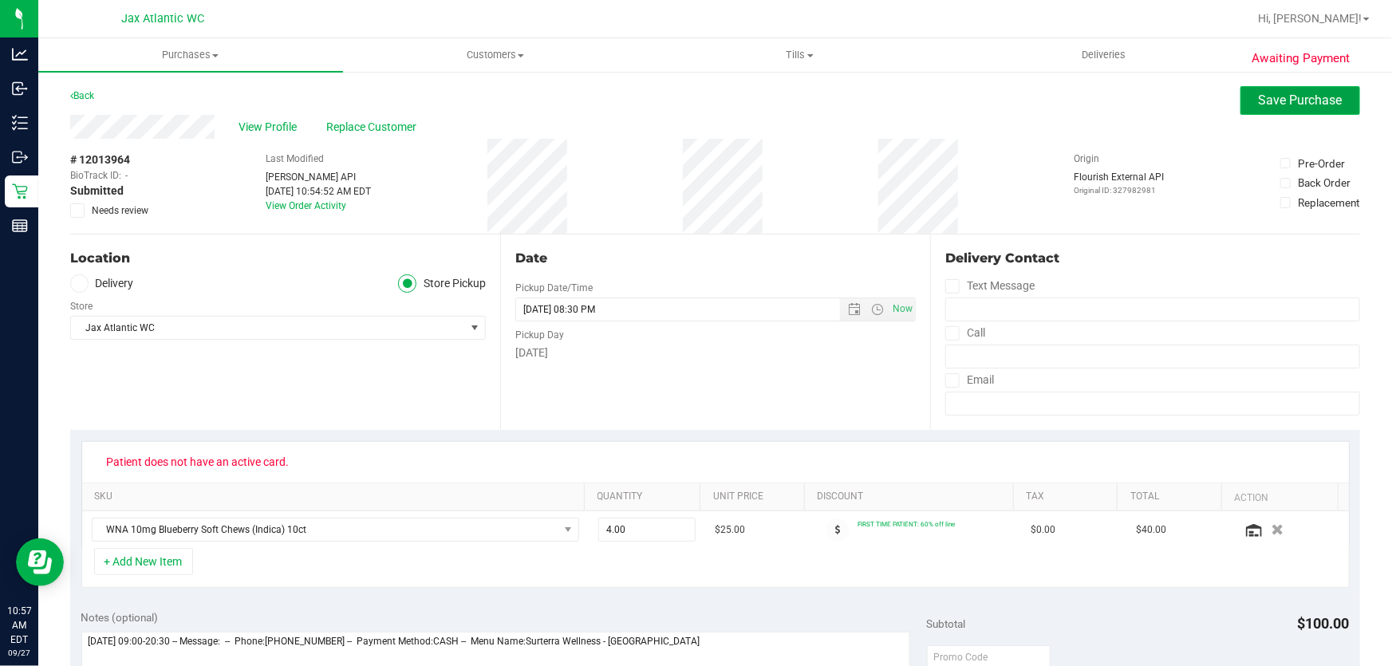
click at [1259, 101] on span "Save Purchase" at bounding box center [1301, 100] width 84 height 15
click at [259, 122] on span "View Profile" at bounding box center [271, 127] width 64 height 17
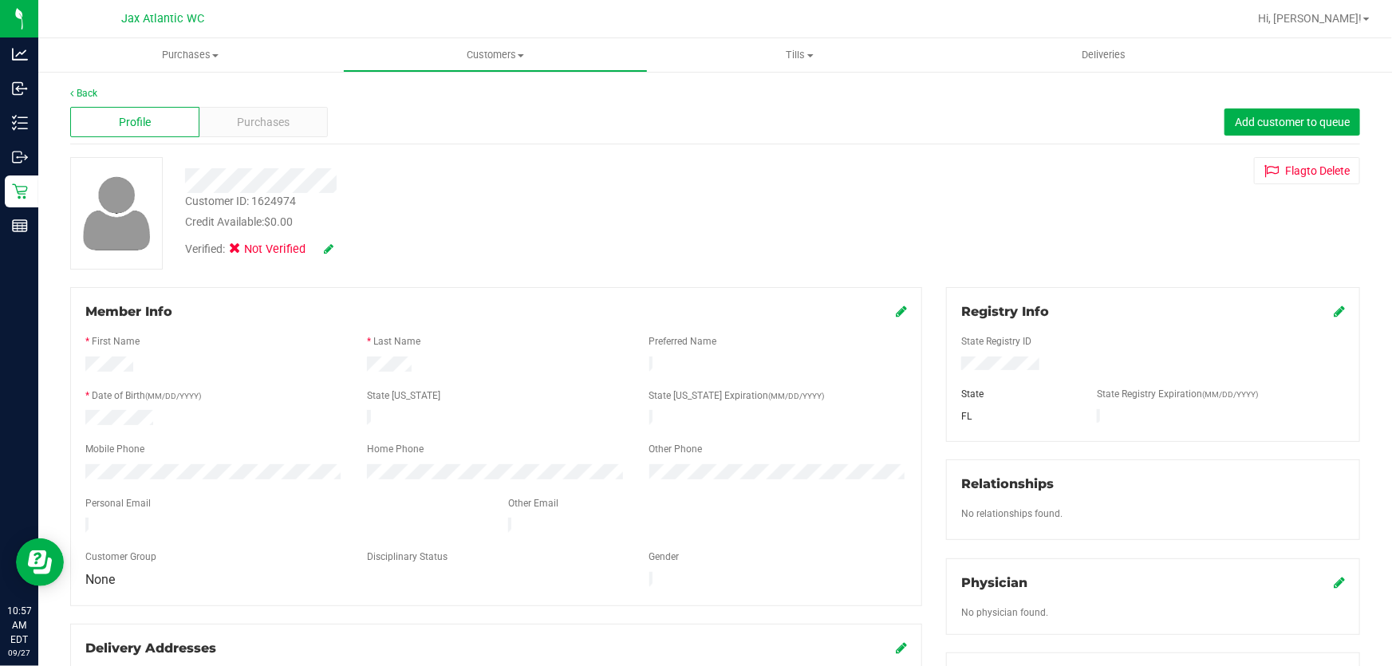
click at [327, 243] on icon at bounding box center [329, 248] width 10 height 11
click at [354, 255] on icon at bounding box center [350, 249] width 13 height 11
click at [283, 199] on div "Customer ID: 1624974" at bounding box center [240, 201] width 111 height 17
copy div "1624974"
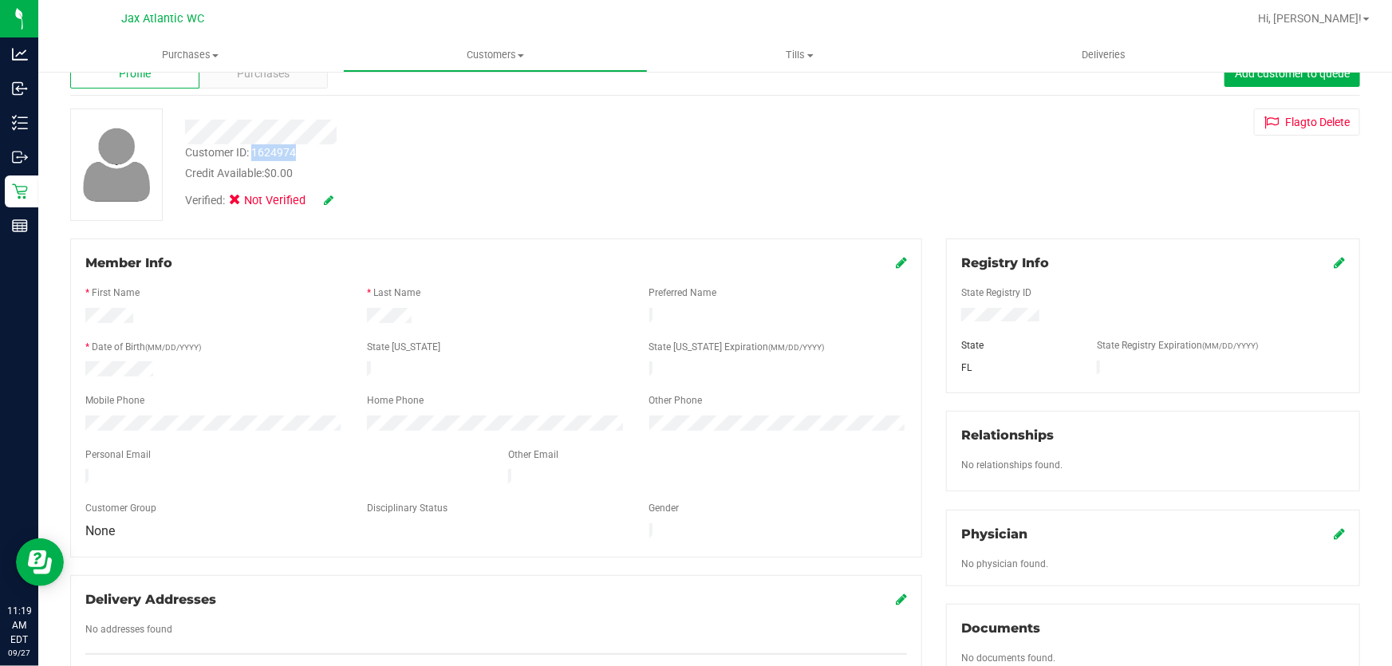
scroll to position [72, 0]
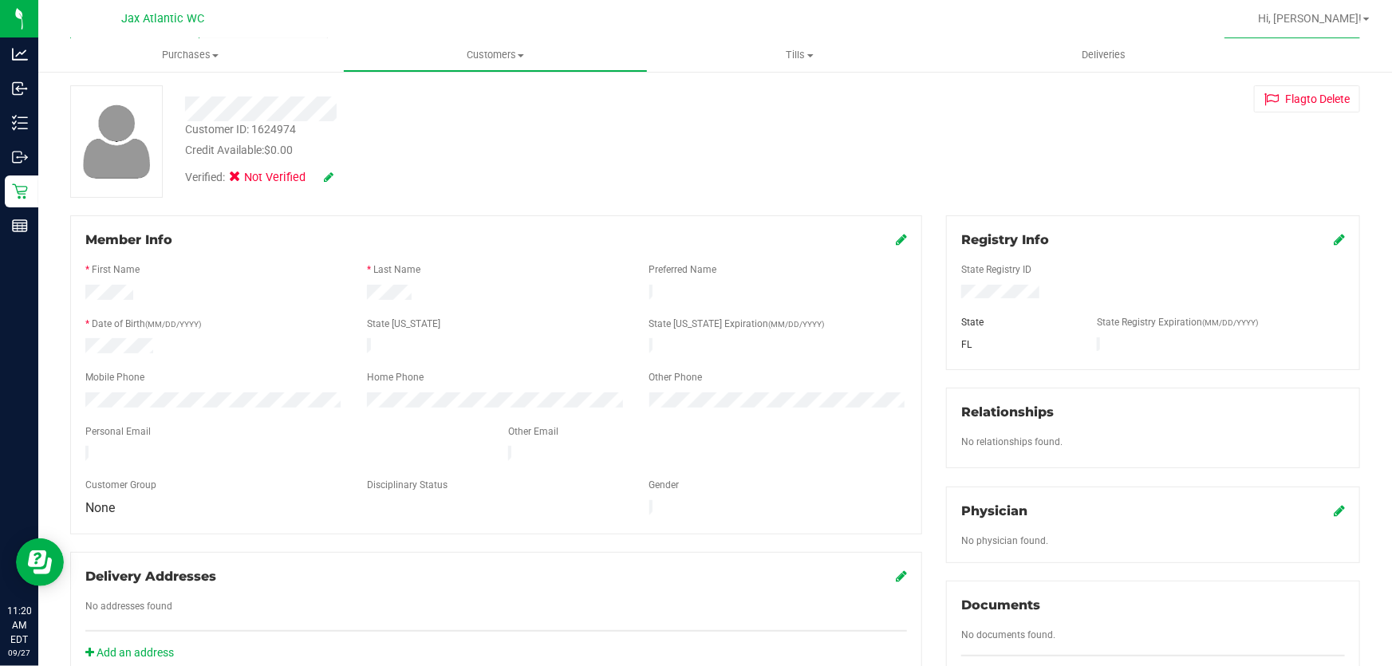
click at [562, 645] on div "Add an address" at bounding box center [496, 653] width 846 height 17
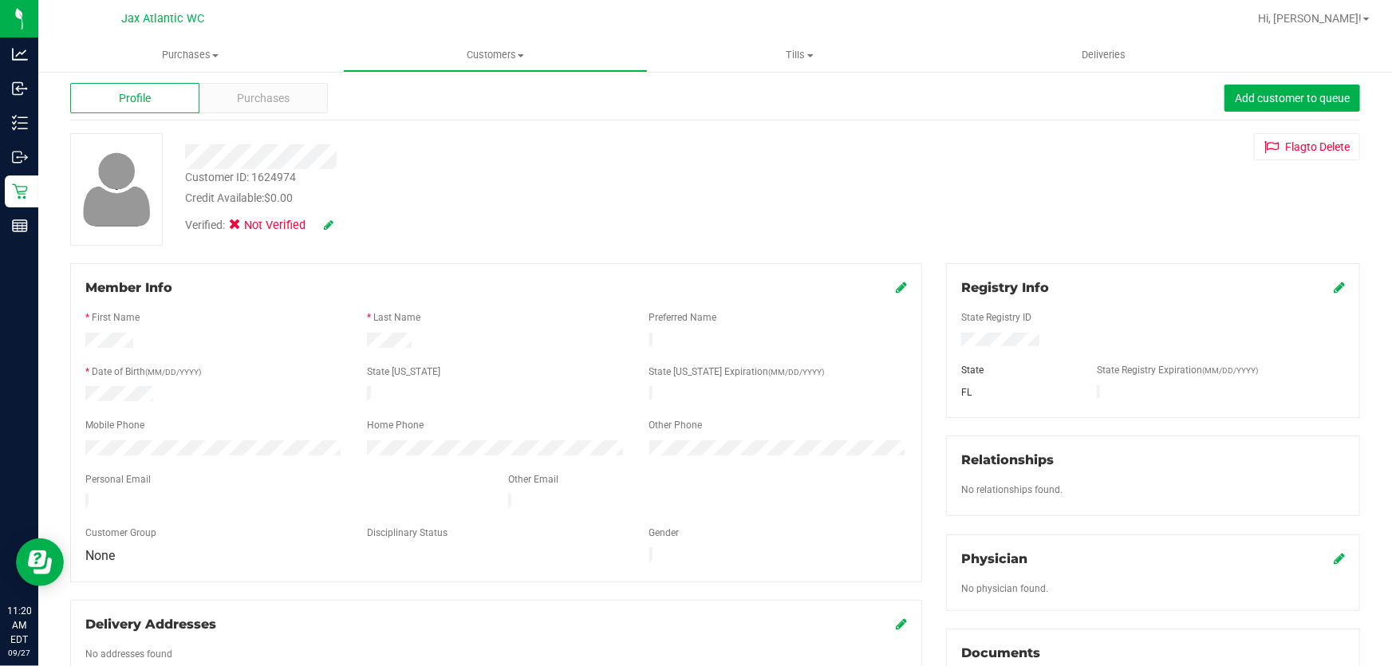
scroll to position [0, 0]
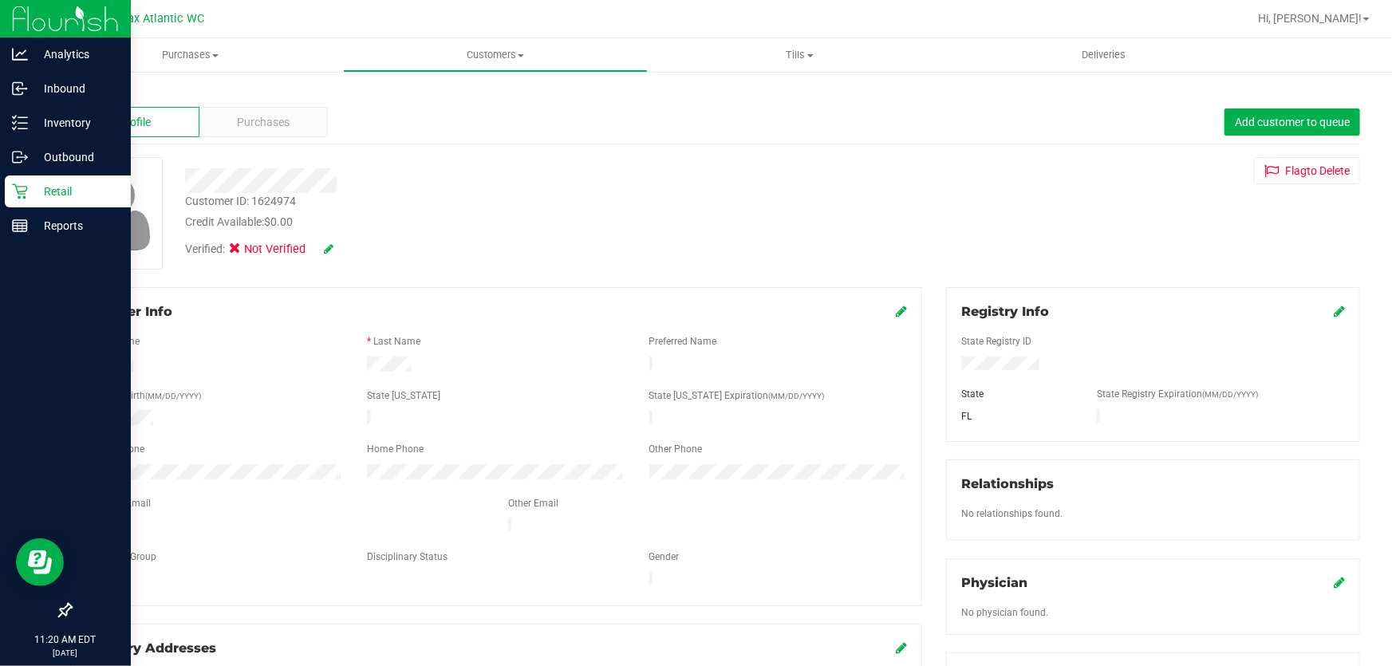
click at [36, 194] on p "Retail" at bounding box center [76, 191] width 96 height 19
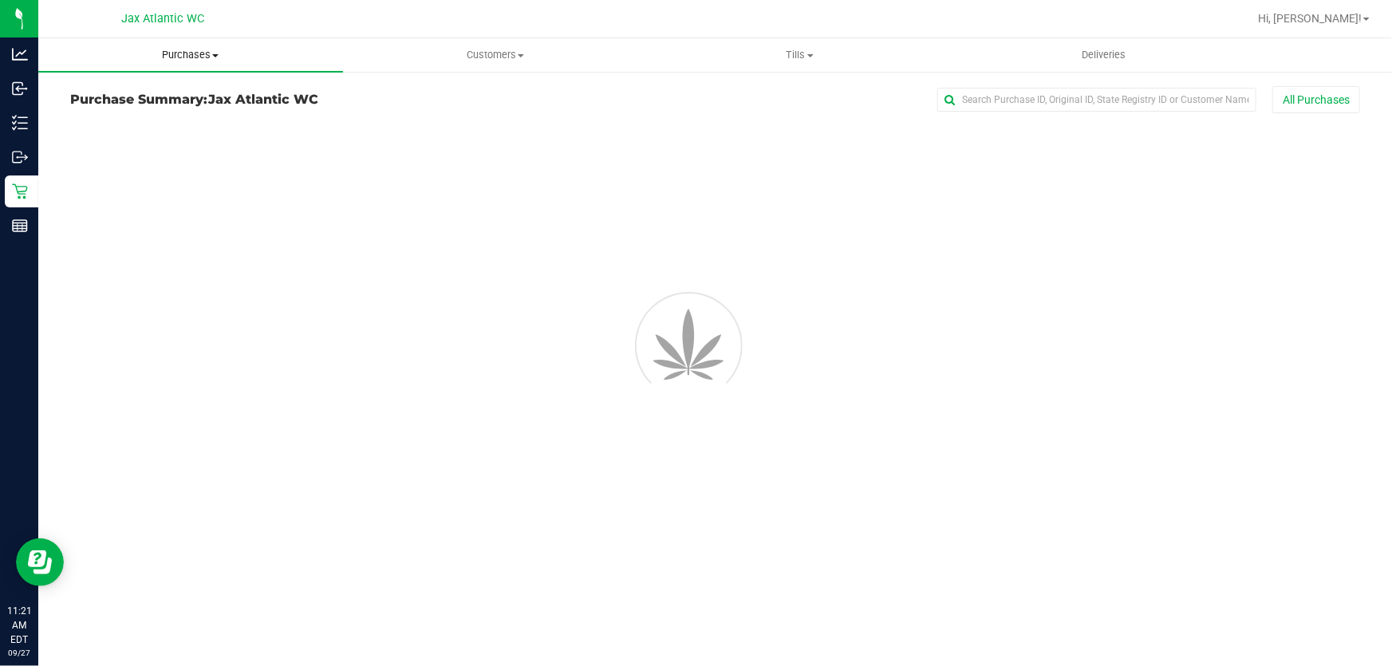
click at [195, 56] on span "Purchases" at bounding box center [190, 55] width 305 height 14
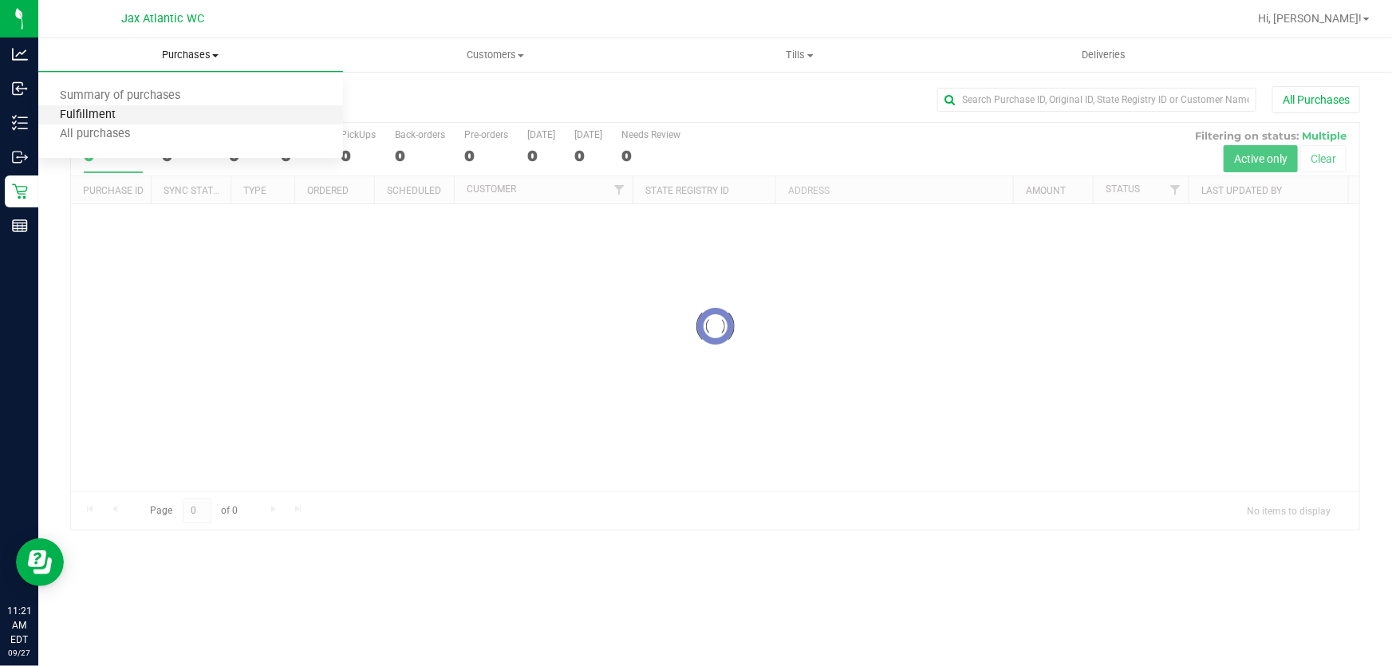
click at [132, 112] on span "Fulfillment" at bounding box center [87, 115] width 99 height 14
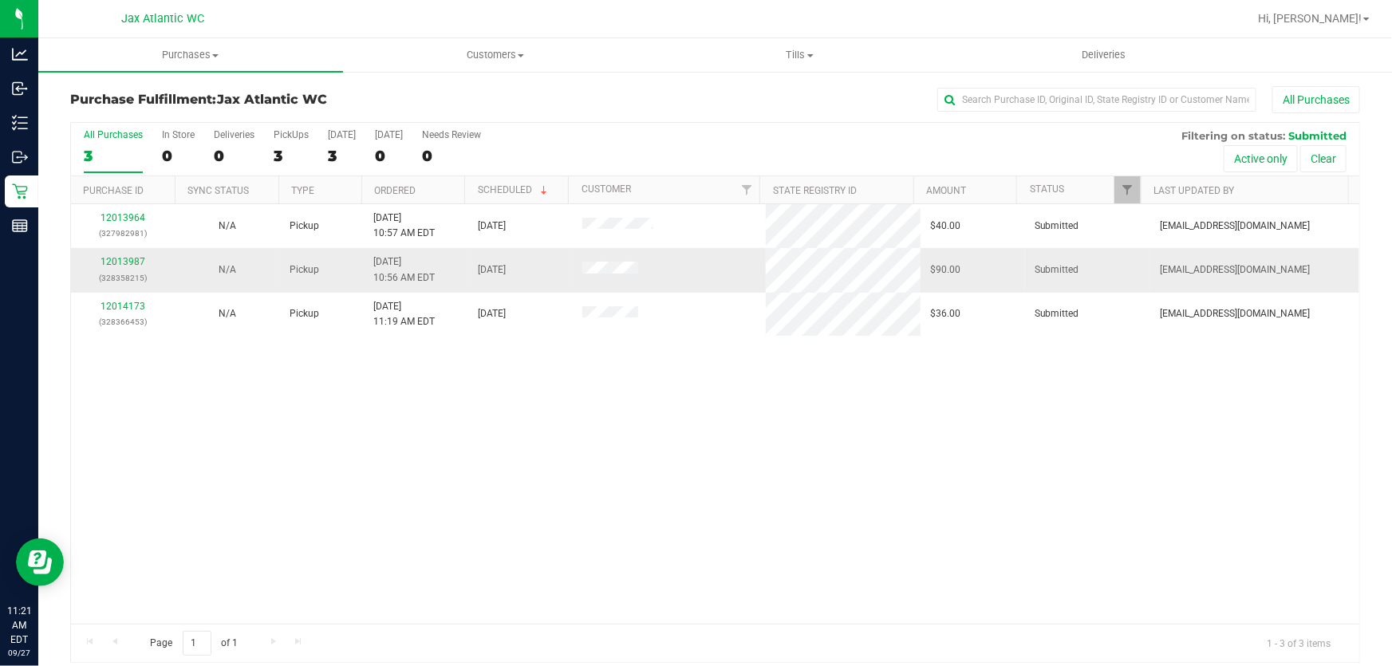
click at [129, 271] on p "(328358215)" at bounding box center [123, 277] width 85 height 15
click at [128, 265] on link "12013987" at bounding box center [123, 261] width 45 height 11
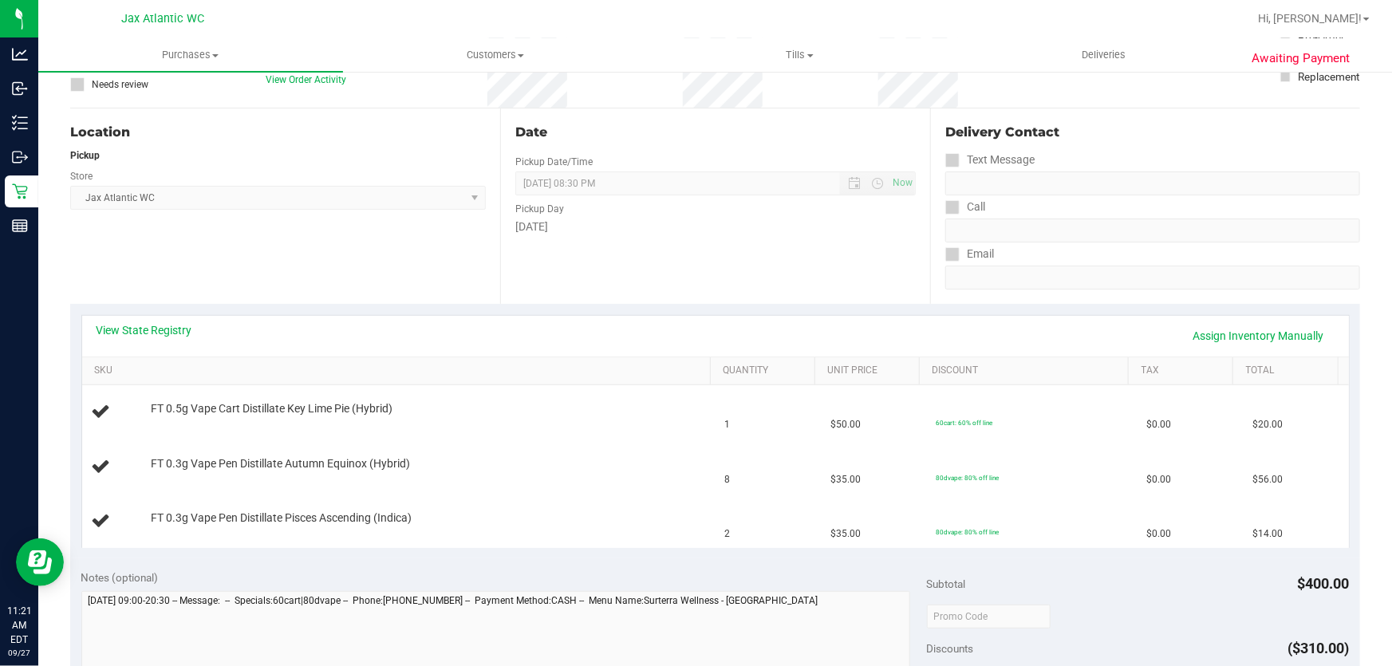
scroll to position [144, 0]
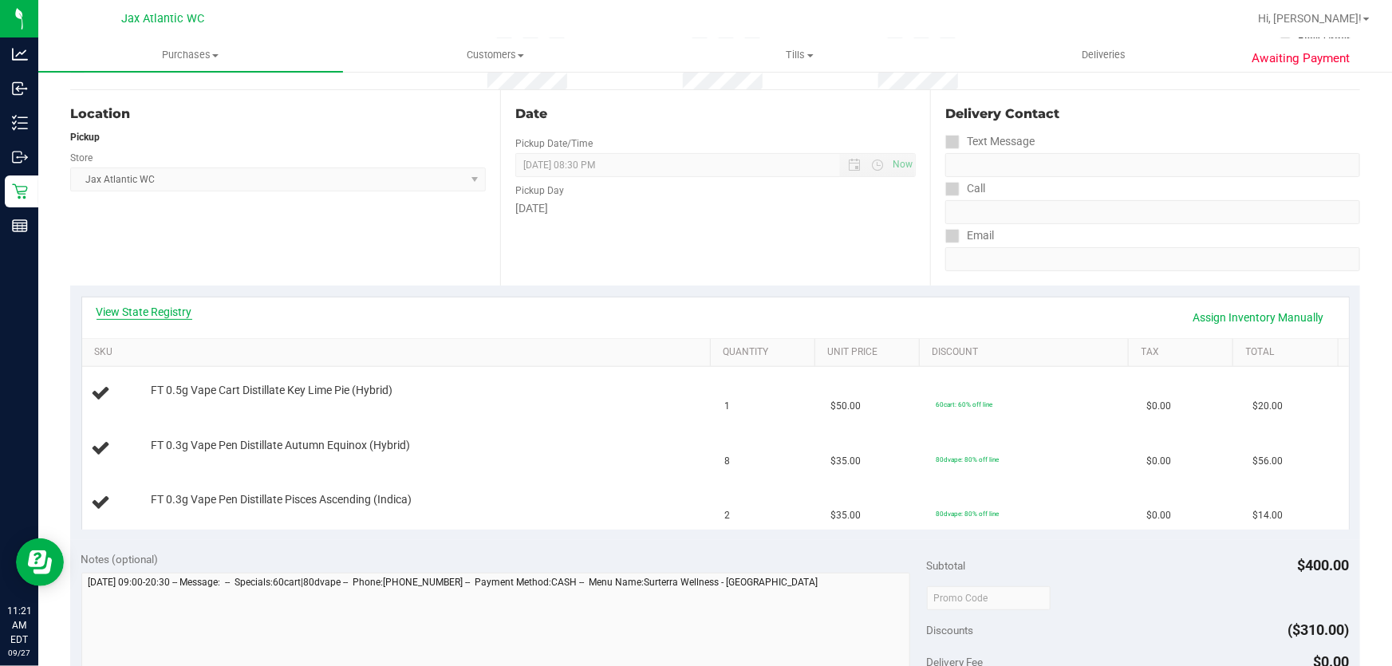
click at [124, 311] on link "View State Registry" at bounding box center [145, 312] width 96 height 16
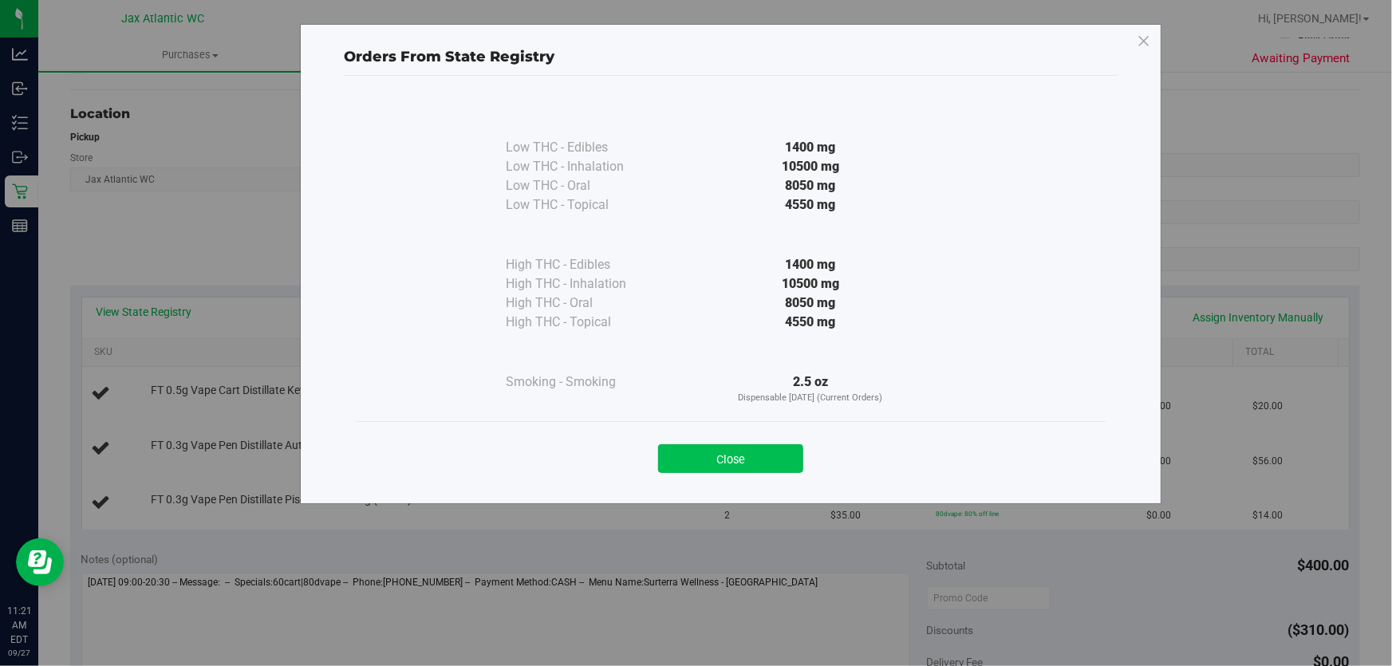
click at [759, 453] on button "Close" at bounding box center [730, 458] width 145 height 29
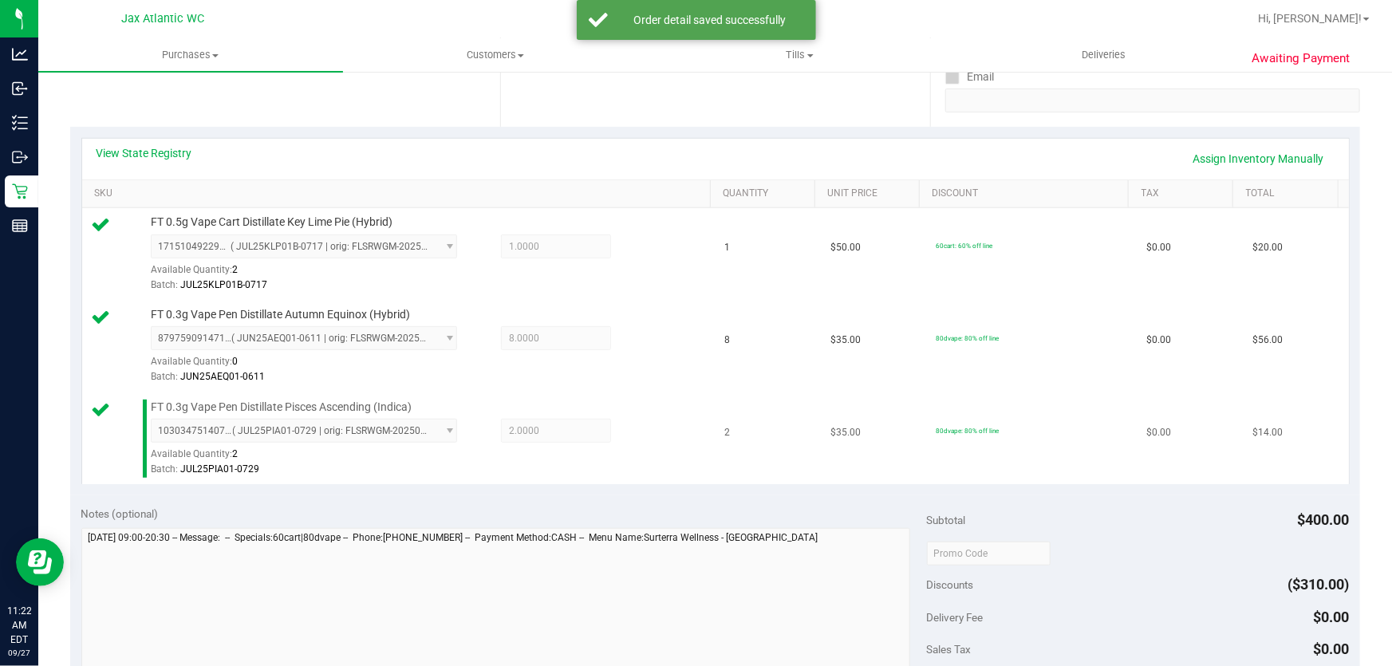
scroll to position [362, 0]
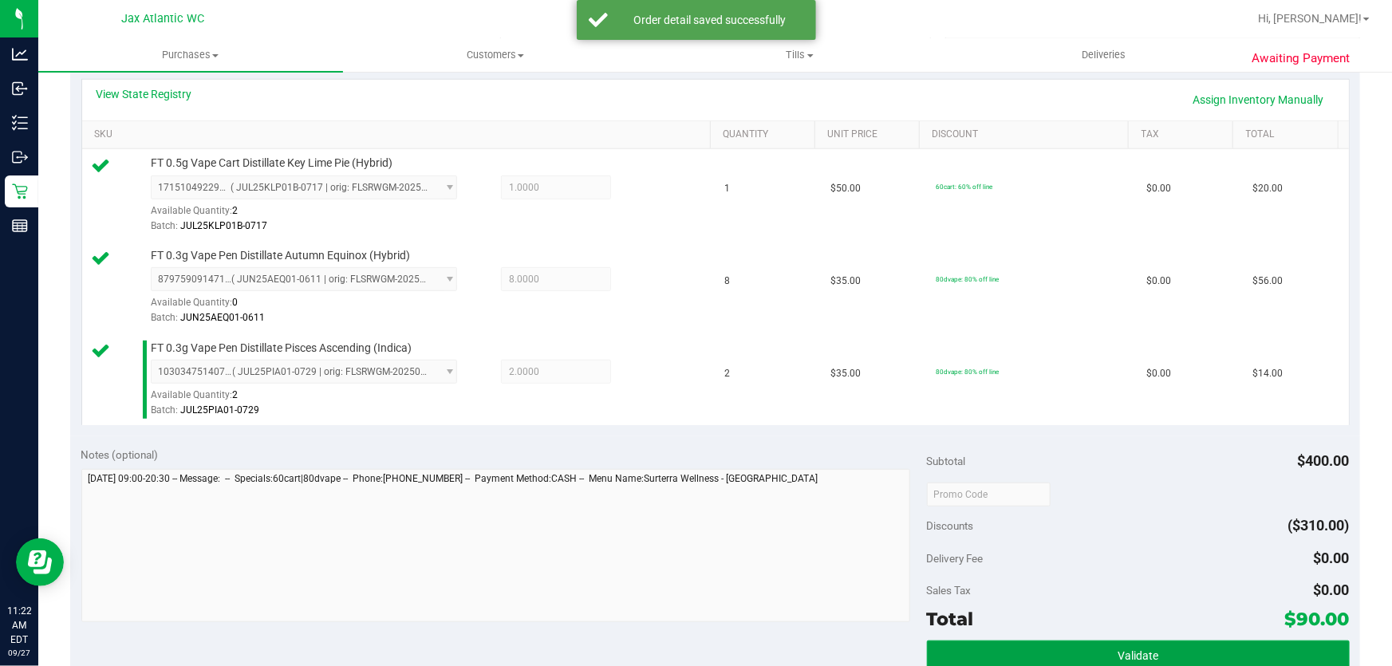
drag, startPoint x: 1083, startPoint y: 659, endPoint x: 1084, endPoint y: 637, distance: 21.6
click at [1084, 659] on button "Validate" at bounding box center [1138, 655] width 423 height 29
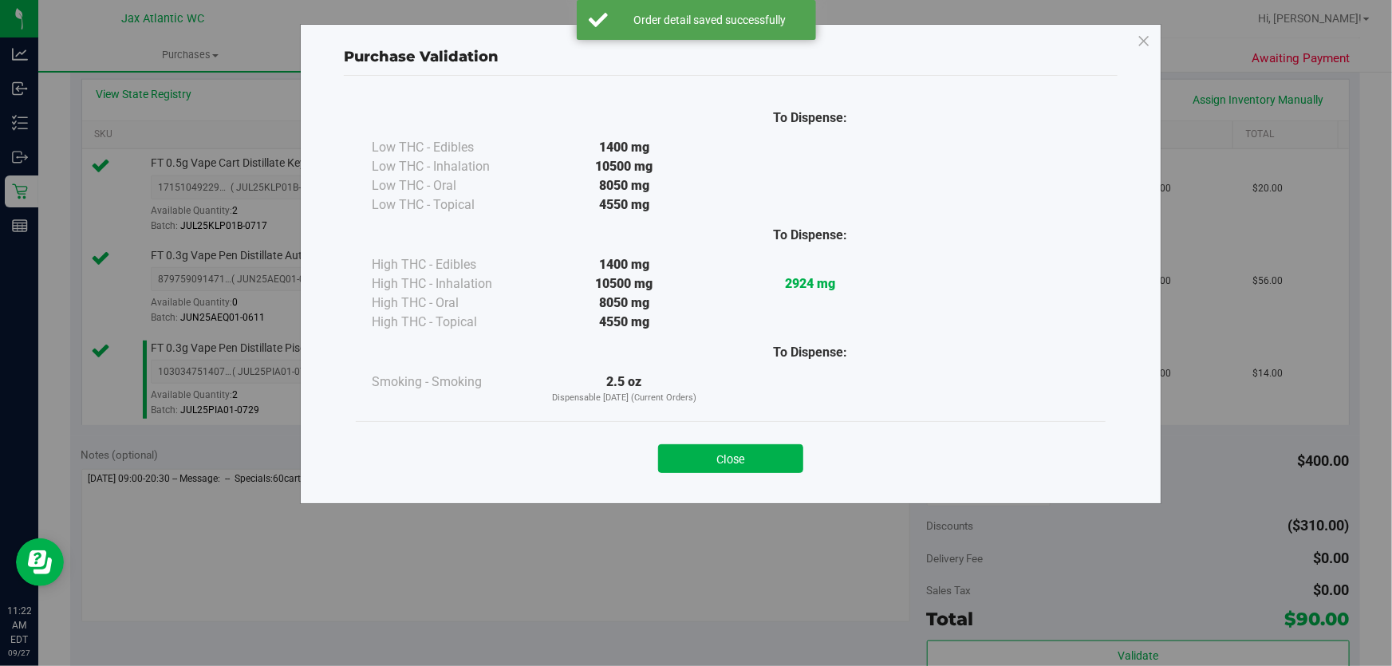
click at [744, 463] on button "Close" at bounding box center [730, 458] width 145 height 29
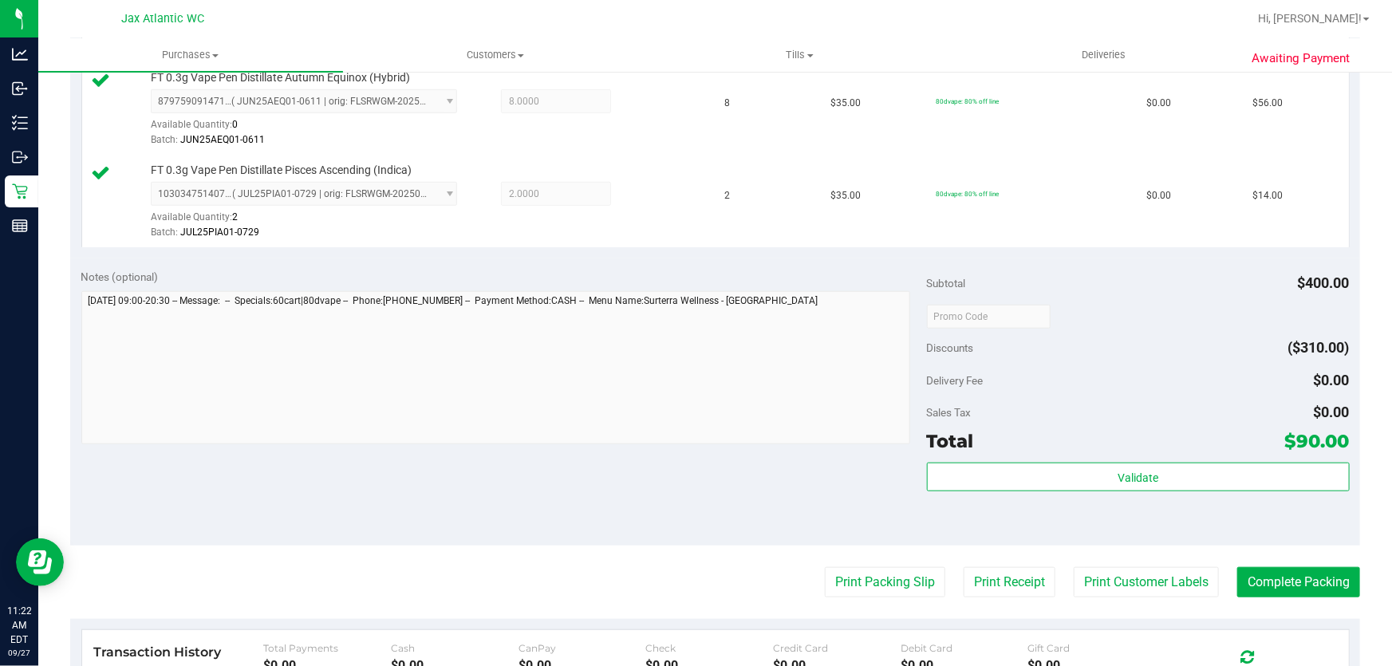
scroll to position [653, 0]
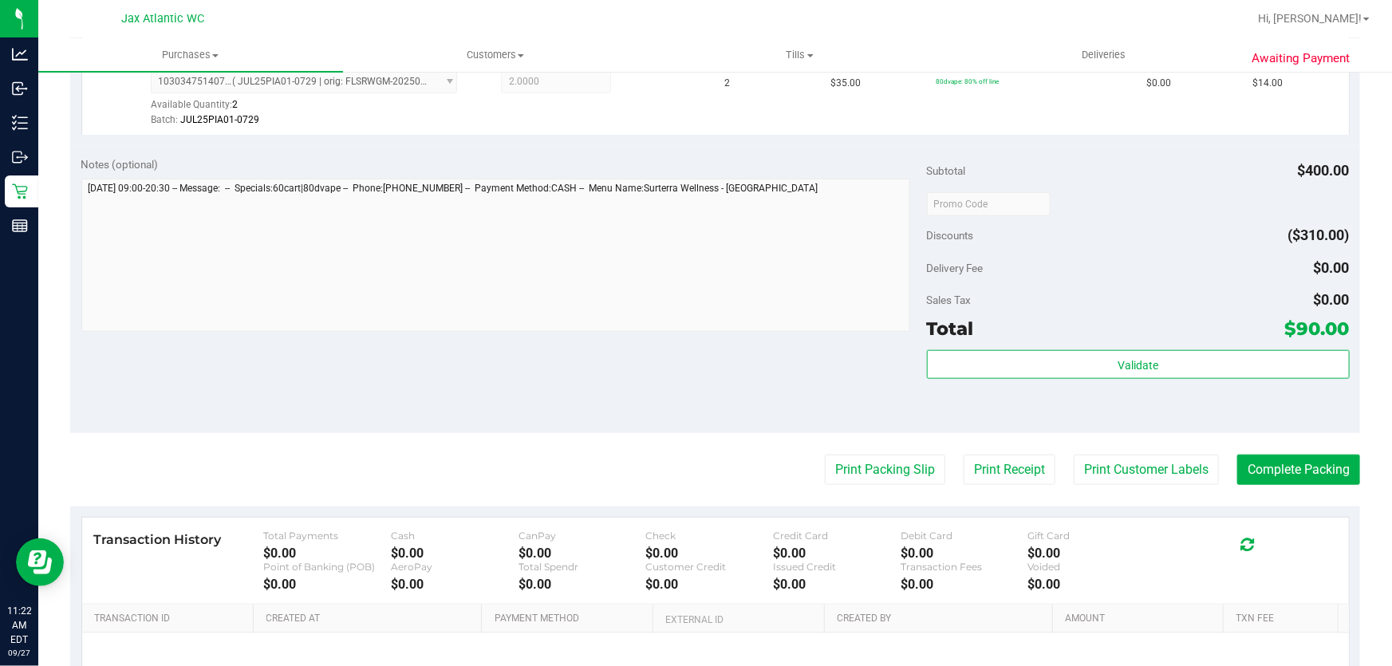
click at [888, 486] on purchase-details "Back Edit Purchase Cancel Purchase View Profile # 12013987 BioTrack ID: - Submi…" at bounding box center [715, 119] width 1290 height 1371
click at [888, 479] on button "Print Packing Slip" at bounding box center [885, 470] width 120 height 30
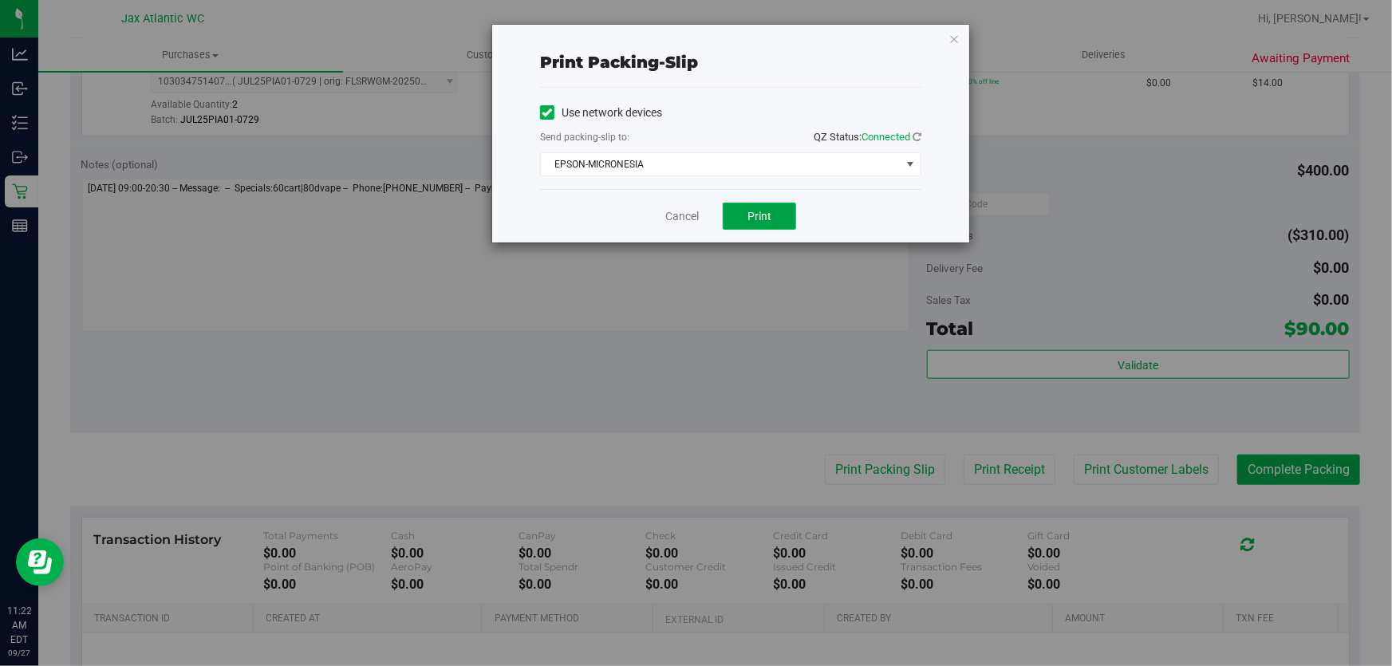
click at [766, 215] on span "Print" at bounding box center [759, 216] width 24 height 13
click at [668, 217] on link "Cancel" at bounding box center [682, 216] width 34 height 17
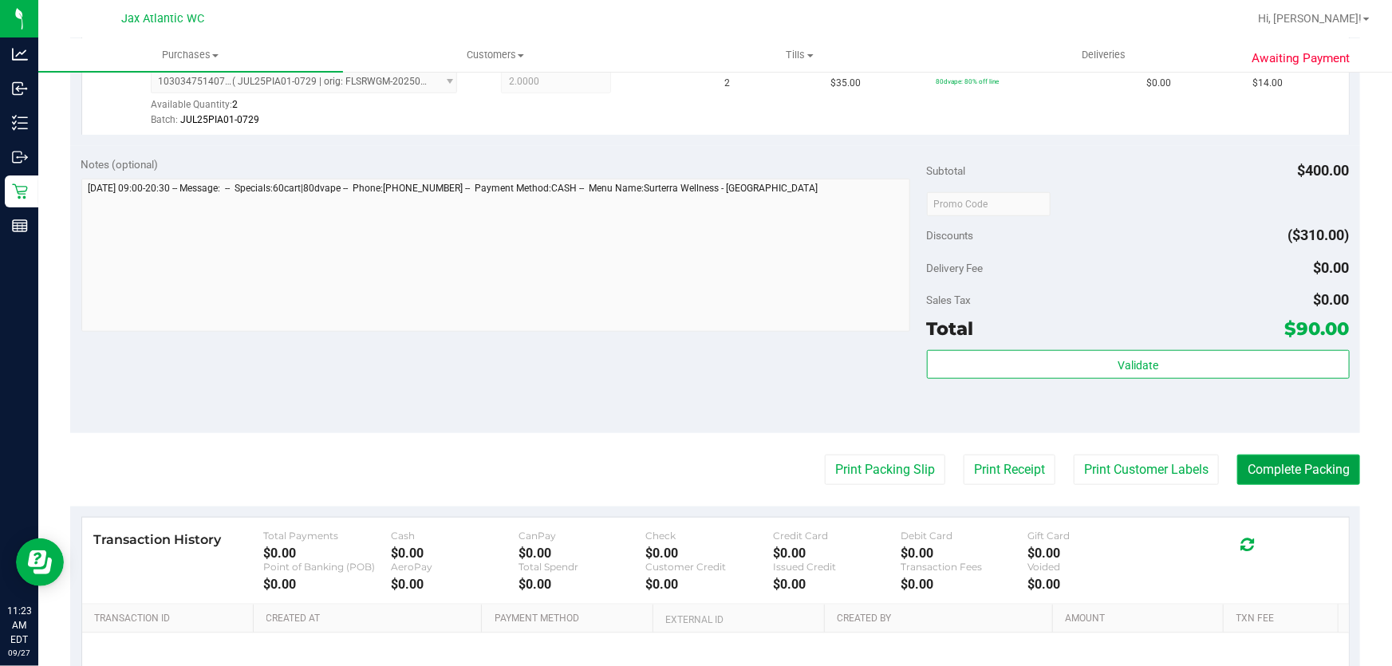
click at [1315, 479] on button "Complete Packing" at bounding box center [1298, 470] width 123 height 30
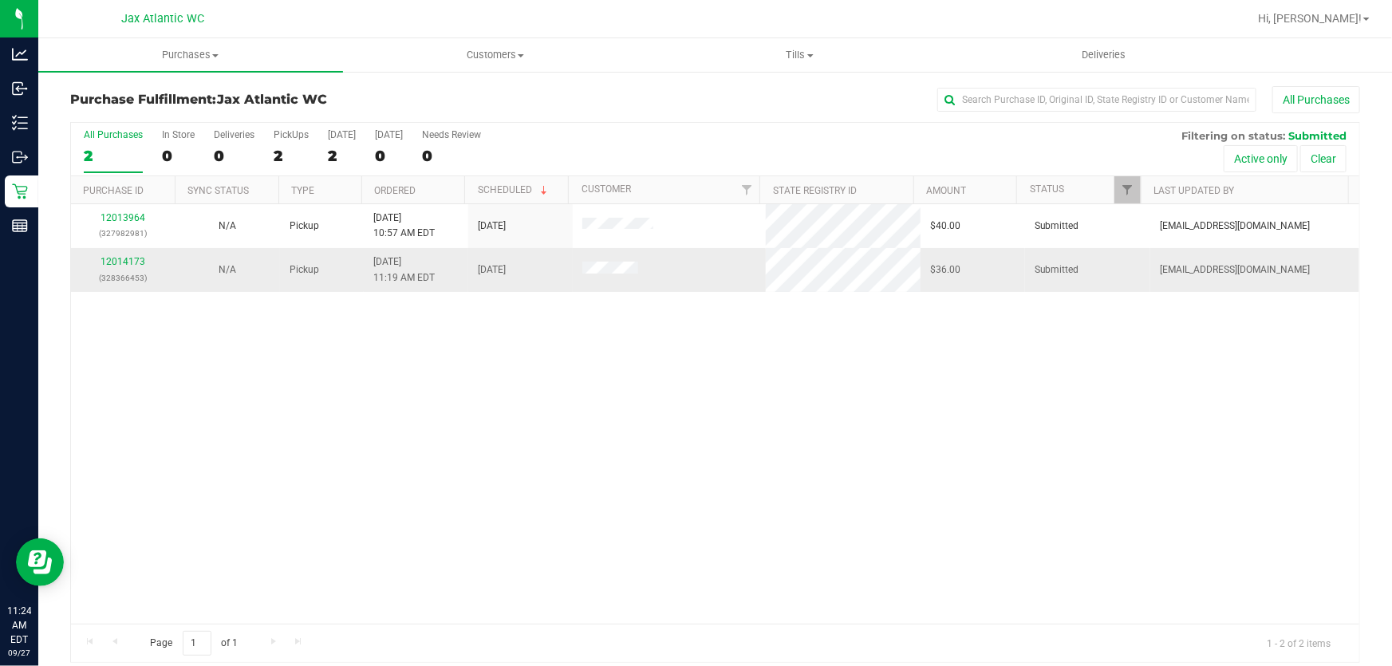
click at [147, 263] on div "12014173 (328366453)" at bounding box center [123, 269] width 85 height 30
click at [136, 263] on link "12014173" at bounding box center [123, 261] width 45 height 11
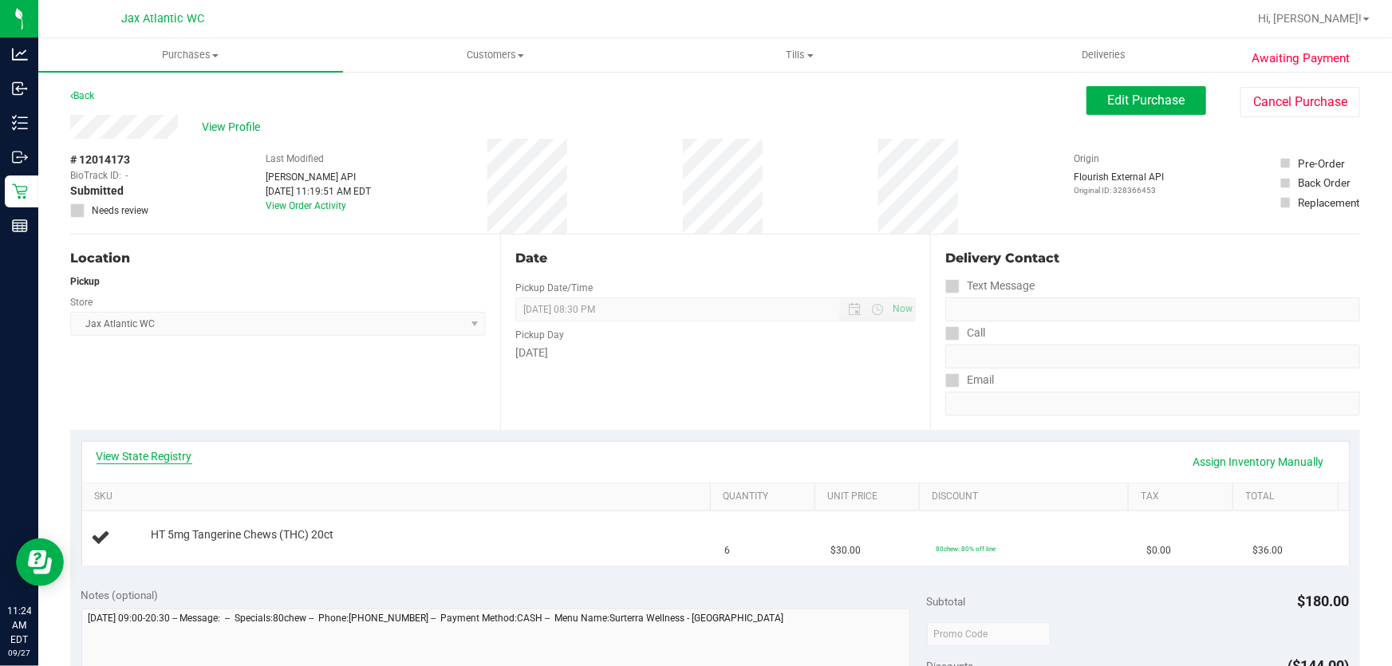
drag, startPoint x: 108, startPoint y: 469, endPoint x: 120, endPoint y: 457, distance: 16.9
click at [113, 463] on div "View State Registry Assign Inventory Manually" at bounding box center [716, 461] width 1238 height 27
click at [120, 456] on link "View State Registry" at bounding box center [145, 456] width 96 height 16
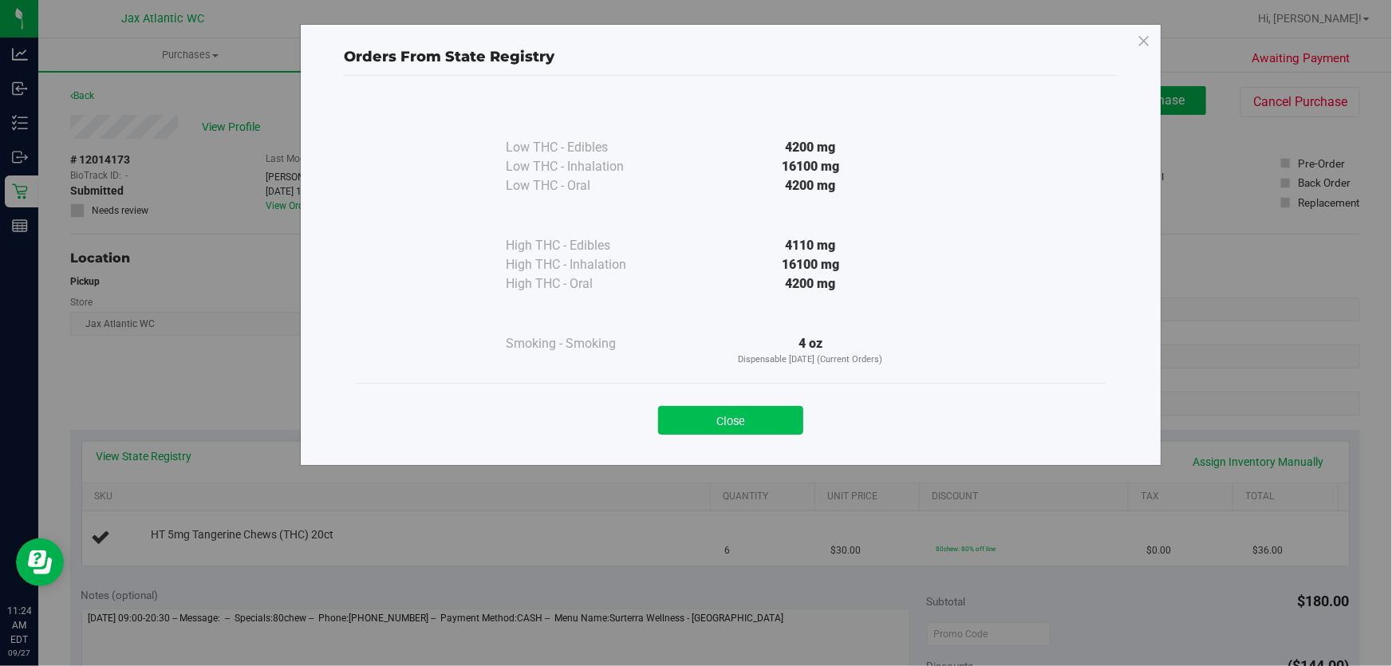
click at [757, 417] on button "Close" at bounding box center [730, 420] width 145 height 29
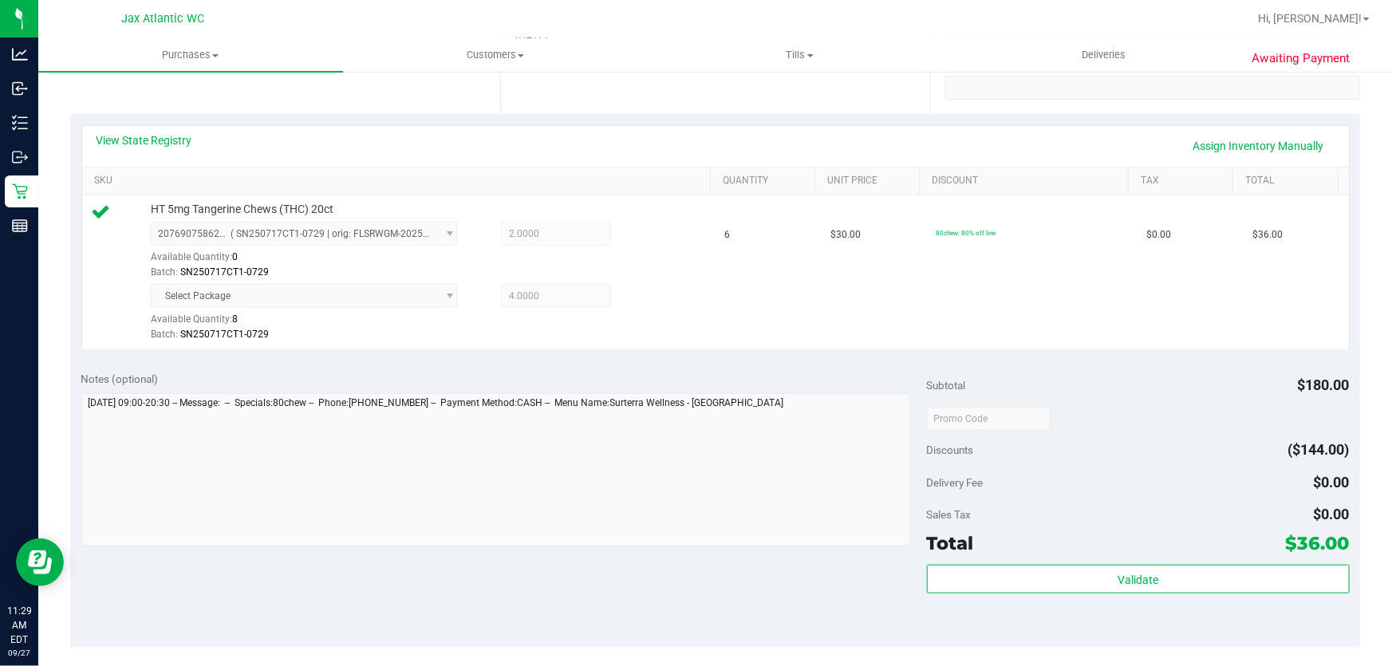
scroll to position [362, 0]
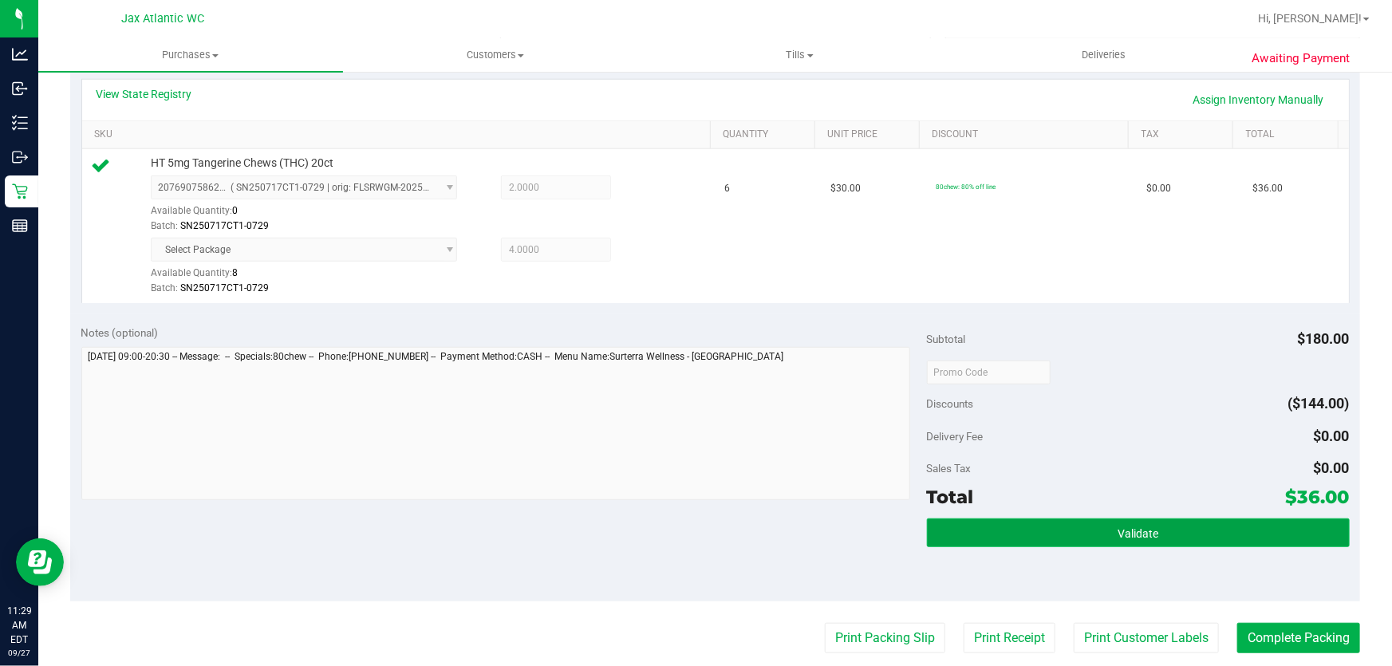
click at [1101, 526] on button "Validate" at bounding box center [1138, 533] width 423 height 29
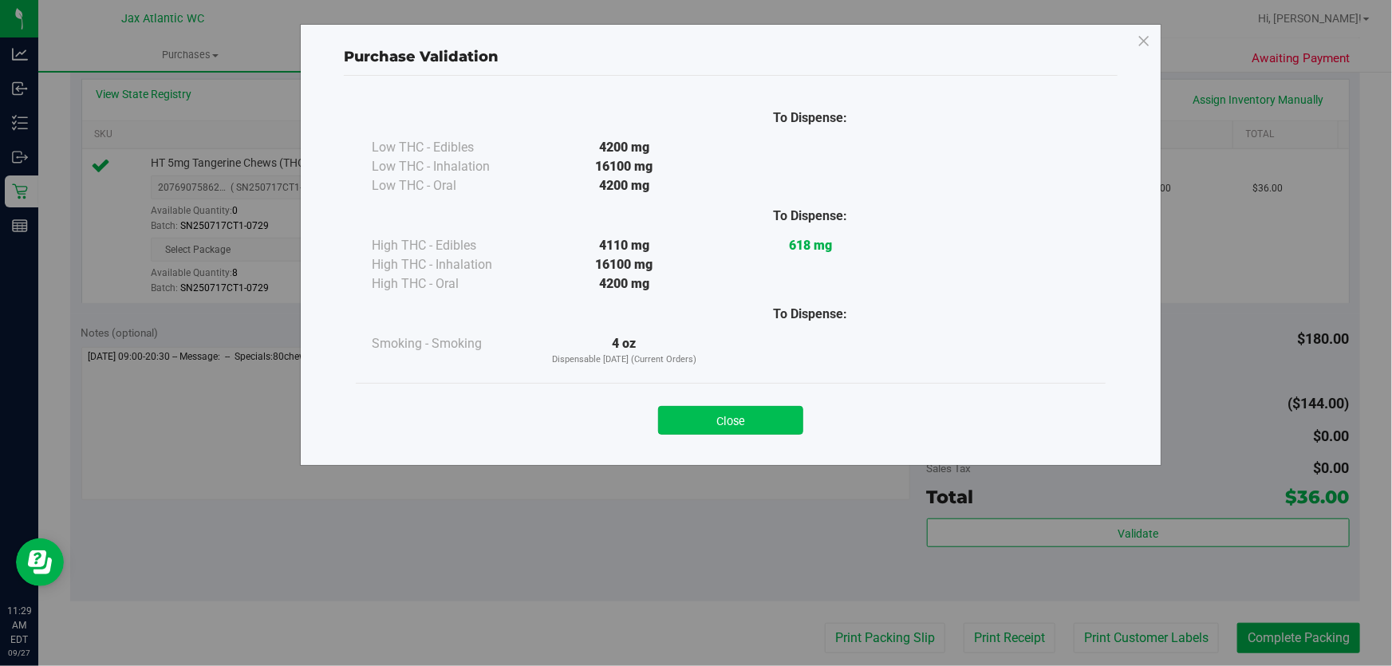
click at [729, 415] on button "Close" at bounding box center [730, 420] width 145 height 29
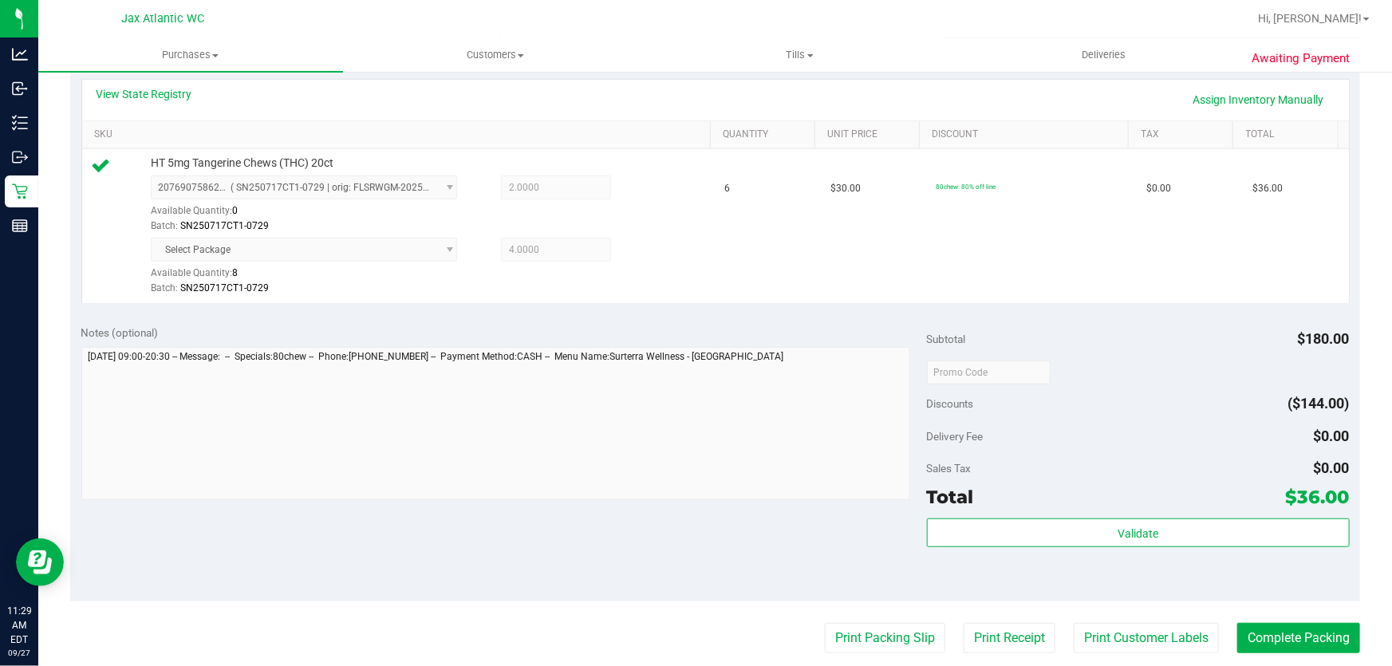
click at [881, 620] on purchase-details "Back Edit Purchase Cancel Purchase View Profile # 12014173 BioTrack ID: - Submi…" at bounding box center [715, 348] width 1290 height 1249
click at [879, 631] on button "Print Packing Slip" at bounding box center [885, 638] width 120 height 30
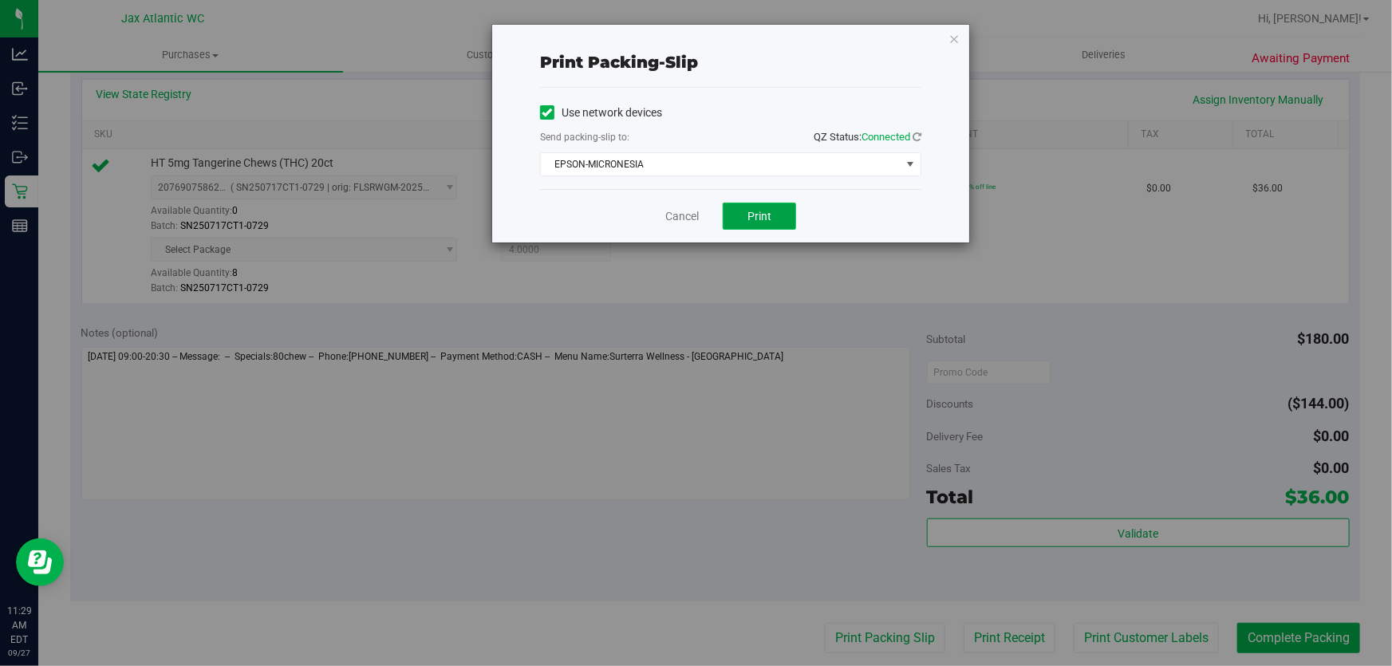
click at [756, 219] on span "Print" at bounding box center [759, 216] width 24 height 13
click at [678, 214] on link "Cancel" at bounding box center [682, 216] width 34 height 17
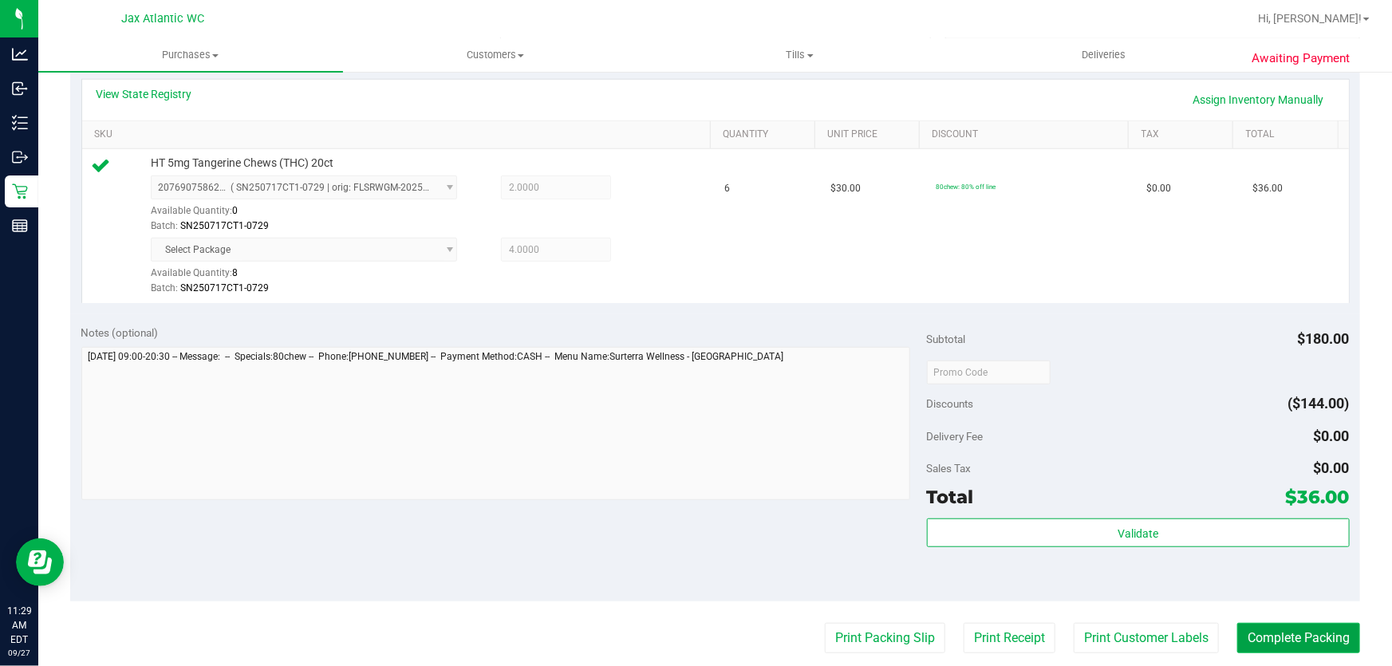
drag, startPoint x: 1308, startPoint y: 631, endPoint x: 1317, endPoint y: 628, distance: 9.3
click at [1311, 631] on button "Complete Packing" at bounding box center [1298, 638] width 123 height 30
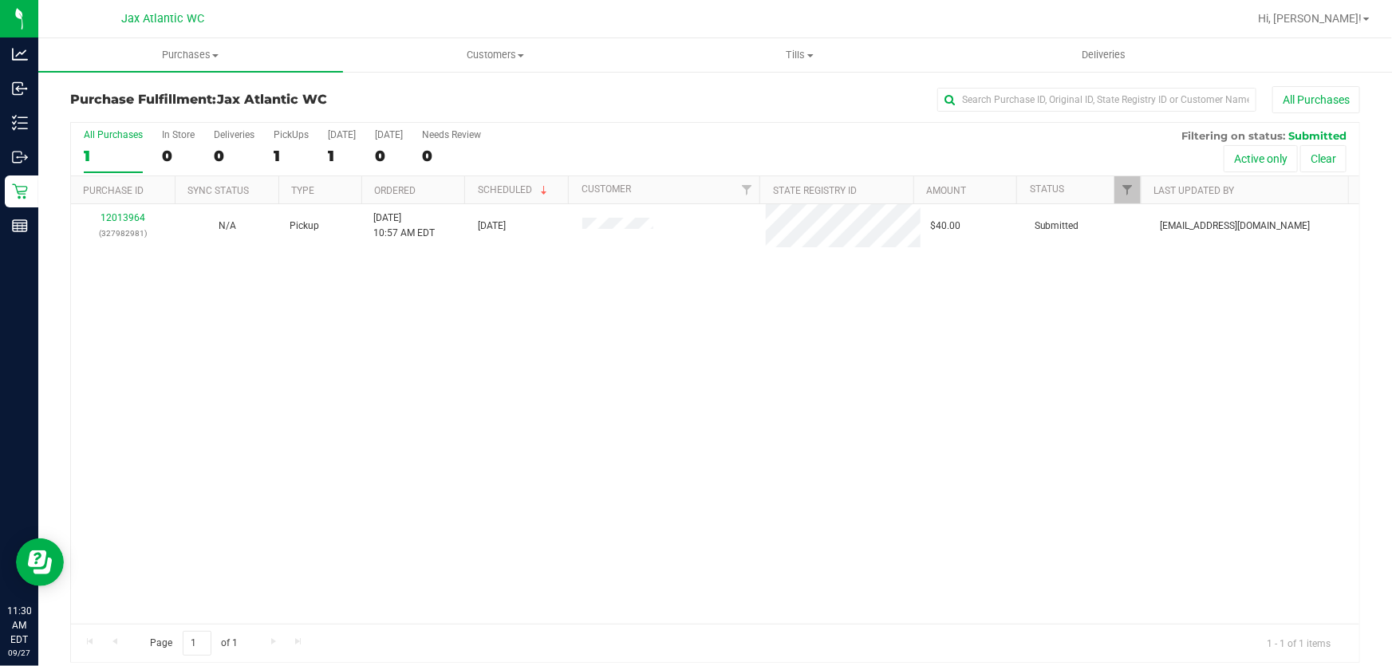
click at [678, 631] on div "Page 1 of 1 1 - 1 of 1 items" at bounding box center [715, 643] width 1288 height 38
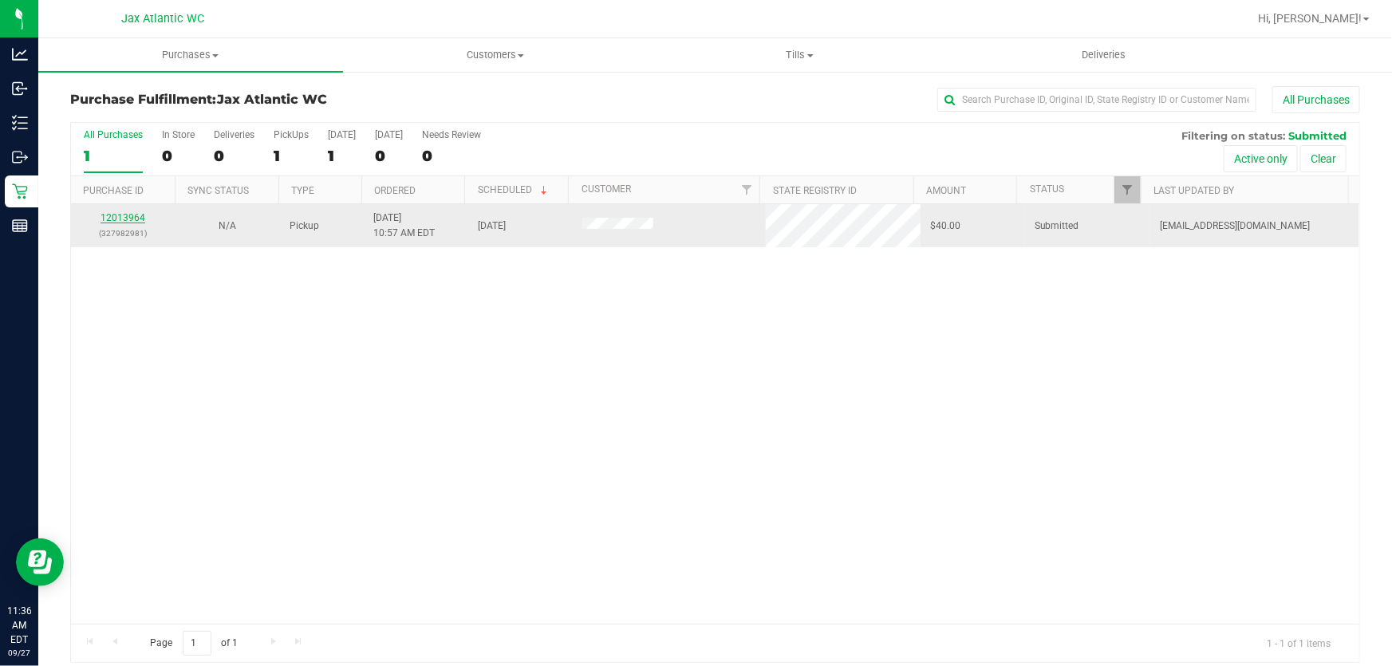
click at [119, 212] on link "12013964" at bounding box center [123, 217] width 45 height 11
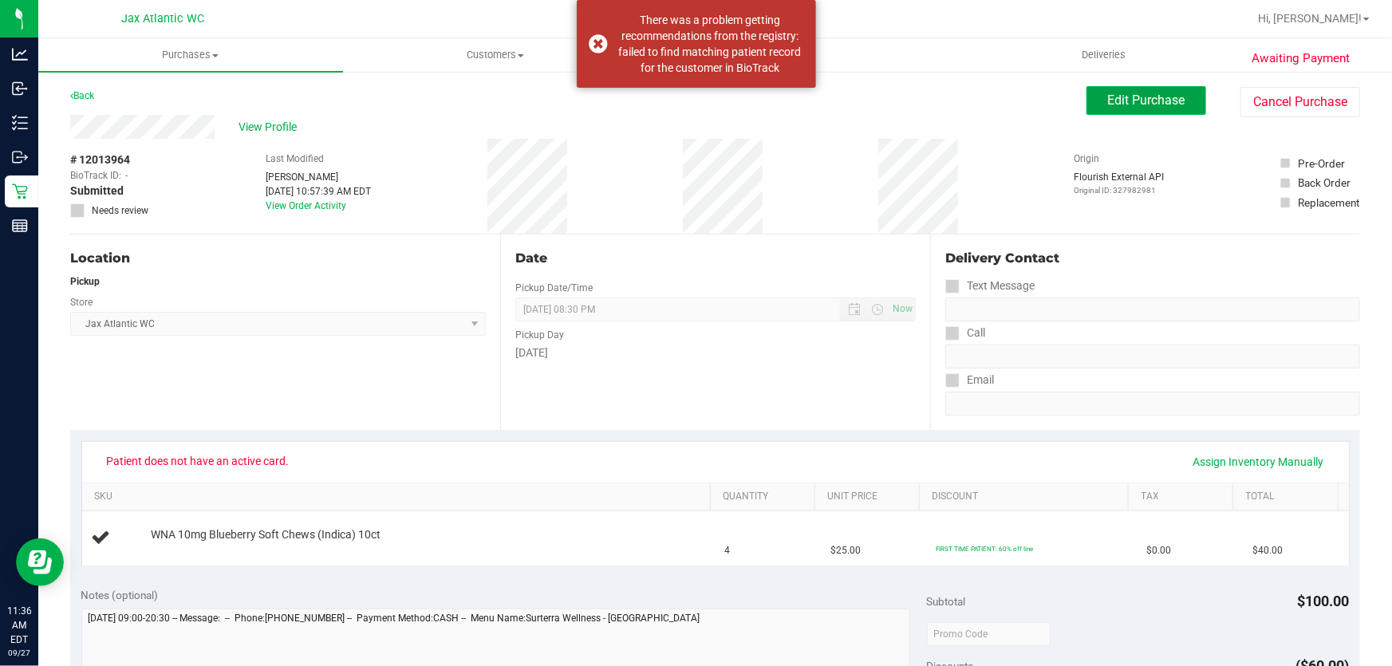
click at [1137, 102] on span "Edit Purchase" at bounding box center [1146, 100] width 77 height 15
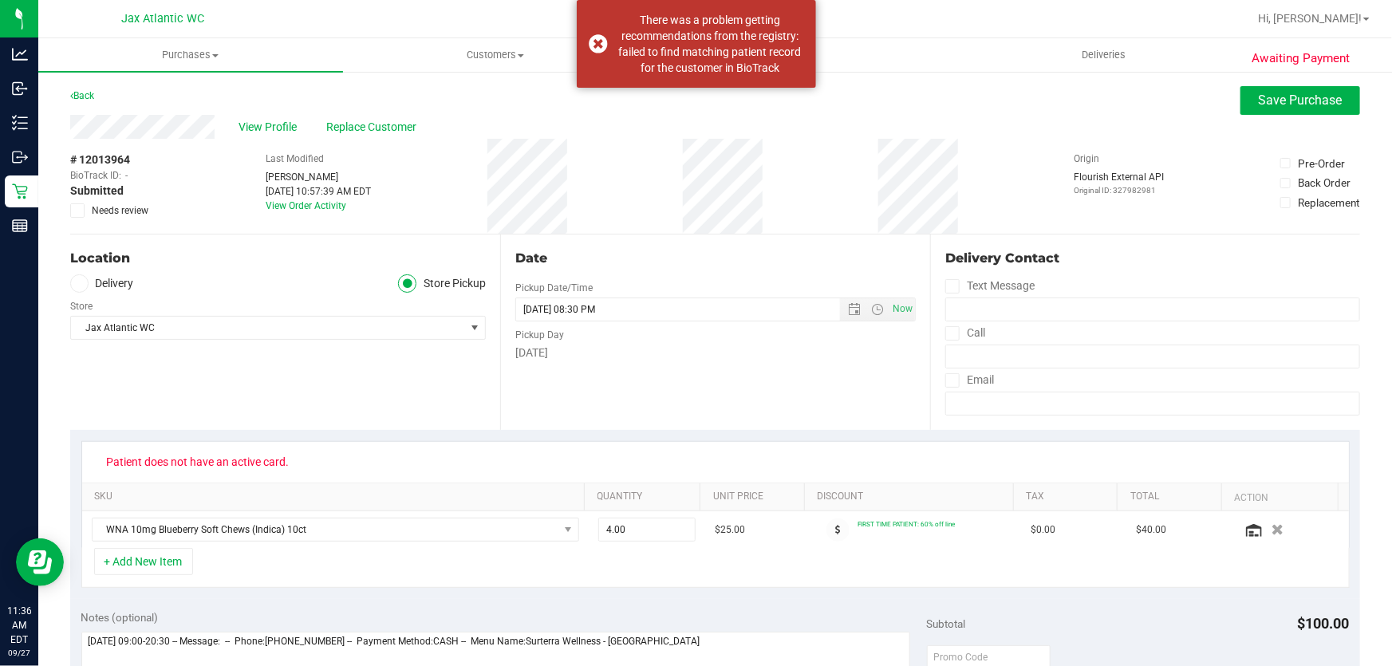
click at [108, 210] on span "Needs review" at bounding box center [120, 210] width 57 height 14
click at [0, 0] on input "Needs review" at bounding box center [0, 0] width 0 height 0
click at [1259, 101] on span "Save Purchase" at bounding box center [1301, 100] width 84 height 15
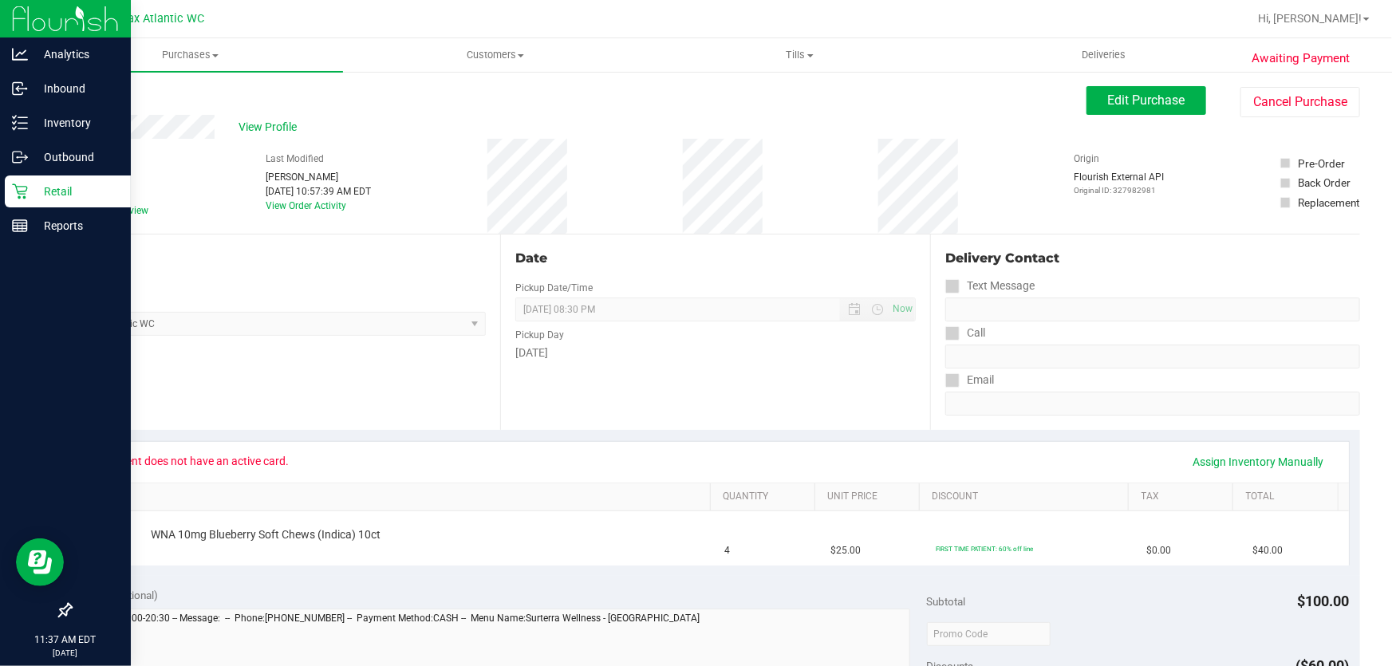
click at [23, 185] on icon at bounding box center [20, 191] width 16 height 16
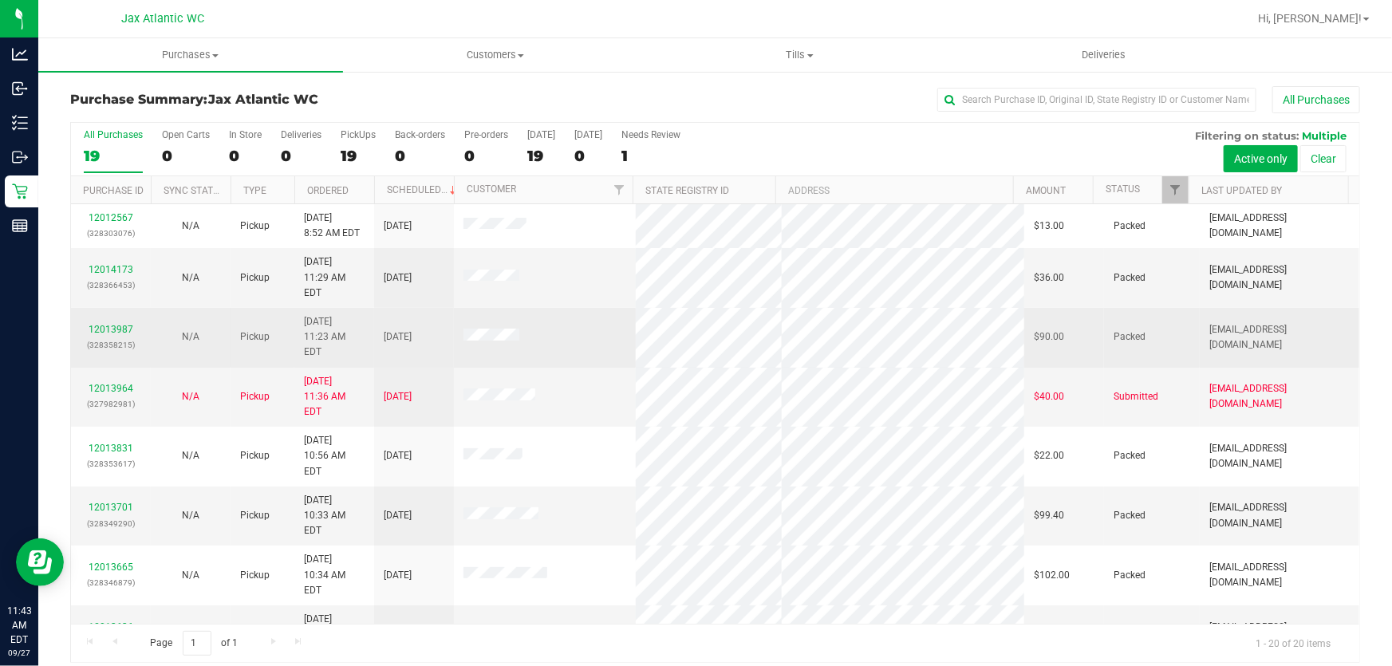
click at [89, 335] on td "12013987 (328358215)" at bounding box center [111, 338] width 80 height 60
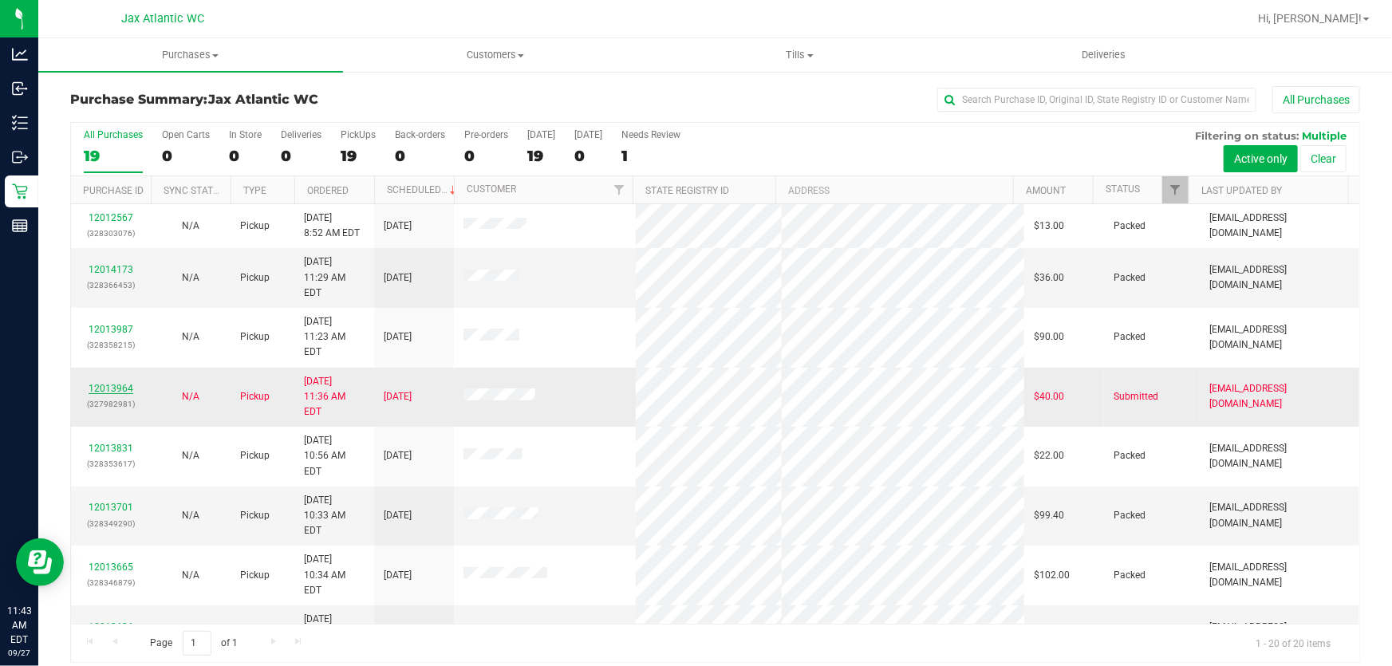
click at [102, 383] on link "12013964" at bounding box center [111, 388] width 45 height 11
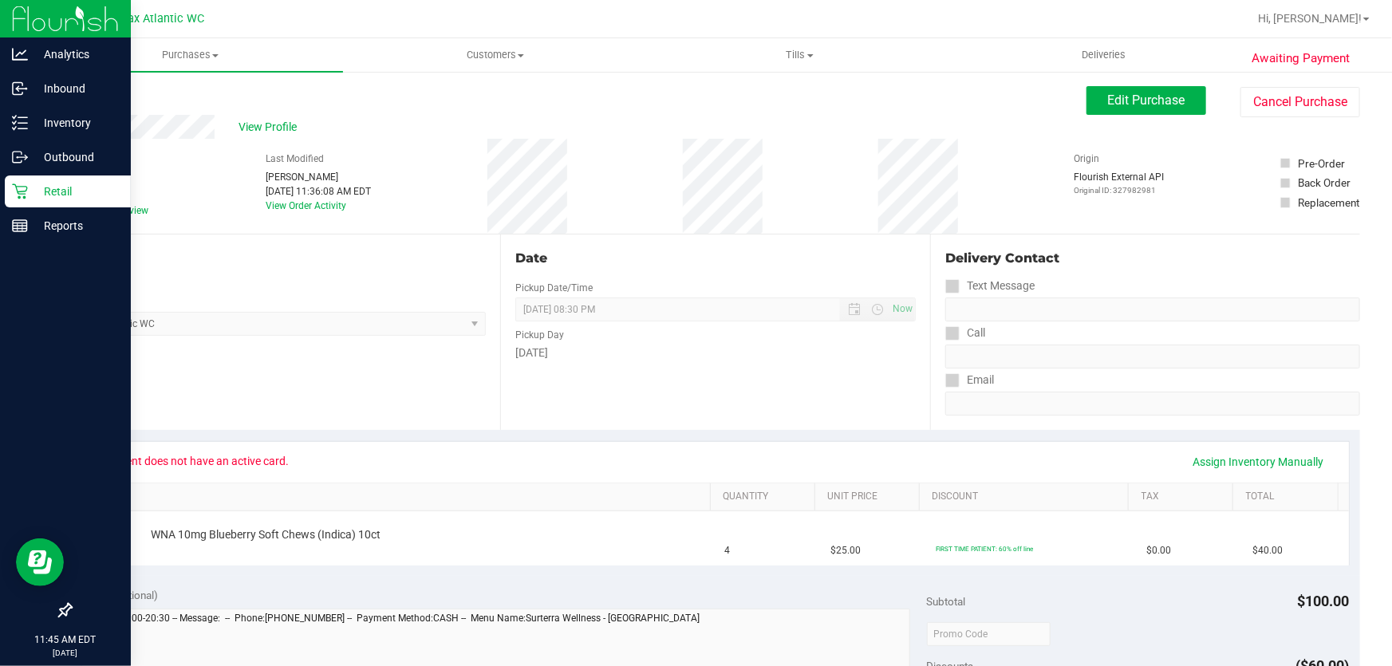
click at [30, 195] on p "Retail" at bounding box center [76, 191] width 96 height 19
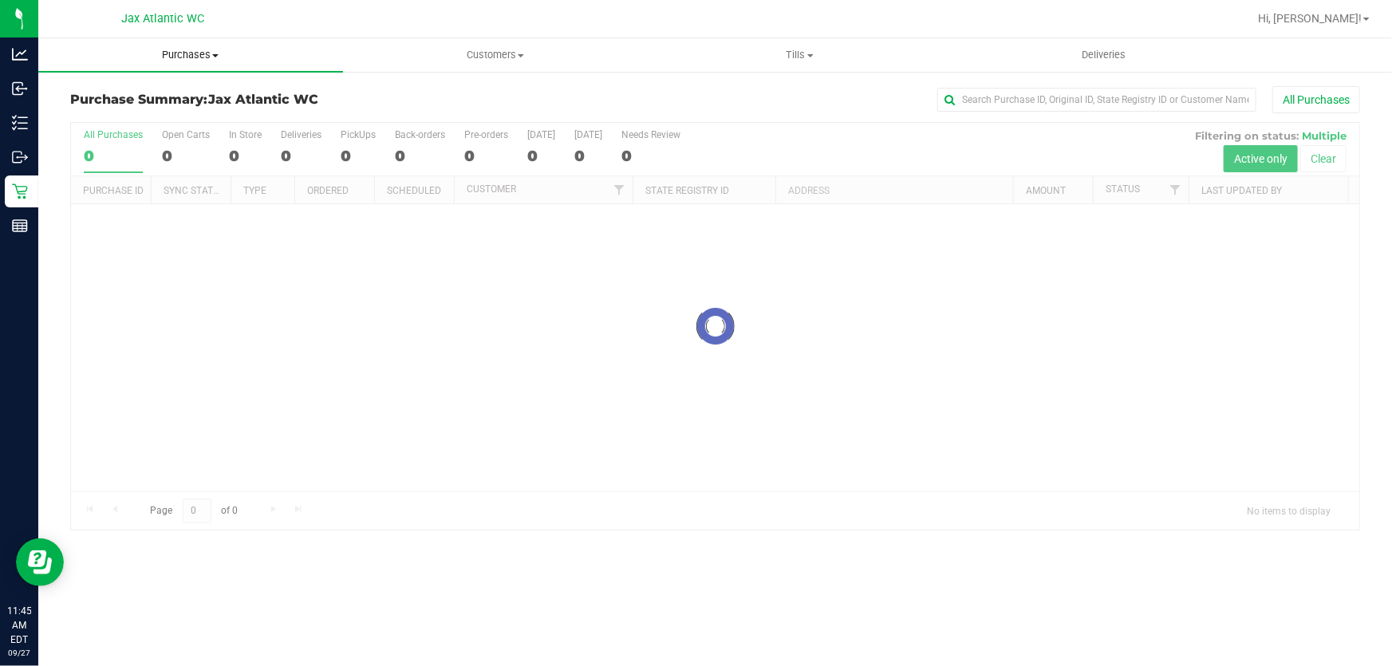
click at [193, 49] on span "Purchases" at bounding box center [190, 55] width 305 height 14
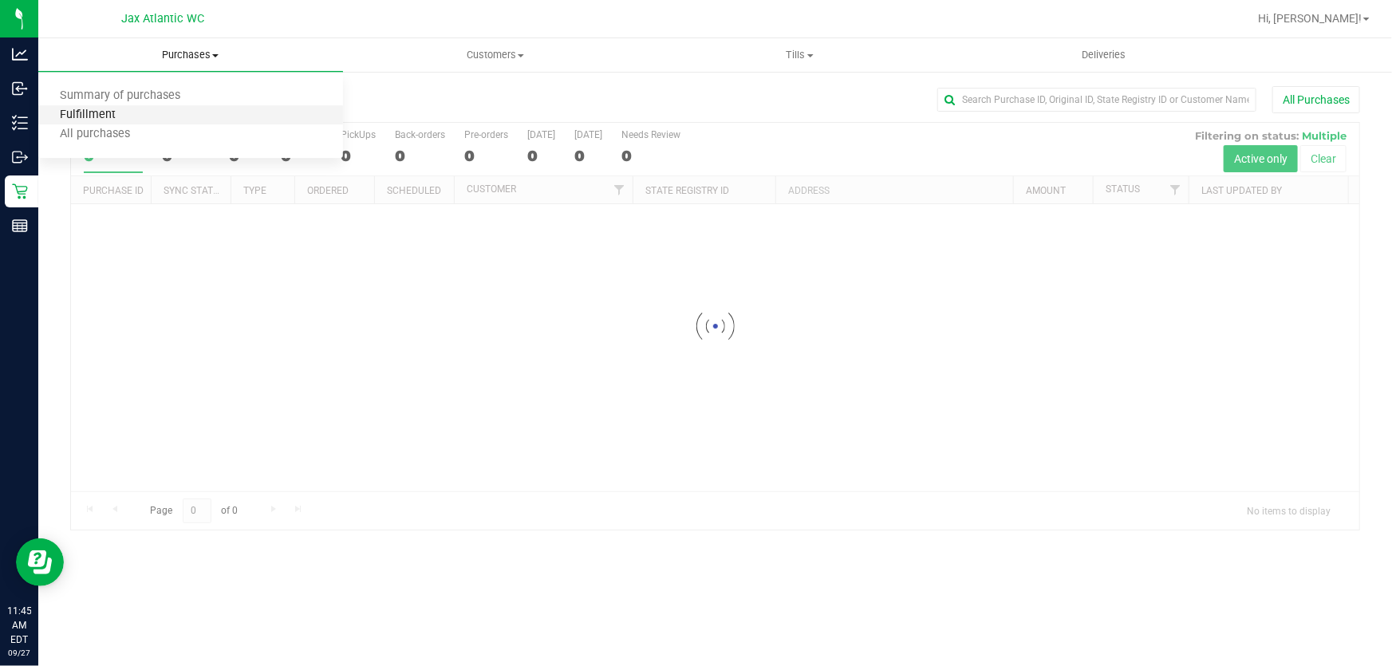
click at [105, 112] on span "Fulfillment" at bounding box center [87, 115] width 99 height 14
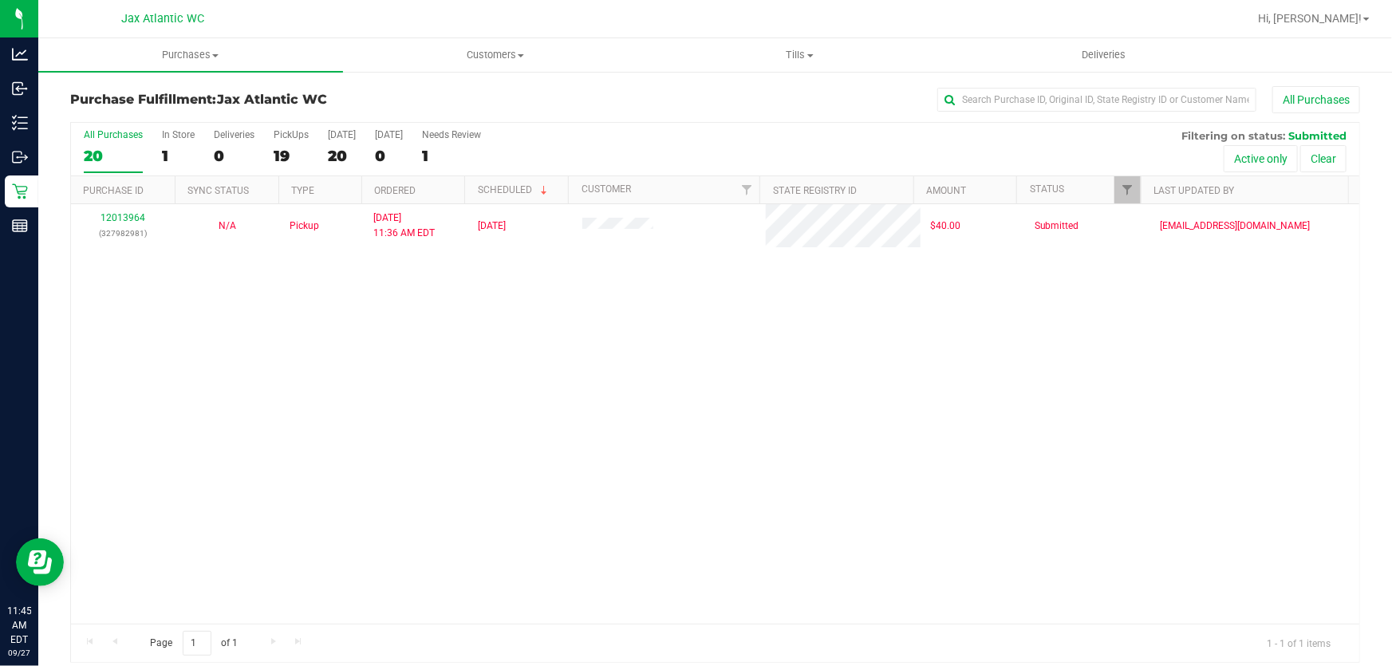
click at [511, 342] on div "12013964 (327982981) N/A Pickup 9/27/2025 11:36 AM EDT 9/27/2025 $40.00 Submitt…" at bounding box center [715, 414] width 1288 height 420
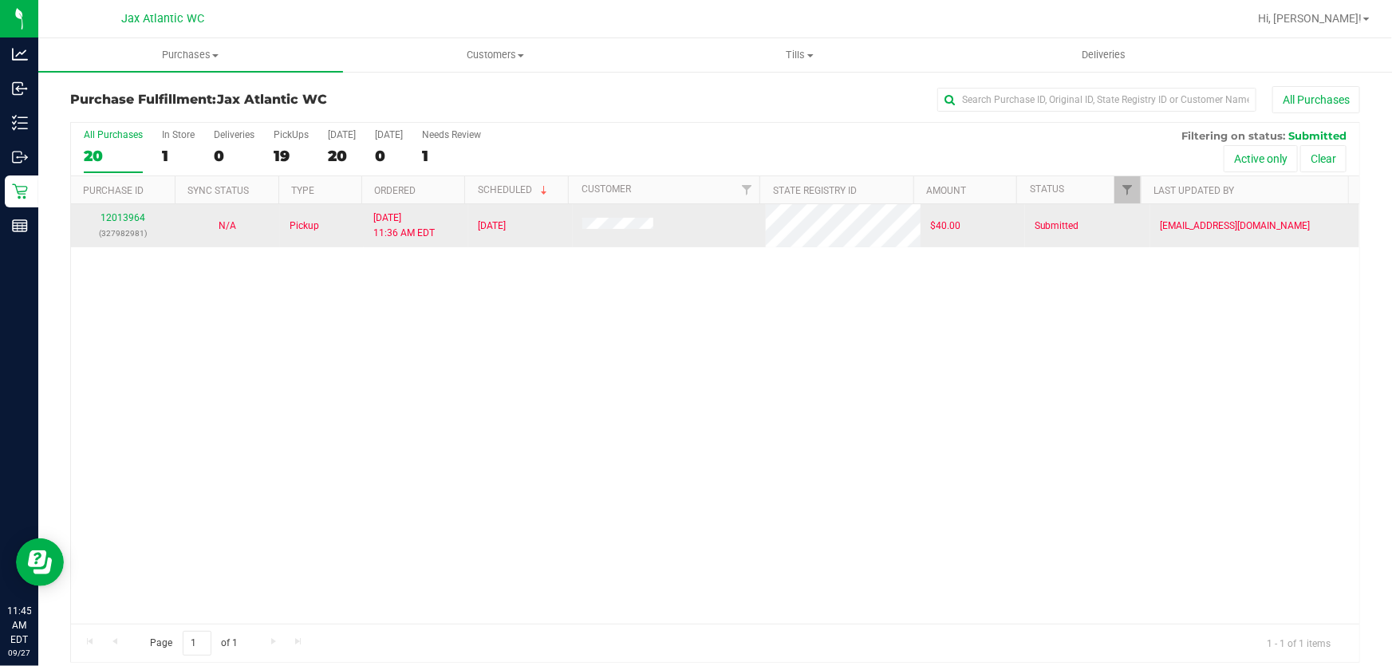
click at [119, 223] on div "12013964 (327982981)" at bounding box center [123, 226] width 85 height 30
click at [108, 220] on link "12013964" at bounding box center [123, 217] width 45 height 11
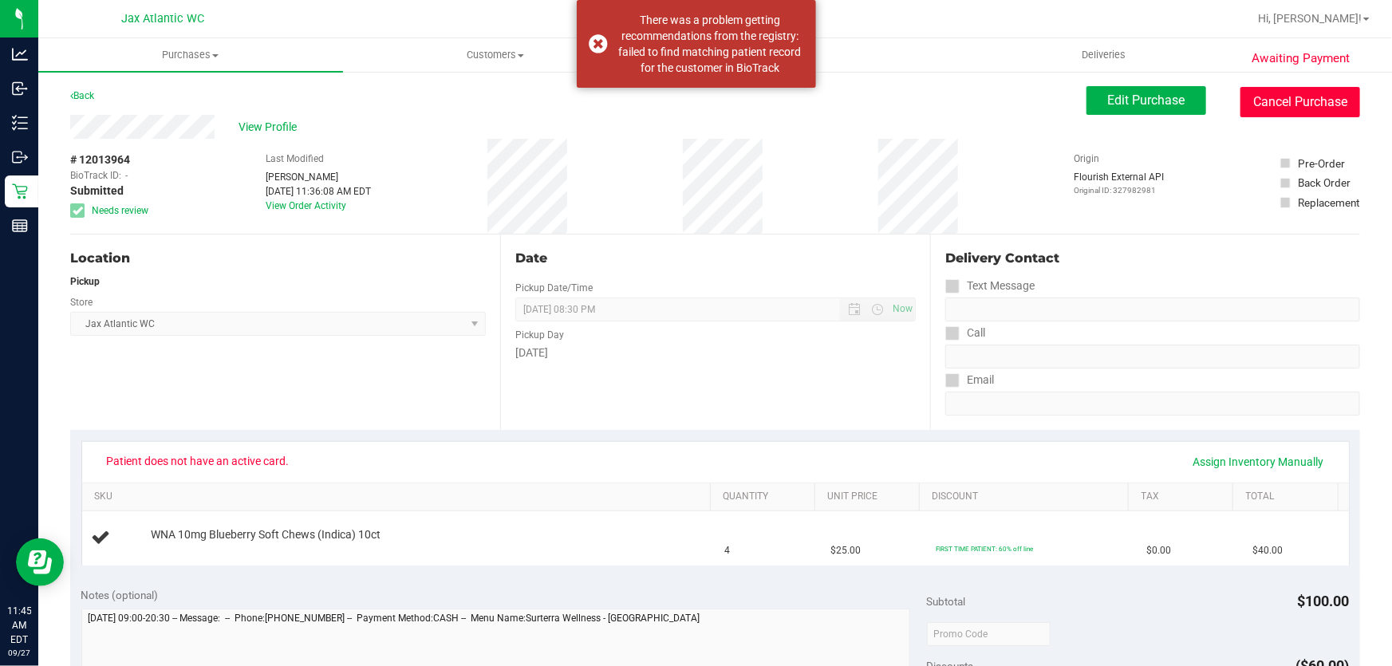
click at [1268, 102] on button "Cancel Purchase" at bounding box center [1300, 102] width 120 height 30
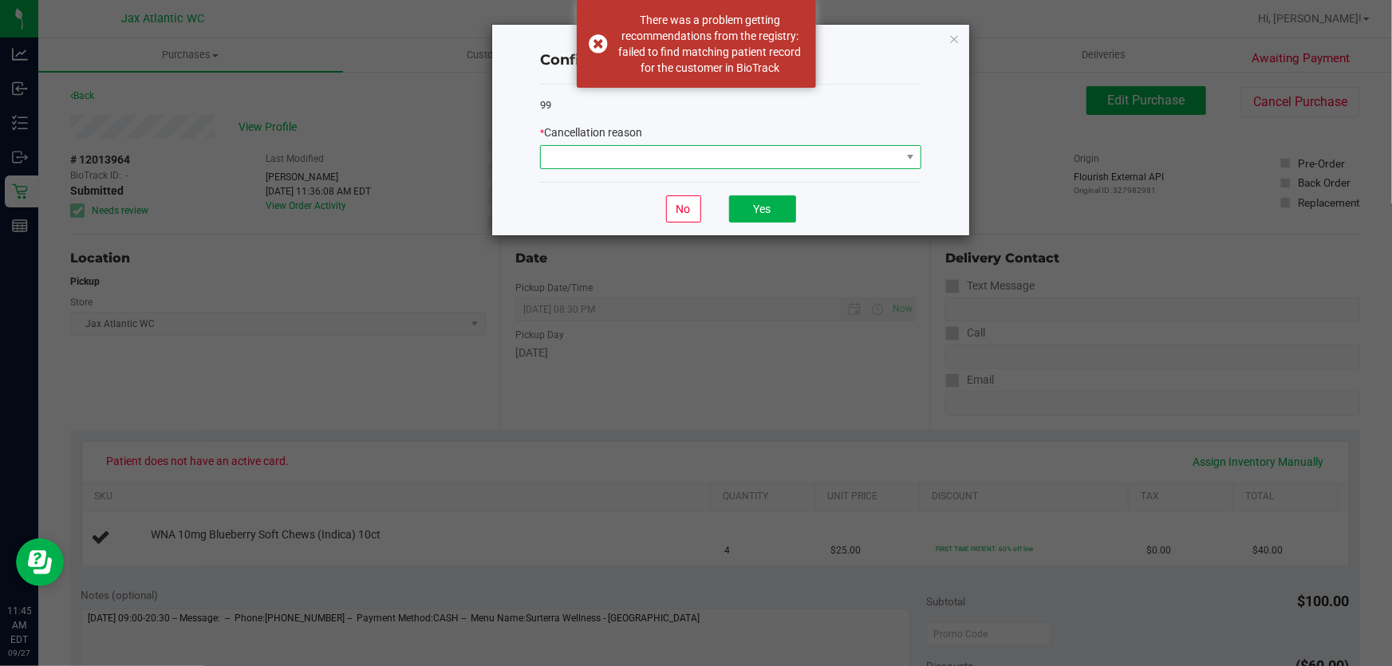
click at [786, 152] on span at bounding box center [721, 157] width 360 height 22
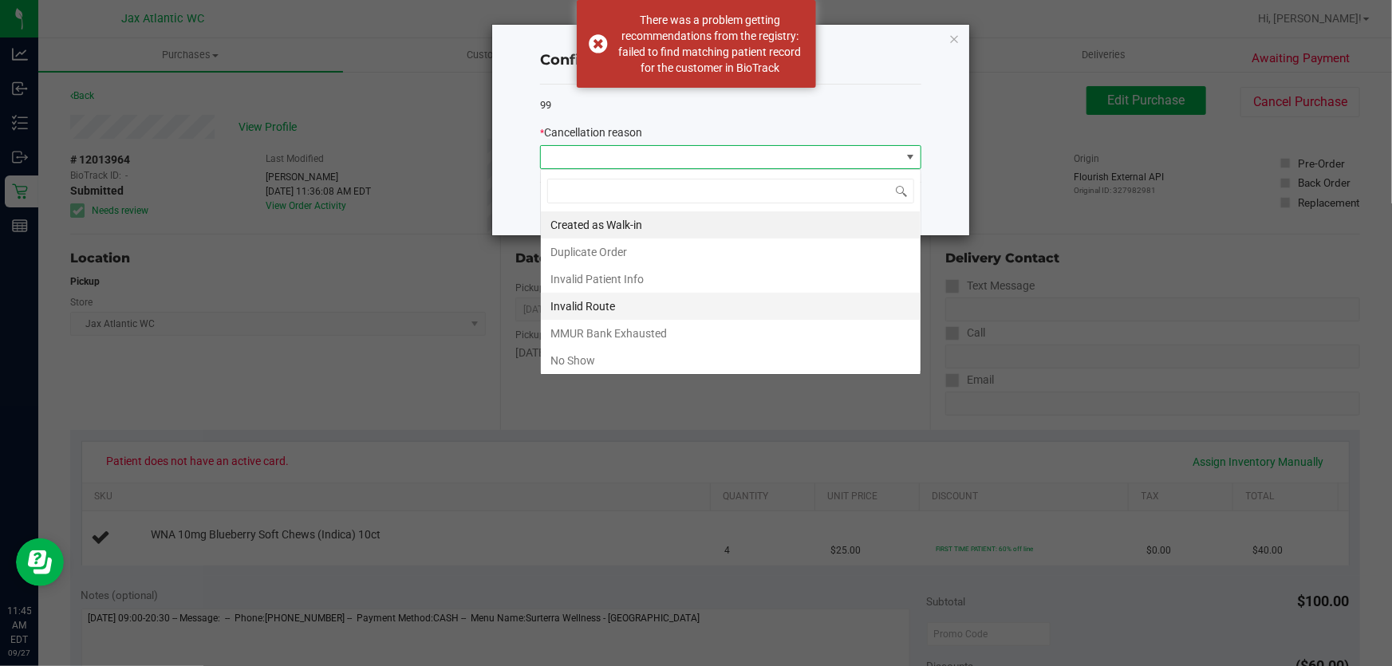
scroll to position [24, 381]
click at [645, 356] on li "No Show" at bounding box center [731, 360] width 380 height 27
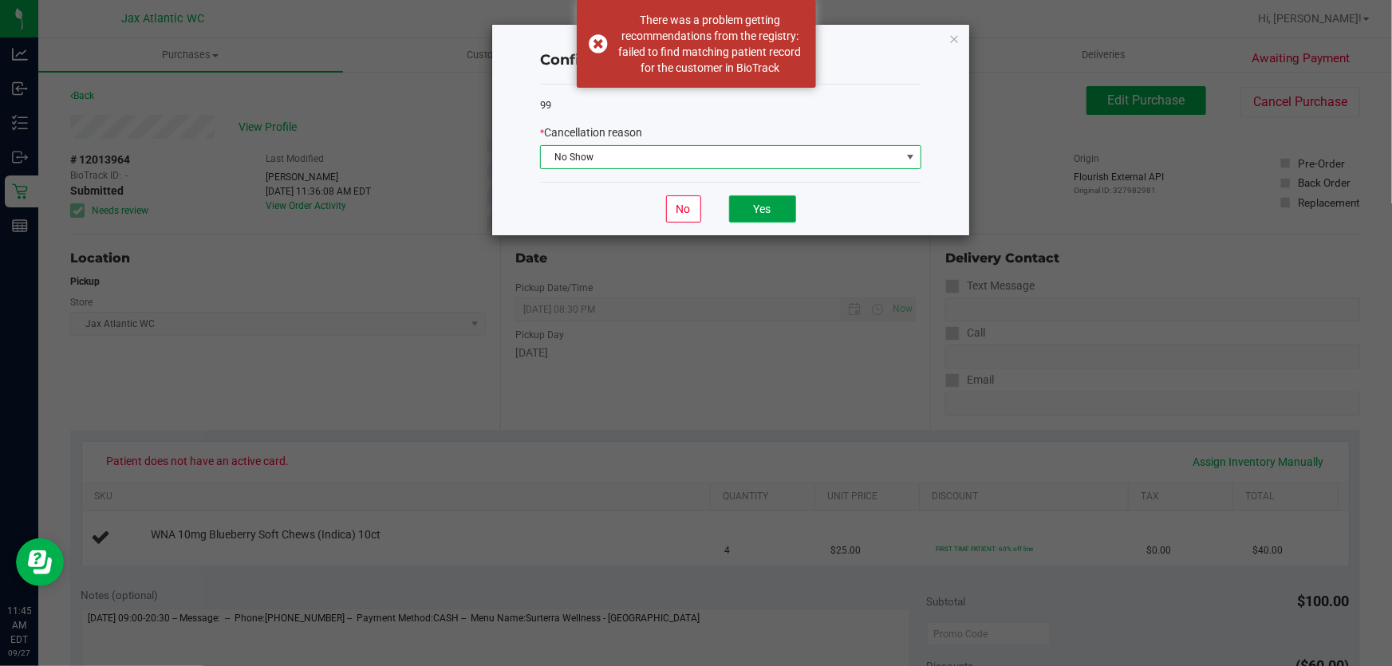
click at [778, 207] on button "Yes" at bounding box center [762, 208] width 67 height 27
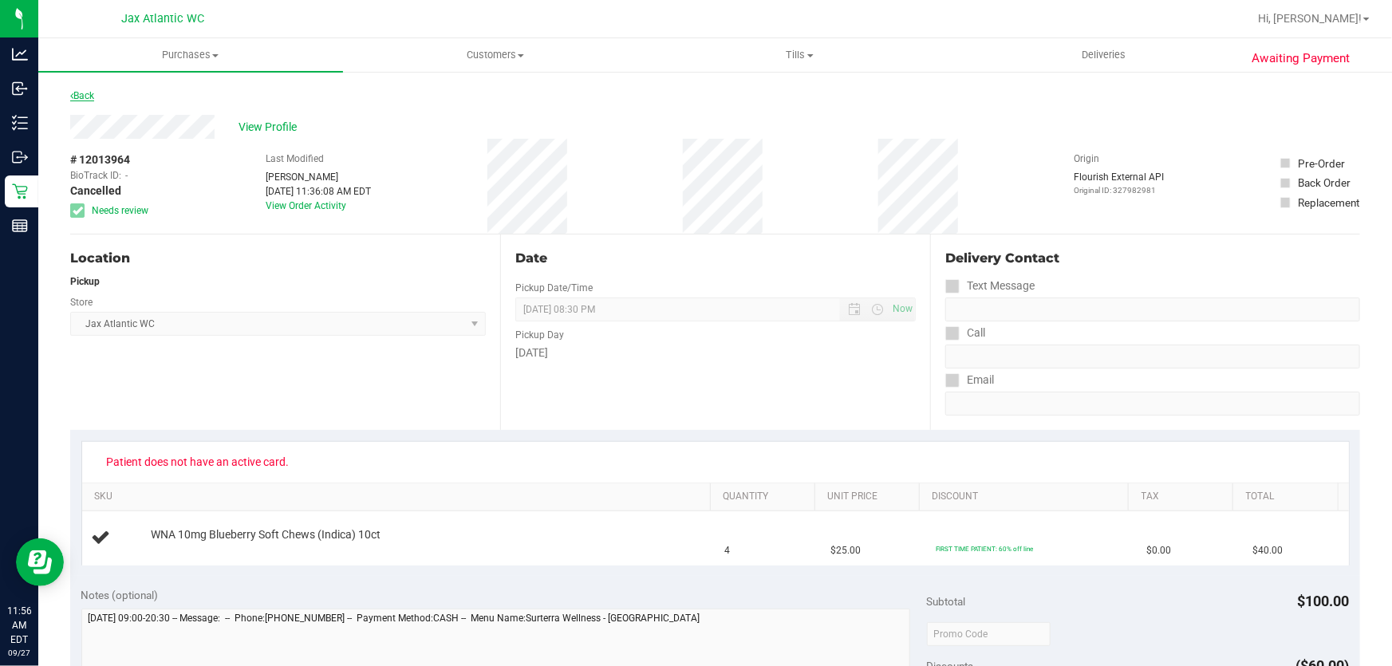
click at [92, 91] on link "Back" at bounding box center [82, 95] width 24 height 11
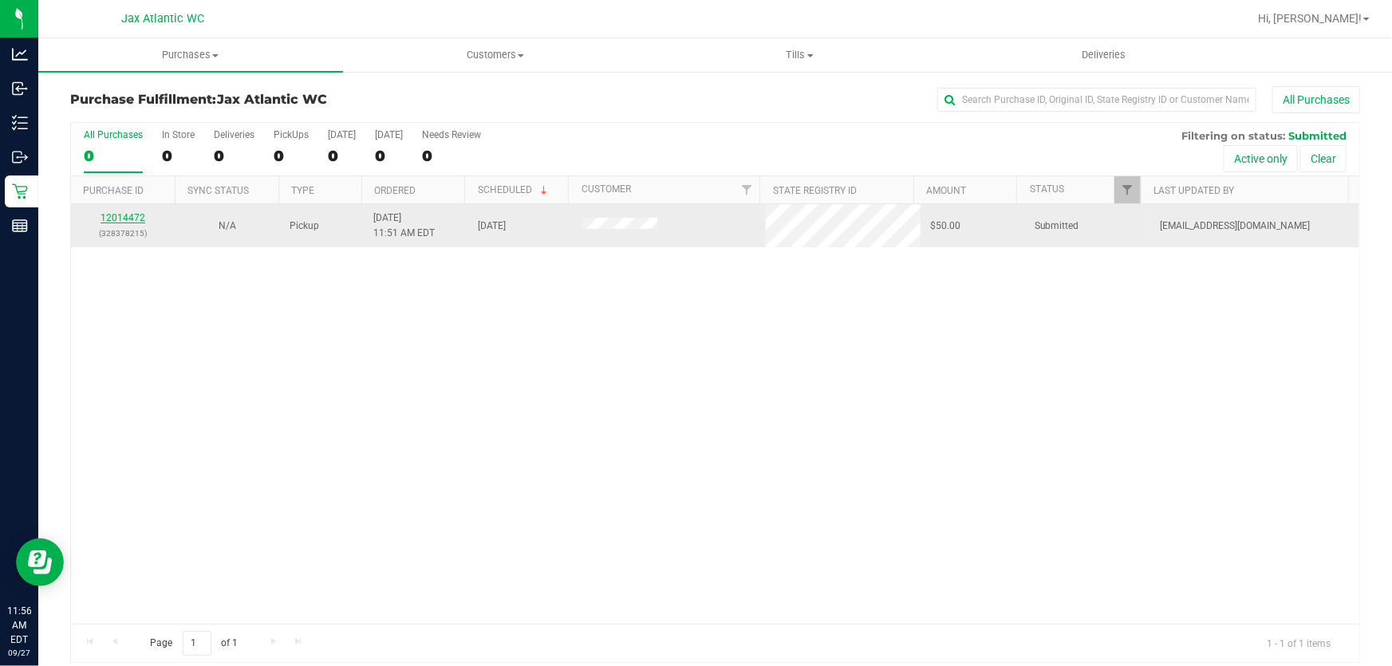
click at [121, 214] on link "12014472" at bounding box center [123, 217] width 45 height 11
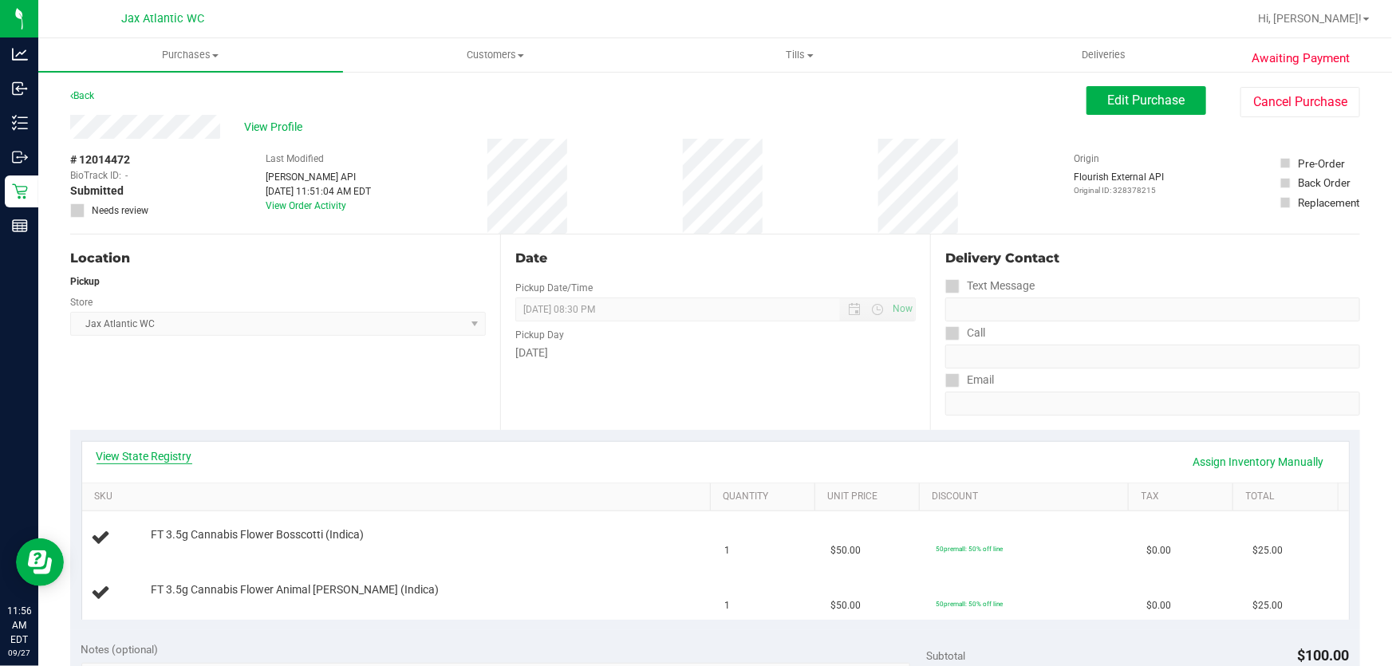
click at [162, 453] on link "View State Registry" at bounding box center [145, 456] width 96 height 16
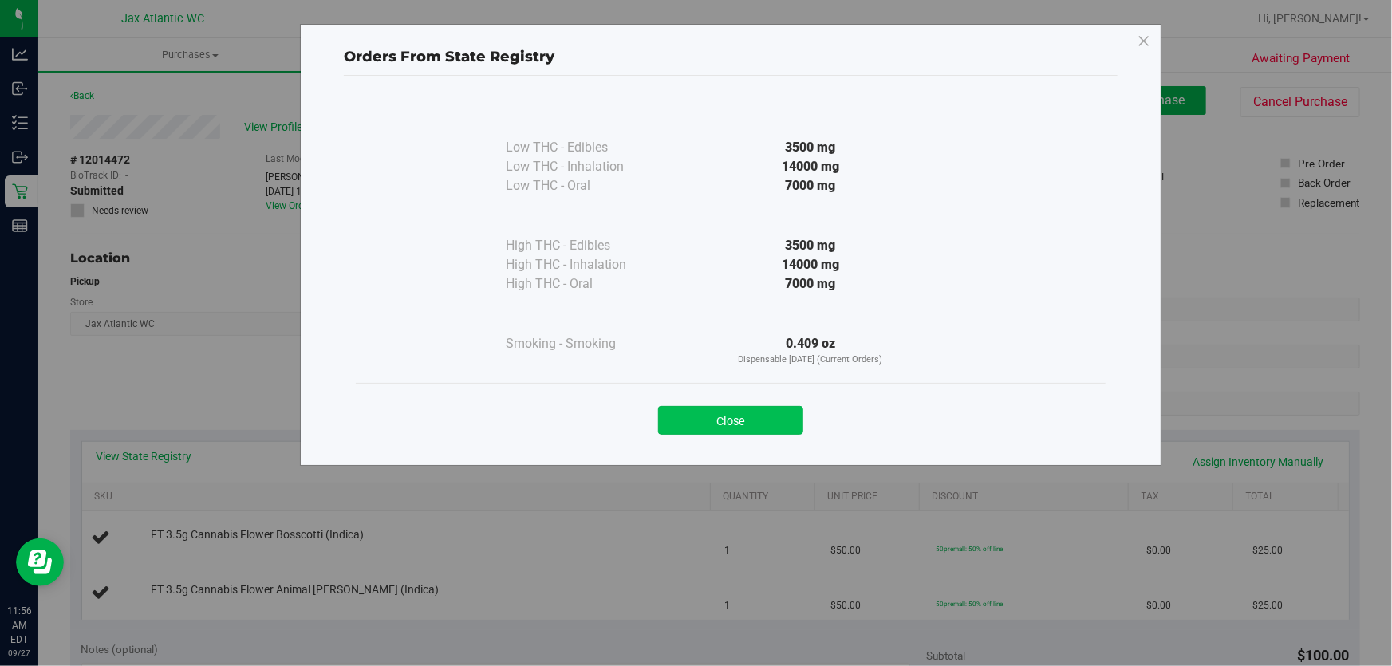
click at [747, 419] on button "Close" at bounding box center [730, 420] width 145 height 29
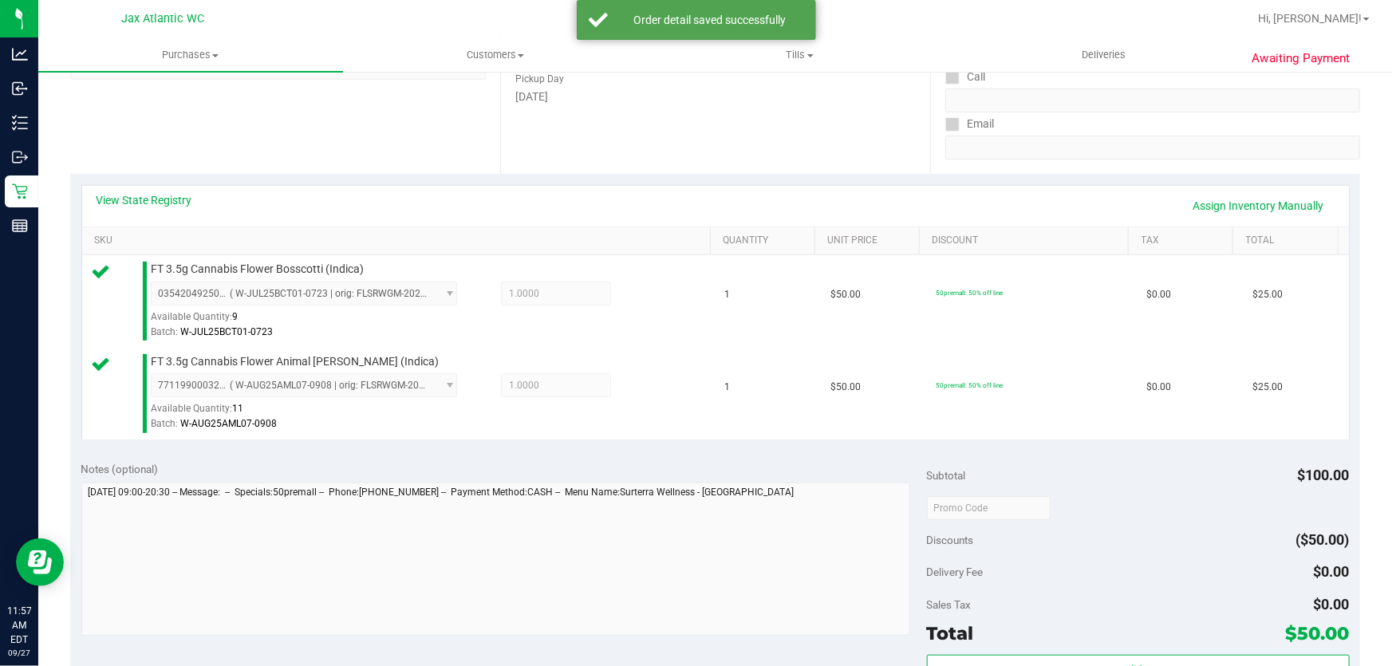
scroll to position [435, 0]
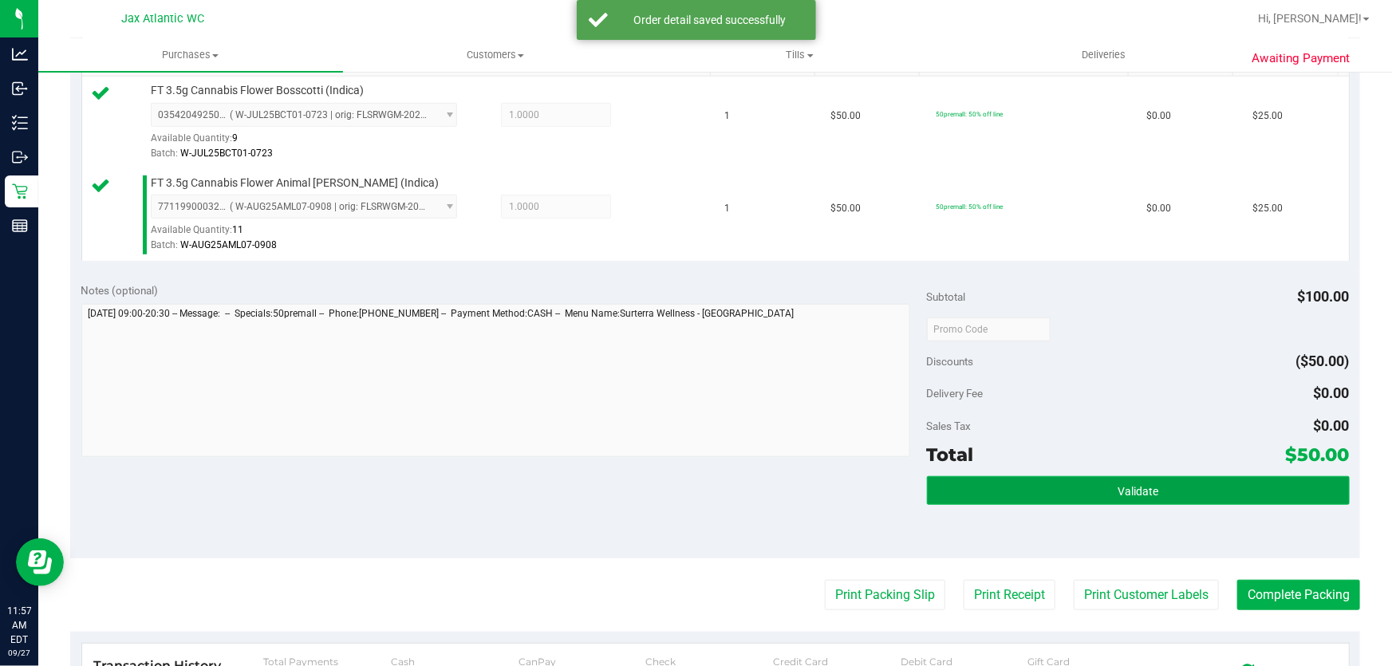
click at [1135, 500] on button "Validate" at bounding box center [1138, 490] width 423 height 29
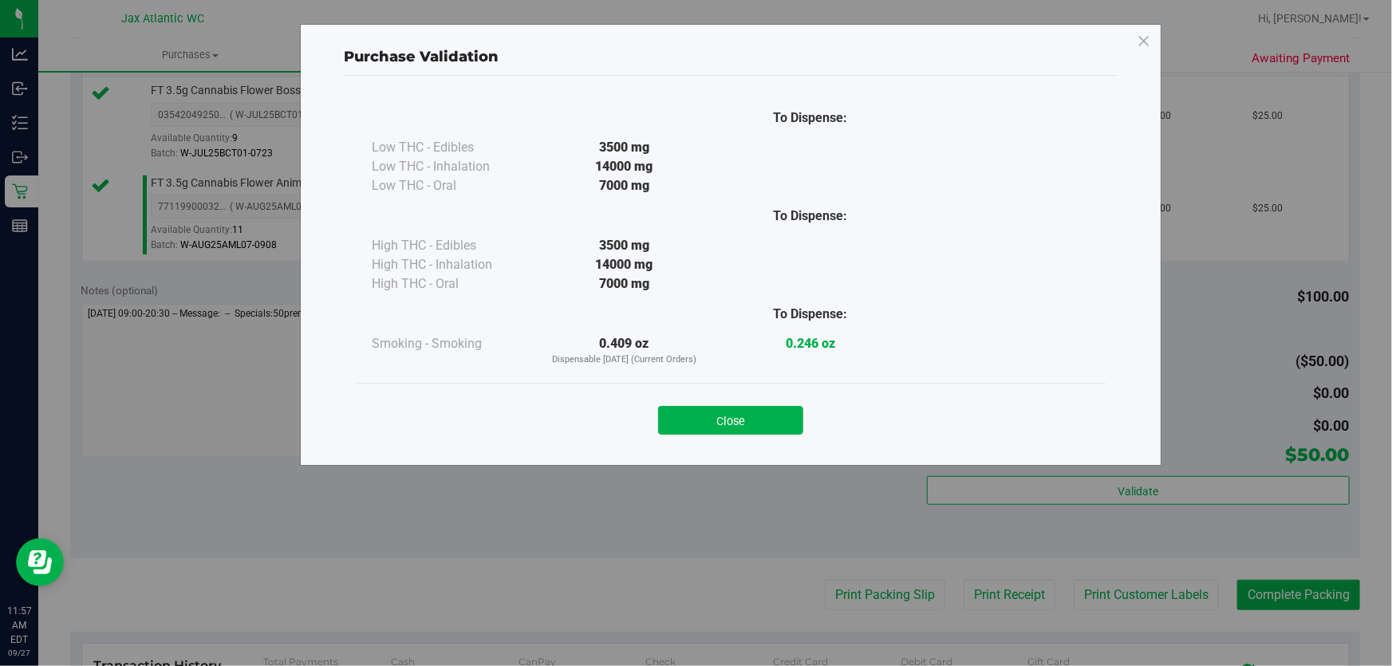
click at [750, 424] on button "Close" at bounding box center [730, 420] width 145 height 29
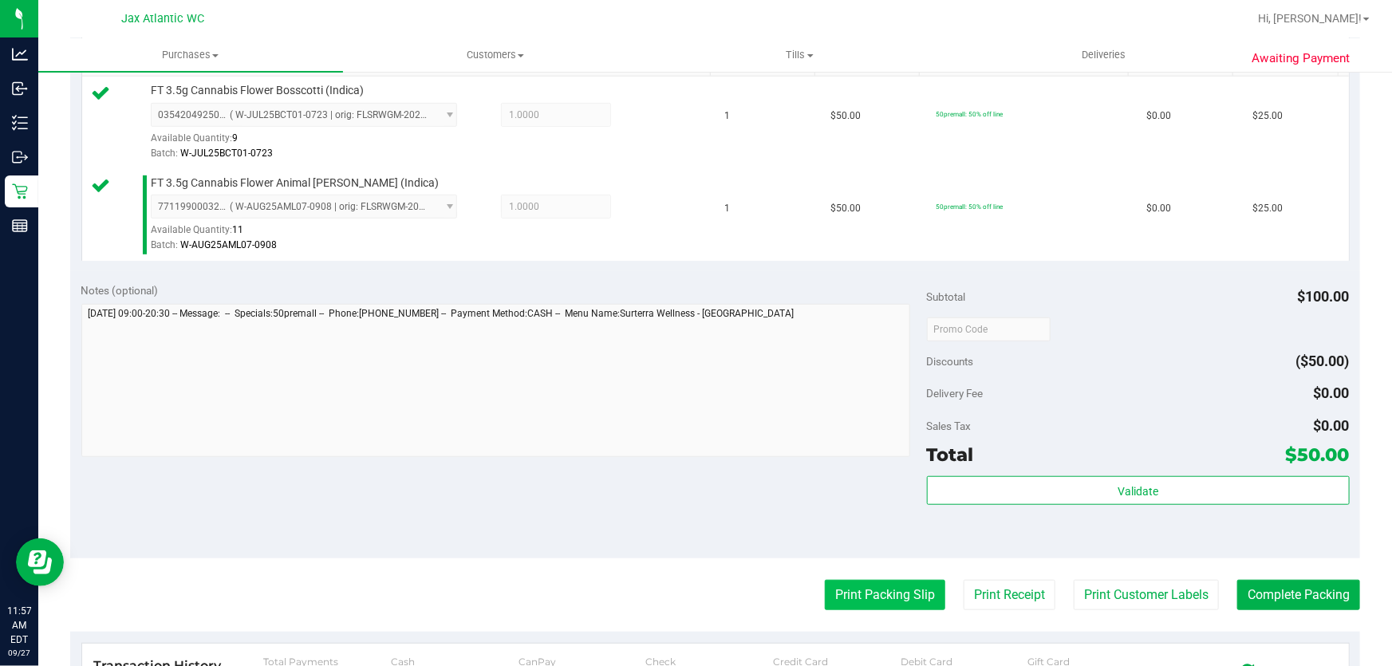
click at [869, 606] on button "Print Packing Slip" at bounding box center [885, 595] width 120 height 30
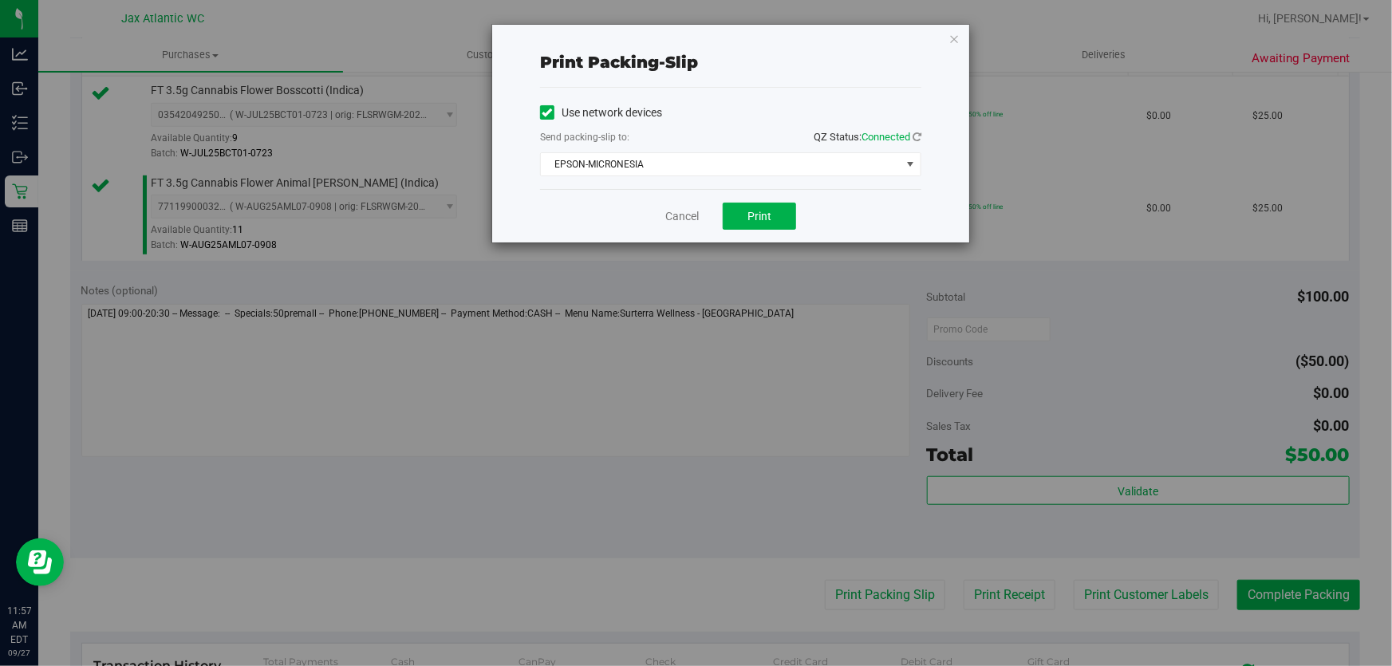
click at [738, 235] on div "Cancel Print" at bounding box center [730, 215] width 381 height 53
click at [769, 231] on div "Cancel Print" at bounding box center [730, 215] width 381 height 53
click at [765, 220] on span "Print" at bounding box center [759, 216] width 24 height 13
click at [685, 222] on link "Cancel" at bounding box center [682, 216] width 34 height 17
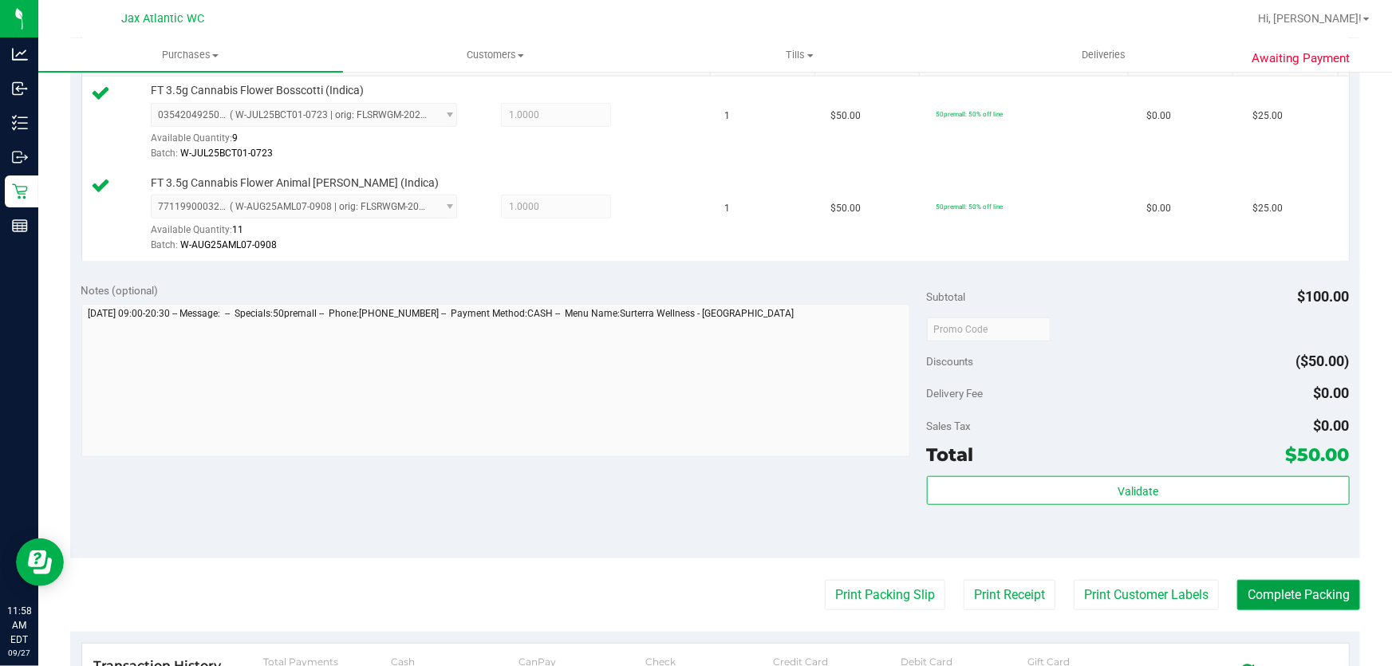
drag, startPoint x: 1264, startPoint y: 582, endPoint x: 1284, endPoint y: 607, distance: 32.4
click at [1266, 582] on button "Complete Packing" at bounding box center [1298, 595] width 123 height 30
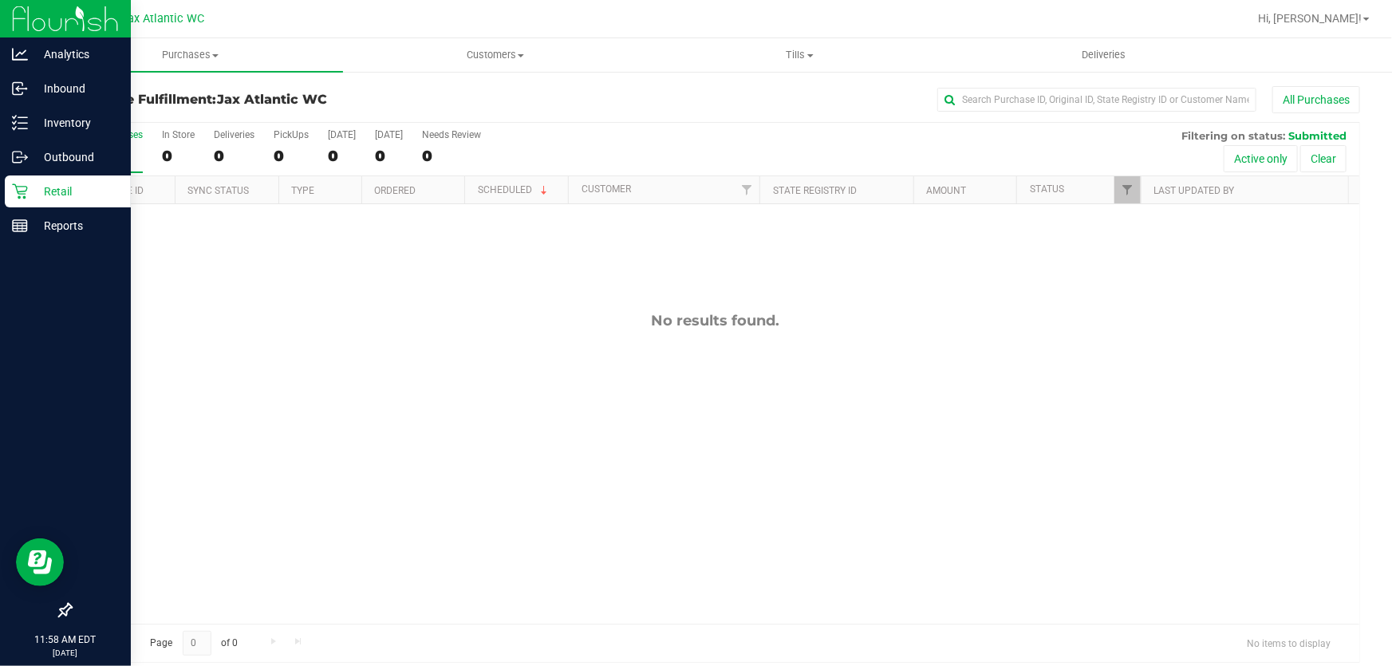
click at [0, 208] on link "Retail" at bounding box center [65, 192] width 131 height 34
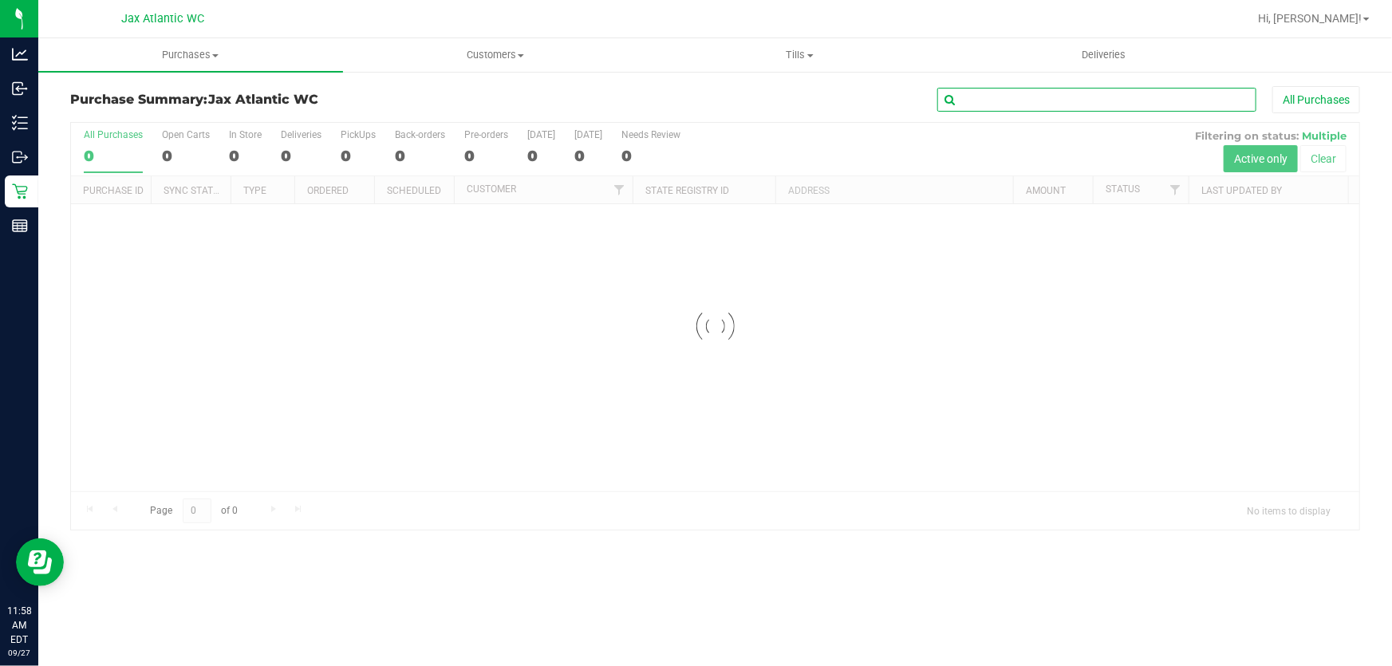
click at [987, 108] on input "text" at bounding box center [1096, 100] width 319 height 24
type input ";"
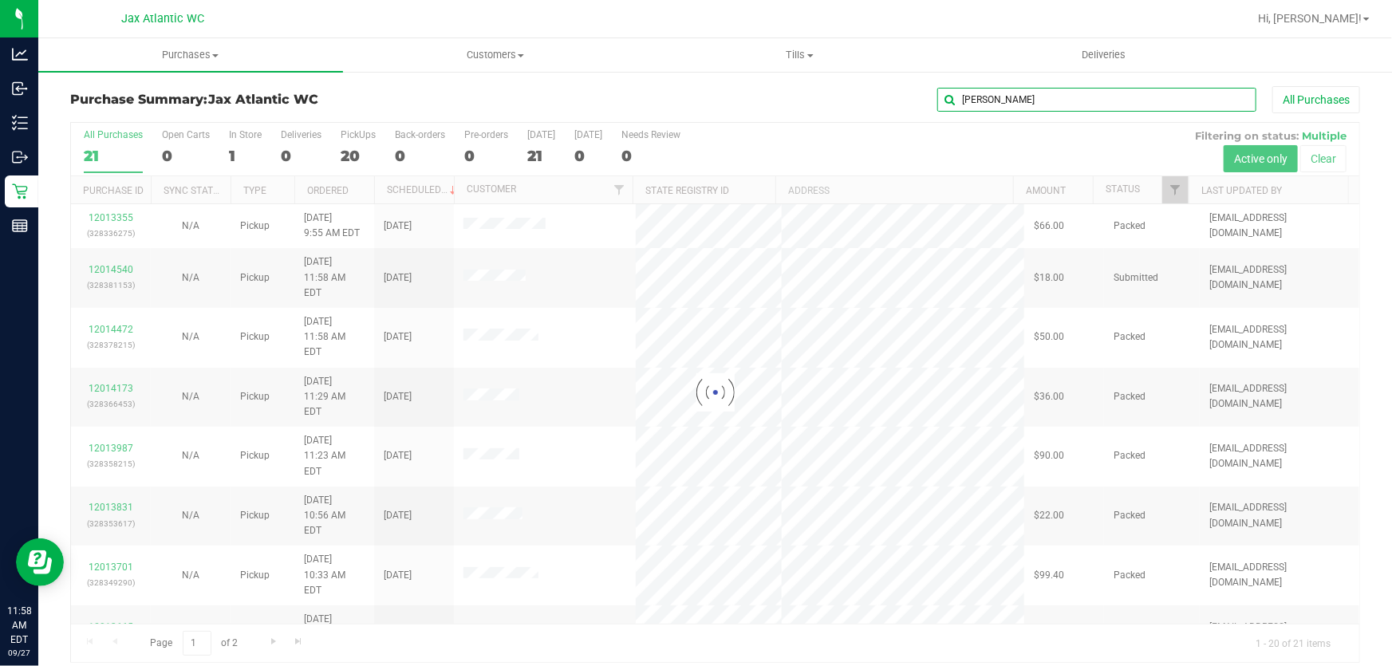
type input "lisa"
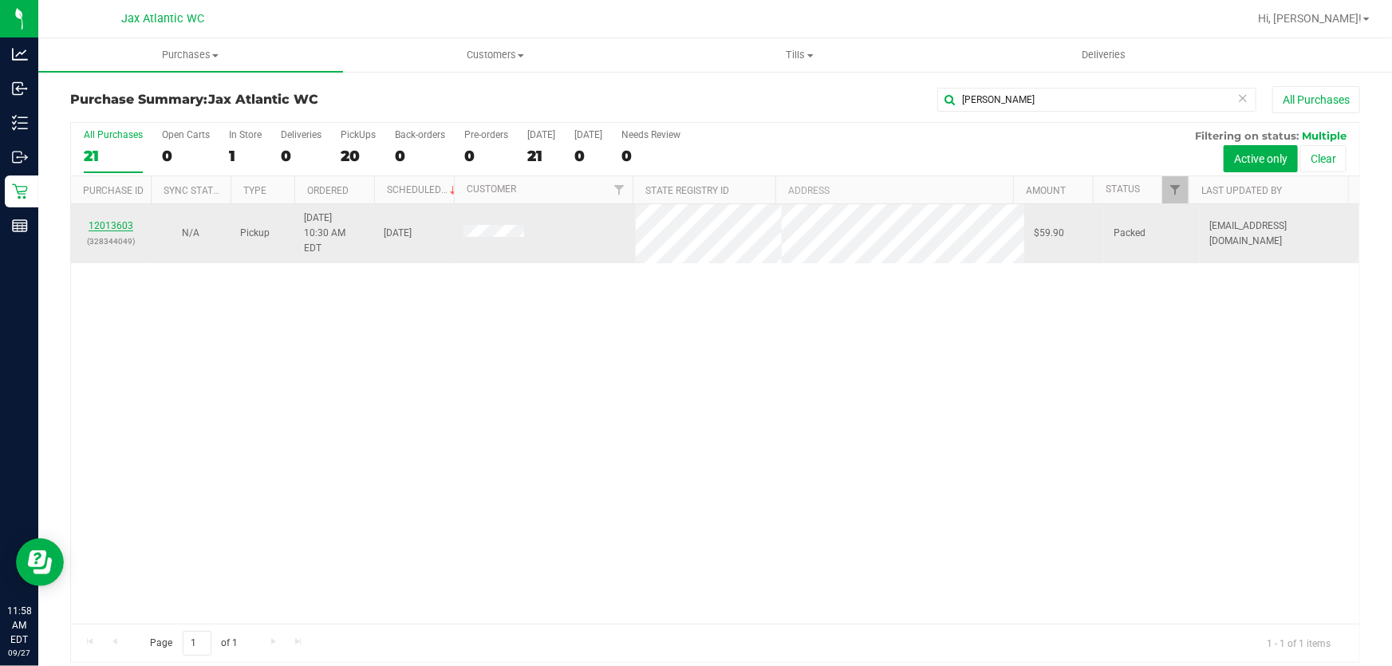
click at [108, 220] on link "12013603" at bounding box center [111, 225] width 45 height 11
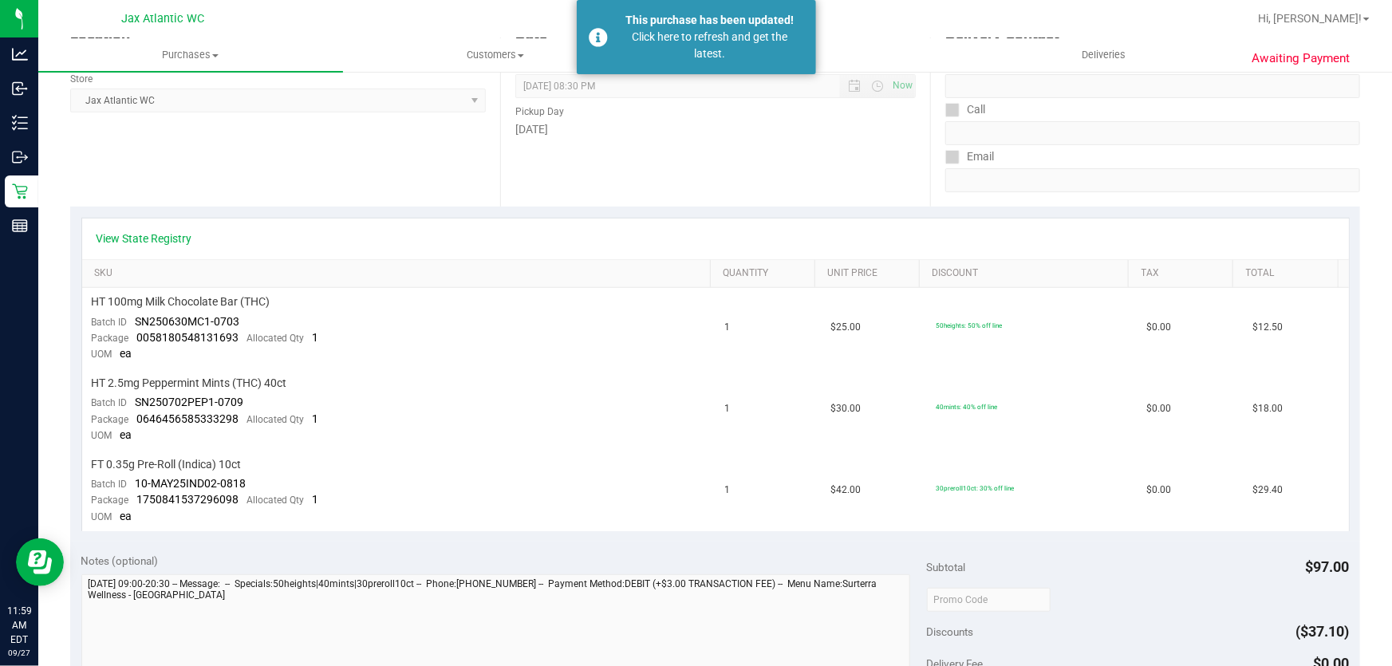
scroll to position [144, 0]
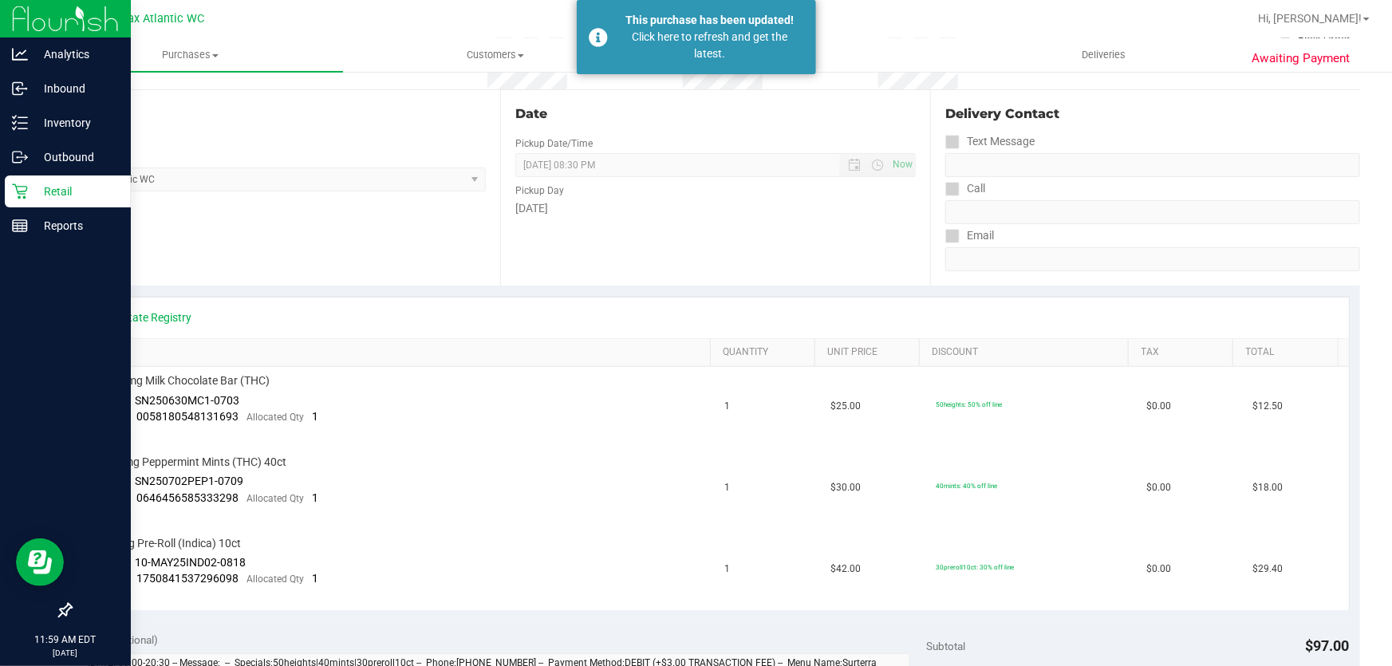
click at [16, 198] on icon at bounding box center [20, 191] width 16 height 16
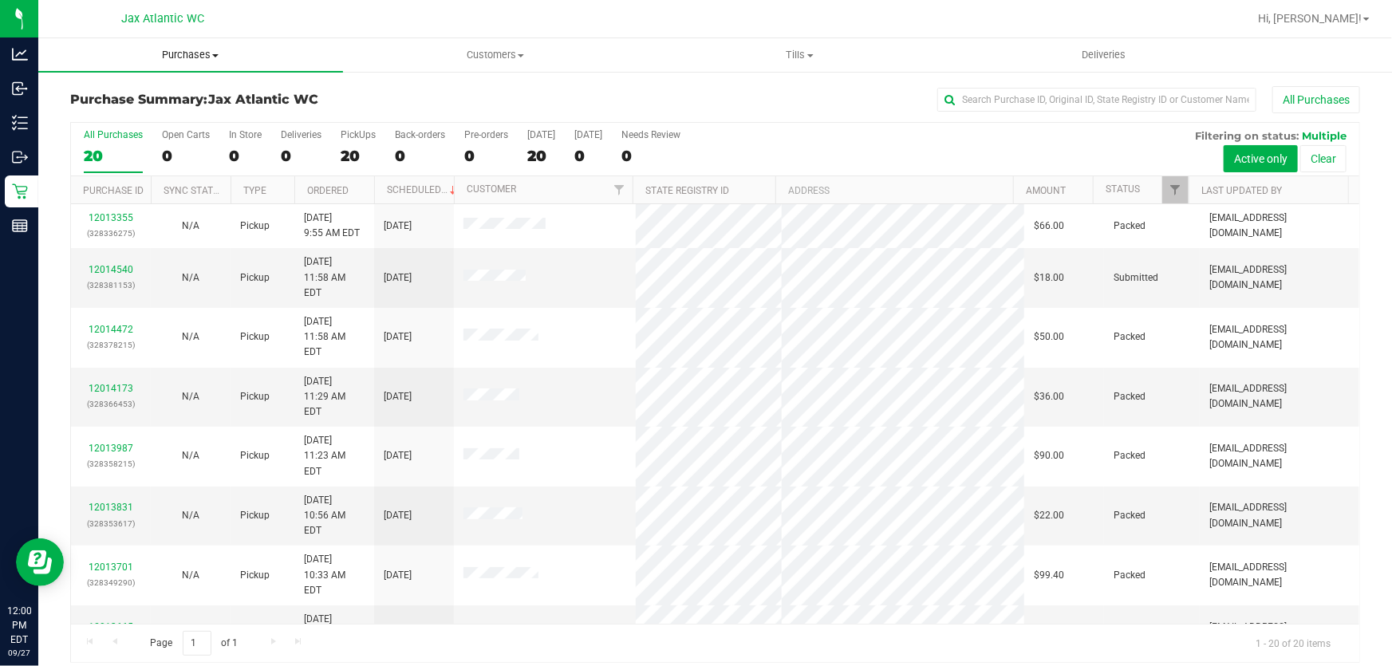
click at [207, 65] on uib-tab-heading "Purchases Summary of purchases Fulfillment All purchases" at bounding box center [190, 55] width 305 height 34
click at [128, 106] on li "Fulfillment" at bounding box center [190, 115] width 305 height 19
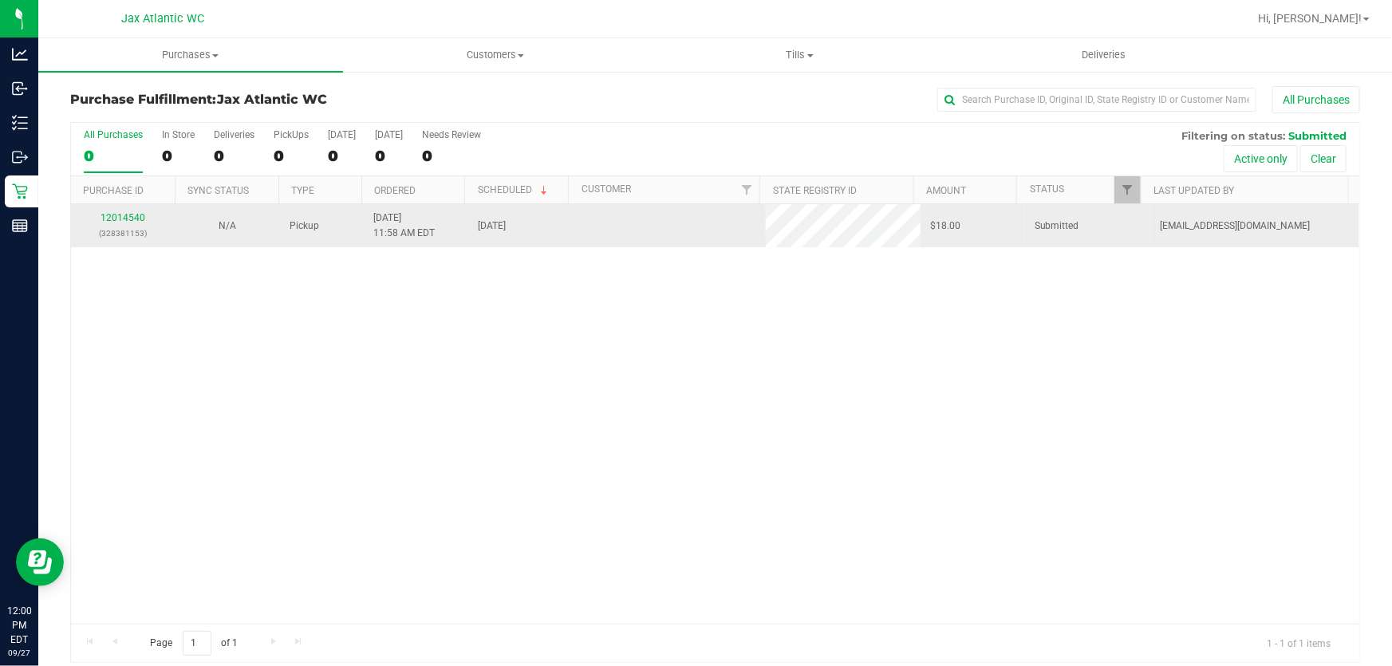
click at [128, 234] on p "(328381153)" at bounding box center [123, 233] width 85 height 15
click at [102, 215] on link "12014540" at bounding box center [123, 217] width 45 height 11
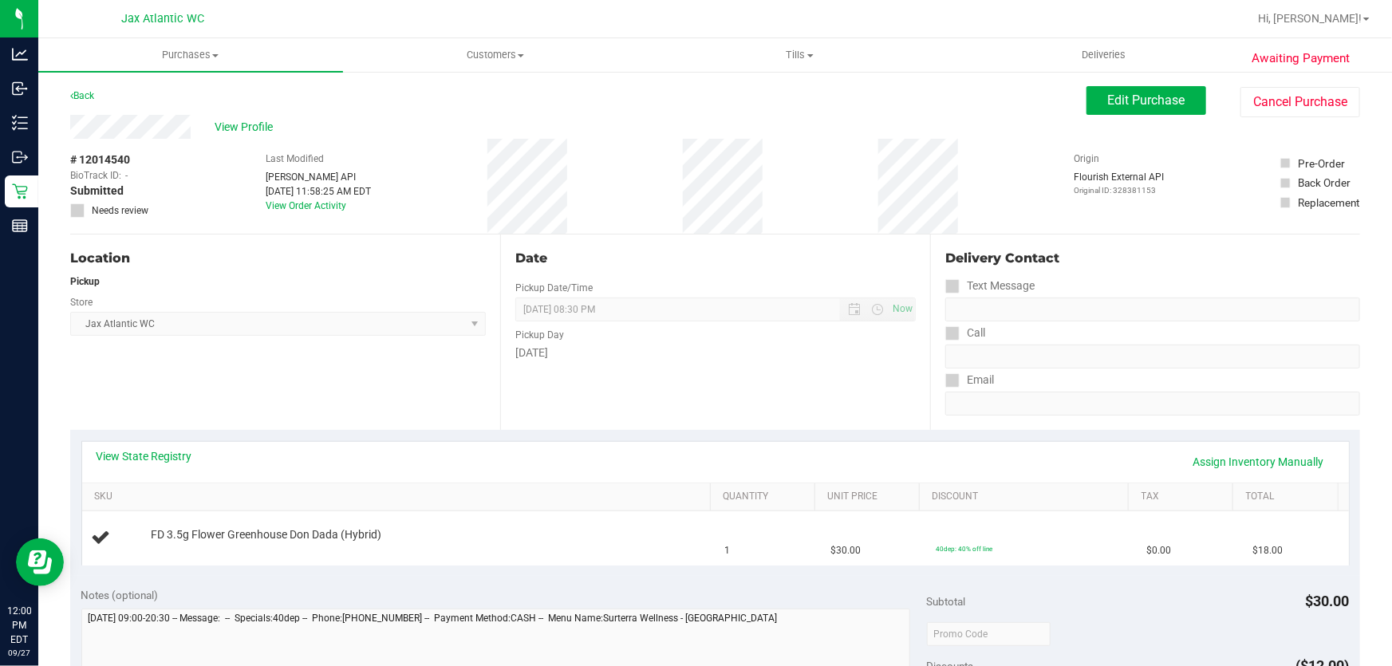
click at [152, 444] on div "View State Registry Assign Inventory Manually" at bounding box center [715, 462] width 1267 height 41
click at [148, 456] on link "View State Registry" at bounding box center [145, 456] width 96 height 16
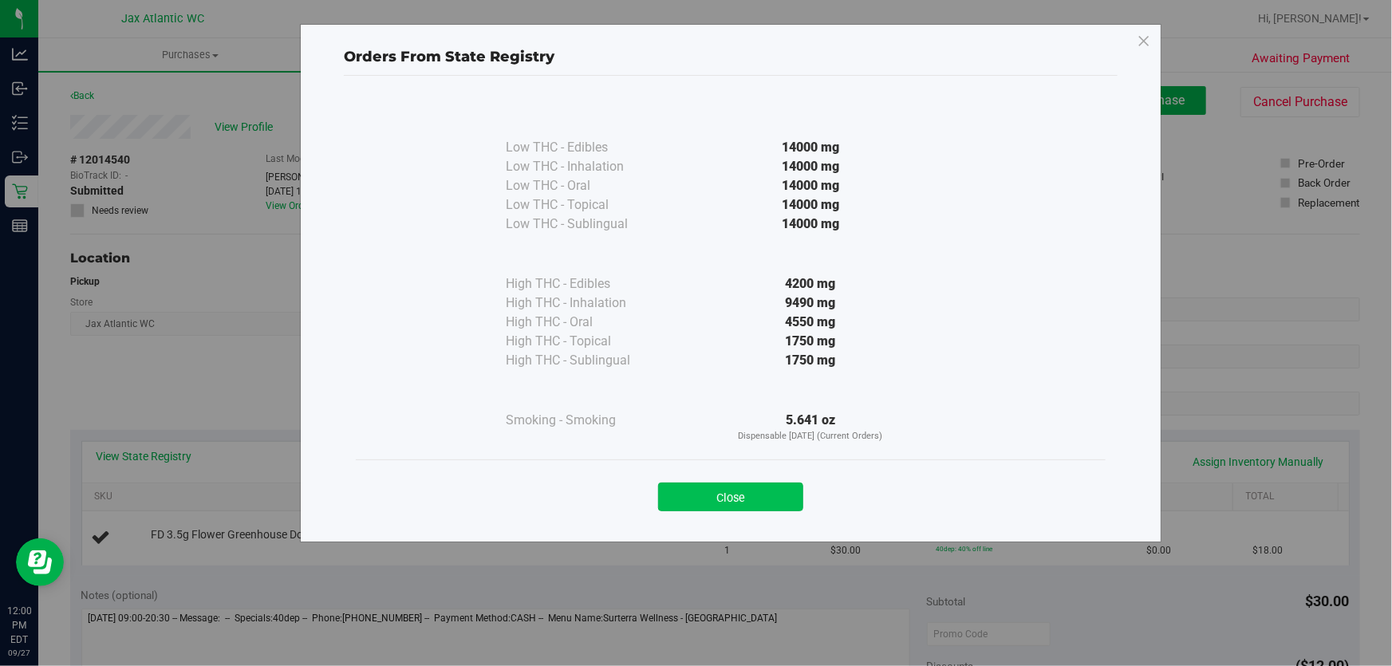
click at [771, 499] on button "Close" at bounding box center [730, 497] width 145 height 29
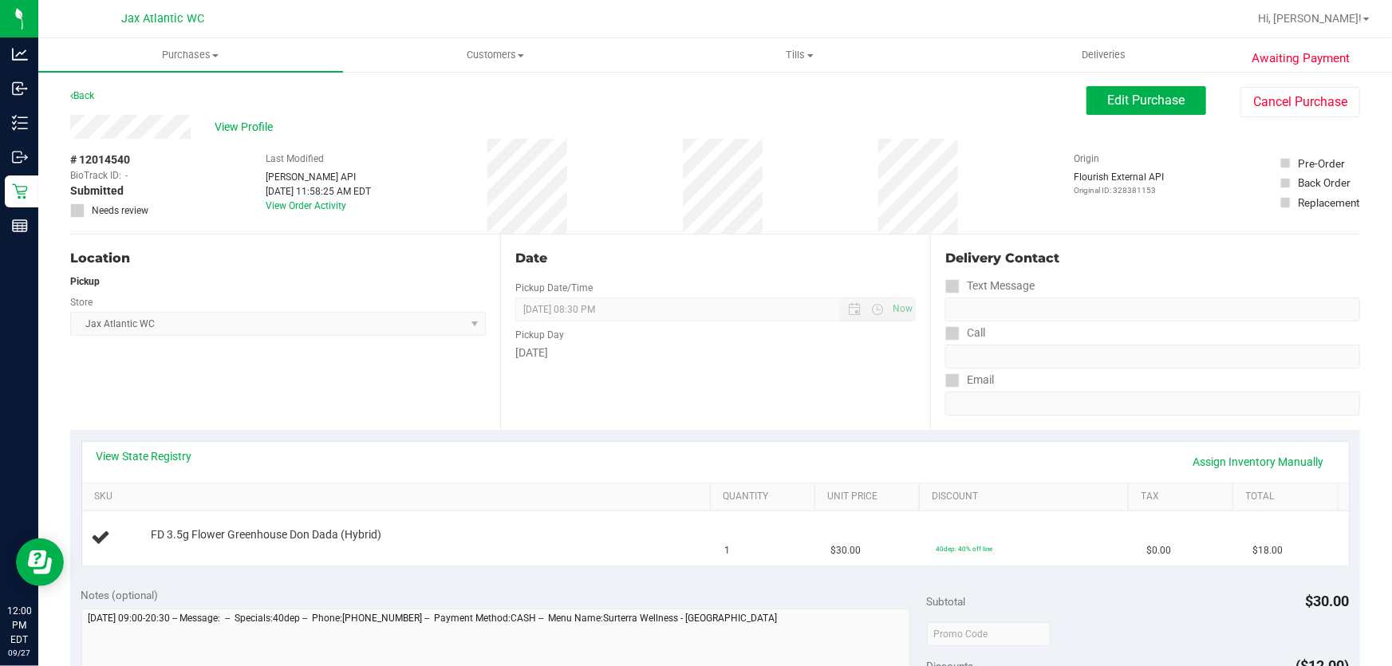
click at [778, 425] on div "Date Pickup Date/Time 09/27/2025 Now 09/27/2025 08:30 PM Now Pickup Day Saturday" at bounding box center [715, 332] width 430 height 195
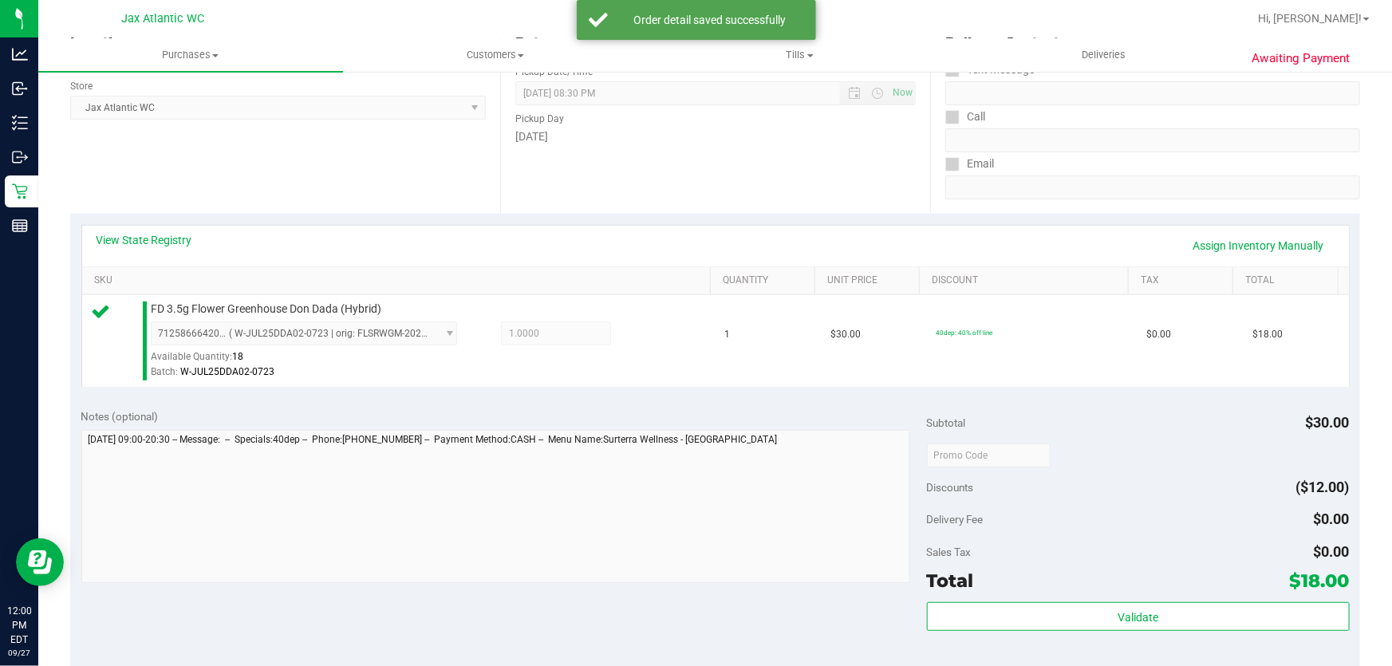
scroll to position [290, 0]
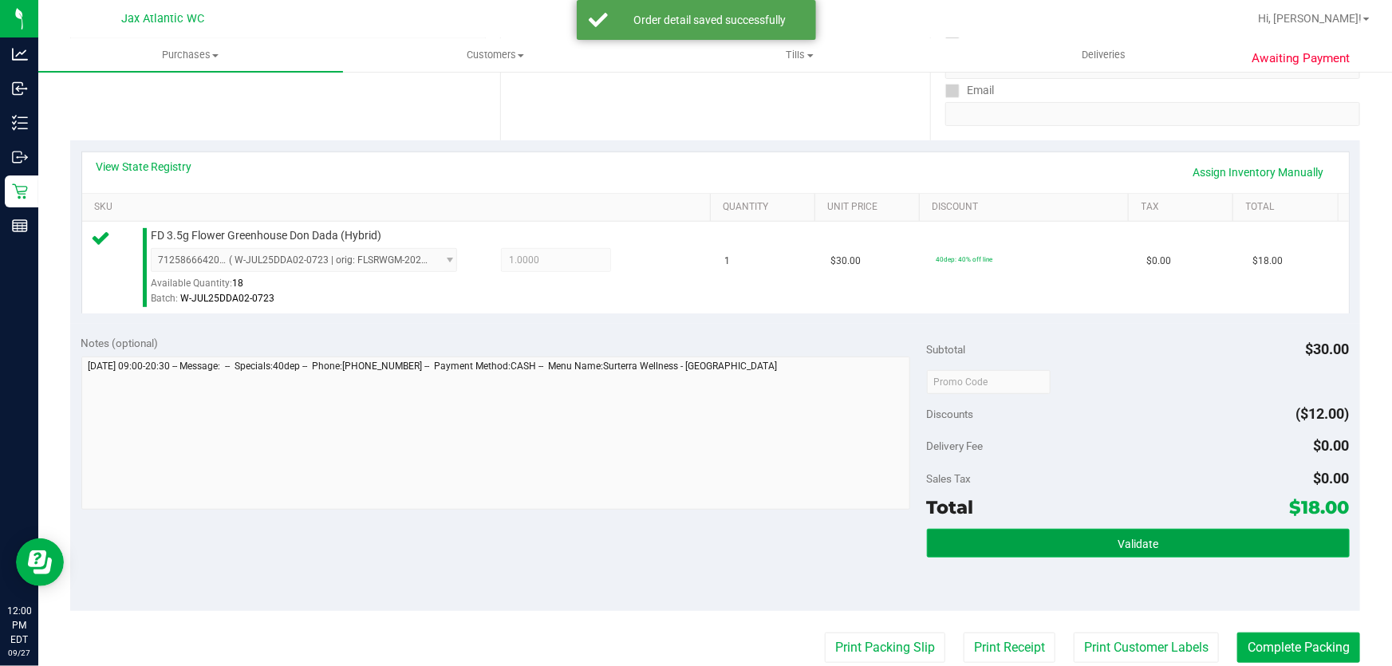
click at [1161, 540] on button "Validate" at bounding box center [1138, 543] width 423 height 29
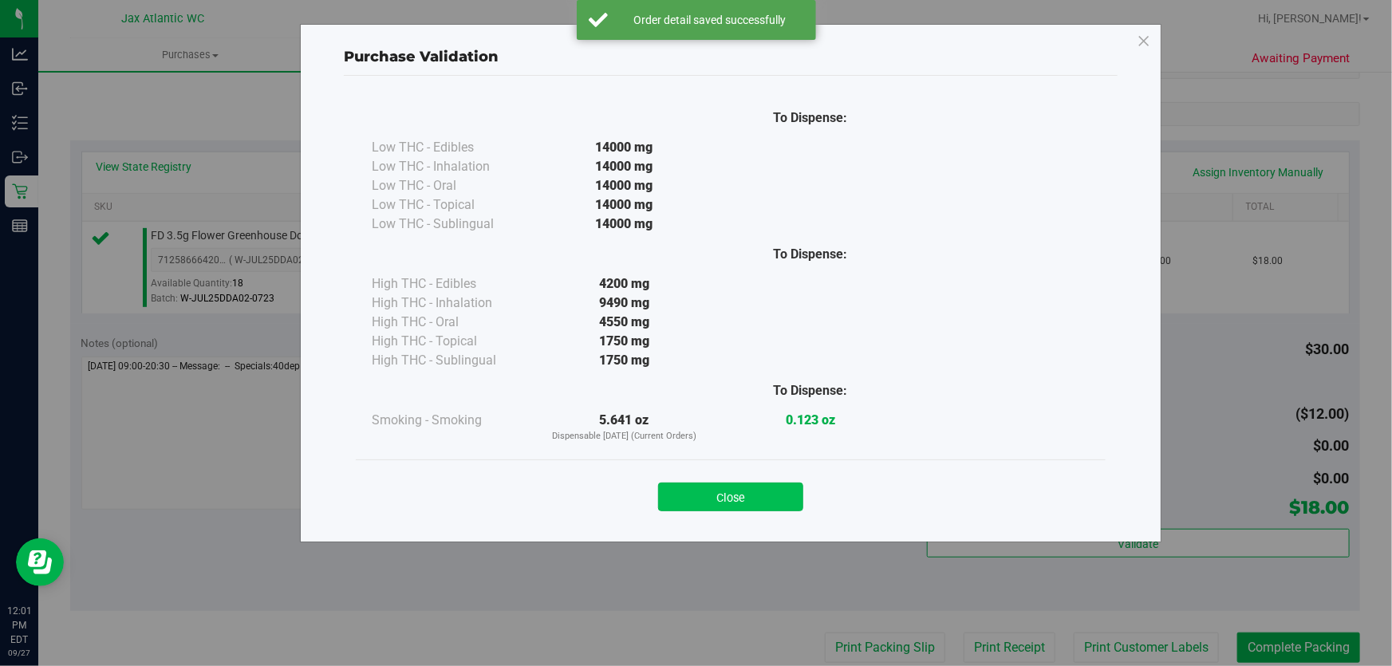
click at [759, 511] on button "Close" at bounding box center [730, 497] width 145 height 29
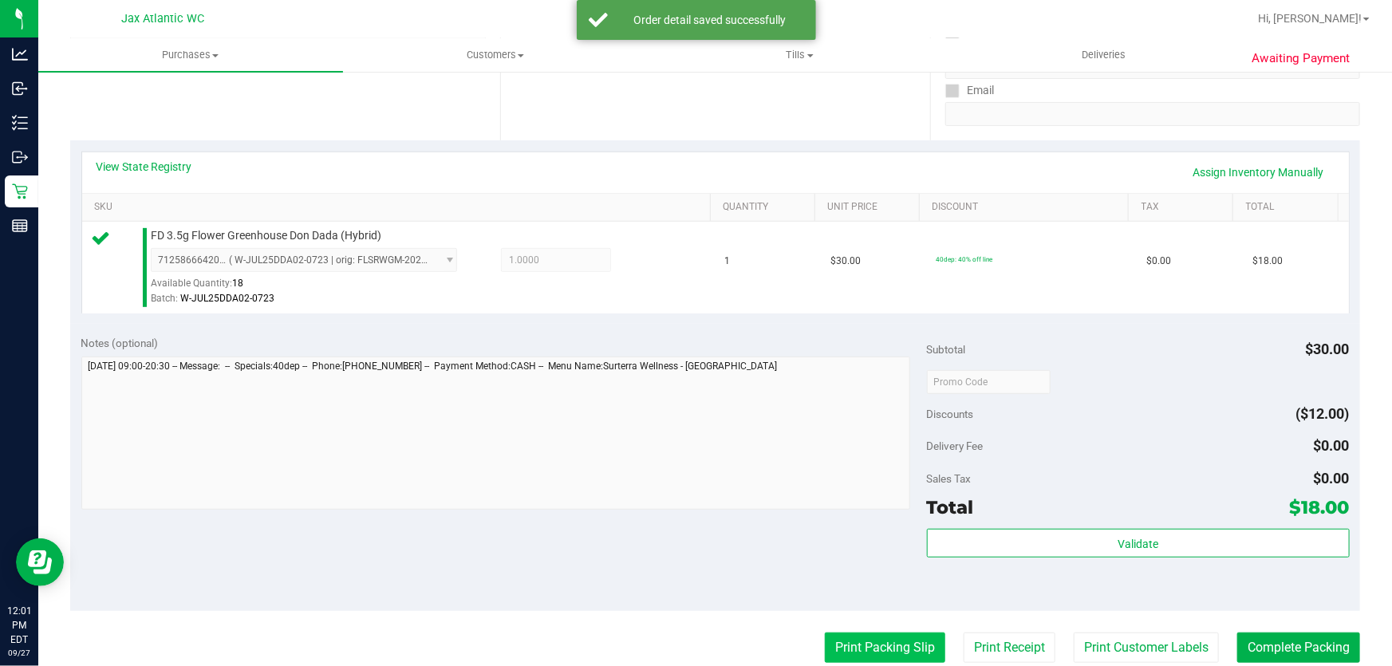
drag, startPoint x: 862, startPoint y: 624, endPoint x: 855, endPoint y: 644, distance: 20.9
click at [861, 626] on purchase-details "Back Edit Purchase Cancel Purchase View Profile # 12014540 BioTrack ID: - Submi…" at bounding box center [715, 390] width 1290 height 1186
click at [855, 644] on button "Print Packing Slip" at bounding box center [885, 648] width 120 height 30
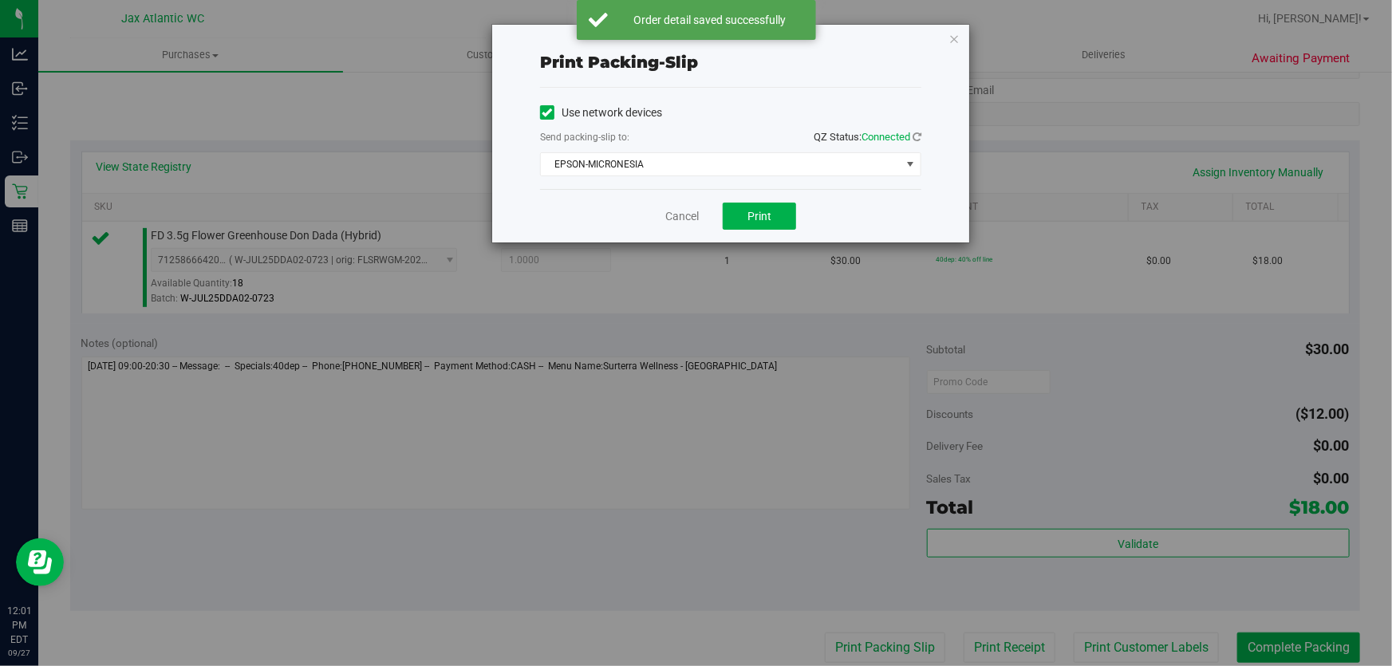
click at [744, 242] on div "Print packing-slip Use network devices Send packing-slip to: QZ Status: Connect…" at bounding box center [730, 133] width 479 height 219
click at [752, 219] on span "Print" at bounding box center [759, 216] width 24 height 13
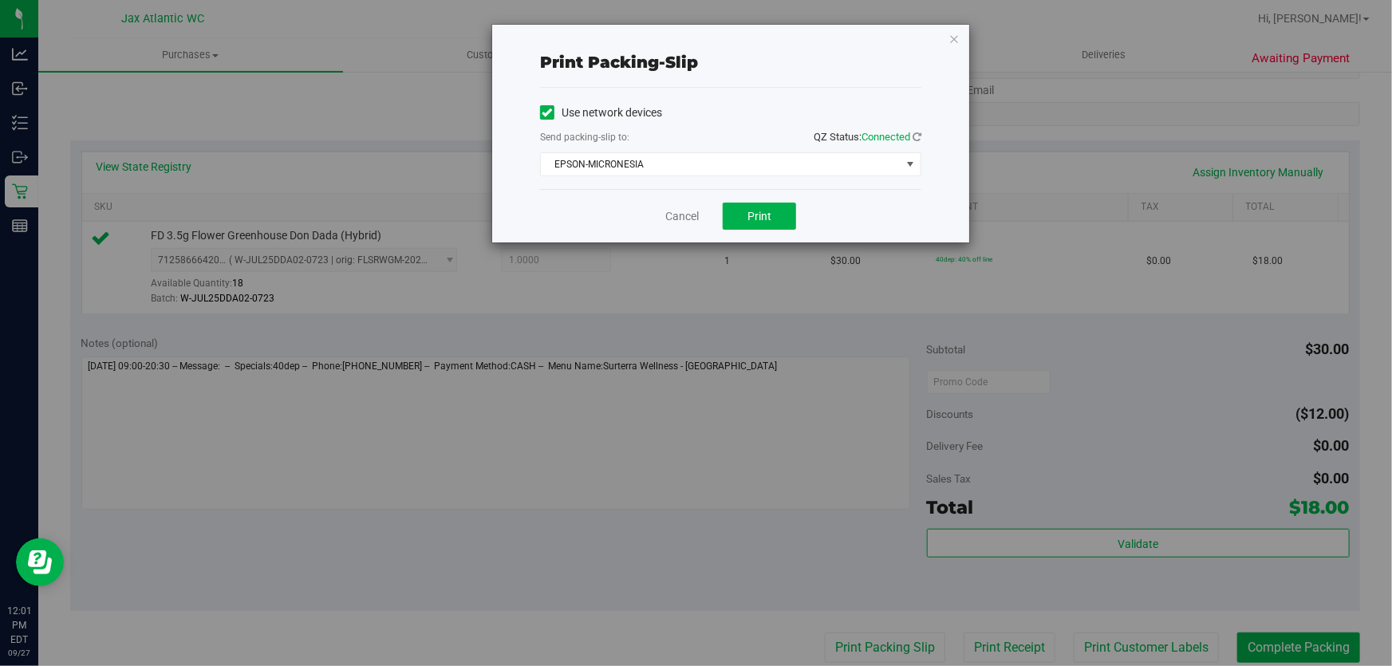
click at [689, 228] on div "Cancel Print" at bounding box center [730, 215] width 381 height 53
click at [688, 218] on link "Cancel" at bounding box center [682, 216] width 34 height 17
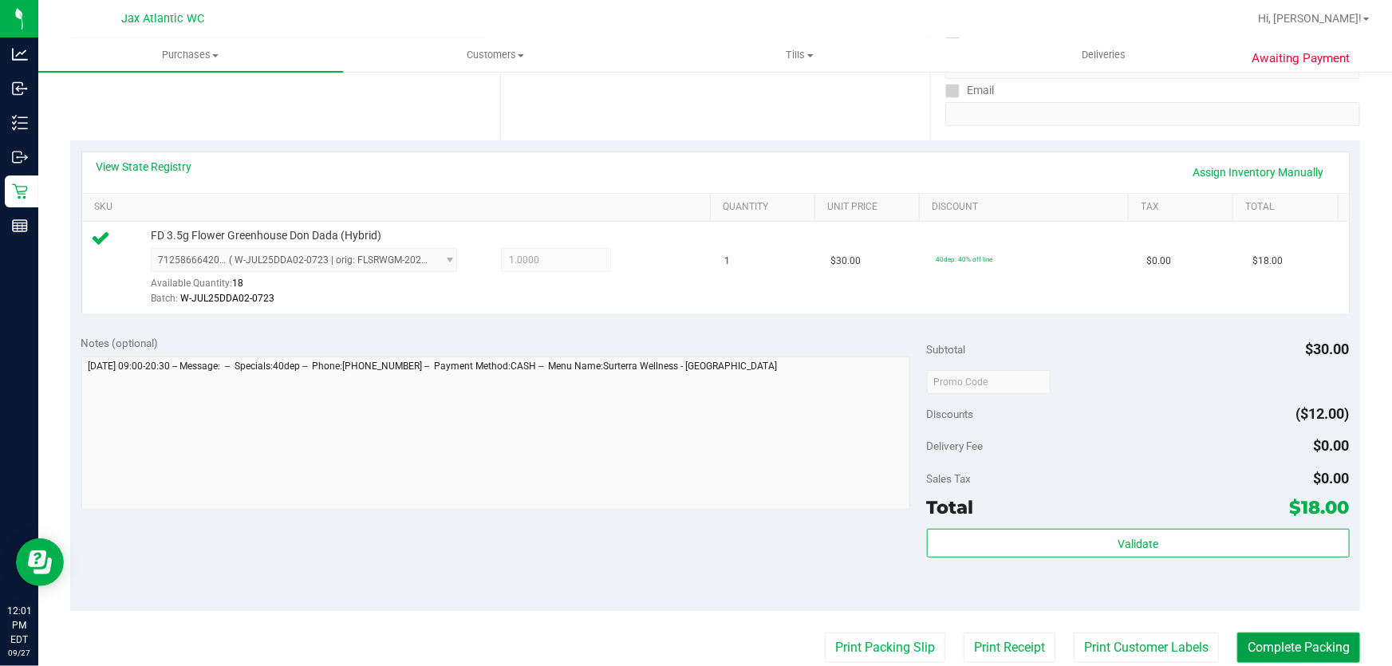
click at [1244, 635] on button "Complete Packing" at bounding box center [1298, 648] width 123 height 30
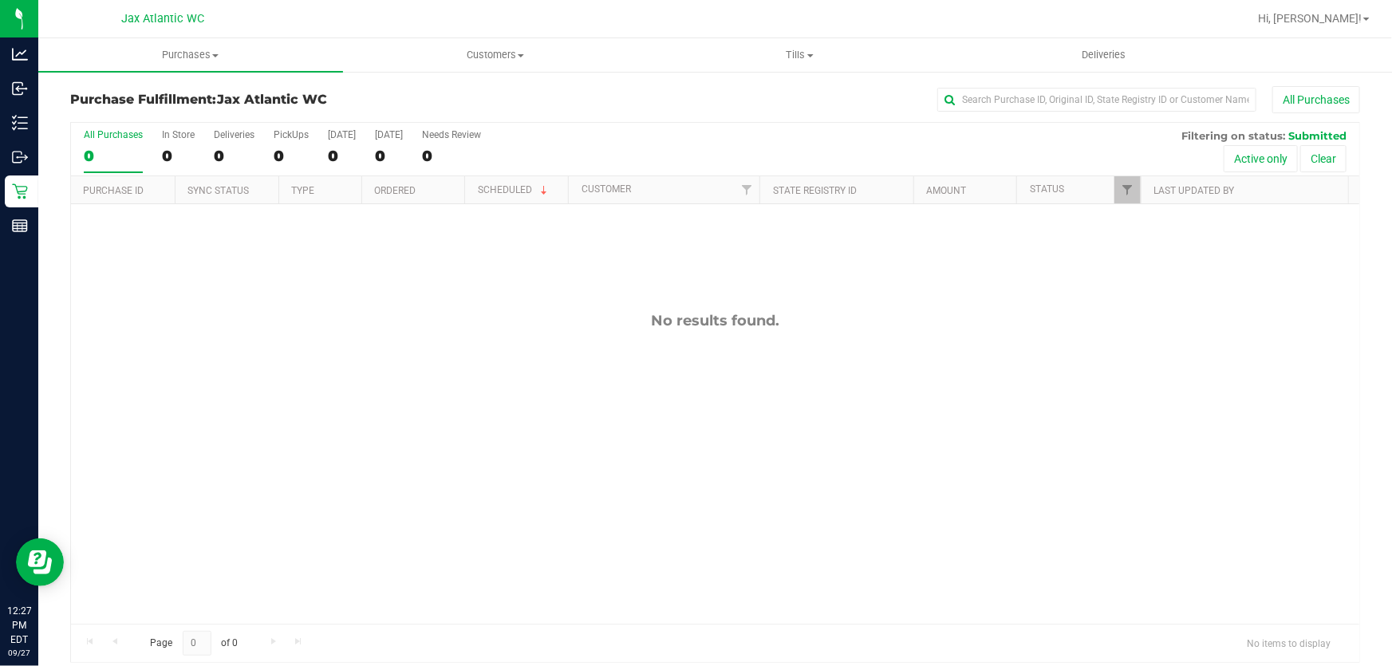
drag, startPoint x: 671, startPoint y: 362, endPoint x: 674, endPoint y: 353, distance: 9.3
click at [673, 358] on div "No results found." at bounding box center [715, 467] width 1288 height 527
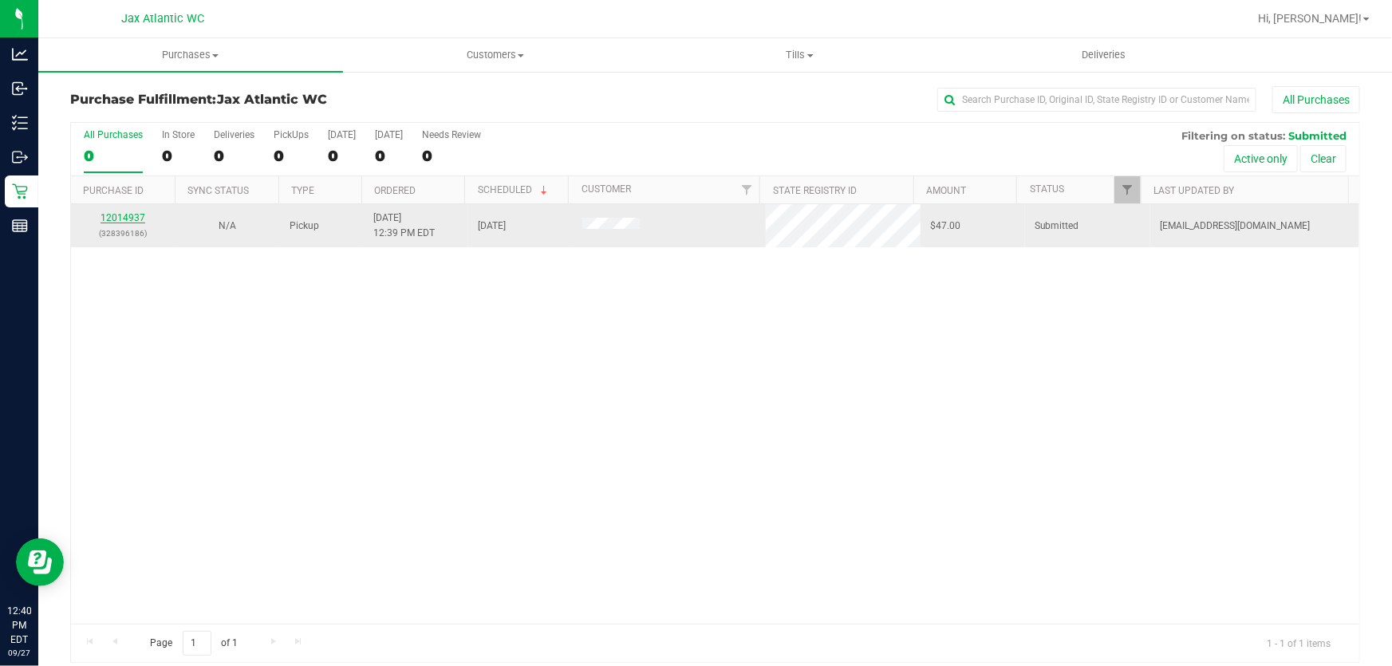
click at [121, 214] on link "12014937" at bounding box center [123, 217] width 45 height 11
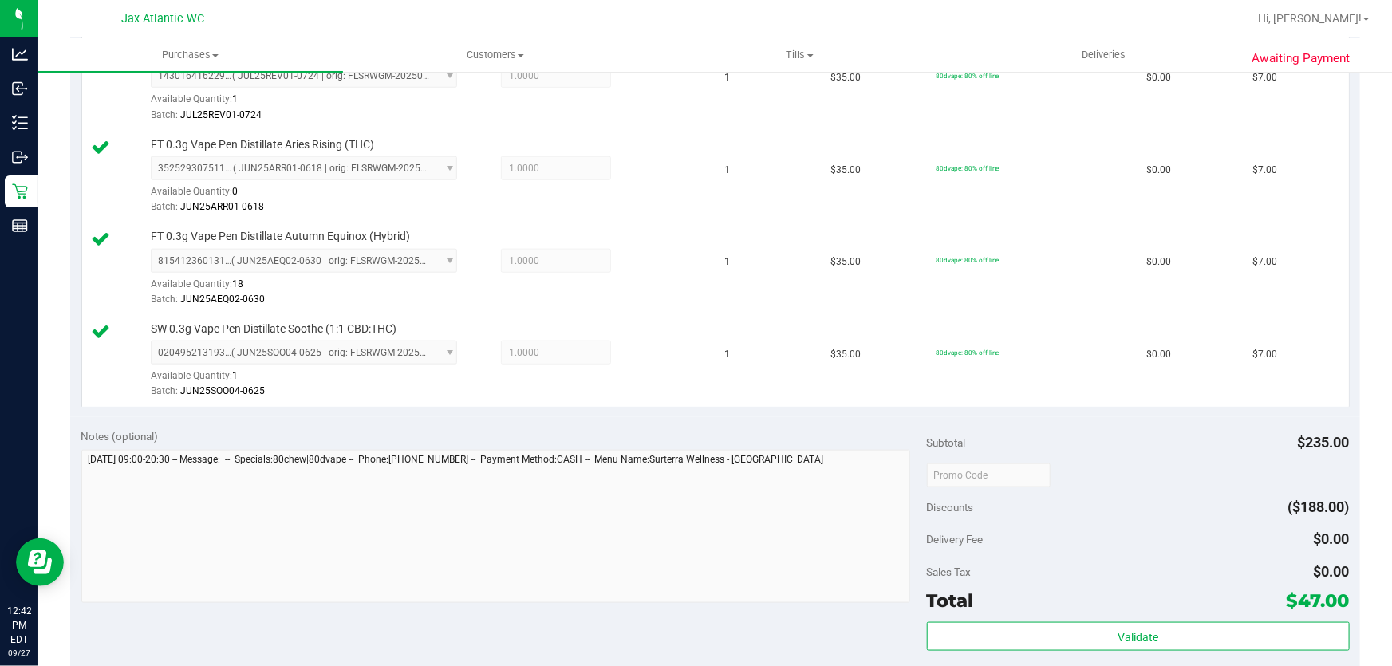
scroll to position [870, 0]
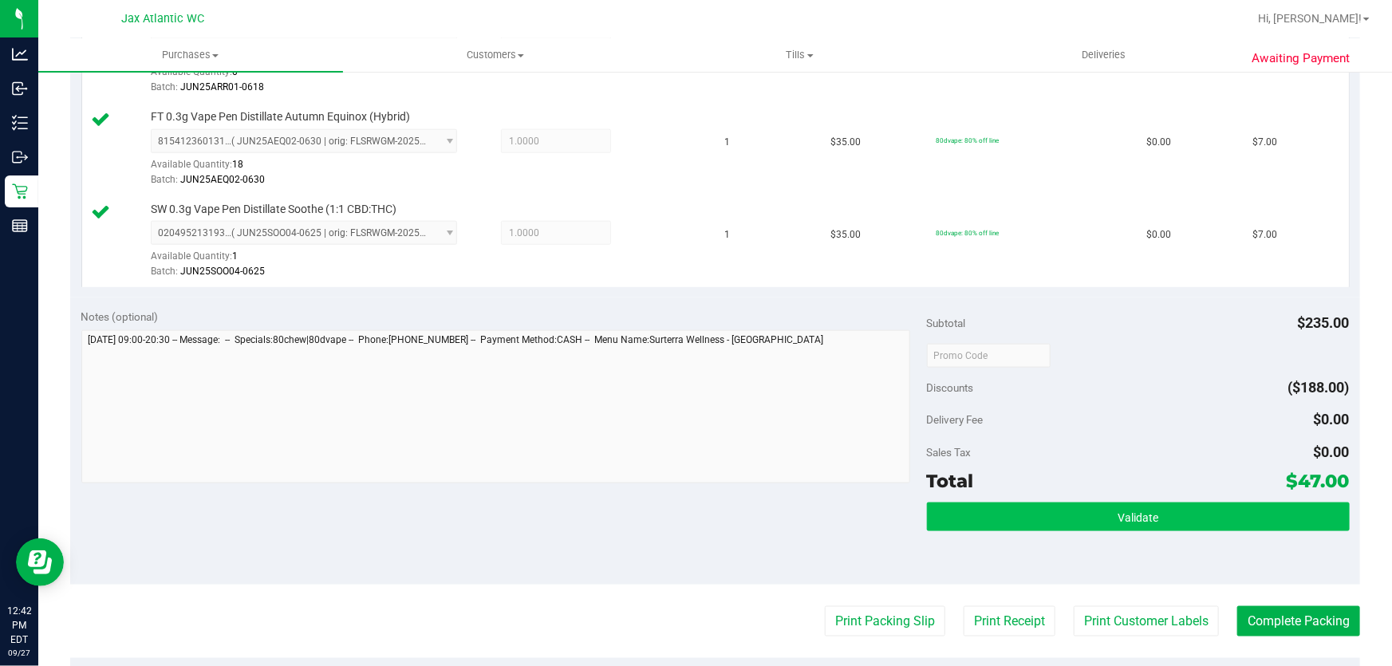
drag, startPoint x: 1090, startPoint y: 495, endPoint x: 1085, endPoint y: 510, distance: 16.2
click at [1090, 495] on div "Subtotal $235.00 Discounts ($188.00) Delivery Fee $0.00 Sales Tax $0.00 Total $…" at bounding box center [1138, 442] width 423 height 266
drag, startPoint x: 1084, startPoint y: 511, endPoint x: 1072, endPoint y: 514, distance: 12.4
click at [1085, 511] on button "Validate" at bounding box center [1138, 517] width 423 height 29
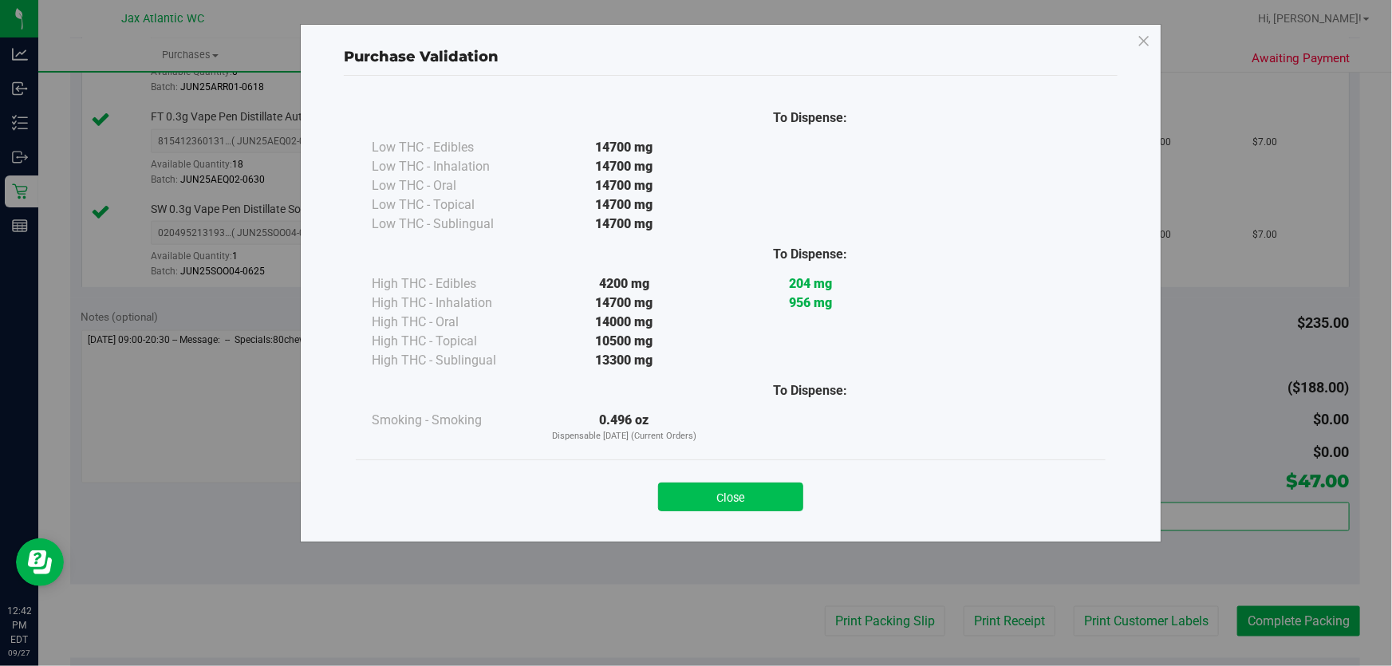
click at [791, 509] on button "Close" at bounding box center [730, 497] width 145 height 29
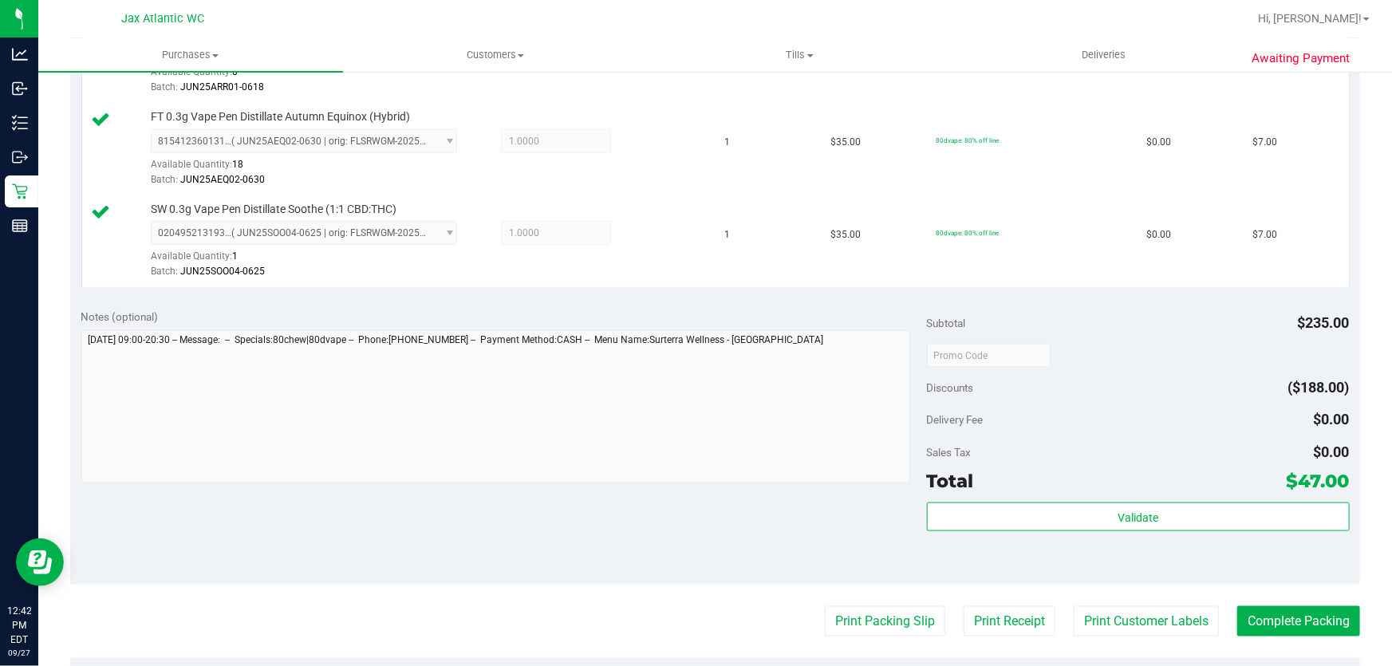
click at [858, 599] on purchase-details "Back Edit Purchase Cancel Purchase View Profile # 12014937 BioTrack ID: - Submi…" at bounding box center [715, 87] width 1290 height 1740
click at [856, 617] on button "Print Packing Slip" at bounding box center [885, 621] width 120 height 30
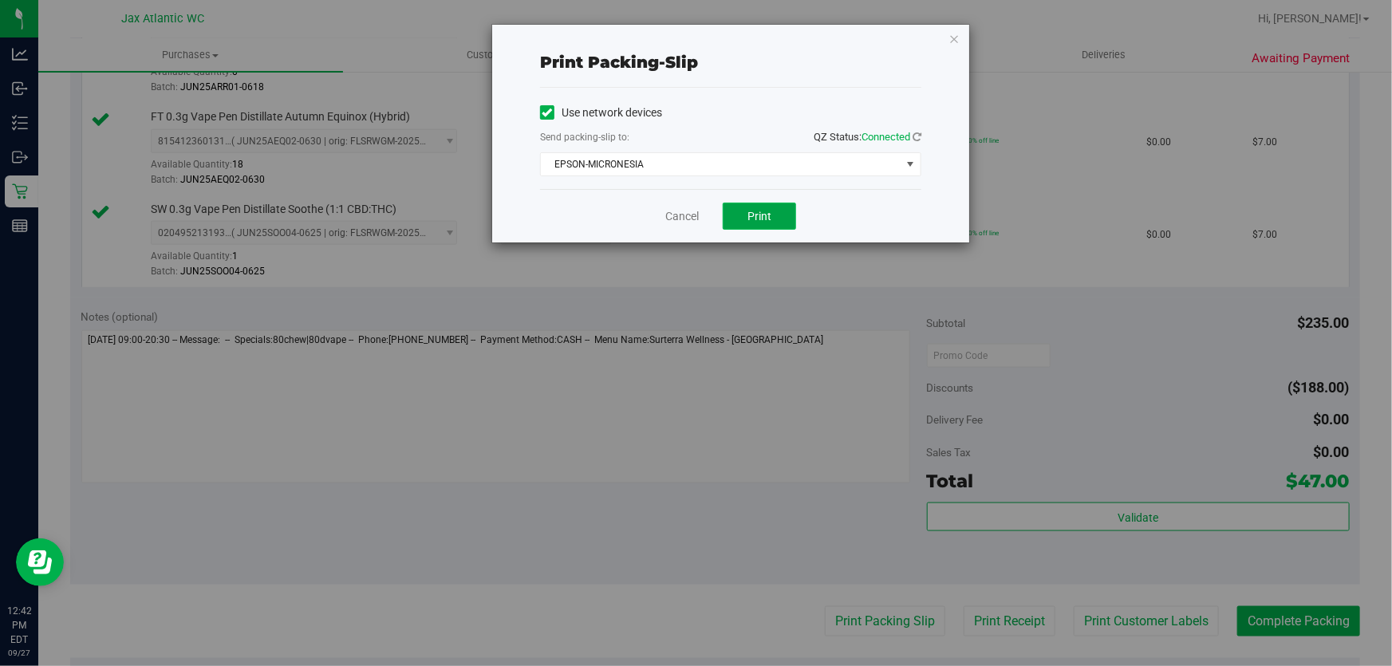
click at [770, 215] on button "Print" at bounding box center [759, 216] width 73 height 27
click at [668, 213] on link "Cancel" at bounding box center [682, 216] width 34 height 17
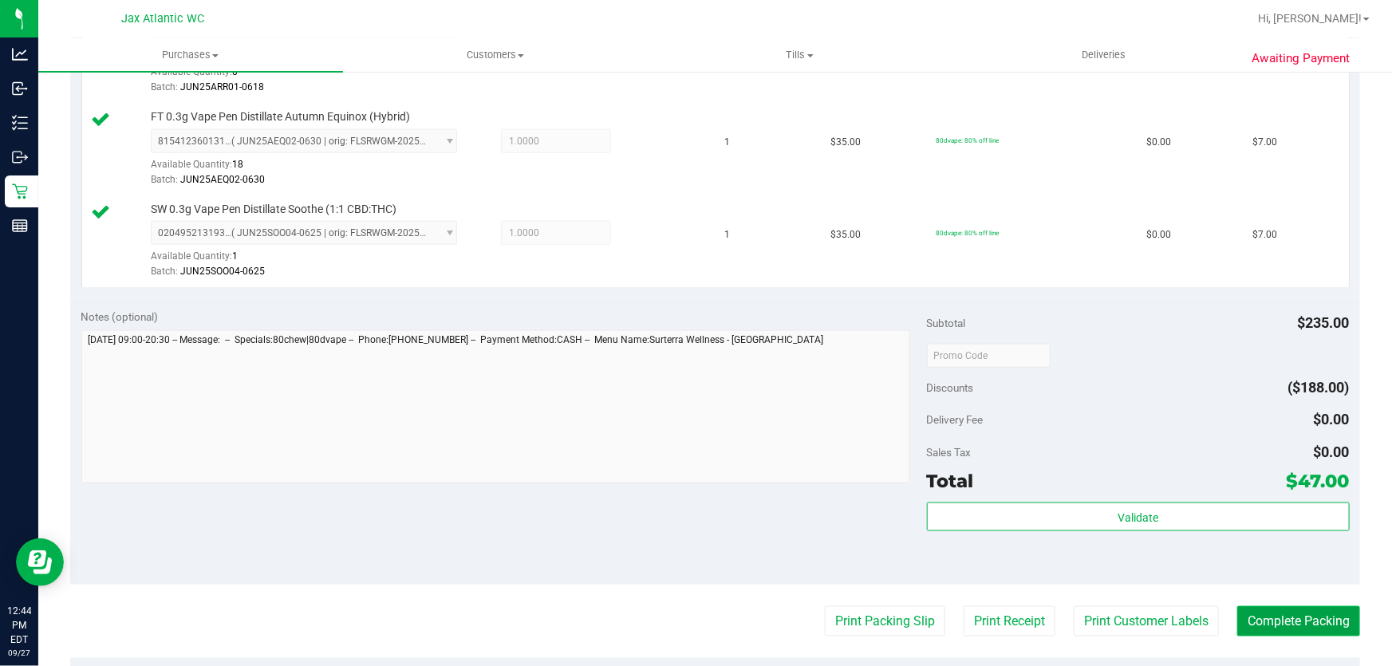
click at [1299, 614] on button "Complete Packing" at bounding box center [1298, 621] width 123 height 30
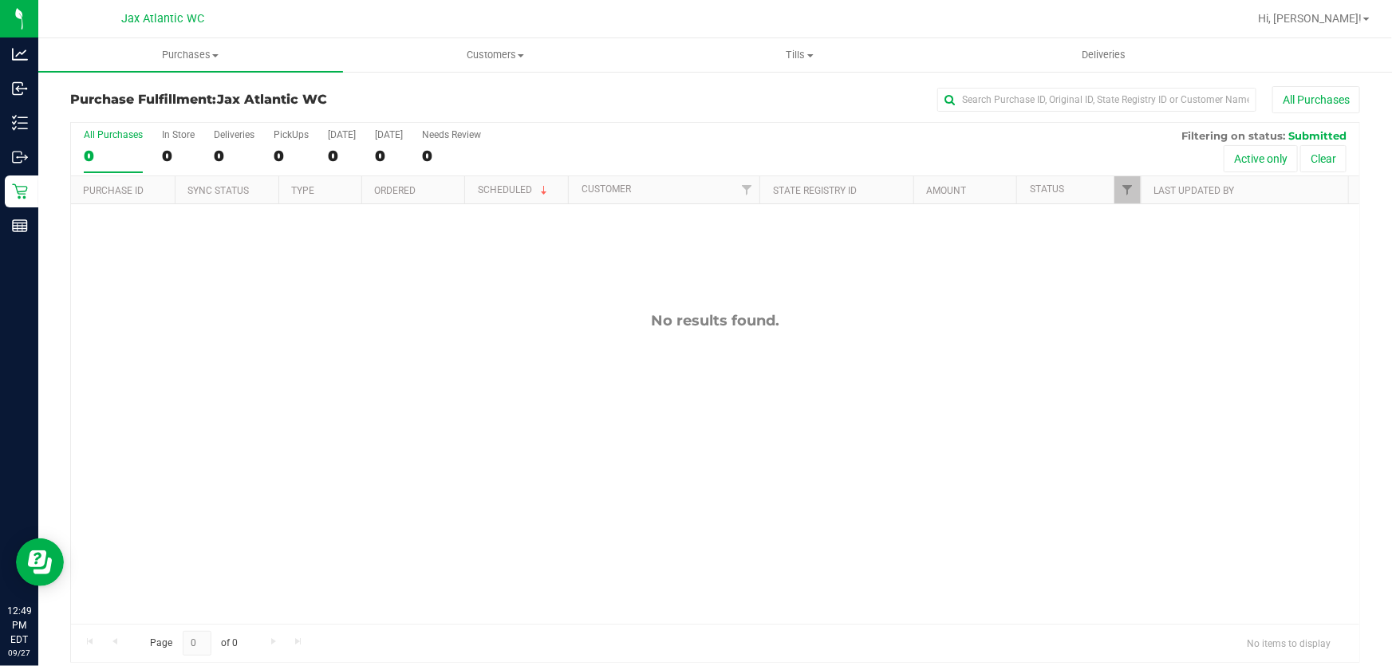
click at [666, 262] on div "No results found." at bounding box center [715, 467] width 1288 height 527
click at [558, 124] on div "All Purchases 0 In Store 0 Deliveries 0 PickUps 0 Today 0 Tomorrow 0 Needs Revi…" at bounding box center [715, 129] width 1288 height 13
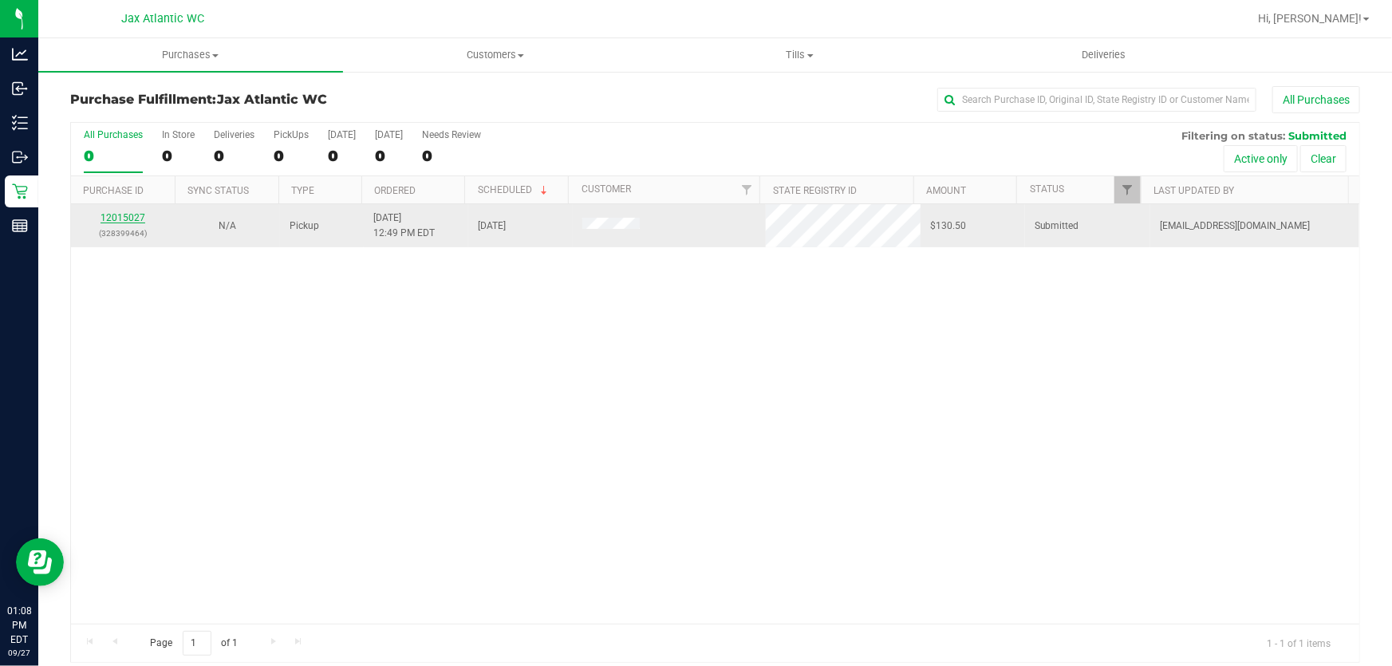
click at [128, 219] on link "12015027" at bounding box center [123, 217] width 45 height 11
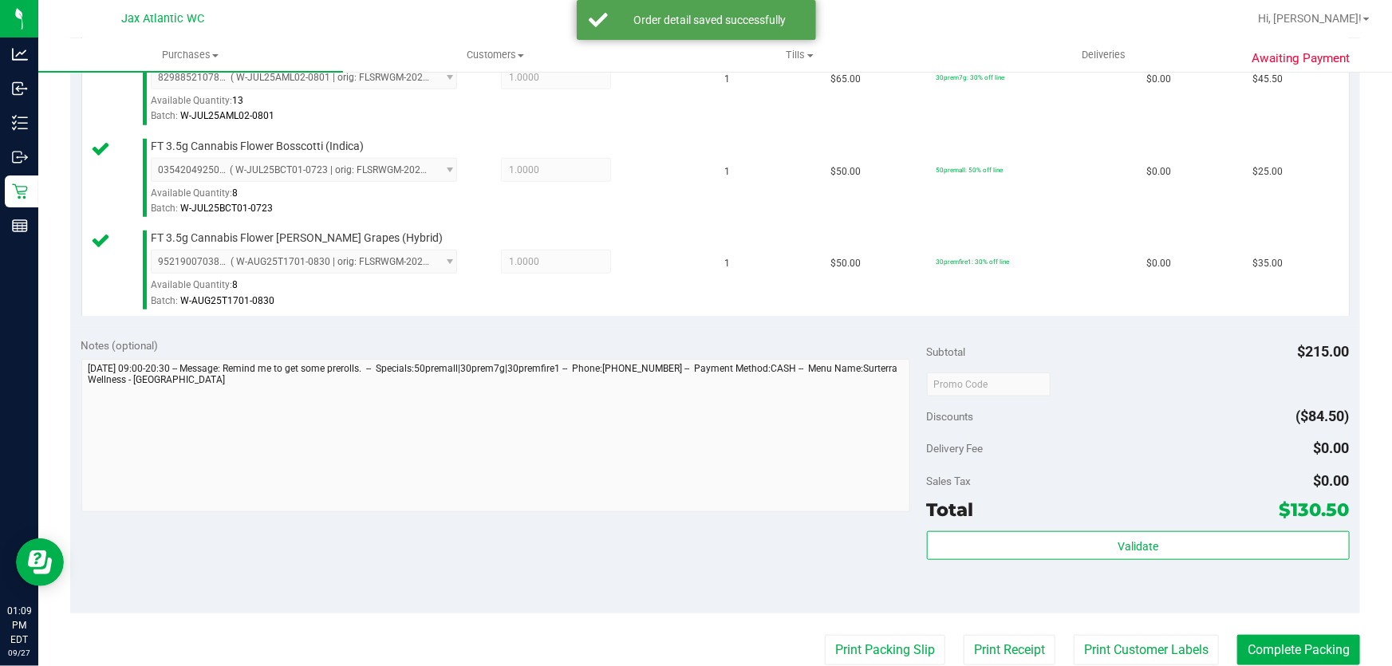
scroll to position [580, 0]
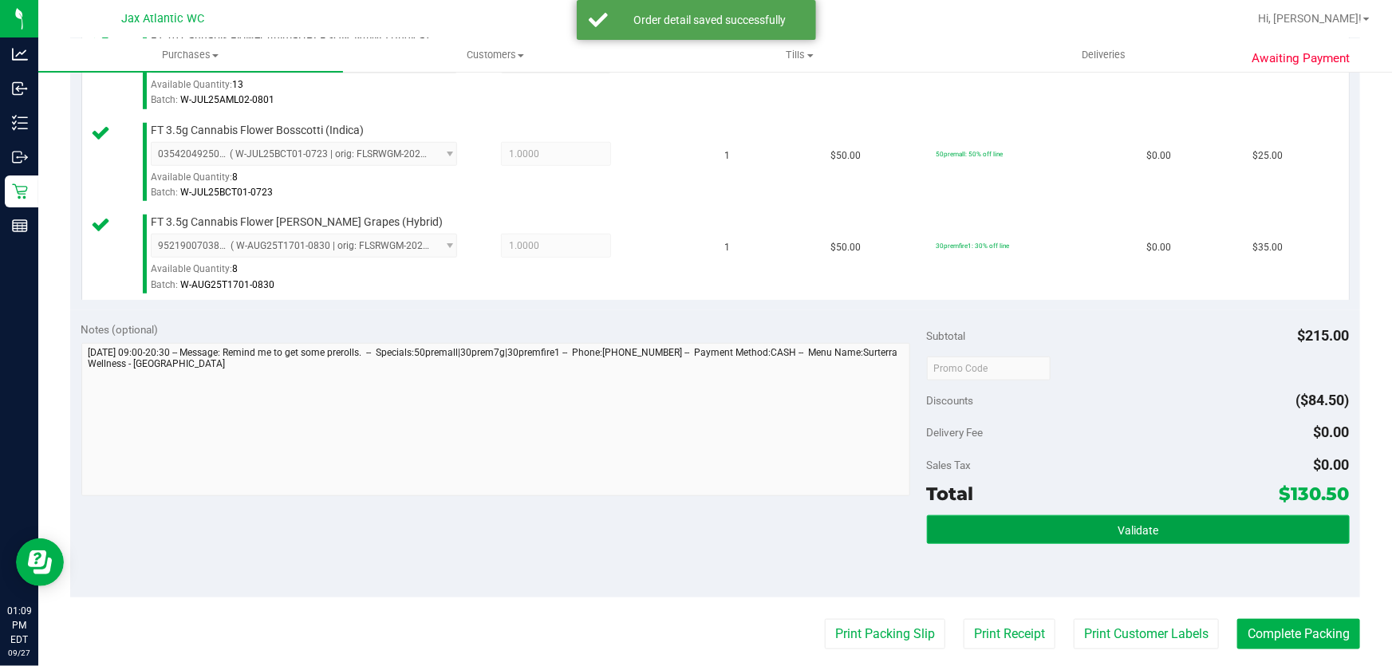
click at [1155, 521] on button "Validate" at bounding box center [1138, 529] width 423 height 29
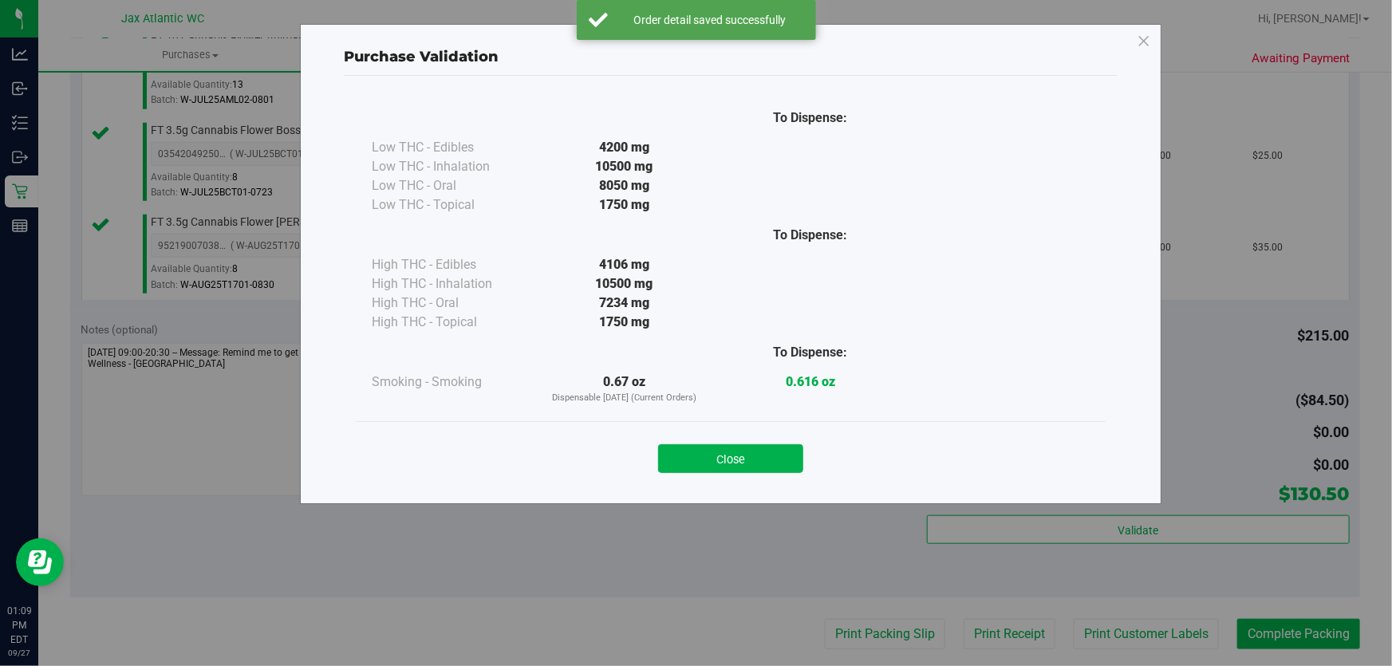
click at [755, 463] on button "Close" at bounding box center [730, 458] width 145 height 29
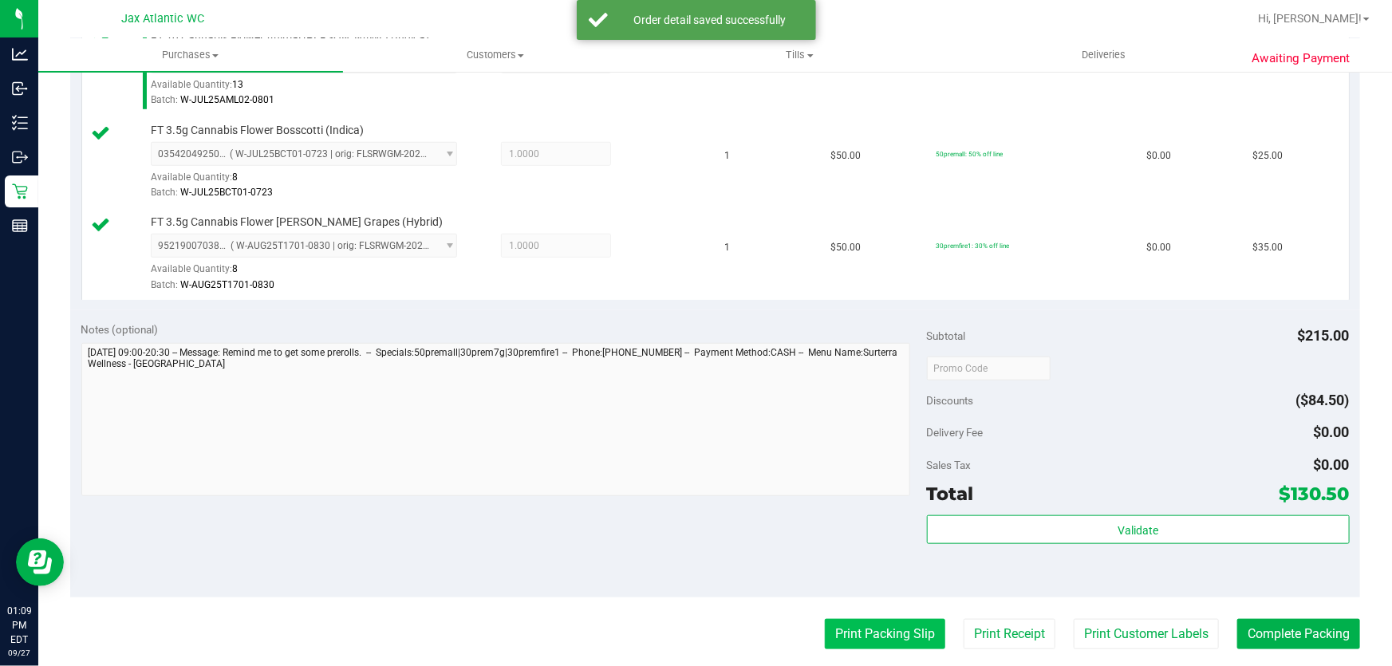
click at [845, 635] on button "Print Packing Slip" at bounding box center [885, 634] width 120 height 30
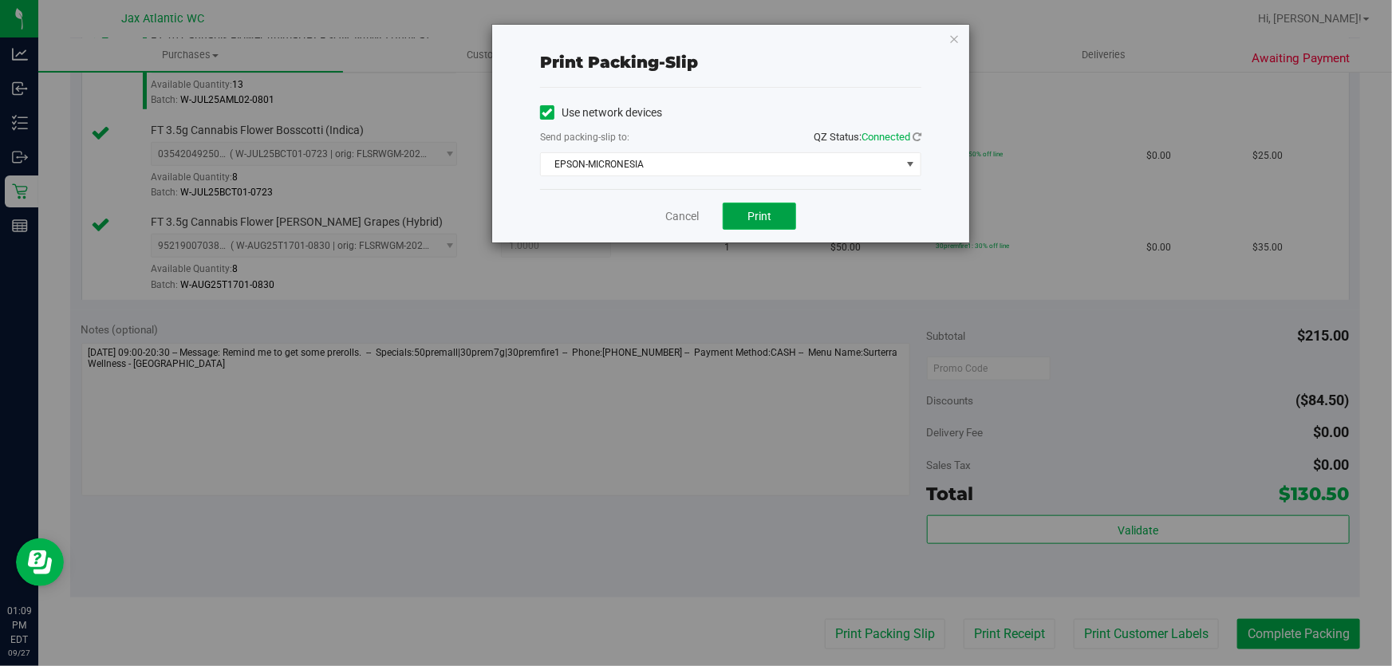
click at [760, 224] on button "Print" at bounding box center [759, 216] width 73 height 27
click at [678, 218] on link "Cancel" at bounding box center [682, 216] width 34 height 17
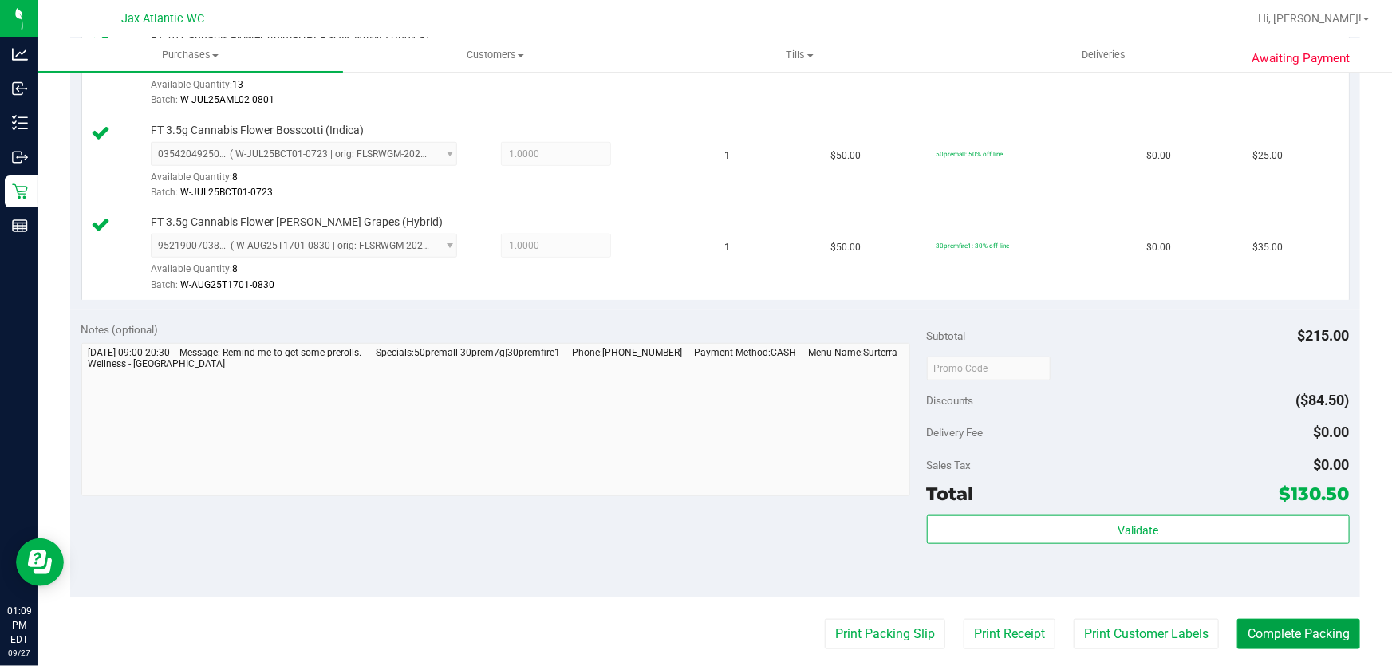
click at [1295, 635] on button "Complete Packing" at bounding box center [1298, 634] width 123 height 30
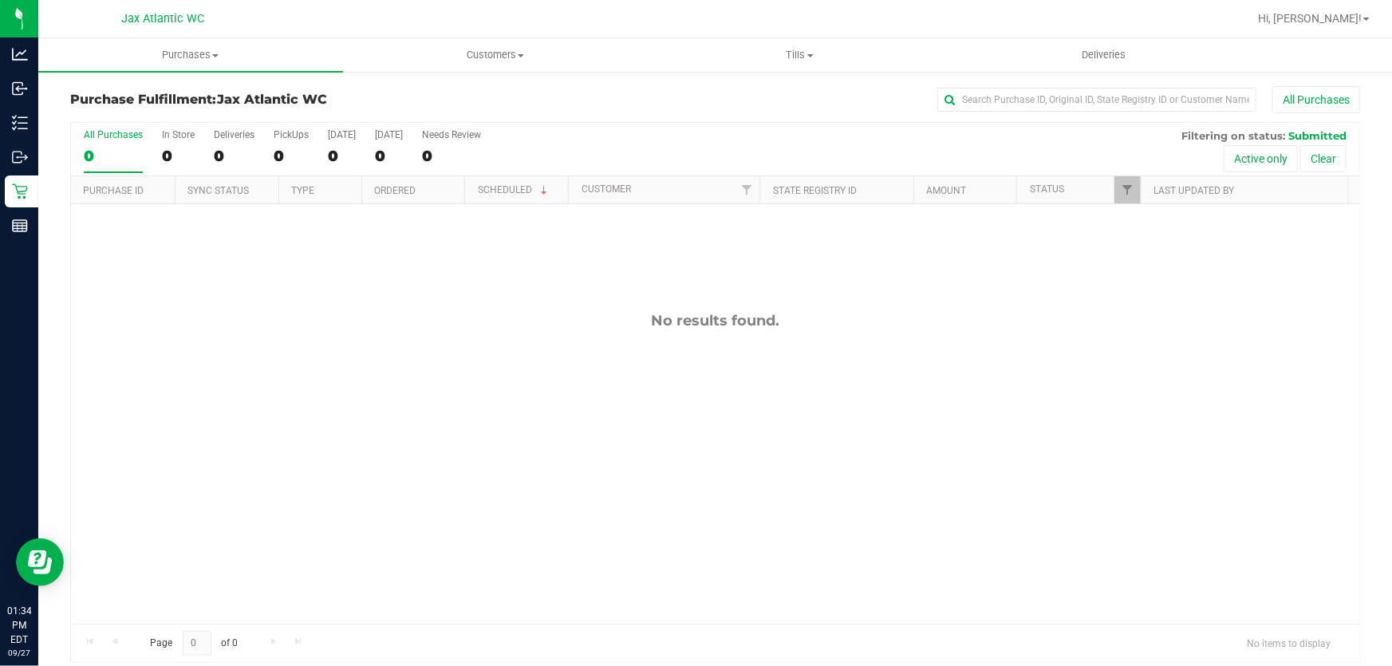
click at [884, 445] on div "No results found." at bounding box center [715, 467] width 1288 height 527
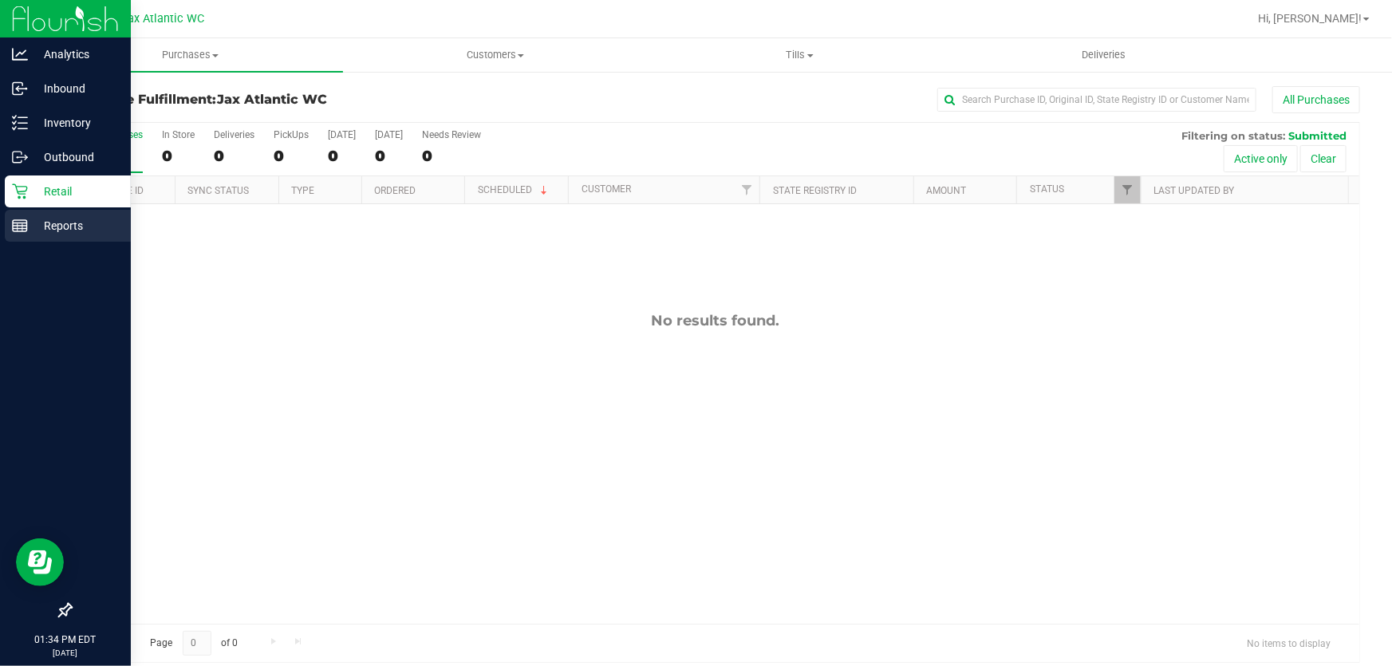
click at [7, 227] on div "Reports" at bounding box center [68, 226] width 126 height 32
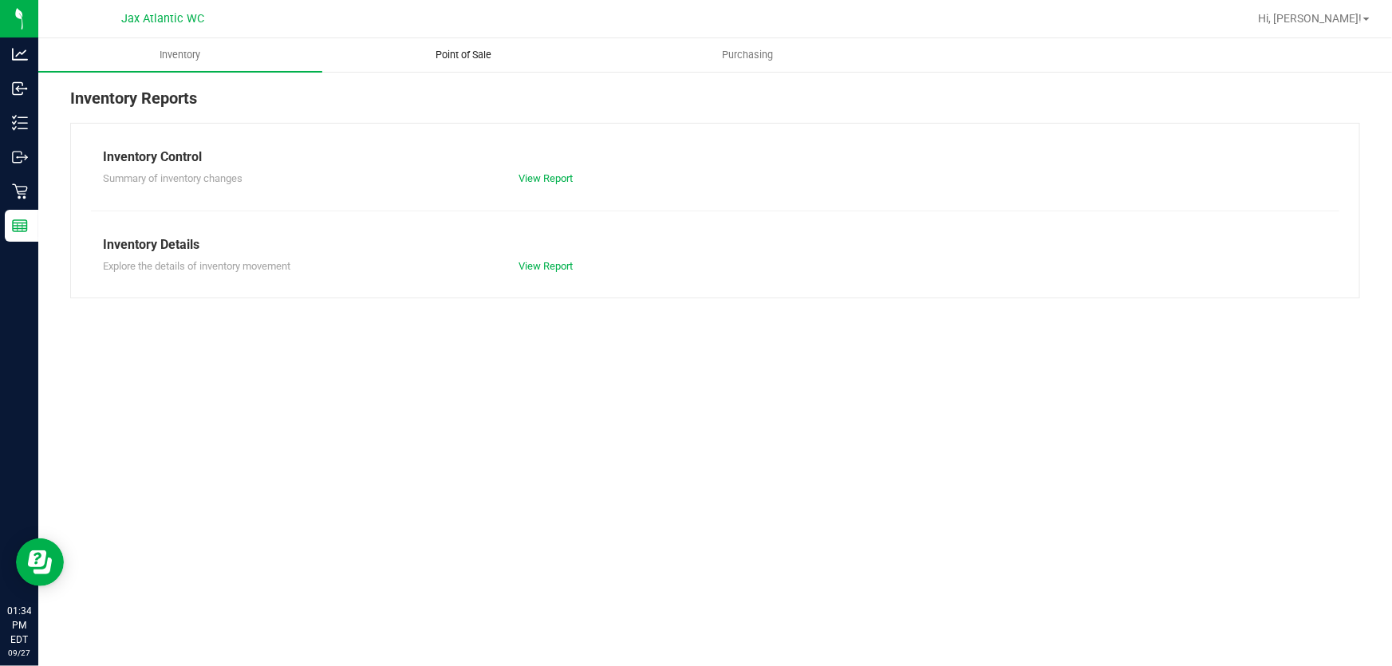
click at [453, 61] on span "Point of Sale" at bounding box center [464, 55] width 99 height 14
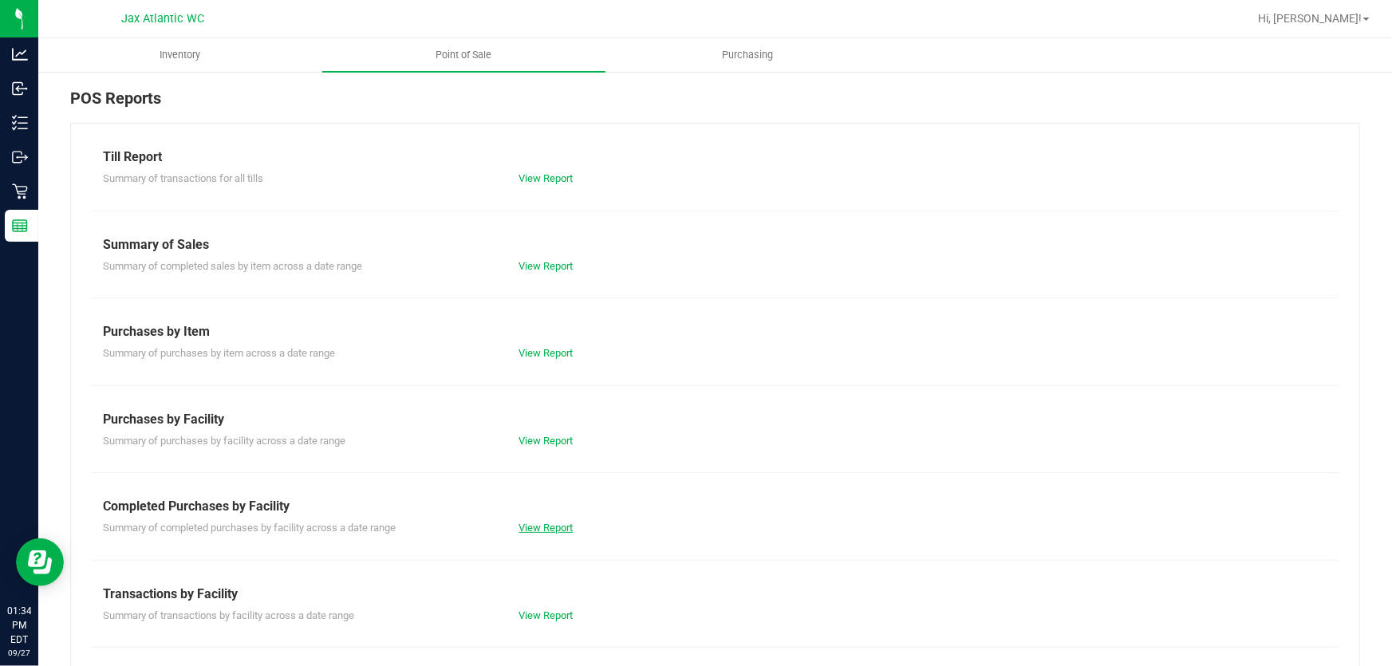
click at [542, 523] on link "View Report" at bounding box center [546, 528] width 54 height 12
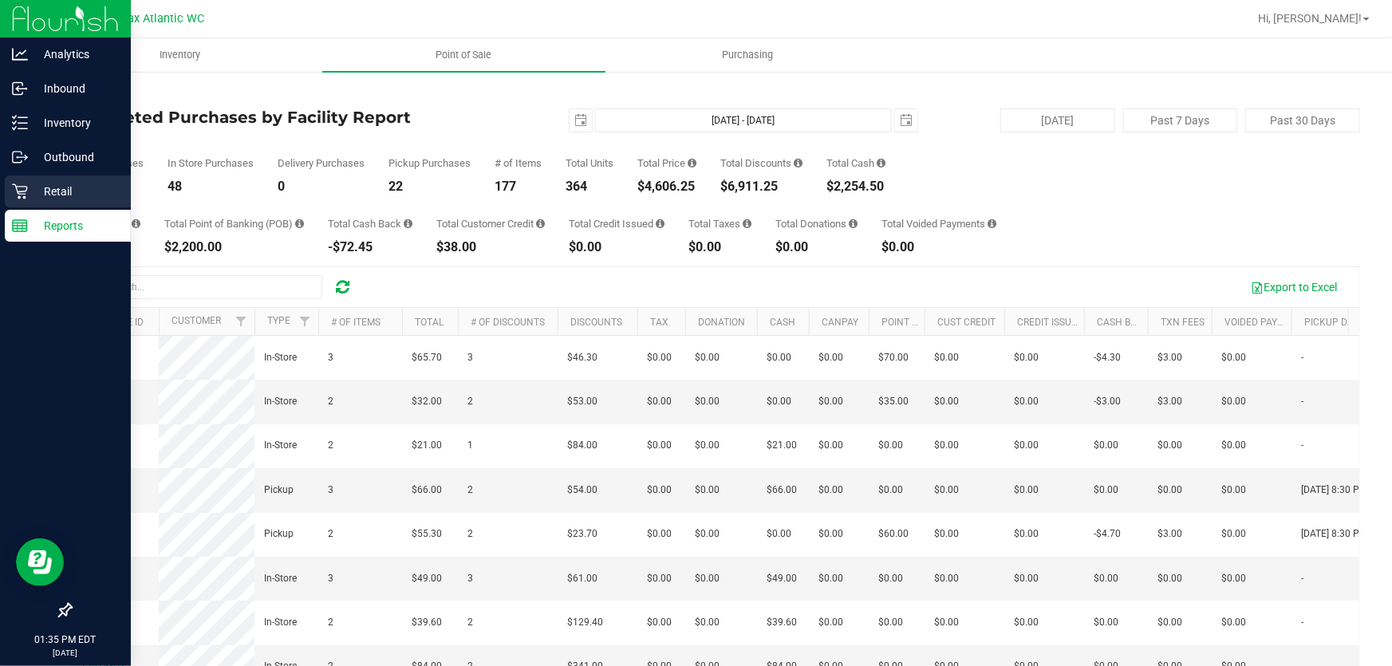
click at [28, 201] on div "Retail" at bounding box center [68, 191] width 126 height 32
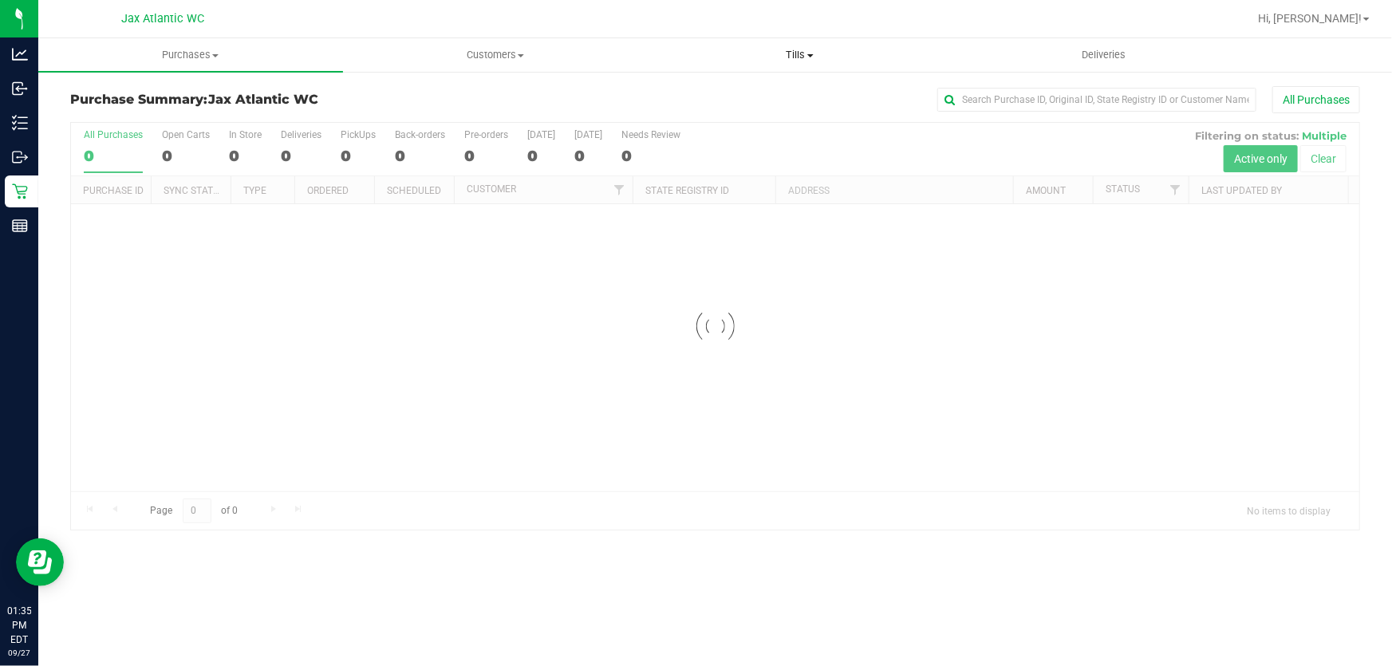
click at [784, 56] on span "Tills" at bounding box center [800, 55] width 303 height 14
click at [724, 95] on span "Manage tills" at bounding box center [702, 96] width 108 height 14
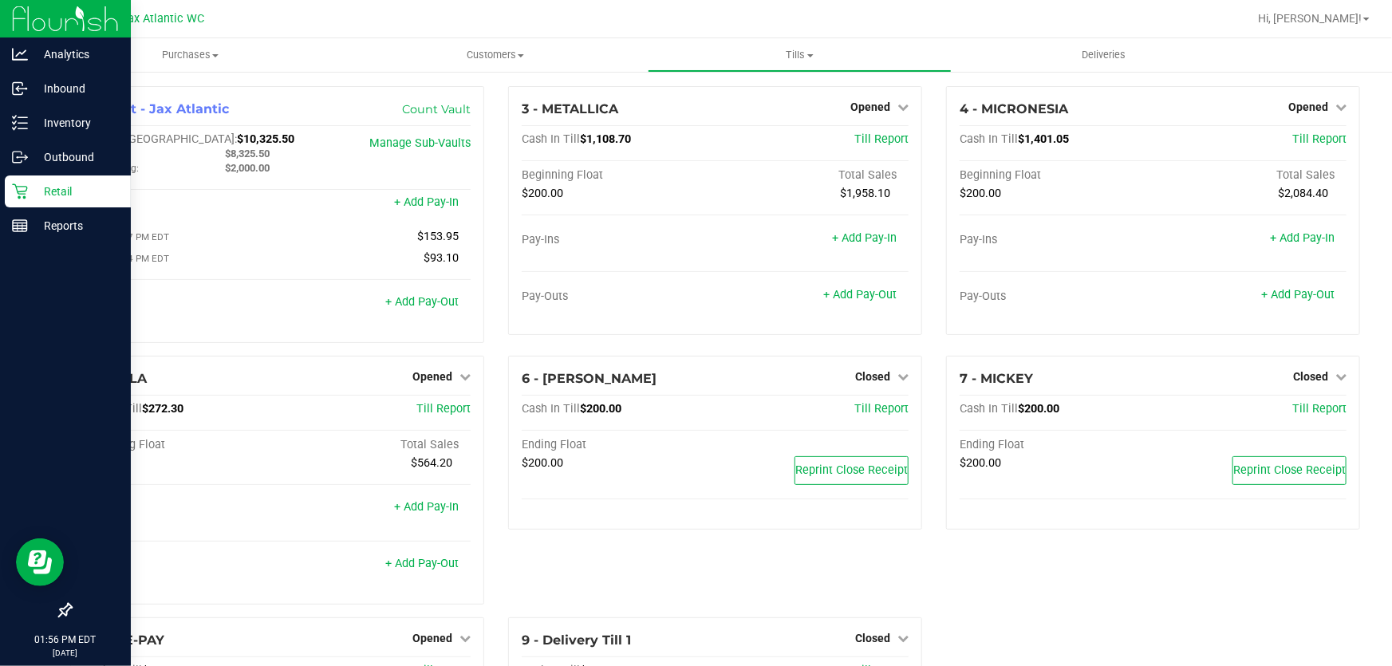
click at [33, 179] on div "Retail" at bounding box center [68, 191] width 126 height 32
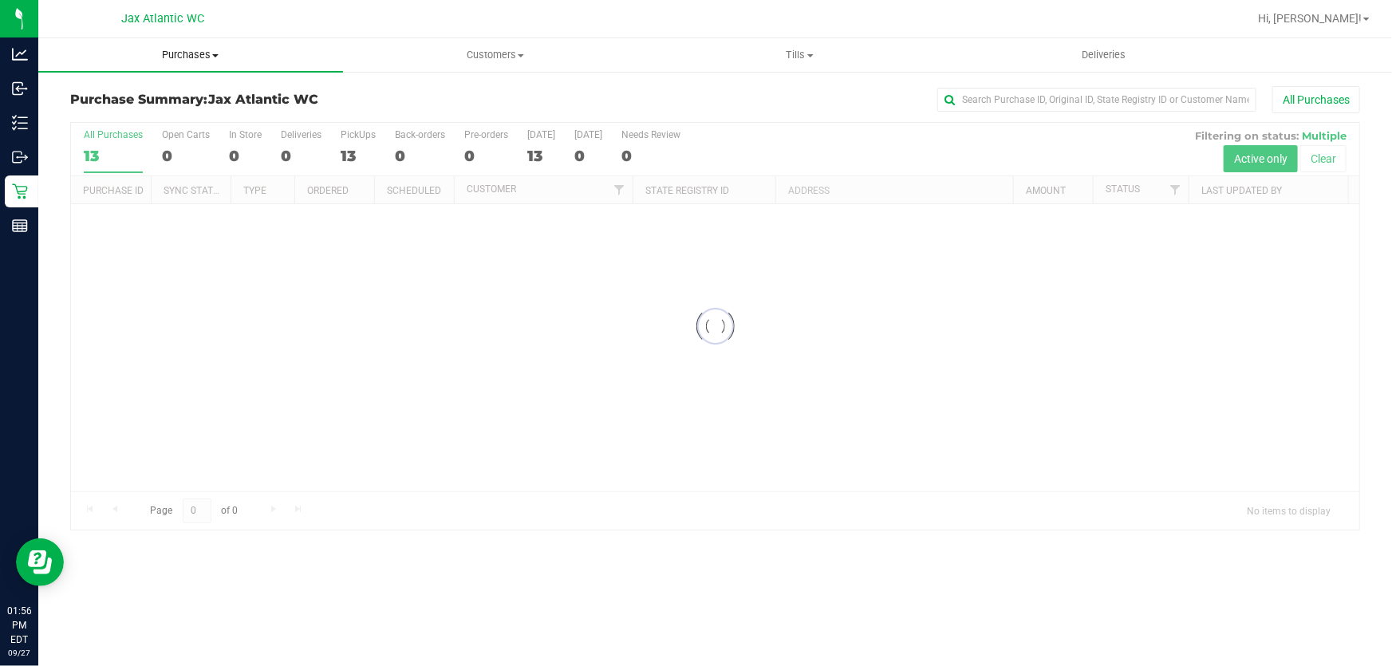
click at [220, 59] on span "Purchases" at bounding box center [190, 55] width 305 height 14
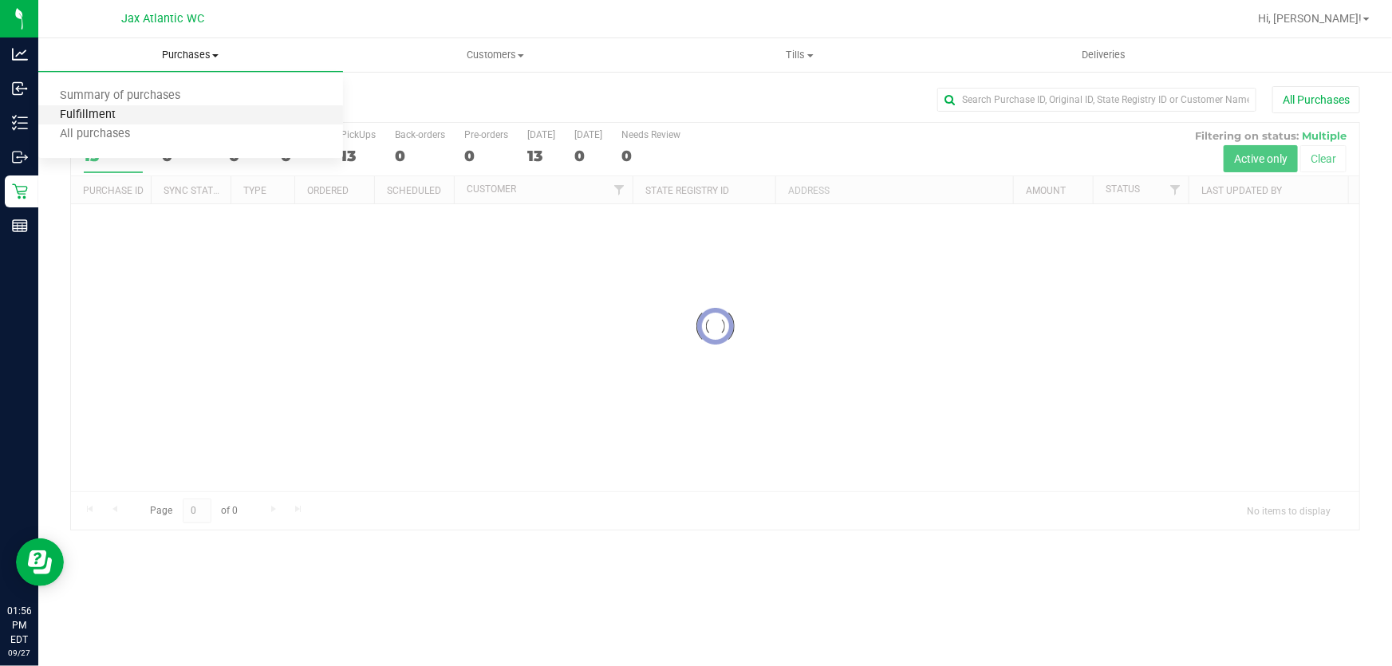
click at [126, 112] on span "Fulfillment" at bounding box center [87, 115] width 99 height 14
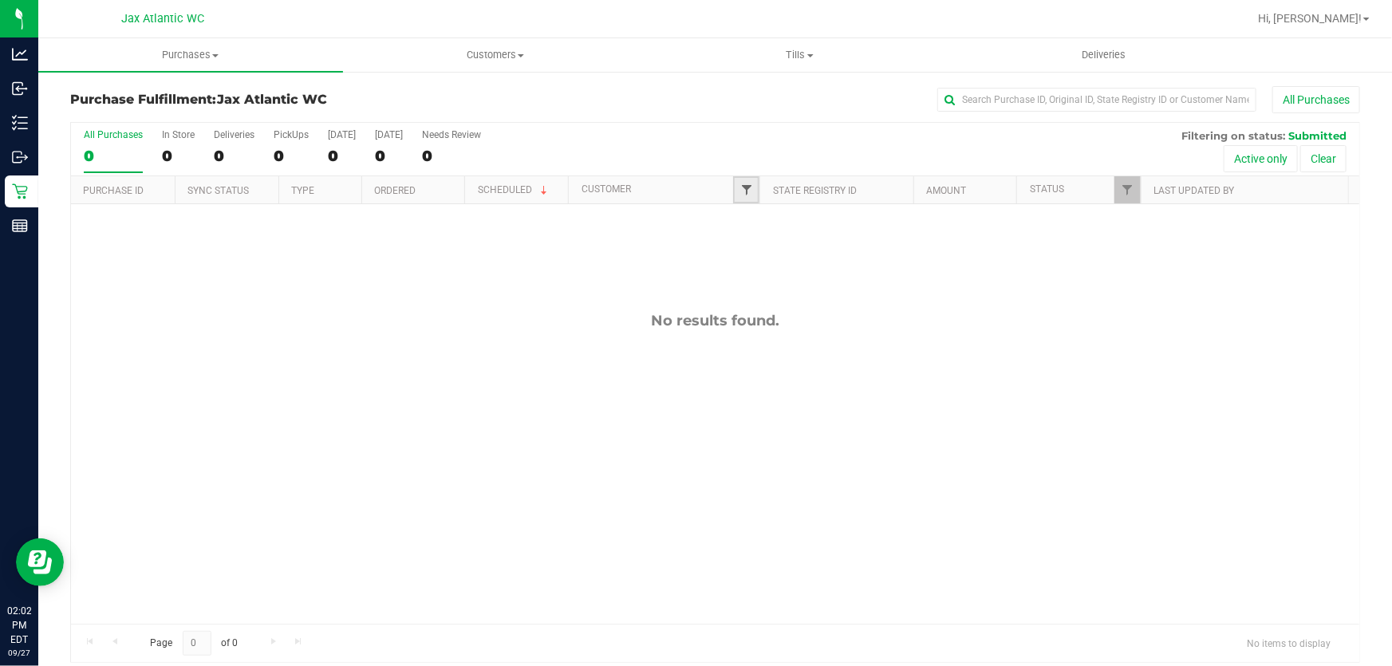
click at [744, 188] on span "Filter" at bounding box center [746, 189] width 13 height 13
click at [757, 155] on div "All Purchases 0 In Store 0 Deliveries 0 PickUps 0 Today 0 Tomorrow 0 Needs Revi…" at bounding box center [715, 149] width 1288 height 53
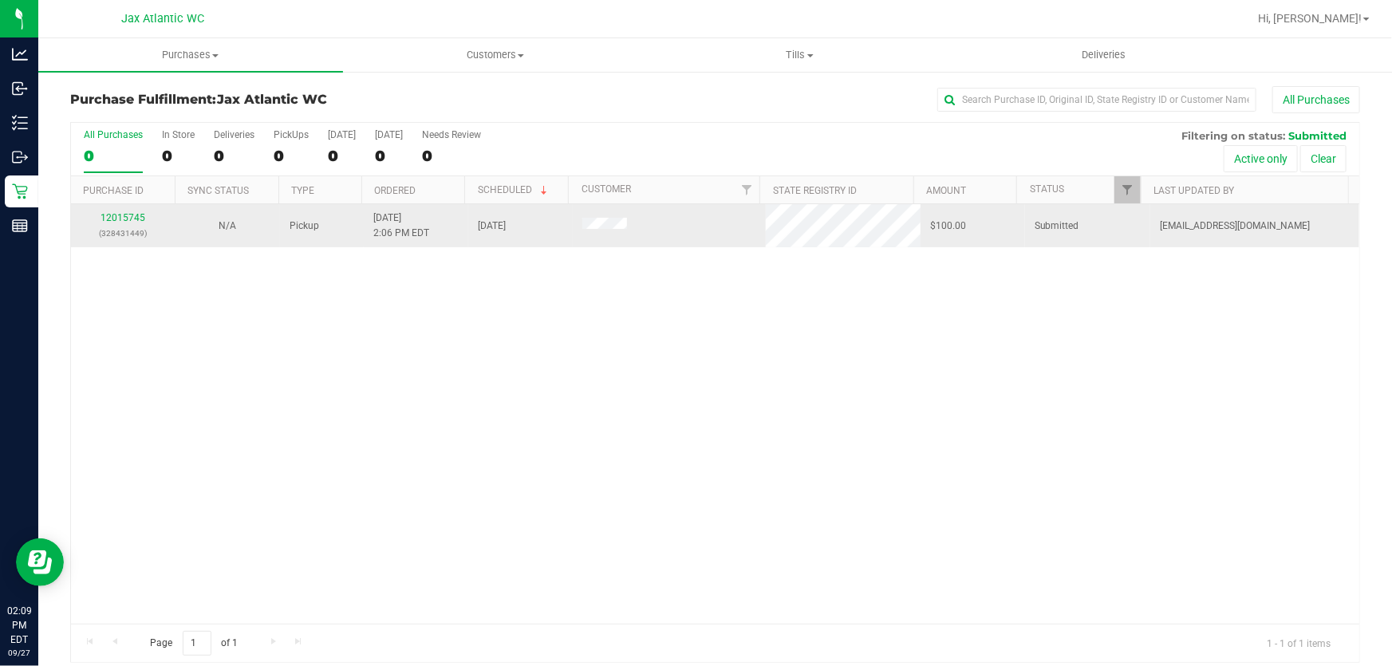
click at [104, 226] on p "(328431449)" at bounding box center [123, 233] width 85 height 15
click at [112, 219] on link "12015745" at bounding box center [123, 217] width 45 height 11
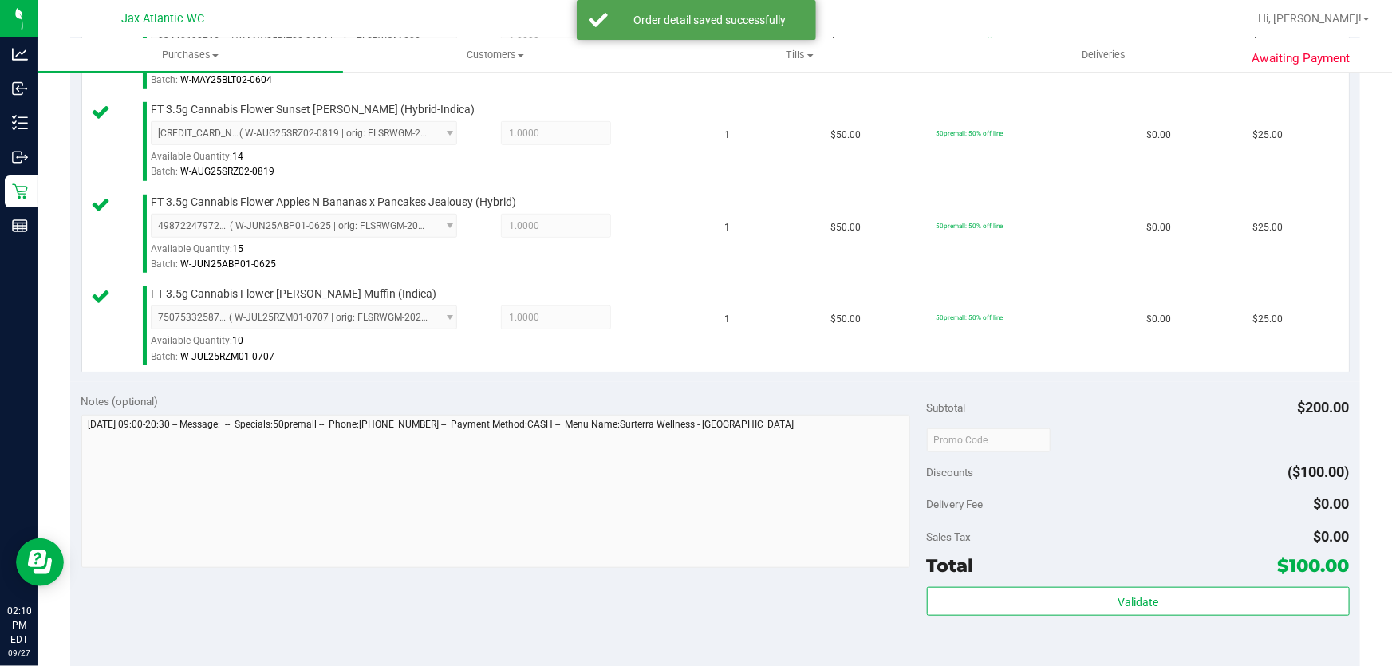
scroll to position [653, 0]
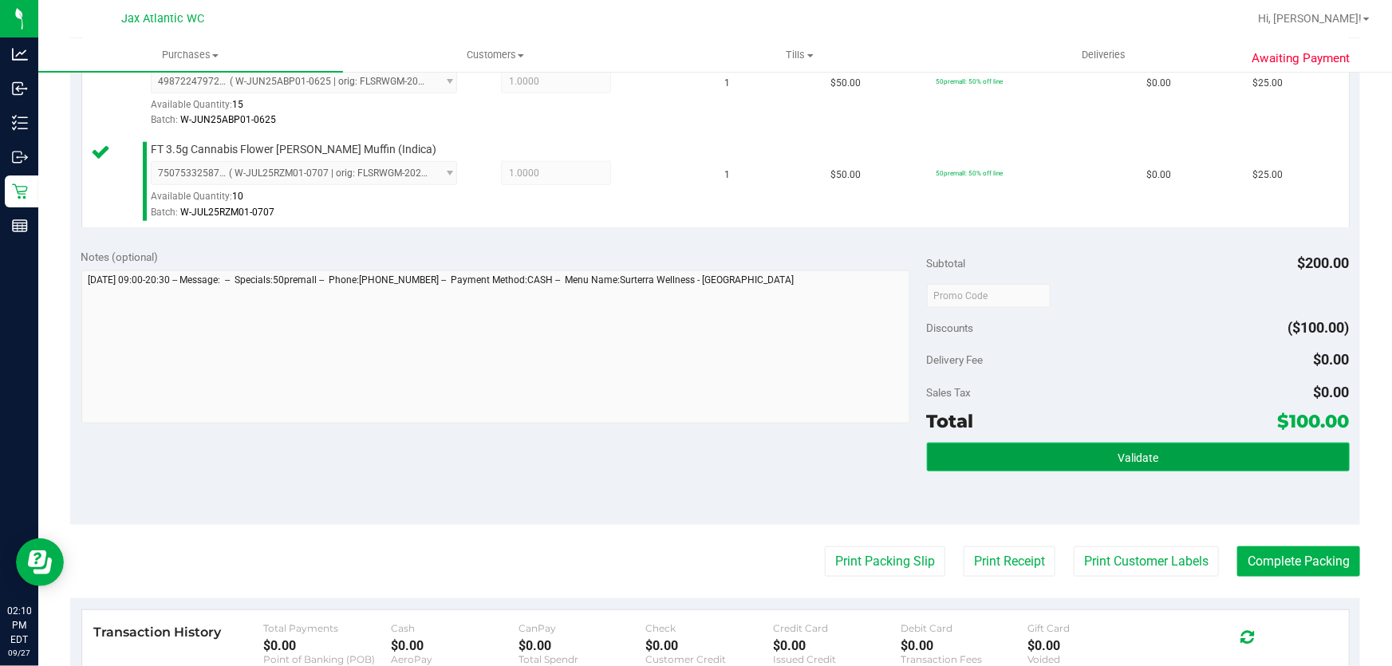
click at [1146, 444] on button "Validate" at bounding box center [1138, 457] width 423 height 29
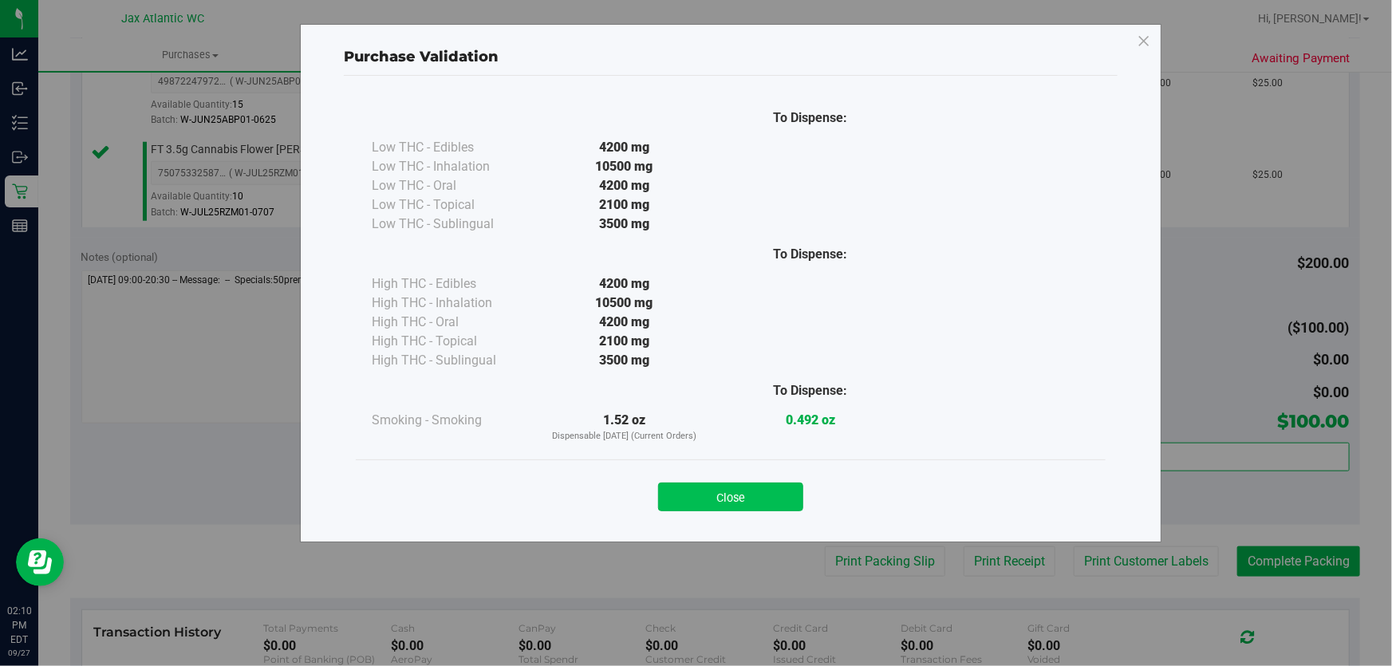
click at [680, 495] on button "Close" at bounding box center [730, 497] width 145 height 29
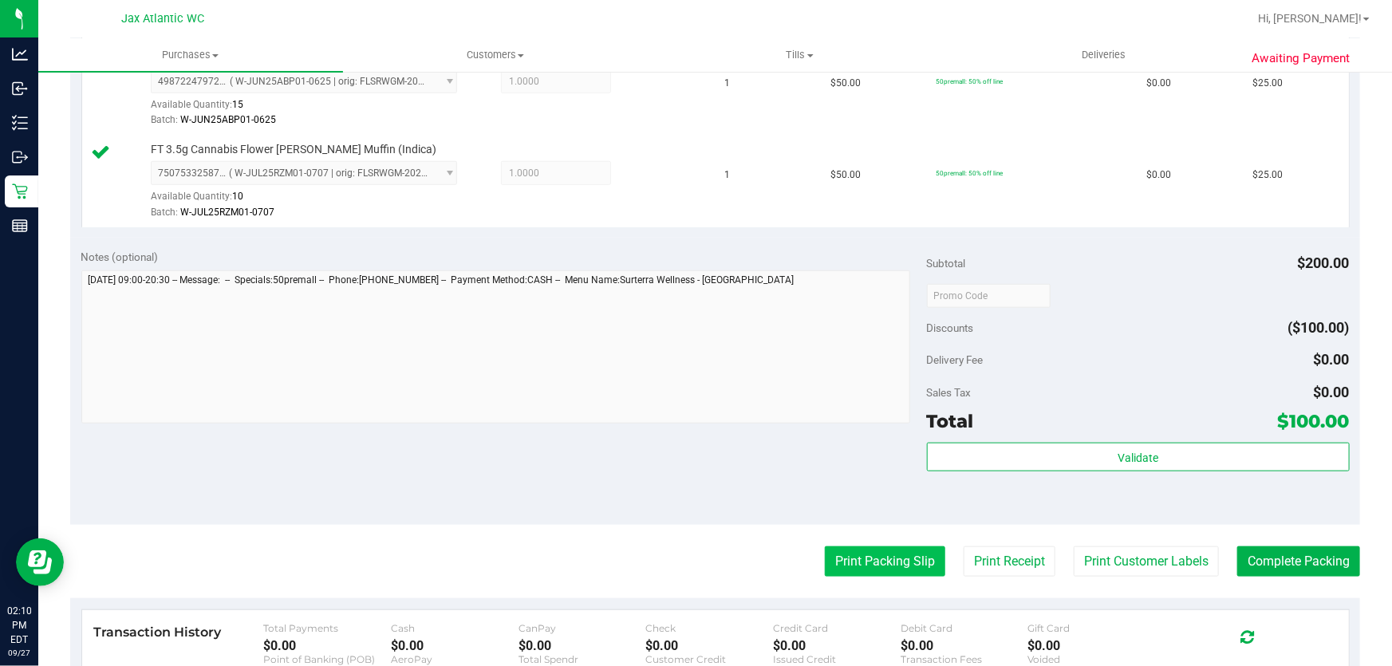
click at [825, 550] on button "Print Packing Slip" at bounding box center [885, 561] width 120 height 30
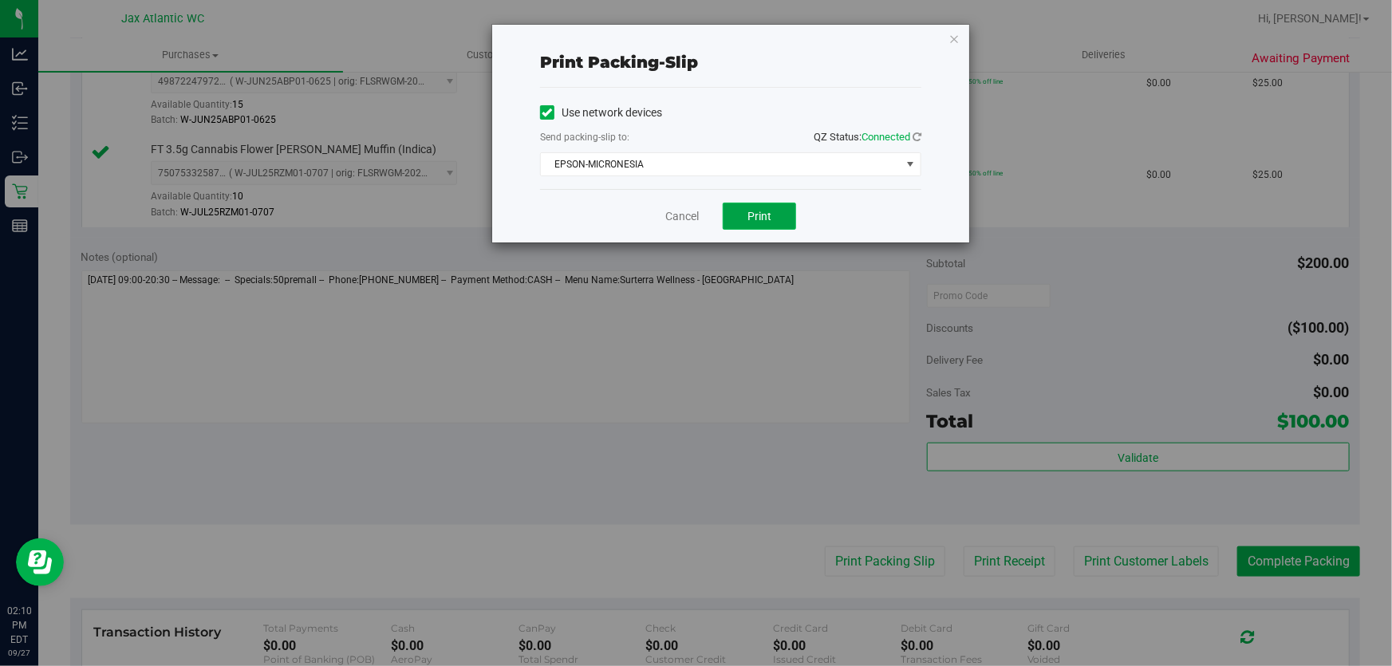
click at [783, 215] on button "Print" at bounding box center [759, 216] width 73 height 27
click at [670, 216] on link "Cancel" at bounding box center [682, 216] width 34 height 17
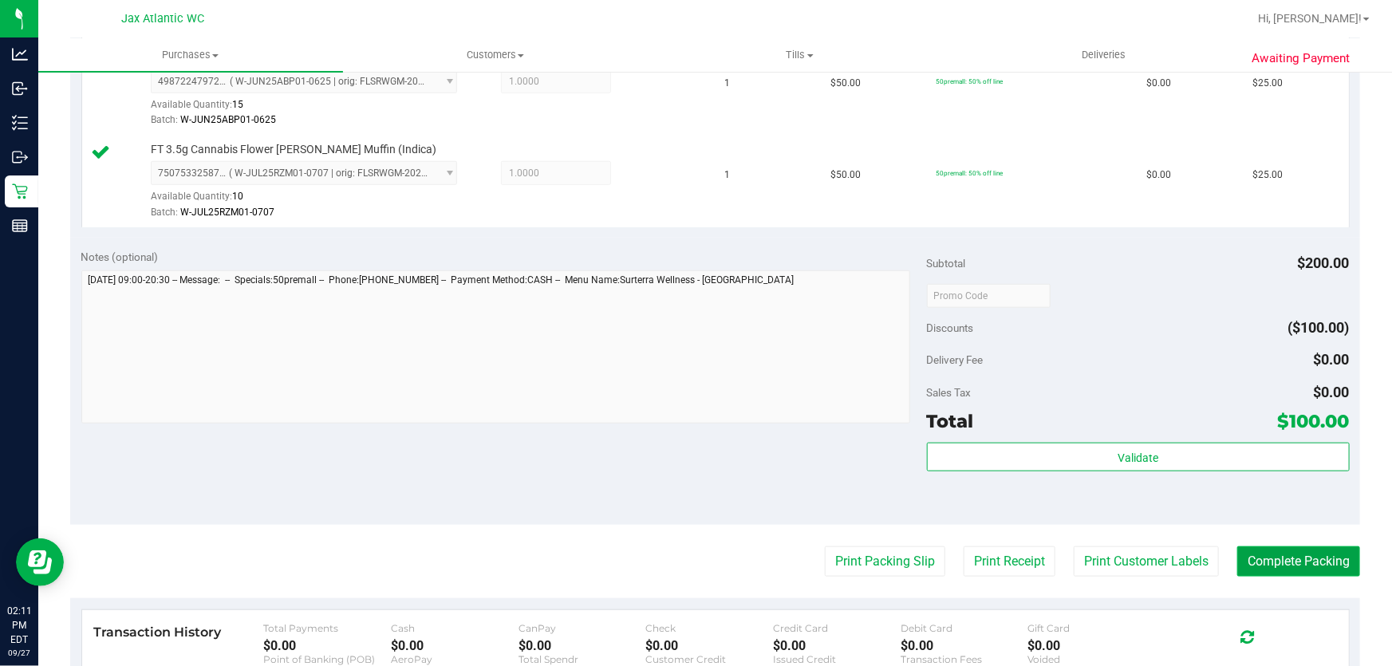
click at [1311, 550] on button "Complete Packing" at bounding box center [1298, 561] width 123 height 30
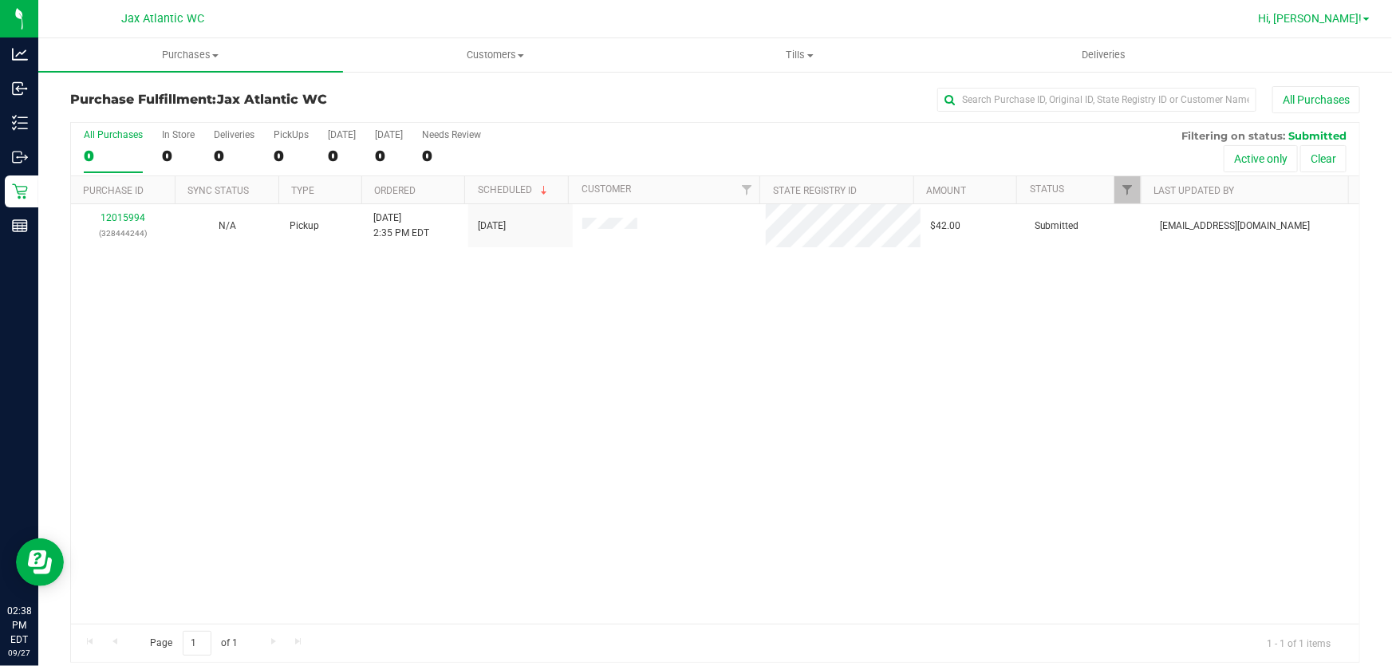
click at [1322, 18] on span "Hi, [PERSON_NAME]!" at bounding box center [1310, 18] width 104 height 13
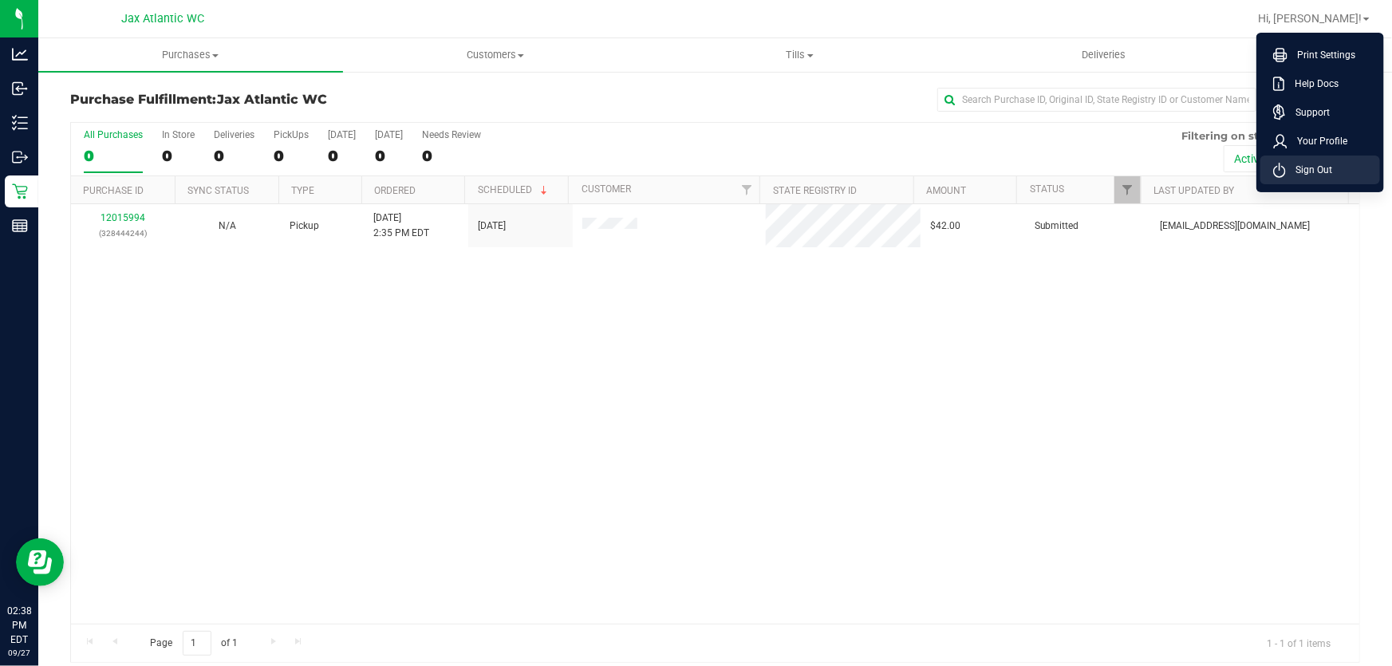
click at [1297, 163] on span "Sign Out" at bounding box center [1309, 170] width 46 height 16
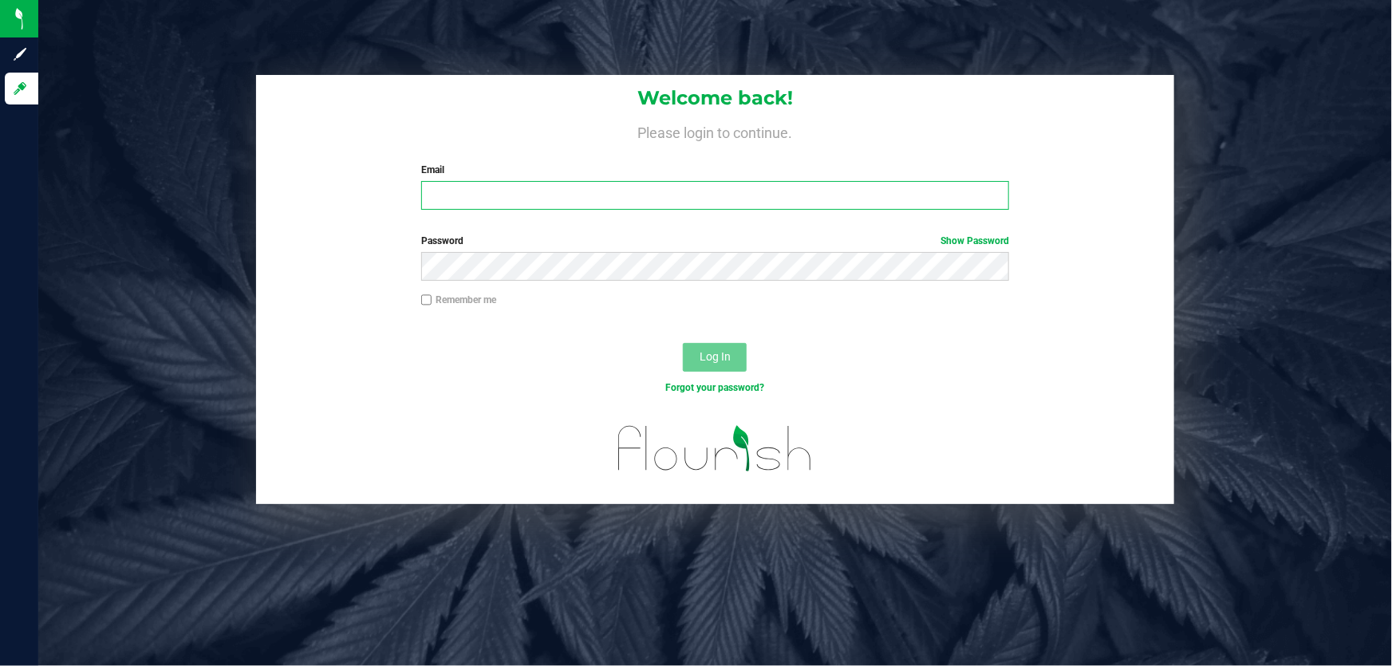
click at [799, 183] on input "Email" at bounding box center [715, 195] width 589 height 29
type input "nkinder@liveparallel.com"
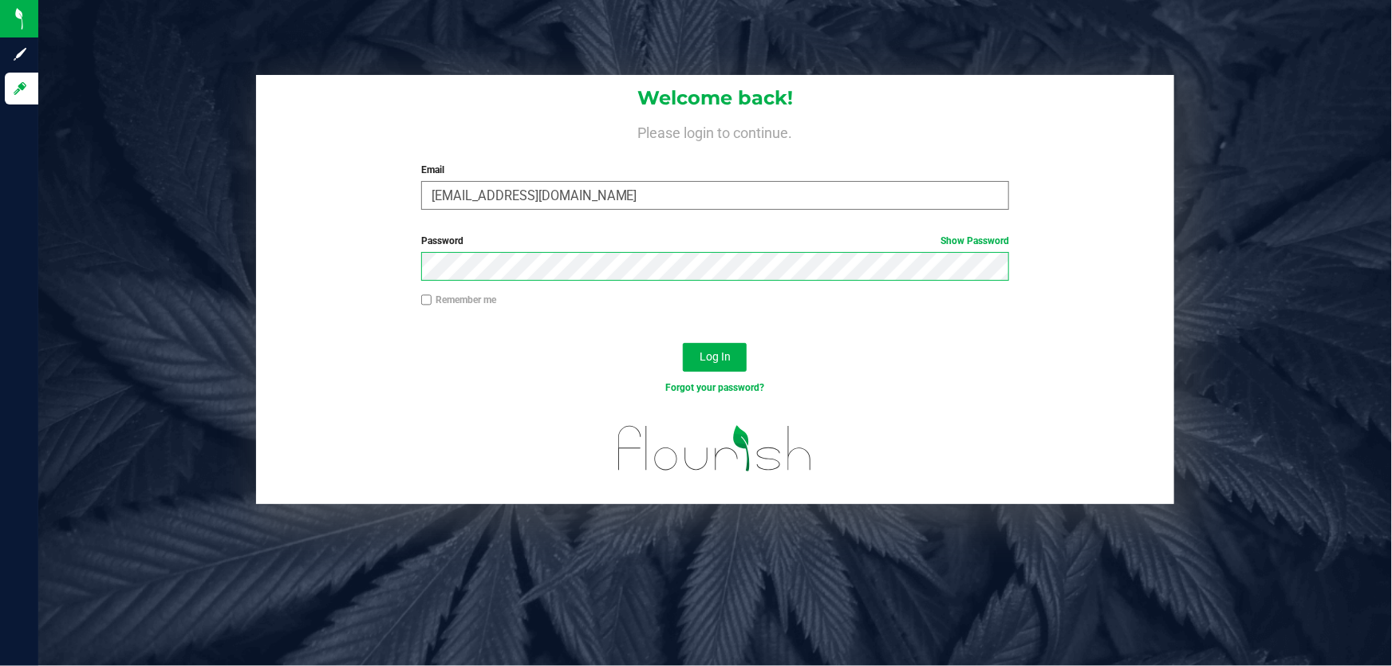
click at [683, 343] on button "Log In" at bounding box center [715, 357] width 64 height 29
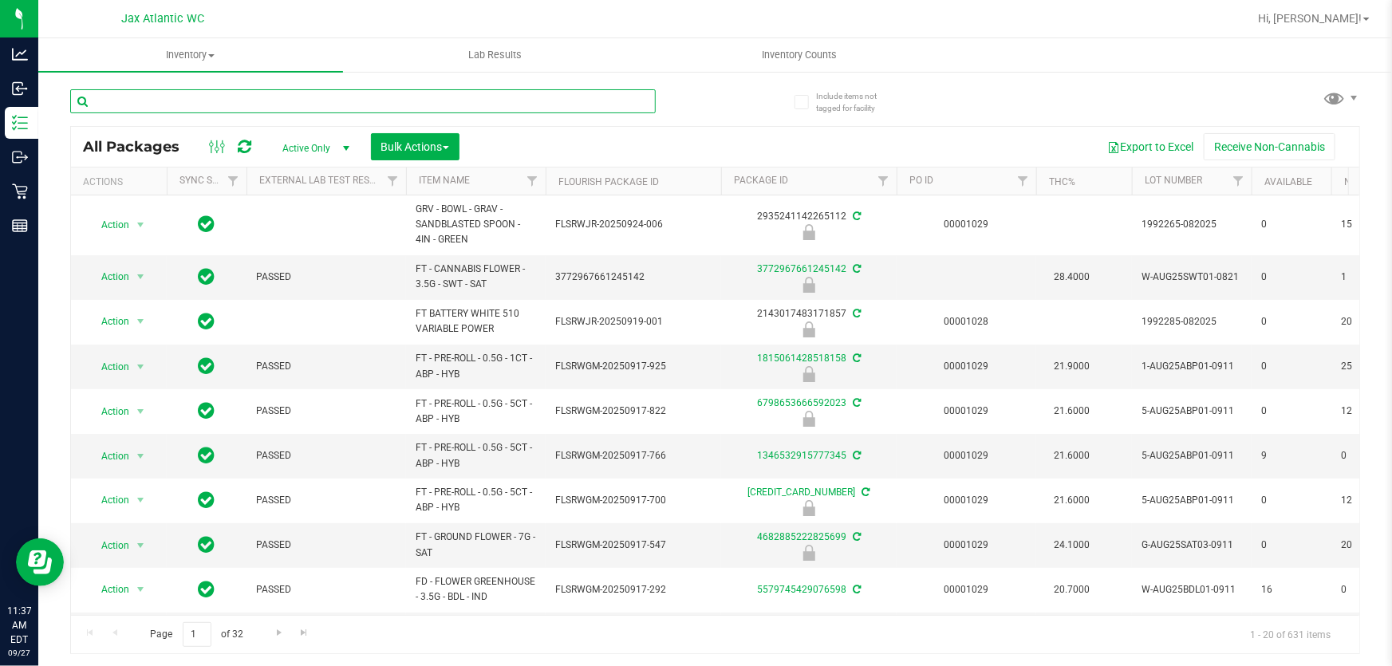
click at [331, 95] on input "text" at bounding box center [363, 101] width 586 height 24
type input "7up"
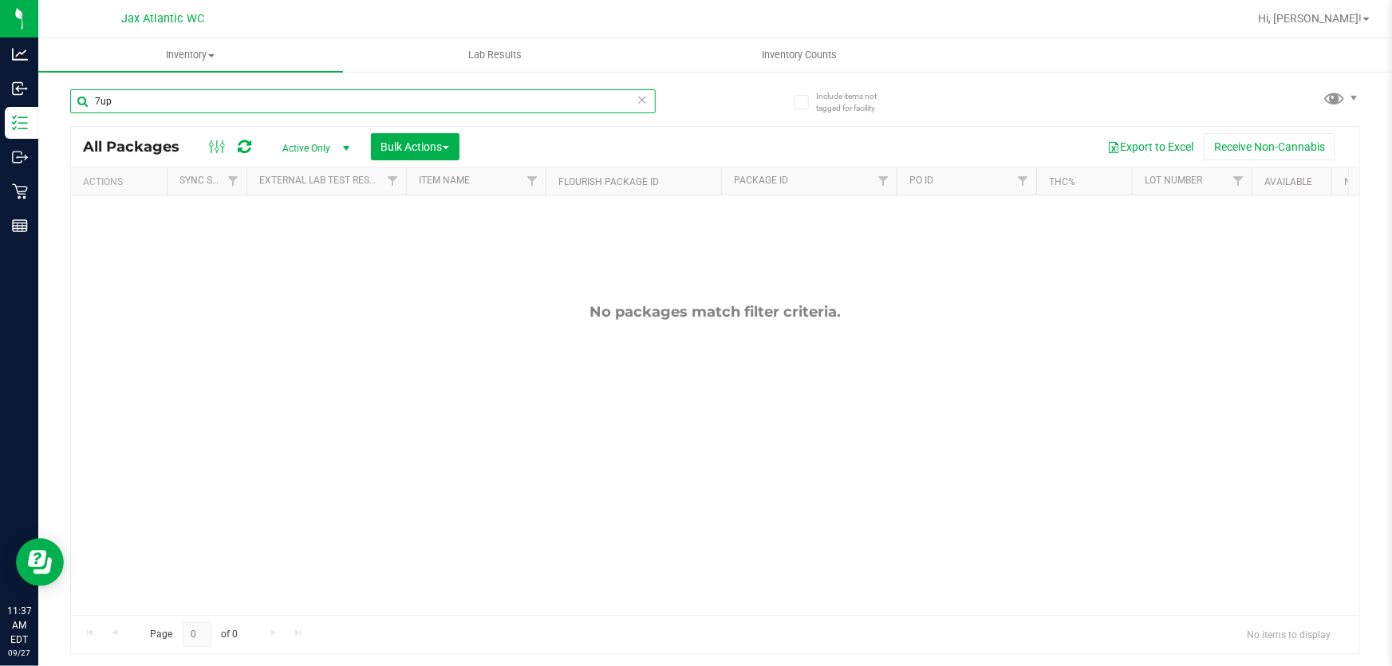
click at [295, 93] on input "7up" at bounding box center [363, 101] width 586 height 24
type input "007"
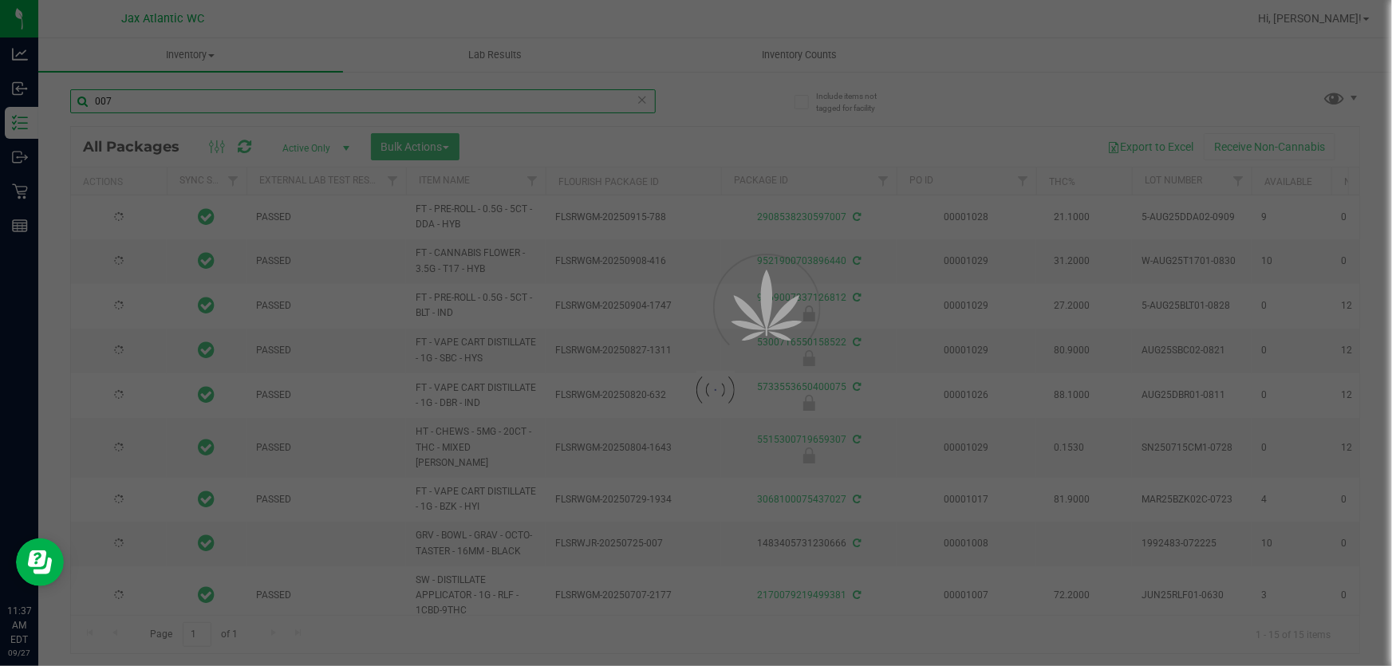
type input "[DATE]"
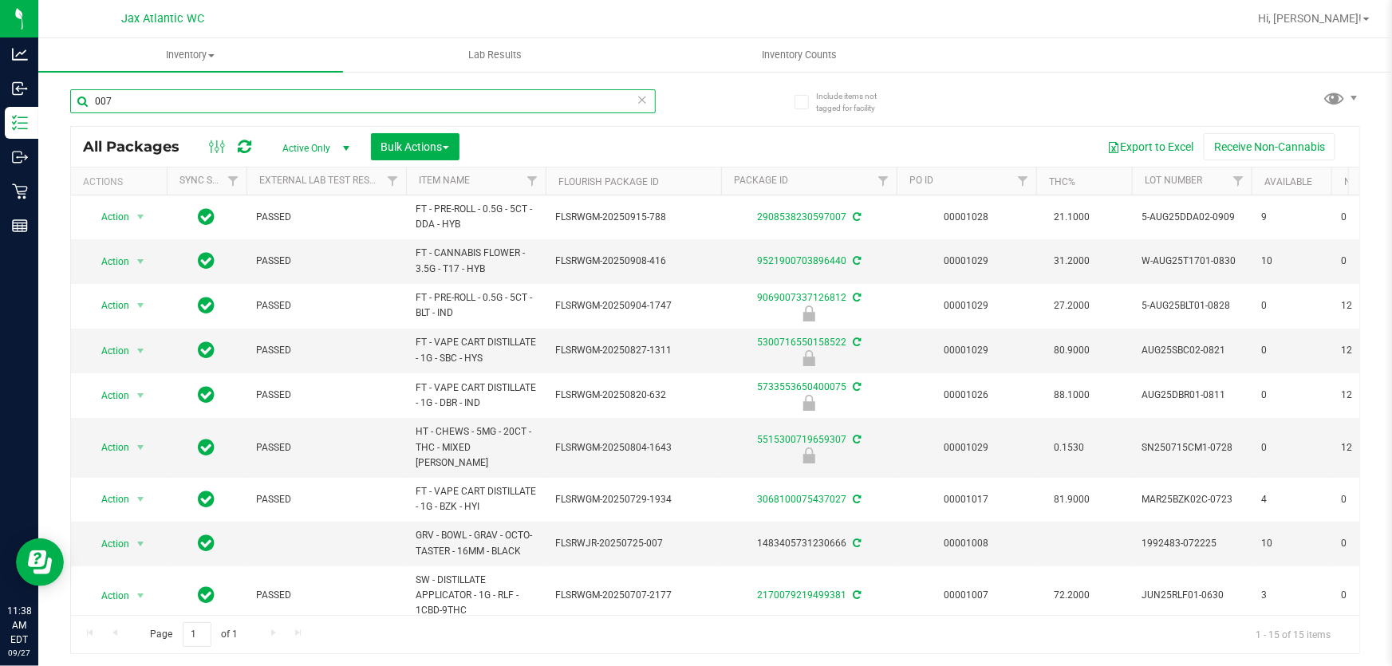
click at [314, 95] on input "007" at bounding box center [363, 101] width 586 height 24
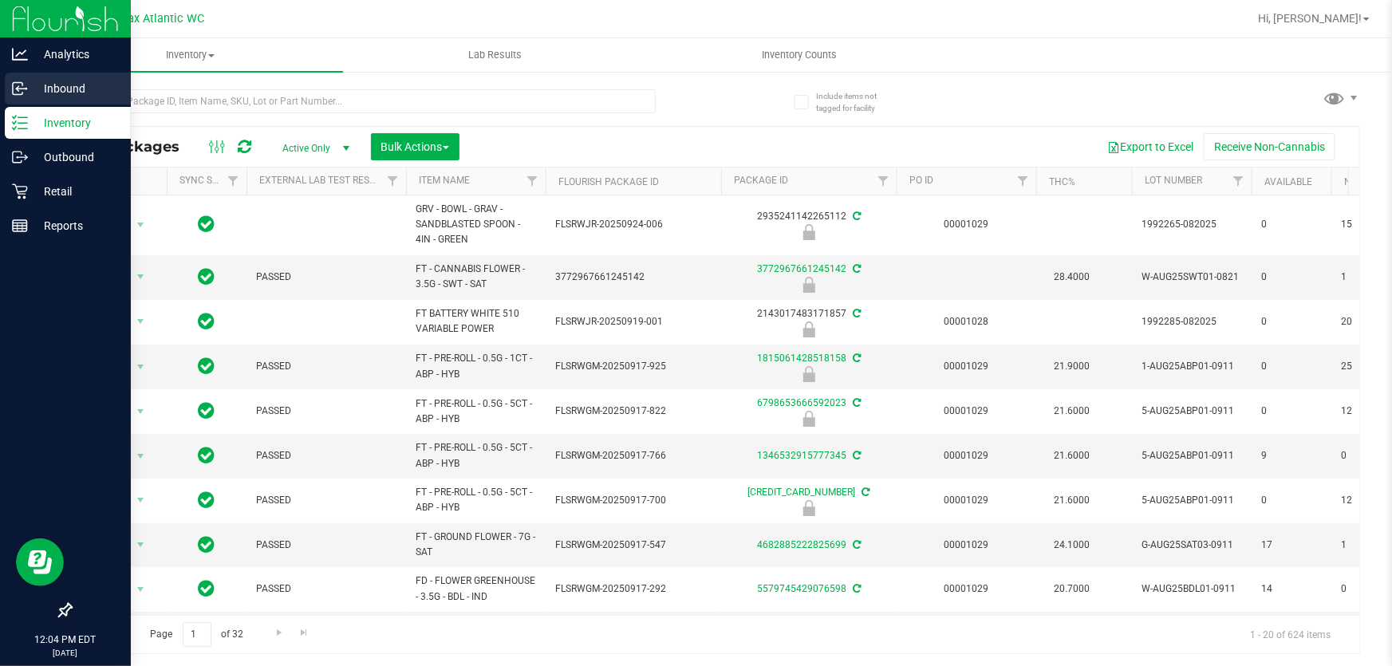
click at [31, 85] on p "Inbound" at bounding box center [76, 88] width 96 height 19
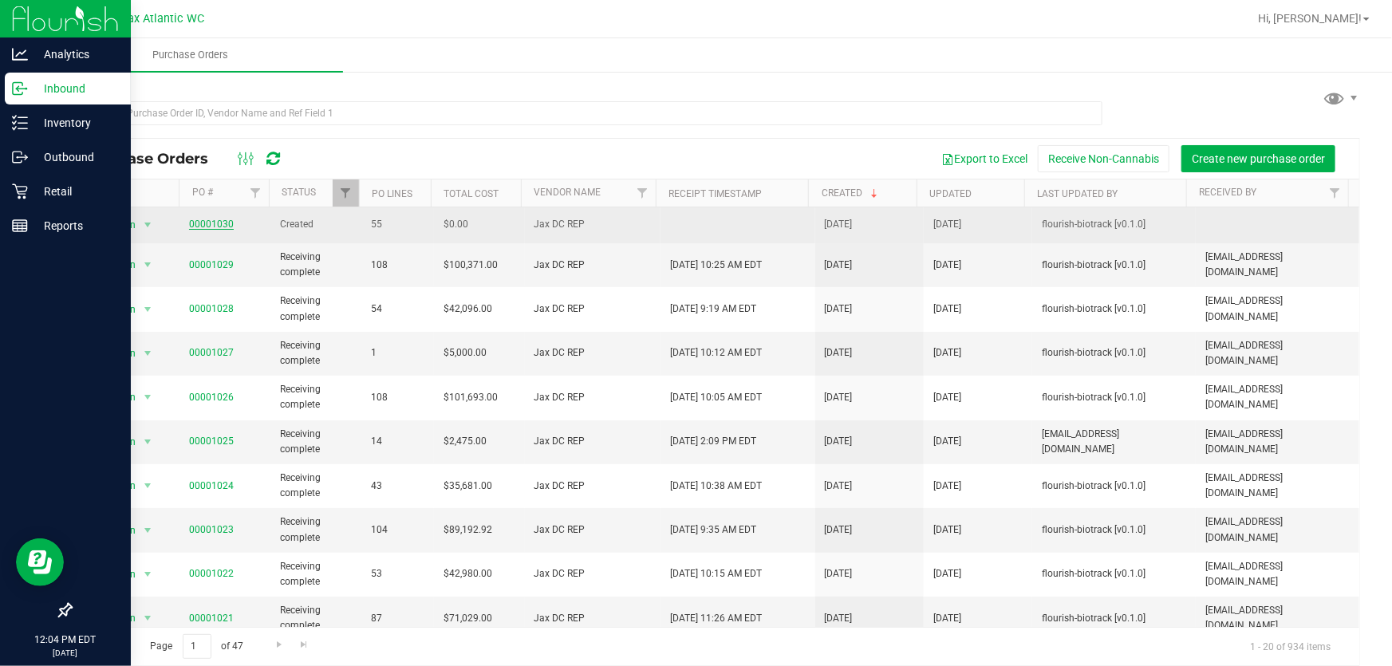
click at [219, 219] on link "00001030" at bounding box center [211, 224] width 45 height 11
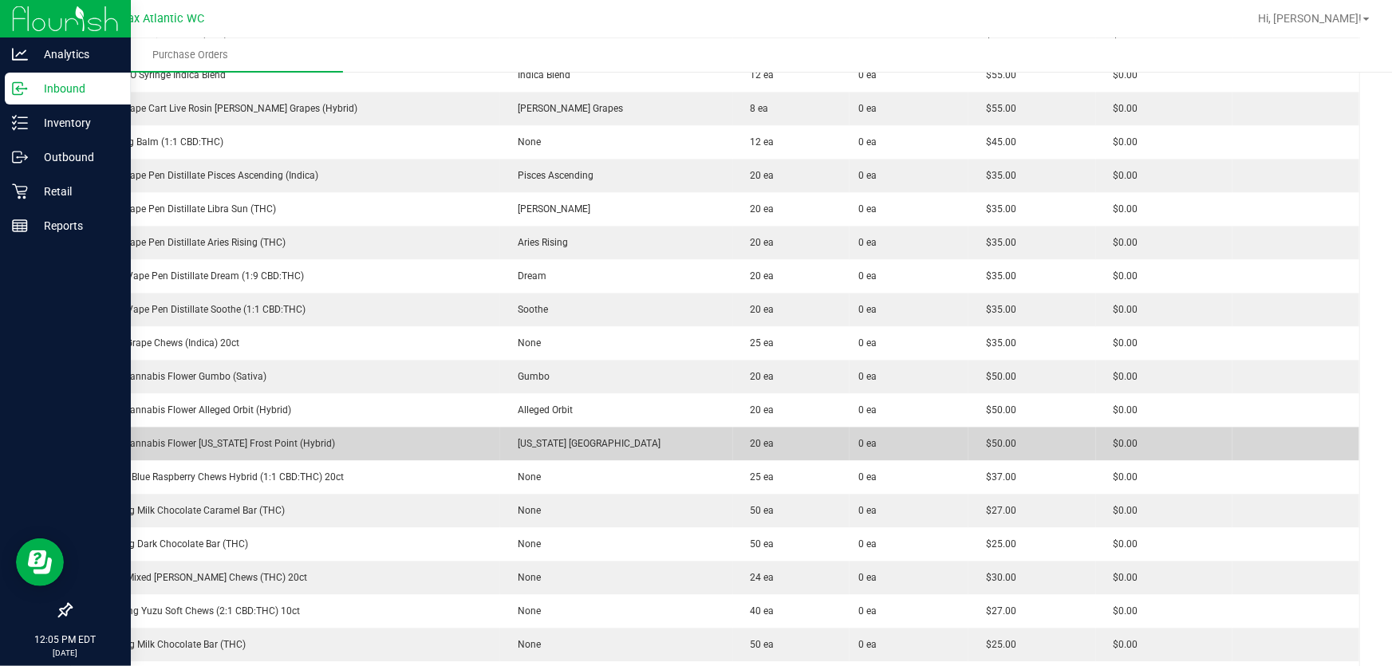
scroll to position [1595, 0]
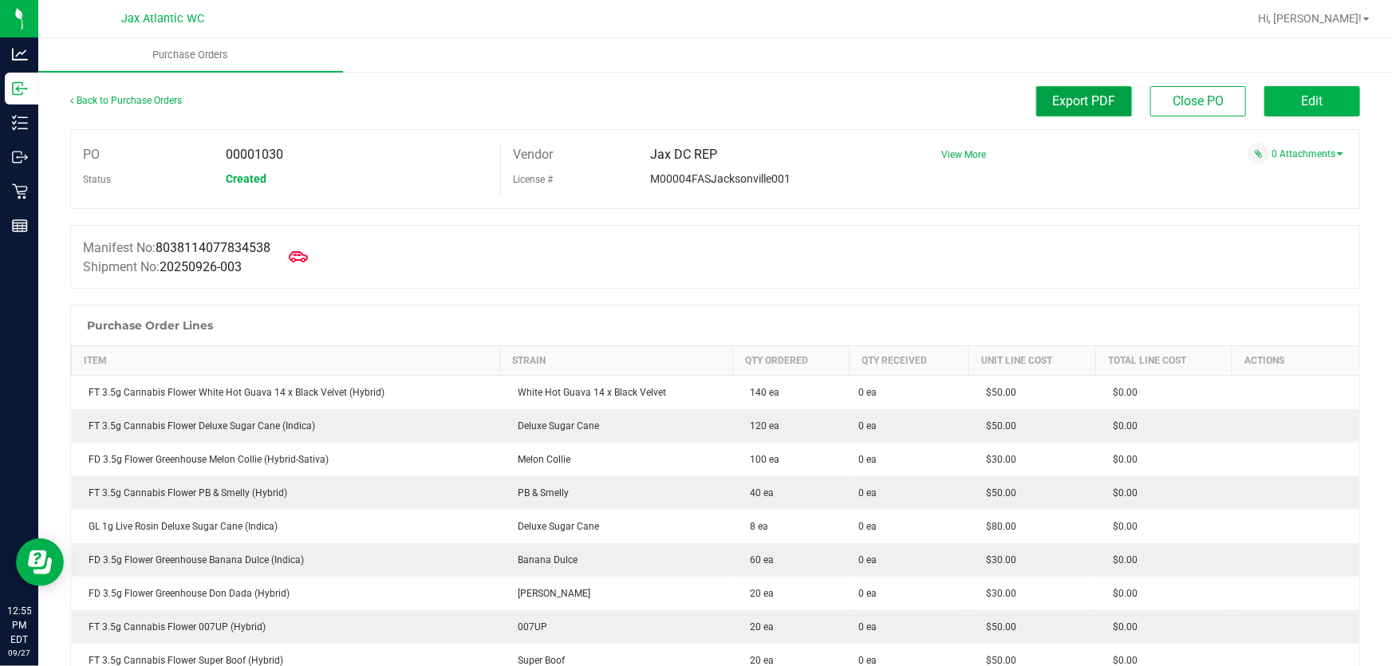
click at [1086, 100] on span "Export PDF" at bounding box center [1084, 100] width 63 height 15
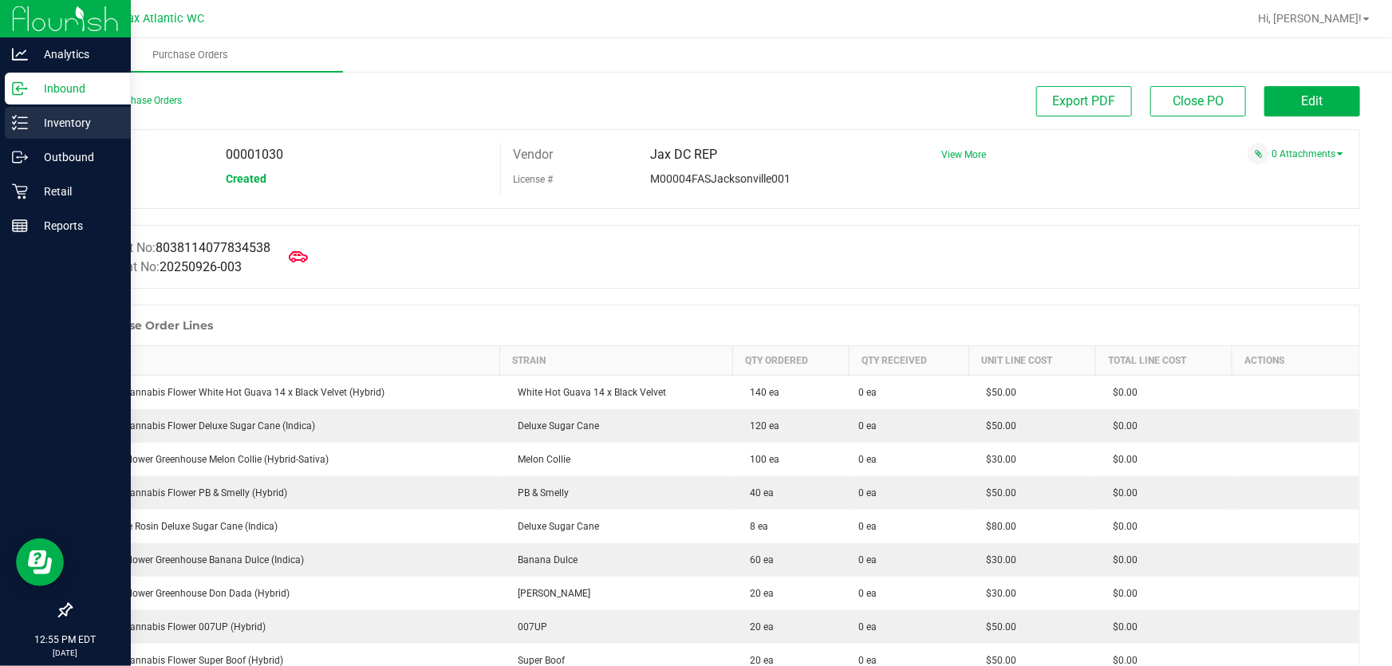
click at [23, 128] on line at bounding box center [22, 128] width 9 height 0
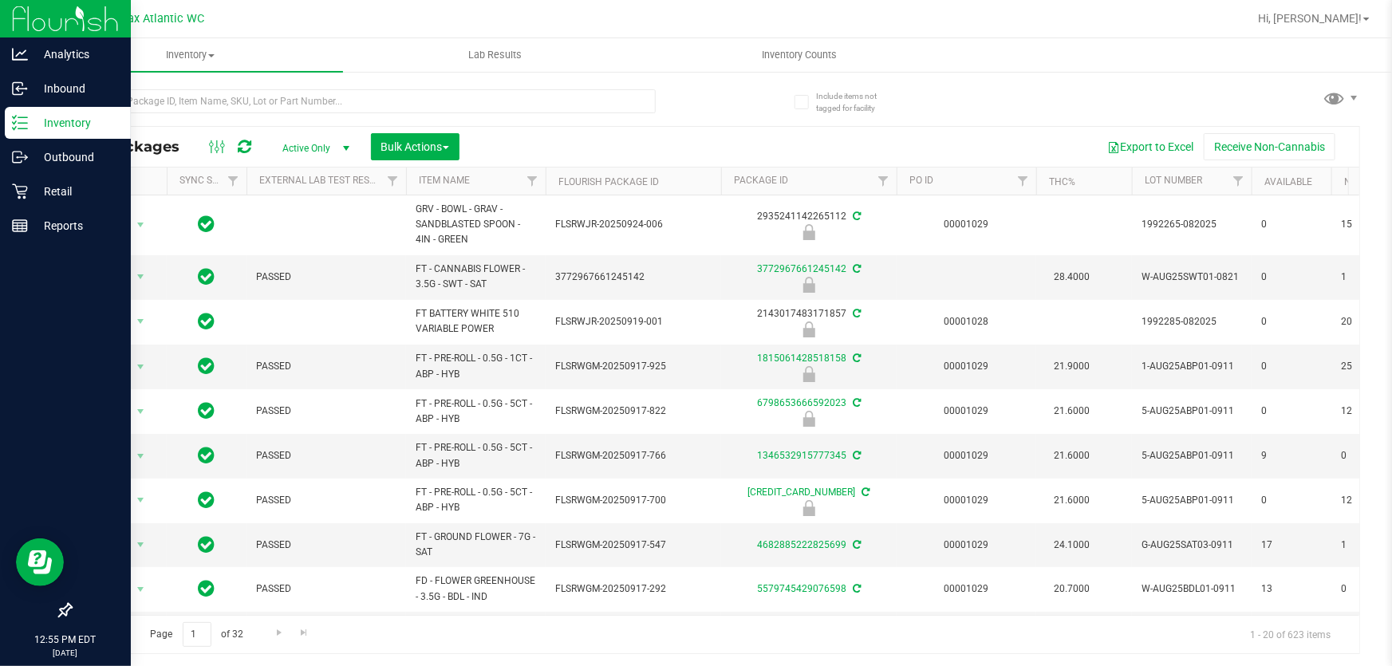
drag, startPoint x: 693, startPoint y: 113, endPoint x: 665, endPoint y: 116, distance: 28.9
click at [695, 113] on div at bounding box center [392, 100] width 645 height 51
click at [267, 101] on input "text" at bounding box center [363, 101] width 586 height 24
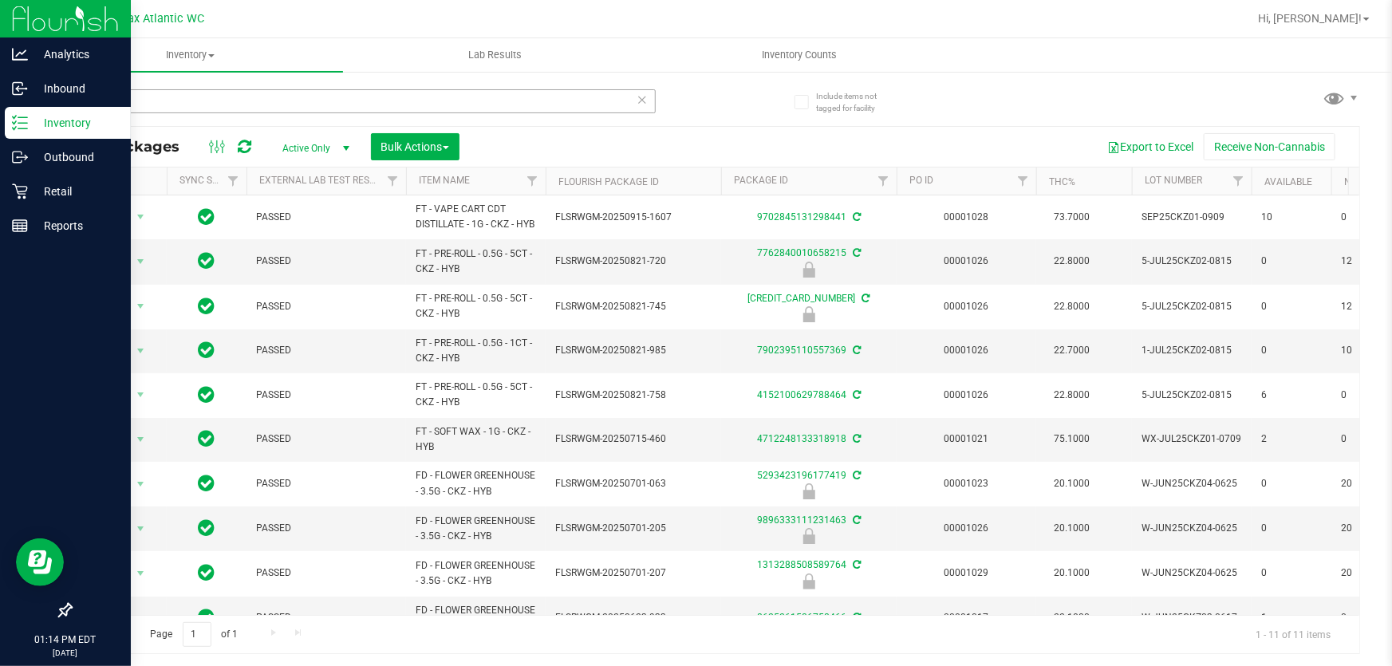
click at [144, 112] on div "ckz" at bounding box center [363, 107] width 586 height 37
click at [144, 103] on input "ckz" at bounding box center [363, 101] width 586 height 24
type input "tangerine"
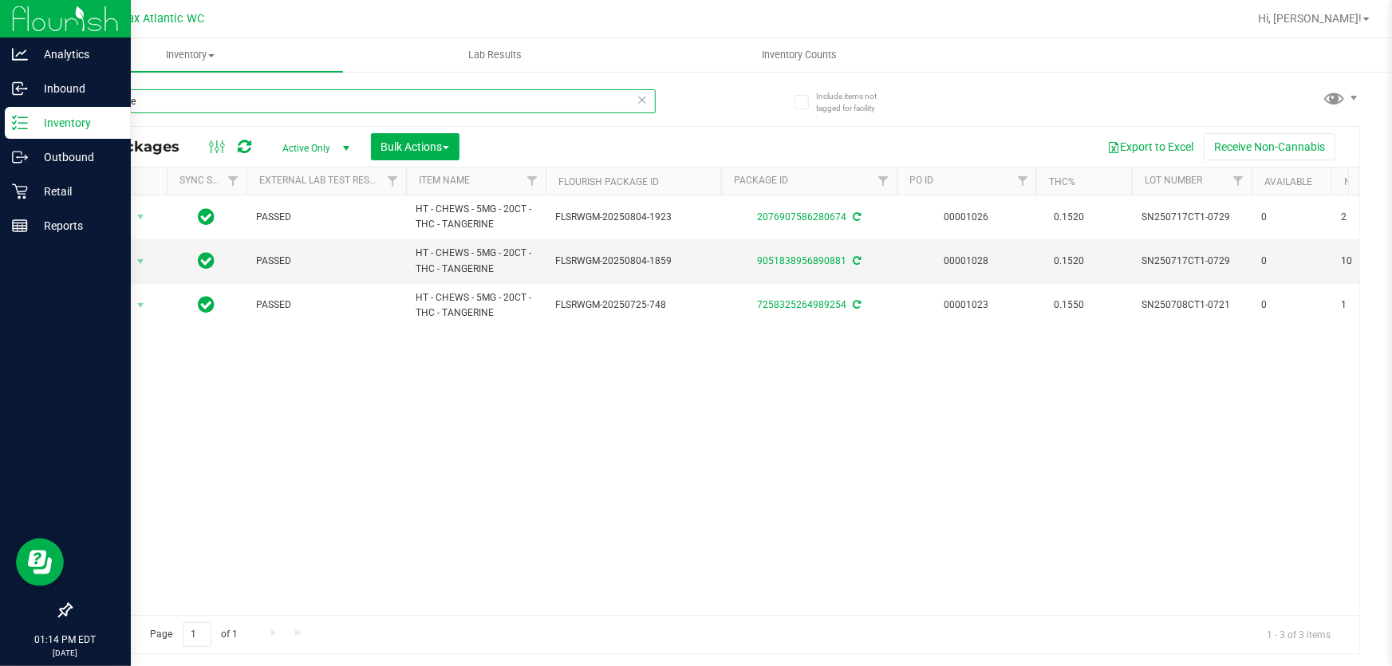
click at [298, 110] on input "tangerine" at bounding box center [363, 101] width 586 height 24
click at [300, 110] on input "tangerine" at bounding box center [363, 101] width 586 height 24
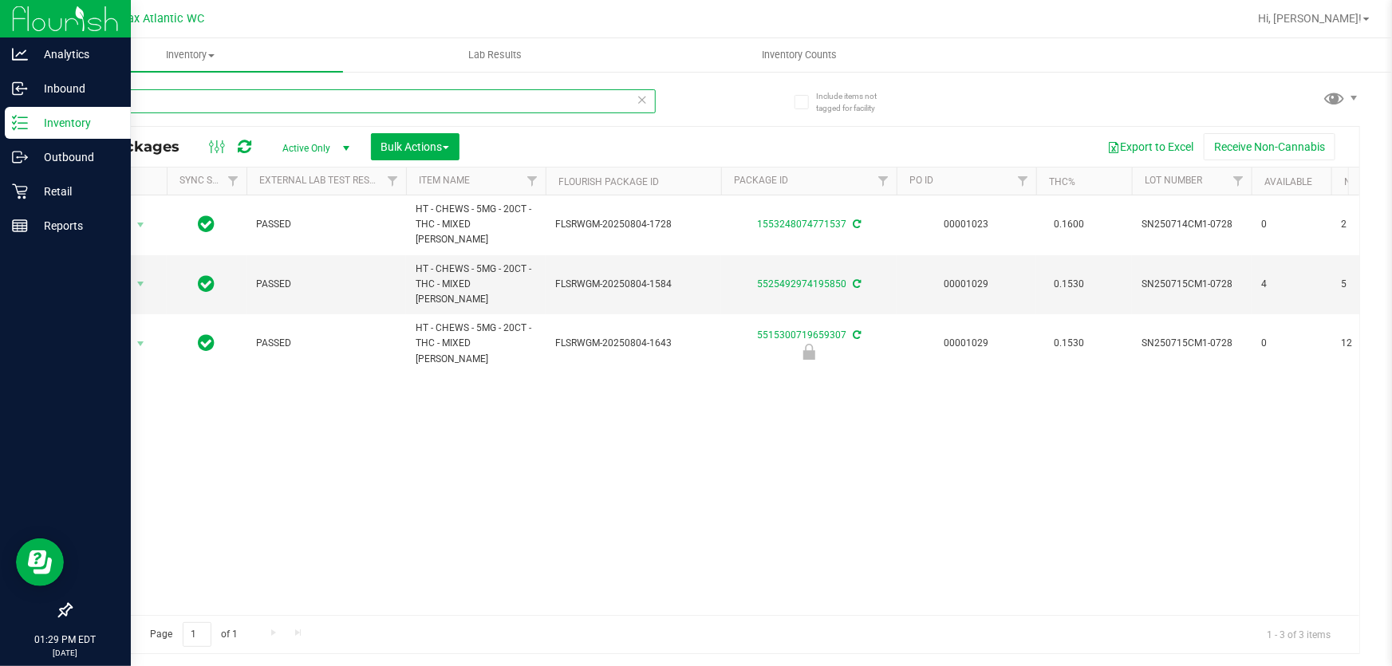
click at [487, 98] on input "mixed" at bounding box center [363, 101] width 586 height 24
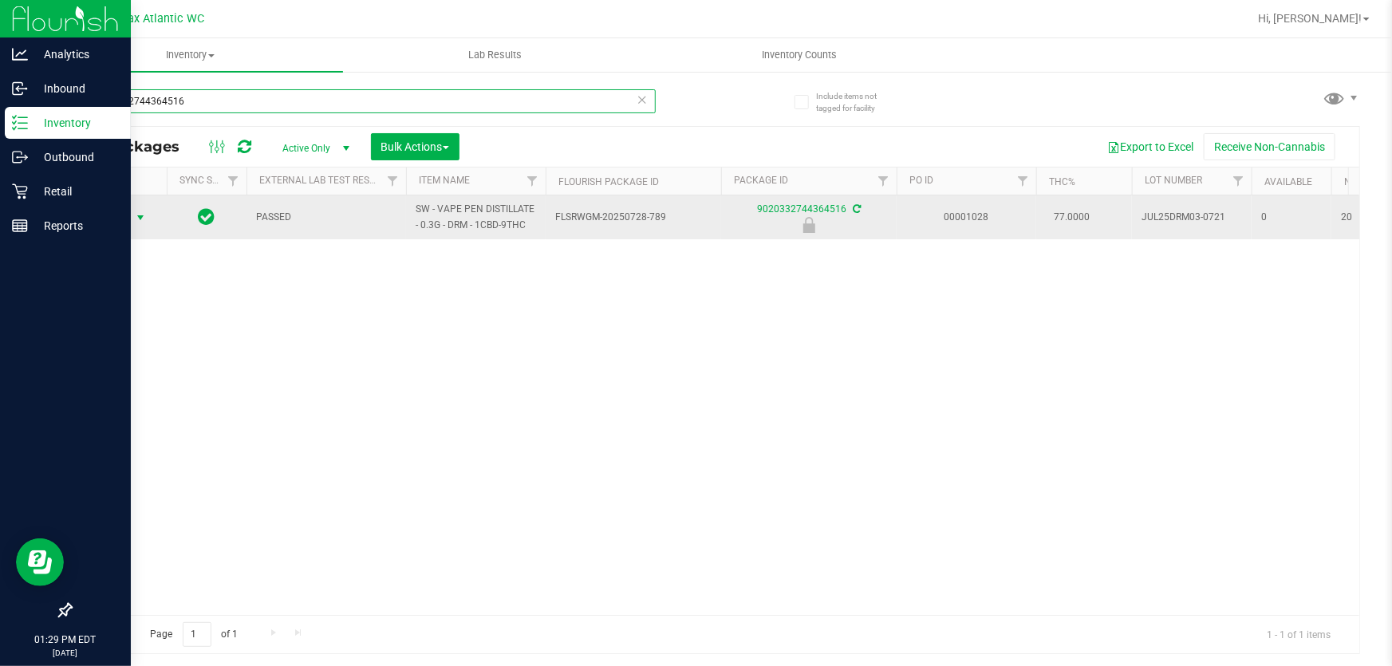
type input "9020332744364516"
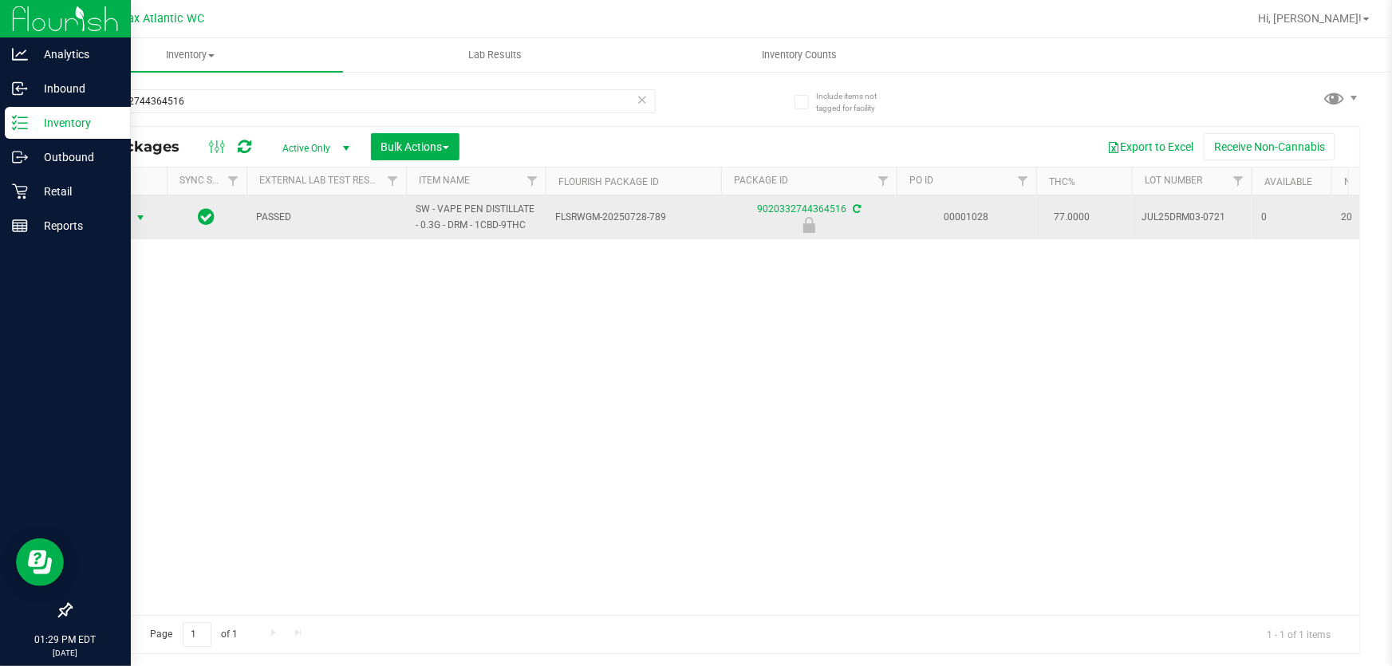
click at [136, 223] on span "select" at bounding box center [141, 218] width 20 height 22
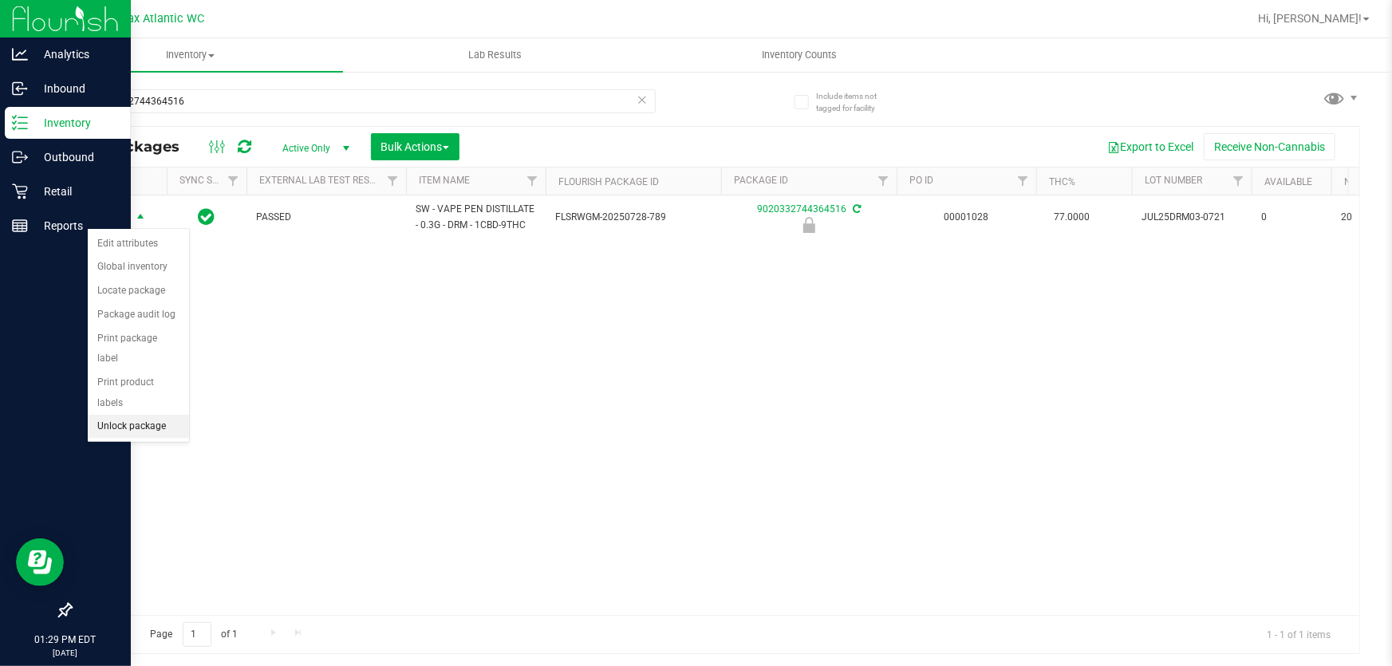
click at [122, 415] on li "Unlock package" at bounding box center [138, 427] width 101 height 24
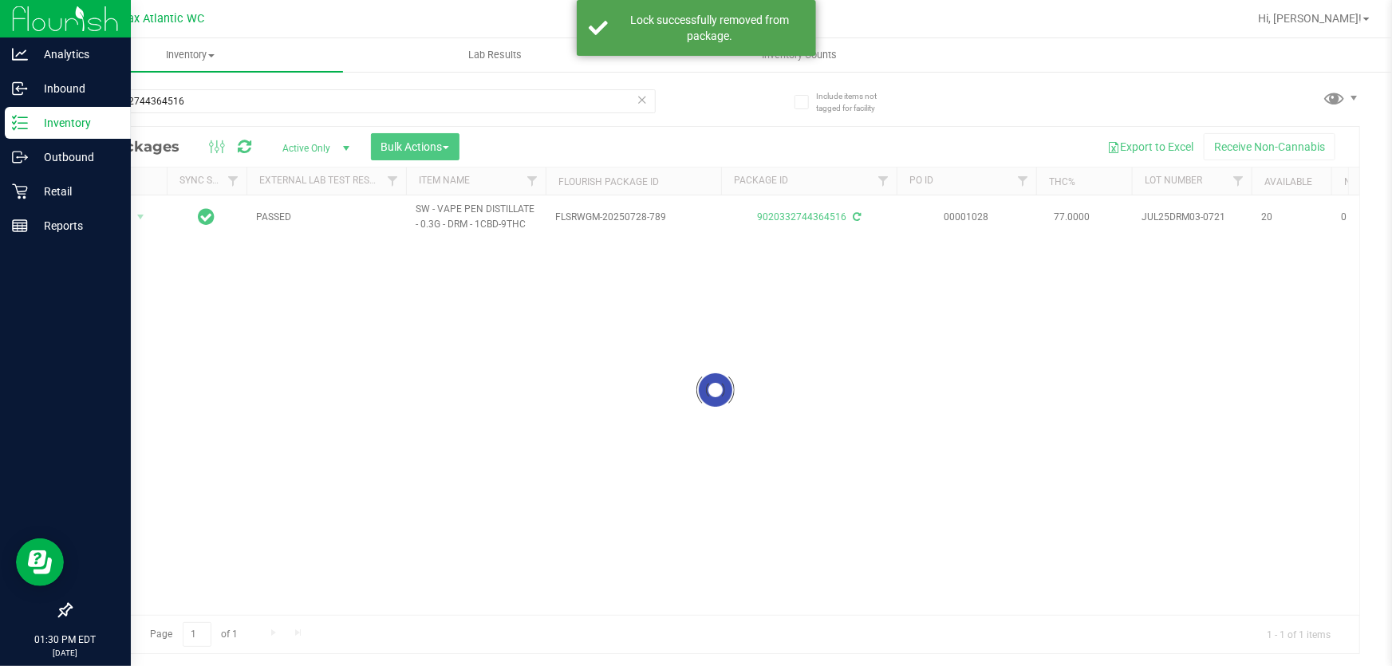
click at [136, 209] on div at bounding box center [715, 390] width 1288 height 526
click at [132, 217] on span "select" at bounding box center [141, 217] width 20 height 22
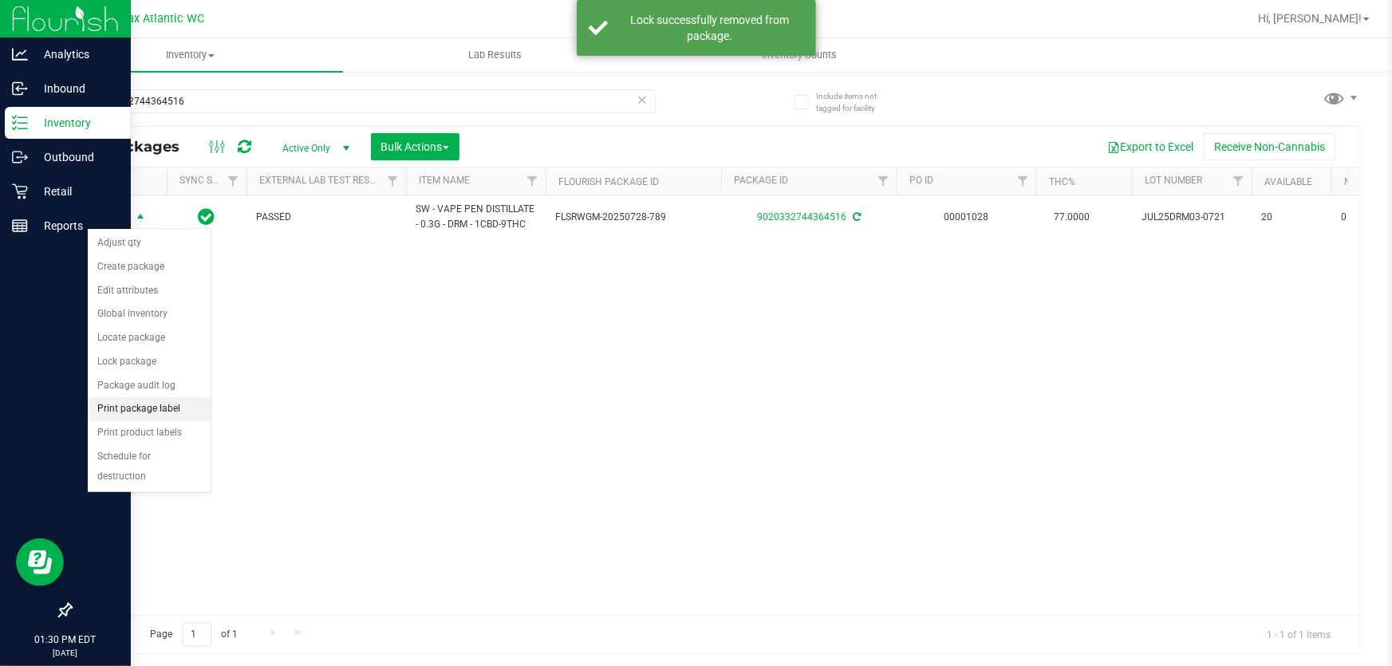
click at [160, 400] on li "Print package label" at bounding box center [149, 409] width 123 height 24
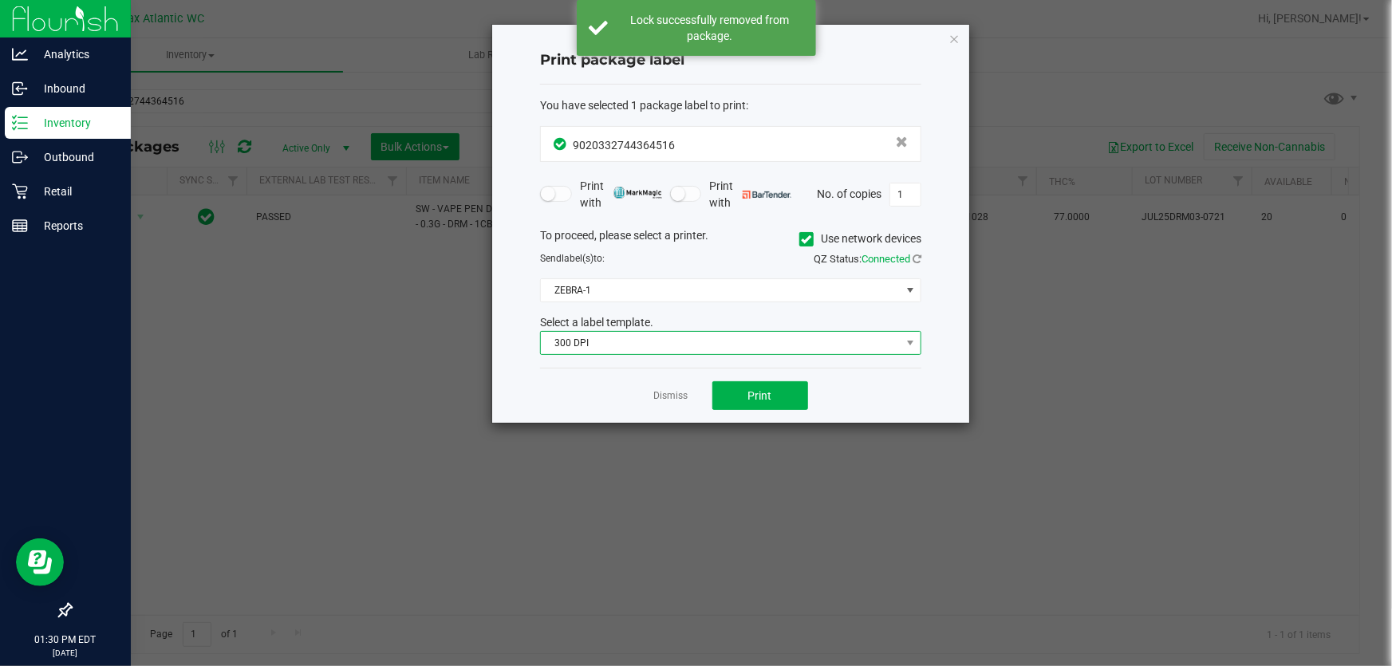
click at [576, 342] on span "300 DPI" at bounding box center [721, 343] width 360 height 22
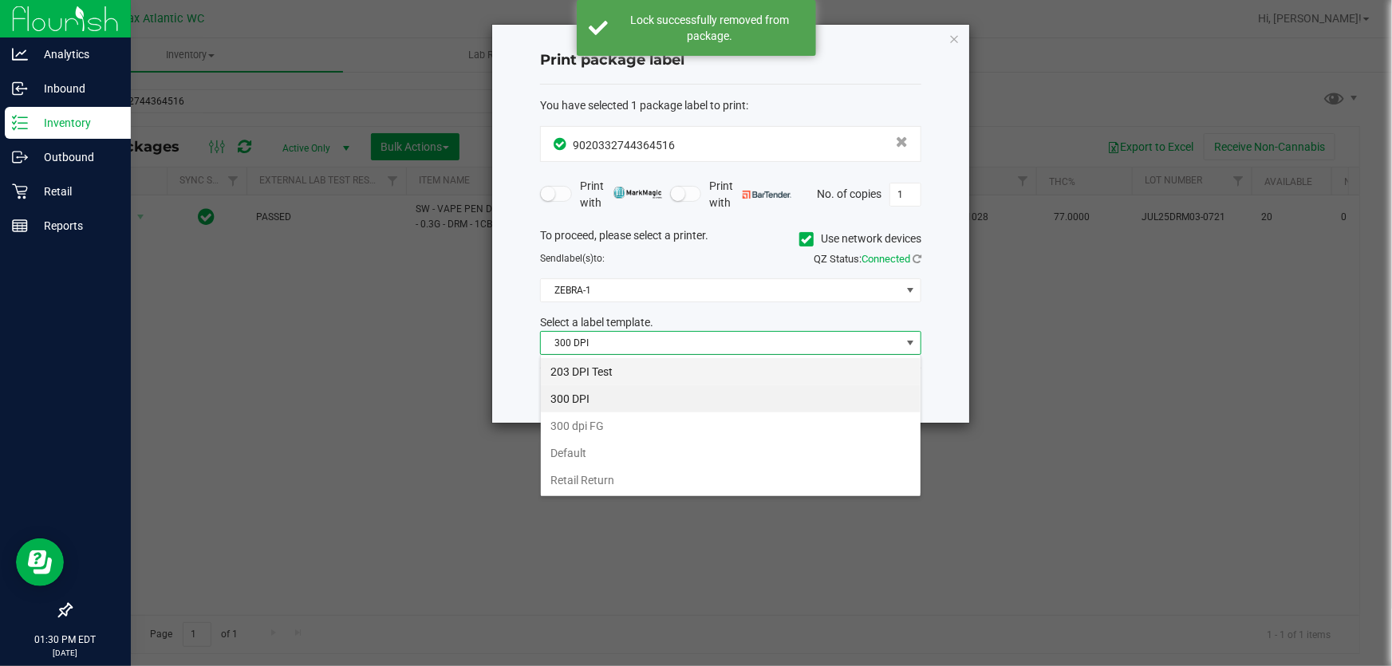
scroll to position [24, 381]
click at [620, 364] on li "203 DPI Test" at bounding box center [731, 371] width 380 height 27
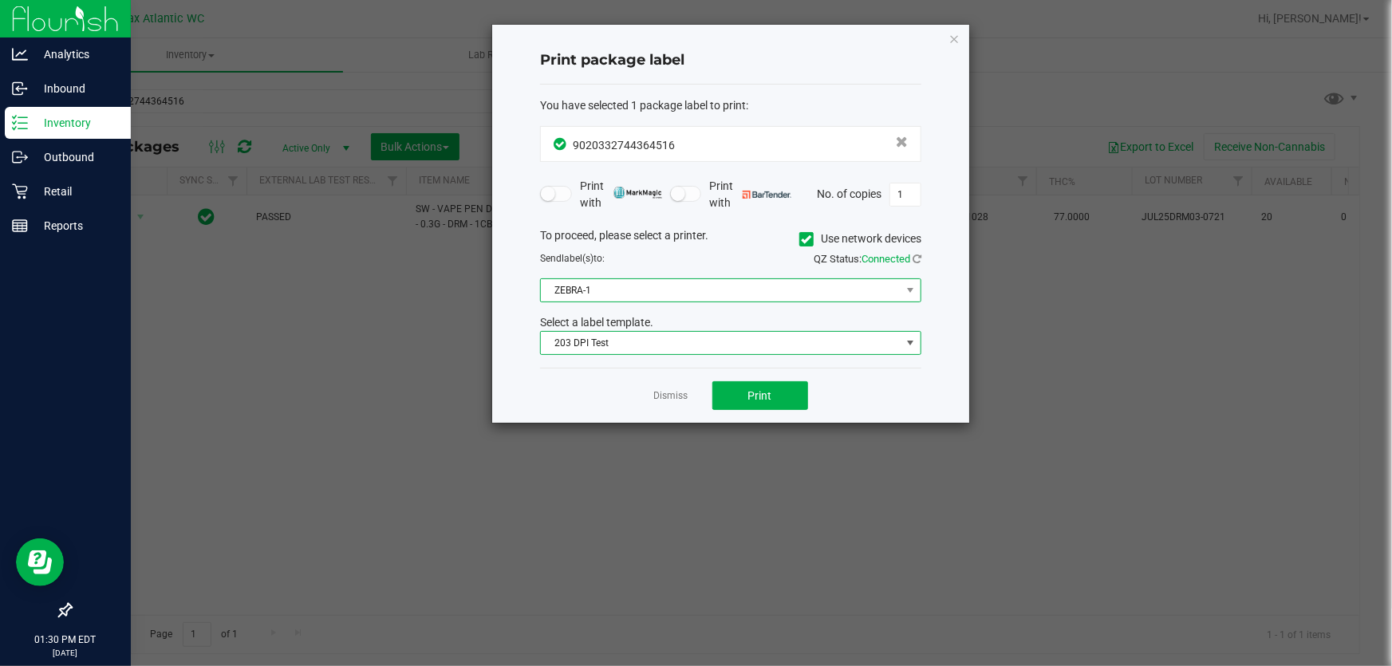
click at [629, 297] on span "ZEBRA-1" at bounding box center [721, 290] width 360 height 22
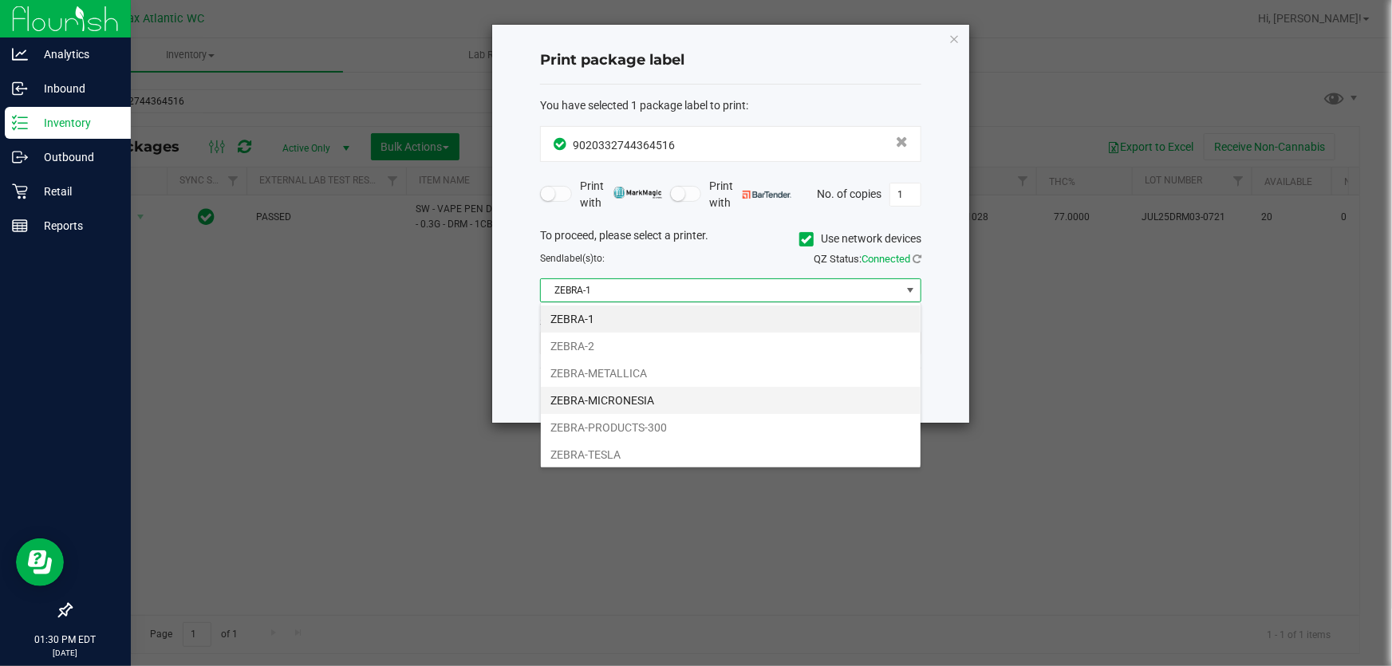
click at [640, 396] on li "ZEBRA-MICRONESIA" at bounding box center [731, 400] width 380 height 27
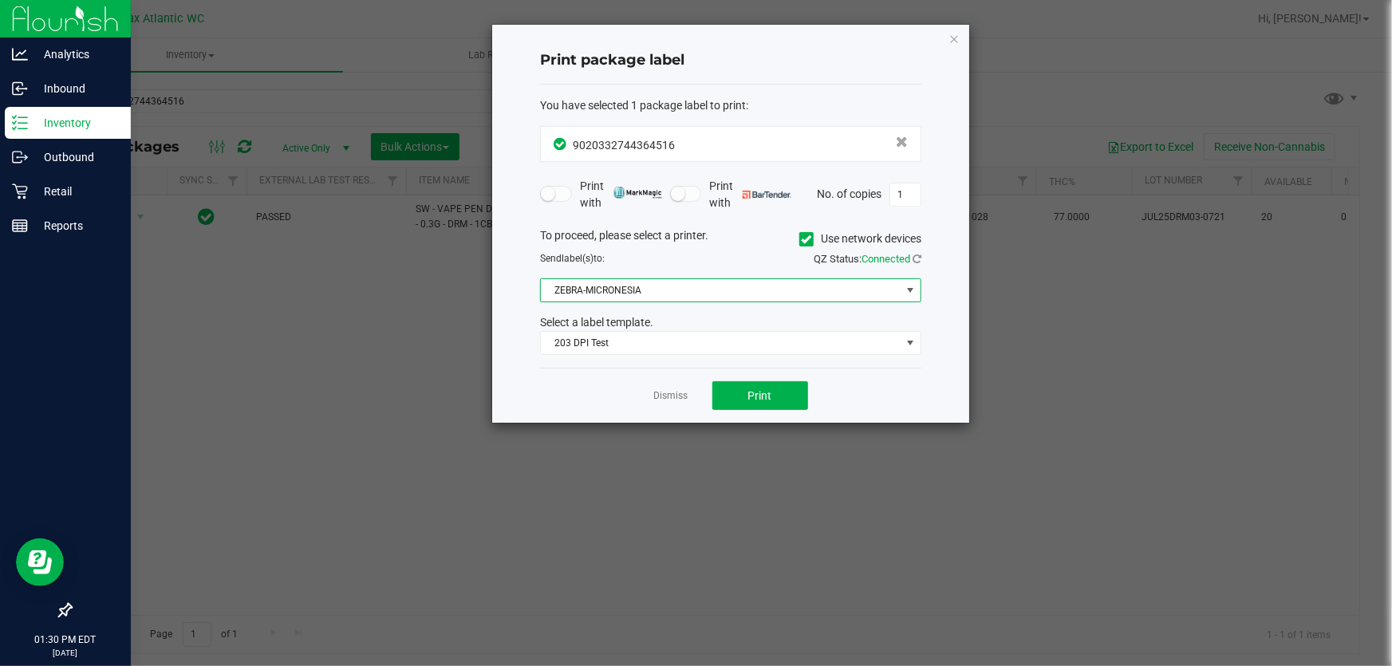
click at [740, 369] on div "Dismiss Print" at bounding box center [730, 395] width 381 height 55
click at [741, 385] on button "Print" at bounding box center [760, 395] width 96 height 29
click at [673, 388] on app-cancel-button "Dismiss" at bounding box center [671, 396] width 34 height 17
drag, startPoint x: 676, startPoint y: 380, endPoint x: 676, endPoint y: 397, distance: 17.6
click at [676, 381] on div "Dismiss Print" at bounding box center [730, 395] width 381 height 55
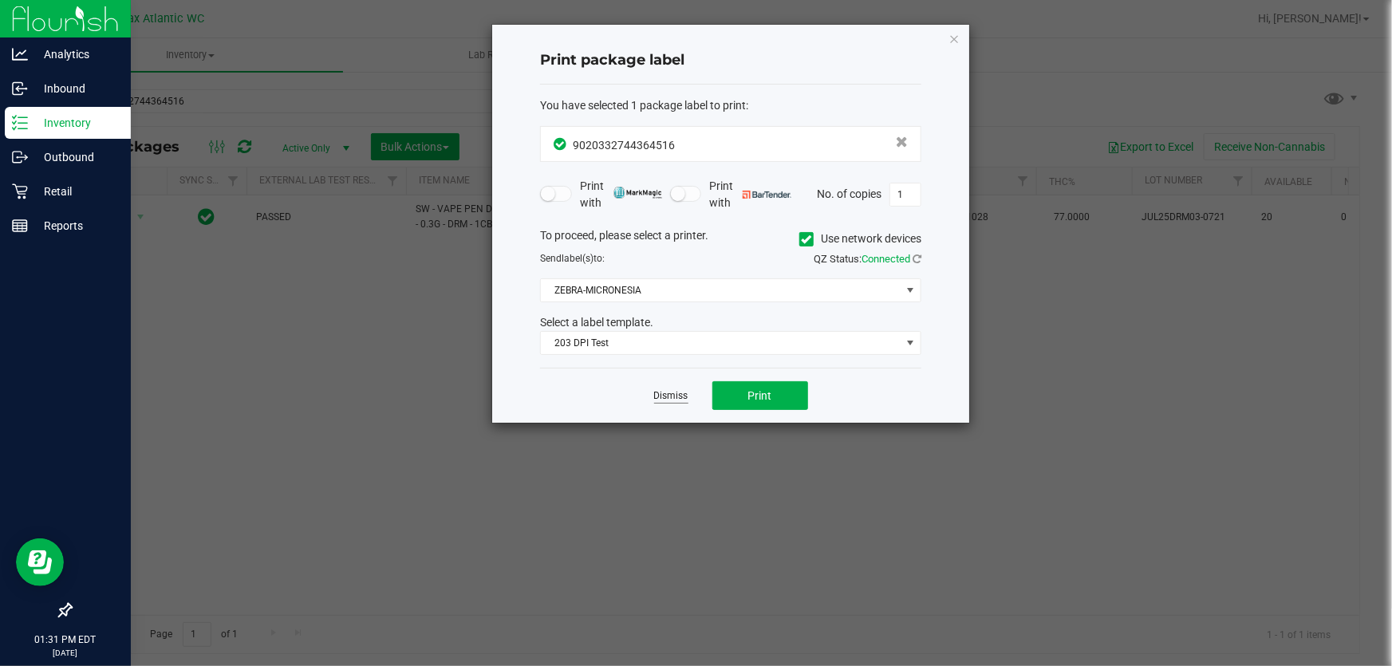
click at [677, 397] on link "Dismiss" at bounding box center [671, 396] width 34 height 14
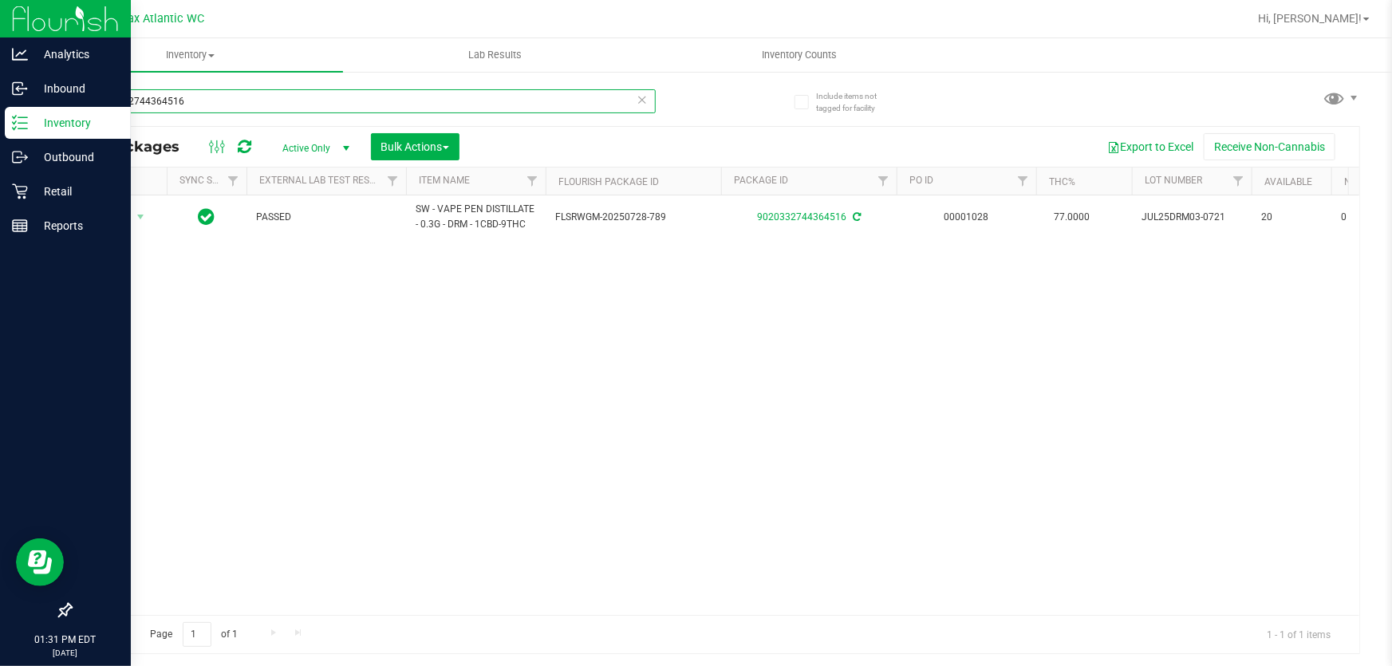
click at [364, 105] on input "9020332744364516" at bounding box center [363, 101] width 586 height 24
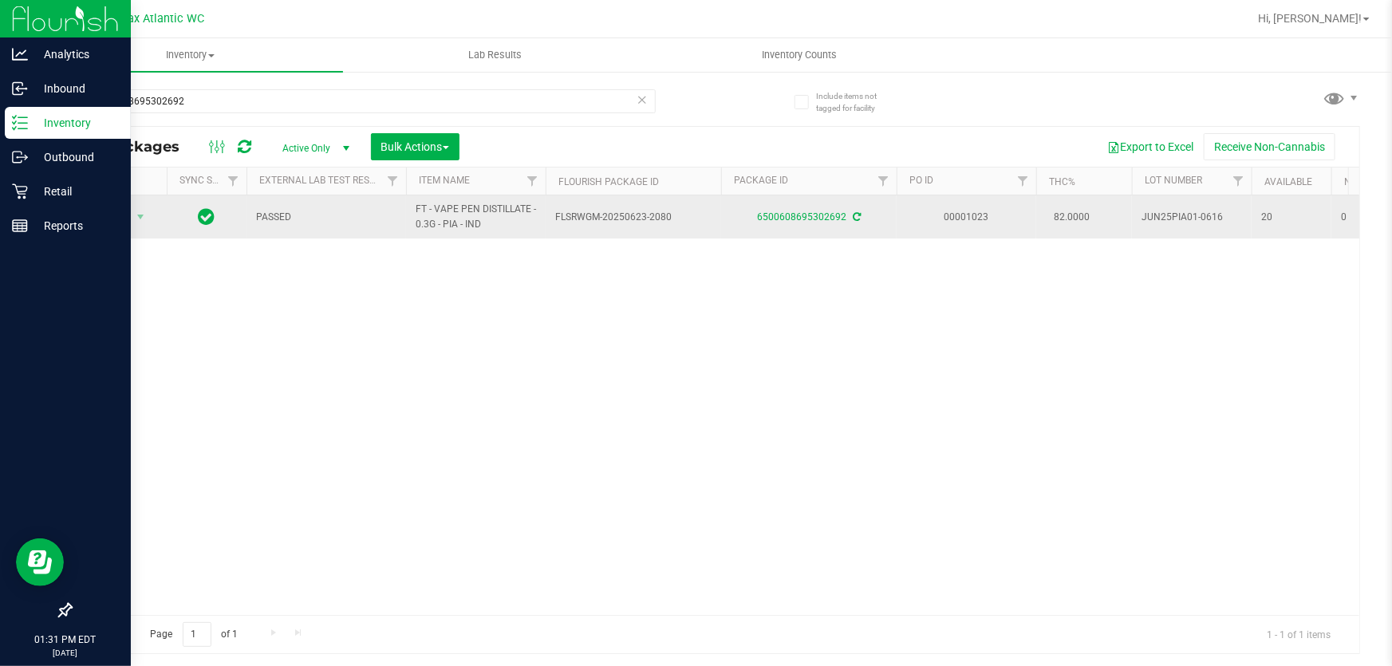
click at [115, 211] on span "Action" at bounding box center [108, 217] width 43 height 22
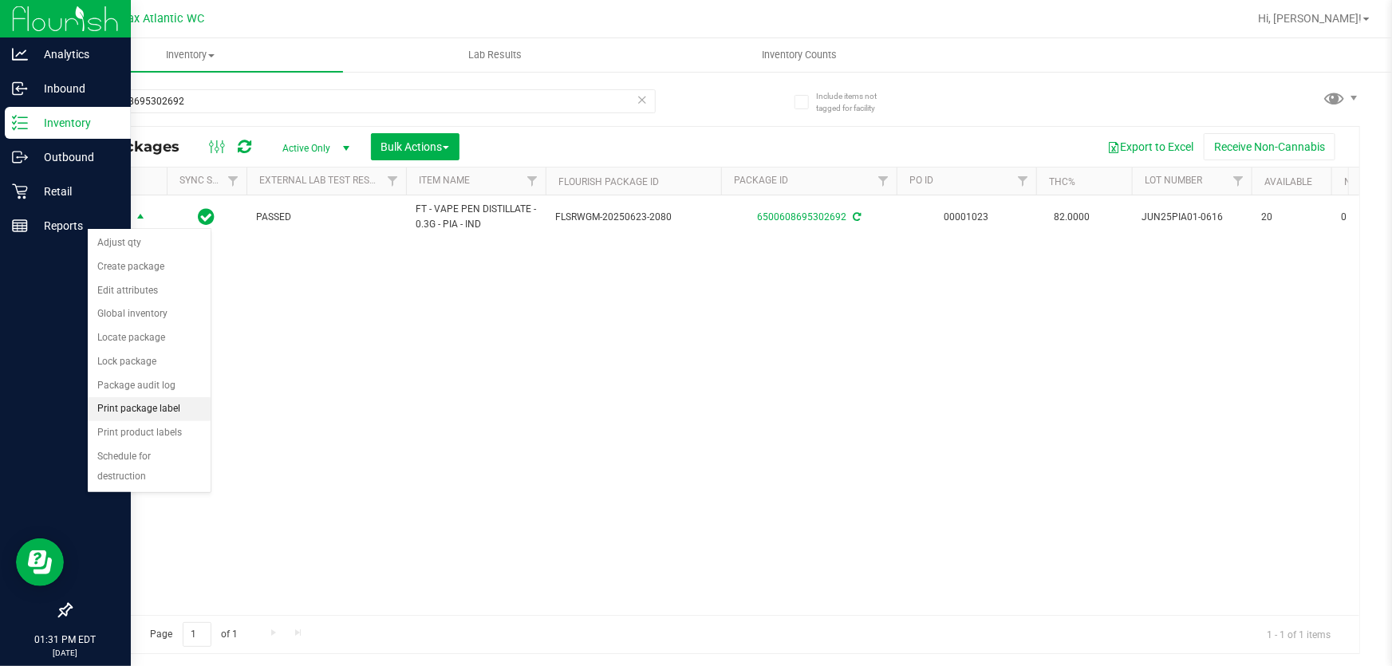
click at [145, 404] on li "Print package label" at bounding box center [149, 409] width 123 height 24
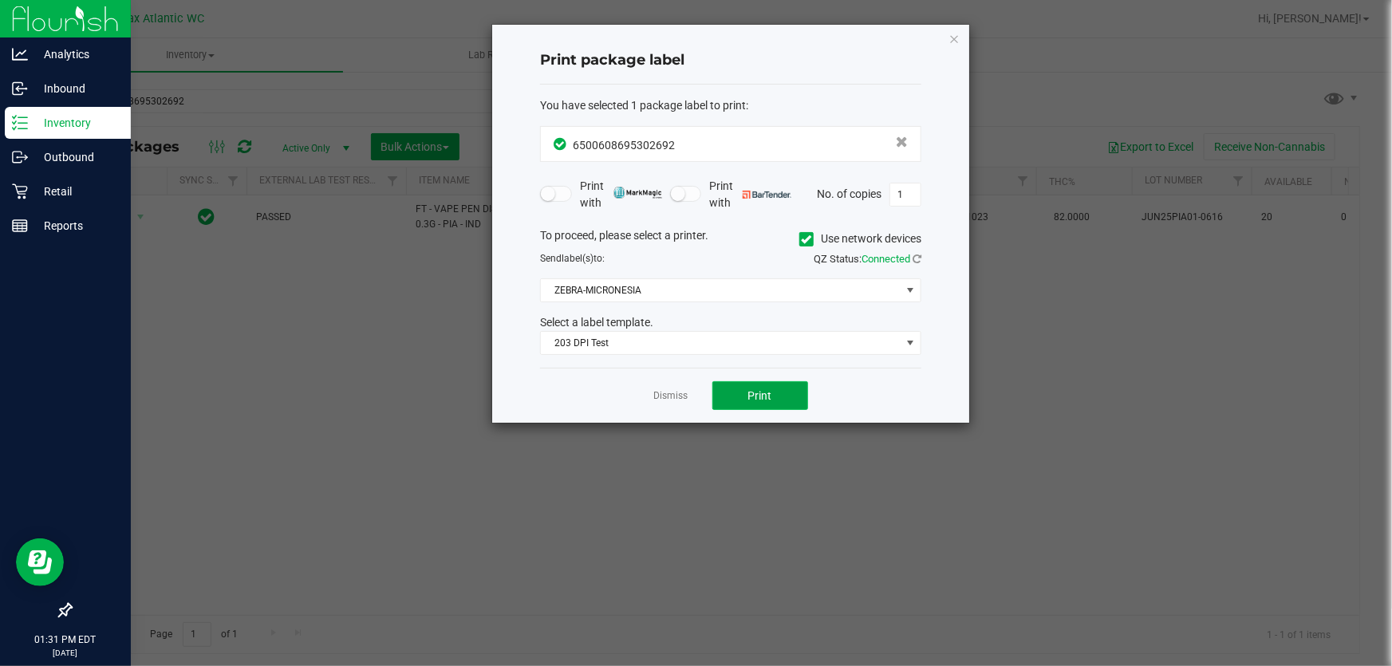
click at [744, 392] on button "Print" at bounding box center [760, 395] width 96 height 29
click at [685, 398] on link "Dismiss" at bounding box center [671, 396] width 34 height 14
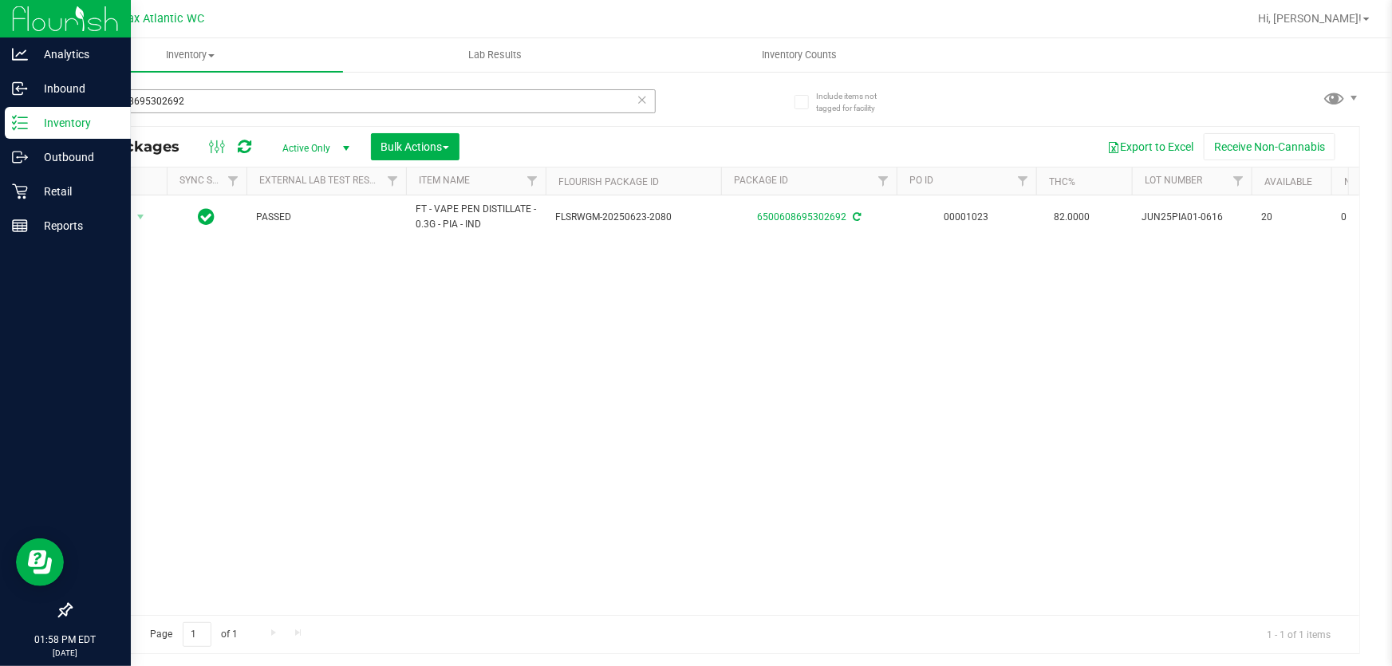
drag, startPoint x: 495, startPoint y: 116, endPoint x: 500, endPoint y: 102, distance: 14.7
click at [499, 118] on div "6500608695302692" at bounding box center [363, 107] width 586 height 37
click at [502, 102] on input "6500608695302692" at bounding box center [363, 101] width 586 height 24
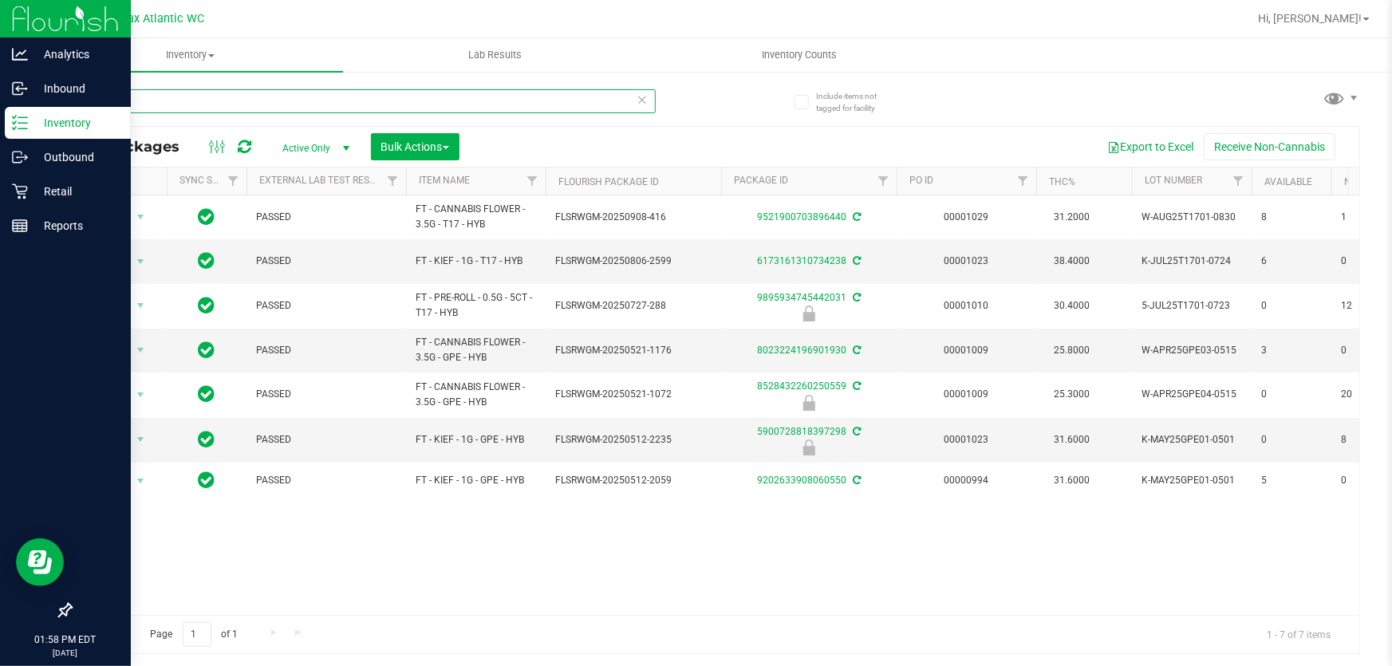
type input "g"
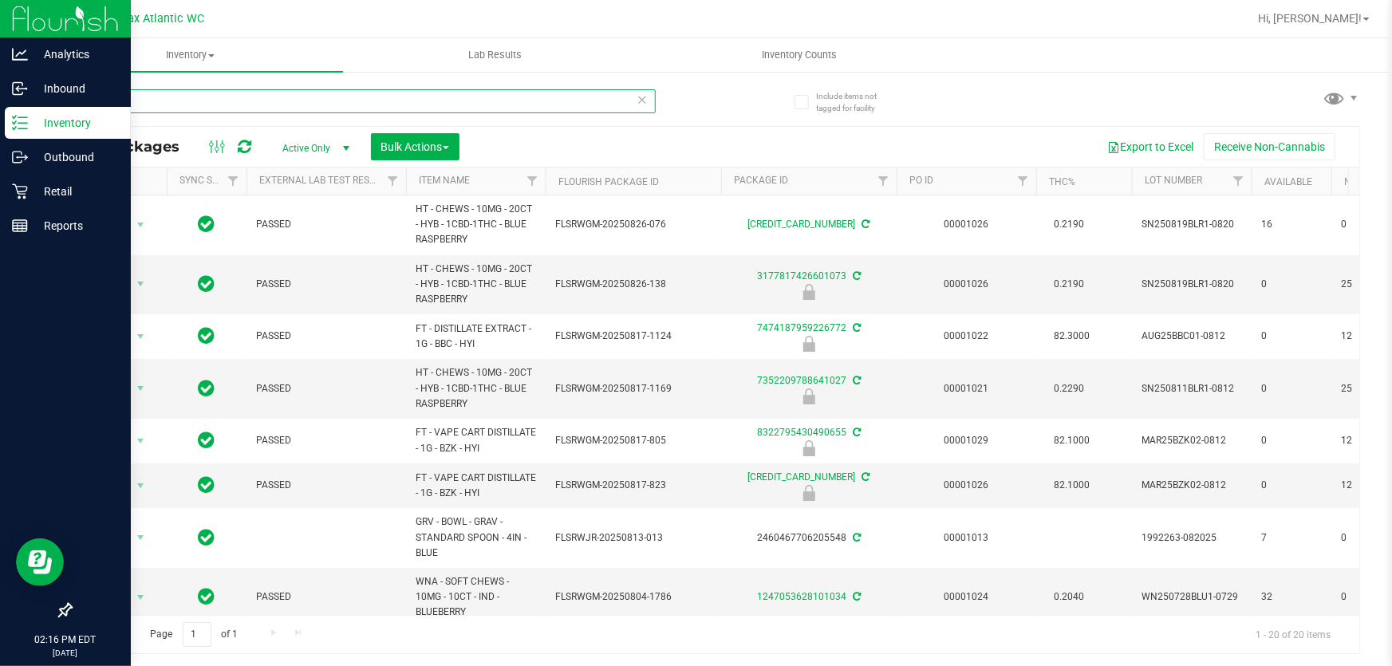
click at [203, 96] on input "blue" at bounding box center [363, 101] width 586 height 24
type input "abp"
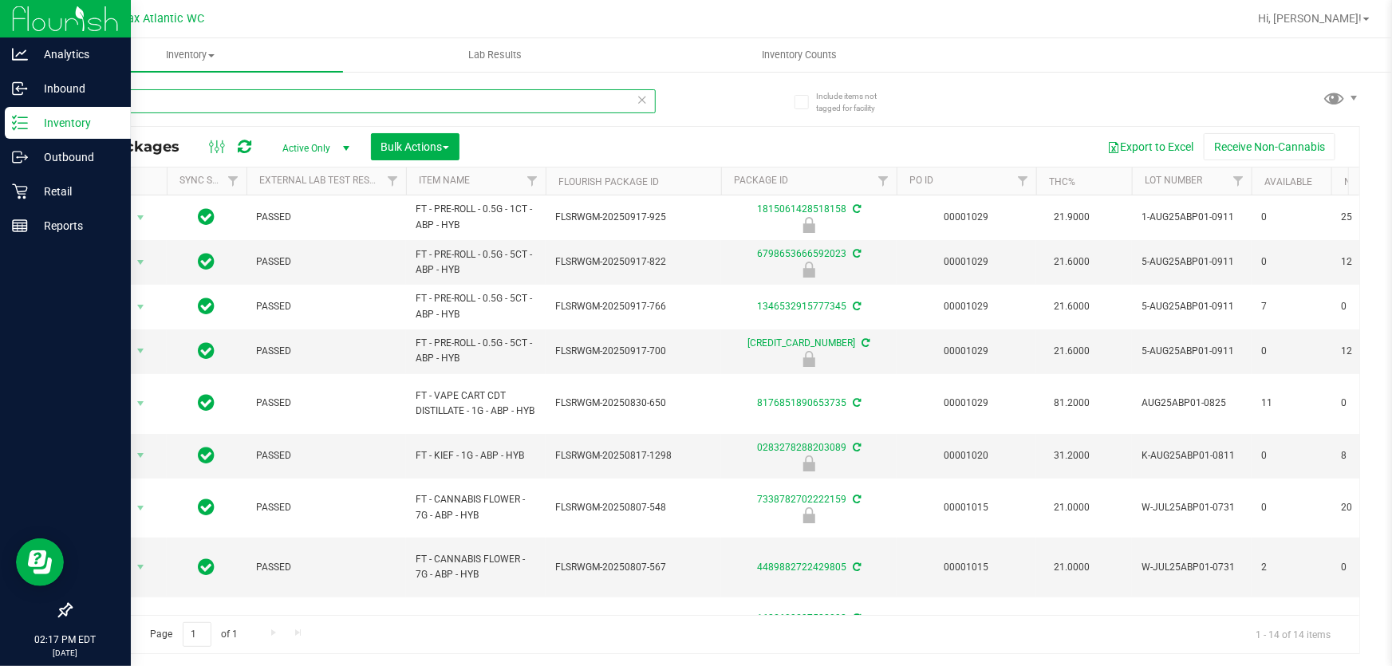
click at [411, 103] on input "abp" at bounding box center [363, 101] width 586 height 24
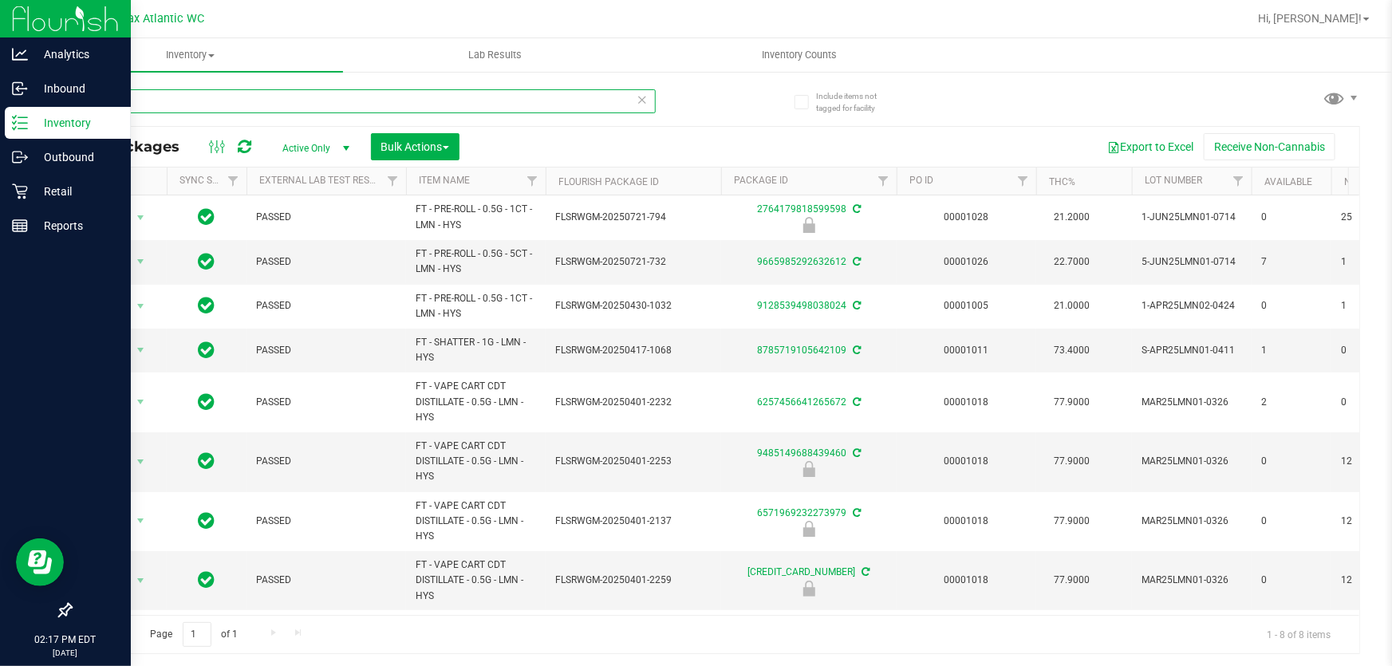
click at [108, 99] on input "lmn" at bounding box center [363, 101] width 586 height 24
type input "wbv"
